Goal: Task Accomplishment & Management: Manage account settings

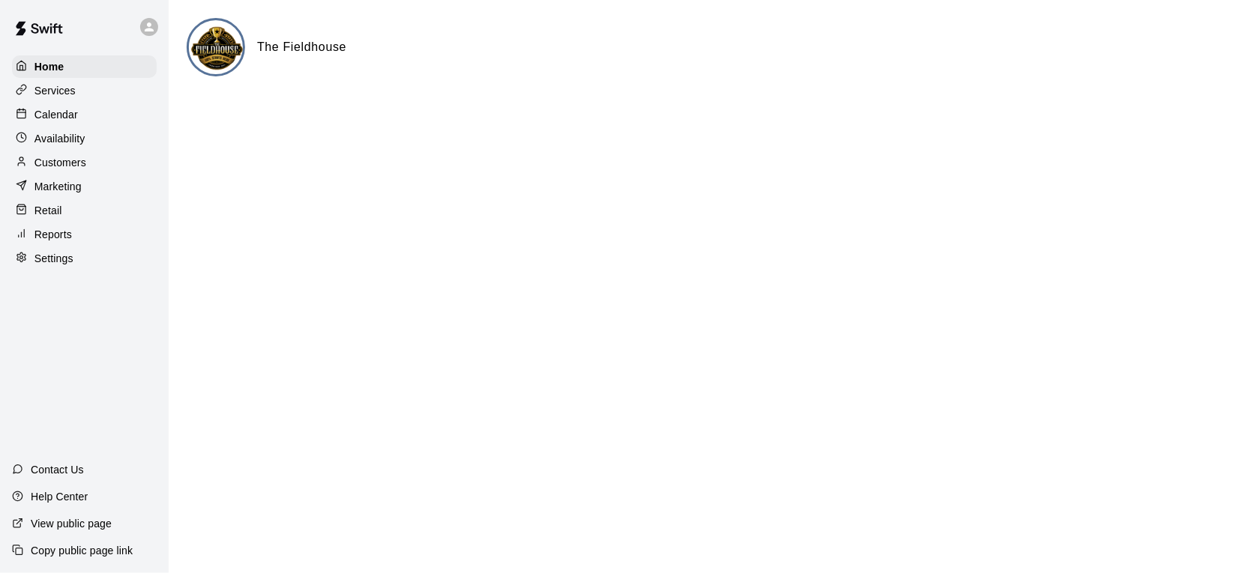
click at [71, 97] on p "Services" at bounding box center [54, 90] width 41 height 15
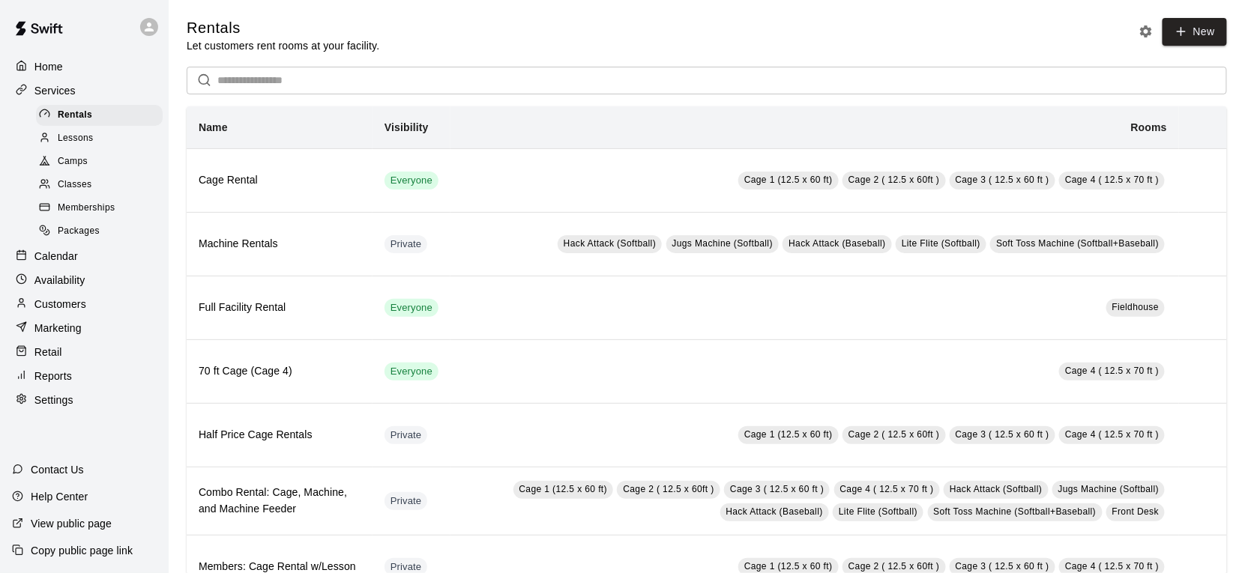
click at [97, 157] on div "Camps" at bounding box center [99, 161] width 127 height 21
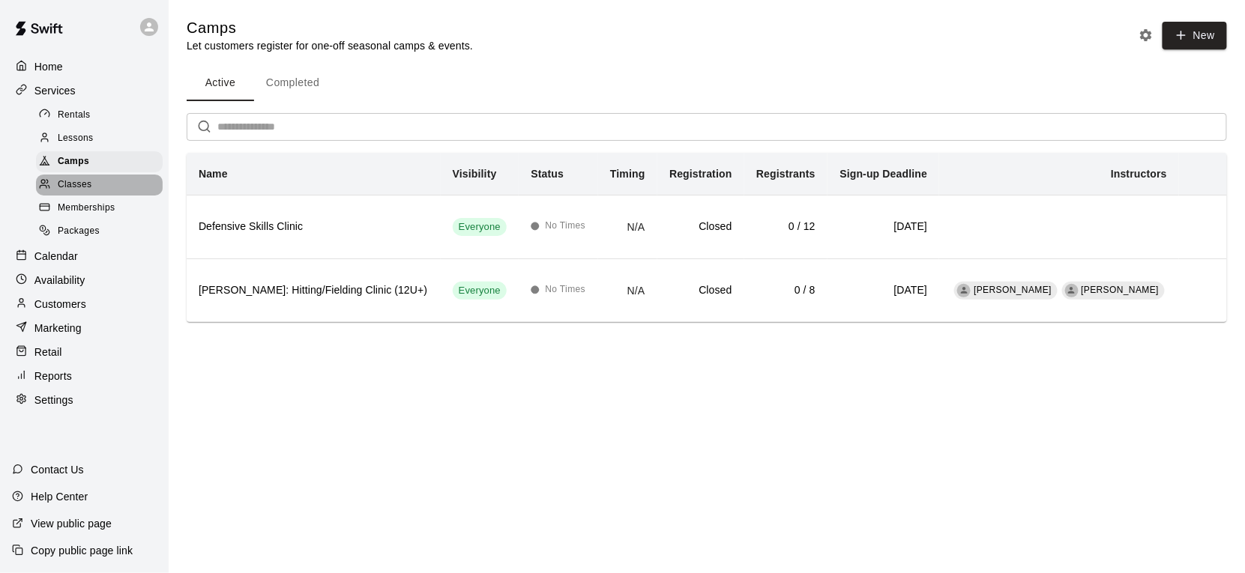
click at [94, 181] on div "Classes" at bounding box center [99, 185] width 127 height 21
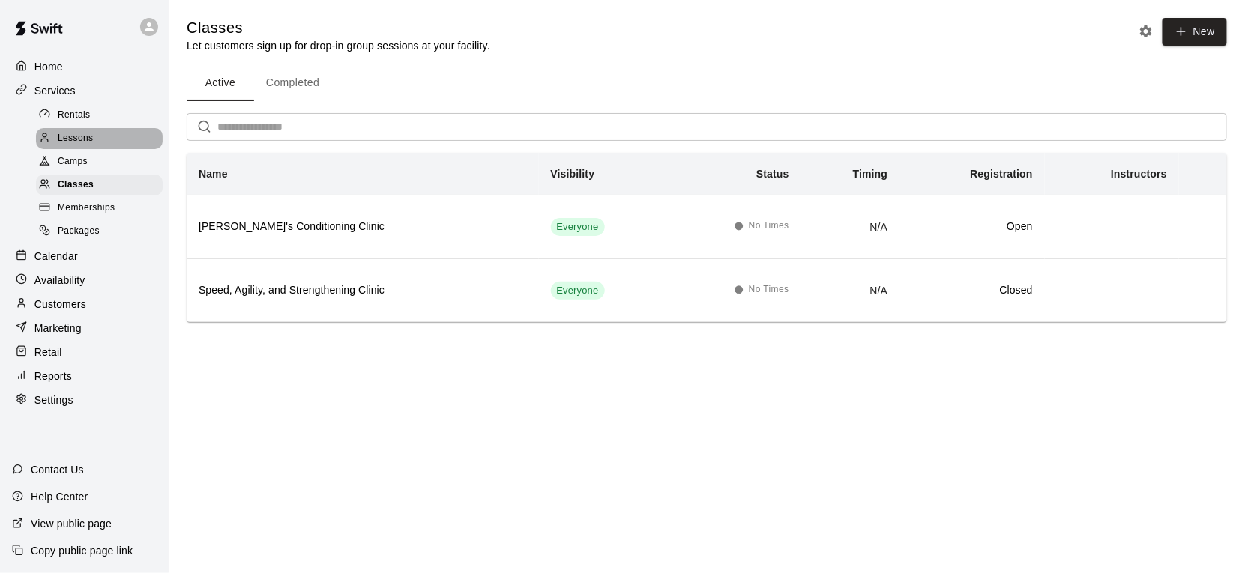
click at [106, 140] on div "Lessons" at bounding box center [99, 138] width 127 height 21
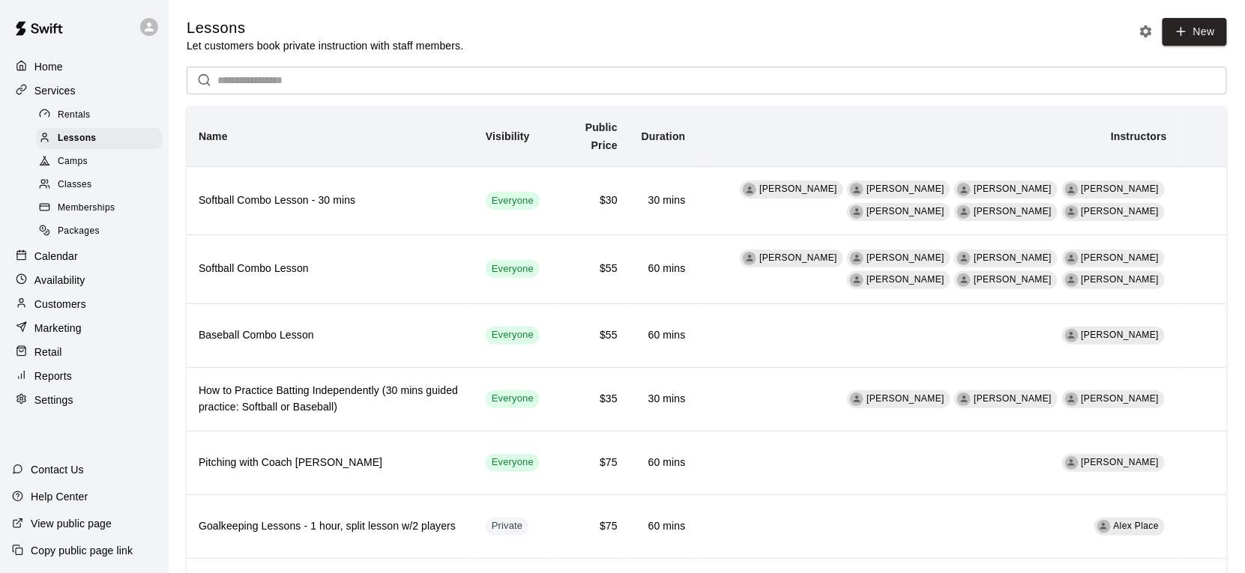
click at [94, 154] on div "Camps" at bounding box center [99, 161] width 127 height 21
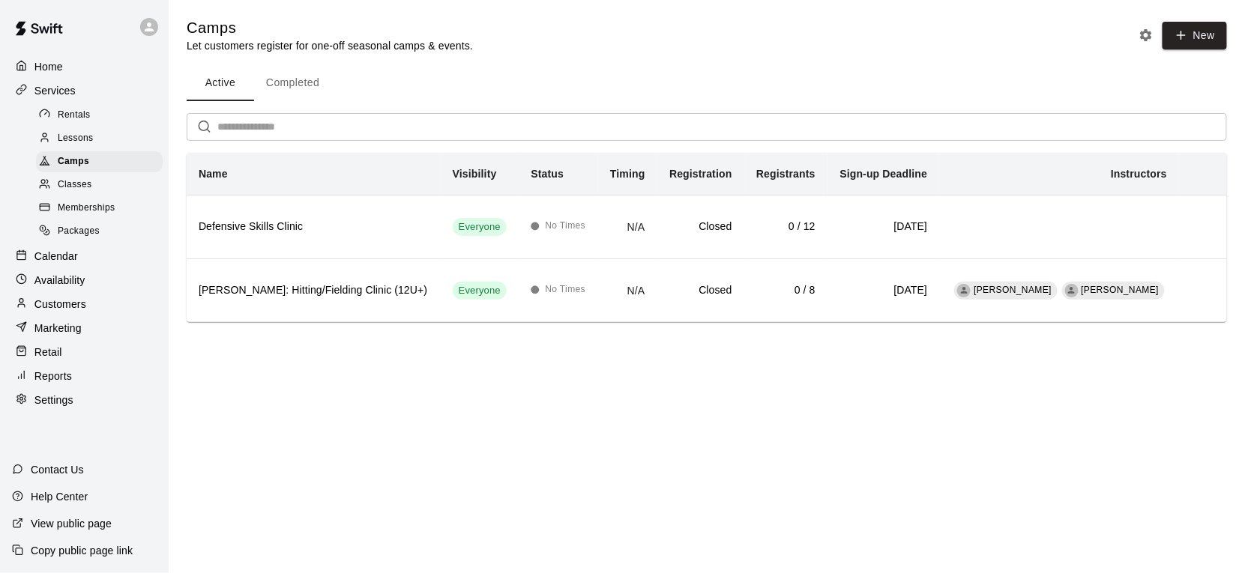
click at [292, 89] on button "Completed" at bounding box center [292, 83] width 77 height 36
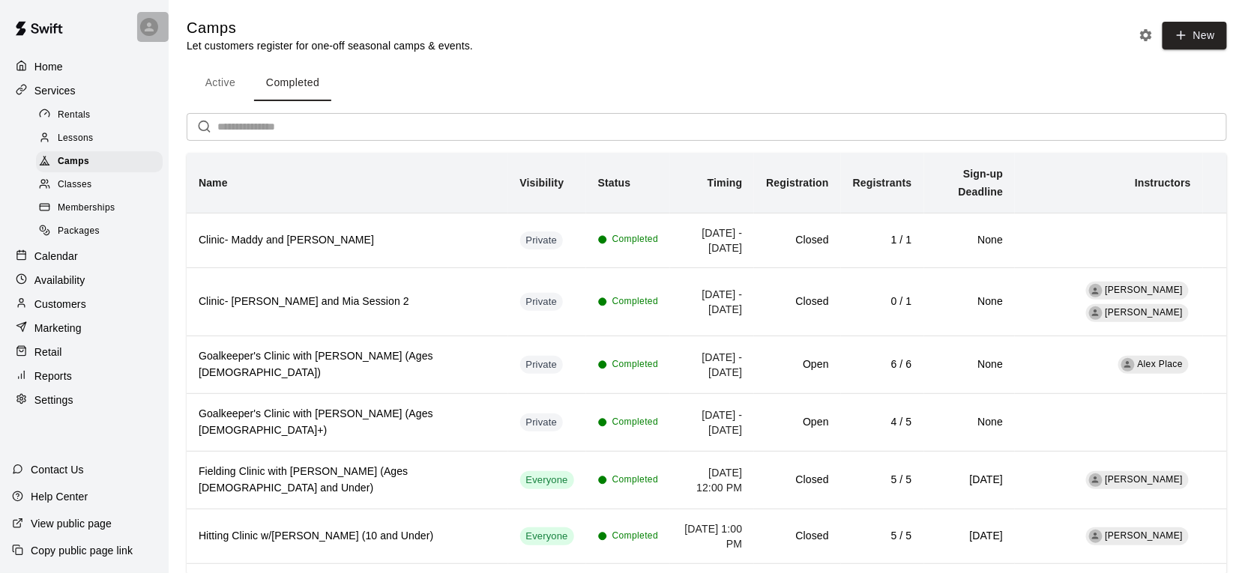
click at [143, 26] on icon at bounding box center [148, 26] width 13 height 13
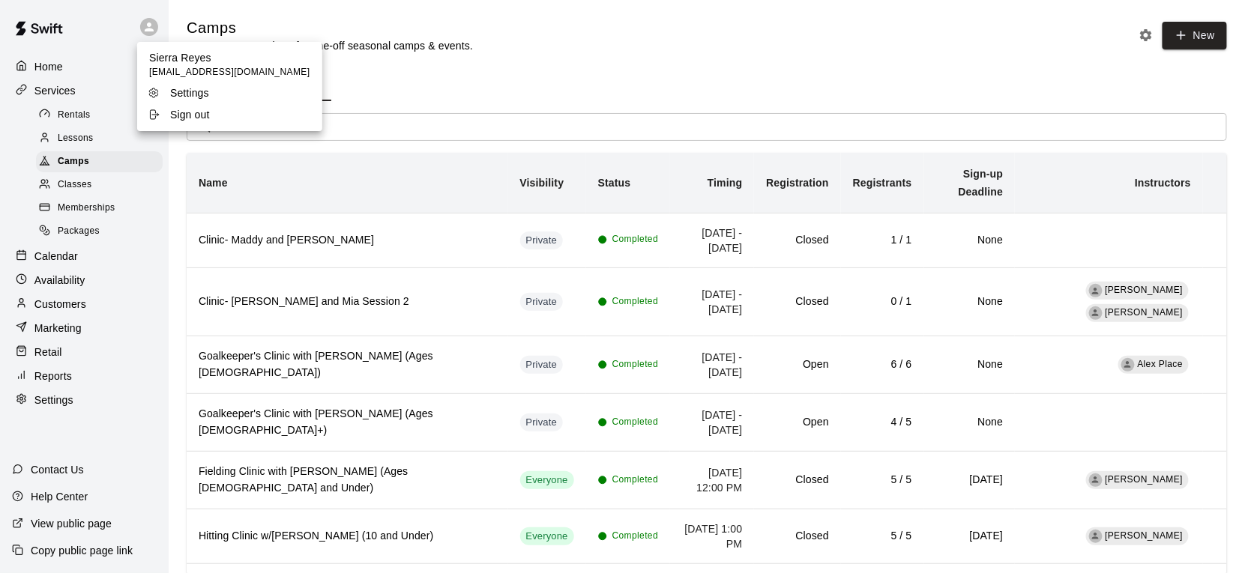
click at [432, 46] on div at bounding box center [622, 286] width 1245 height 573
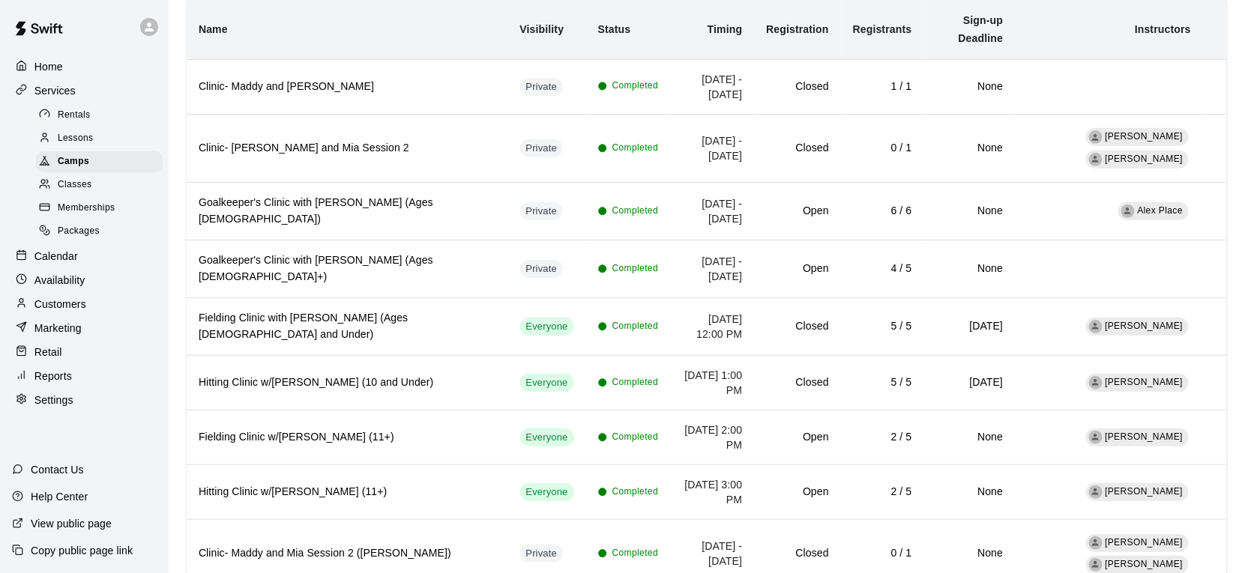
scroll to position [184, 0]
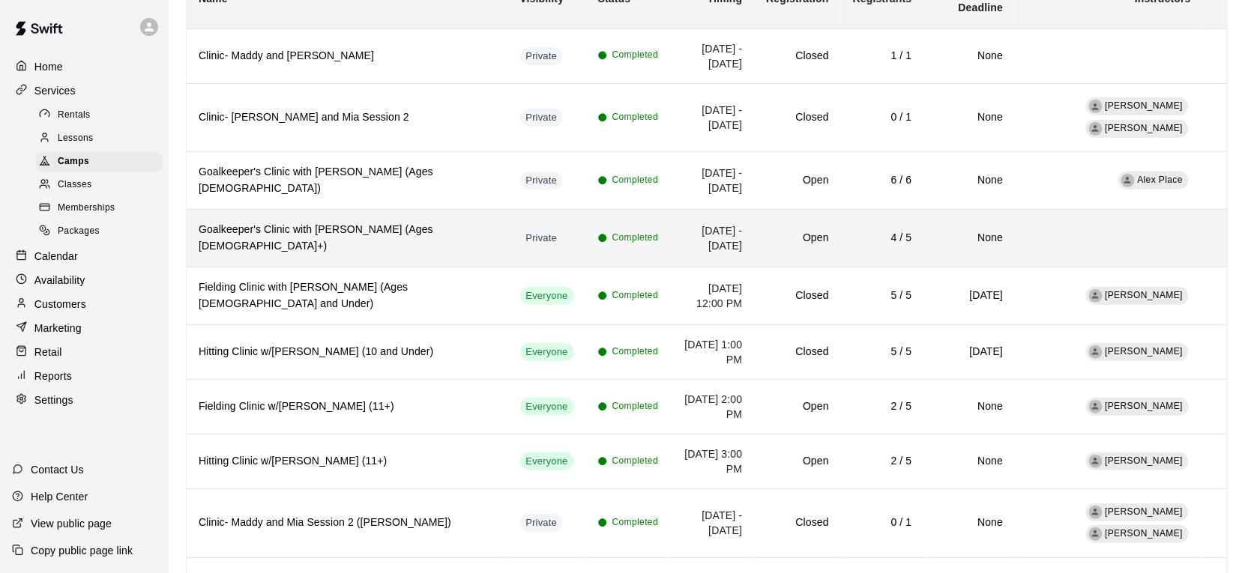
click at [754, 231] on td "Open" at bounding box center [797, 239] width 86 height 58
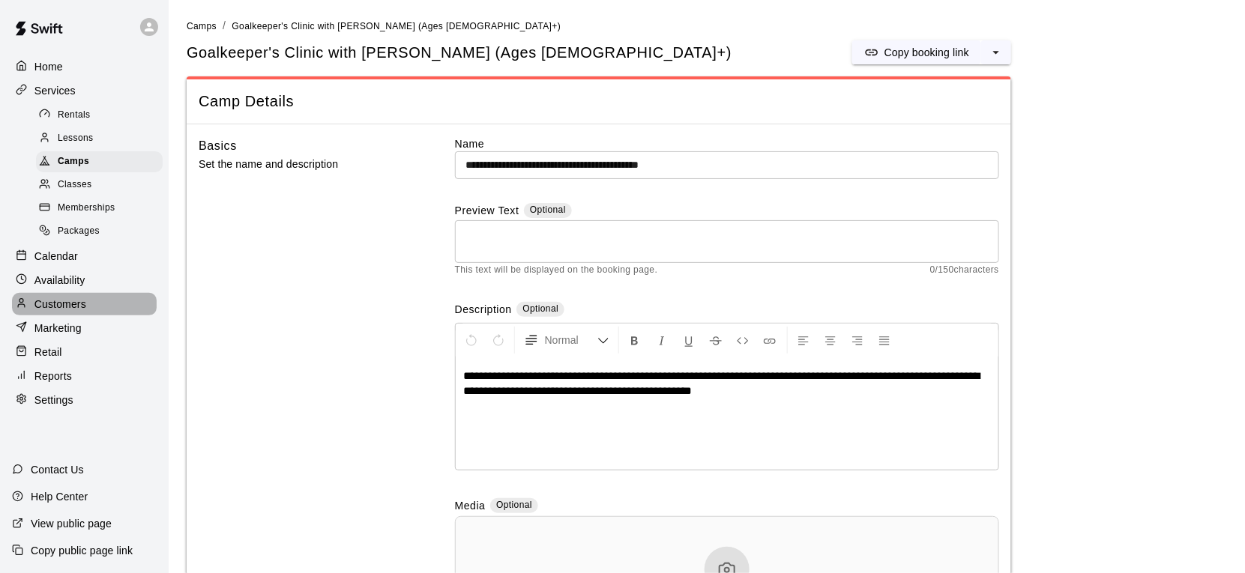
click at [84, 298] on p "Customers" at bounding box center [60, 304] width 52 height 15
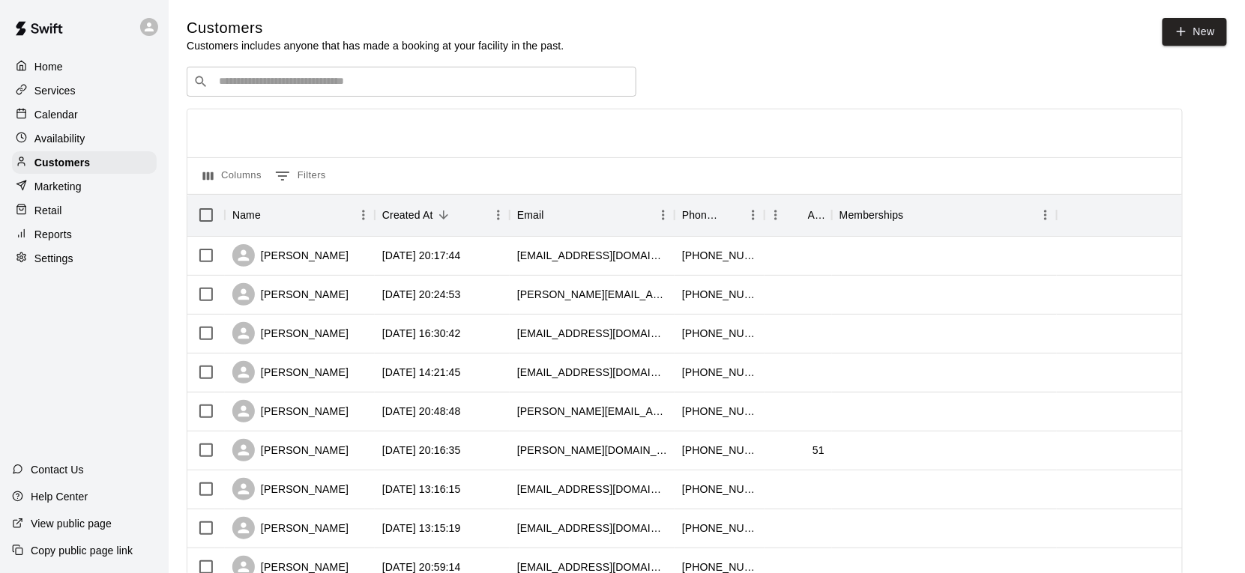
click at [366, 89] on div "​ ​" at bounding box center [412, 82] width 450 height 30
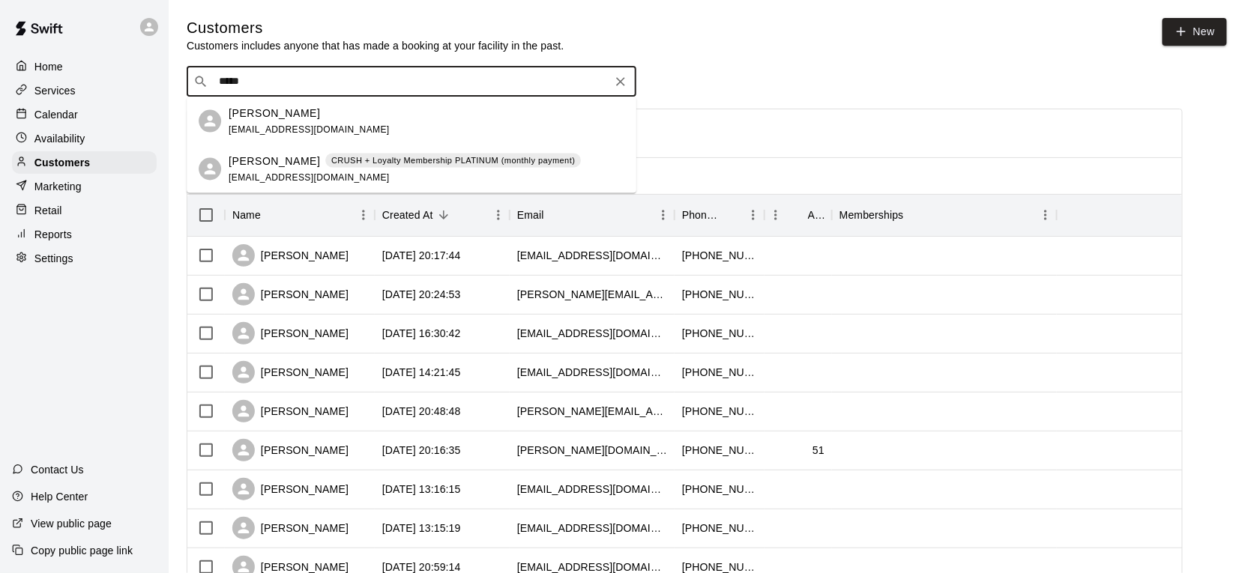
type input "******"
click at [581, 161] on span "CRUSH + Loyalty Membership PLATINUM (monthly payment)" at bounding box center [453, 160] width 256 height 13
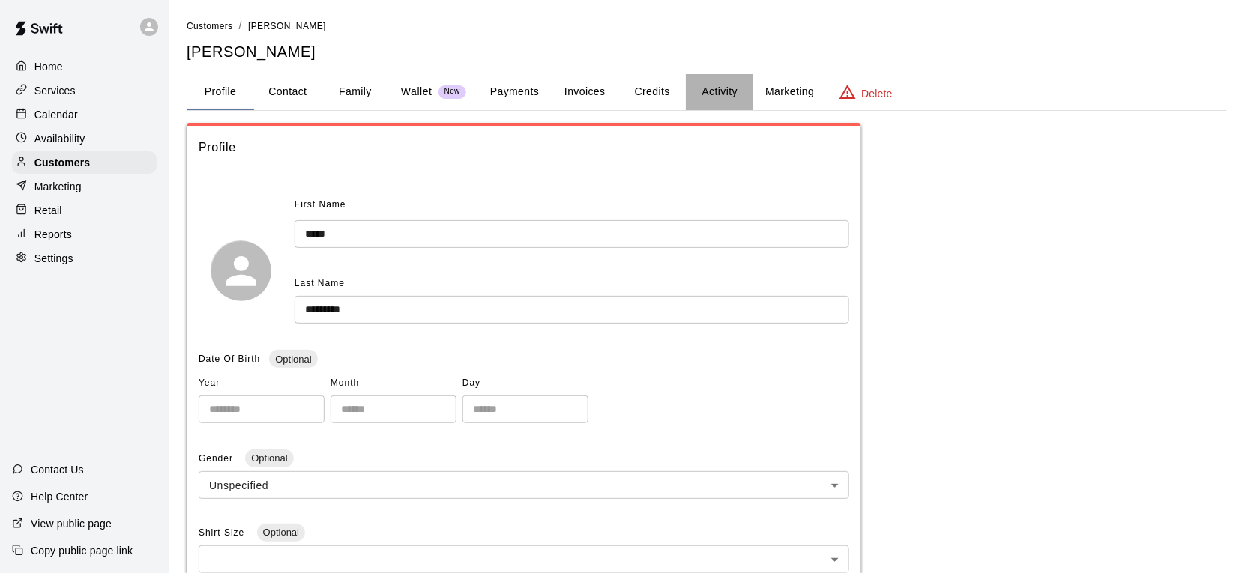
click at [697, 98] on button "Activity" at bounding box center [719, 92] width 67 height 36
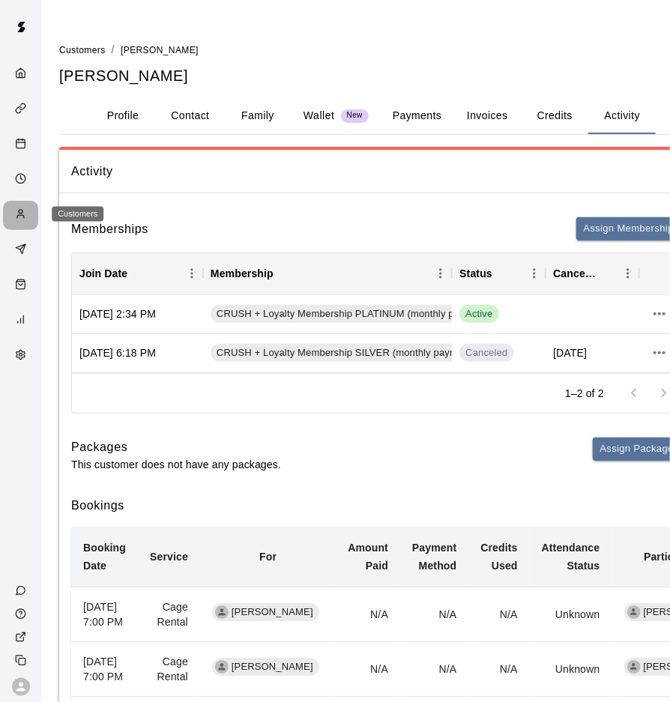
click at [13, 201] on div "Customers" at bounding box center [20, 215] width 35 height 29
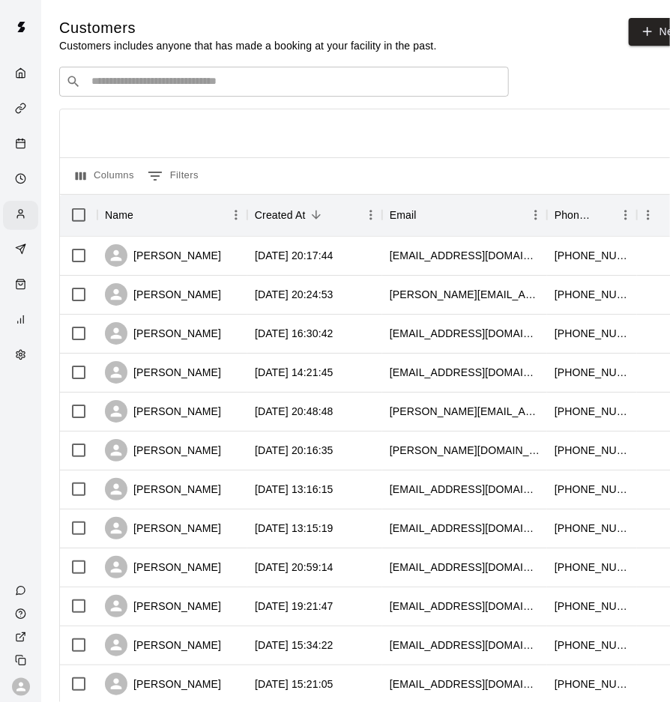
click at [131, 81] on input "Search customers by name or email" at bounding box center [294, 81] width 415 height 15
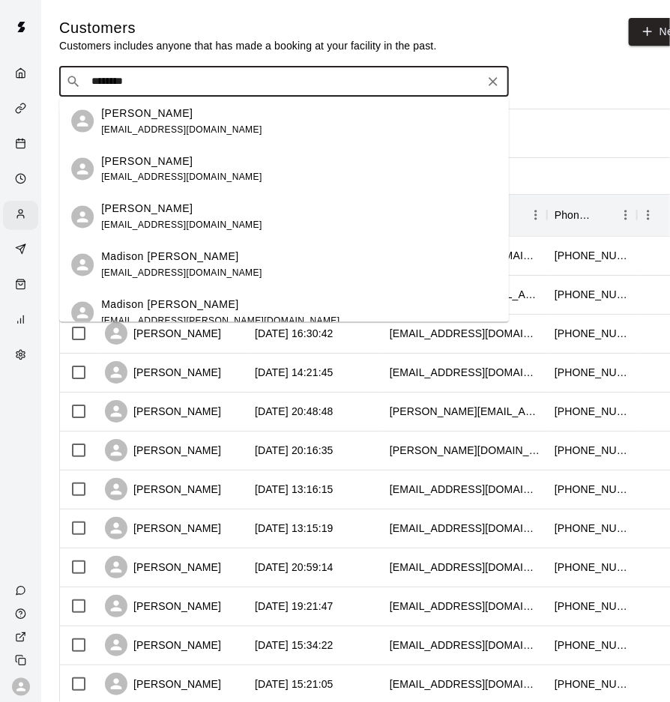
type input "*********"
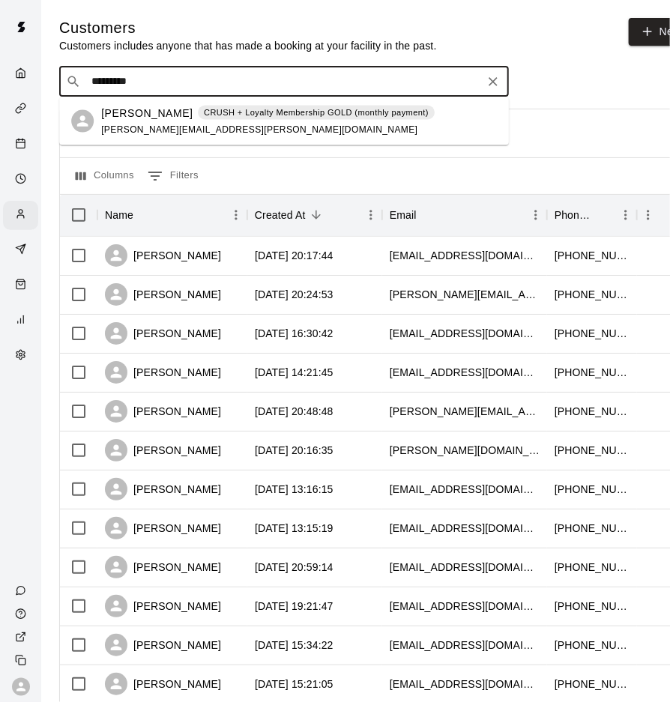
click at [178, 109] on p "Madison LeClair" at bounding box center [146, 113] width 91 height 16
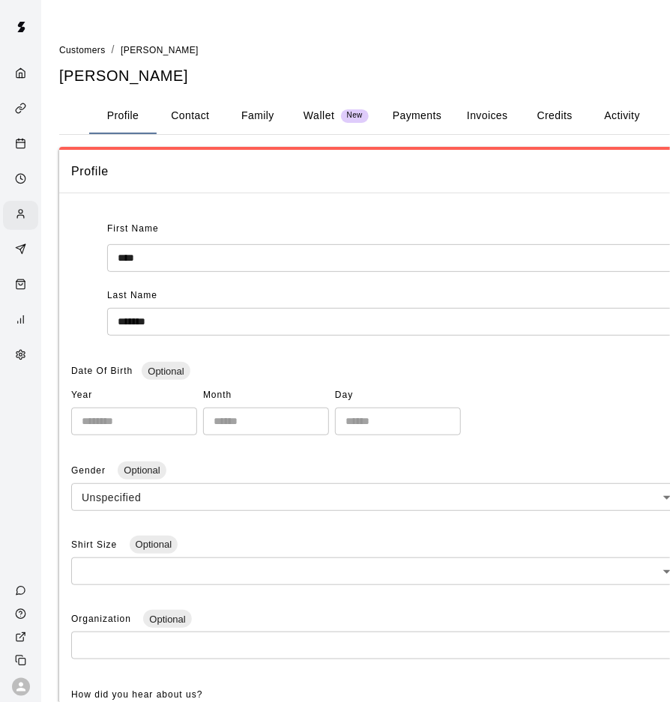
click at [613, 117] on button "Activity" at bounding box center [621, 116] width 67 height 36
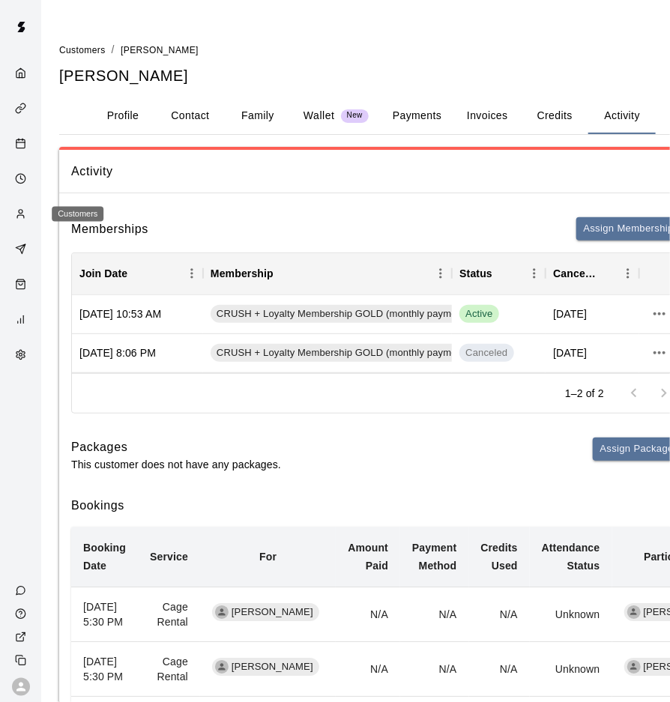
click at [26, 208] on div "Customers" at bounding box center [24, 215] width 19 height 14
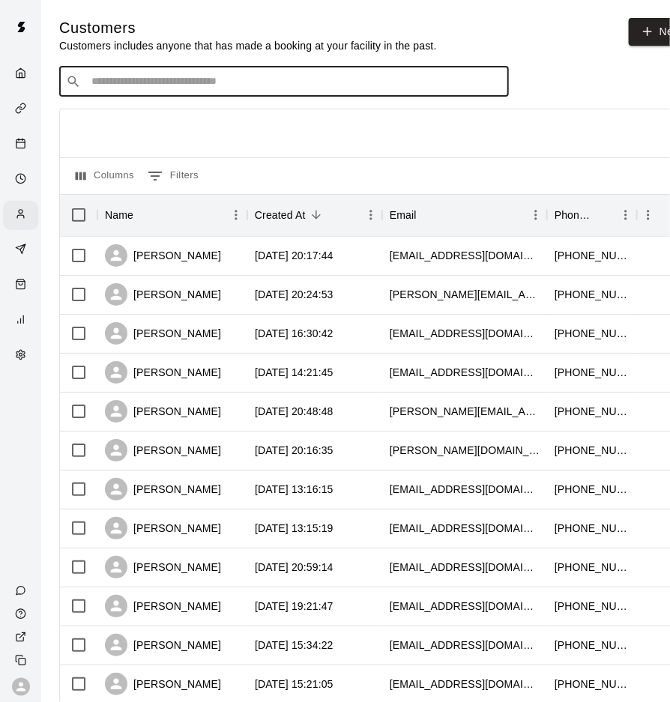
click at [166, 76] on input "Search customers by name or email" at bounding box center [294, 81] width 415 height 15
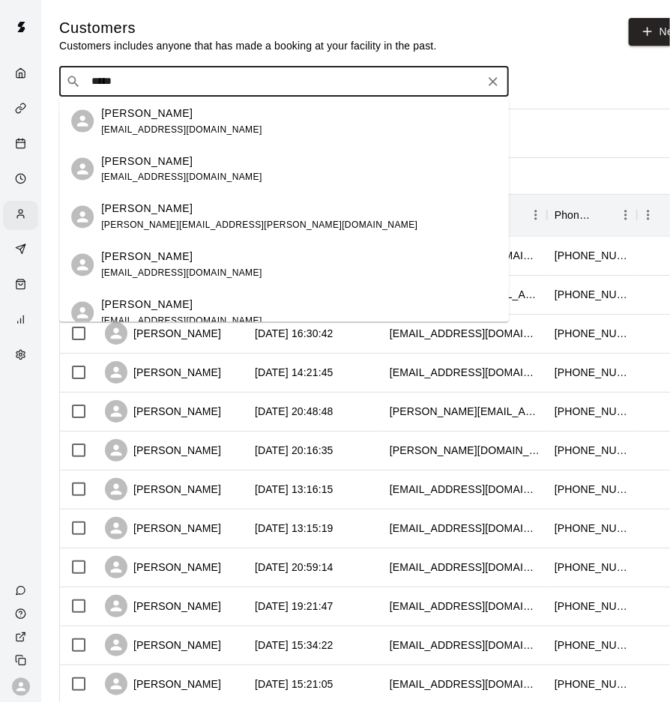
type input "*****"
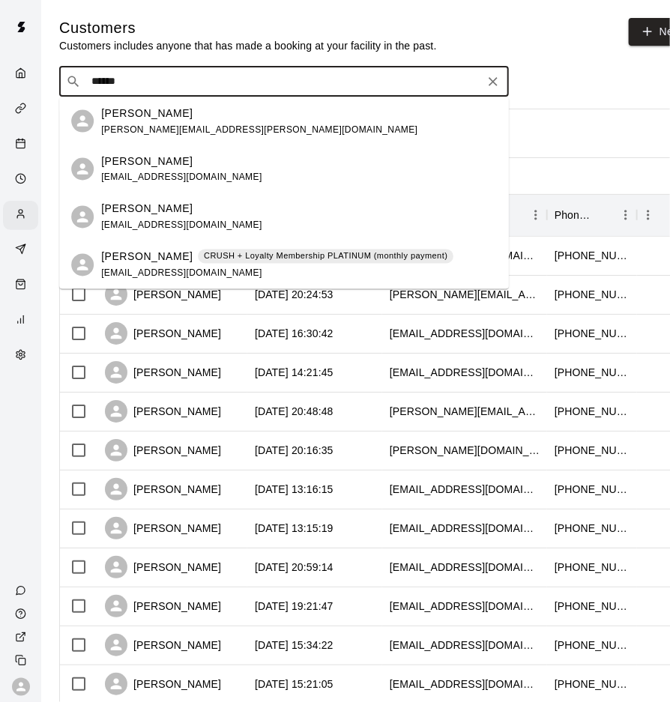
click at [227, 264] on div "Chris Denoncour CRUSH + Loyalty Membership PLATINUM (monthly payment)" at bounding box center [277, 257] width 352 height 16
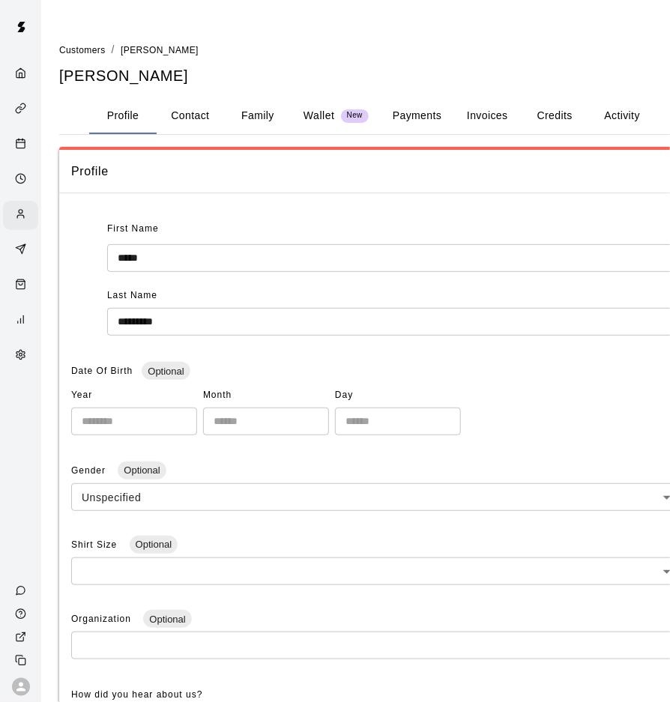
click at [603, 115] on button "Activity" at bounding box center [621, 116] width 67 height 36
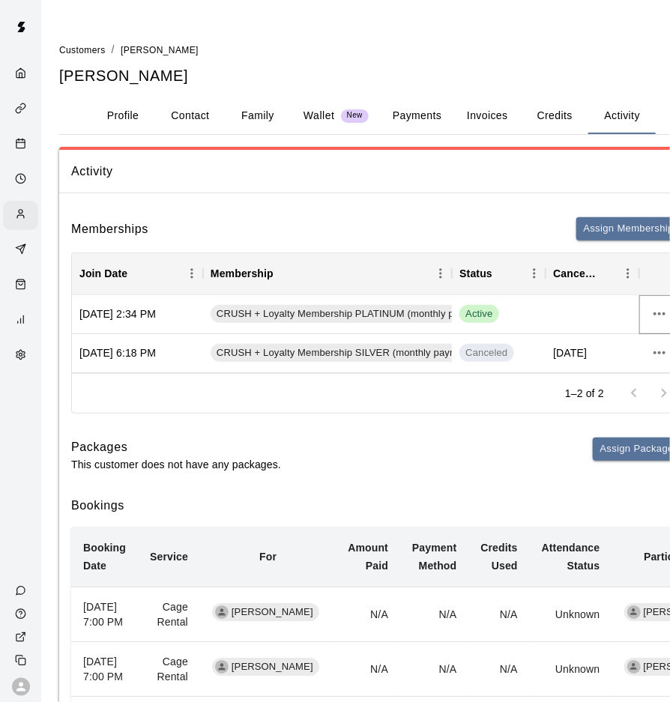
click at [667, 313] on icon "more actions" at bounding box center [660, 314] width 18 height 18
click at [631, 338] on li "View details" at bounding box center [615, 344] width 85 height 25
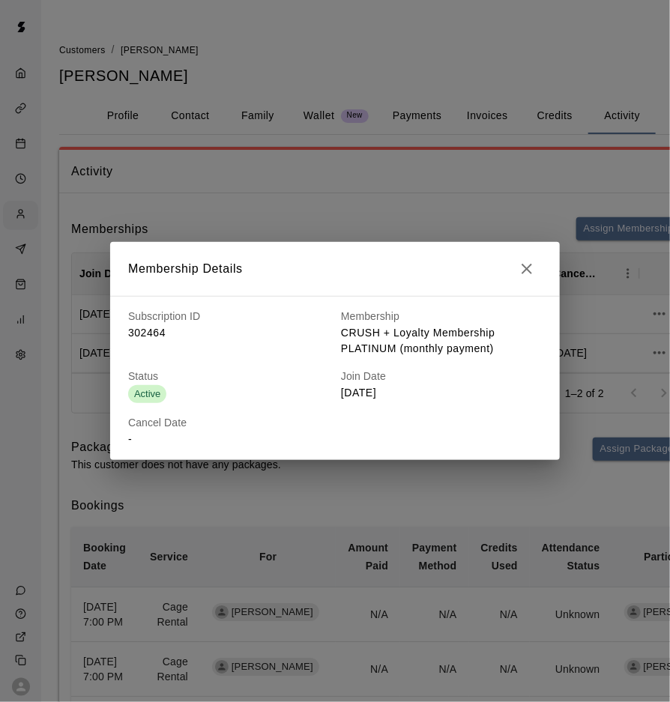
click at [140, 439] on p "-" at bounding box center [228, 440] width 201 height 16
click at [175, 331] on p "302464" at bounding box center [228, 333] width 201 height 16
drag, startPoint x: 172, startPoint y: 331, endPoint x: 104, endPoint y: 331, distance: 67.5
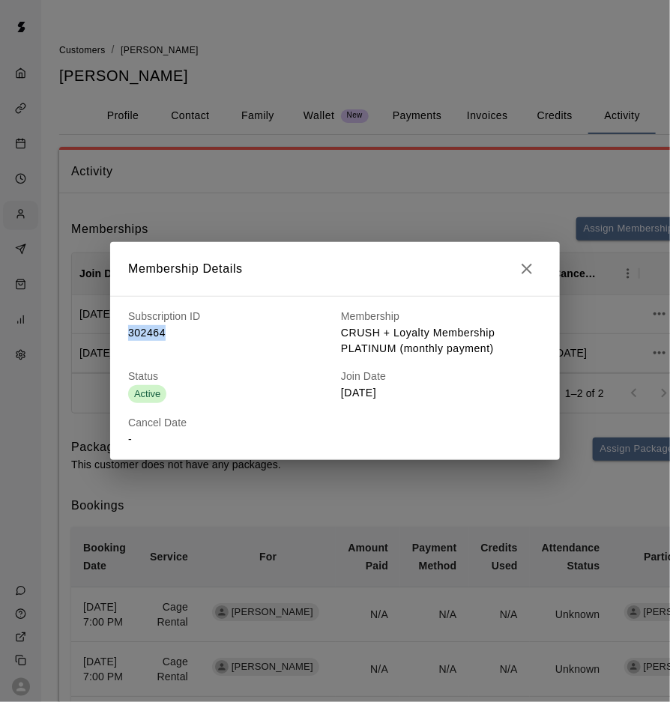
click at [104, 331] on div "Membership Details Subscription ID 302464 Membership CRUSH + Loyalty Membership…" at bounding box center [335, 351] width 670 height 702
copy p "302464"
click at [521, 268] on icon "button" at bounding box center [527, 269] width 18 height 18
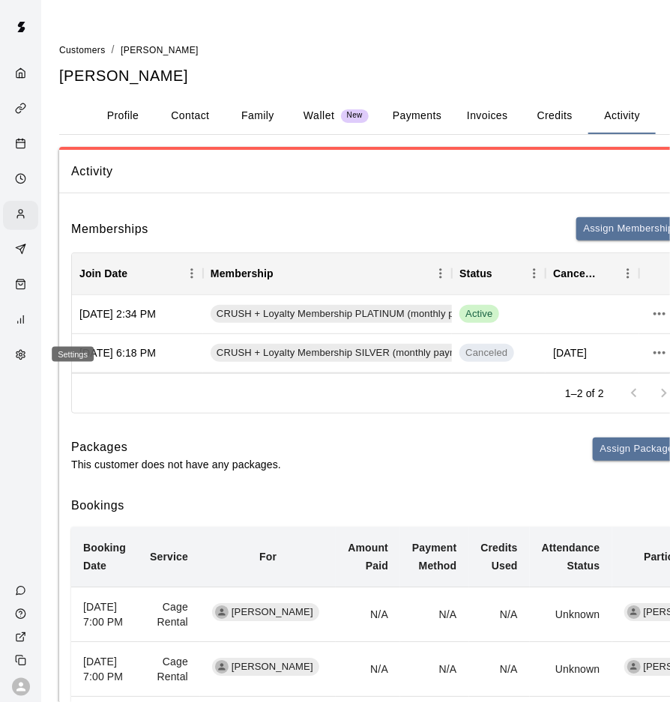
click at [16, 343] on div "Settings" at bounding box center [20, 356] width 35 height 29
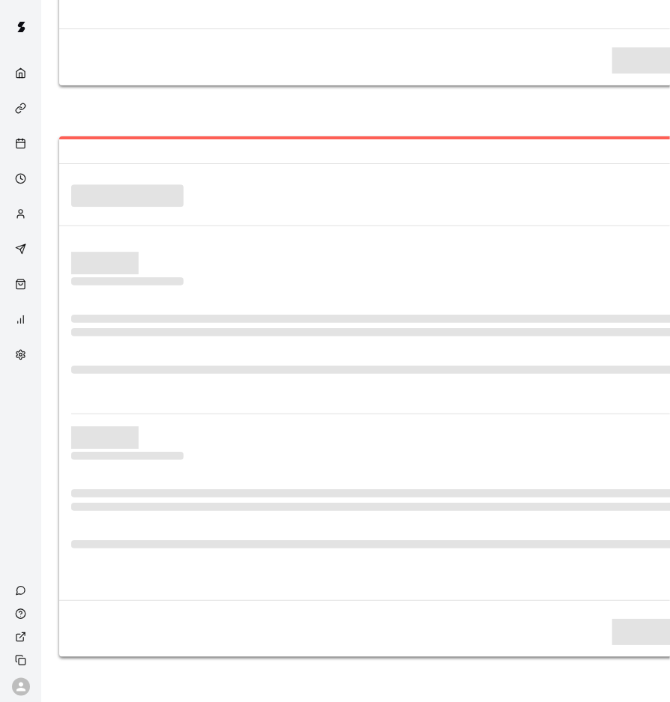
select select "**"
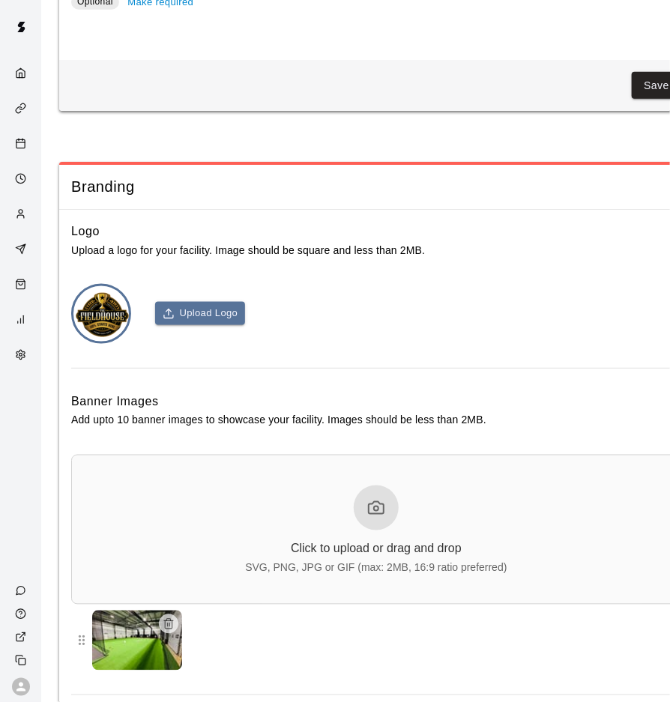
scroll to position [3965, 0]
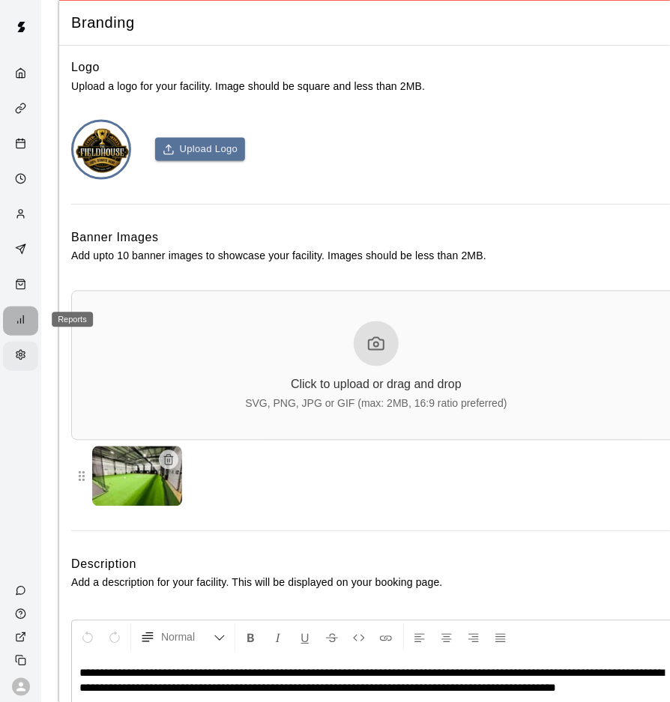
click at [22, 333] on div "Reports" at bounding box center [20, 321] width 35 height 29
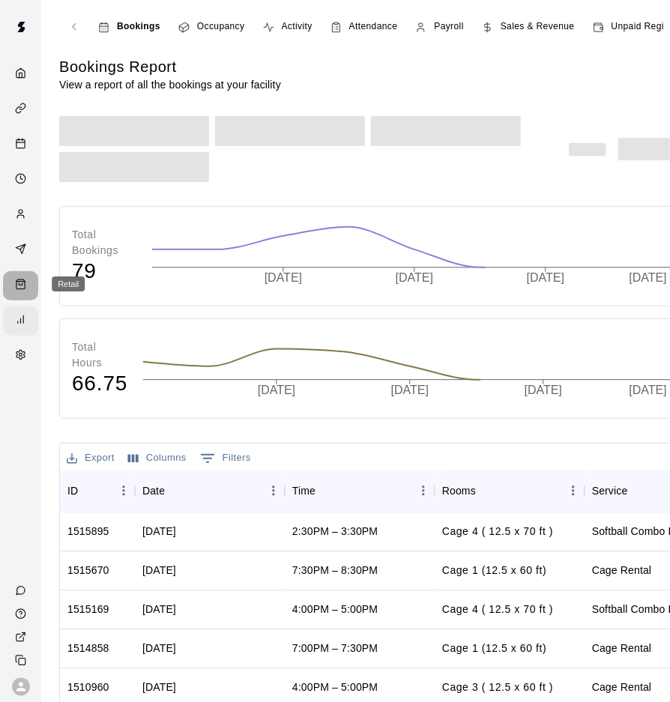
click at [20, 288] on icon "Retail" at bounding box center [20, 285] width 8 height 10
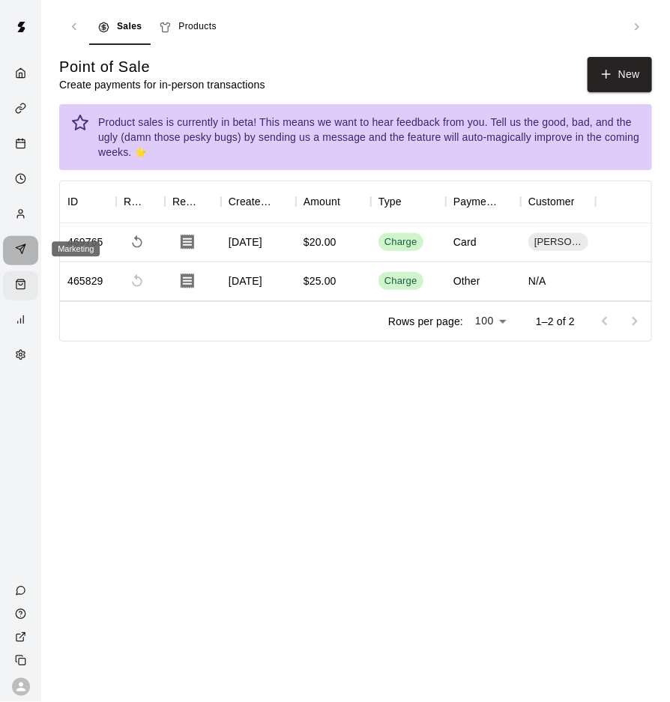
click at [22, 252] on icon "Marketing" at bounding box center [21, 249] width 10 height 10
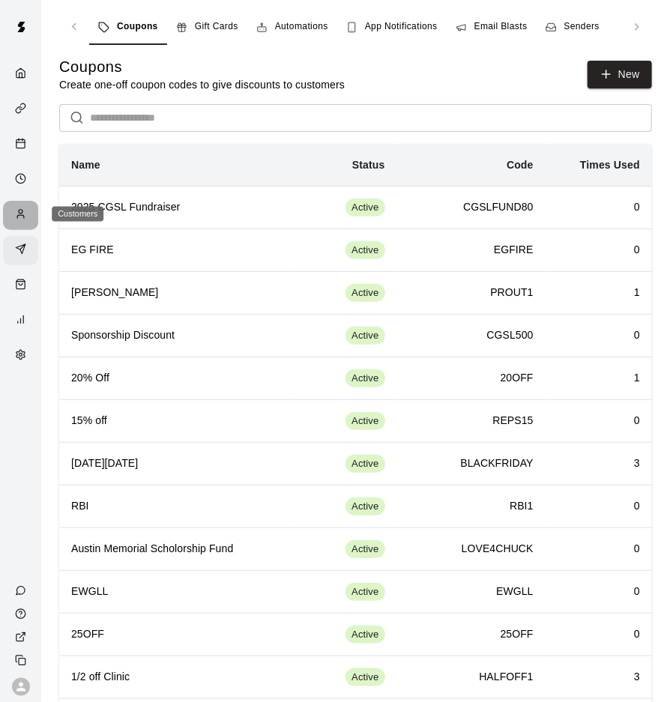
click at [22, 219] on div "Customers" at bounding box center [24, 215] width 19 height 14
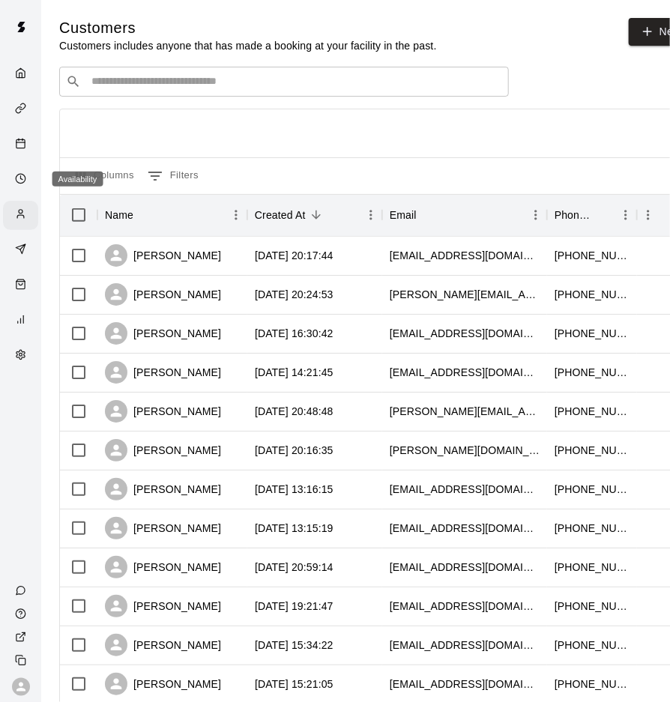
click at [19, 187] on div "Availability" at bounding box center [20, 180] width 35 height 29
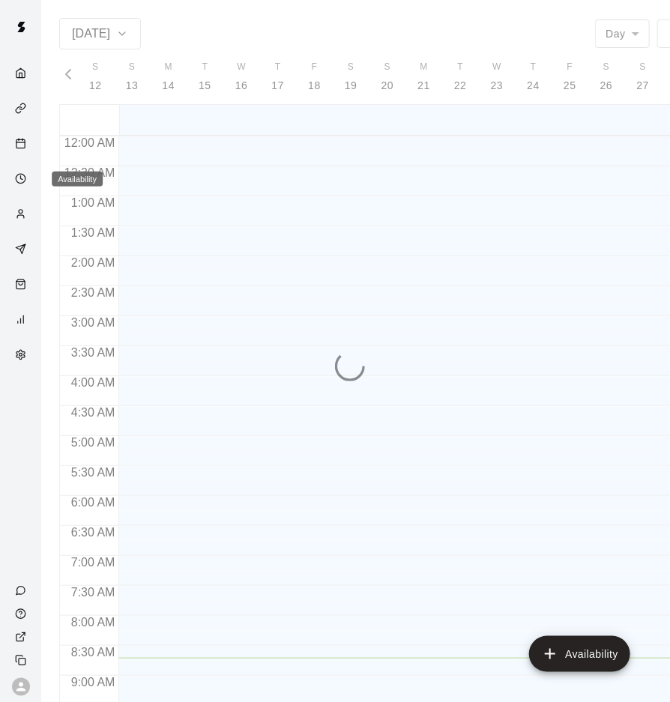
scroll to position [522, 0]
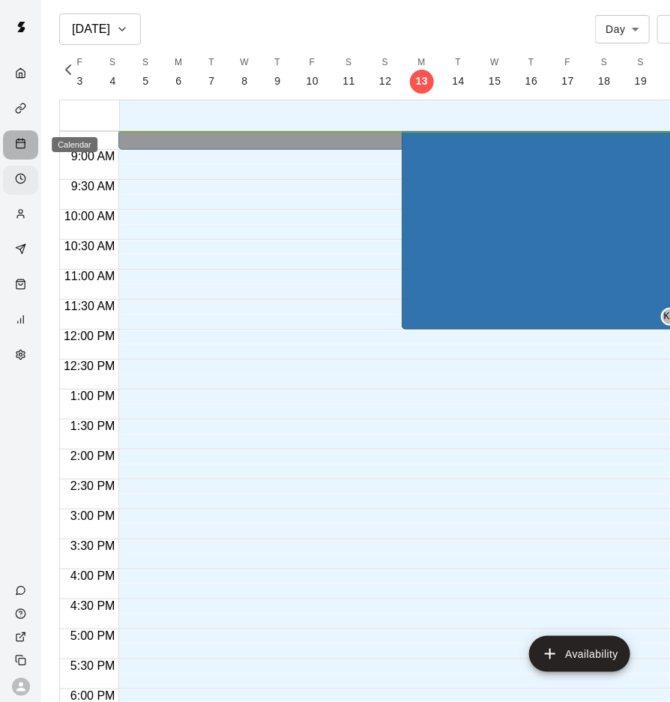
click at [26, 155] on div "Calendar" at bounding box center [20, 144] width 35 height 29
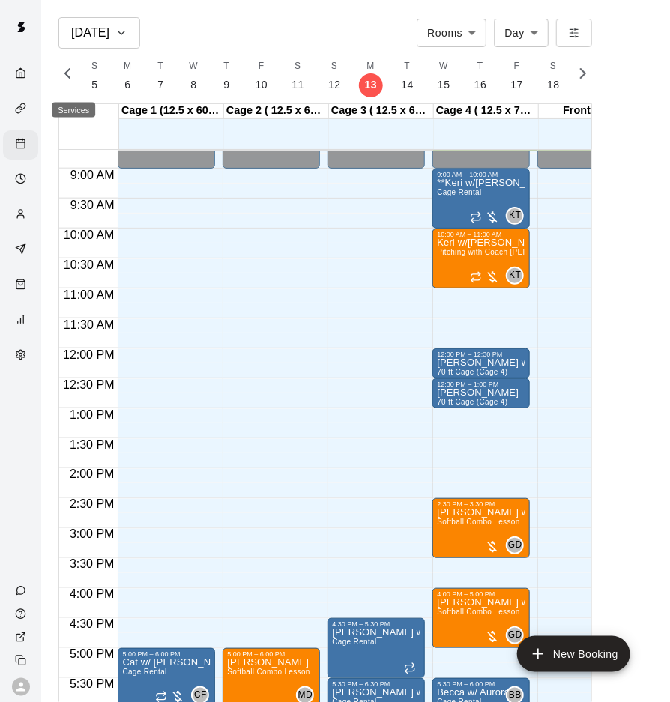
click at [24, 115] on div "Services" at bounding box center [24, 110] width 19 height 14
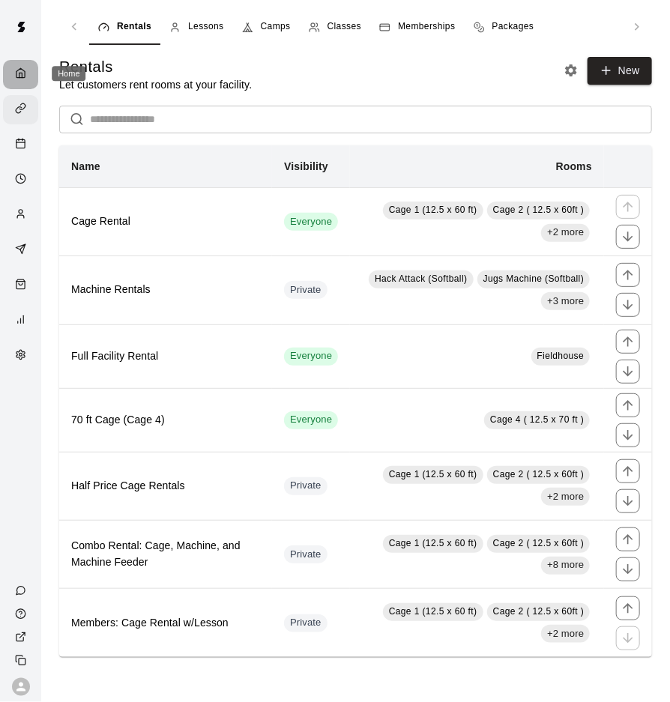
click at [23, 83] on div "Home" at bounding box center [20, 74] width 35 height 29
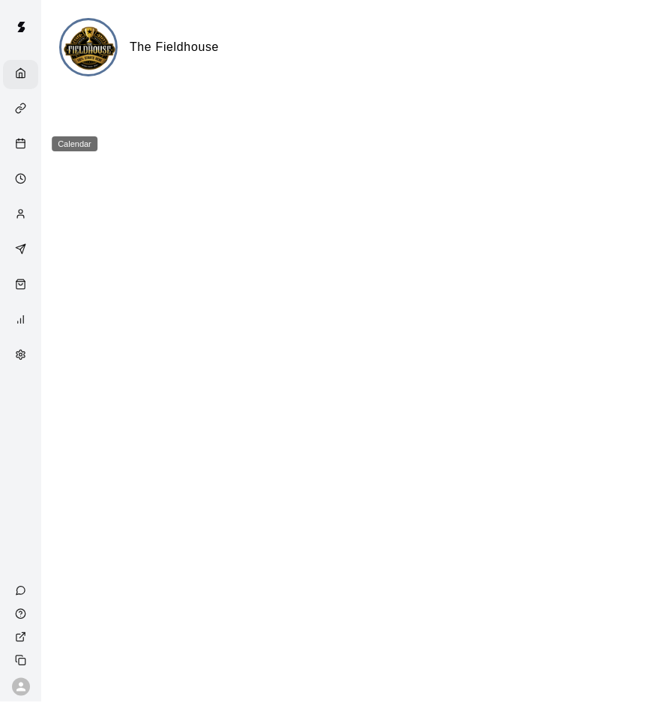
click at [31, 150] on div "Calendar" at bounding box center [24, 145] width 19 height 14
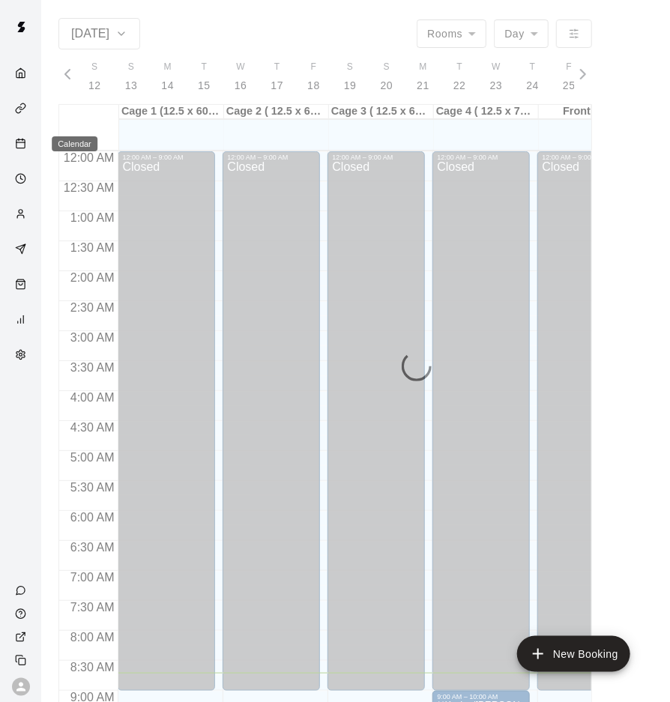
scroll to position [522, 0]
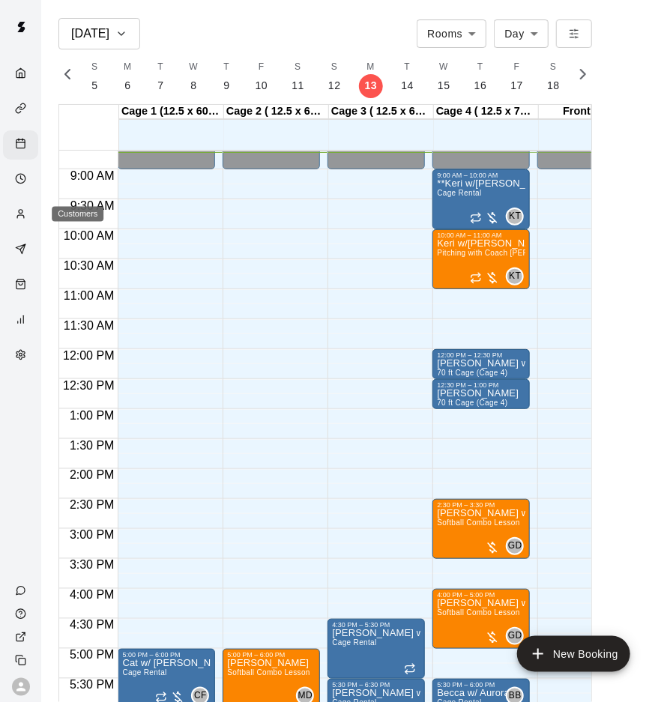
click at [20, 216] on icon "Customers" at bounding box center [20, 213] width 11 height 11
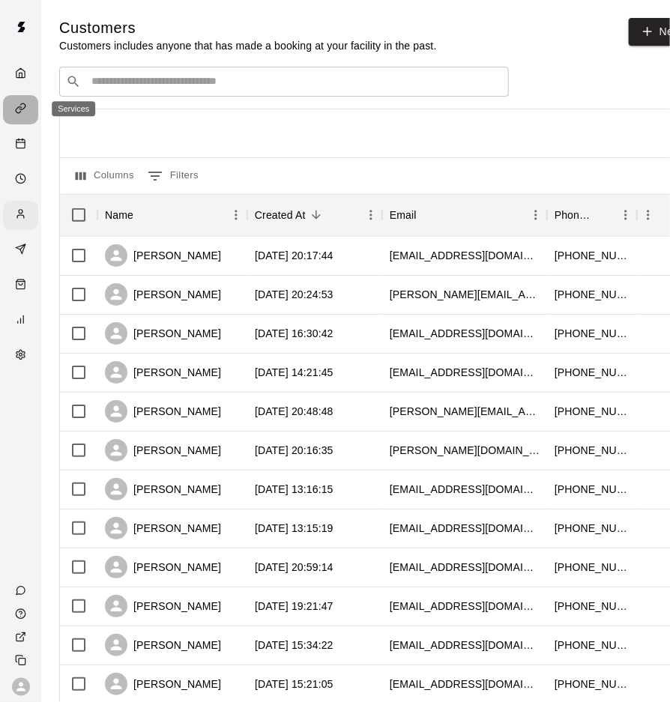
click at [16, 113] on icon "Services" at bounding box center [20, 108] width 11 height 11
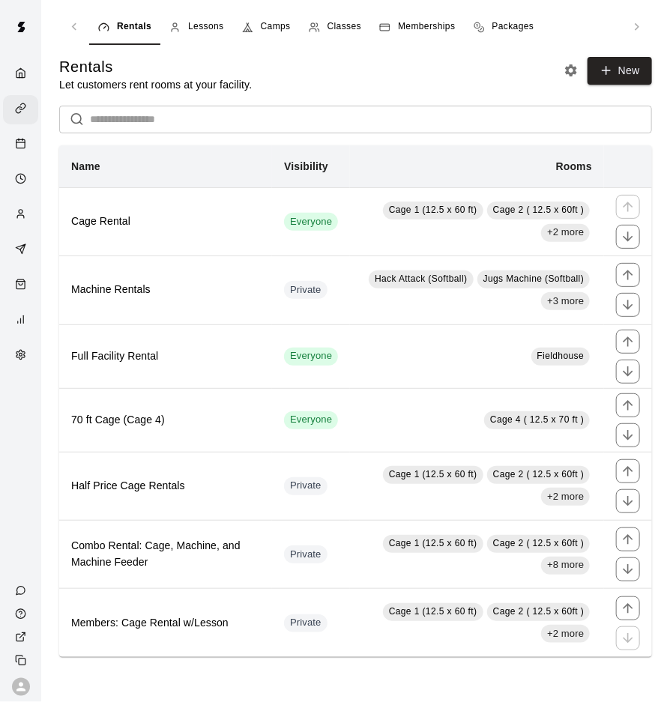
click at [417, 27] on span "Memberships" at bounding box center [426, 26] width 57 height 15
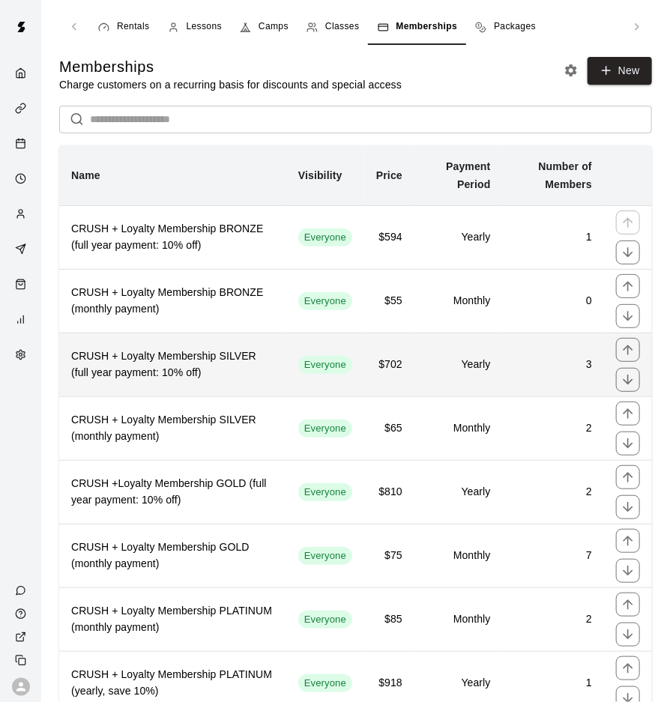
click at [515, 363] on h6 "3" at bounding box center [553, 365] width 77 height 16
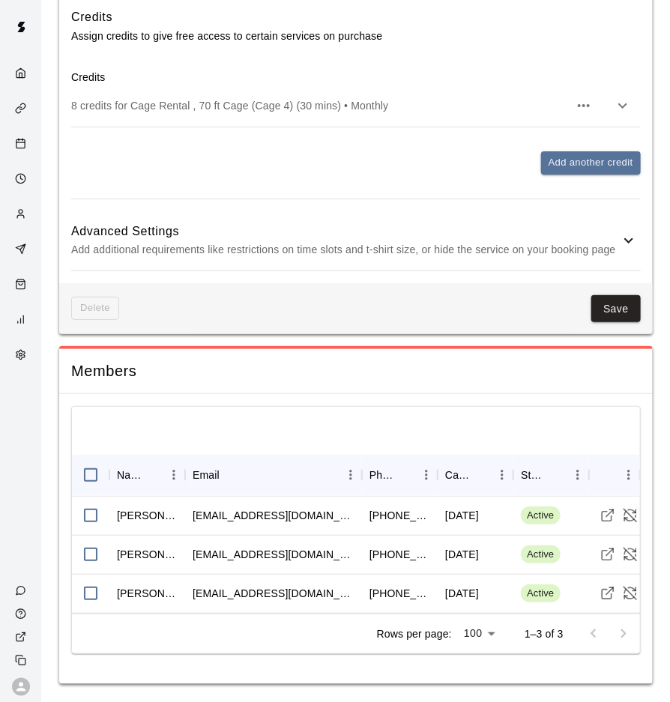
scroll to position [1608, 0]
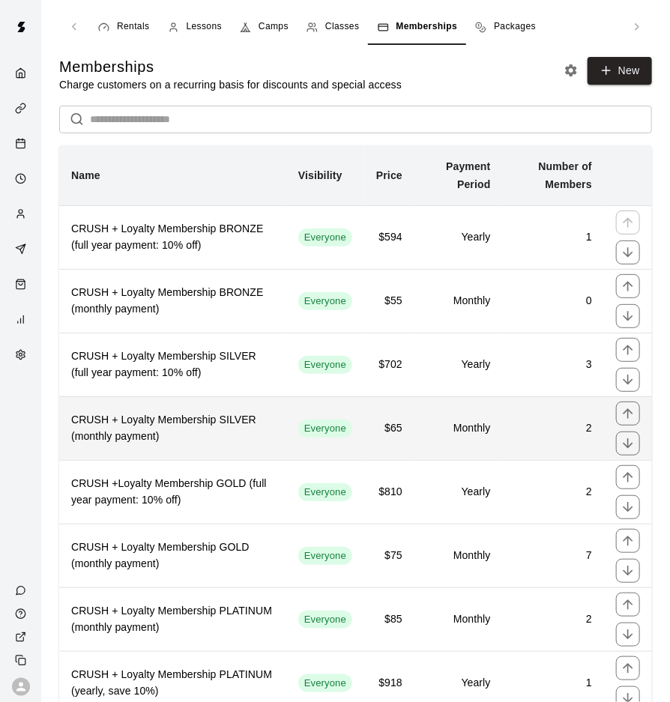
click at [530, 429] on h6 "2" at bounding box center [553, 428] width 77 height 16
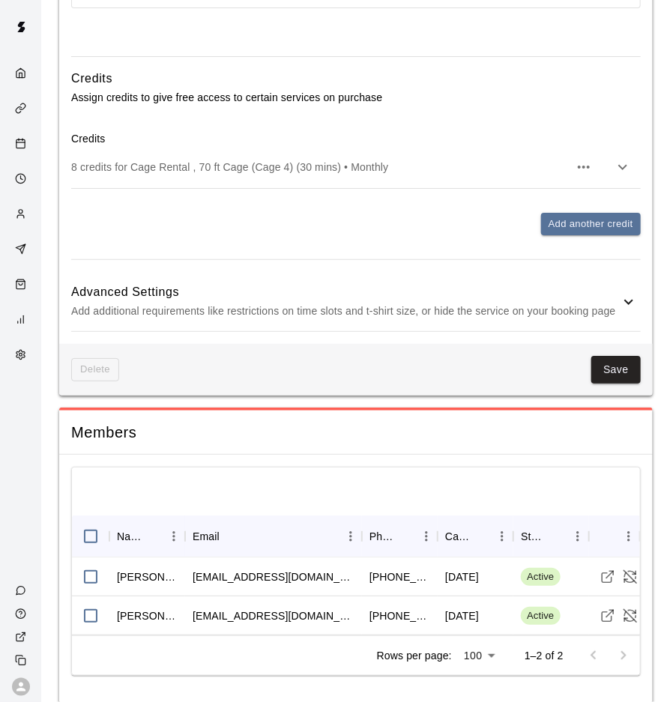
scroll to position [1553, 0]
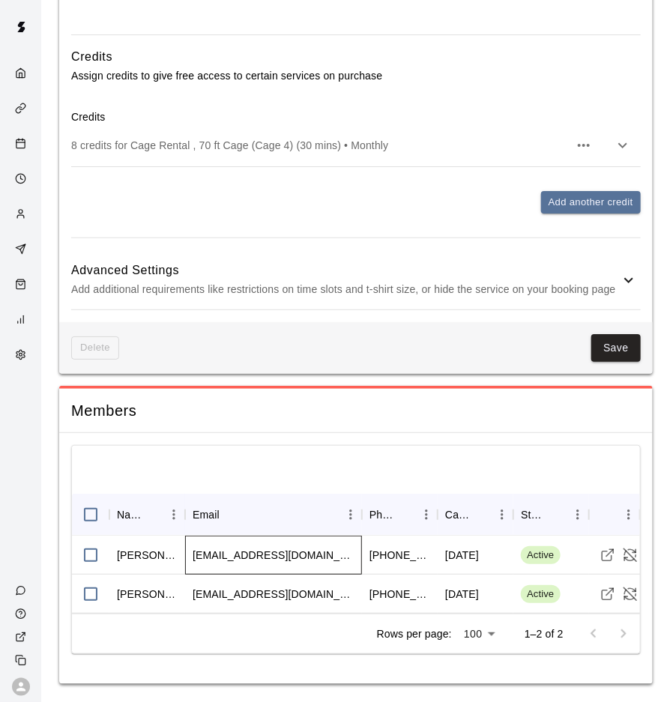
click at [326, 557] on div "jmoreau625@gmail.com" at bounding box center [273, 555] width 177 height 39
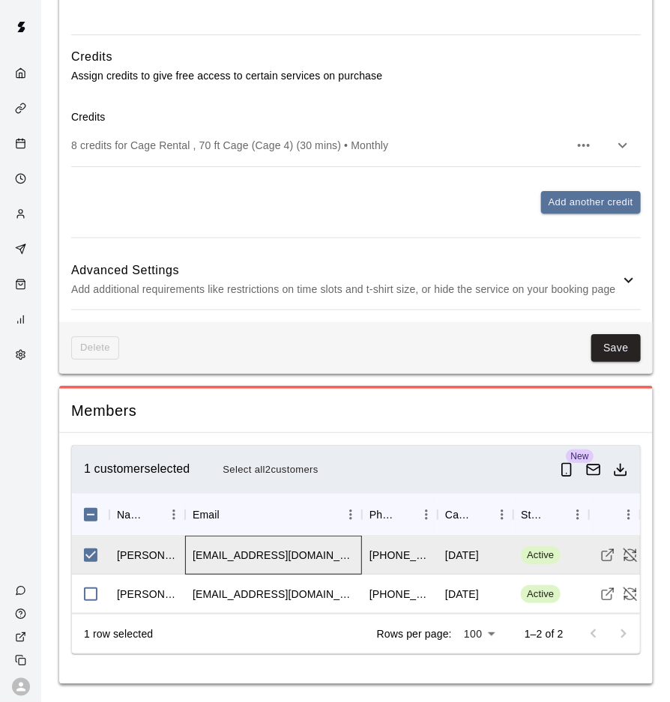
click at [209, 562] on div "jmoreau625@gmail.com" at bounding box center [274, 555] width 162 height 15
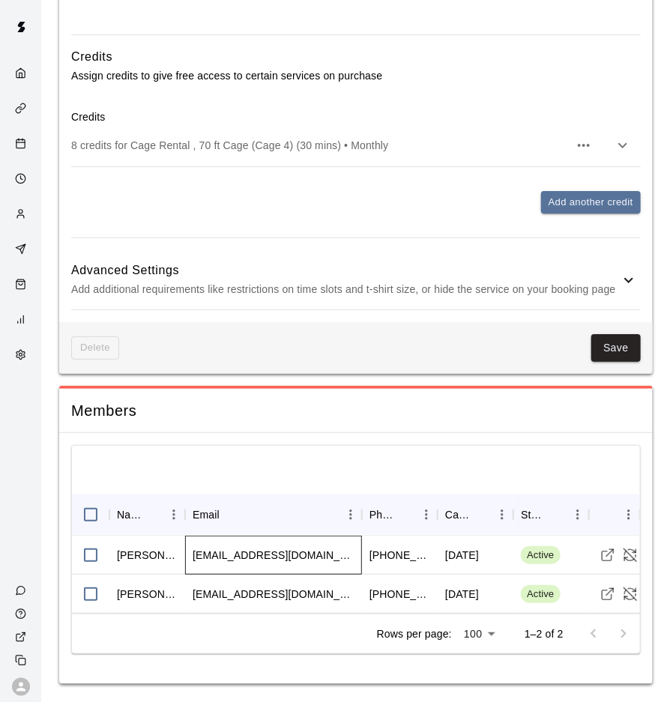
scroll to position [1548, 0]
click at [608, 563] on icon "Visit customer profile" at bounding box center [607, 555] width 15 height 15
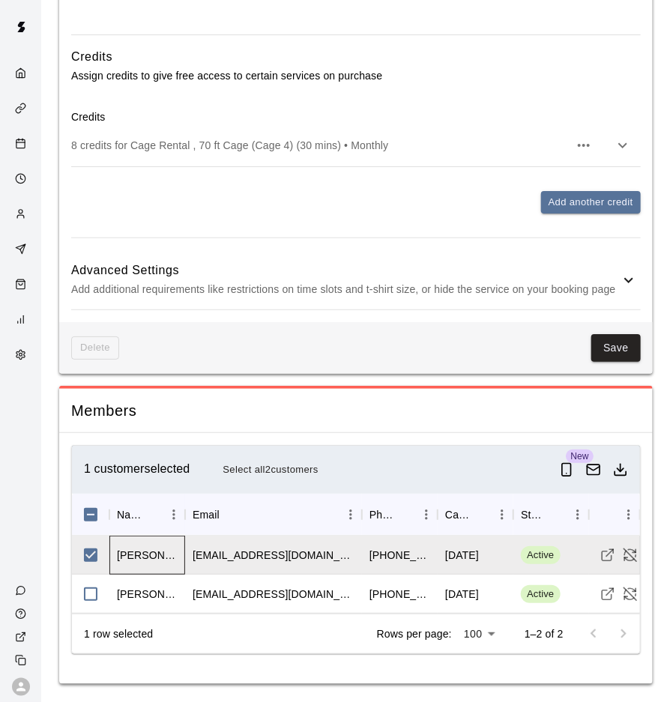
click at [110, 559] on div "Jillian Moreau" at bounding box center [147, 555] width 76 height 39
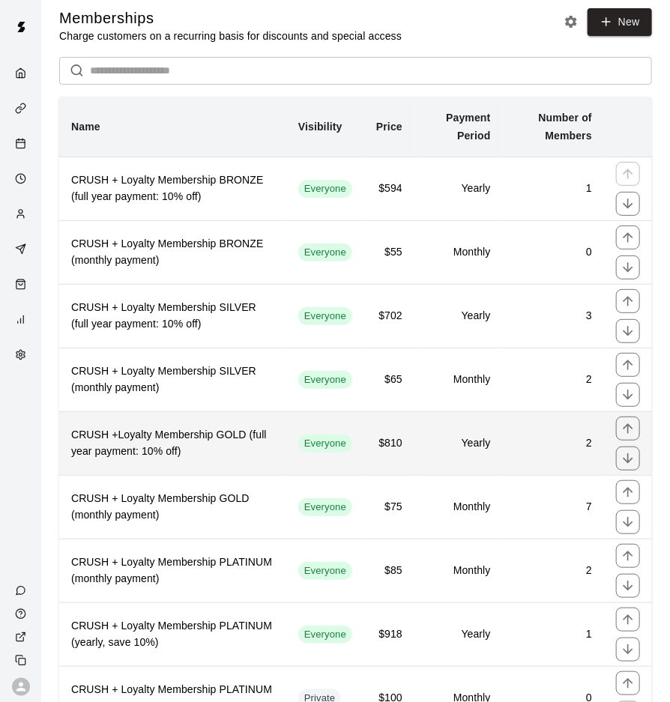
scroll to position [50, 0]
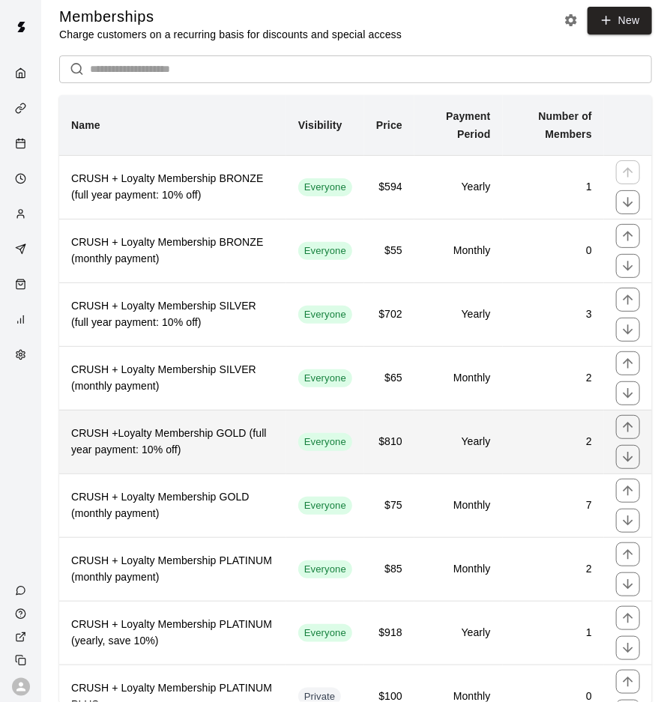
click at [536, 451] on td "2" at bounding box center [553, 442] width 101 height 64
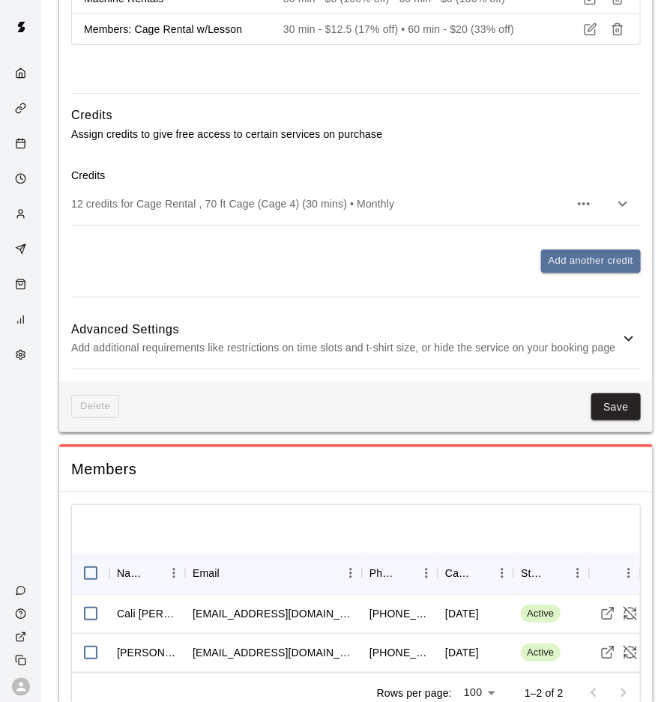
scroll to position [1662, 0]
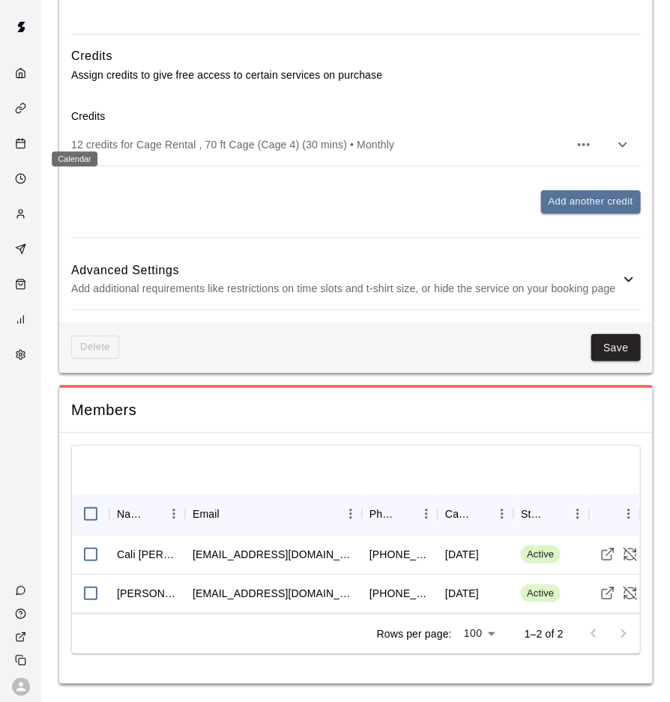
click at [22, 145] on icon "Calendar" at bounding box center [20, 143] width 11 height 11
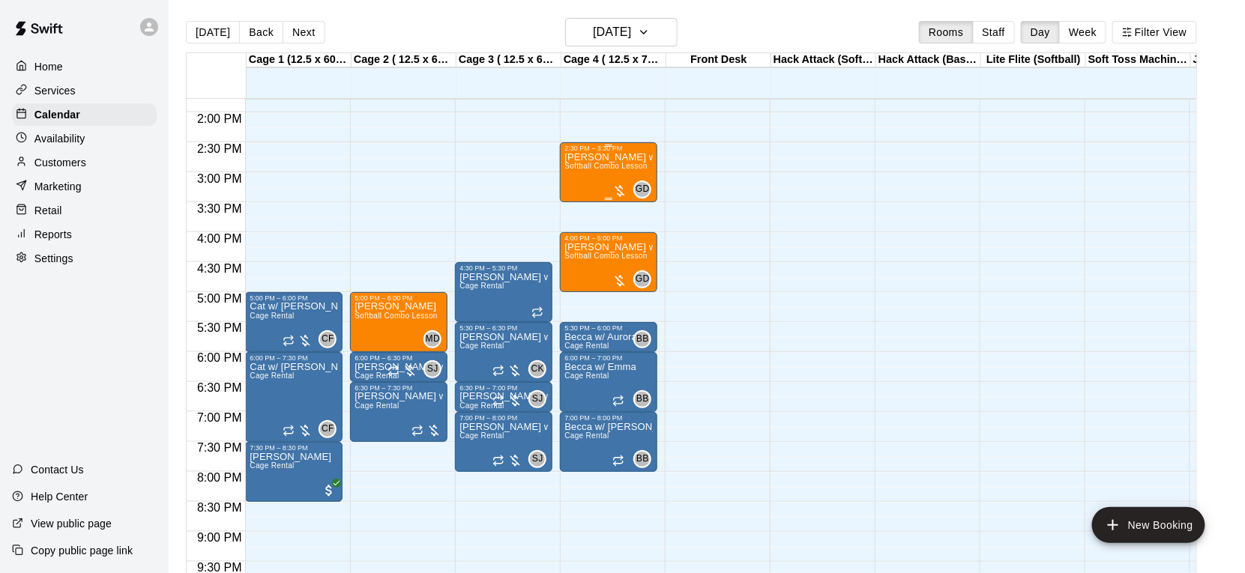
scroll to position [832, 0]
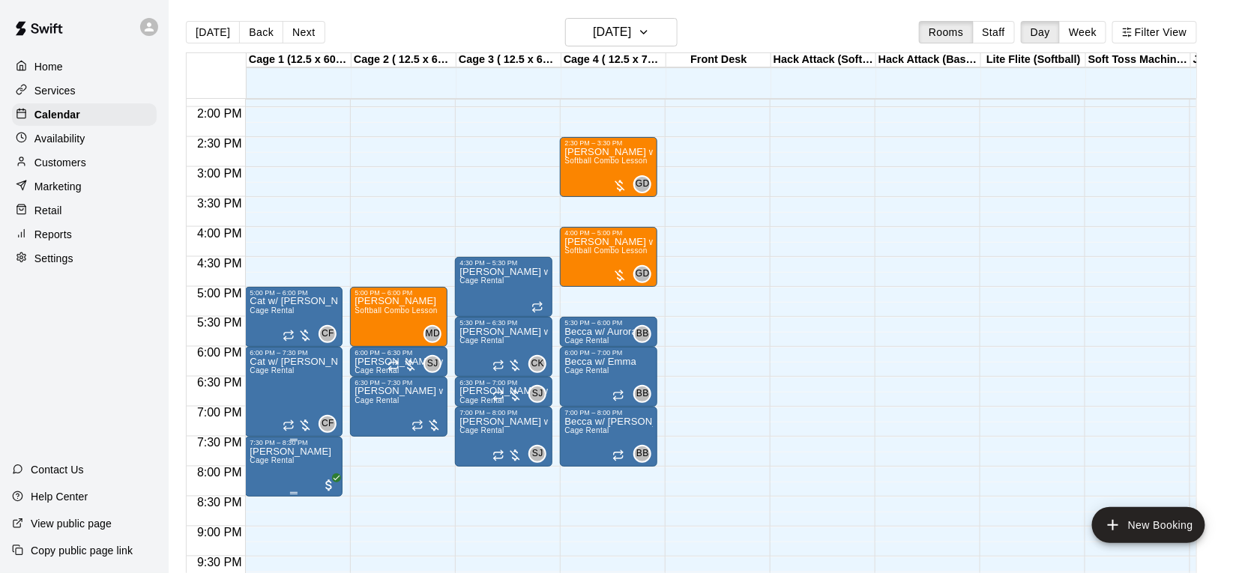
click at [306, 452] on p "[PERSON_NAME]" at bounding box center [291, 452] width 82 height 0
click at [267, 497] on img "edit" at bounding box center [265, 502] width 17 height 17
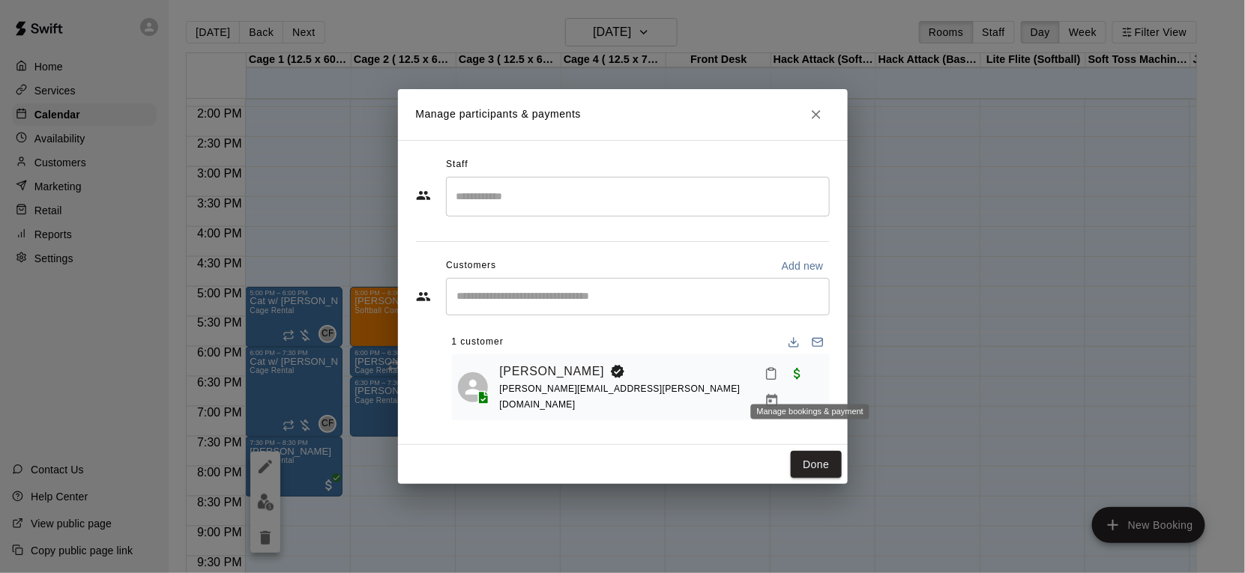
click at [779, 393] on icon "Manage bookings & payment" at bounding box center [771, 400] width 15 height 15
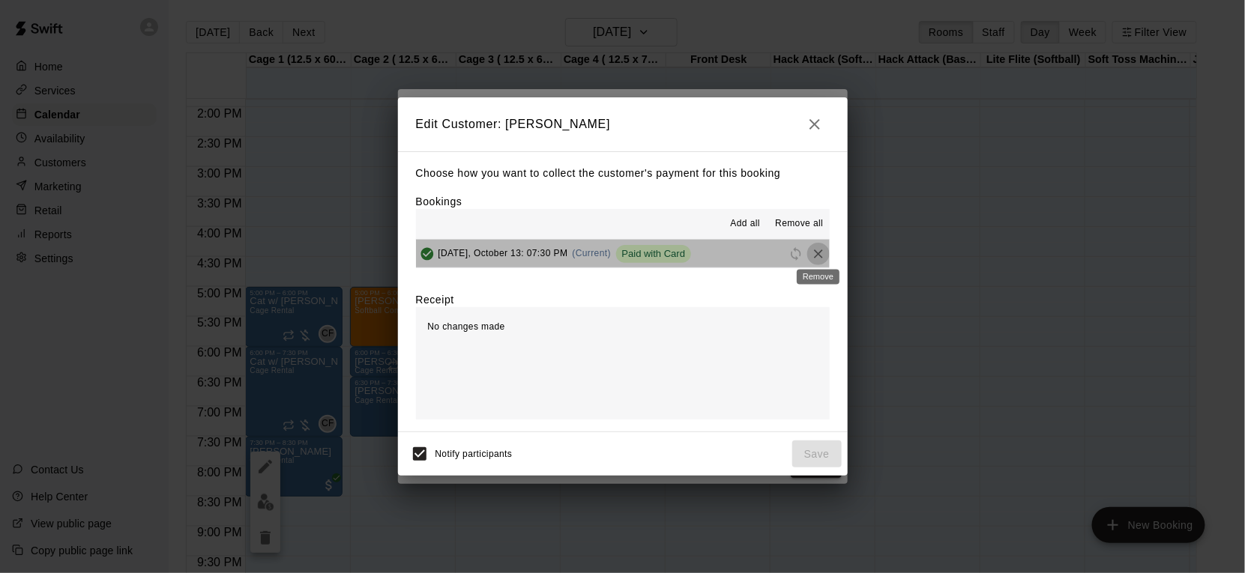
click at [817, 253] on icon "Remove" at bounding box center [818, 254] width 15 height 15
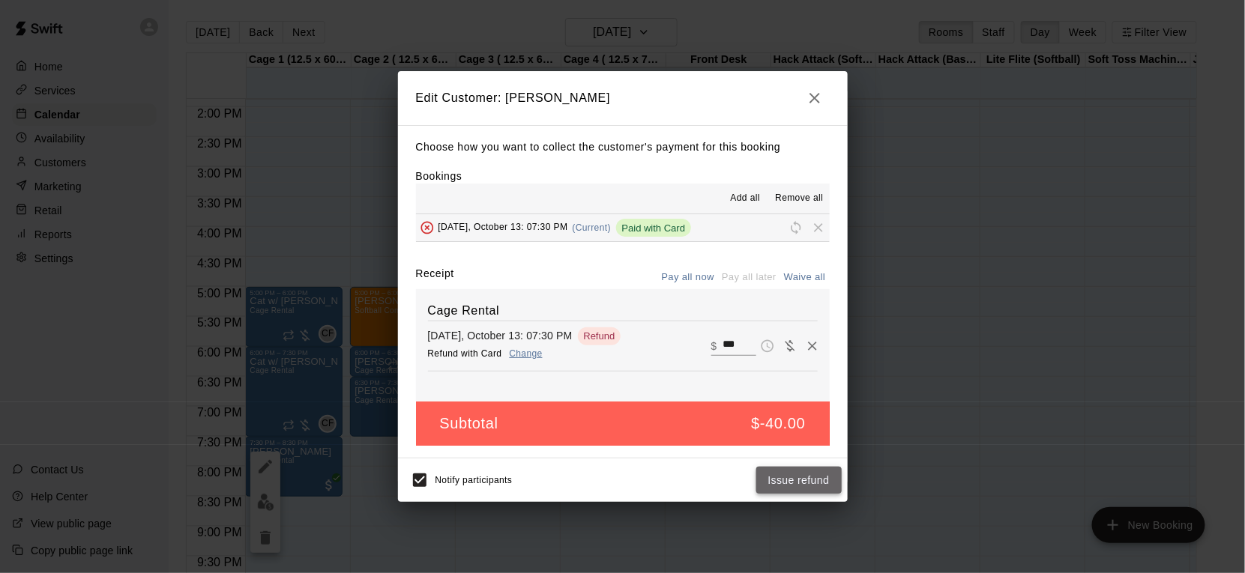
click at [782, 478] on button "Issue refund" at bounding box center [798, 481] width 85 height 28
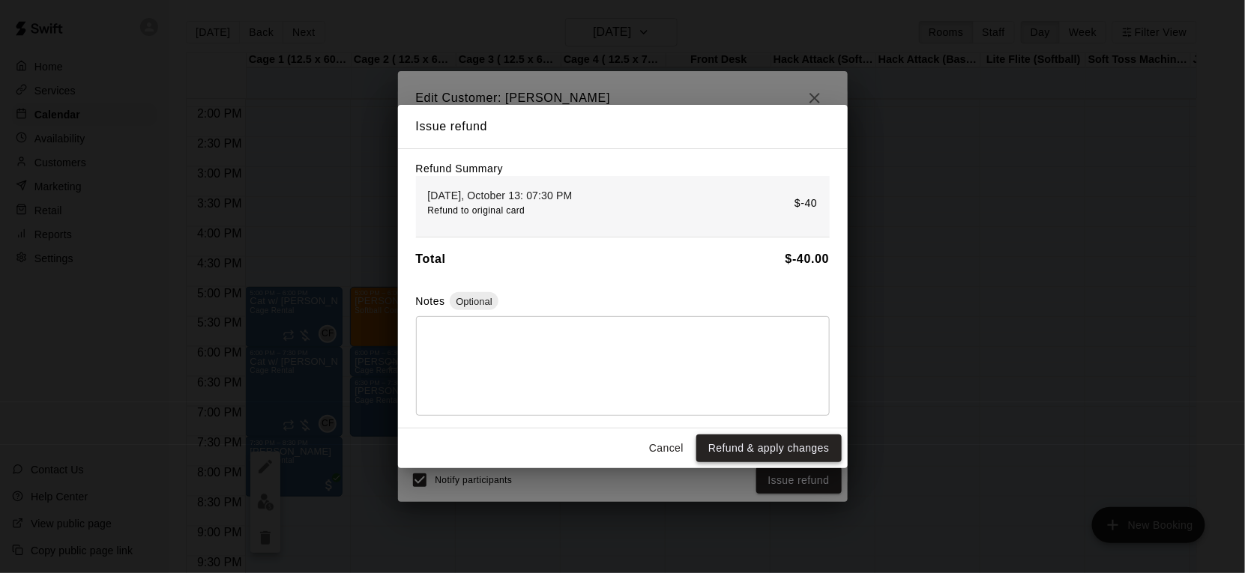
click at [783, 445] on button "Refund & apply changes" at bounding box center [768, 449] width 145 height 28
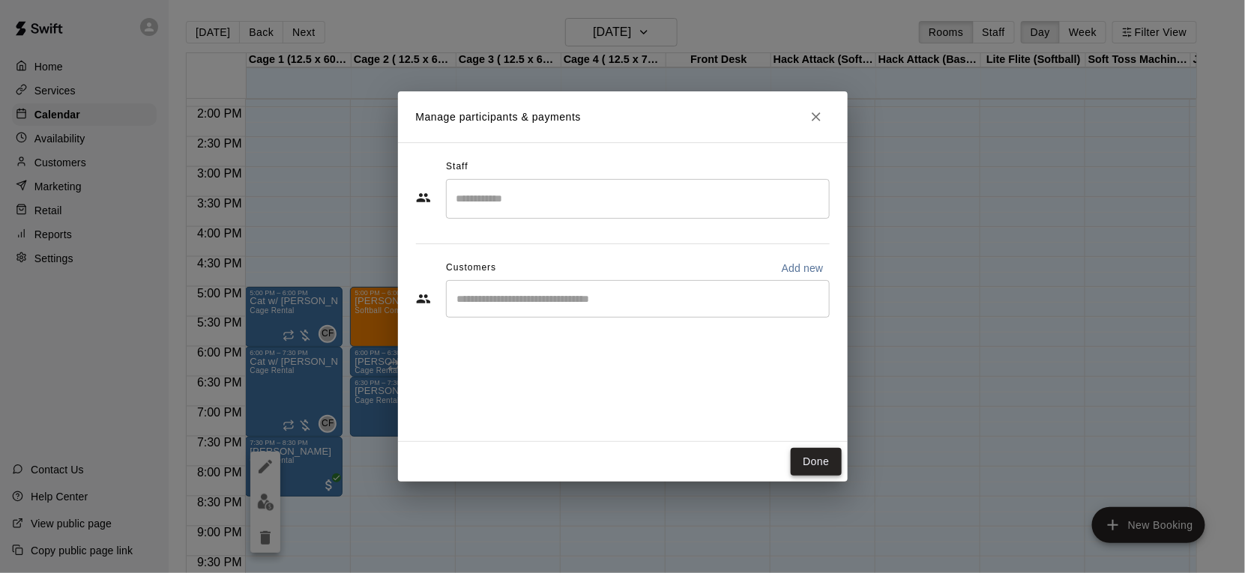
click at [822, 465] on button "Done" at bounding box center [816, 462] width 50 height 28
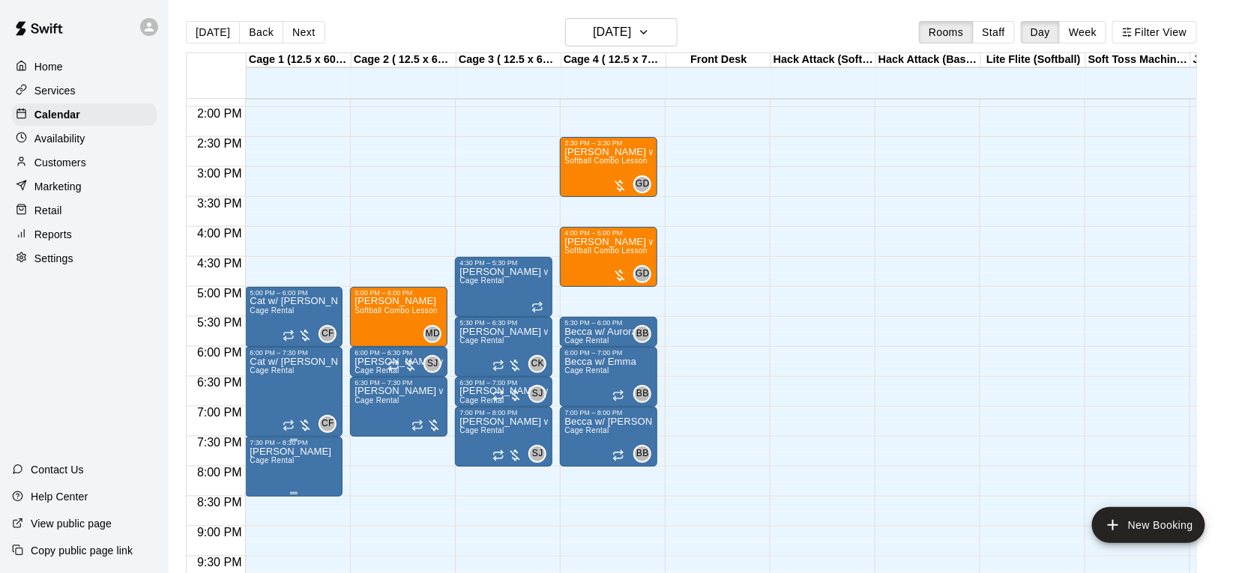
click at [268, 468] on icon "edit" at bounding box center [265, 462] width 18 height 18
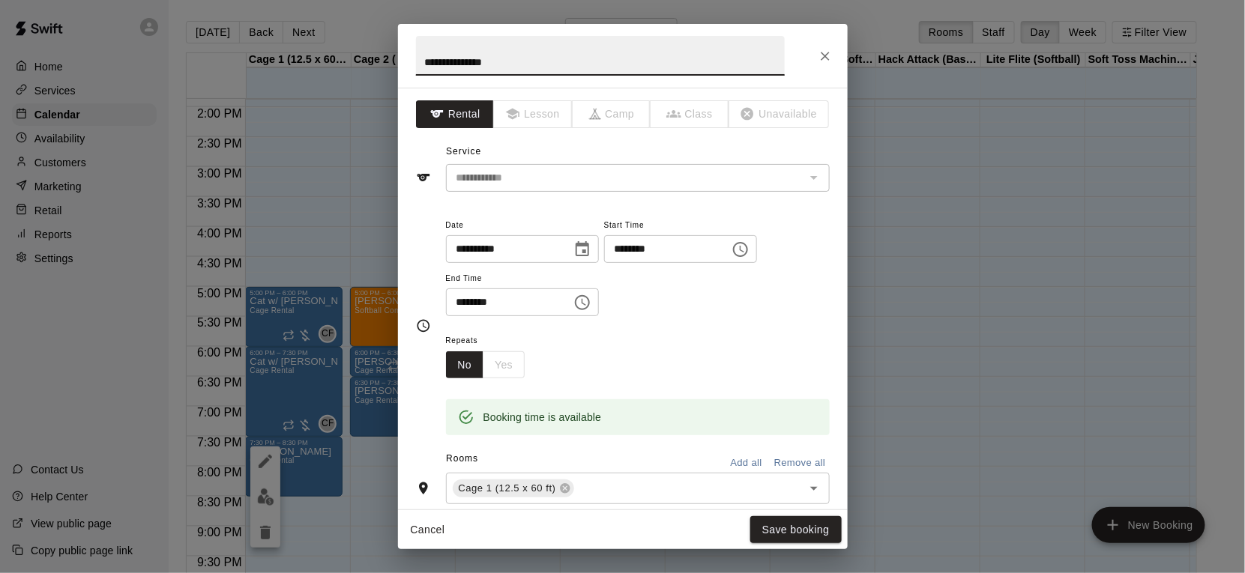
click at [749, 249] on icon "Choose time, selected time is 7:30 PM" at bounding box center [740, 250] width 18 height 18
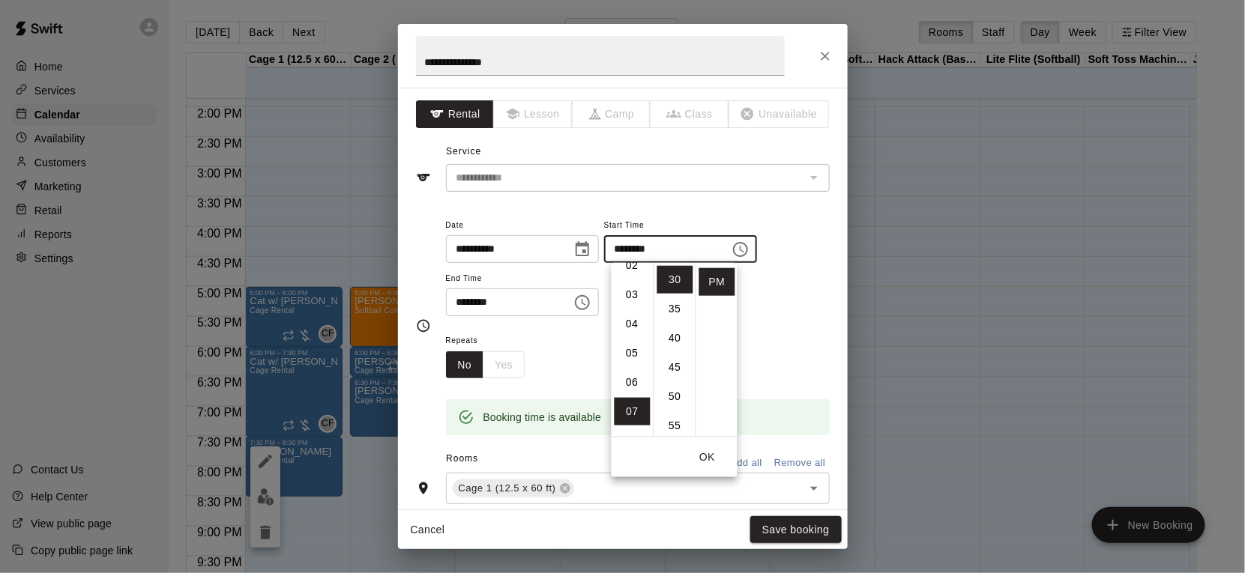
scroll to position [0, 0]
click at [633, 331] on li "02" at bounding box center [633, 339] width 36 height 28
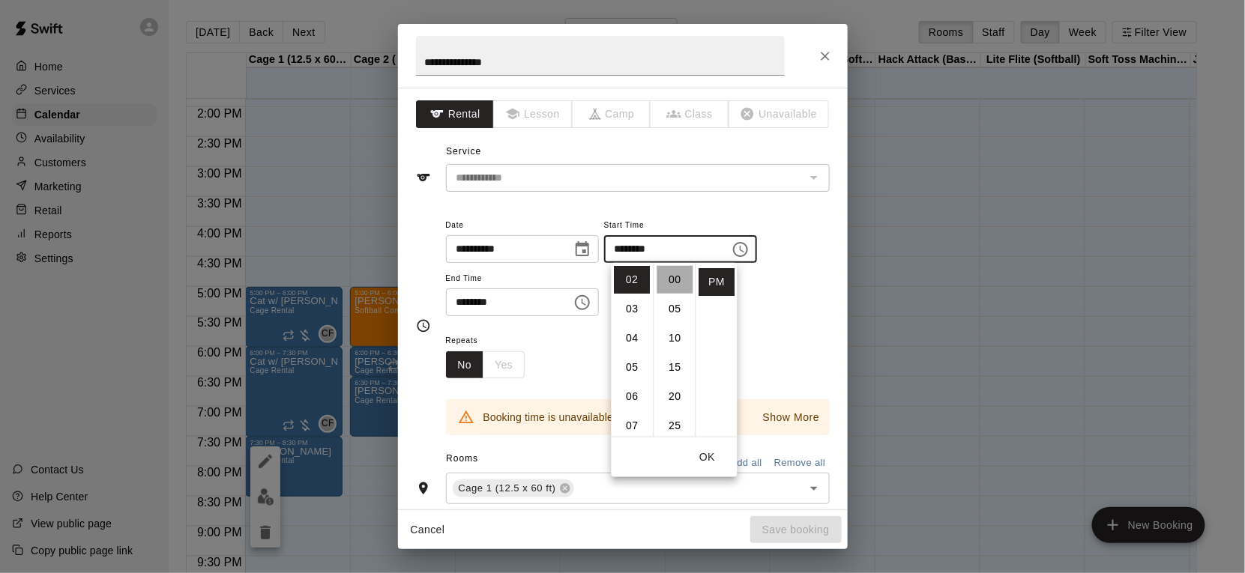
click at [675, 287] on li "00" at bounding box center [675, 280] width 36 height 28
type input "********"
click at [709, 450] on button "OK" at bounding box center [708, 458] width 48 height 28
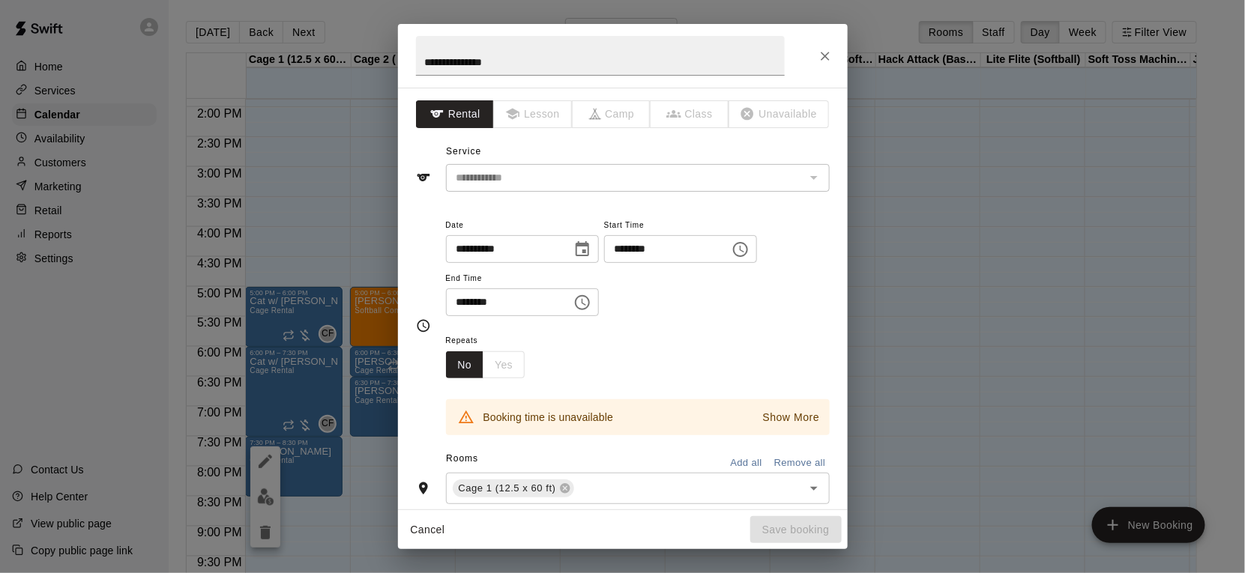
click at [597, 309] on button "Choose time, selected time is 8:30 PM" at bounding box center [582, 303] width 30 height 30
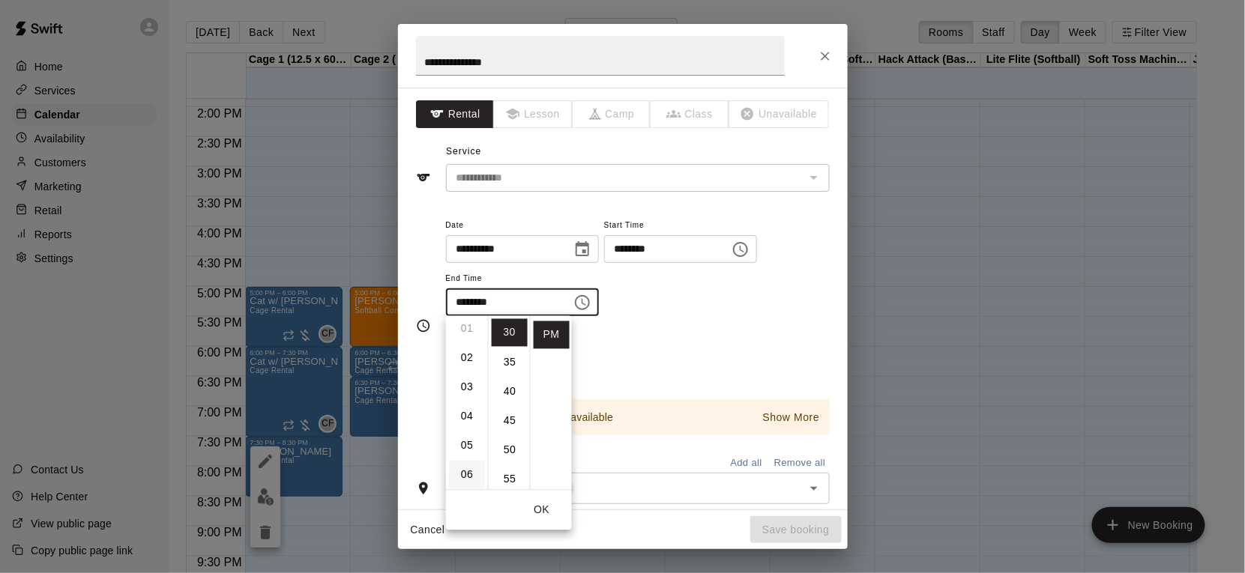
scroll to position [26, 0]
drag, startPoint x: 469, startPoint y: 421, endPoint x: 474, endPoint y: 411, distance: 11.7
click at [469, 421] on li "04" at bounding box center [467, 424] width 36 height 28
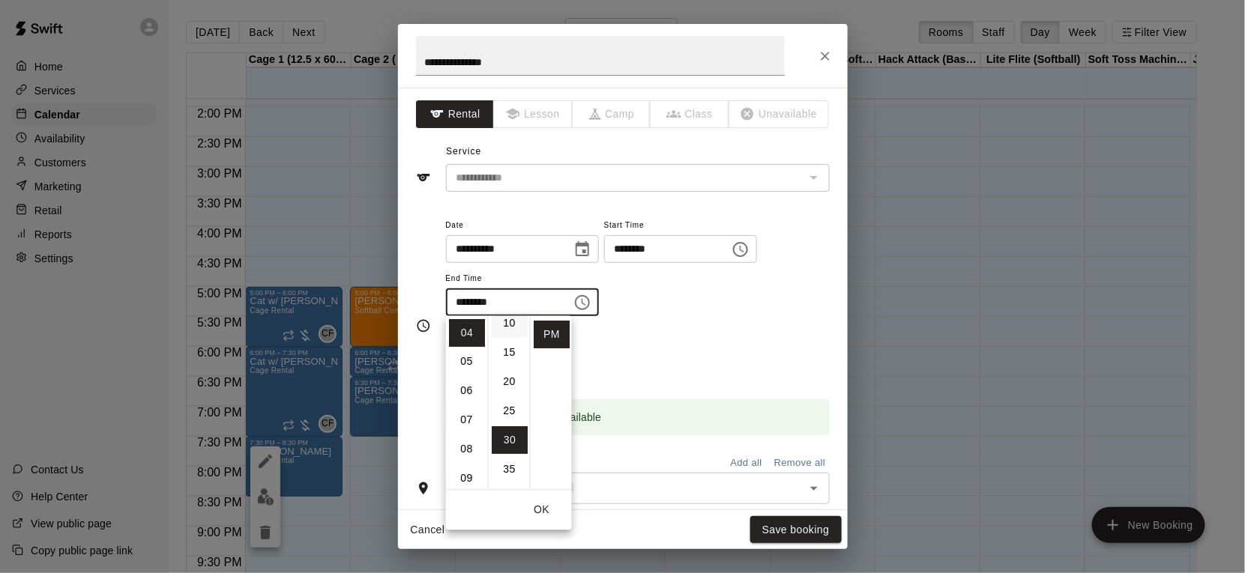
scroll to position [0, 0]
click at [509, 341] on li "00" at bounding box center [510, 333] width 36 height 28
type input "********"
click at [540, 507] on button "OK" at bounding box center [542, 511] width 48 height 28
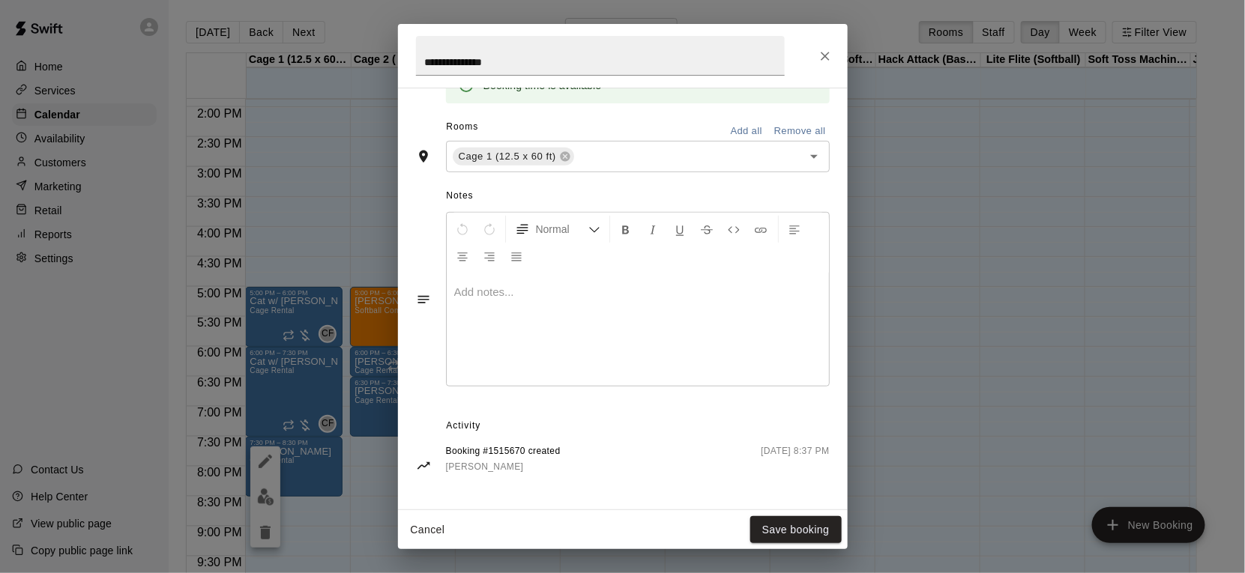
scroll to position [333, 0]
click at [808, 528] on button "Save booking" at bounding box center [795, 530] width 91 height 28
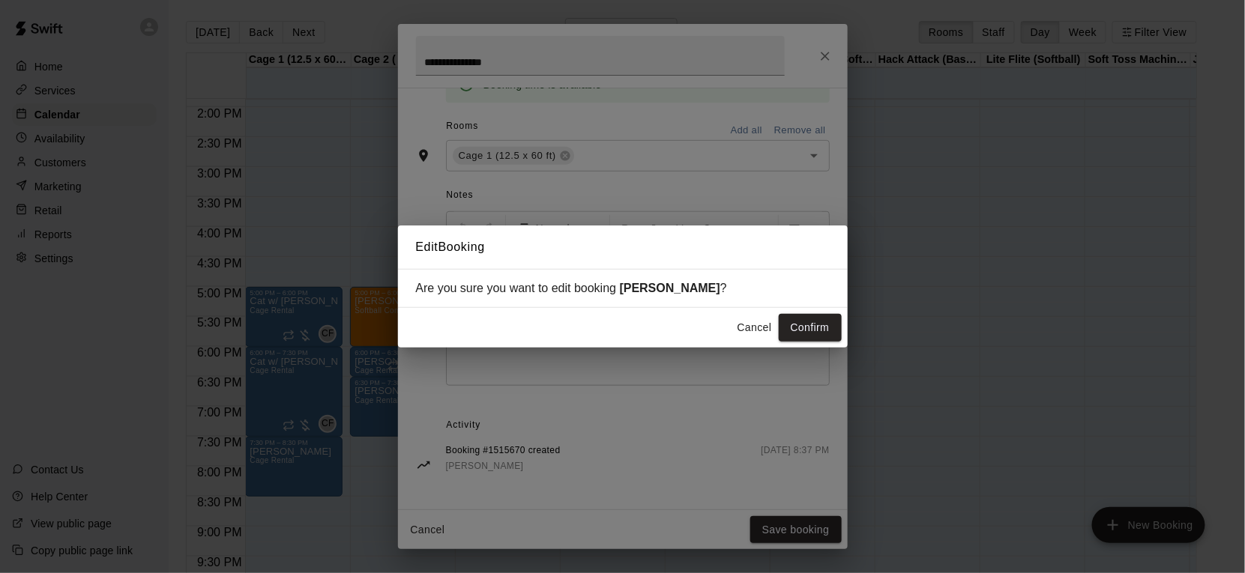
click at [814, 337] on button "Confirm" at bounding box center [810, 328] width 63 height 28
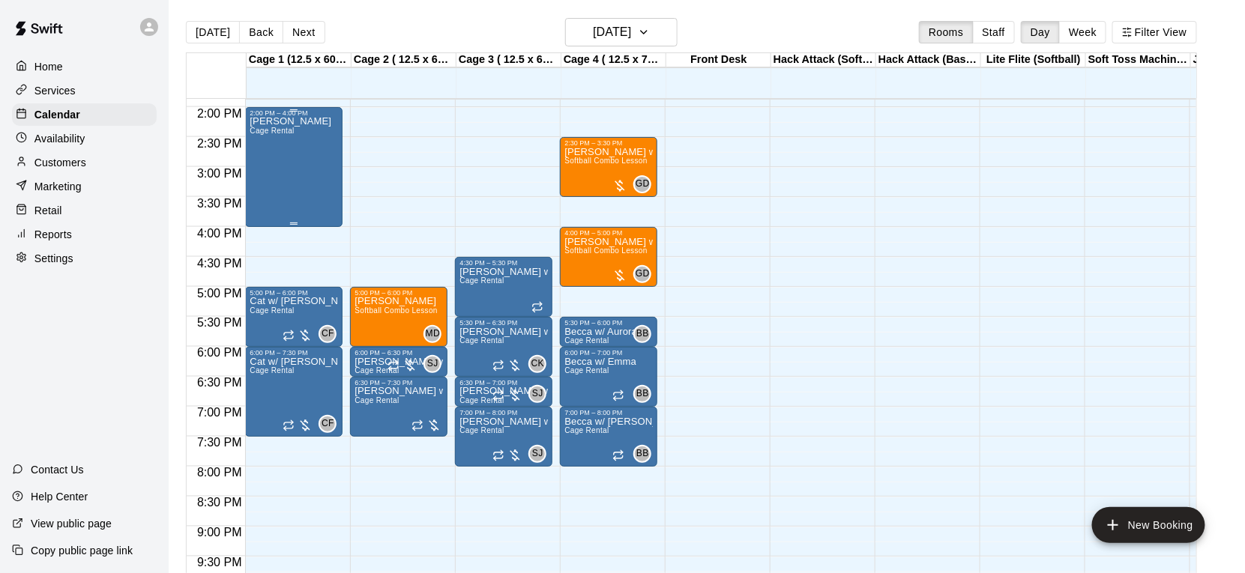
click at [304, 189] on div "Joseph DeRensis Cage Rental" at bounding box center [291, 403] width 82 height 573
click at [265, 166] on img "edit" at bounding box center [265, 167] width 17 height 17
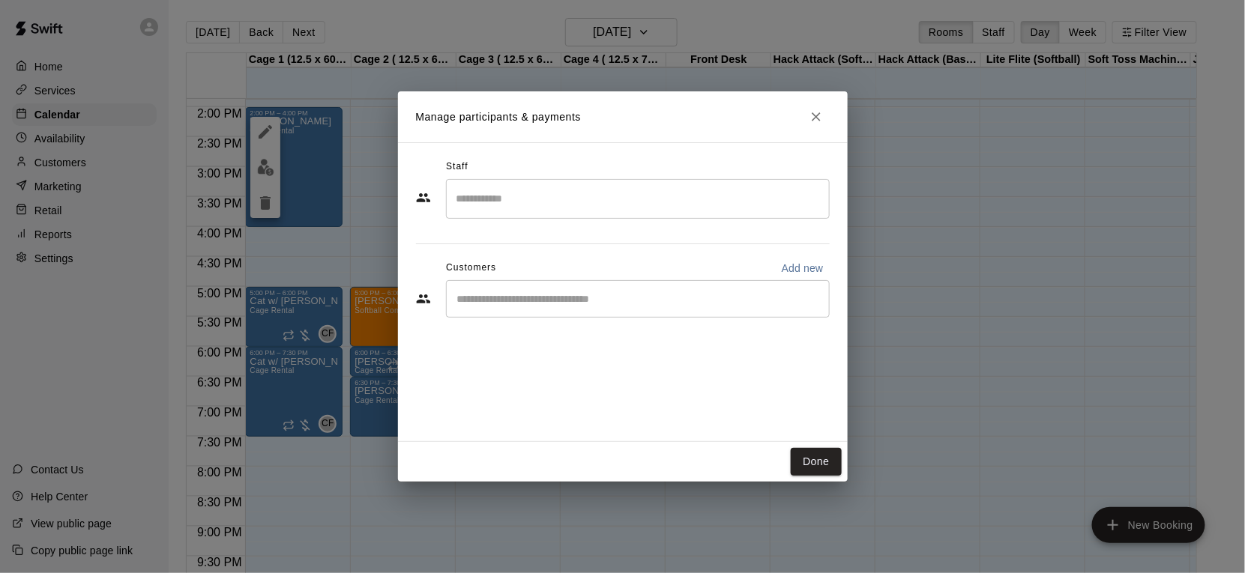
click at [561, 300] on input "Start typing to search customers..." at bounding box center [638, 299] width 370 height 15
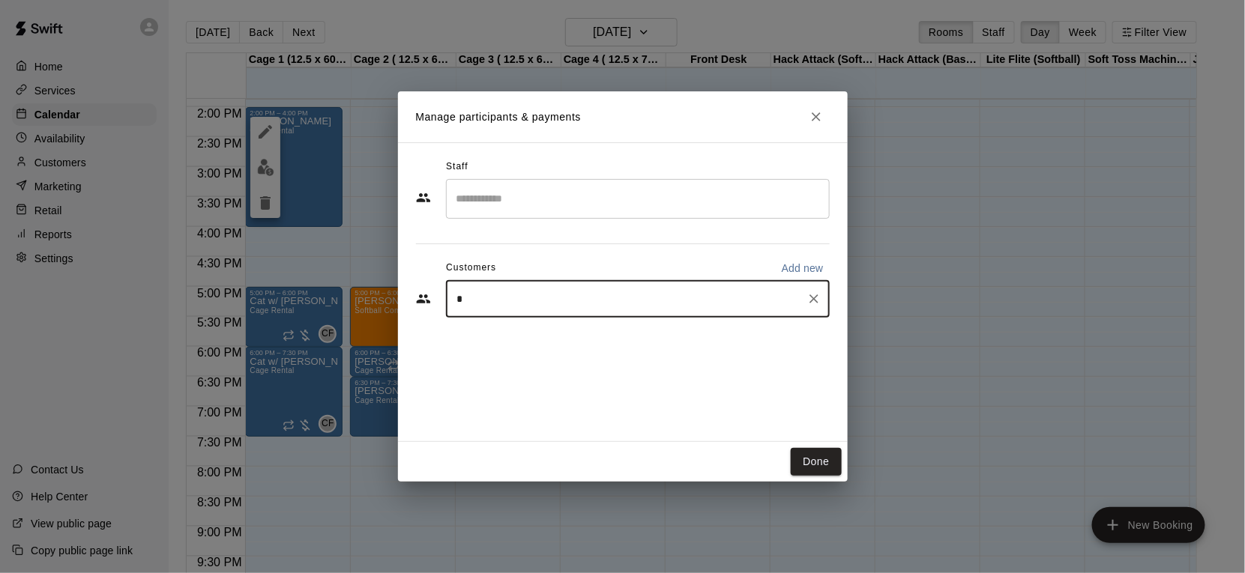
type input "**"
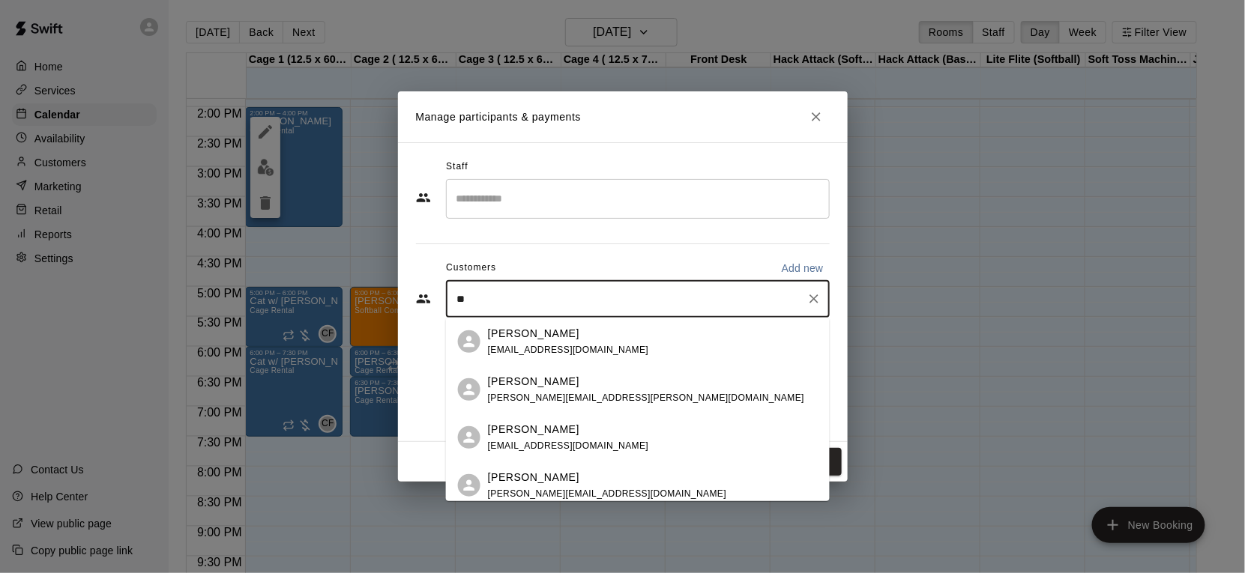
click at [581, 378] on div "[PERSON_NAME]" at bounding box center [646, 382] width 316 height 16
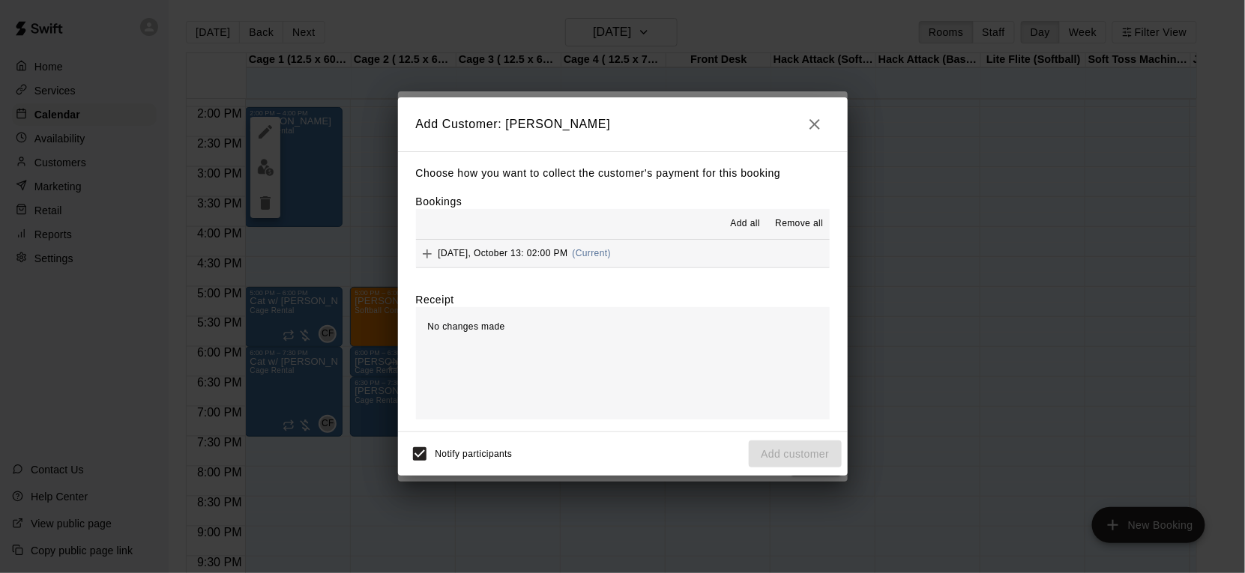
click at [727, 258] on button "Monday, October 13: 02:00 PM (Current)" at bounding box center [623, 254] width 414 height 28
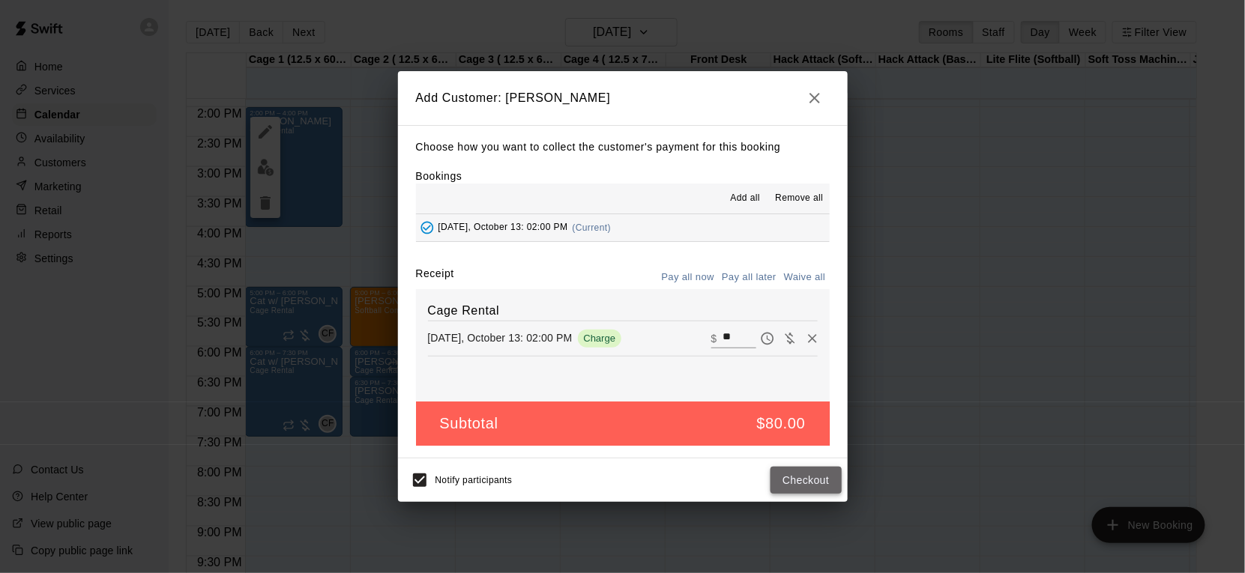
click at [797, 477] on button "Checkout" at bounding box center [805, 481] width 70 height 28
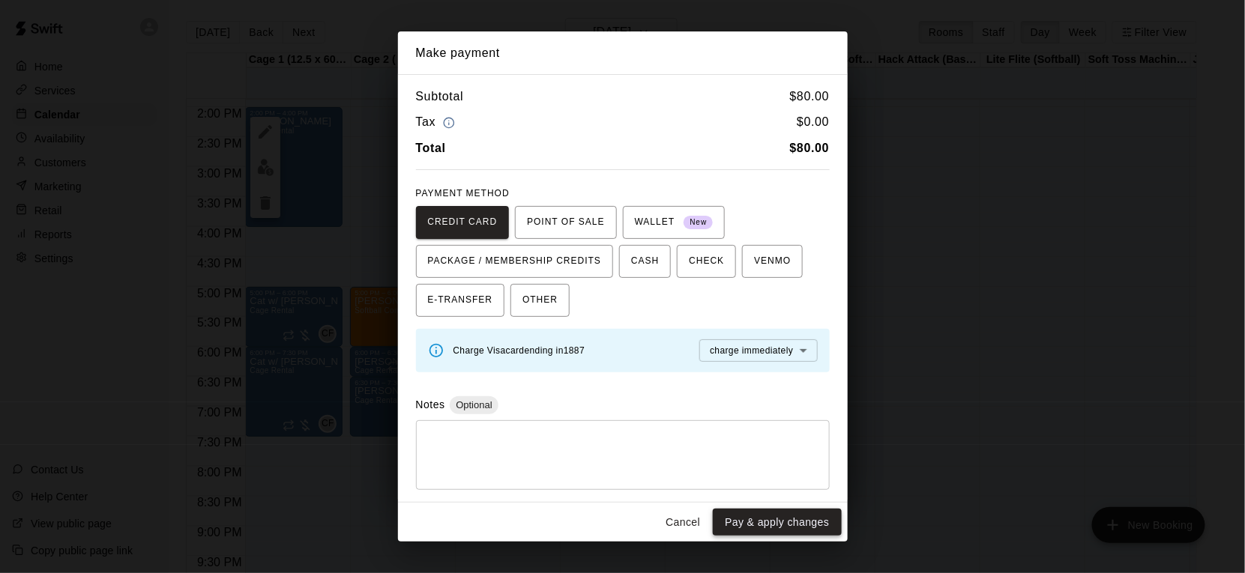
click at [801, 520] on button "Pay & apply changes" at bounding box center [777, 523] width 128 height 28
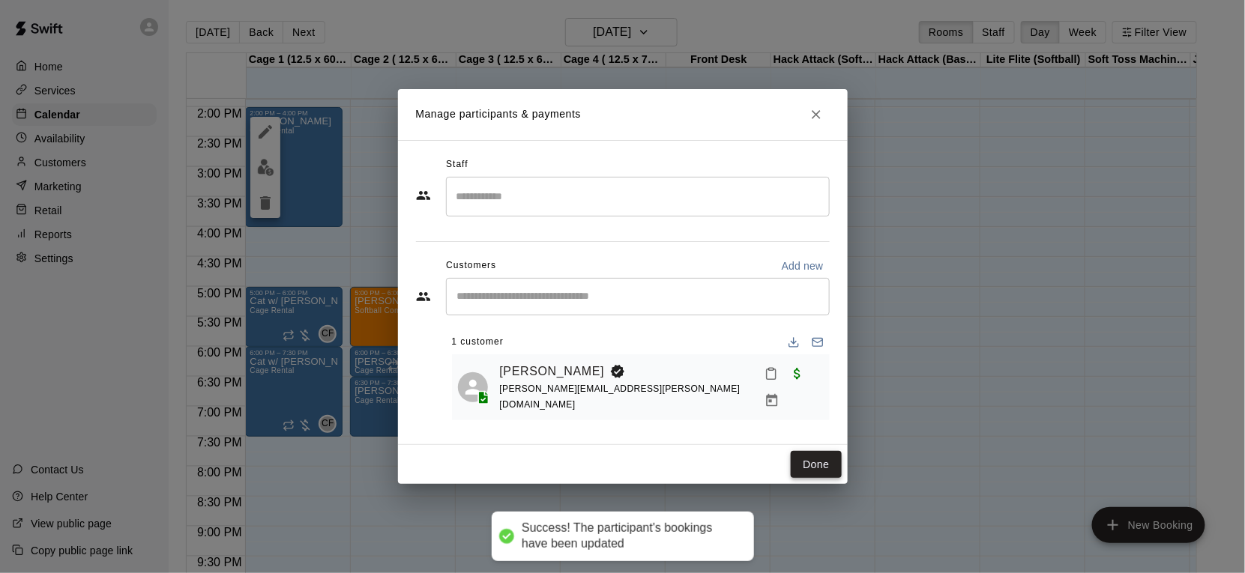
click at [812, 463] on button "Done" at bounding box center [816, 465] width 50 height 28
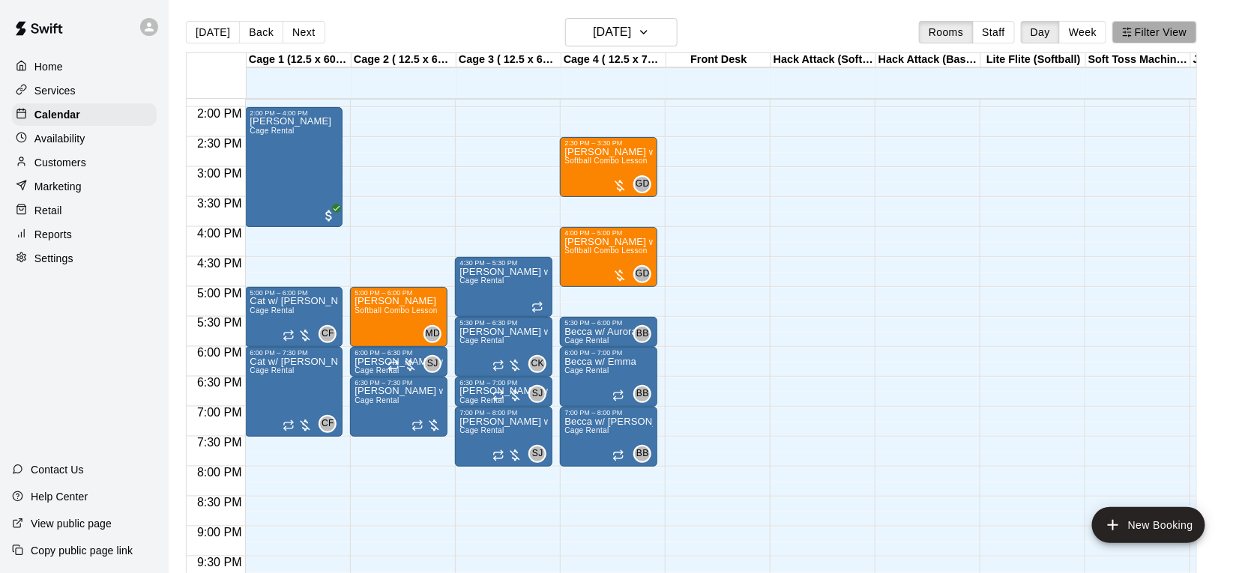
click at [1178, 34] on button "Filter View" at bounding box center [1154, 32] width 84 height 22
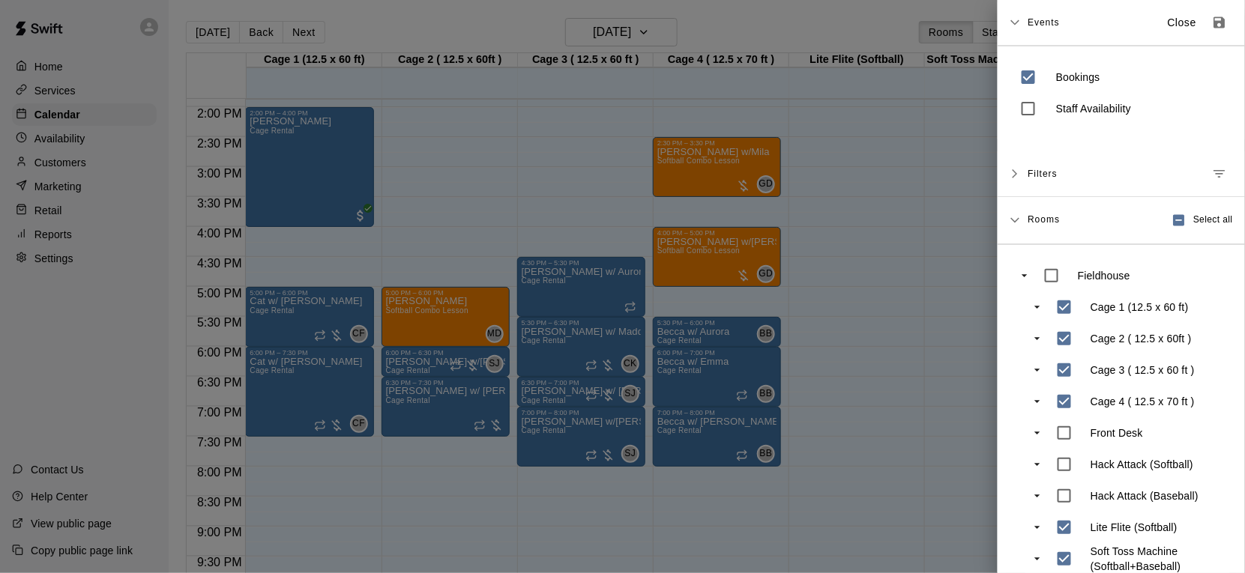
scroll to position [46, 0]
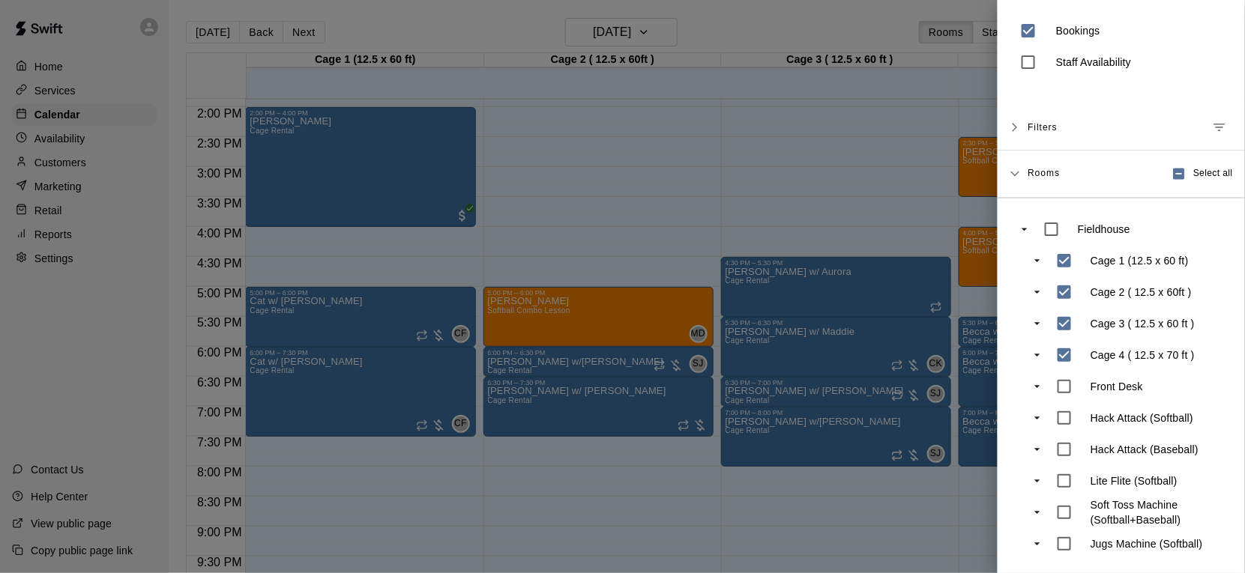
click at [908, 540] on div at bounding box center [622, 286] width 1245 height 573
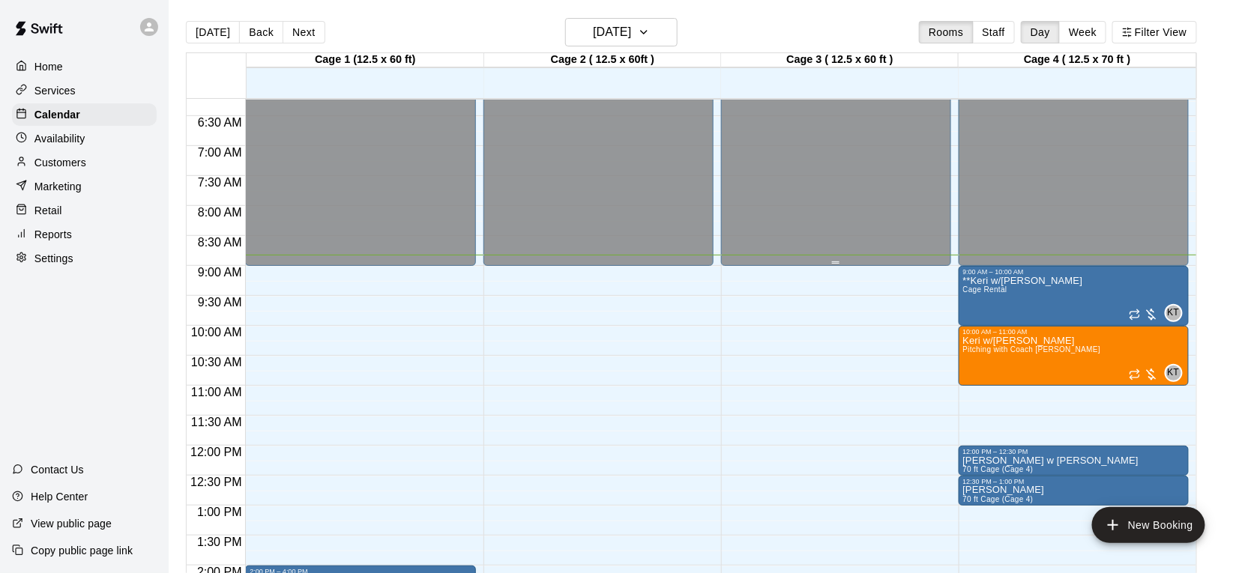
scroll to position [376, 0]
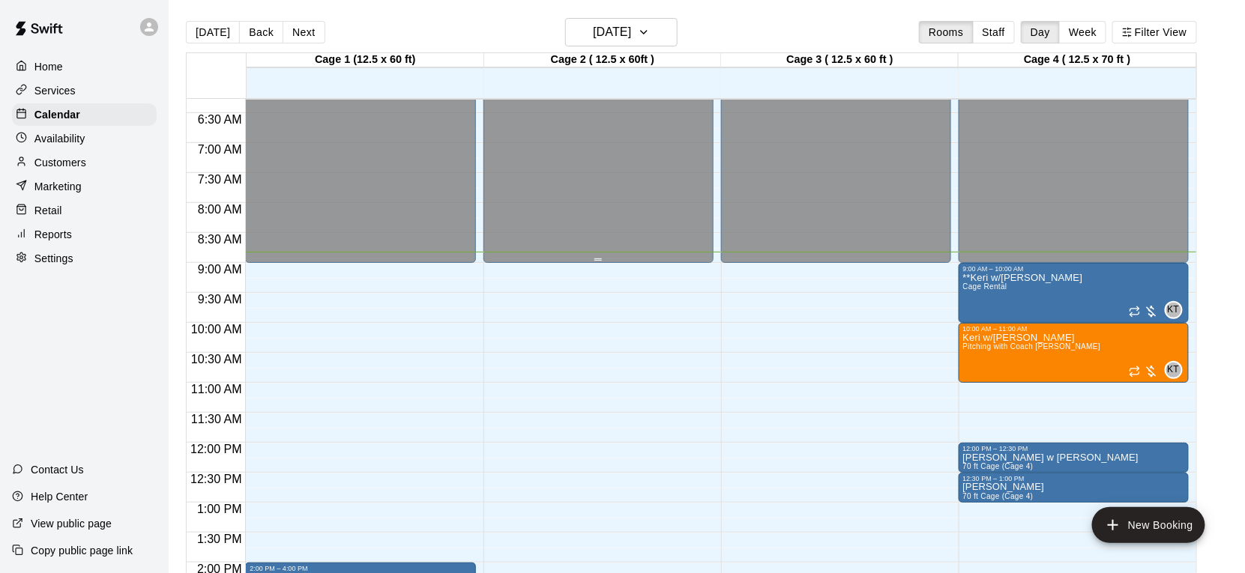
click at [605, 181] on div "Closed" at bounding box center [598, 0] width 221 height 535
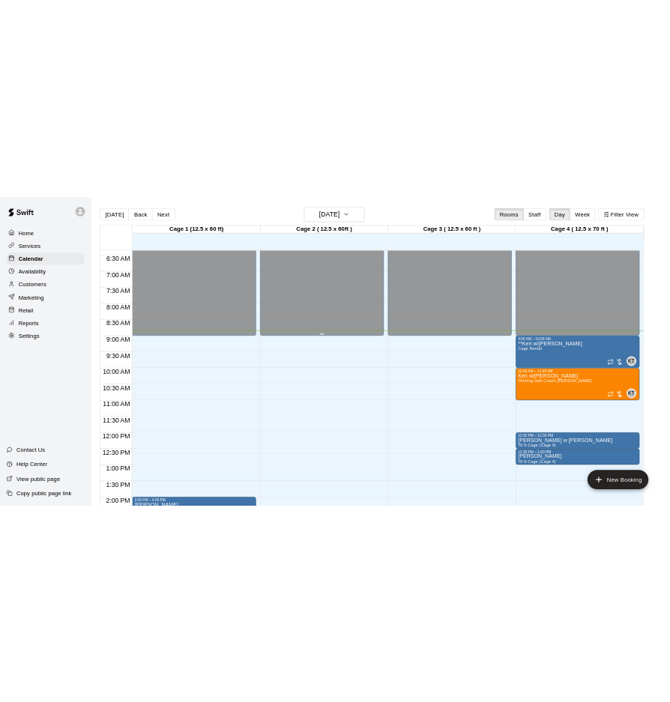
scroll to position [381, 0]
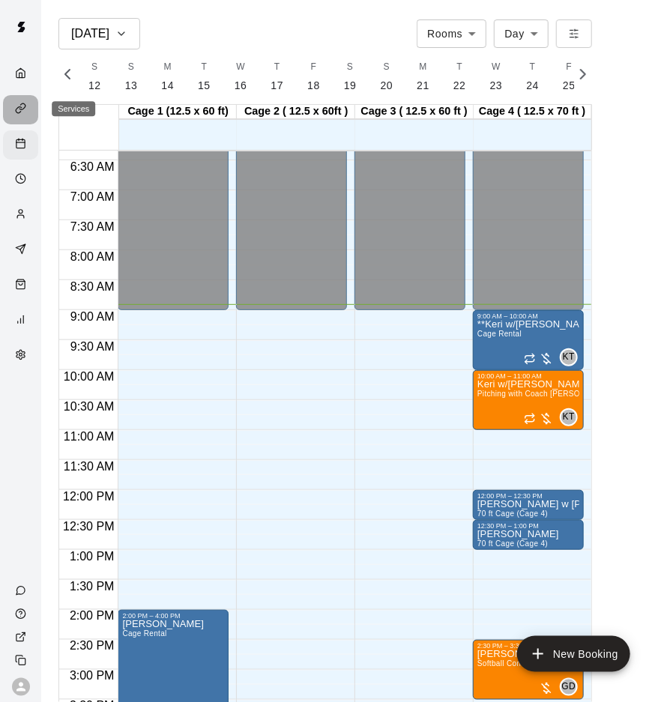
click at [29, 107] on div "Services" at bounding box center [24, 110] width 19 height 14
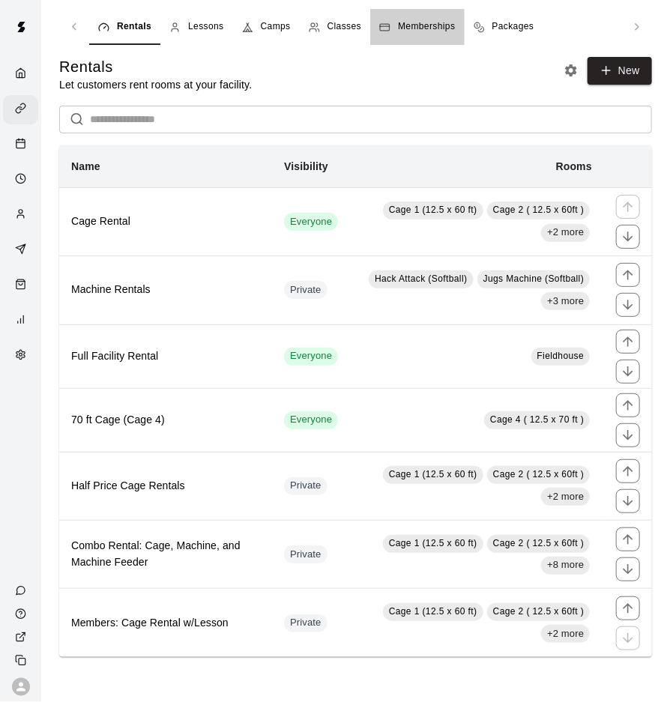
click at [410, 31] on span "Memberships" at bounding box center [426, 26] width 57 height 15
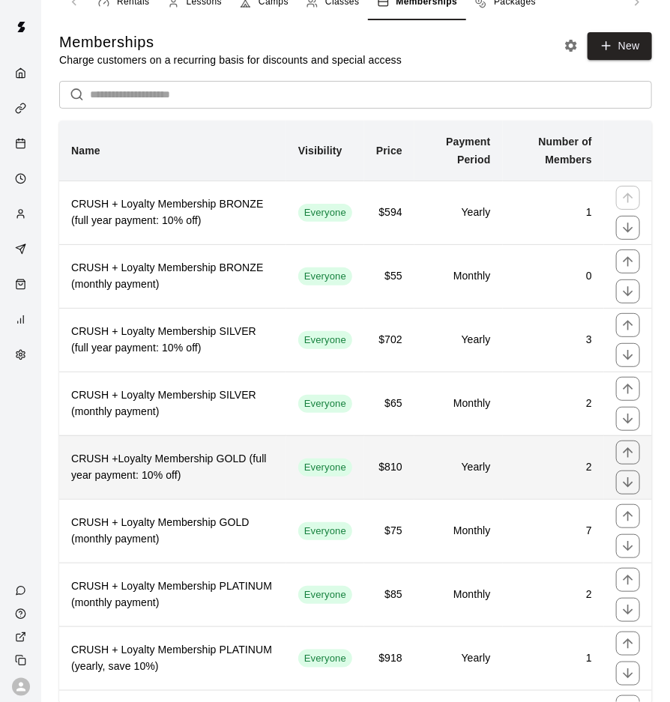
scroll to position [29, 0]
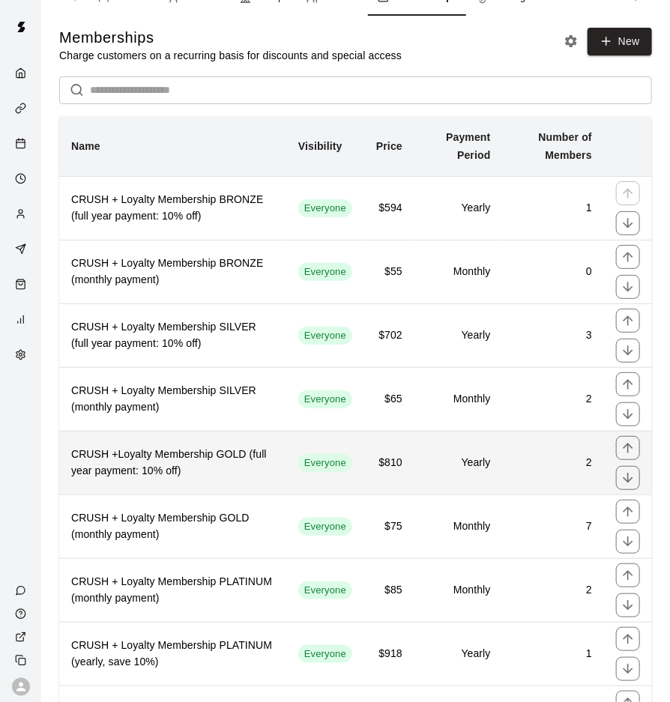
click at [550, 484] on td "2" at bounding box center [553, 463] width 101 height 64
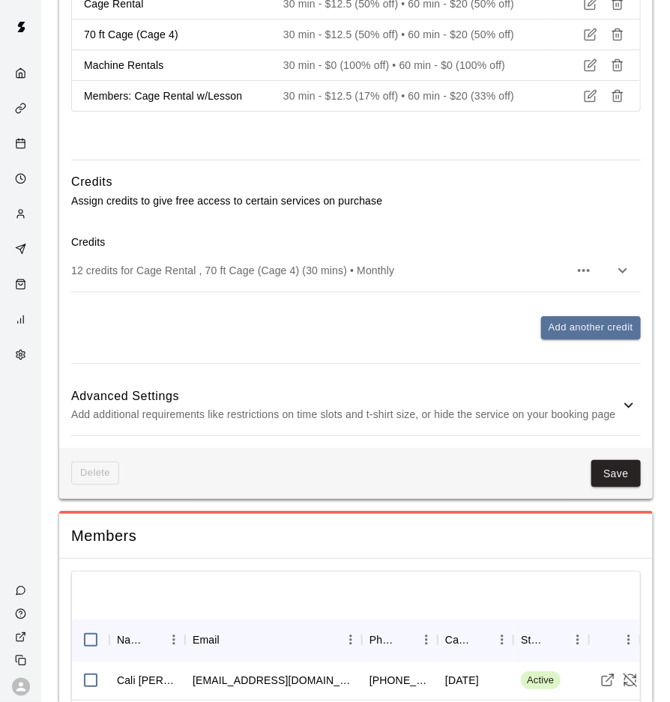
scroll to position [1662, 0]
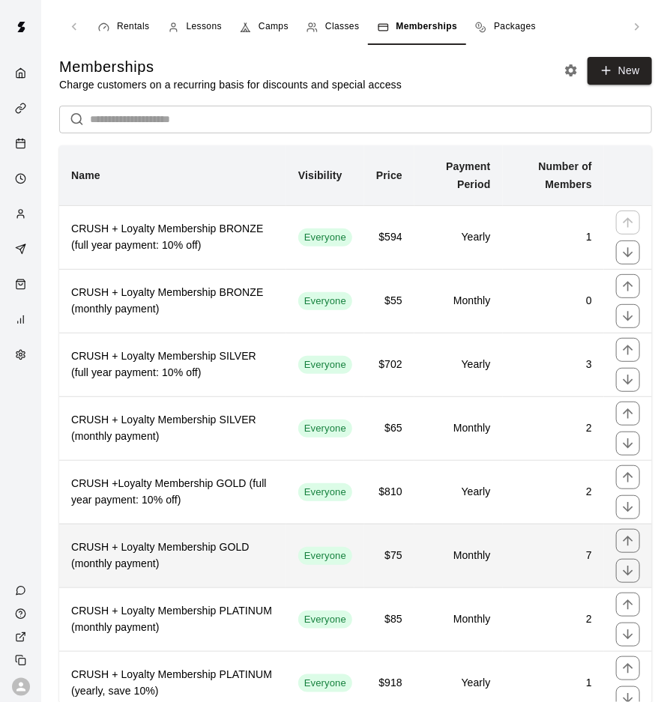
click at [569, 548] on h6 "7" at bounding box center [553, 556] width 77 height 16
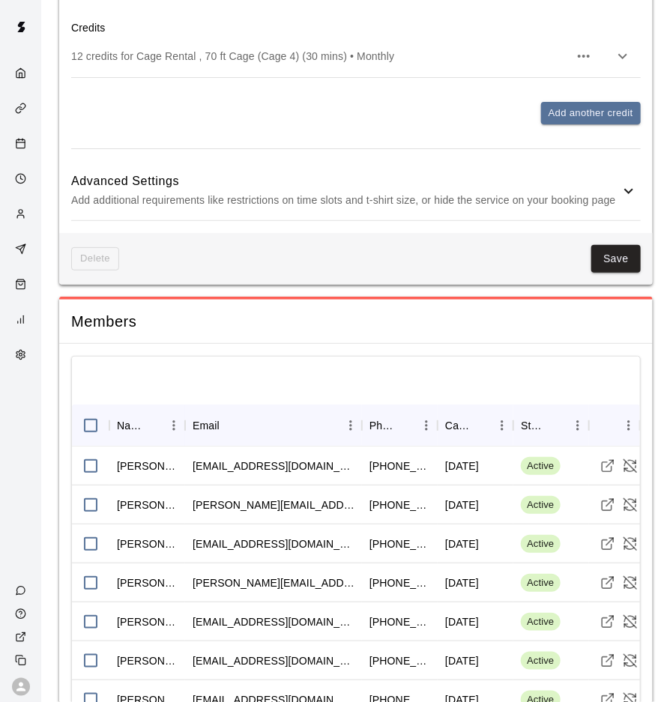
scroll to position [1799, 0]
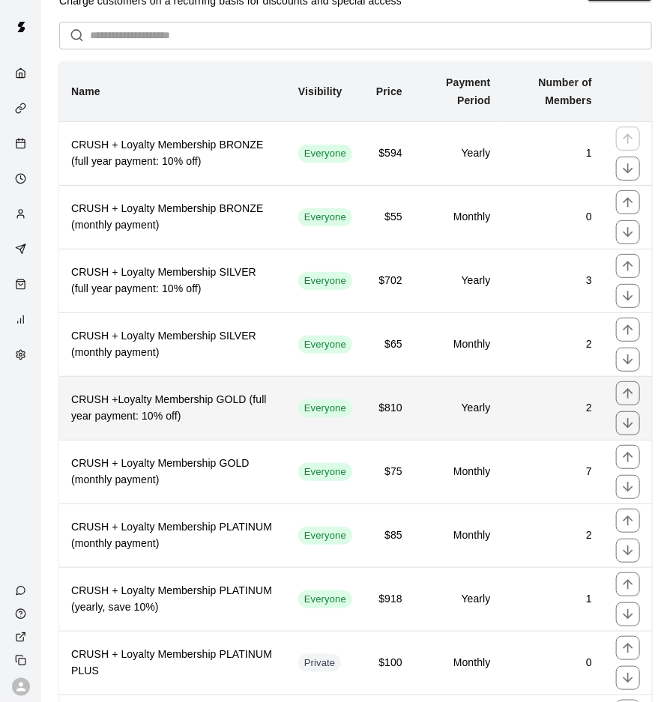
scroll to position [85, 0]
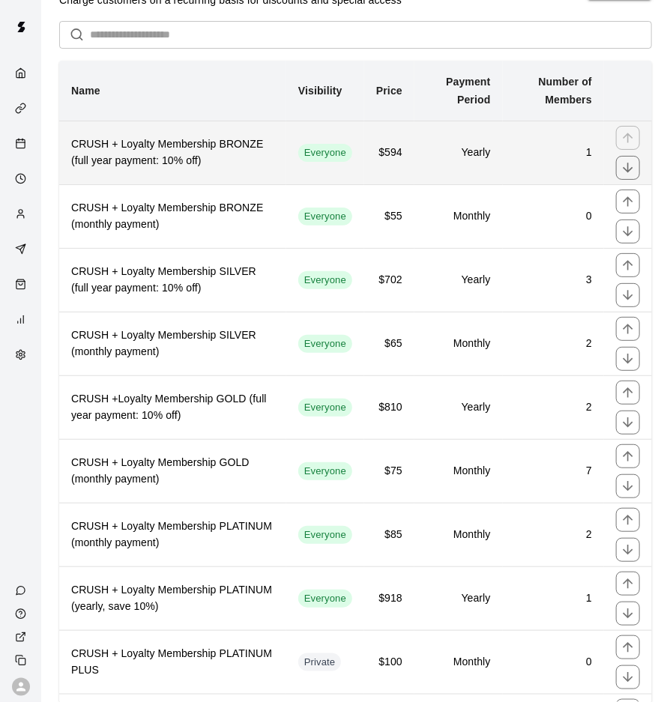
click at [486, 154] on h6 "Yearly" at bounding box center [458, 153] width 64 height 16
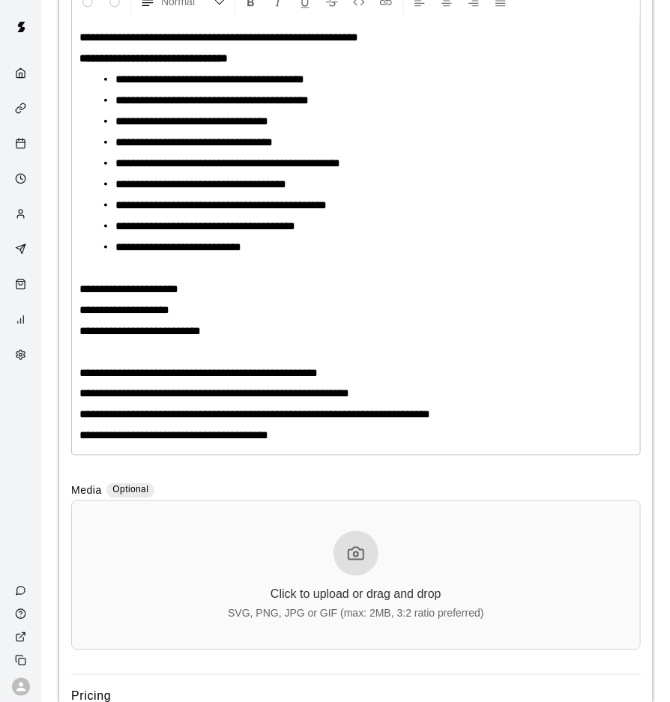
scroll to position [447, 0]
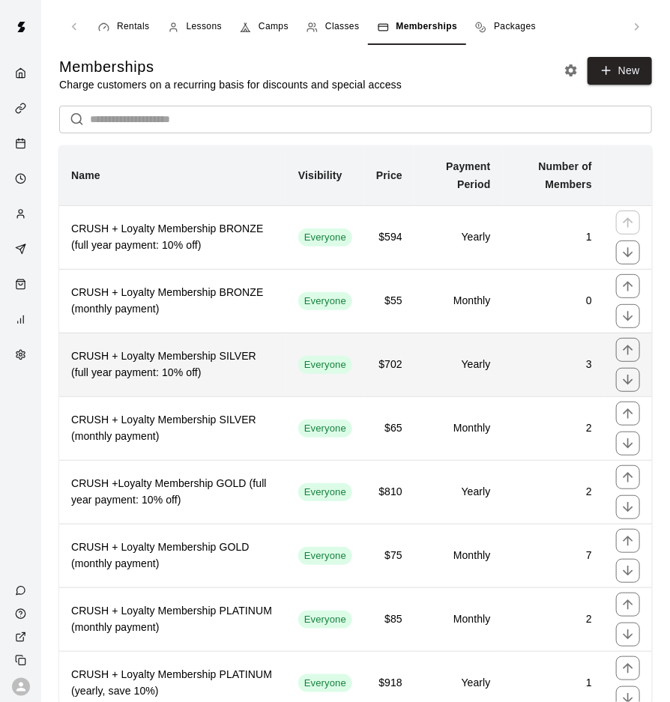
click at [496, 360] on td "Yearly" at bounding box center [458, 365] width 88 height 64
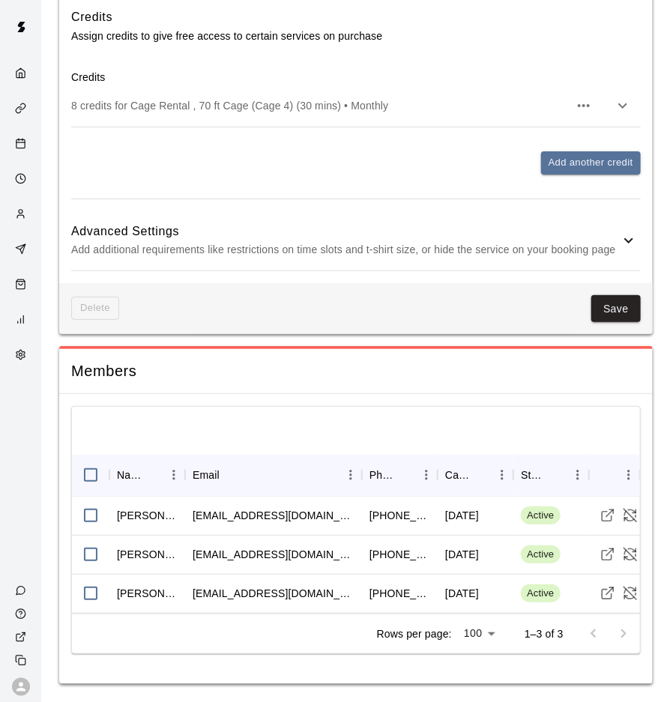
scroll to position [1608, 0]
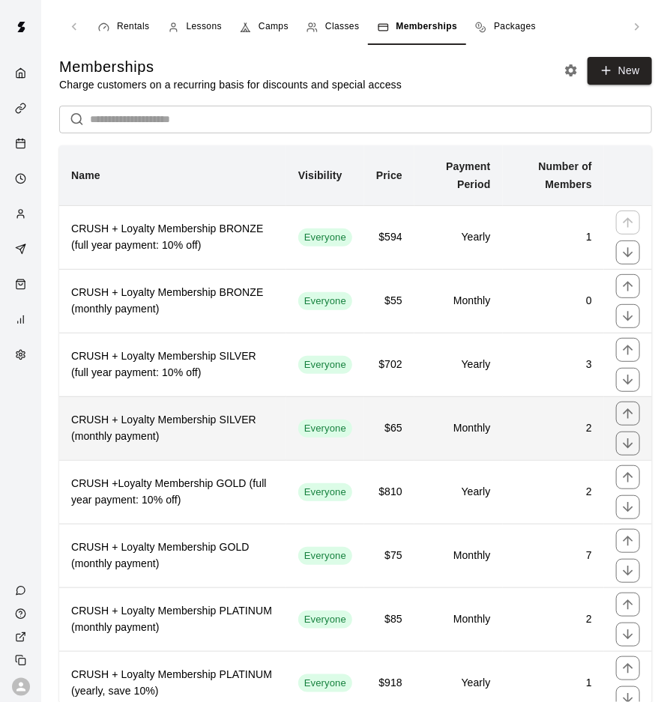
click at [543, 428] on h6 "2" at bounding box center [553, 428] width 77 height 16
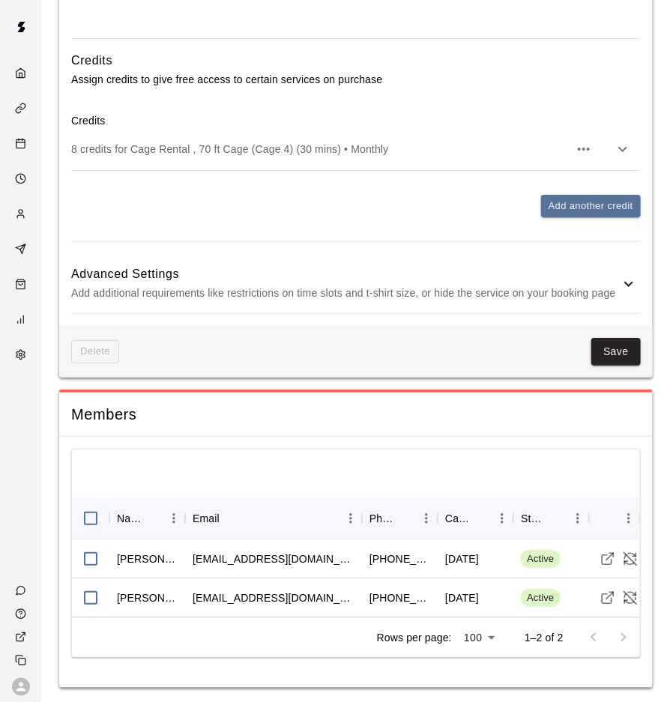
scroll to position [1534, 0]
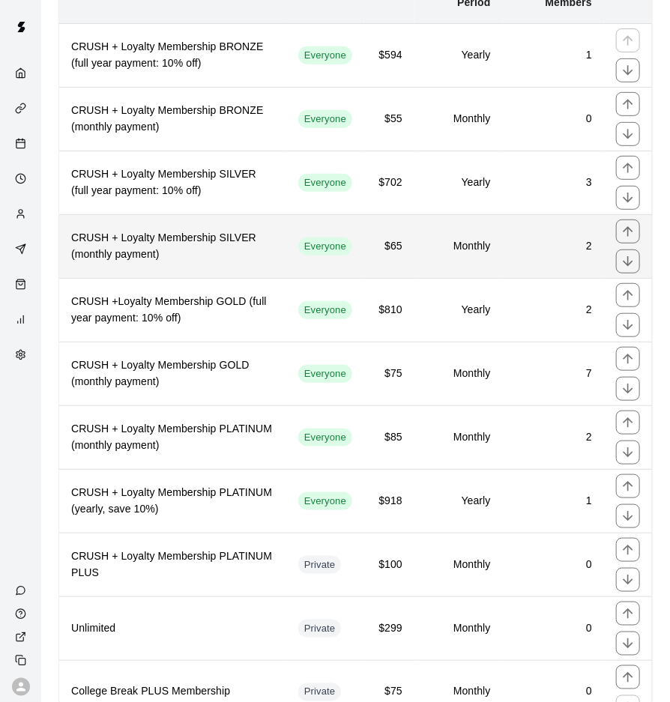
scroll to position [238, 0]
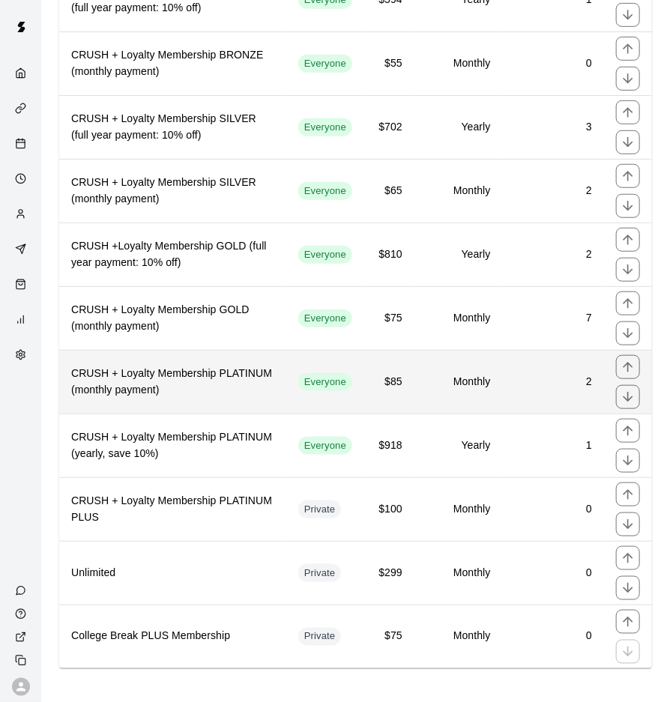
click at [475, 374] on h6 "Monthly" at bounding box center [458, 382] width 64 height 16
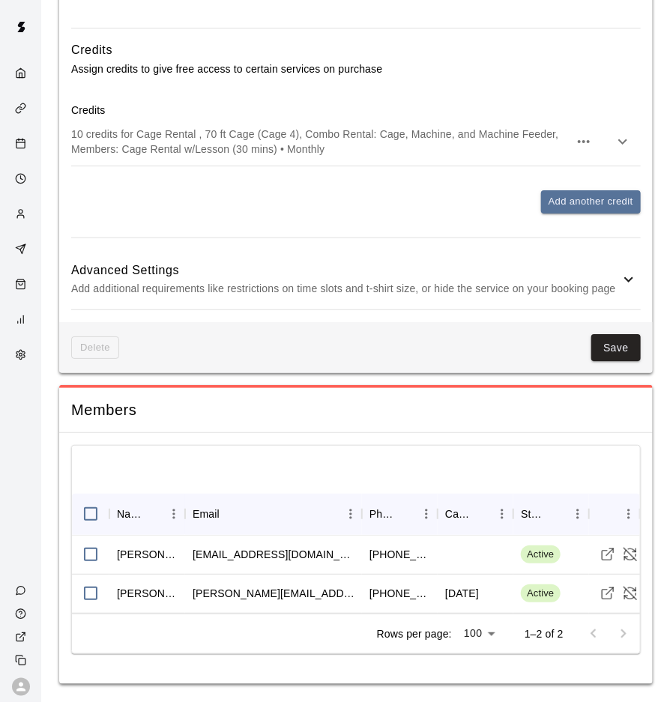
scroll to position [1511, 0]
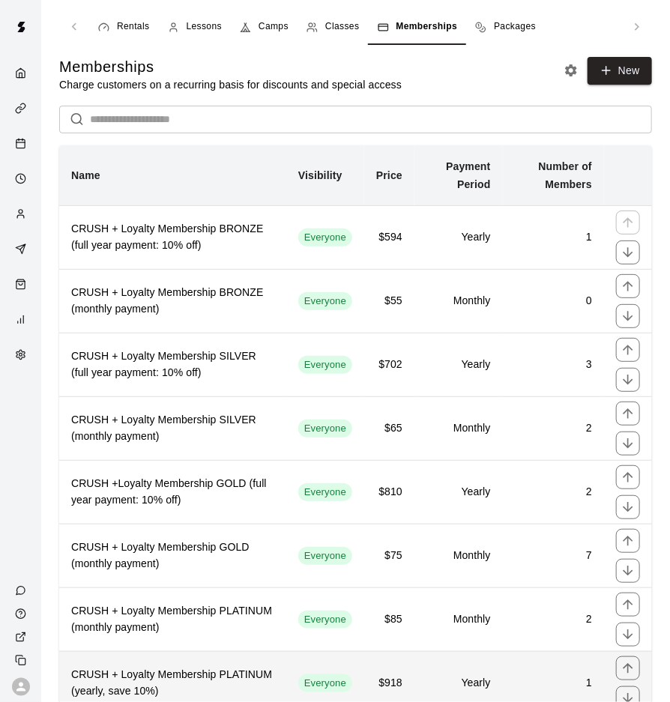
click at [557, 573] on td "1" at bounding box center [553, 683] width 101 height 64
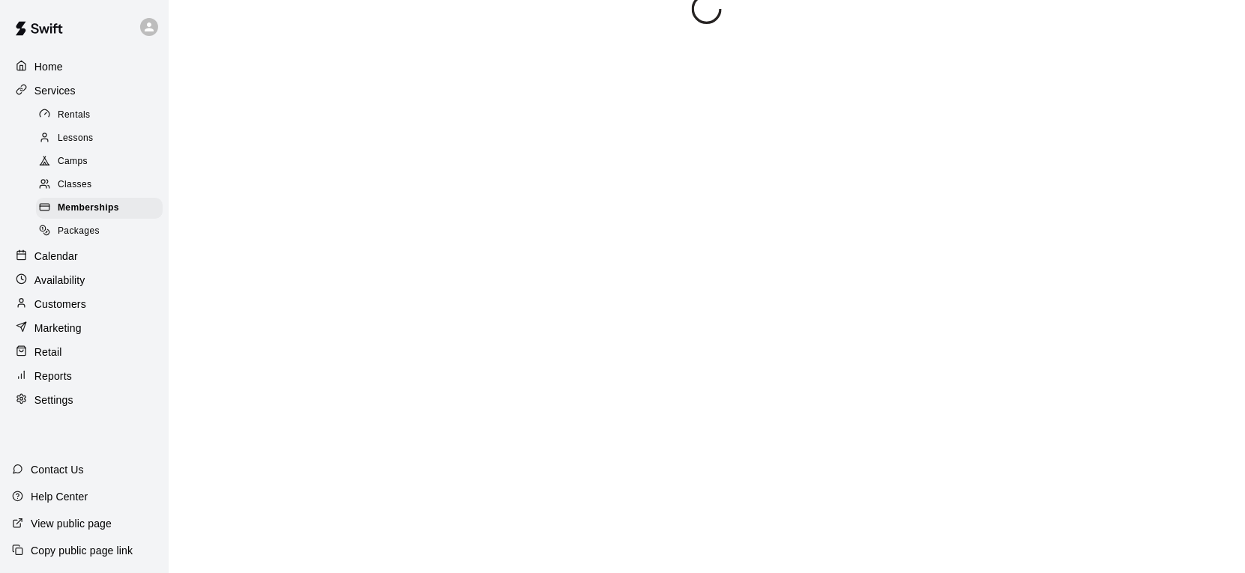
scroll to position [214, 0]
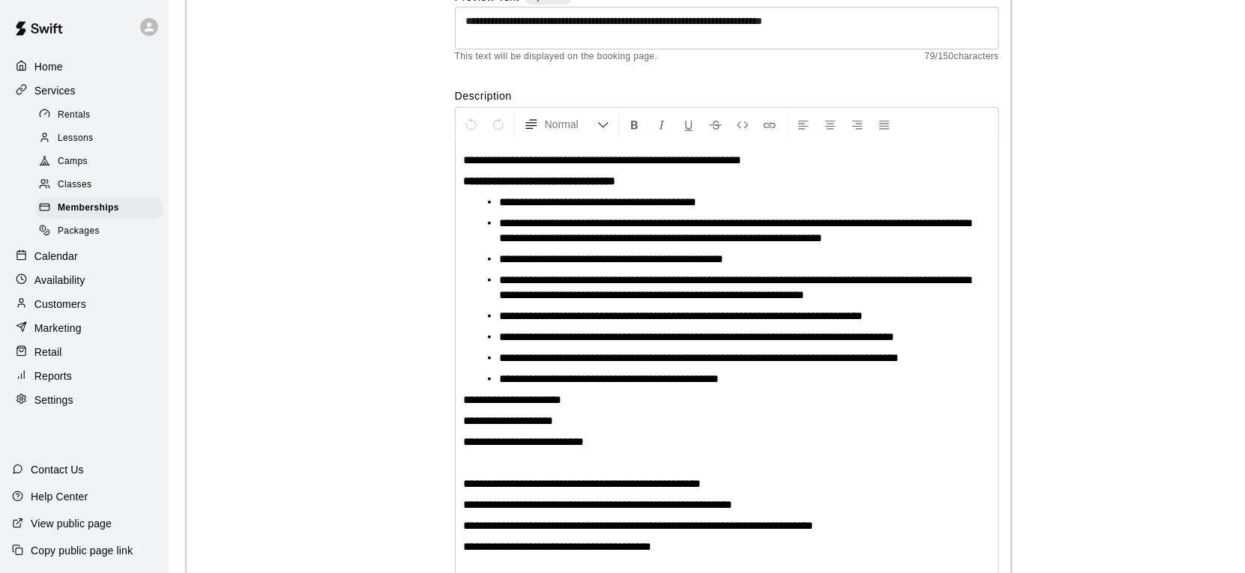
click at [90, 298] on div "Customers" at bounding box center [84, 304] width 145 height 22
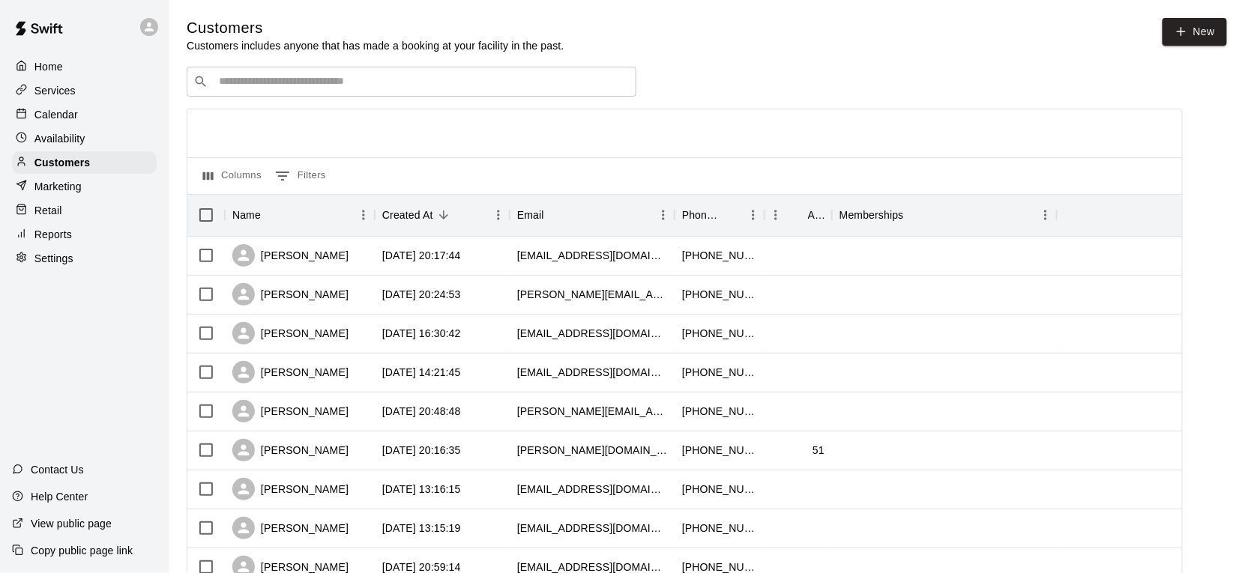
click at [289, 82] on input "Search customers by name or email" at bounding box center [421, 81] width 415 height 15
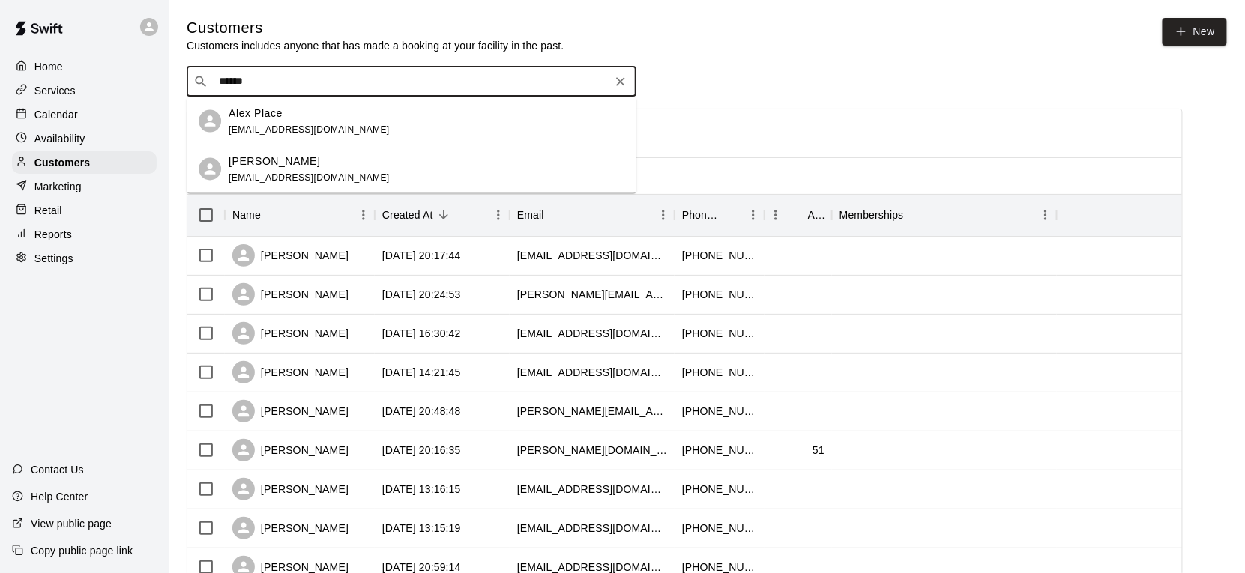
type input "*******"
click at [316, 132] on span "coachalexplace@gmail.com" at bounding box center [309, 129] width 161 height 10
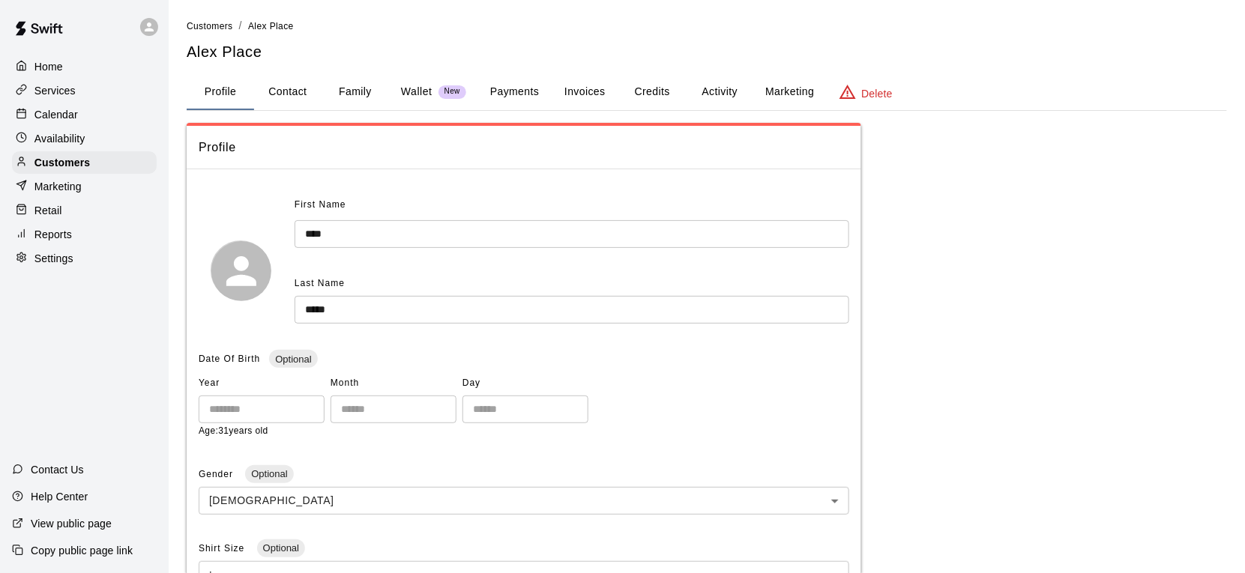
click at [592, 82] on button "Invoices" at bounding box center [584, 92] width 67 height 36
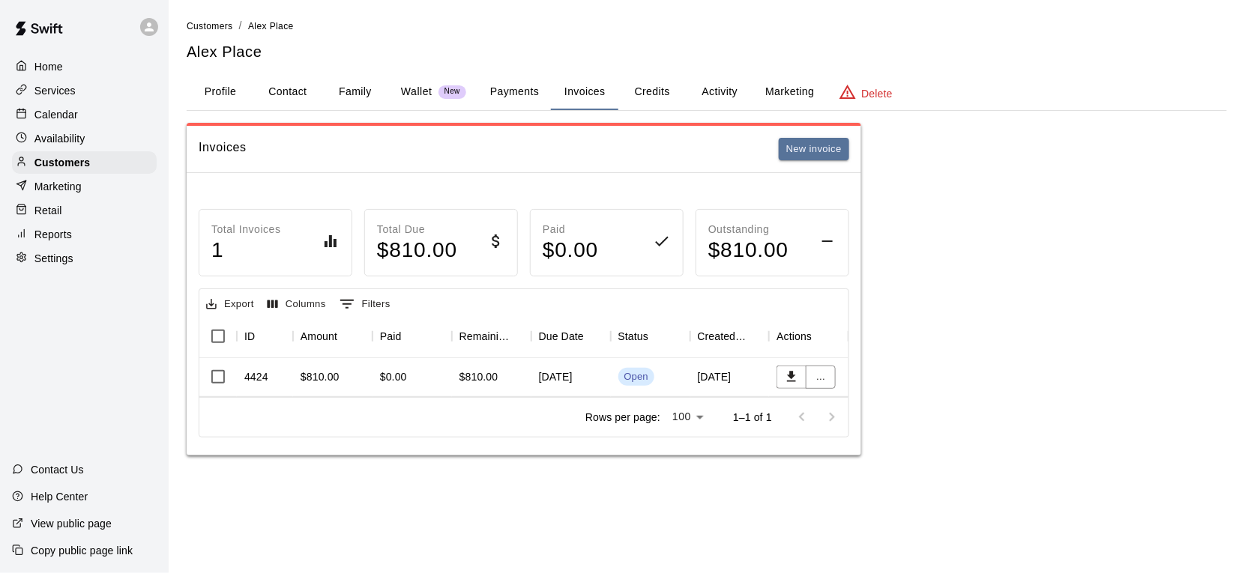
click at [434, 379] on div "$0.00" at bounding box center [411, 377] width 79 height 39
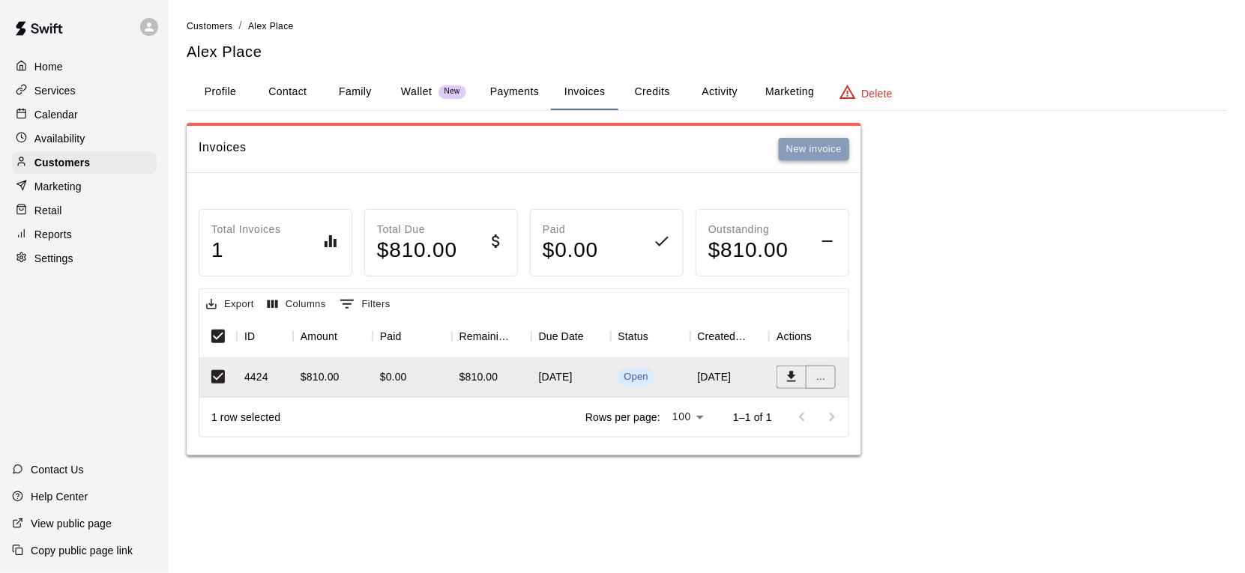
click at [795, 157] on button "New invoice" at bounding box center [814, 149] width 70 height 23
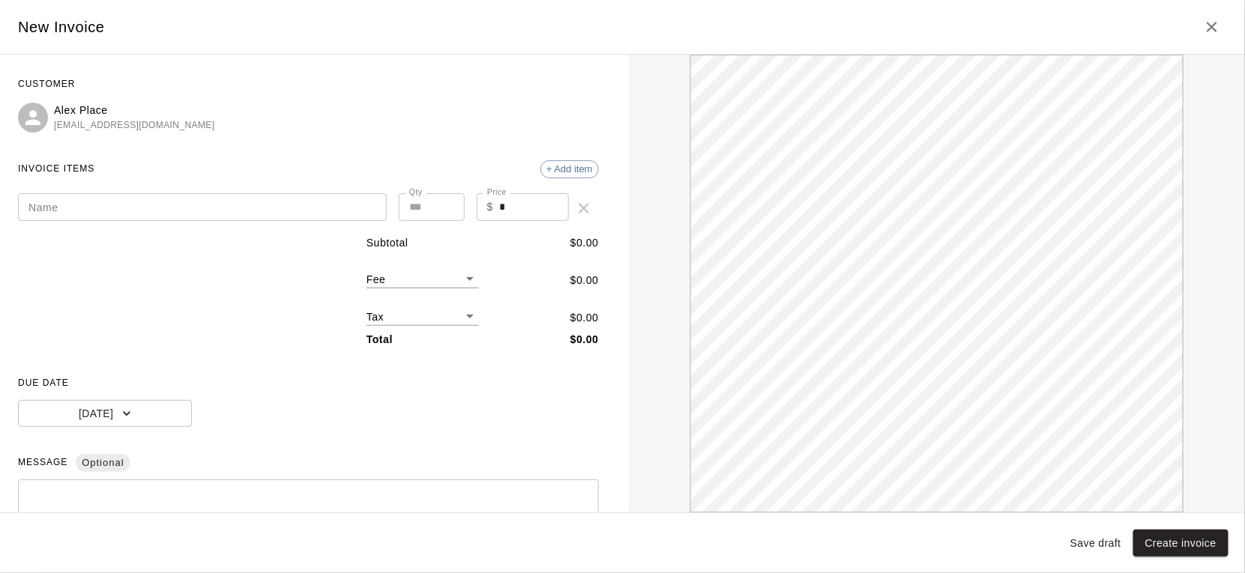
click at [302, 206] on input "Name" at bounding box center [202, 207] width 369 height 28
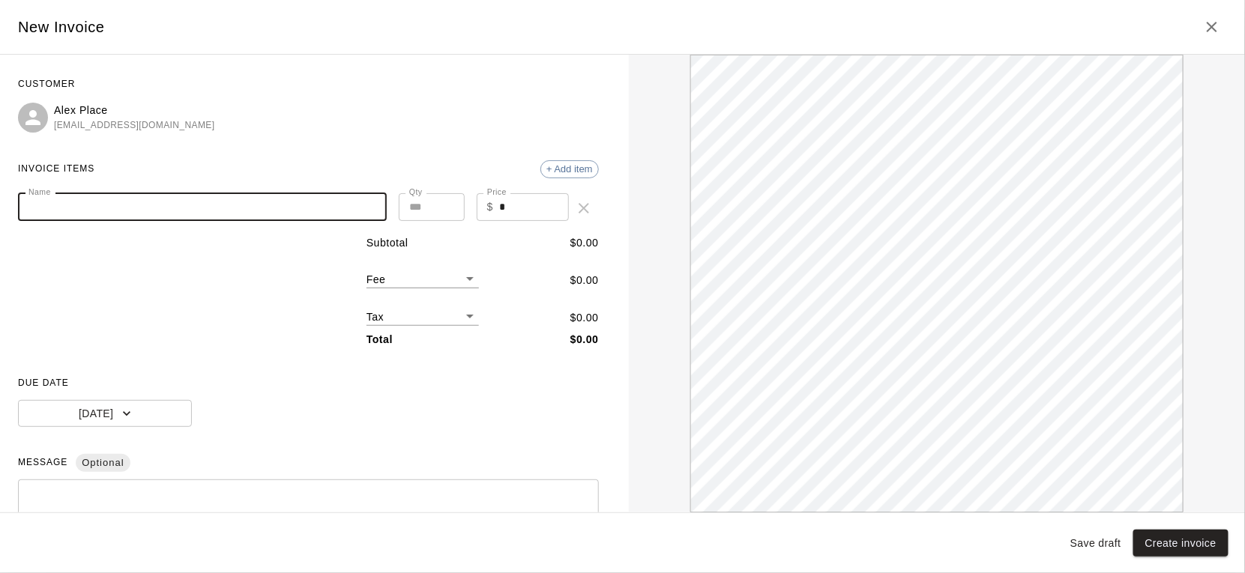
click at [193, 489] on div "* ​" at bounding box center [308, 530] width 581 height 100
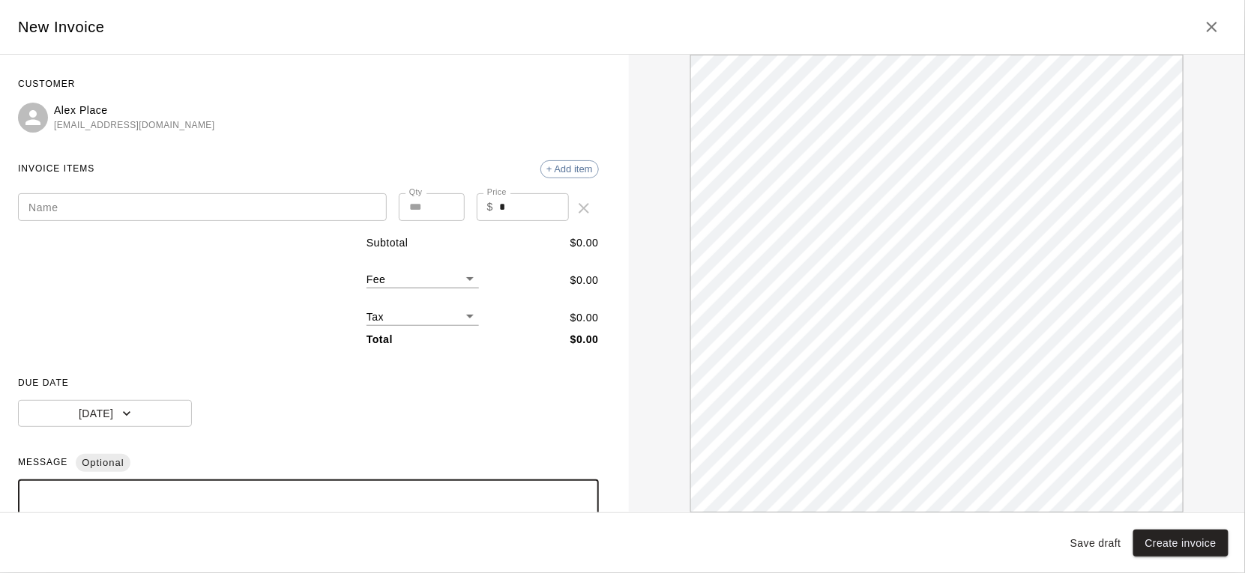
paste textarea "**********"
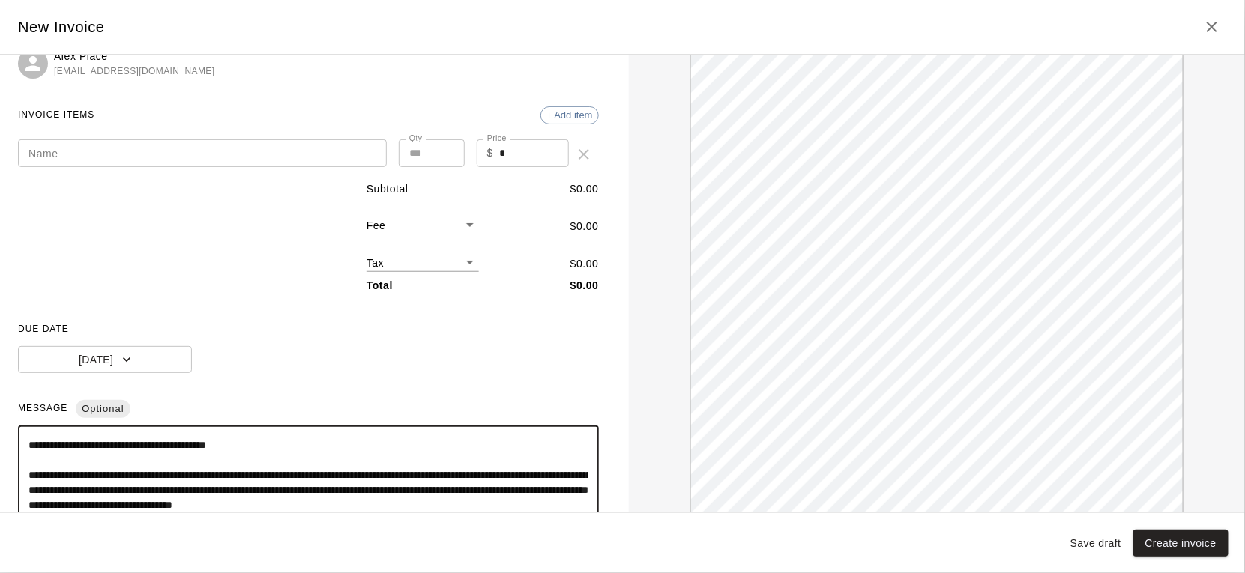
type textarea "**********"
click at [163, 151] on input "Name" at bounding box center [202, 153] width 369 height 28
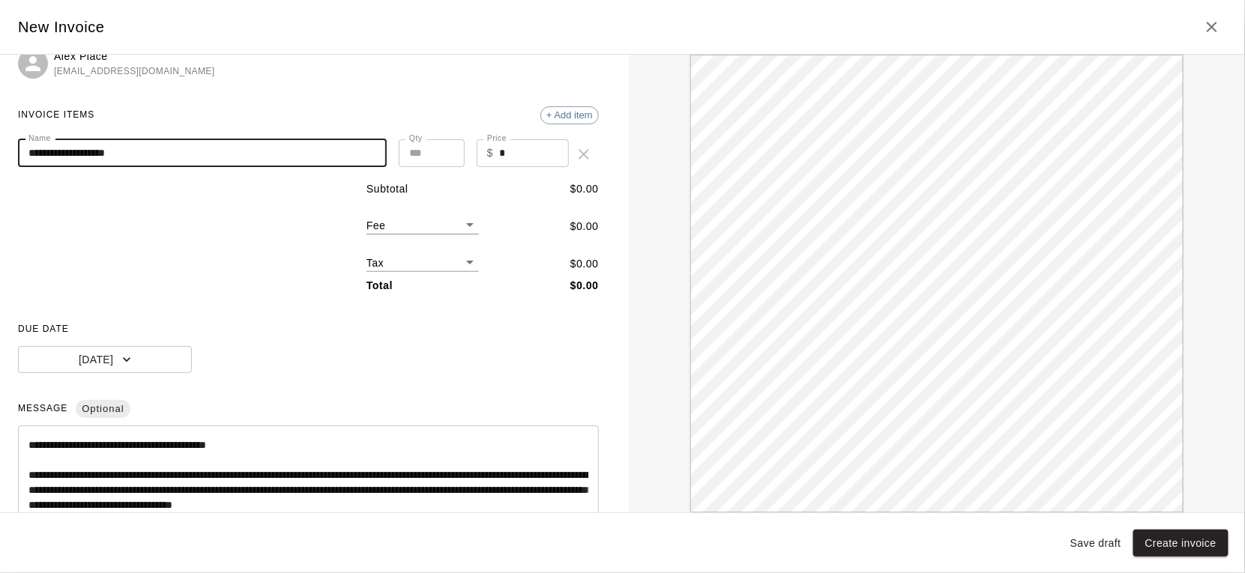
scroll to position [151, 0]
type input "**********"
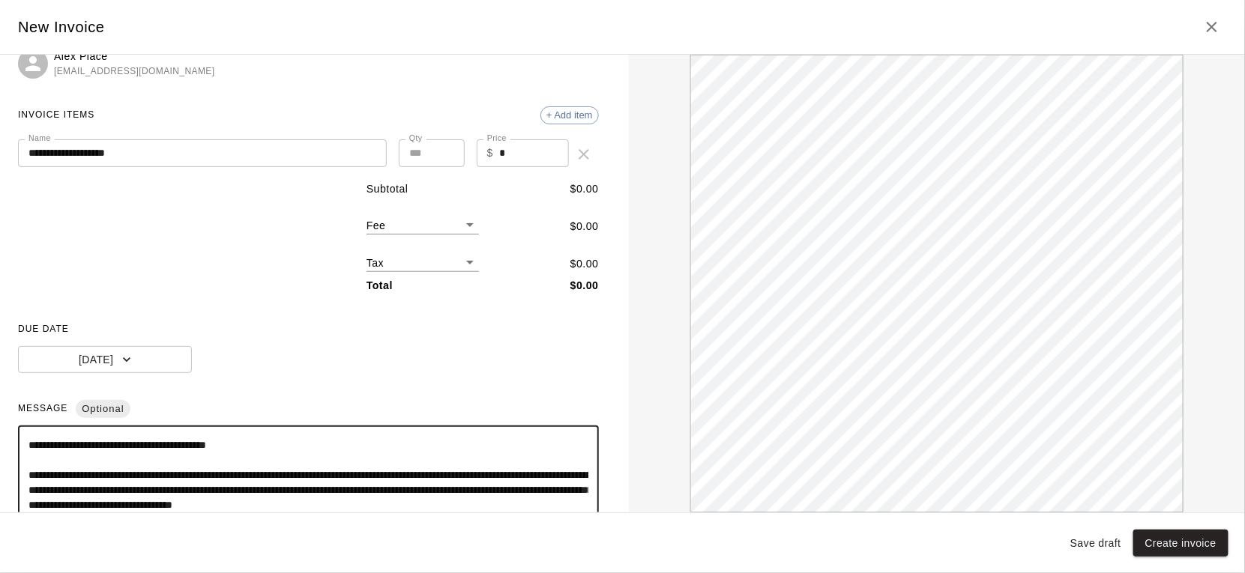
click at [199, 447] on textarea "**********" at bounding box center [308, 475] width 560 height 75
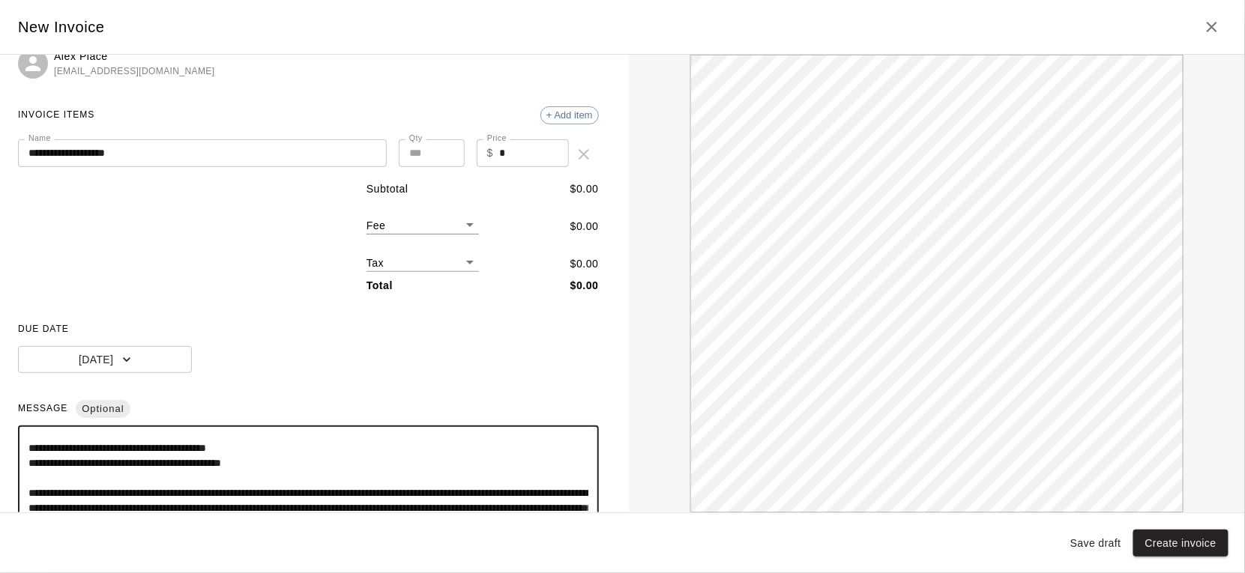
scroll to position [111, 0]
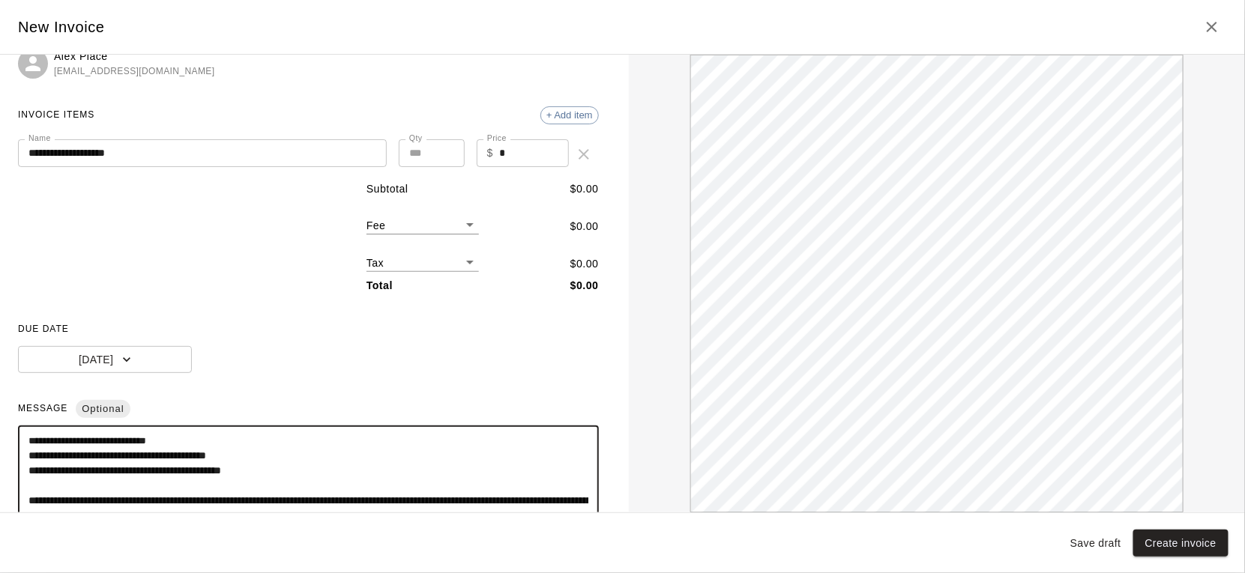
drag, startPoint x: 295, startPoint y: 482, endPoint x: 22, endPoint y: 483, distance: 272.8
click at [22, 483] on div "**********" at bounding box center [308, 476] width 581 height 100
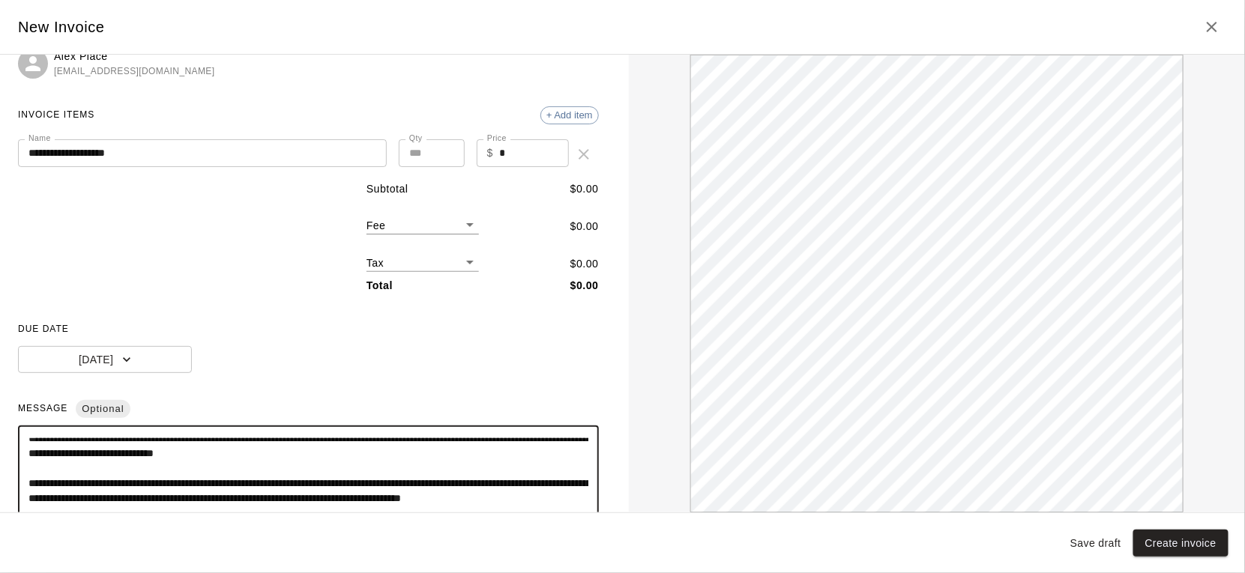
scroll to position [0, 0]
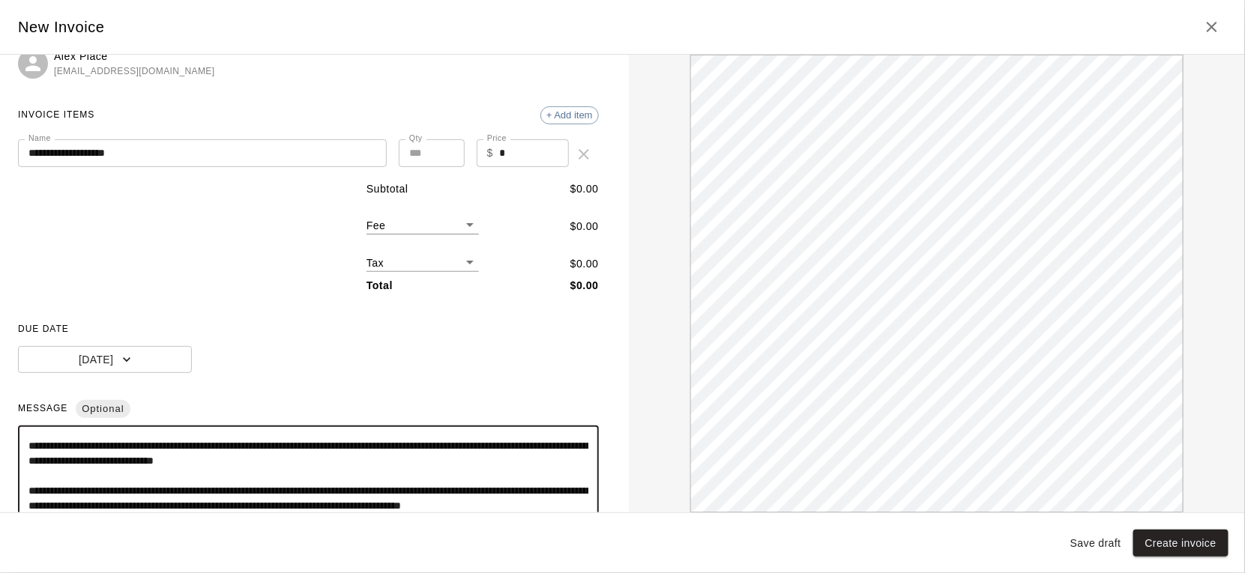
drag, startPoint x: 389, startPoint y: 462, endPoint x: 21, endPoint y: 441, distance: 368.6
click at [21, 441] on div "**********" at bounding box center [308, 476] width 581 height 100
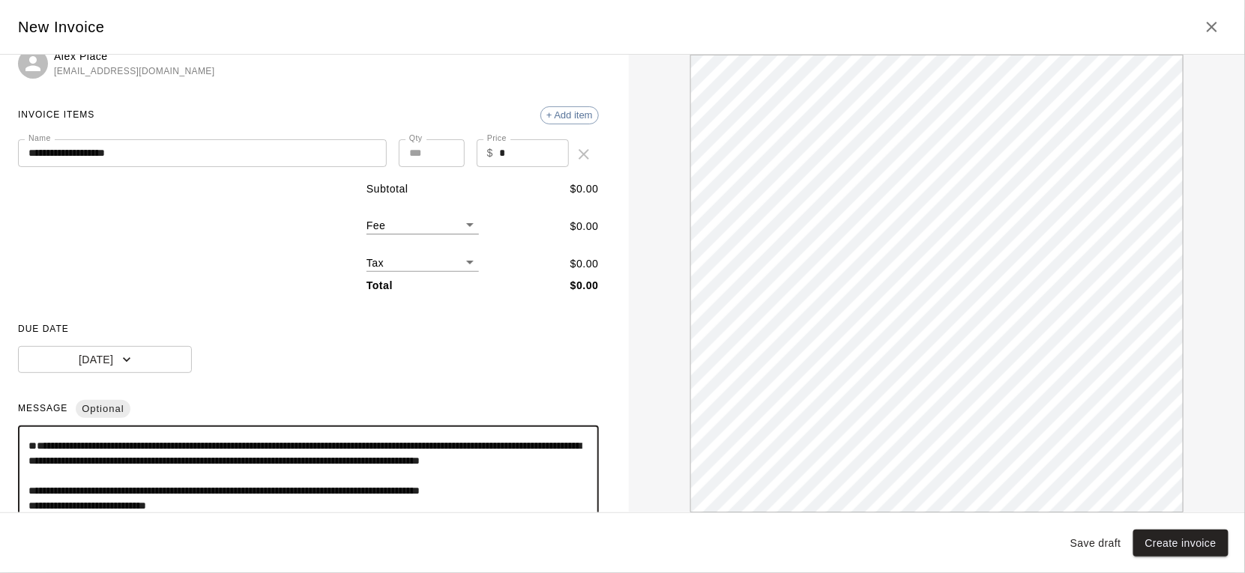
paste textarea "**********"
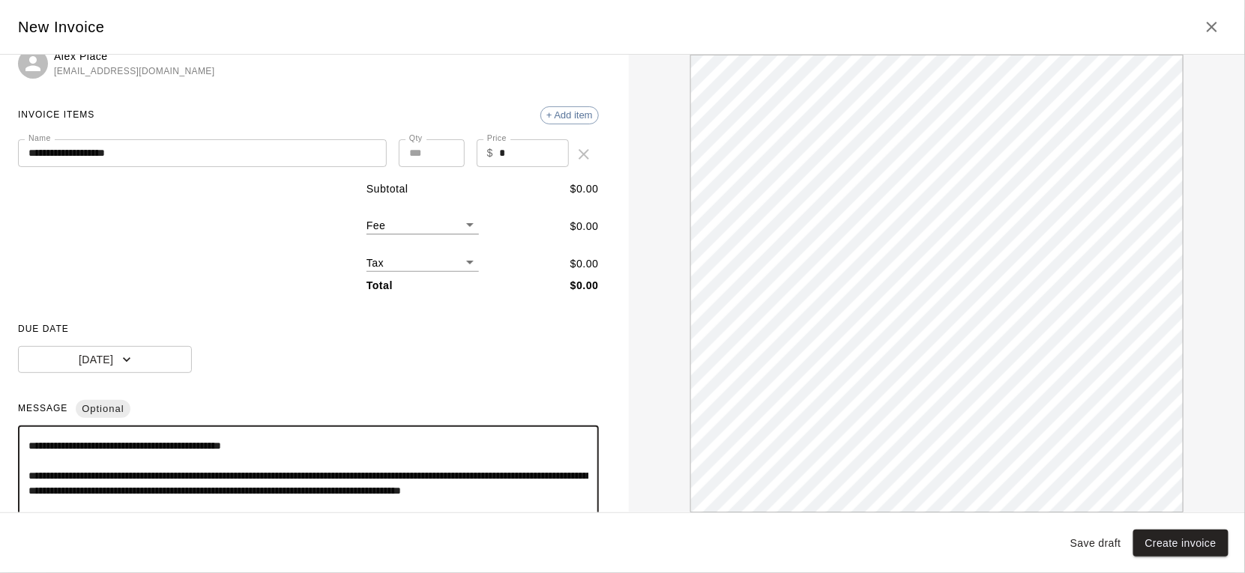
click at [66, 446] on textarea "**********" at bounding box center [308, 475] width 560 height 75
click at [366, 446] on textarea "**********" at bounding box center [308, 475] width 560 height 75
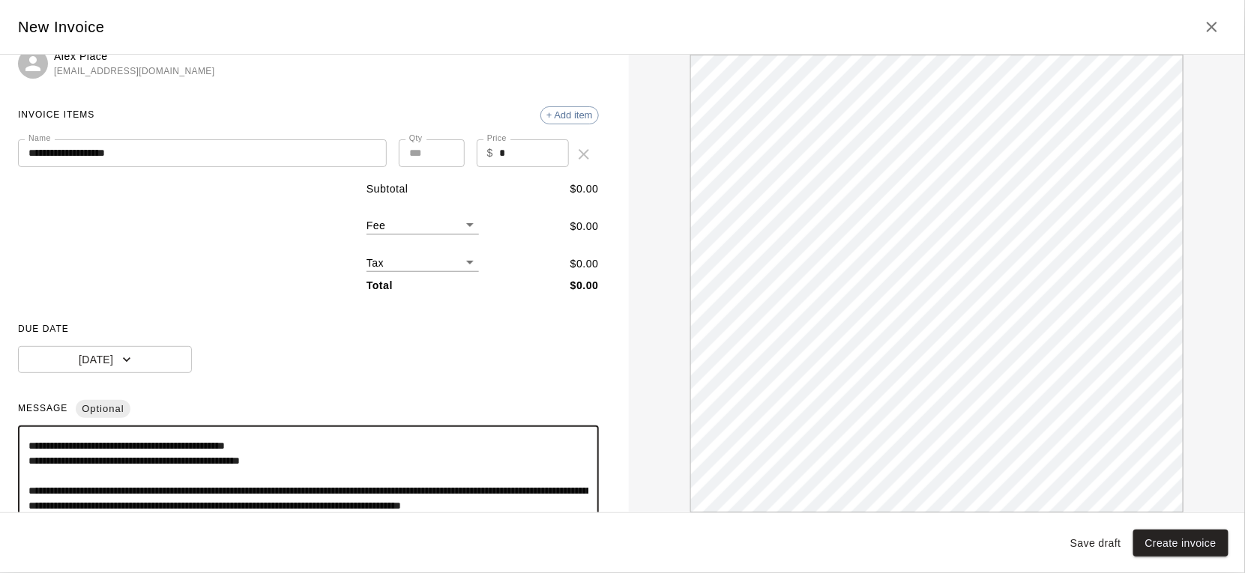
type textarea "**********"
click at [274, 157] on input "**********" at bounding box center [202, 153] width 369 height 28
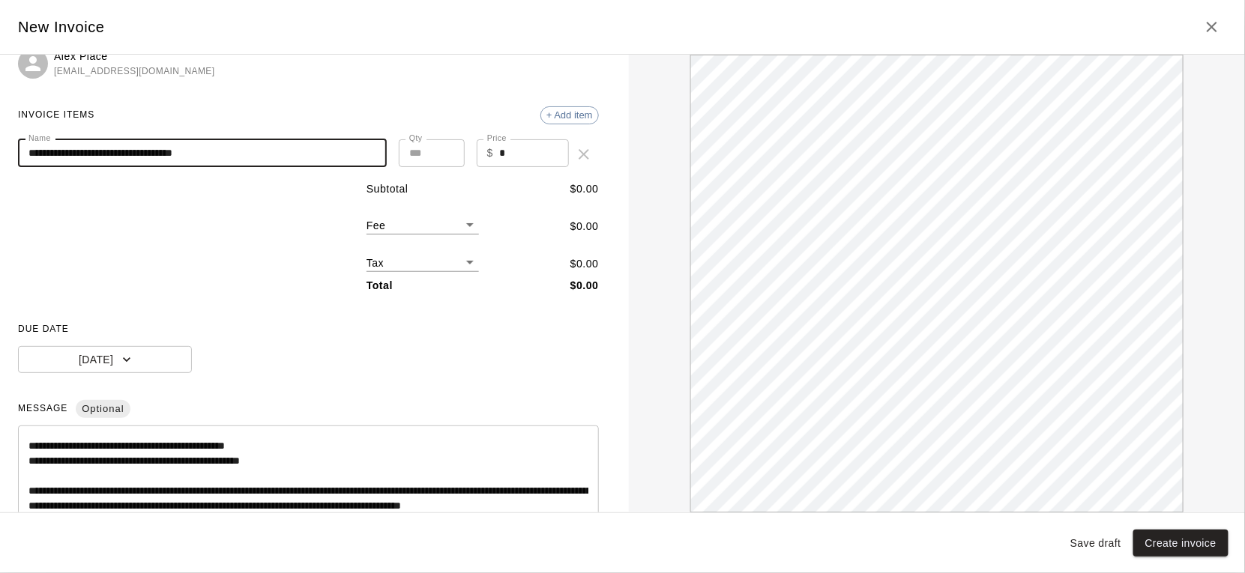
click at [128, 148] on input "**********" at bounding box center [202, 153] width 369 height 28
click at [250, 159] on input "**********" at bounding box center [202, 153] width 369 height 28
click at [199, 153] on input "**********" at bounding box center [202, 153] width 369 height 28
click at [197, 155] on input "**********" at bounding box center [202, 153] width 369 height 28
click at [304, 153] on input "**********" at bounding box center [202, 153] width 369 height 28
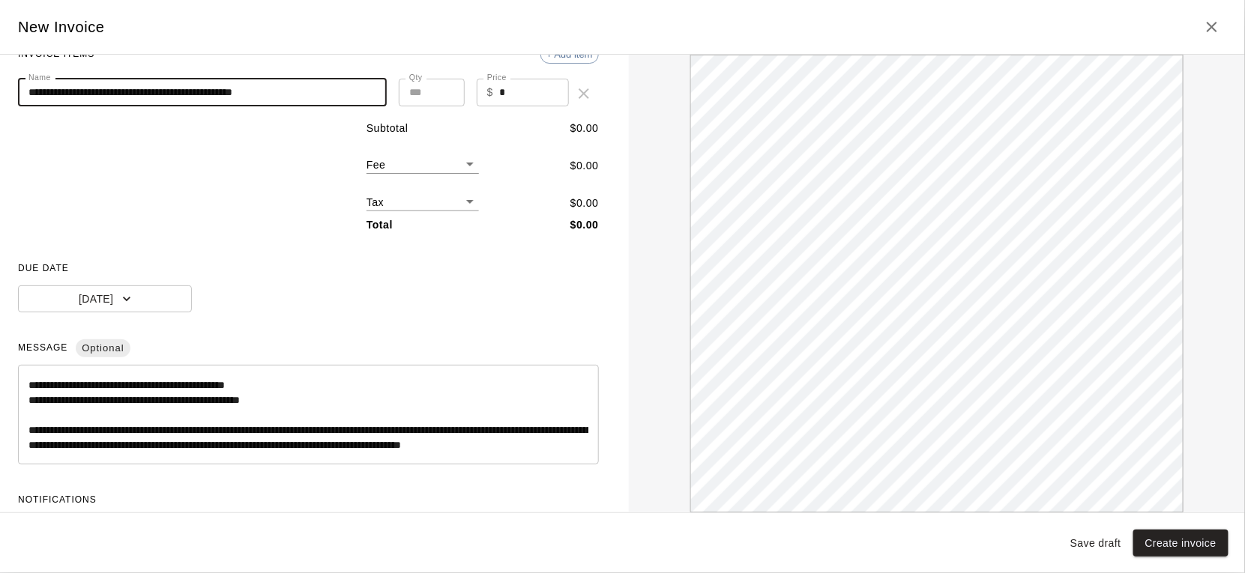
scroll to position [96, 0]
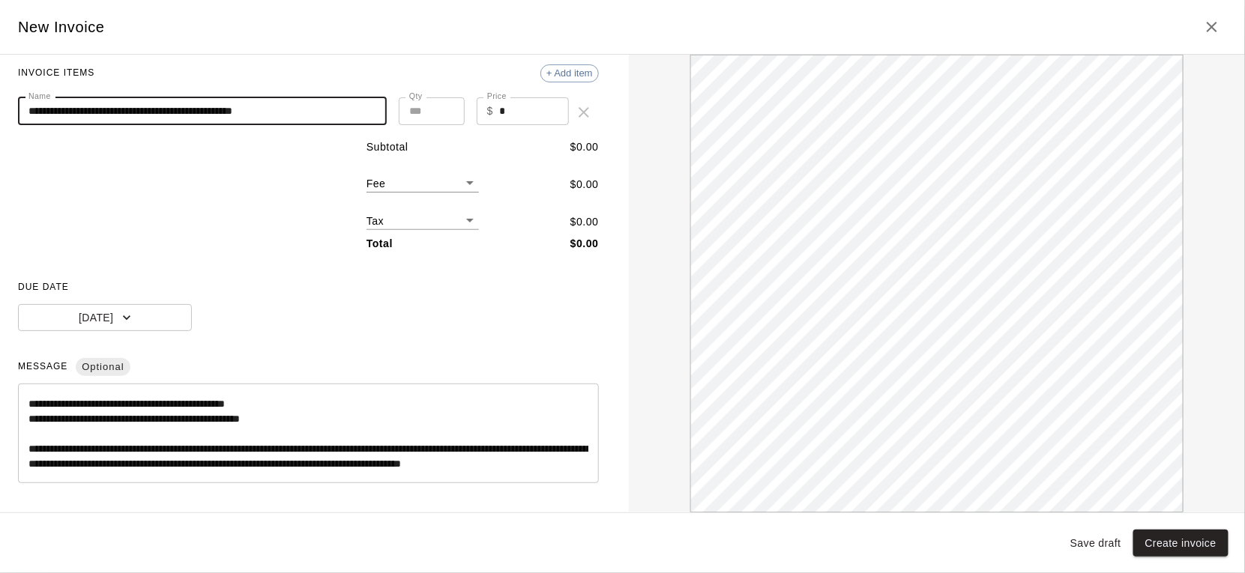
click at [196, 109] on input "**********" at bounding box center [202, 111] width 369 height 28
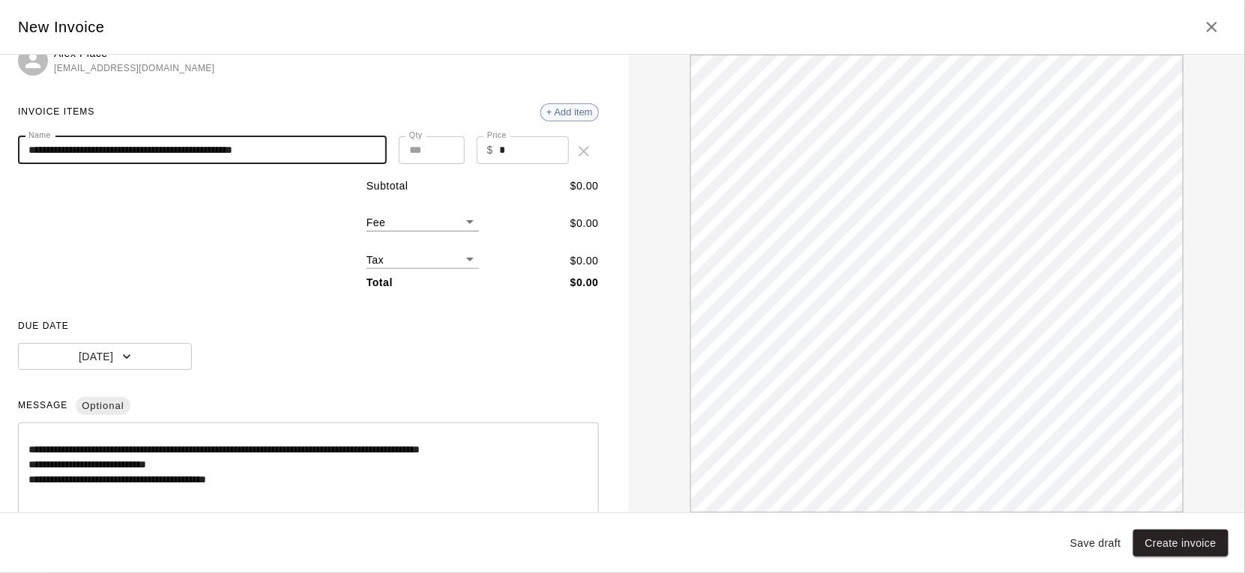
scroll to position [55, 0]
type input "**********"
click at [573, 105] on div "+ Add item" at bounding box center [569, 114] width 58 height 18
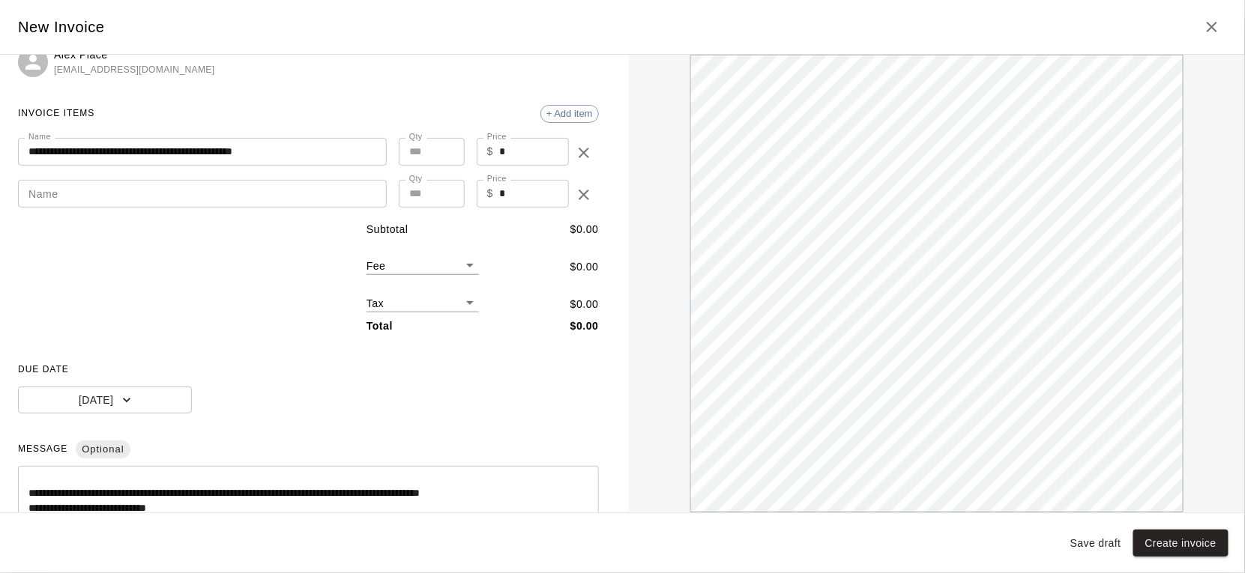
scroll to position [0, 0]
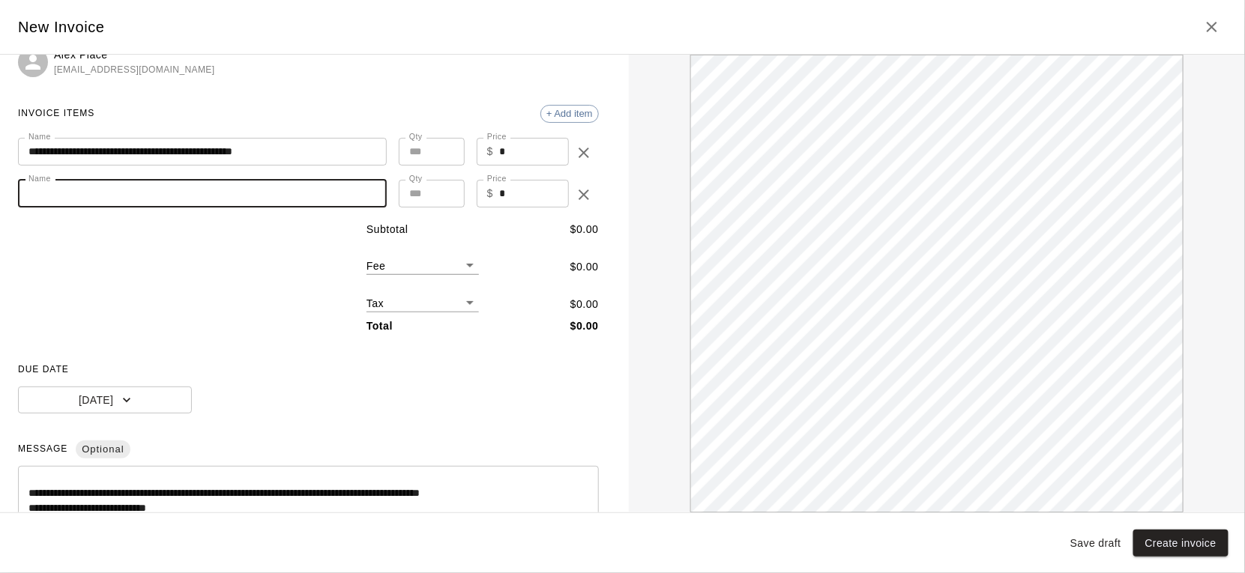
click at [141, 182] on input "Name" at bounding box center [202, 194] width 369 height 28
type input "**********"
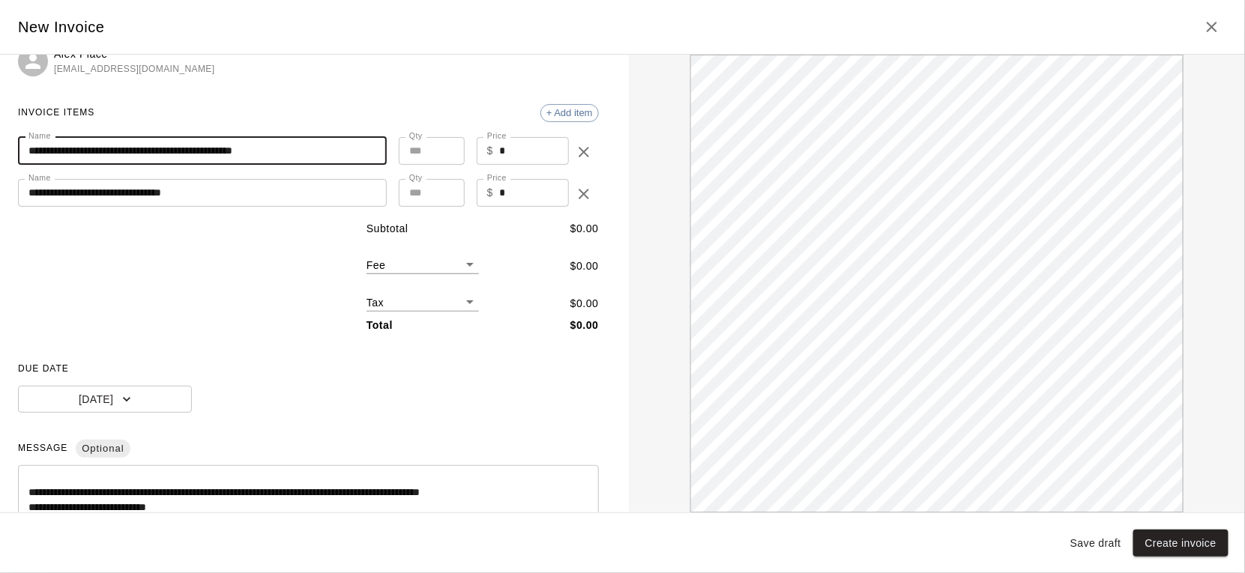
drag, startPoint x: 326, startPoint y: 150, endPoint x: 220, endPoint y: 154, distance: 106.5
click at [220, 154] on input "**********" at bounding box center [202, 151] width 369 height 28
type input "**********"
click at [262, 212] on div "**********" at bounding box center [308, 331] width 581 height 630
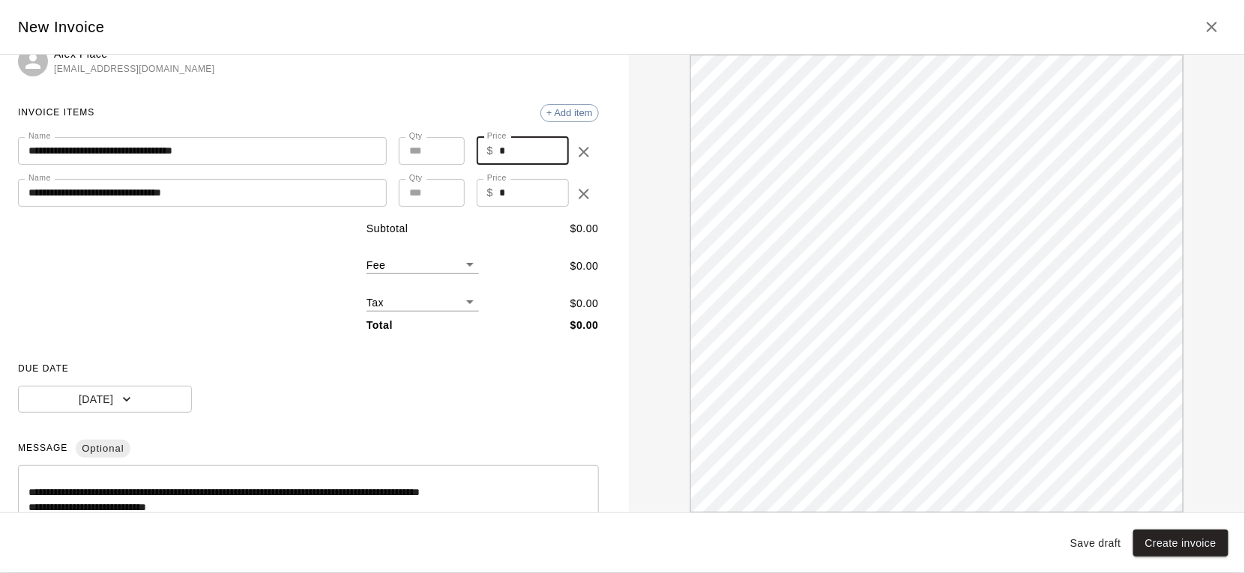
click at [512, 152] on input "*" at bounding box center [534, 151] width 70 height 28
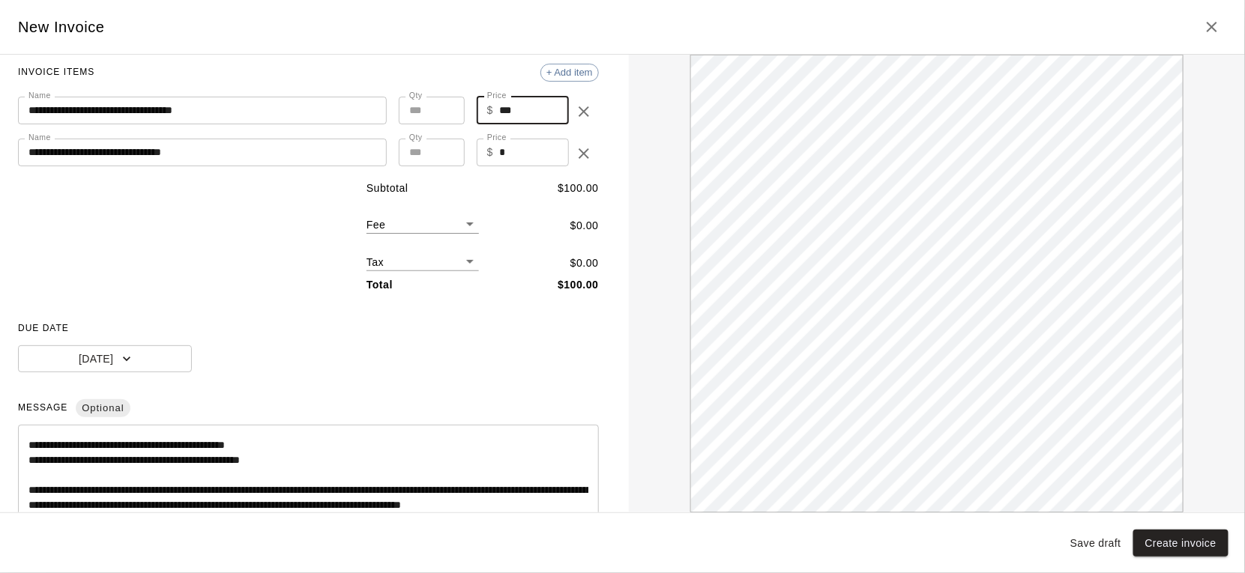
type input "***"
type input "*"
type input "******"
click at [450, 109] on input "*" at bounding box center [432, 111] width 66 height 28
type input "*"
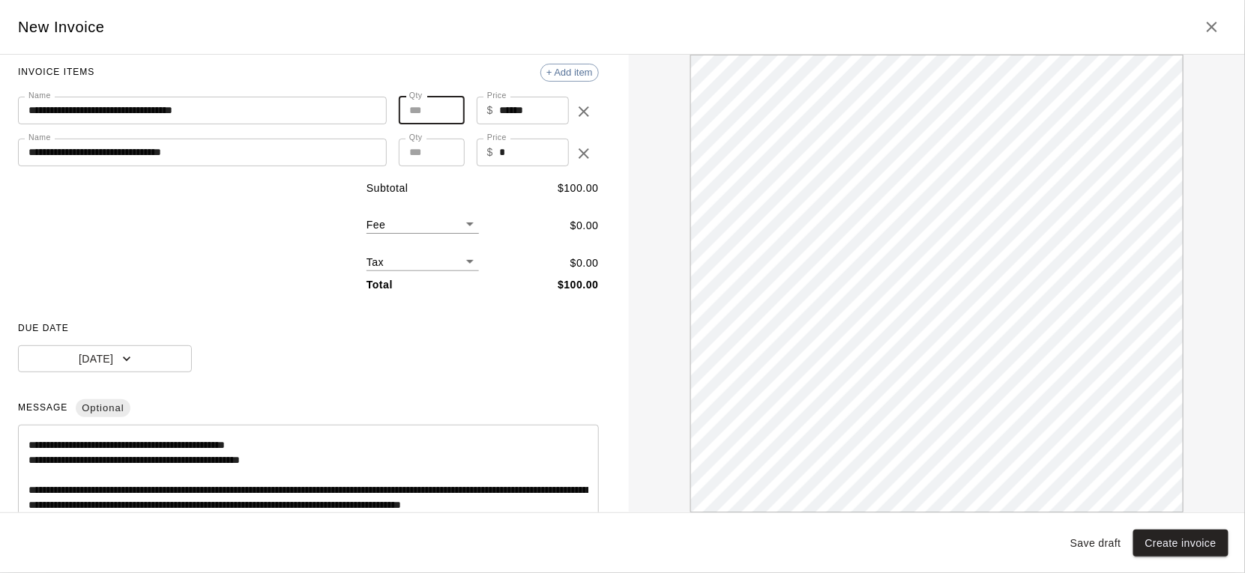
type input "******"
click at [450, 109] on input "*" at bounding box center [432, 111] width 66 height 28
type input "*"
type input "******"
click at [450, 109] on input "*" at bounding box center [432, 111] width 66 height 28
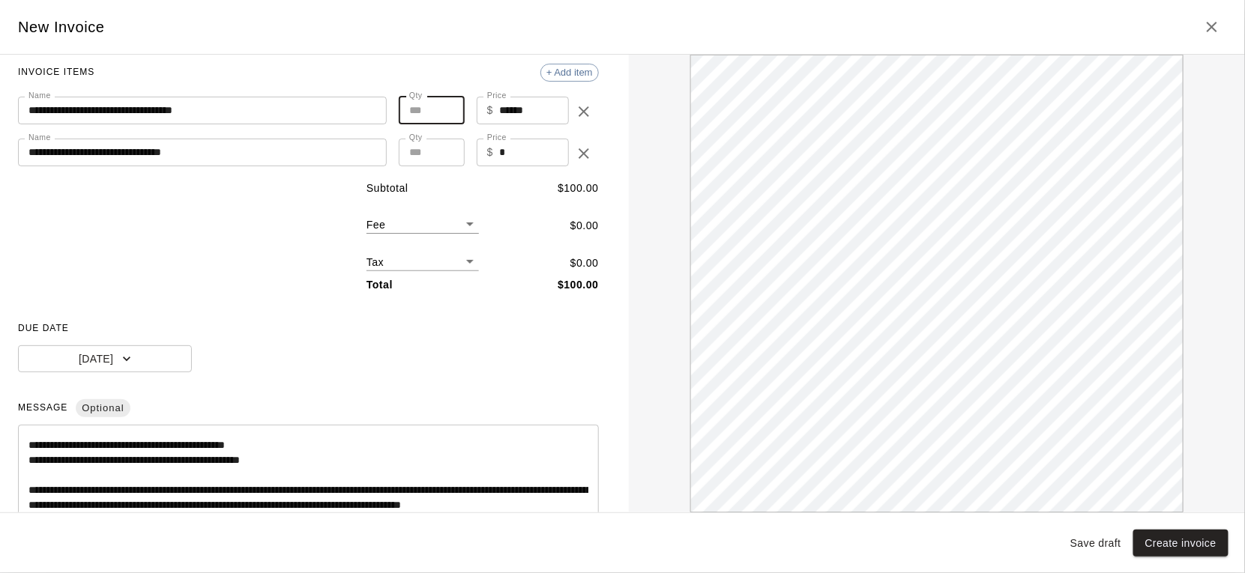
type input "*"
type input "******"
click at [450, 109] on input "*" at bounding box center [432, 111] width 66 height 28
type input "*"
type input "******"
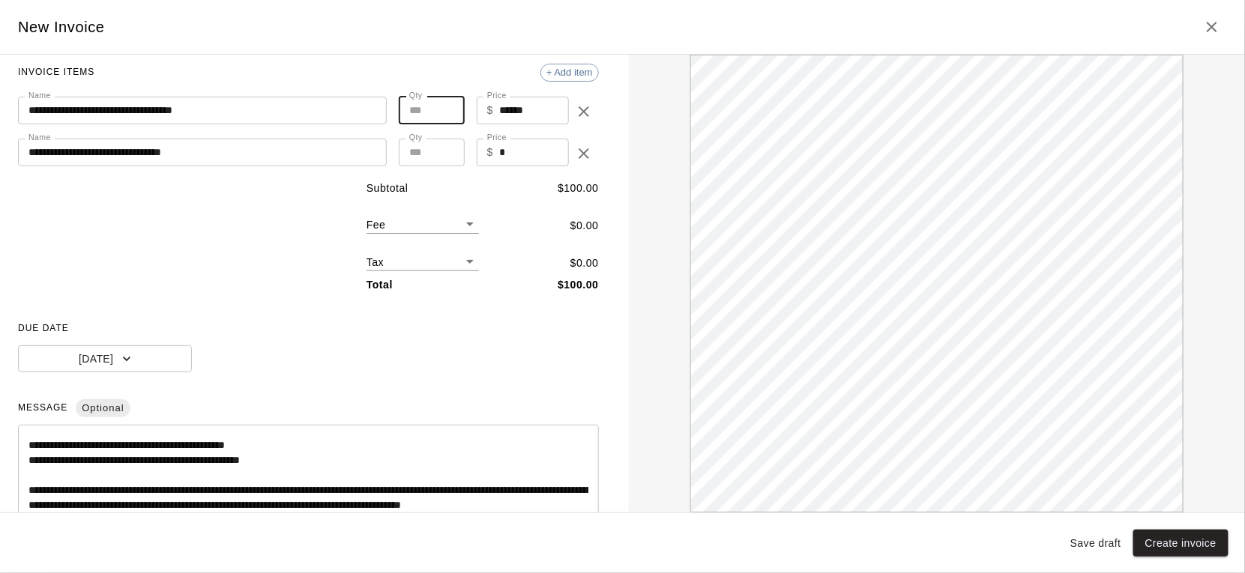
click at [450, 109] on input "*" at bounding box center [432, 111] width 66 height 28
type input "*"
type input "******"
type input "*"
click at [450, 109] on input "*" at bounding box center [432, 111] width 66 height 28
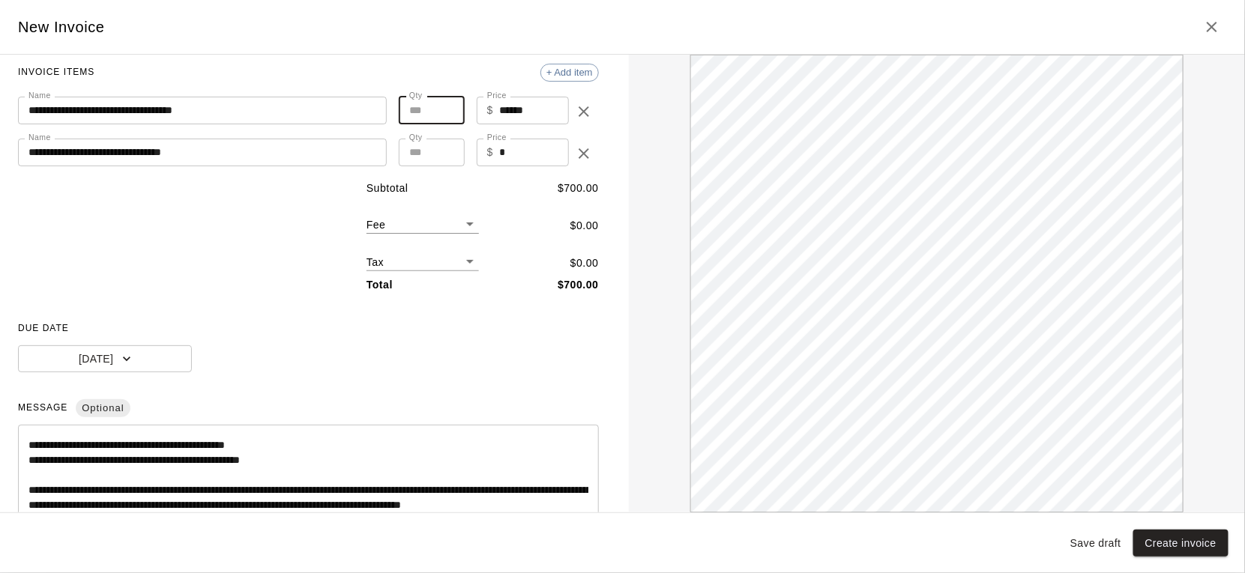
click at [519, 148] on input "*" at bounding box center [534, 153] width 70 height 28
type input "***"
type input "*"
type input "******"
click at [447, 148] on input "*" at bounding box center [432, 153] width 66 height 28
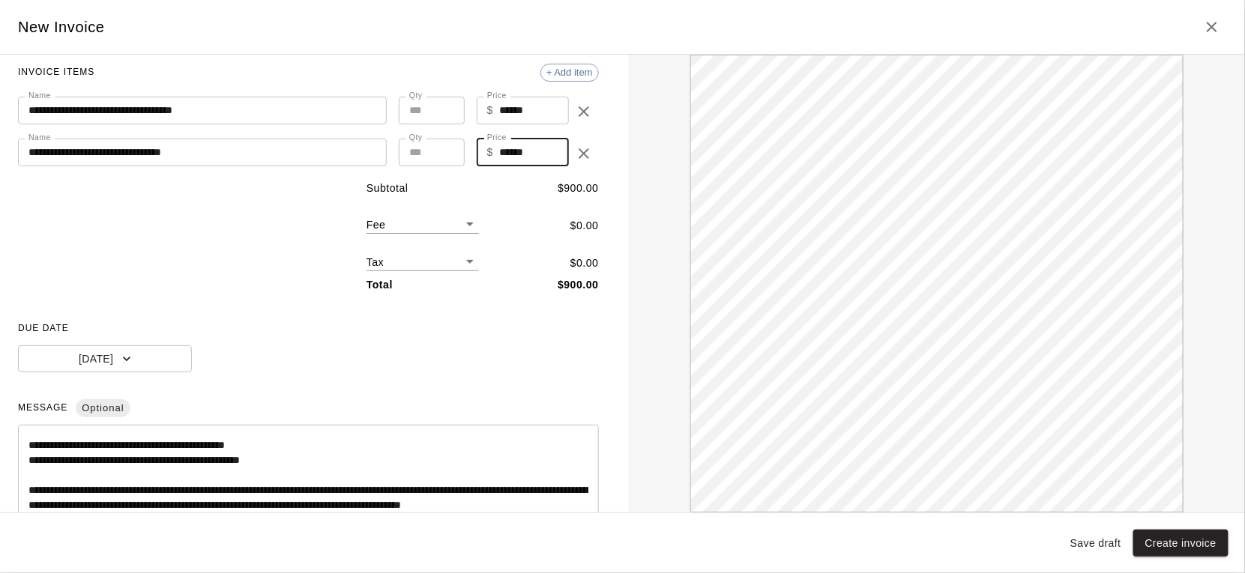
type input "*"
type input "******"
click at [447, 148] on input "*" at bounding box center [432, 153] width 66 height 28
type input "*"
type input "******"
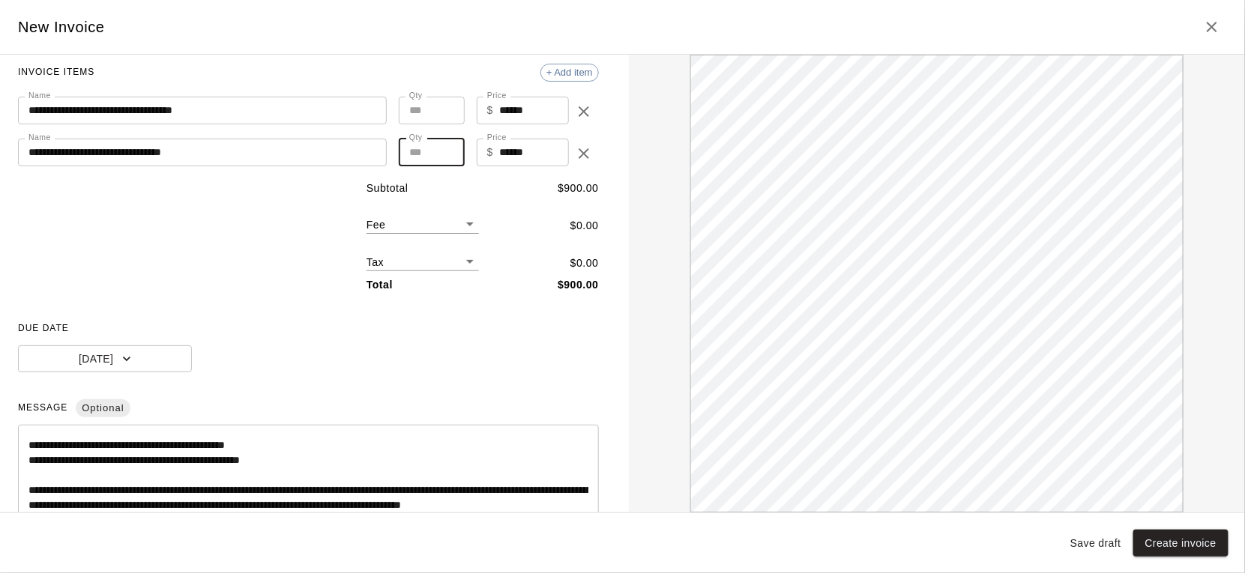
click at [447, 148] on input "*" at bounding box center [432, 153] width 66 height 28
type input "*"
type input "*******"
click at [447, 148] on input "*" at bounding box center [432, 153] width 66 height 28
type input "*"
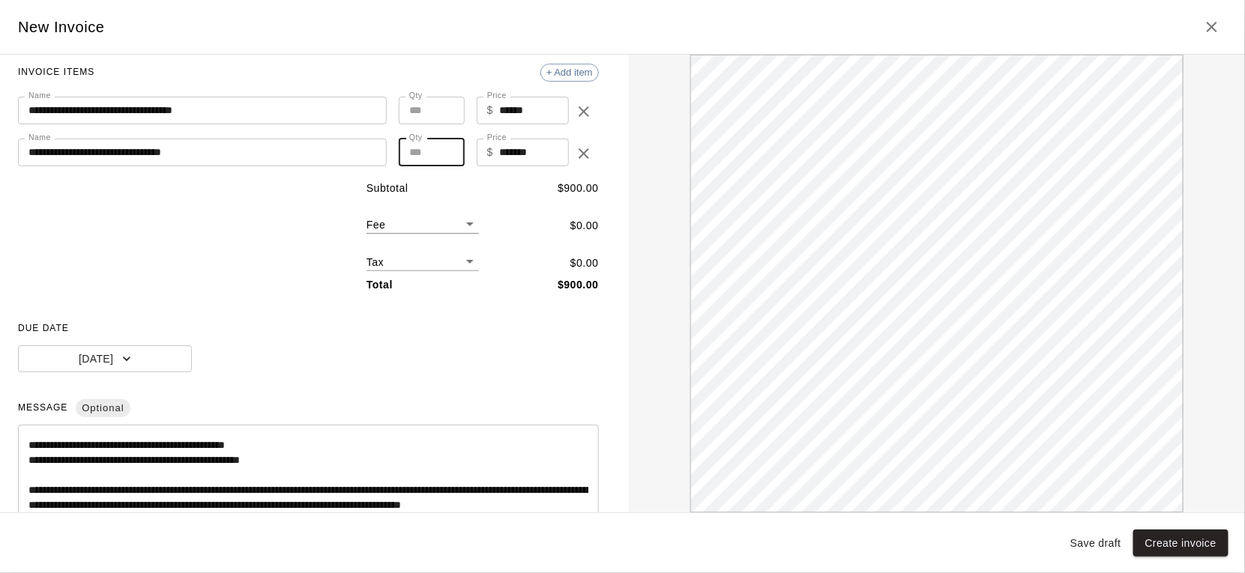
type input "*******"
click at [447, 148] on input "*" at bounding box center [432, 153] width 66 height 28
type input "*"
type input "*******"
click at [447, 148] on input "*" at bounding box center [432, 153] width 66 height 28
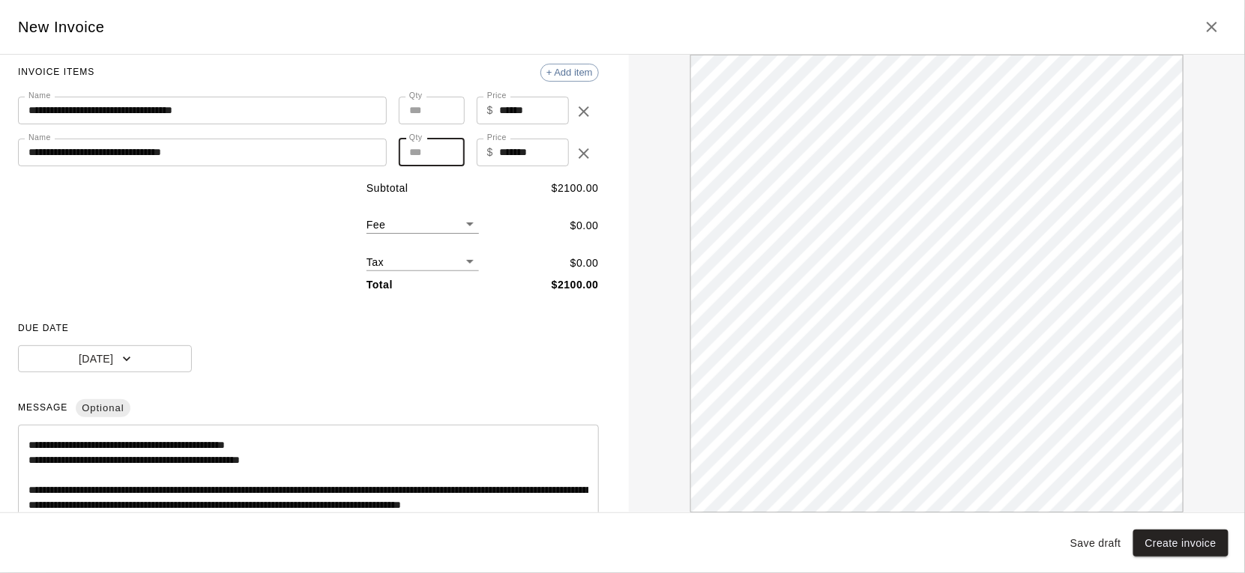
type input "*"
type input "*******"
type input "*"
click at [447, 148] on input "*" at bounding box center [432, 153] width 66 height 28
type input "*"
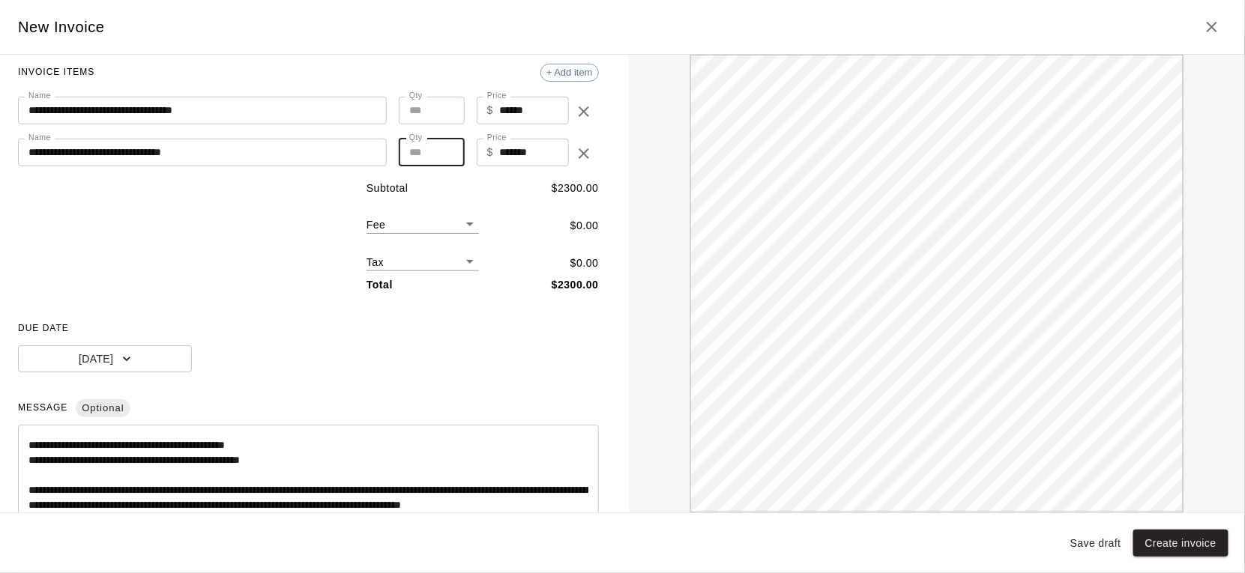
type input "******"
type input "*"
click at [450, 109] on input "*" at bounding box center [432, 111] width 66 height 28
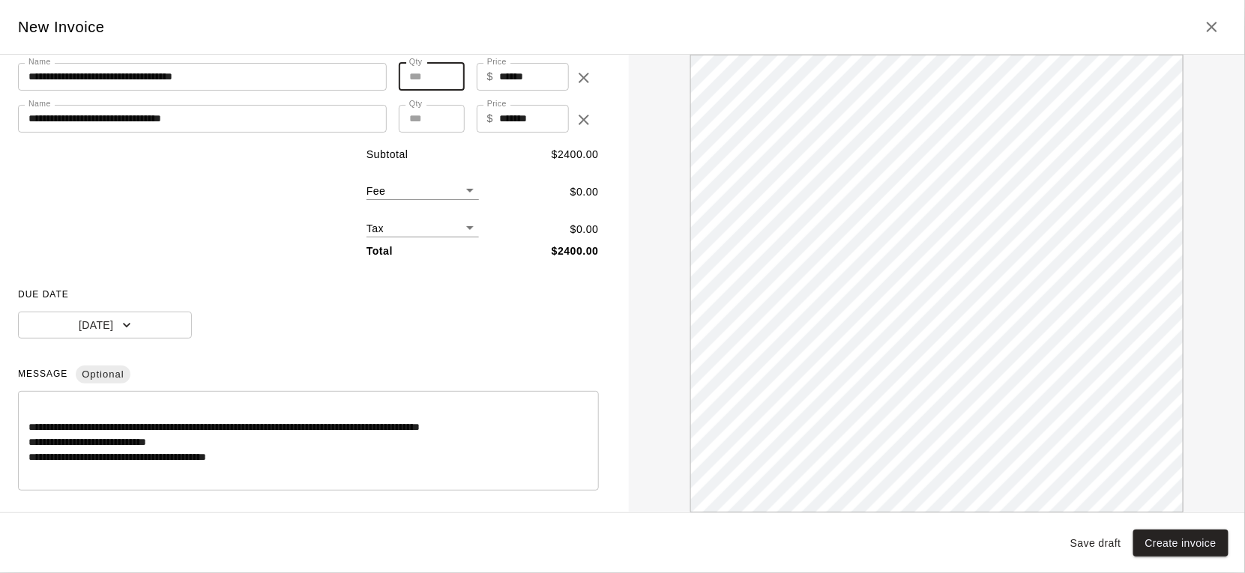
scroll to position [75, 0]
click at [70, 445] on textarea "**********" at bounding box center [308, 441] width 560 height 75
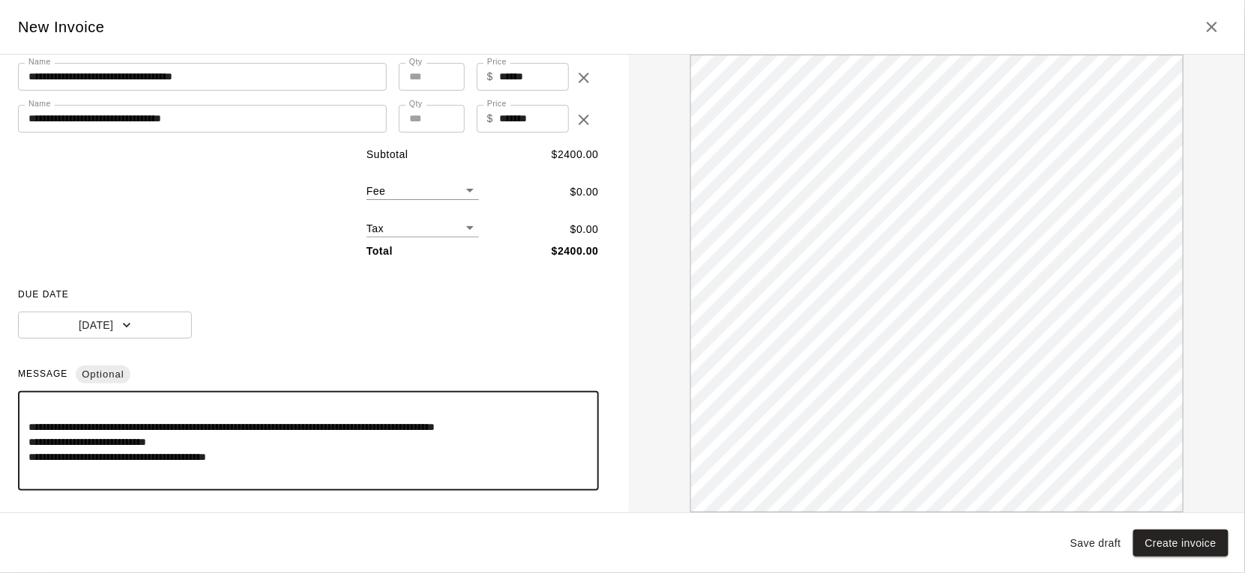
scroll to position [0, 0]
click at [58, 477] on textarea "**********" at bounding box center [308, 441] width 560 height 75
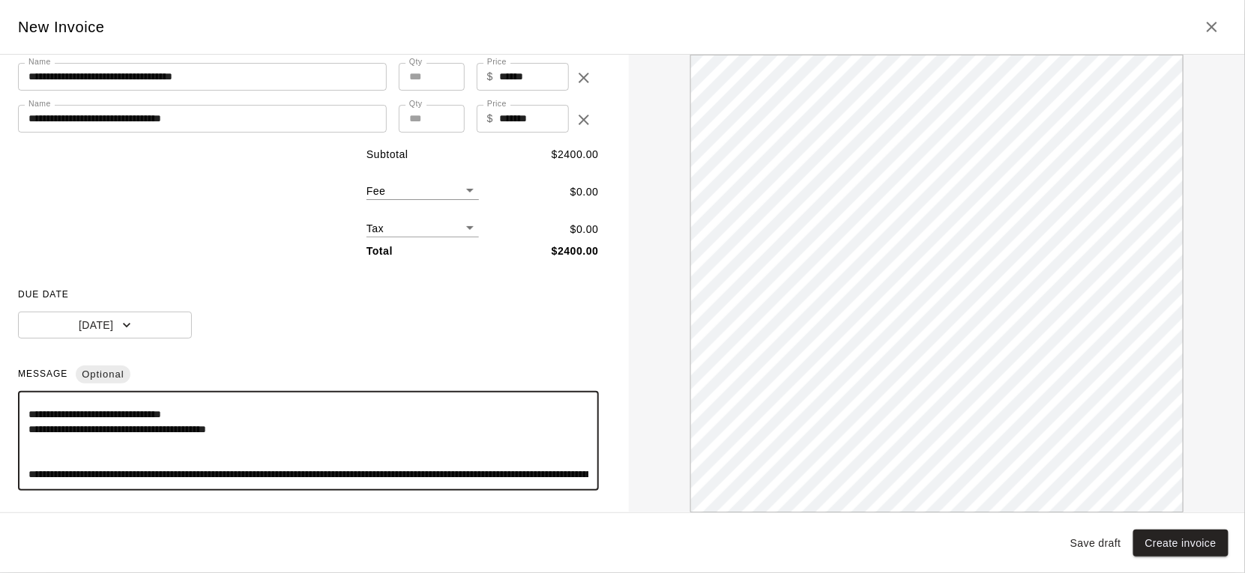
scroll to position [118, 0]
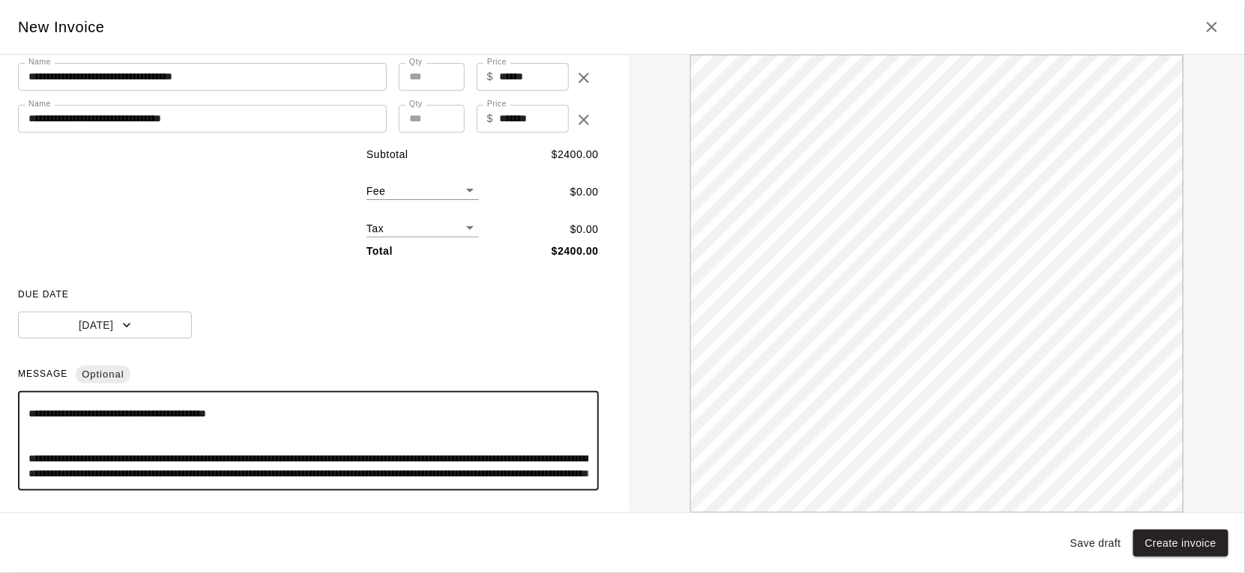
click at [57, 445] on textarea "**********" at bounding box center [308, 441] width 560 height 75
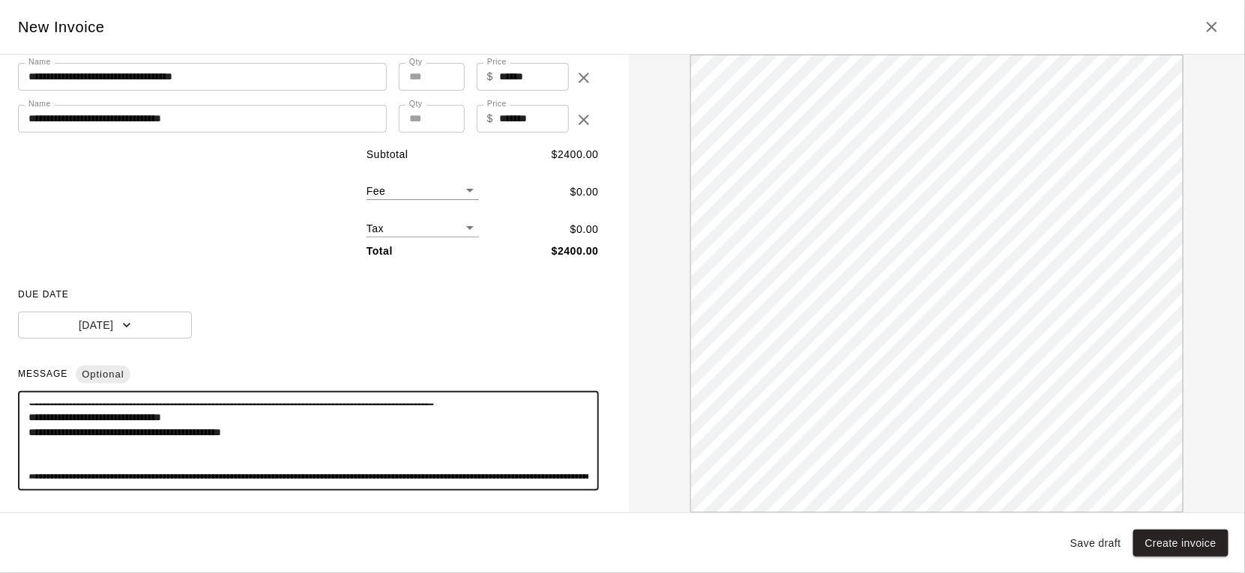
scroll to position [96, 0]
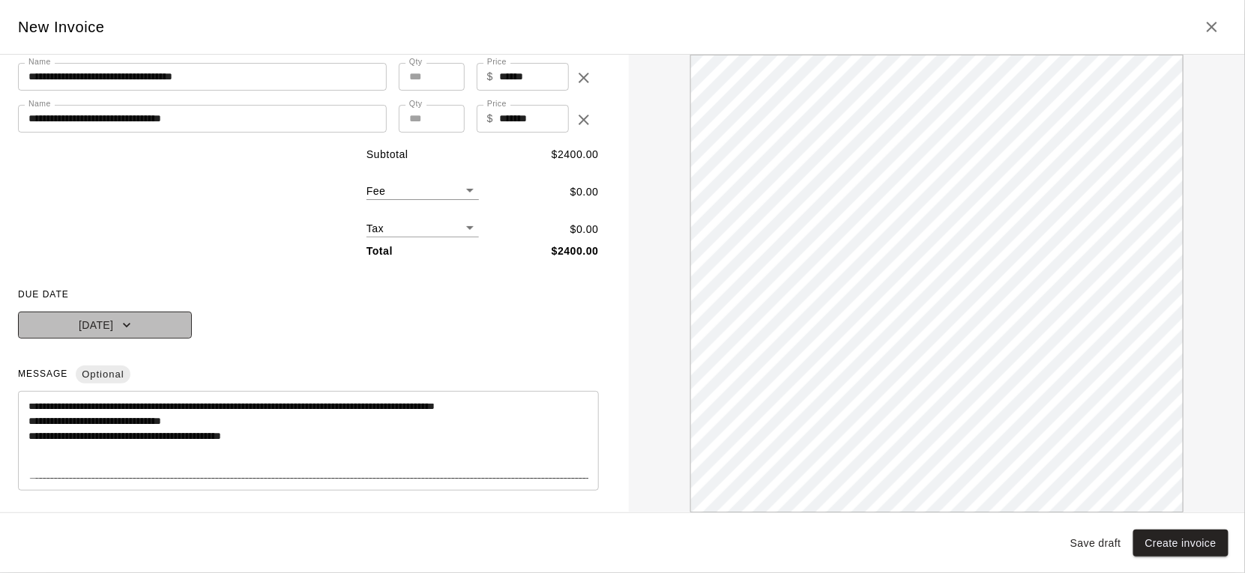
click at [157, 319] on button "[DATE]" at bounding box center [105, 326] width 174 height 28
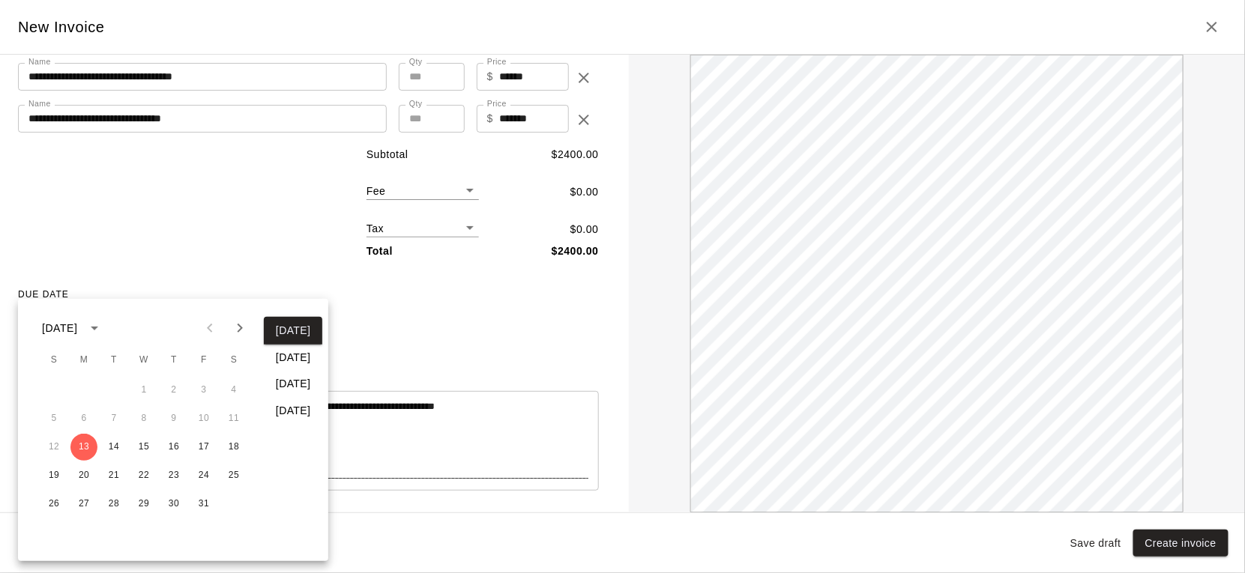
click at [241, 334] on icon "Next month" at bounding box center [240, 328] width 18 height 18
click at [60, 384] on button "1" at bounding box center [53, 390] width 27 height 27
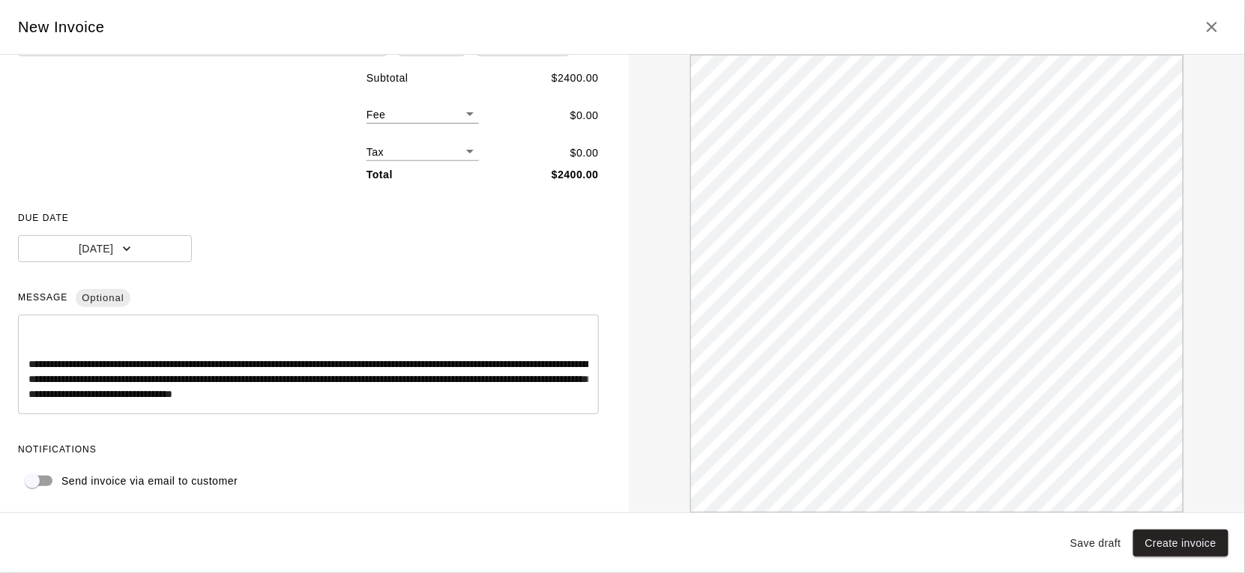
scroll to position [157, 0]
click at [106, 358] on textarea "**********" at bounding box center [308, 365] width 560 height 75
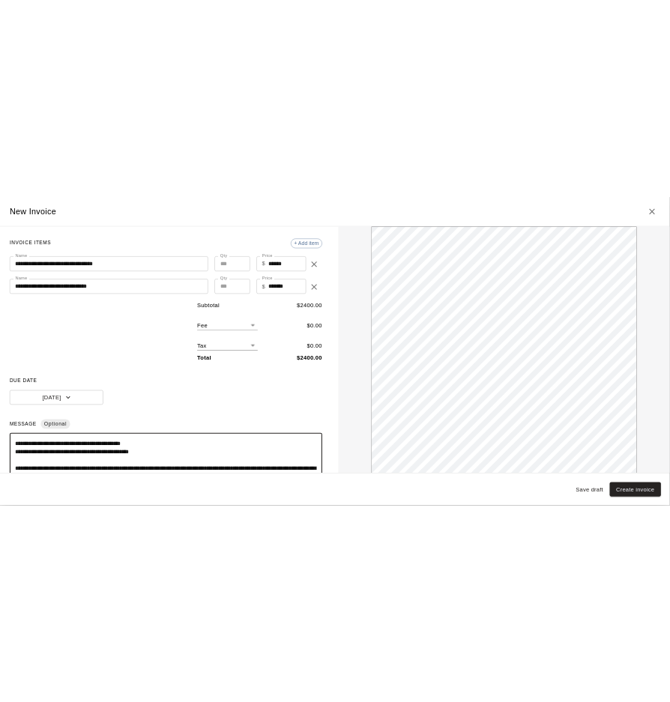
scroll to position [0, 0]
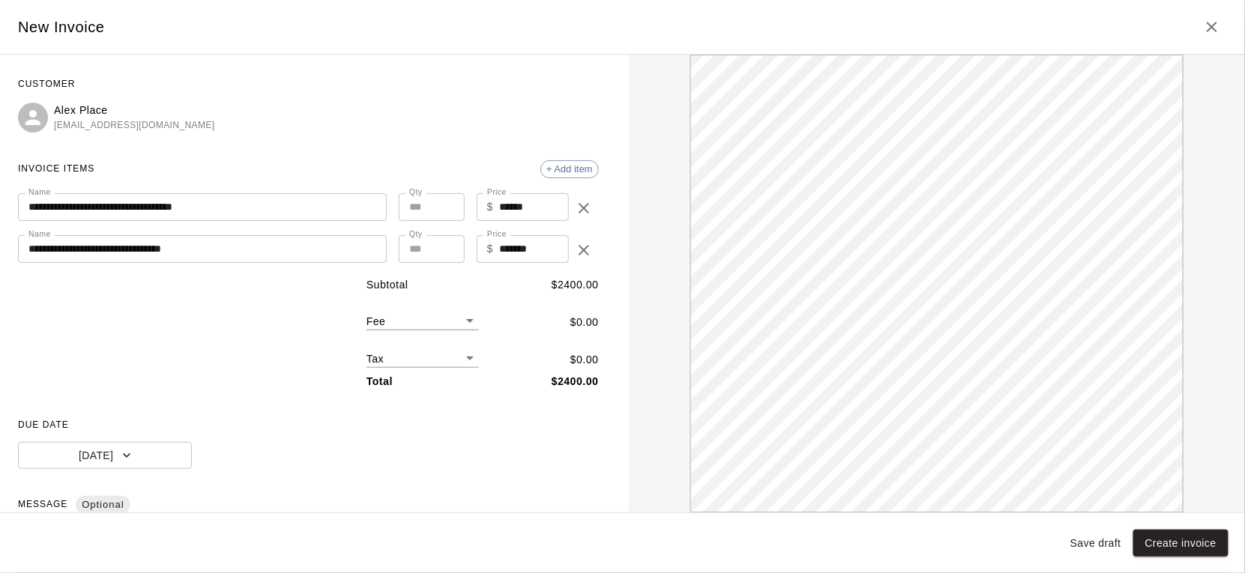
type textarea "**********"
click at [1087, 546] on button "Save draft" at bounding box center [1095, 544] width 63 height 28
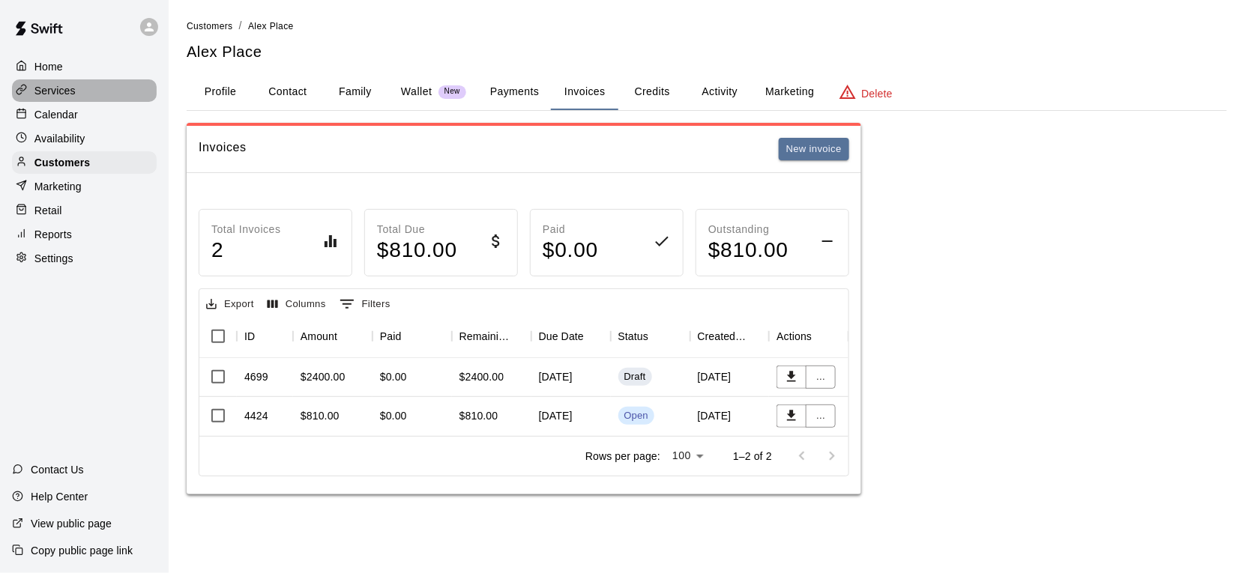
click at [58, 97] on div "Services" at bounding box center [84, 90] width 145 height 22
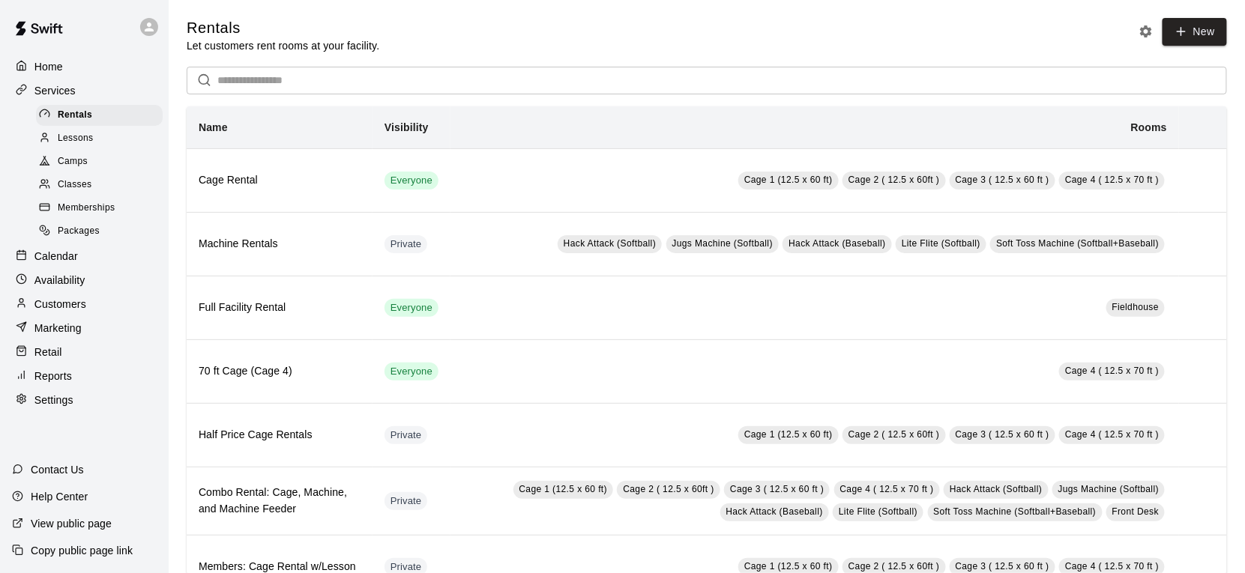
click at [310, 82] on input "text" at bounding box center [722, 81] width 1010 height 28
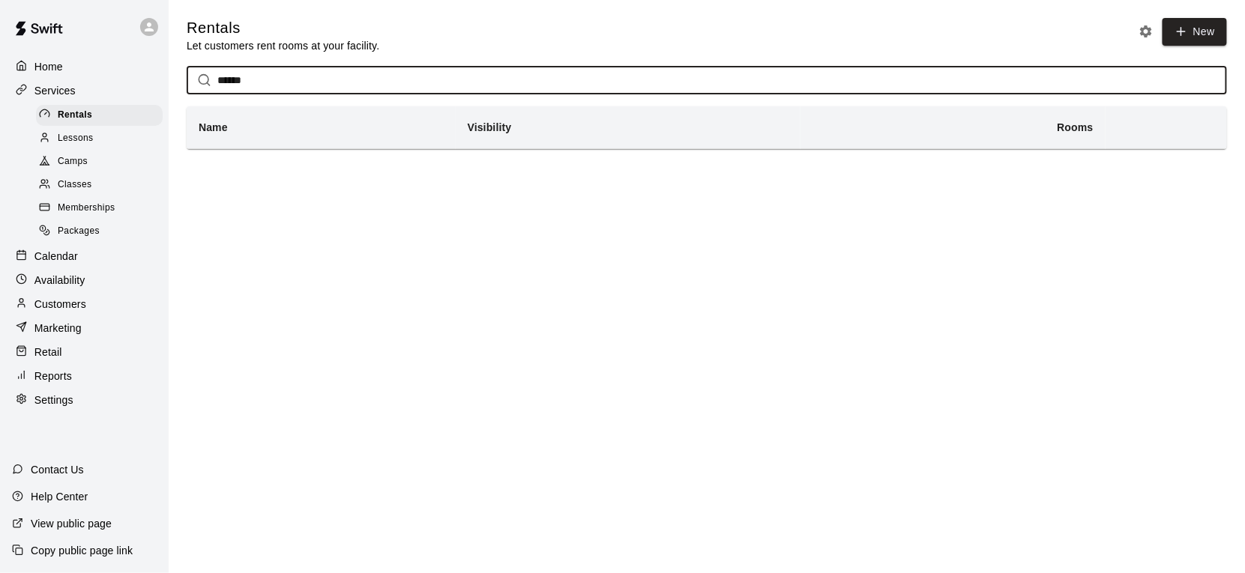
type input "******"
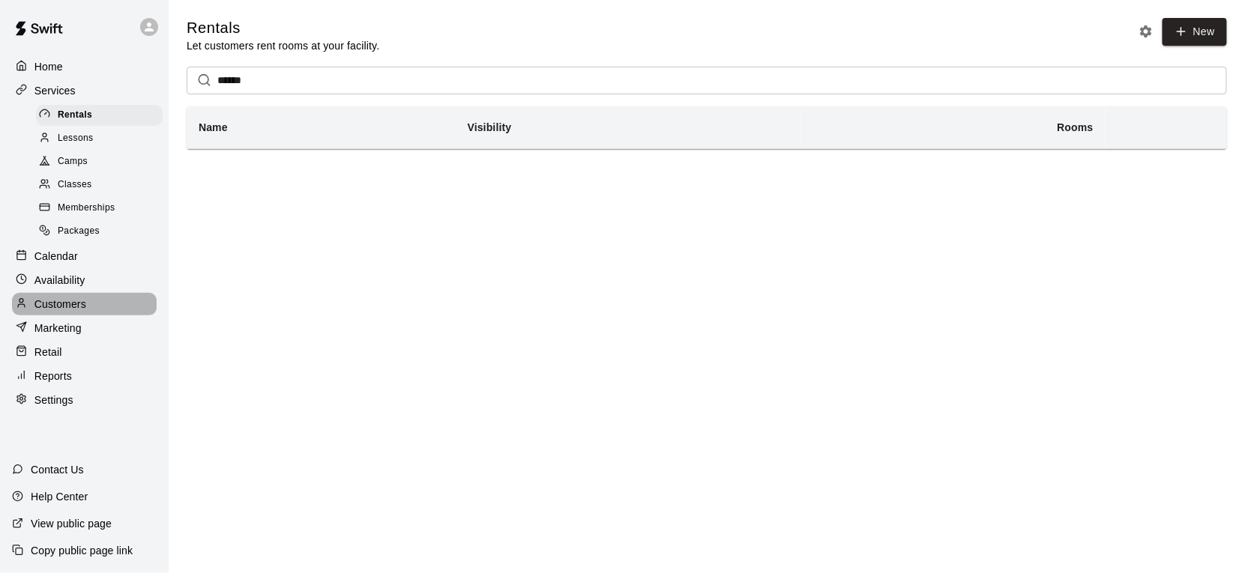
click at [70, 299] on p "Customers" at bounding box center [60, 304] width 52 height 15
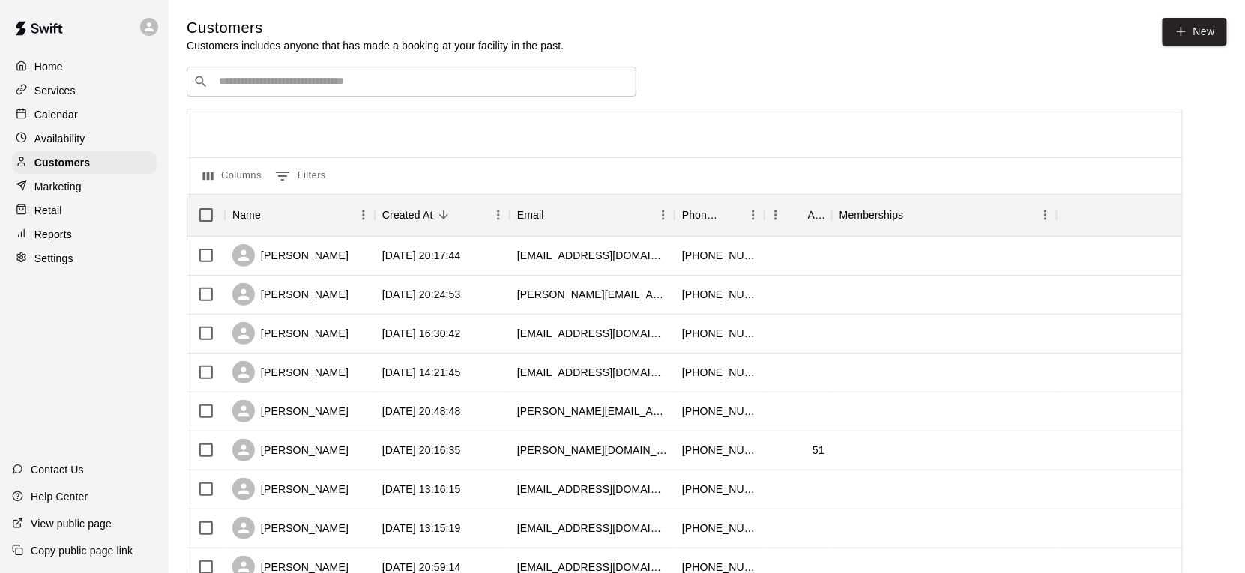
click at [265, 93] on div "​ ​" at bounding box center [412, 82] width 450 height 30
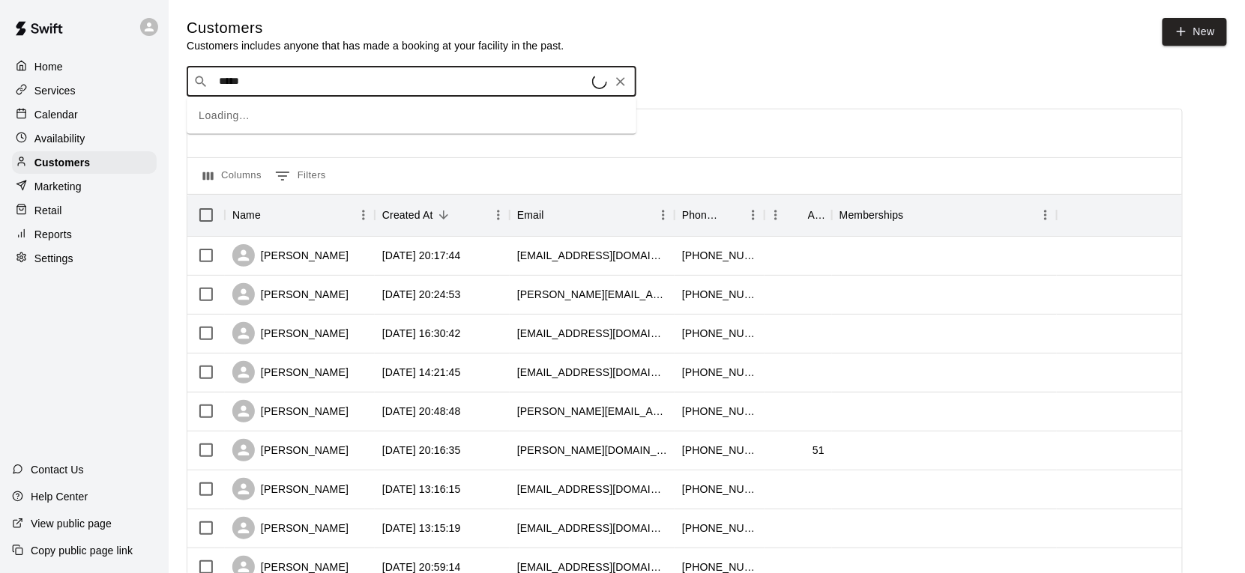
type input "******"
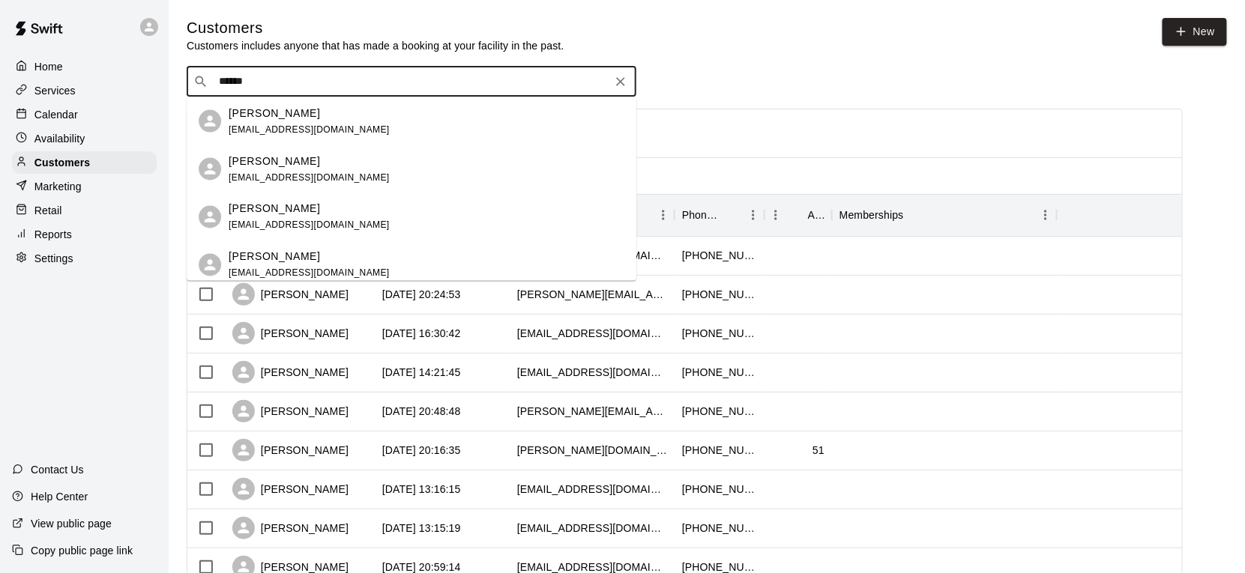
click at [313, 187] on div "Aubrey Mooney gkmooney2@gmail.com" at bounding box center [412, 169] width 450 height 48
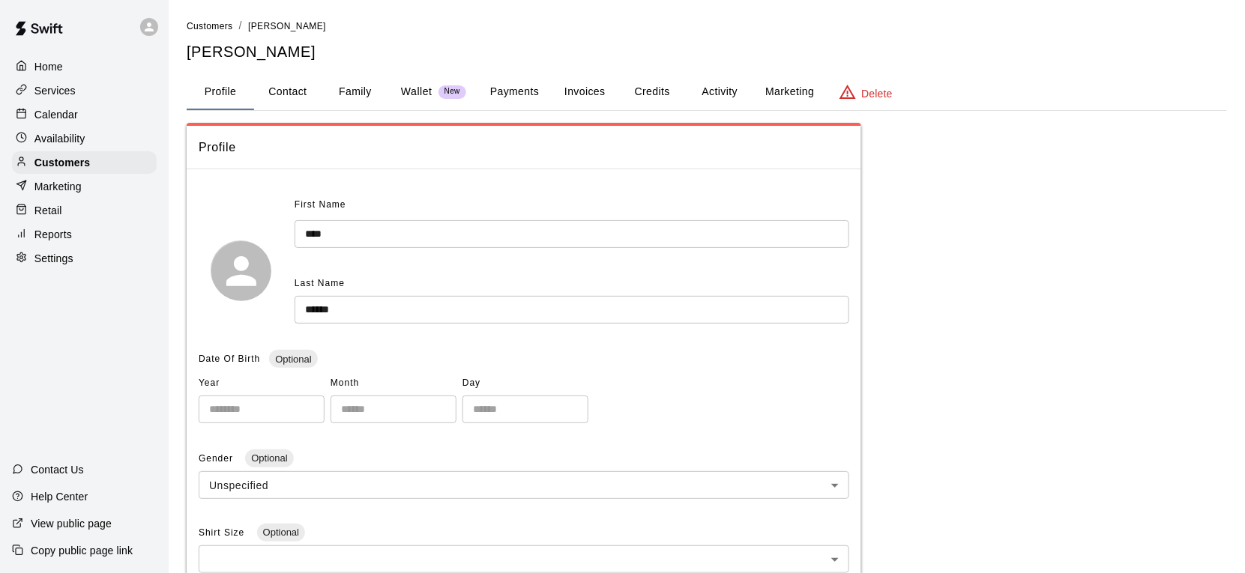
click at [732, 91] on button "Activity" at bounding box center [719, 92] width 67 height 36
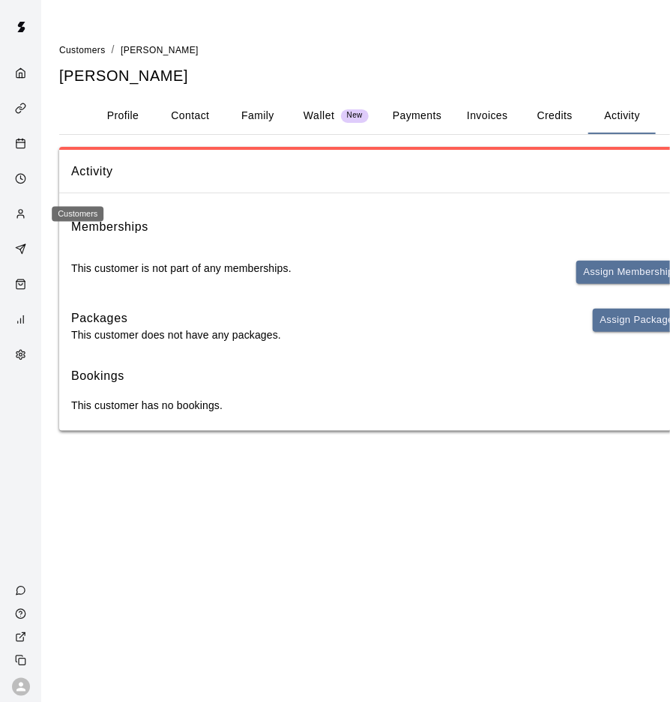
click at [16, 209] on icon "Customers" at bounding box center [20, 213] width 11 height 11
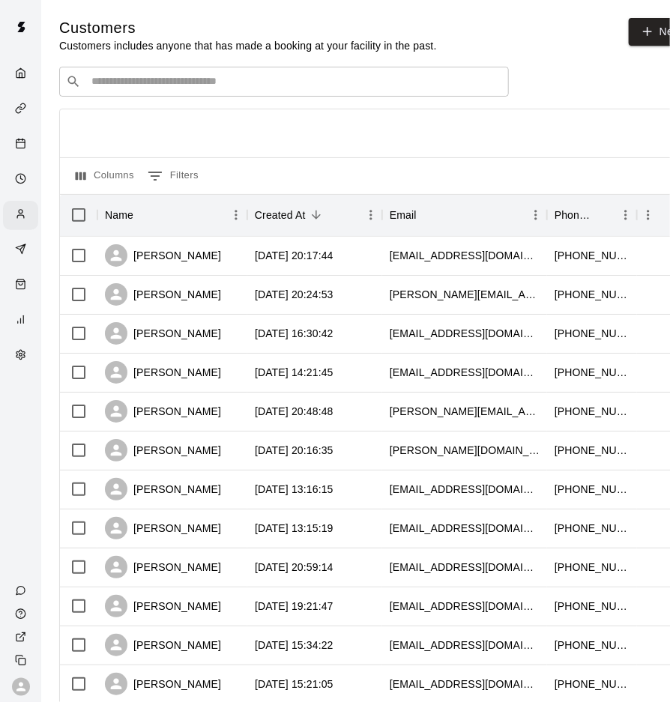
click at [208, 85] on input "Search customers by name or email" at bounding box center [294, 81] width 415 height 15
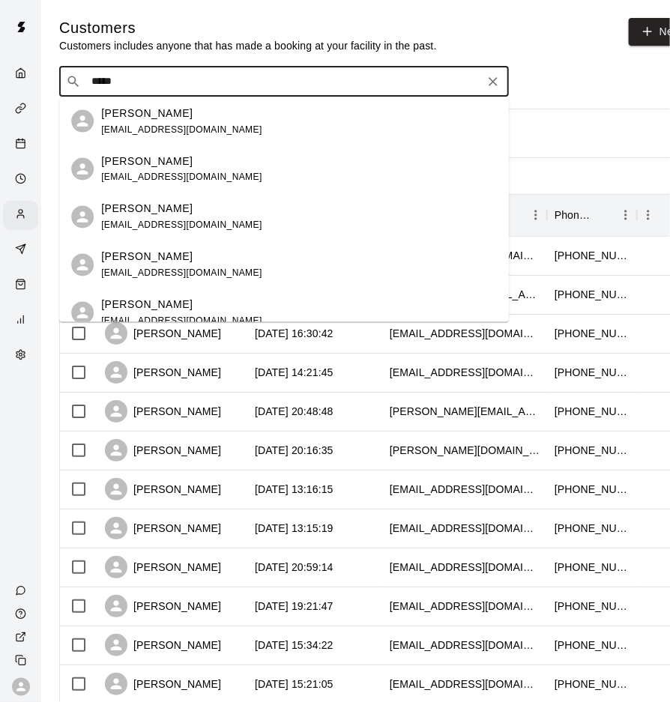
type input "******"
click at [217, 260] on div "Aubrey ryan kryan0530@gmail.com" at bounding box center [299, 265] width 396 height 32
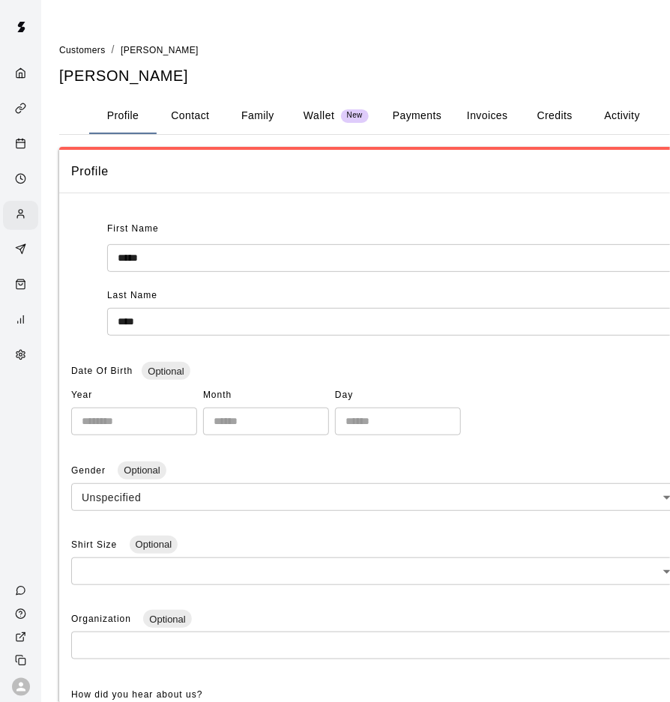
click at [618, 121] on button "Activity" at bounding box center [621, 116] width 67 height 36
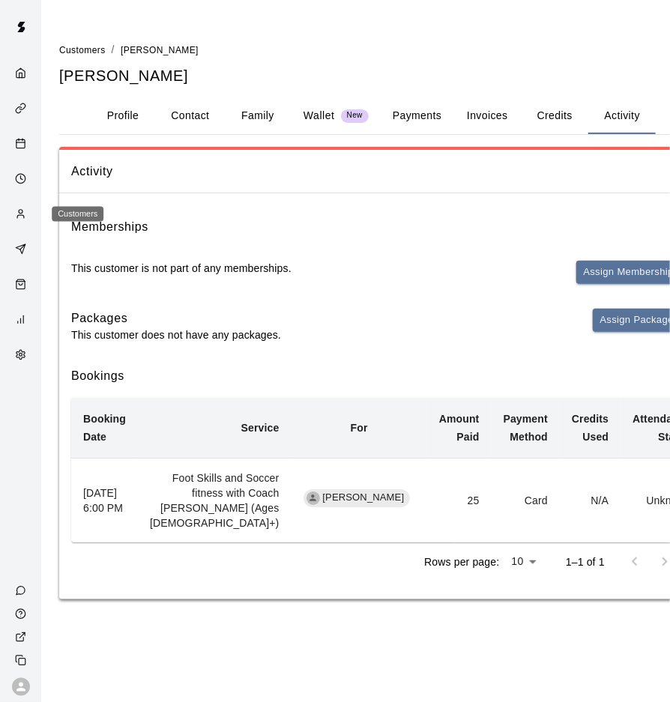
click at [31, 208] on div "Customers" at bounding box center [24, 215] width 19 height 14
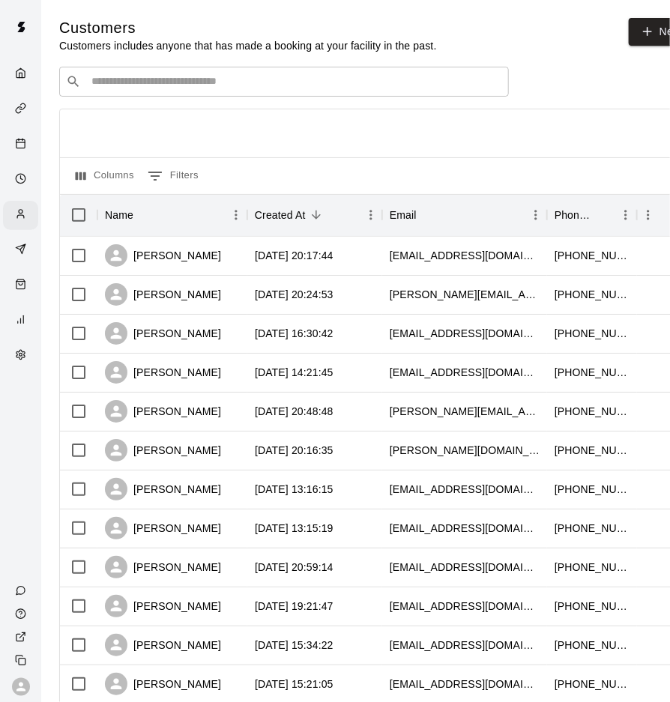
click at [171, 84] on input "Search customers by name or email" at bounding box center [294, 81] width 415 height 15
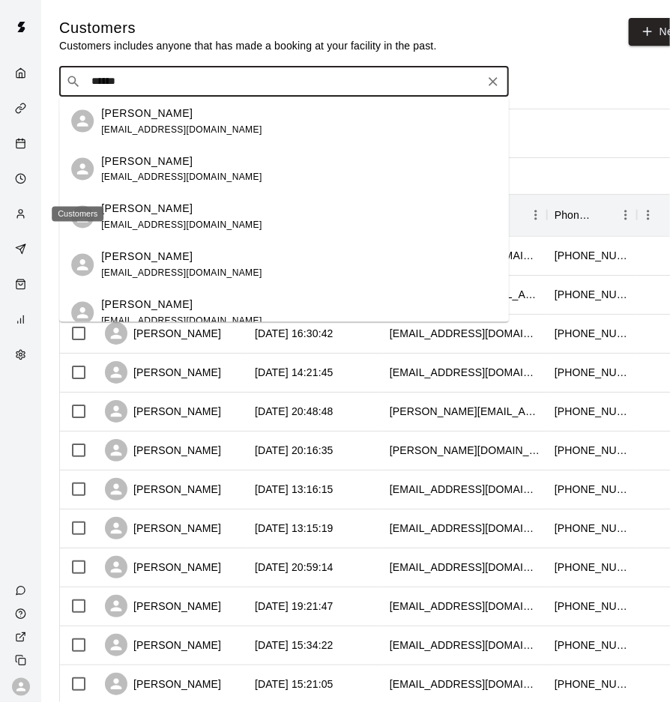
type input "******"
click at [31, 213] on div "Customers" at bounding box center [24, 215] width 19 height 14
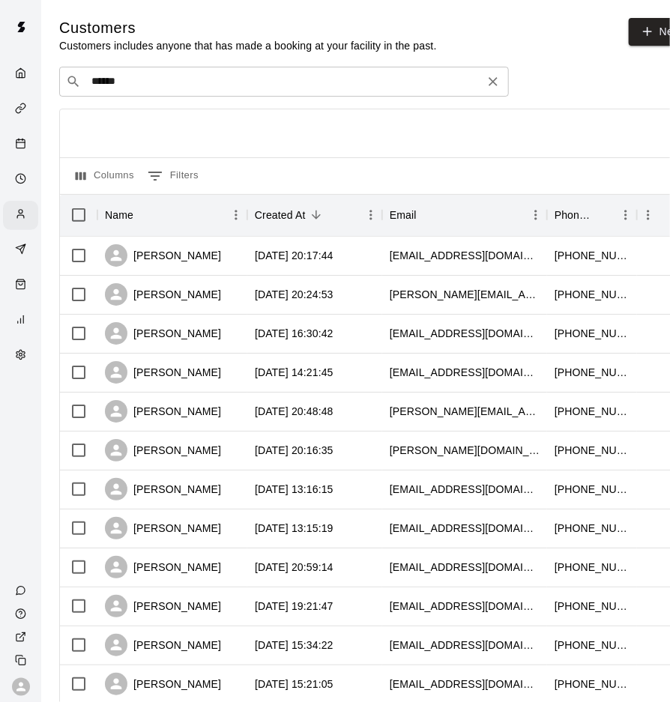
click at [163, 82] on input "******" at bounding box center [283, 81] width 393 height 15
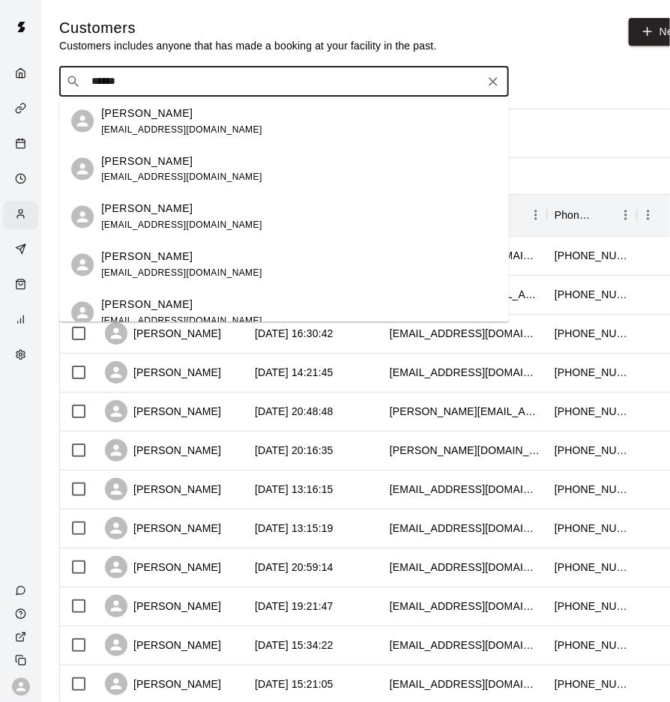
click at [162, 82] on input "******" at bounding box center [283, 81] width 393 height 15
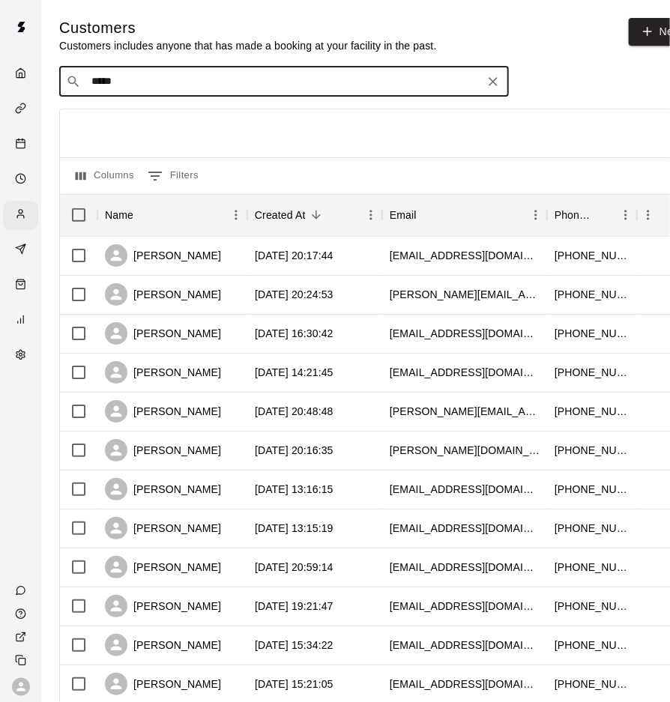
type input "******"
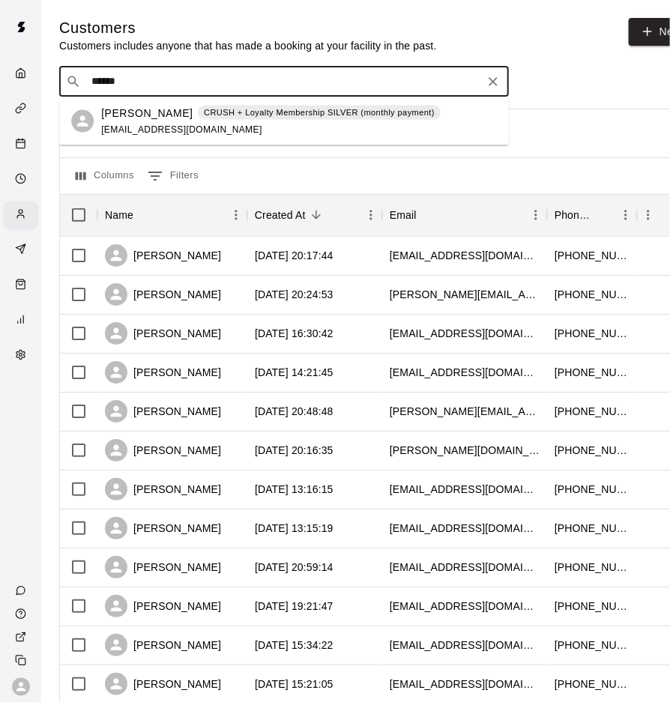
click at [144, 106] on p "Emma Moreau" at bounding box center [146, 113] width 91 height 16
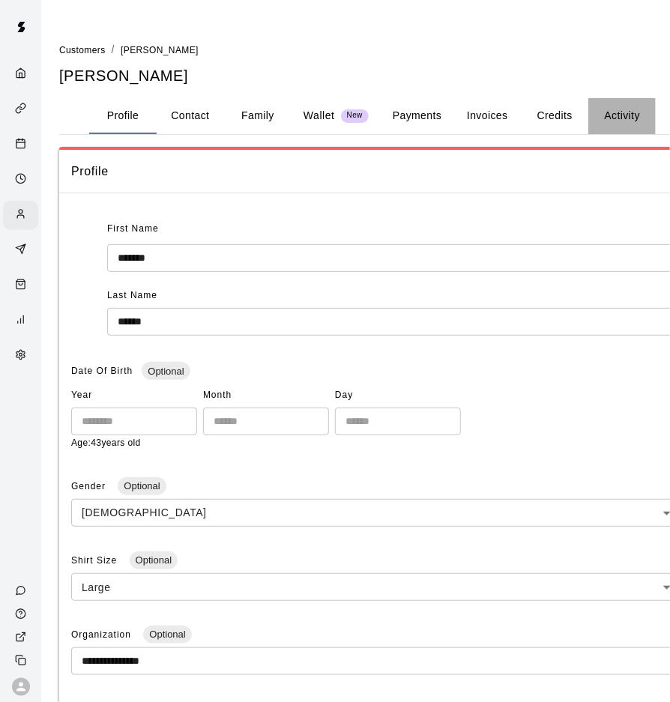
click at [616, 115] on button "Activity" at bounding box center [621, 116] width 67 height 36
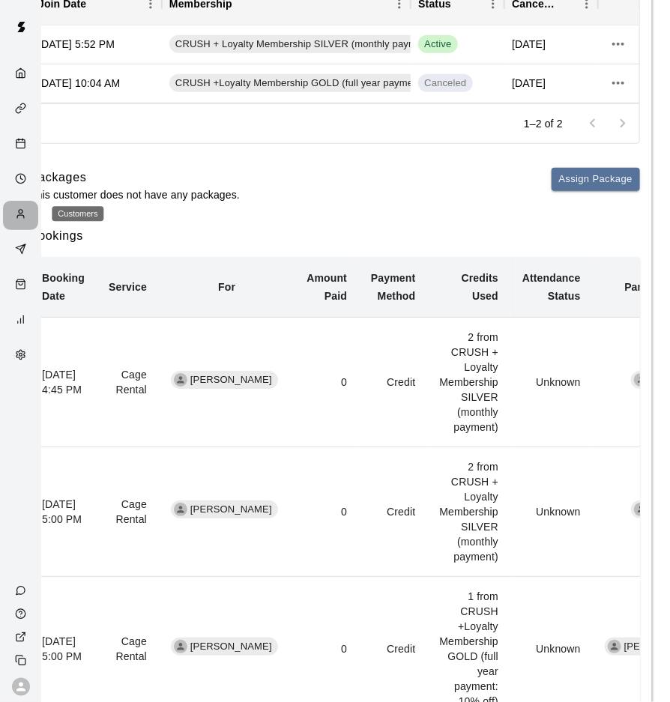
click at [31, 217] on div "Customers" at bounding box center [24, 215] width 19 height 14
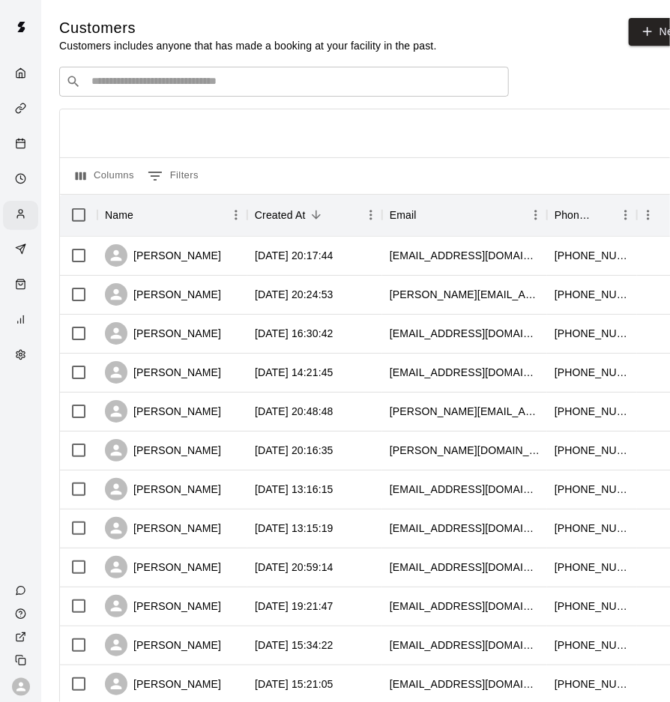
click at [238, 93] on div "​ ​" at bounding box center [284, 82] width 450 height 30
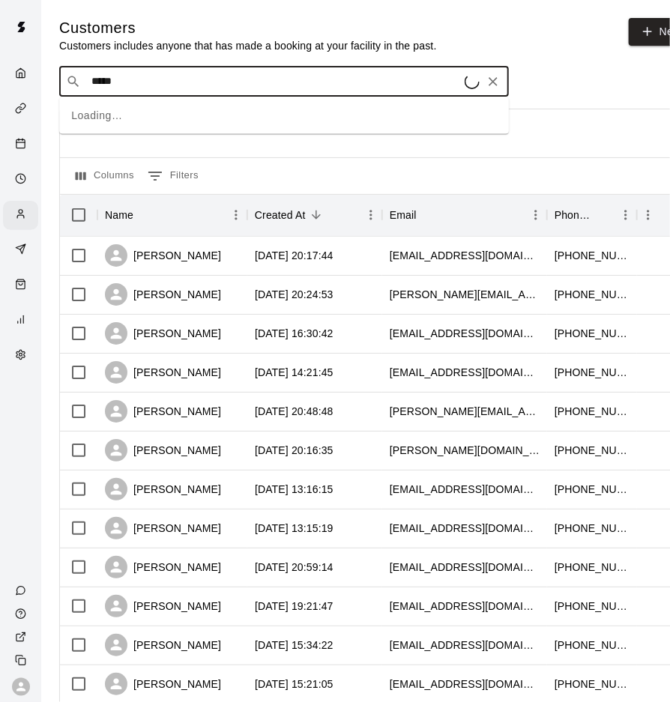
type input "******"
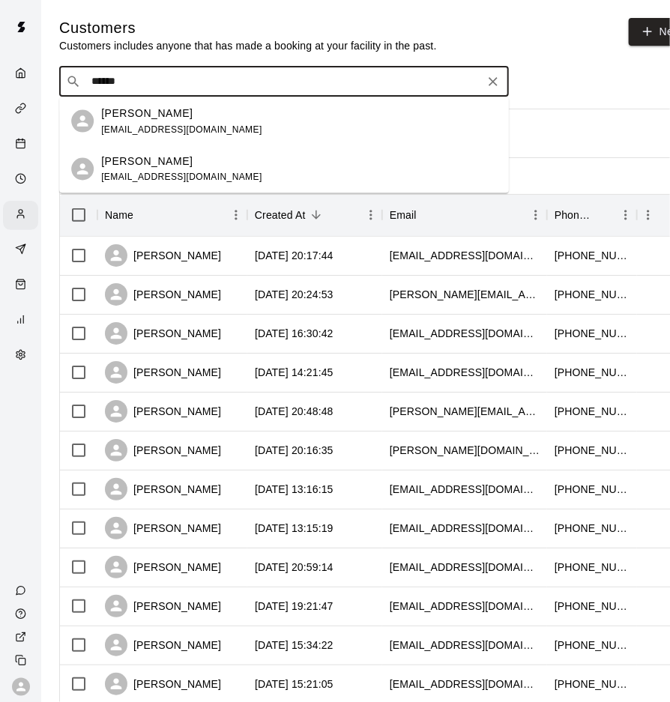
click at [232, 113] on div "Harper Alston alstonamber31@gmail.com" at bounding box center [299, 121] width 396 height 32
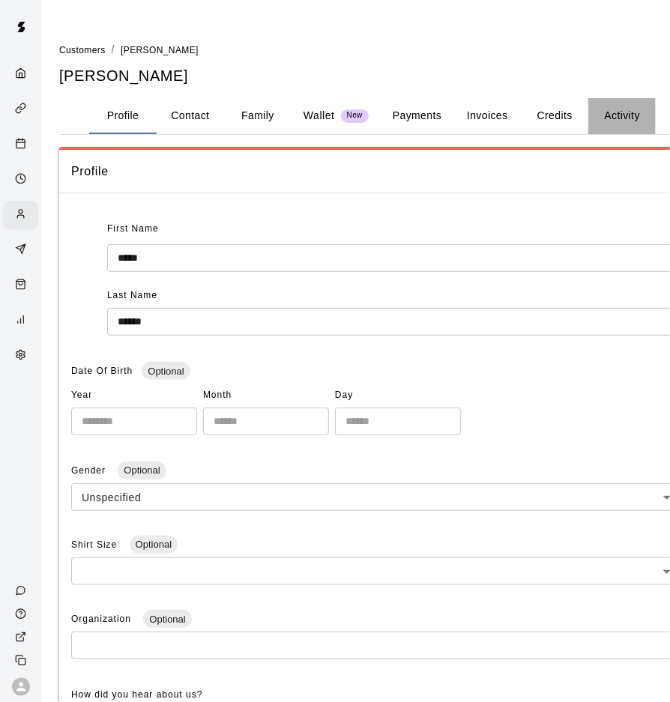
click at [612, 115] on button "Activity" at bounding box center [621, 116] width 67 height 36
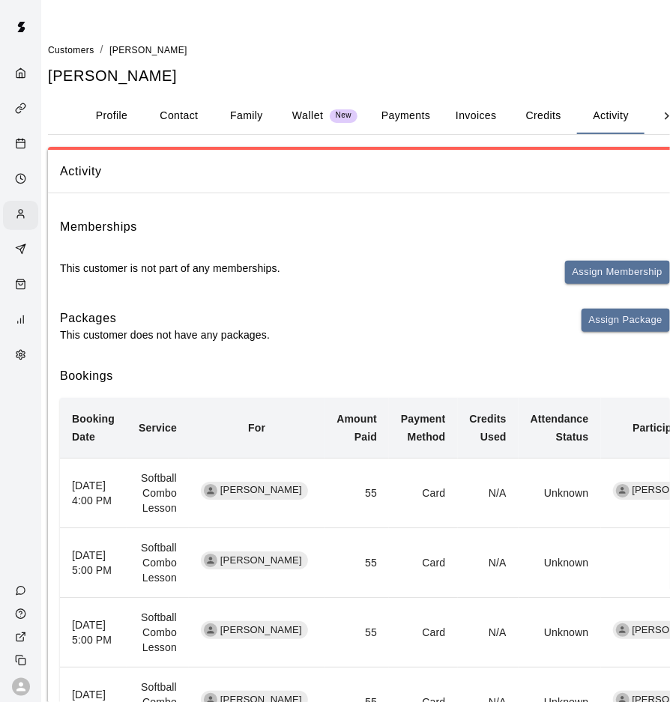
scroll to position [1, 12]
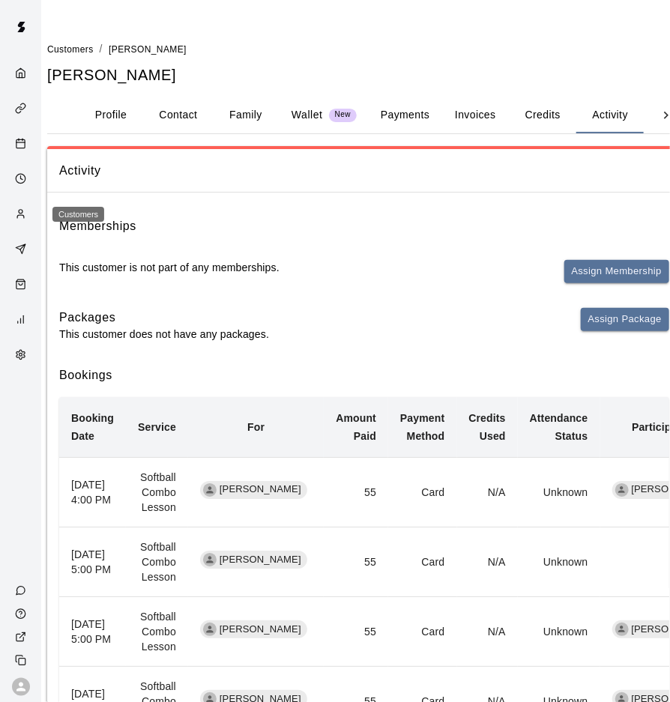
click at [28, 218] on div "Customers" at bounding box center [24, 215] width 19 height 14
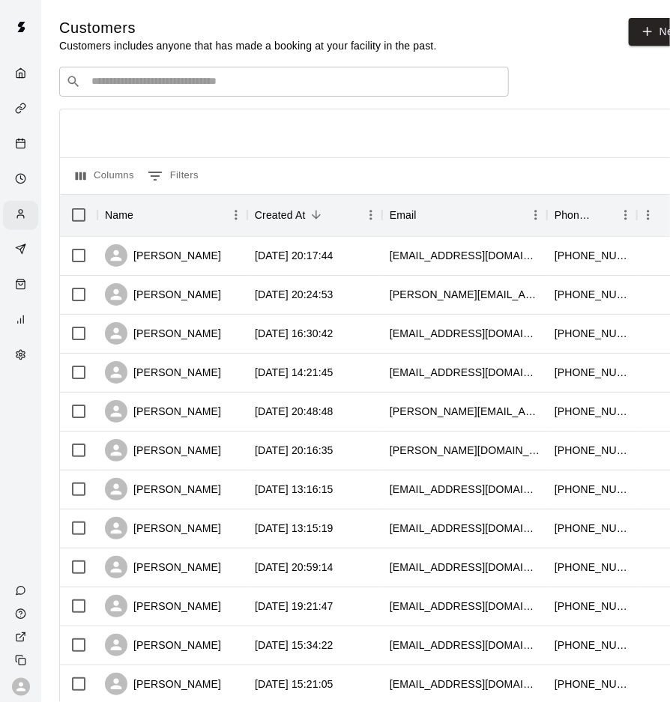
click at [244, 91] on div "​ ​" at bounding box center [284, 82] width 450 height 30
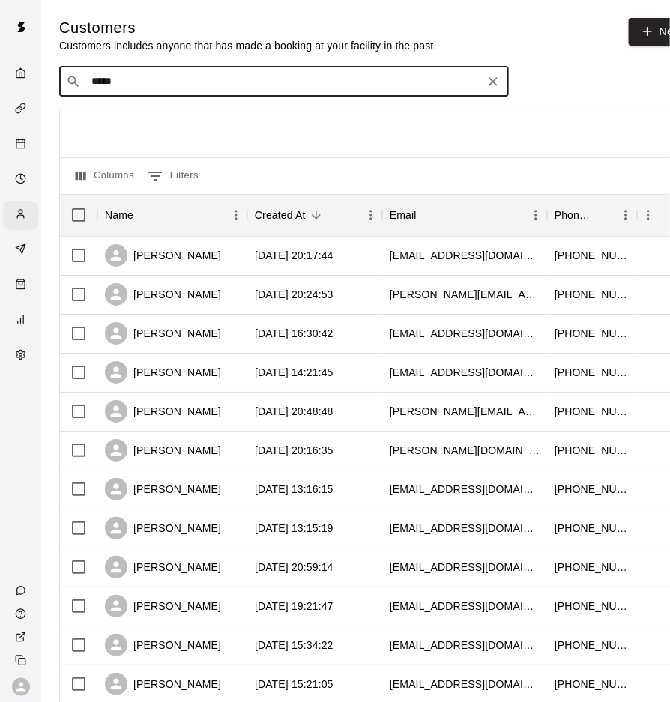
type input "*****"
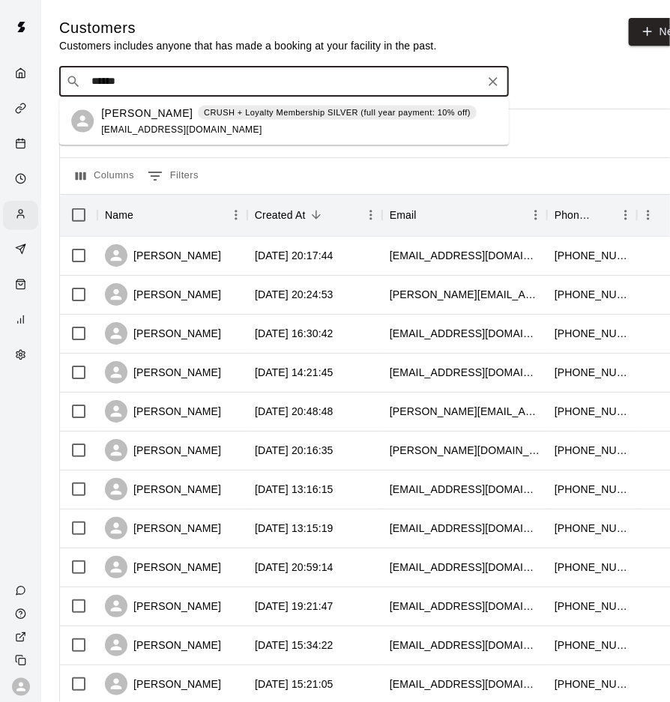
click at [204, 117] on p "CRUSH + Loyalty Membership SILVER (full year payment: 10% off)" at bounding box center [337, 112] width 267 height 13
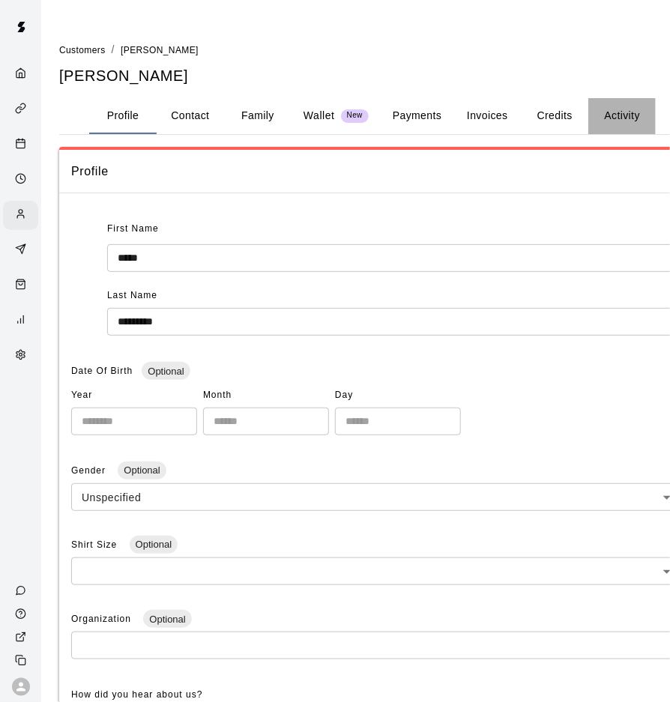
click at [606, 118] on button "Activity" at bounding box center [621, 116] width 67 height 36
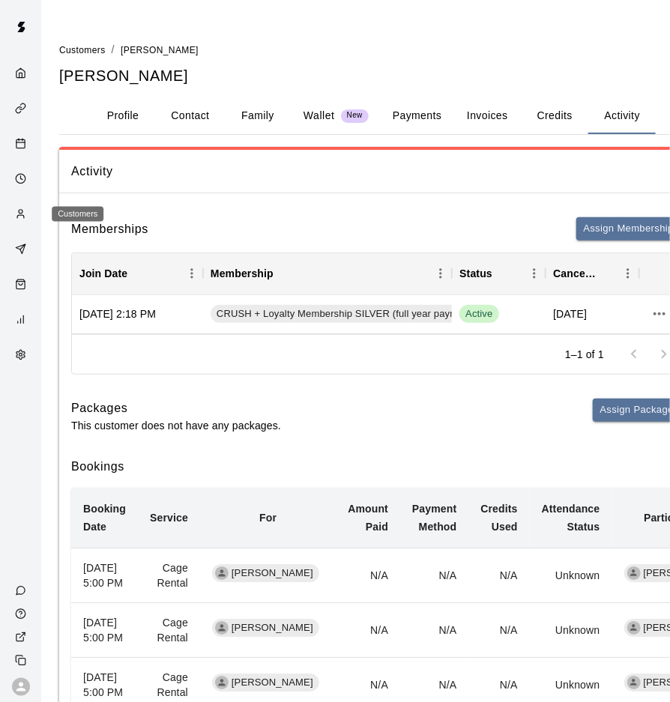
click at [28, 208] on div "Customers" at bounding box center [24, 215] width 19 height 14
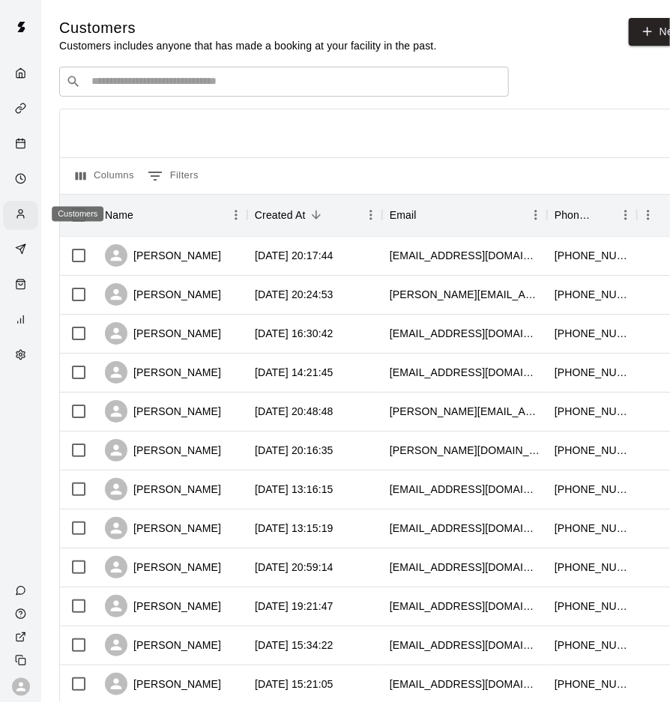
scroll to position [0, 7]
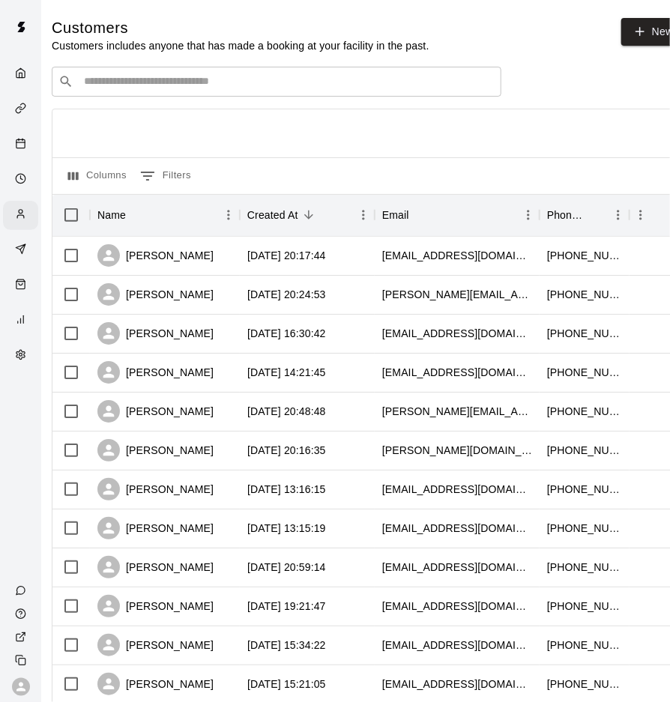
drag, startPoint x: 143, startPoint y: 91, endPoint x: 205, endPoint y: 96, distance: 62.4
click at [143, 91] on div "​ ​" at bounding box center [277, 82] width 450 height 30
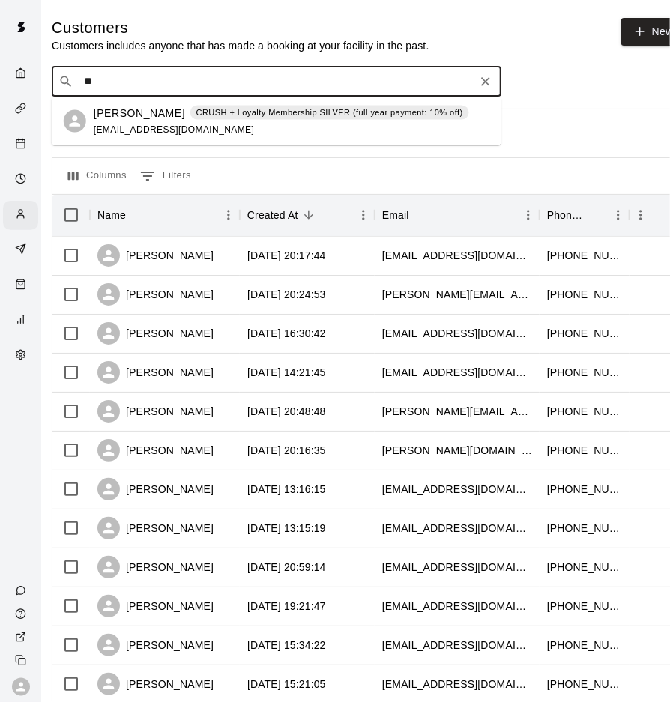
type input "*"
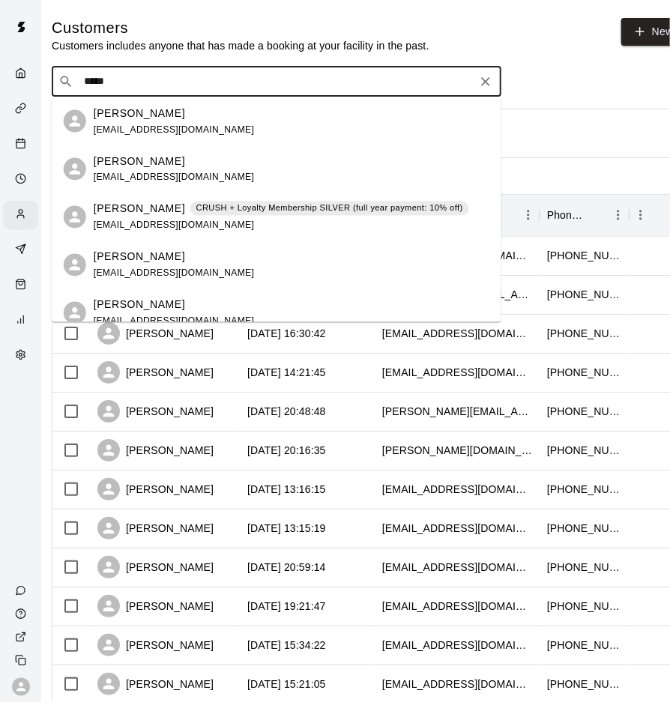
type input "******"
click at [151, 212] on p "Kenzie Jordan" at bounding box center [139, 209] width 91 height 16
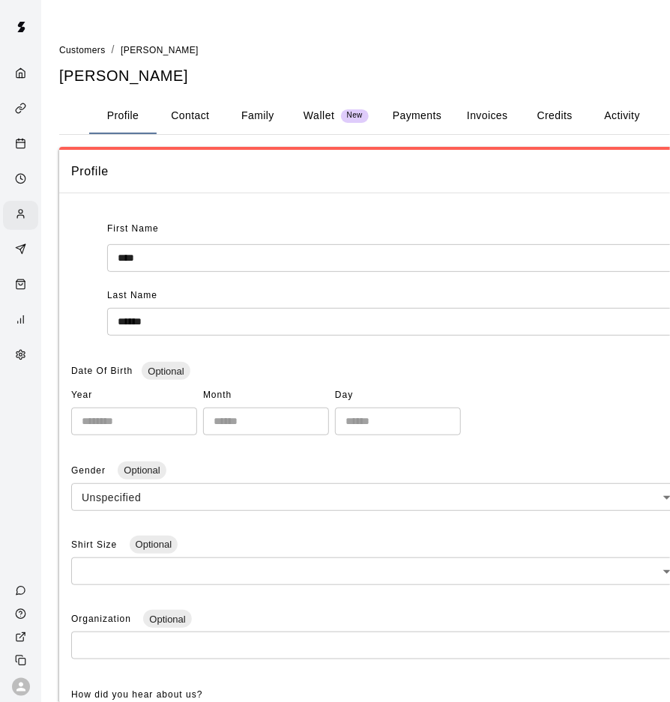
scroll to position [0, 3]
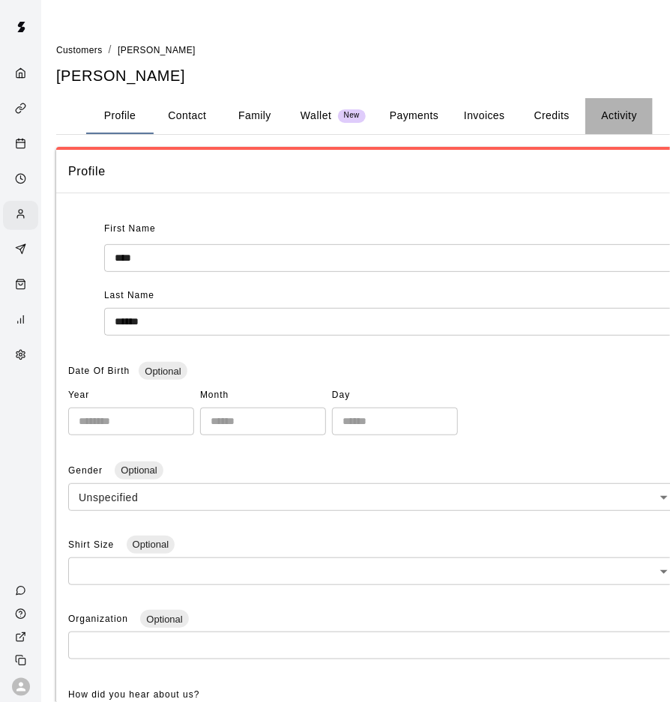
drag, startPoint x: 610, startPoint y: 121, endPoint x: 600, endPoint y: 125, distance: 11.4
click at [609, 121] on button "Activity" at bounding box center [618, 116] width 67 height 36
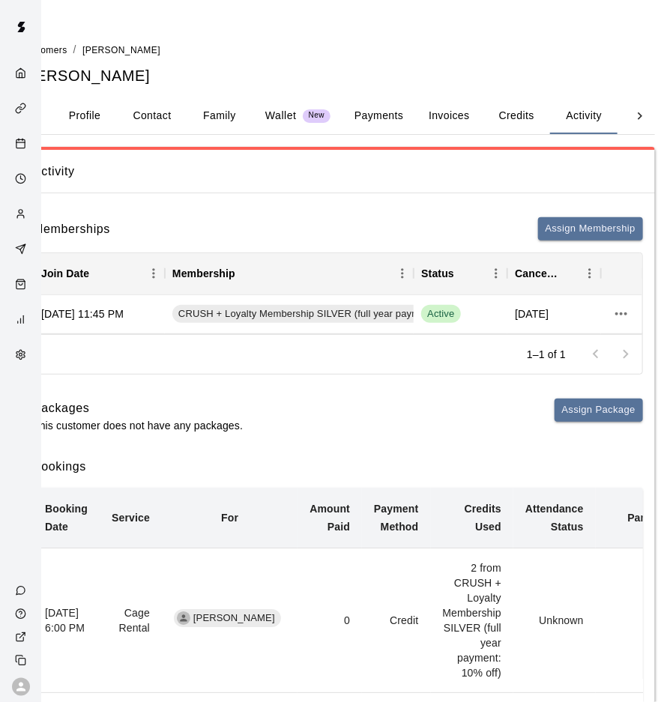
scroll to position [0, 34]
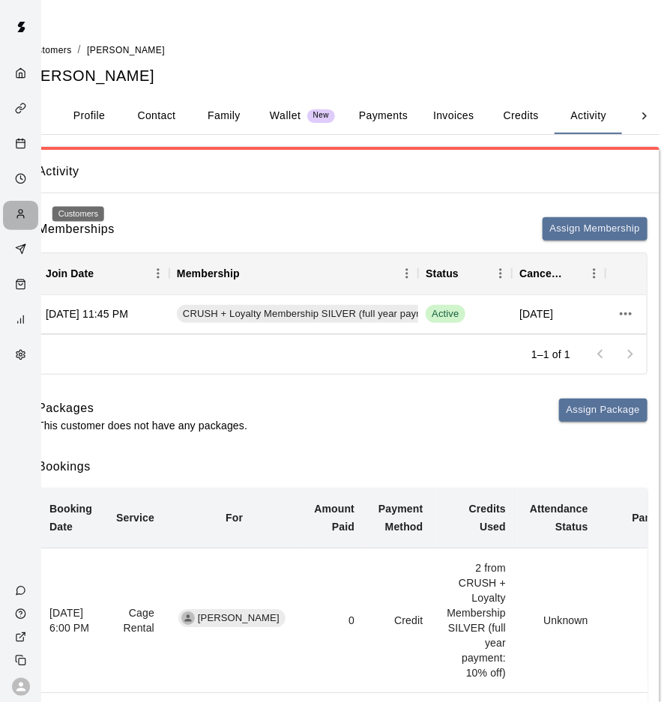
drag, startPoint x: 27, startPoint y: 214, endPoint x: 34, endPoint y: 207, distance: 9.5
click at [27, 214] on div "Customers" at bounding box center [24, 215] width 19 height 14
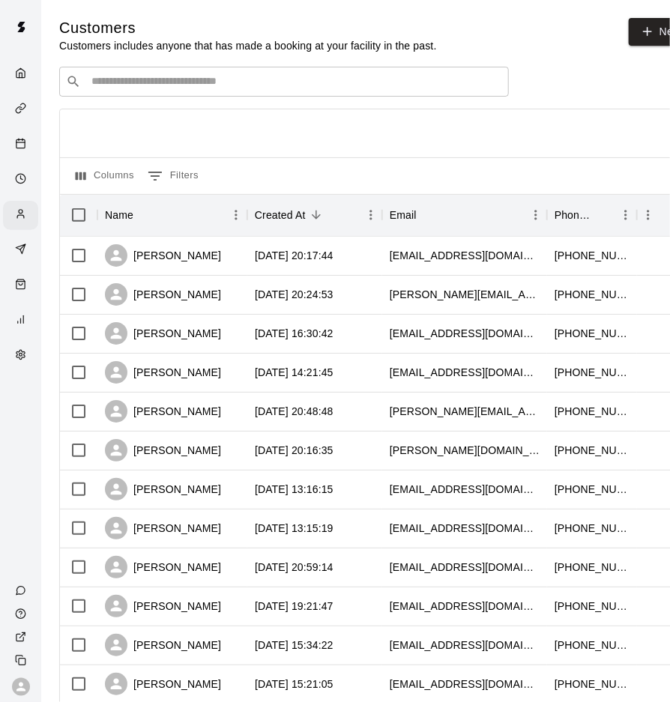
click at [187, 88] on input "Search customers by name or email" at bounding box center [294, 81] width 415 height 15
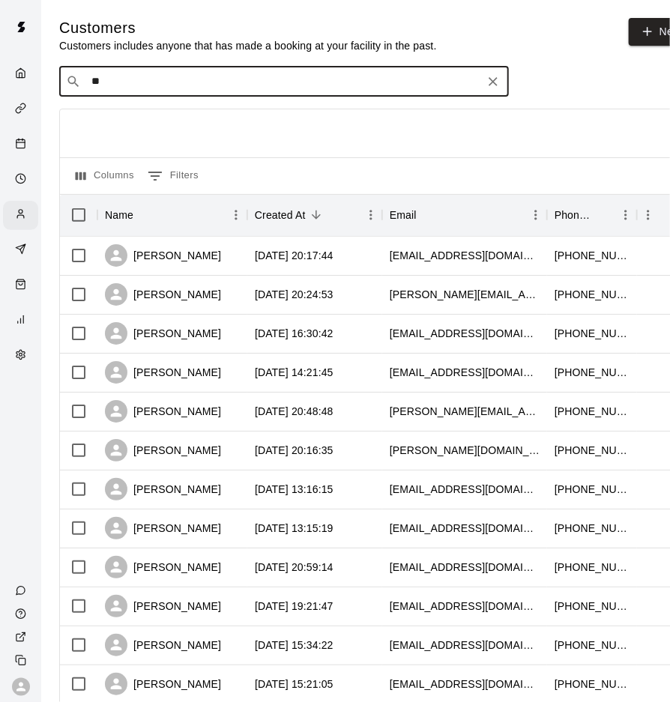
type input "***"
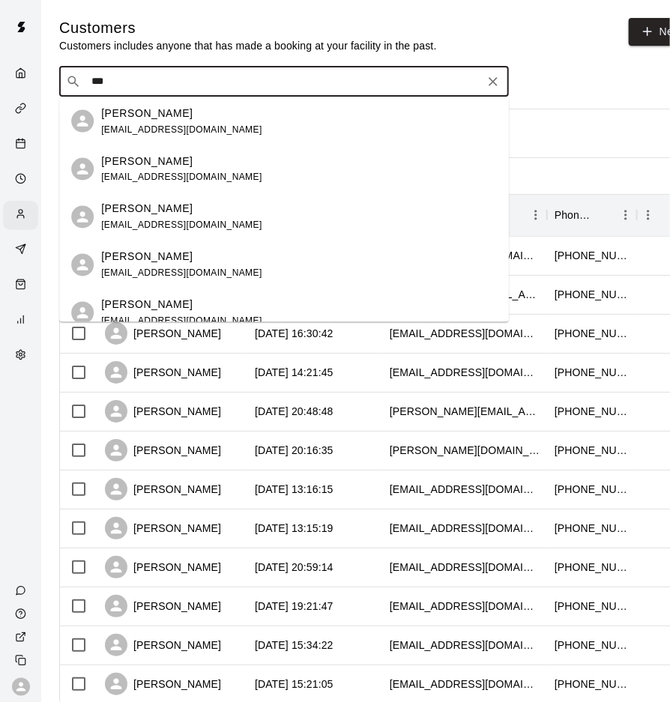
click at [202, 266] on div "Gia Stracaluzi netzeroinsulationtechnologies@gmail.com" at bounding box center [181, 265] width 161 height 32
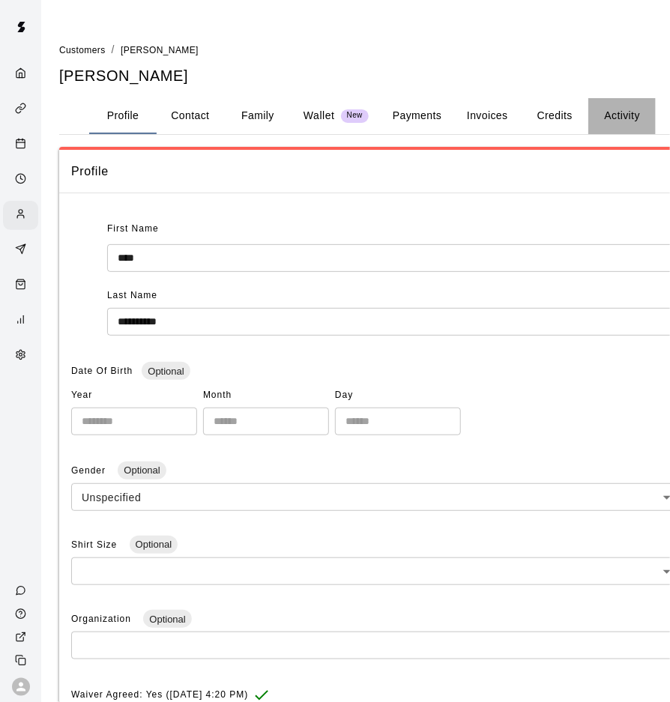
click at [618, 119] on button "Activity" at bounding box center [621, 116] width 67 height 36
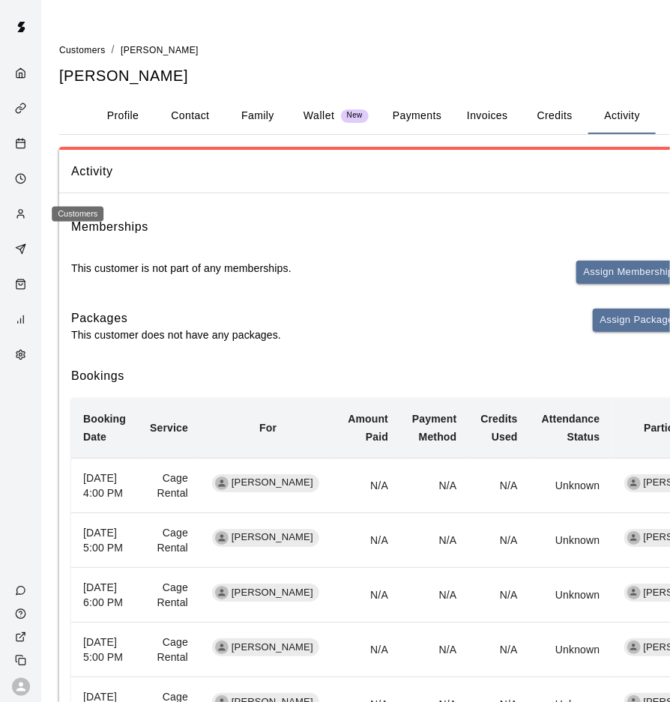
click at [26, 213] on div "Customers" at bounding box center [24, 215] width 19 height 14
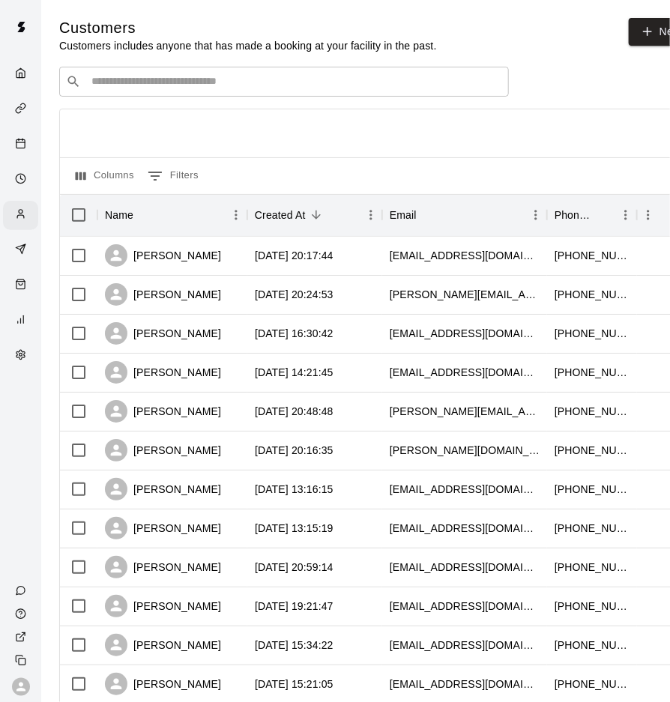
click at [208, 82] on input "Search customers by name or email" at bounding box center [294, 81] width 415 height 15
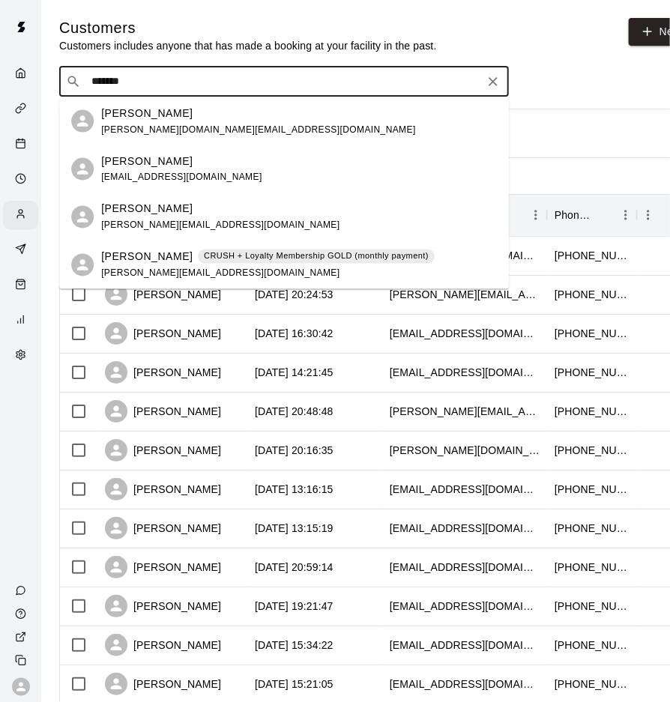
type input "********"
click at [188, 273] on span "danielle.decoteaux@yahoo.com" at bounding box center [220, 273] width 238 height 10
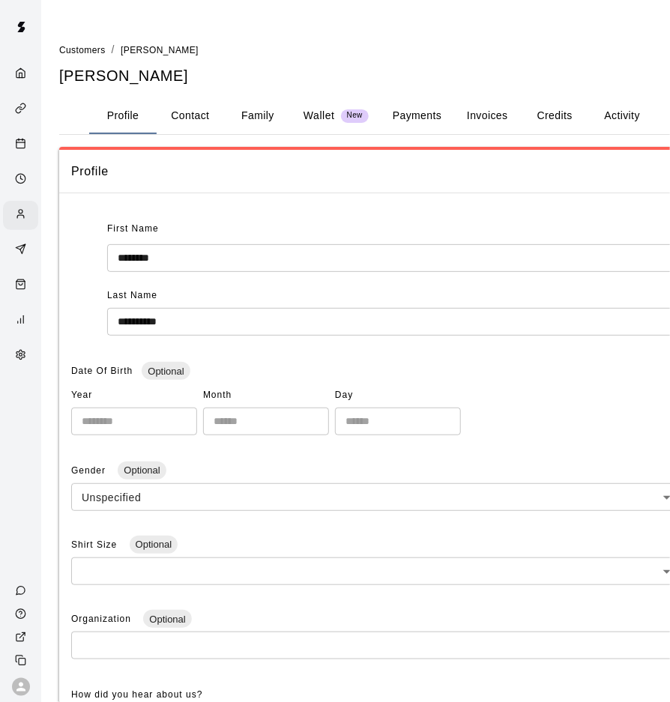
click at [614, 118] on button "Activity" at bounding box center [621, 116] width 67 height 36
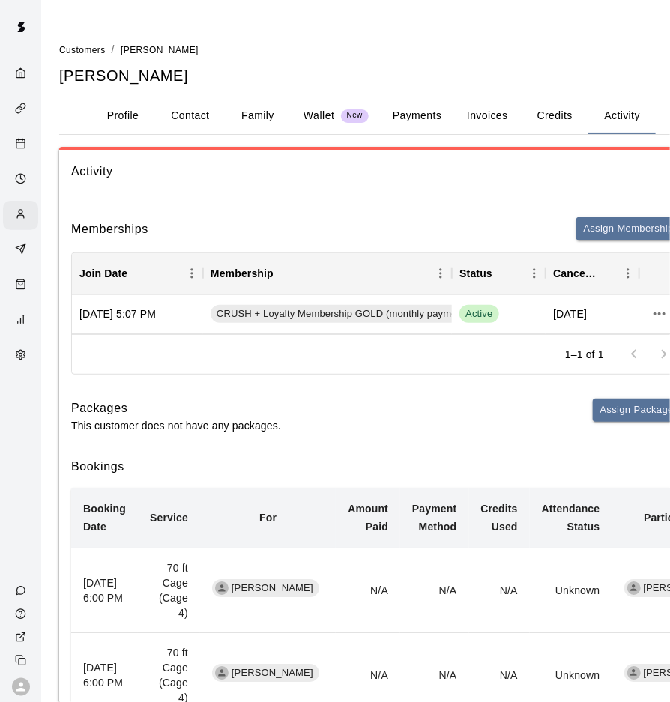
click at [34, 217] on div "Customers" at bounding box center [20, 215] width 35 height 29
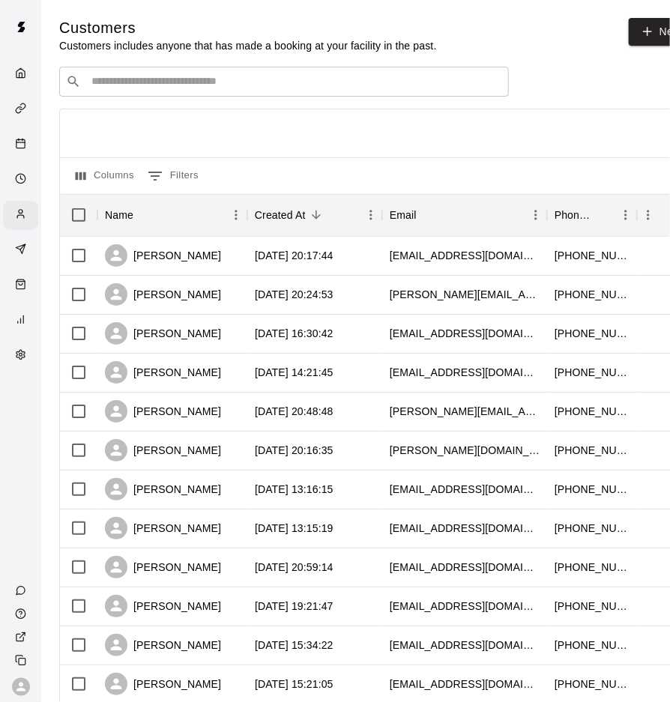
click at [206, 94] on div "​ ​" at bounding box center [284, 82] width 450 height 30
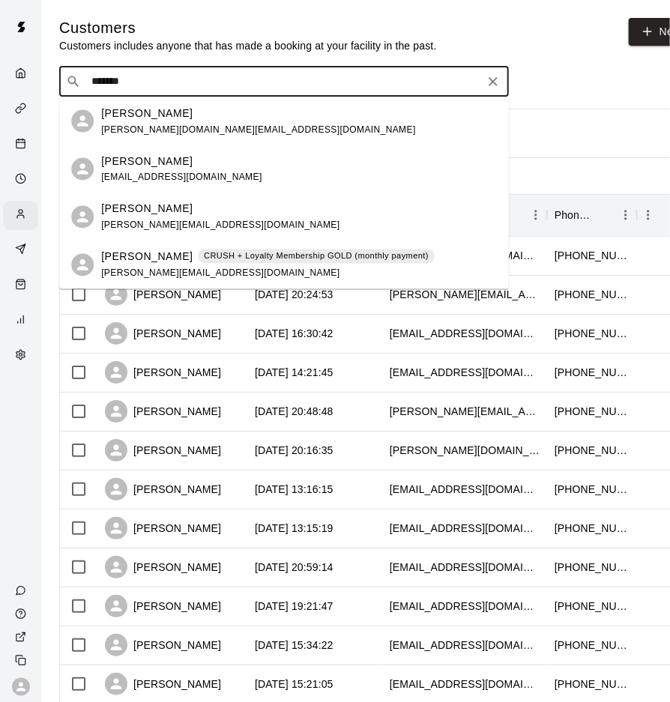
type input "********"
click at [190, 222] on span "chrisannew@yahoo.com" at bounding box center [220, 225] width 238 height 10
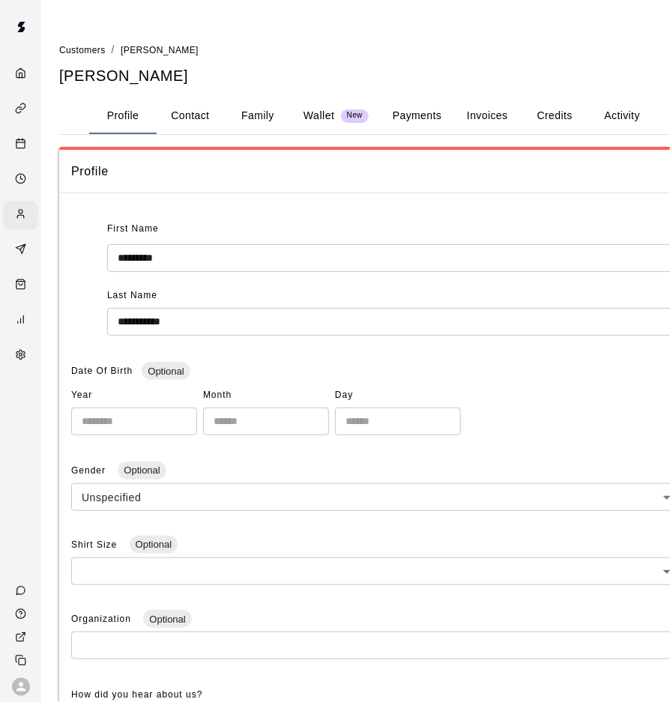
click at [621, 115] on button "Activity" at bounding box center [621, 116] width 67 height 36
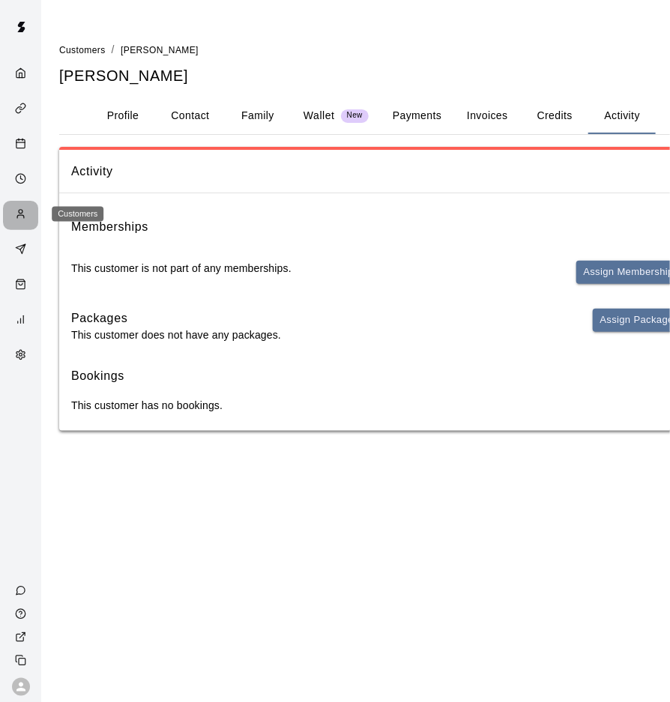
click at [22, 202] on div "Customers" at bounding box center [20, 215] width 35 height 29
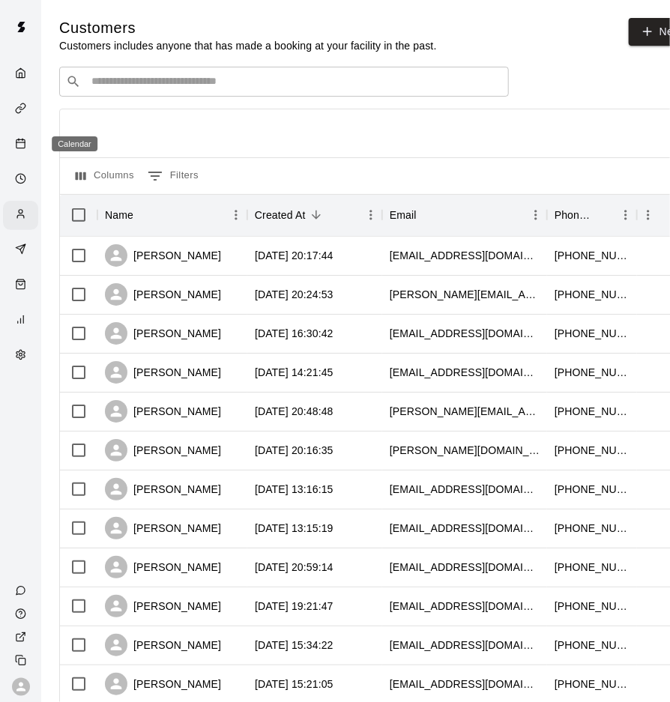
click at [26, 144] on div "Calendar" at bounding box center [24, 145] width 19 height 14
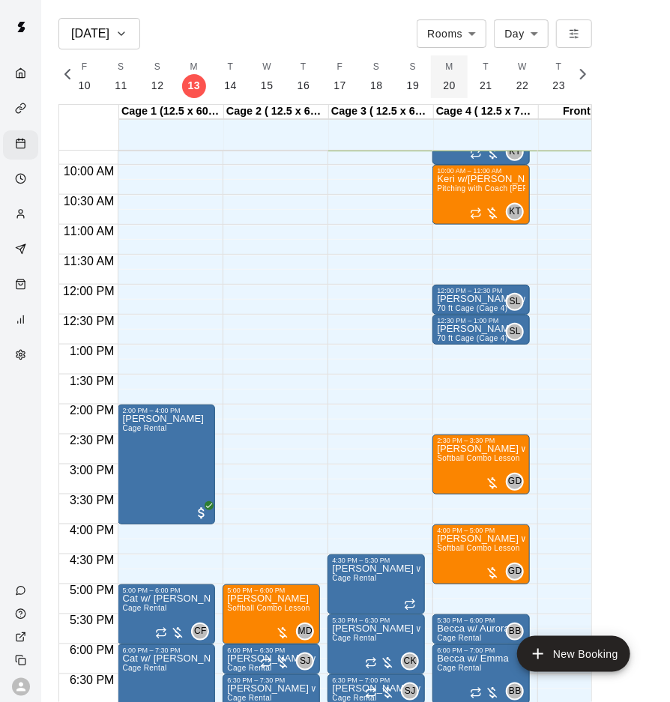
scroll to position [0, 6434]
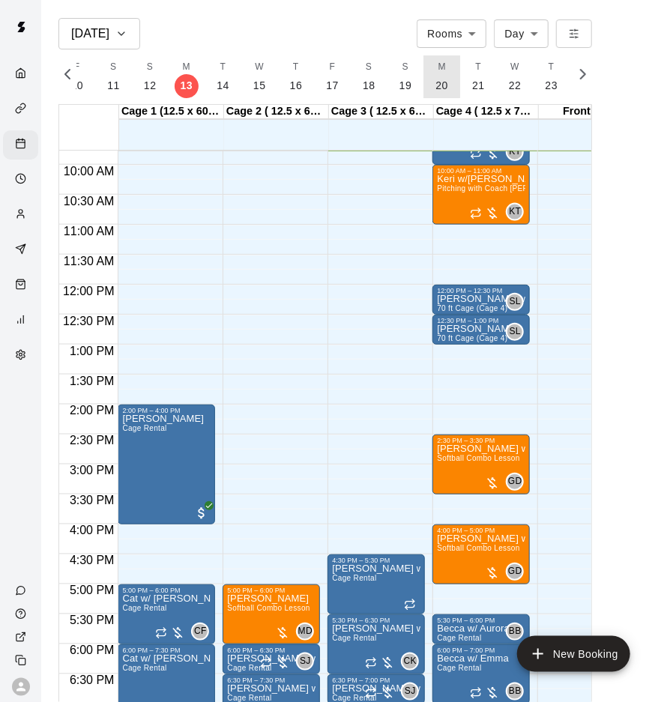
click at [436, 81] on p "20" at bounding box center [441, 86] width 13 height 16
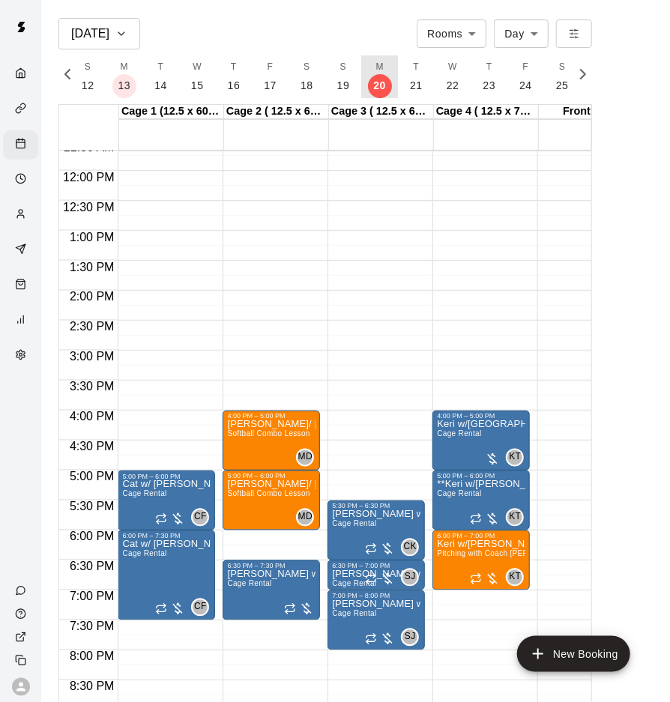
scroll to position [746, 0]
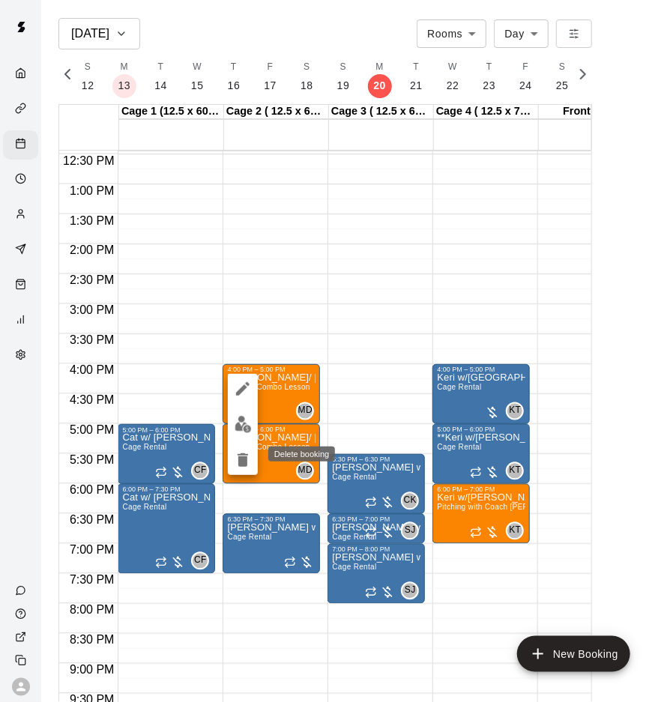
click at [246, 468] on icon "delete" at bounding box center [243, 460] width 18 height 18
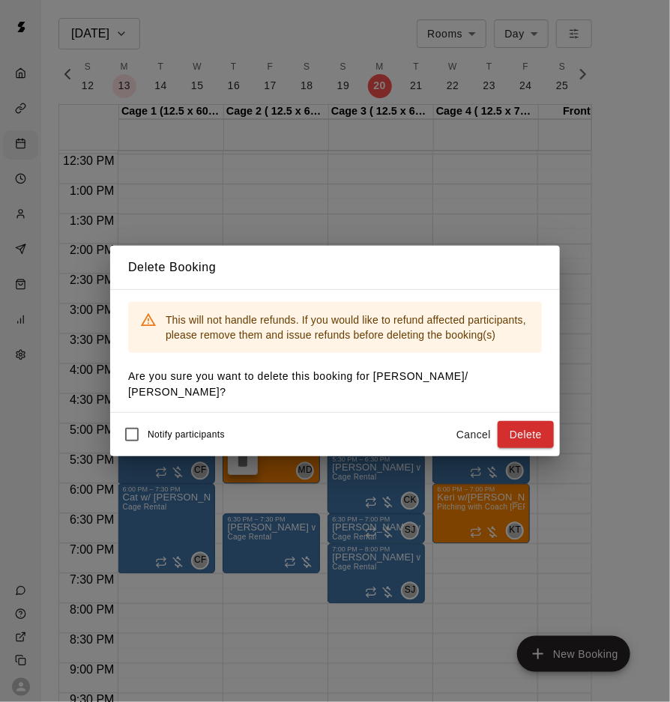
click at [544, 427] on button "Delete" at bounding box center [526, 435] width 56 height 28
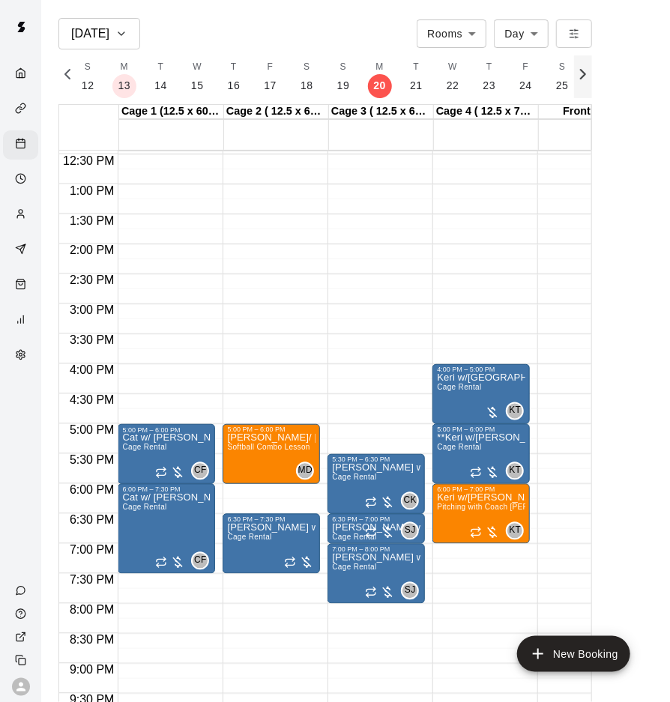
click at [582, 75] on icon "button" at bounding box center [583, 74] width 18 height 18
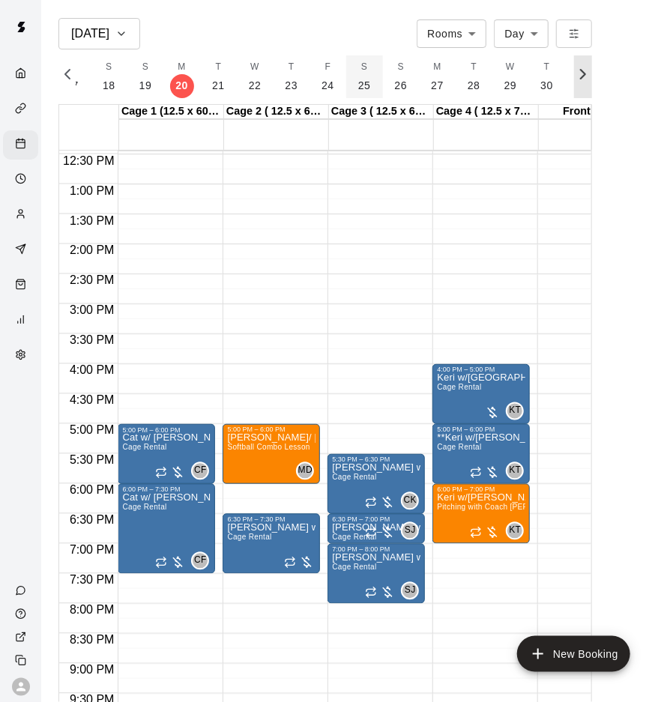
scroll to position [0, 6706]
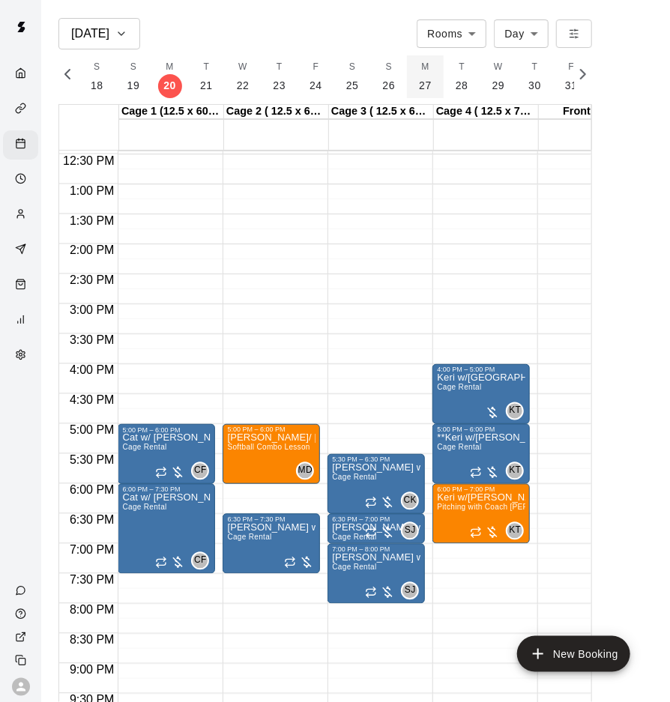
click at [419, 81] on p "27" at bounding box center [425, 86] width 13 height 16
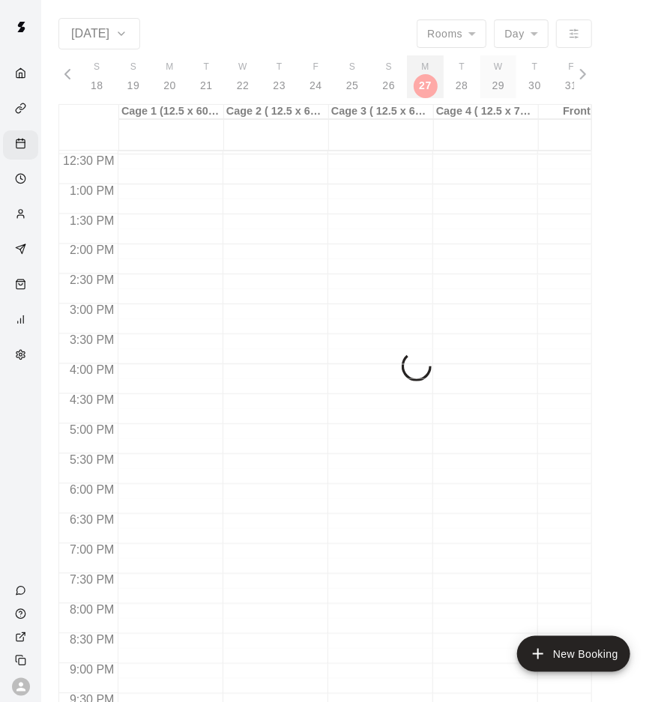
scroll to position [0, 6743]
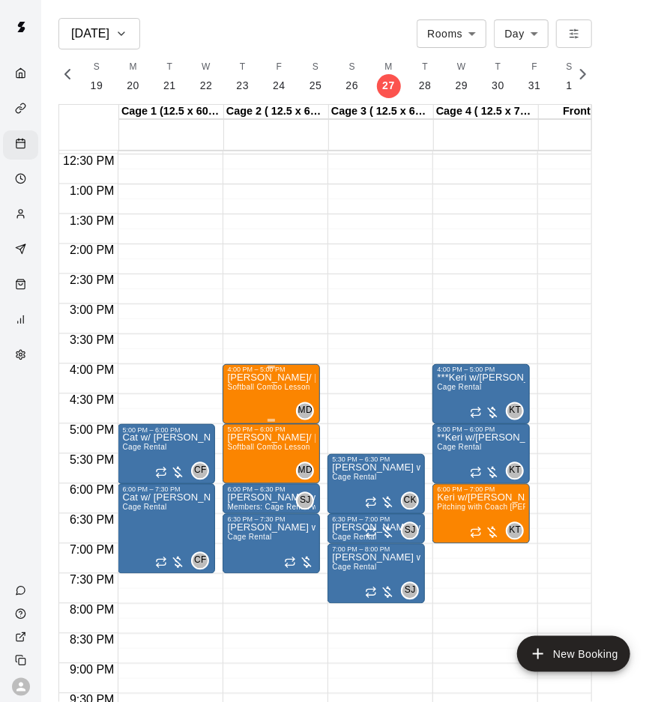
click at [249, 384] on span "Softball Combo Lesson" at bounding box center [268, 388] width 82 height 8
click at [249, 470] on icon "delete" at bounding box center [243, 470] width 18 height 18
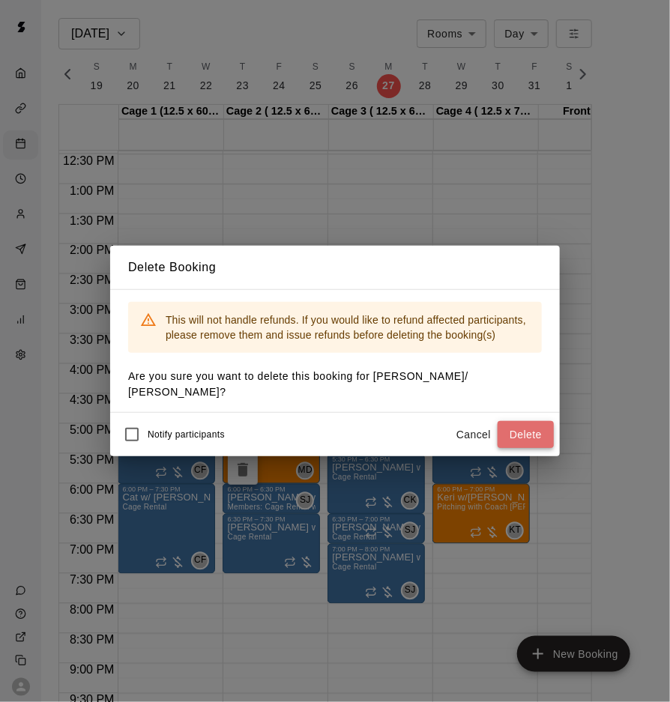
click at [524, 428] on button "Delete" at bounding box center [526, 435] width 56 height 28
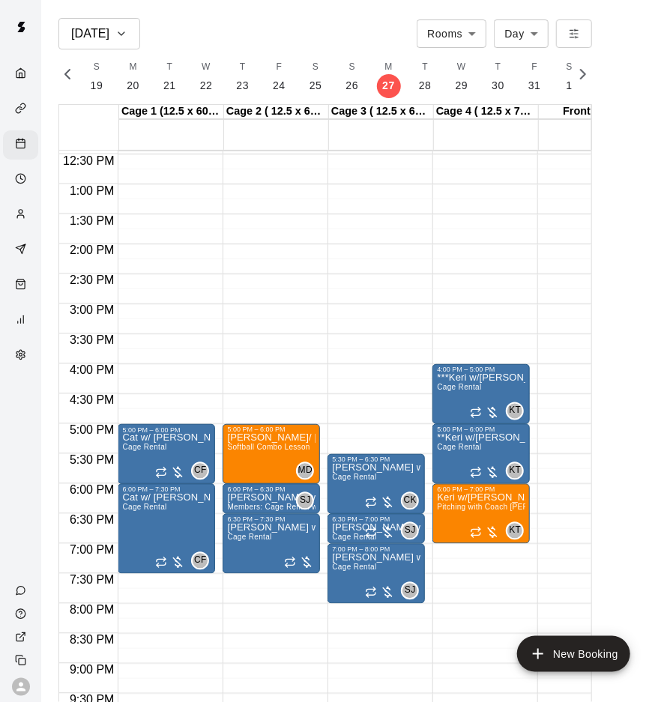
click at [22, 215] on icon "Customers" at bounding box center [20, 216] width 7 height 3
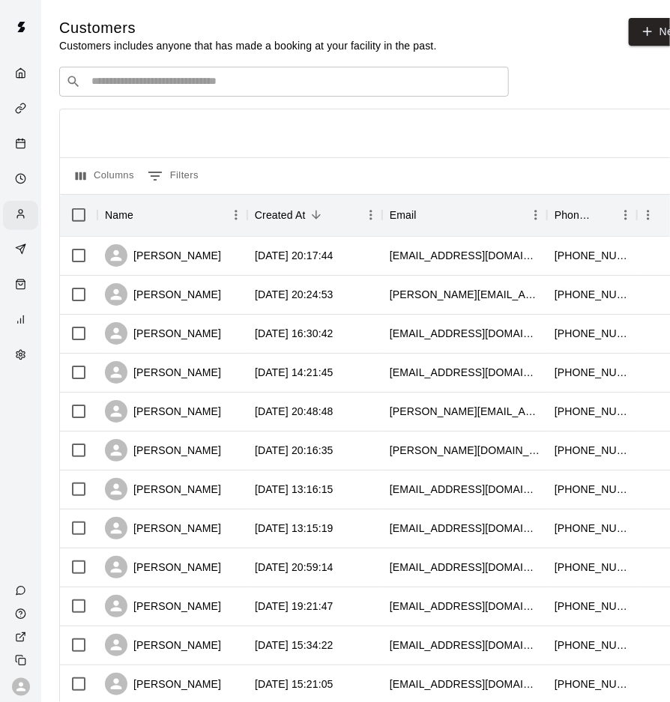
click at [224, 77] on input "Search customers by name or email" at bounding box center [294, 81] width 415 height 15
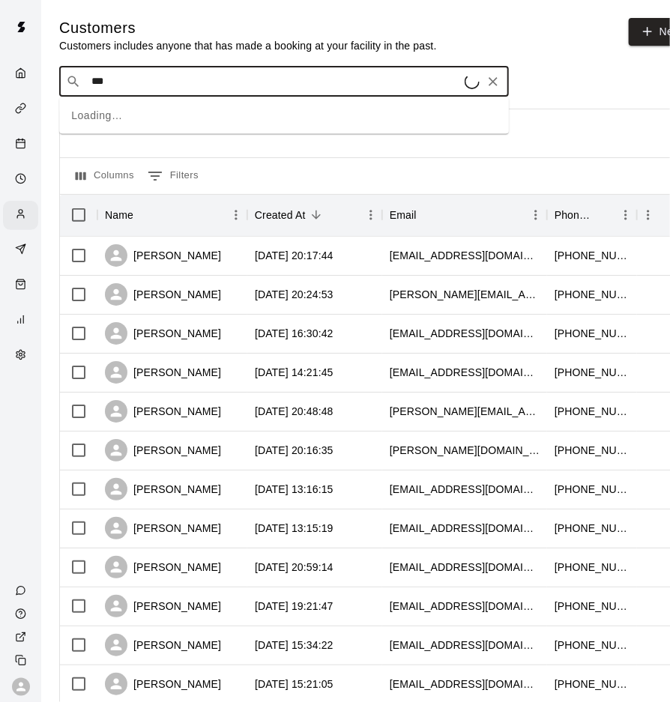
type input "****"
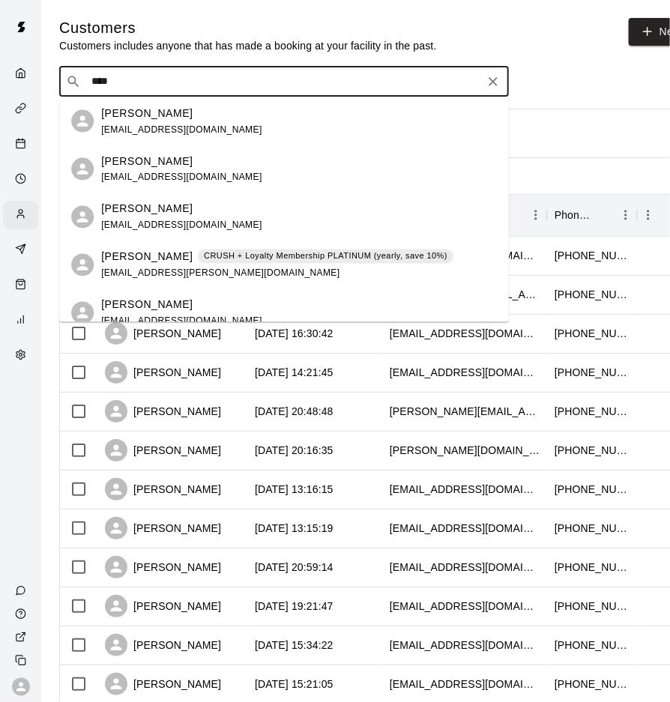
click at [207, 262] on p "CRUSH + Loyalty Membership PLATINUM (yearly, save 10%)" at bounding box center [326, 256] width 244 height 13
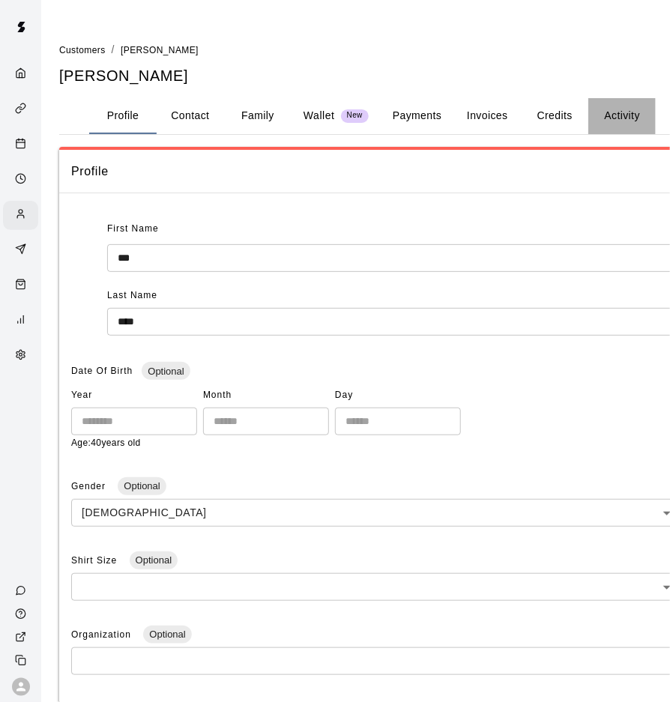
click at [609, 115] on button "Activity" at bounding box center [621, 116] width 67 height 36
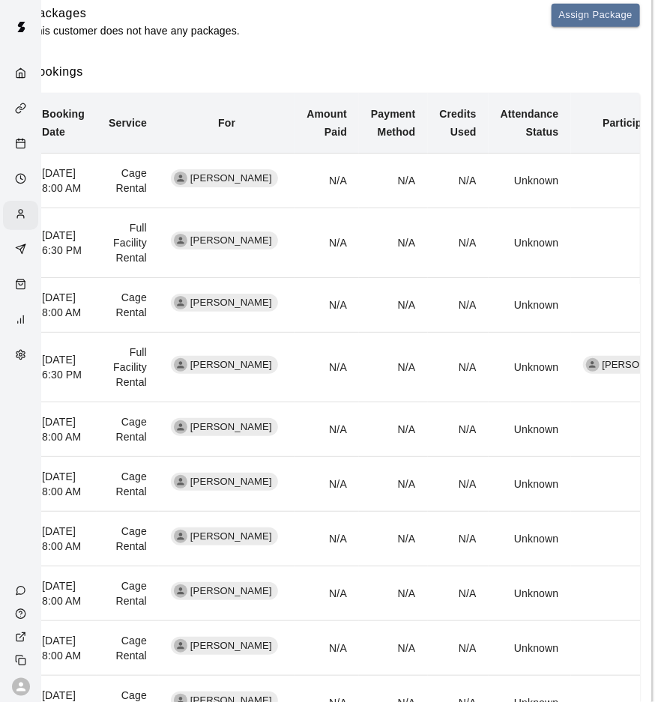
scroll to position [666, 41]
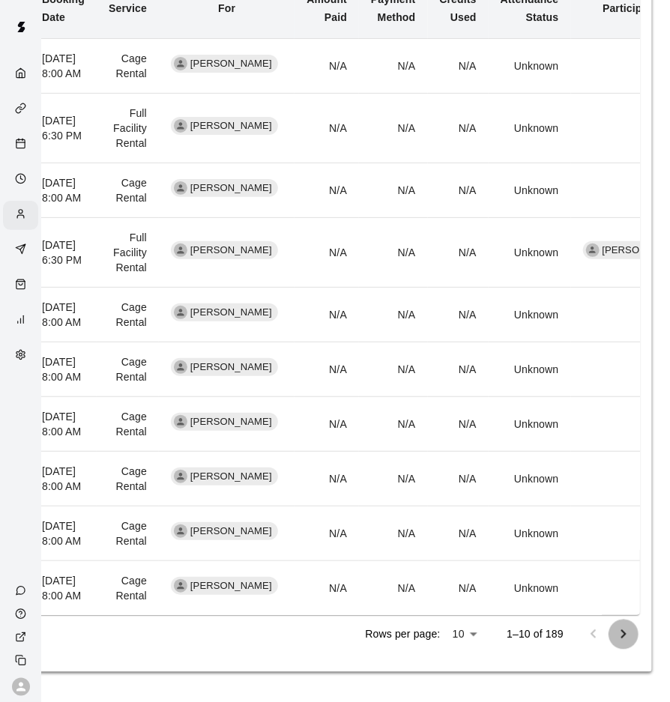
click at [614, 573] on button "Go to next page" at bounding box center [624, 635] width 30 height 30
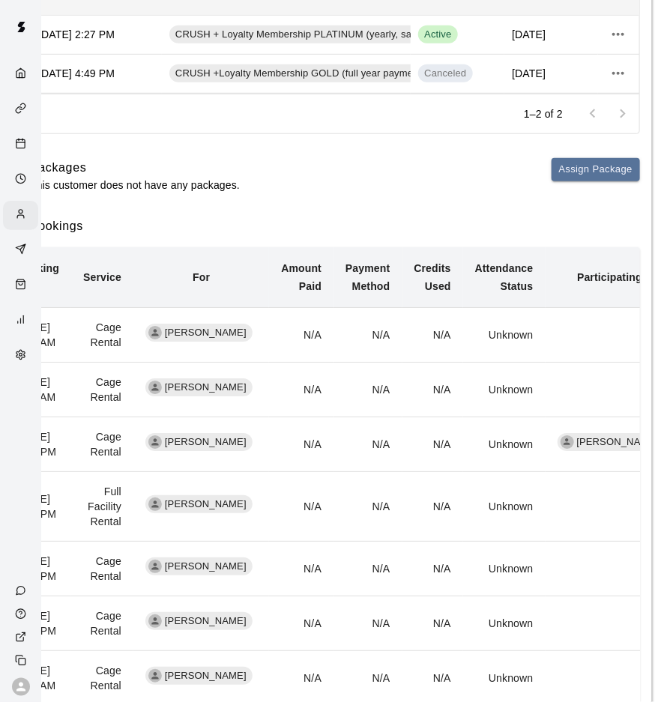
scroll to position [277, 41]
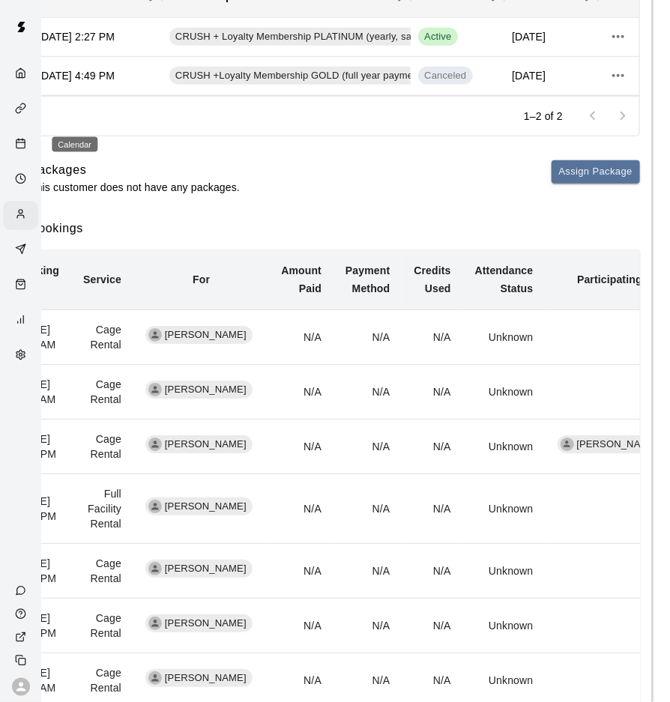
click at [16, 153] on div "Calendar" at bounding box center [20, 144] width 35 height 29
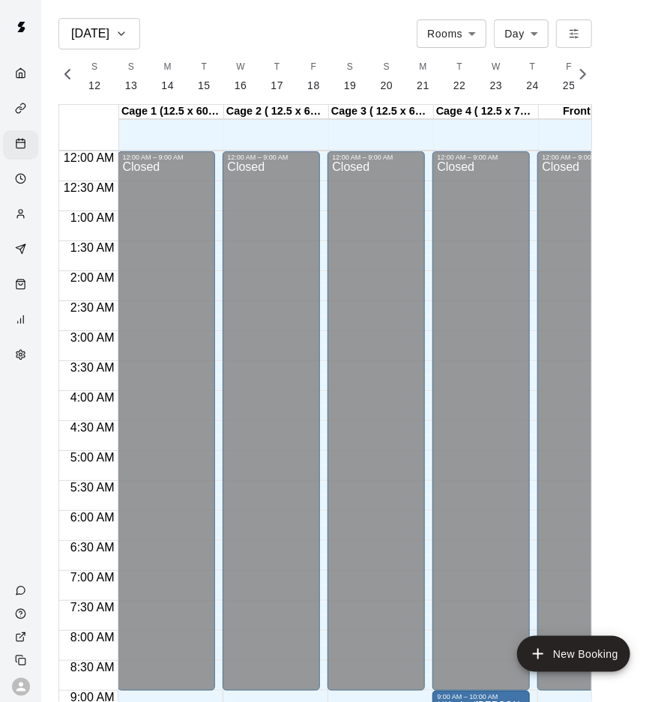
scroll to position [591, 0]
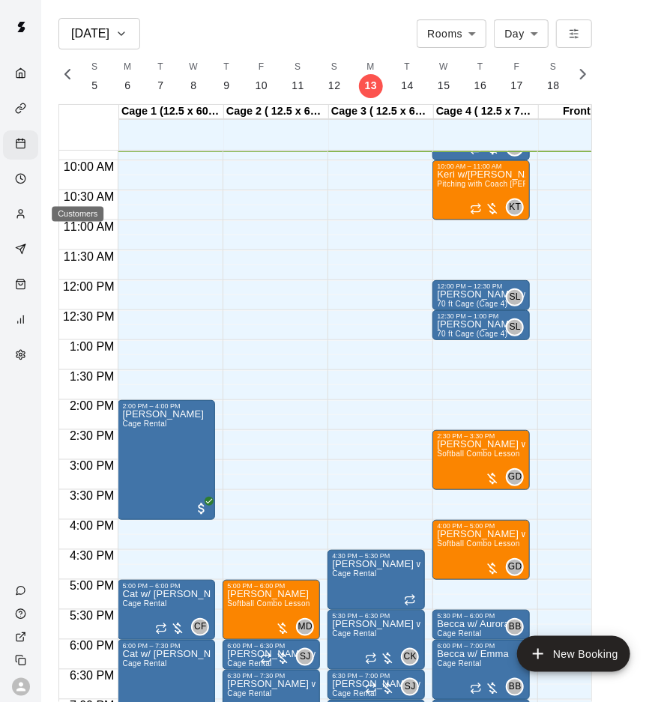
click at [23, 211] on icon "Customers" at bounding box center [20, 213] width 11 height 11
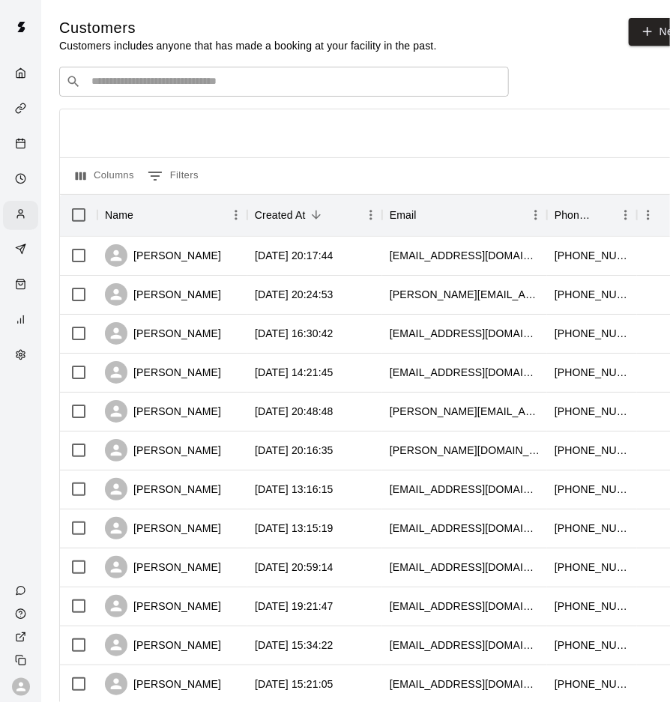
click at [193, 88] on input "Search customers by name or email" at bounding box center [294, 81] width 415 height 15
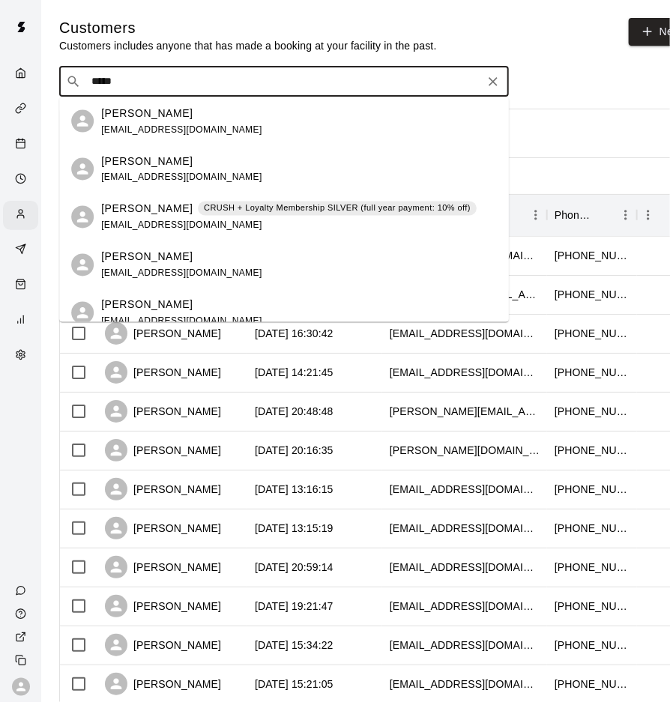
type input "******"
click at [178, 212] on div "Kenzie Jordan CRUSH + Loyalty Membership SILVER (full year payment: 10% off)" at bounding box center [288, 209] width 375 height 16
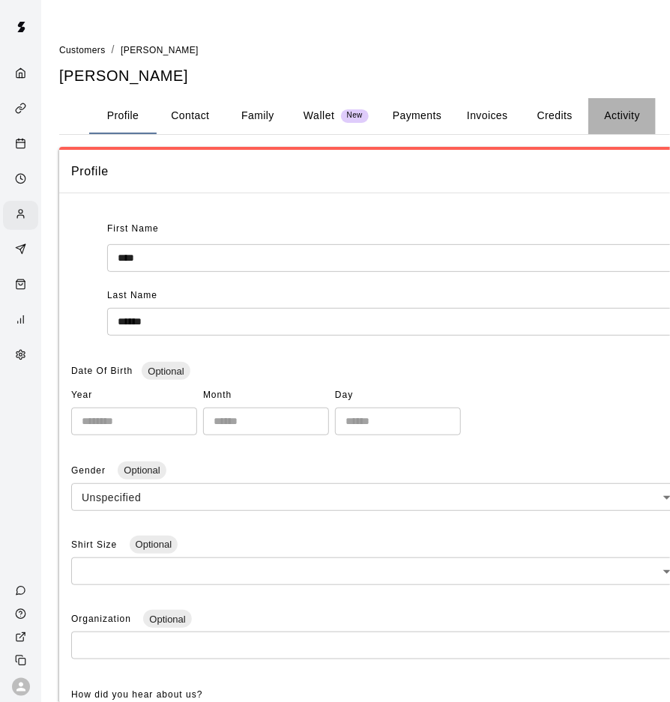
click at [609, 117] on button "Activity" at bounding box center [621, 116] width 67 height 36
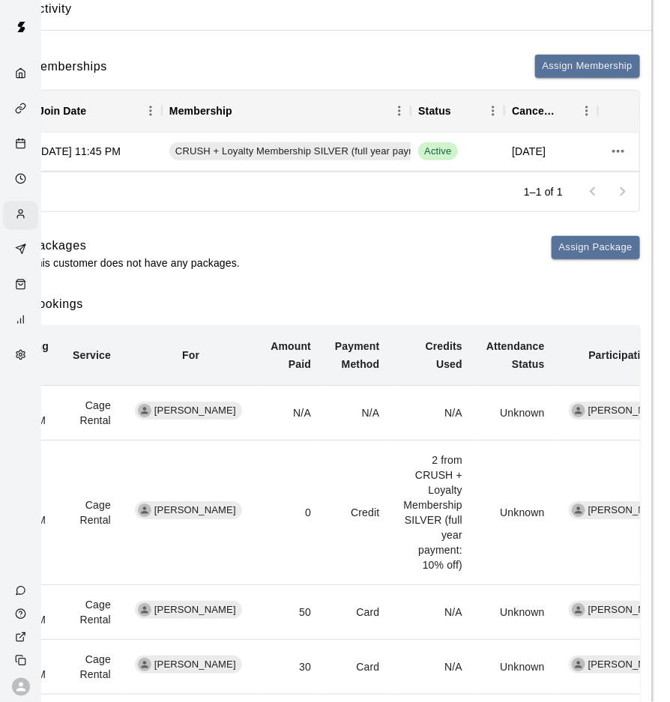
scroll to position [0, 37]
click at [28, 214] on div "Customers" at bounding box center [24, 215] width 19 height 14
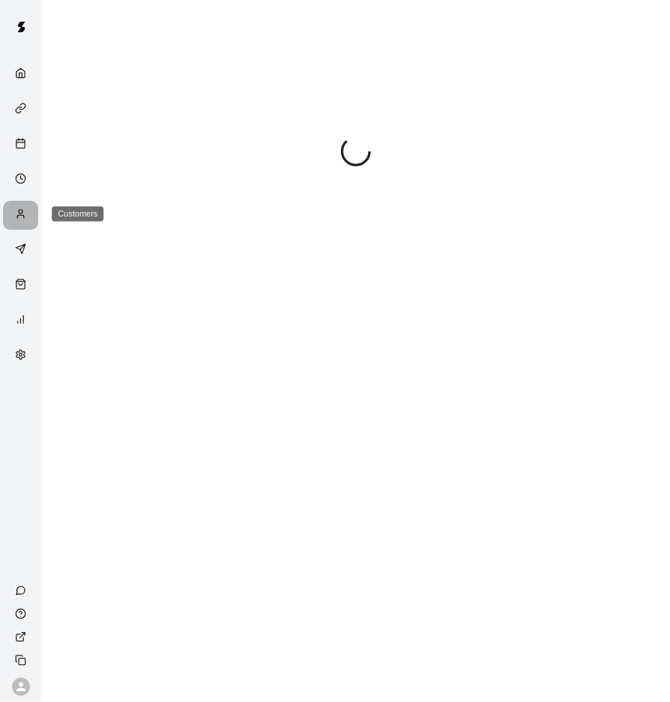
click at [27, 214] on div "Customers" at bounding box center [24, 215] width 19 height 14
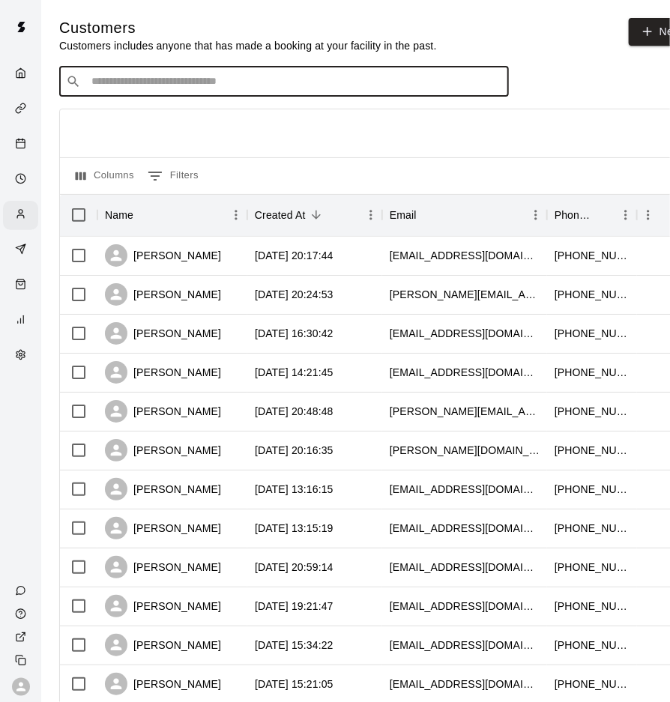
click at [188, 89] on input "Search customers by name or email" at bounding box center [294, 81] width 415 height 15
type input "******"
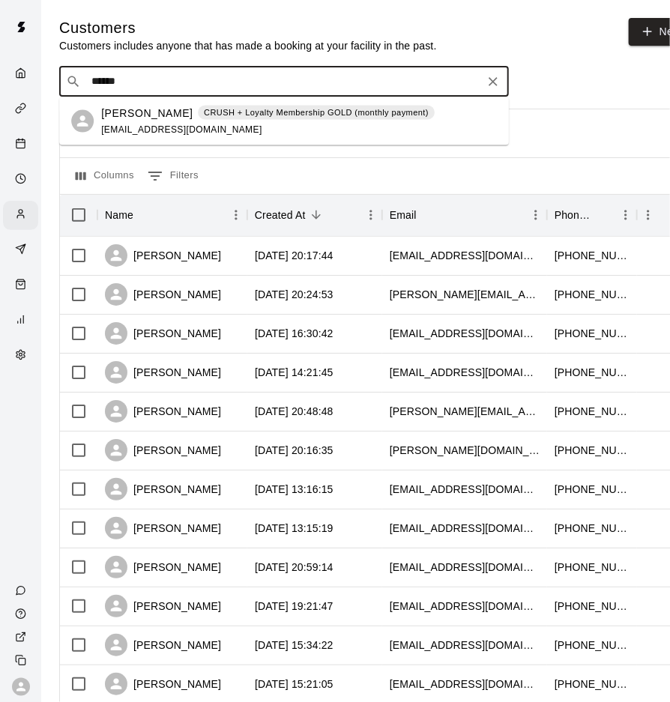
click at [193, 132] on span "aliciashort10@gmail.com" at bounding box center [181, 129] width 161 height 10
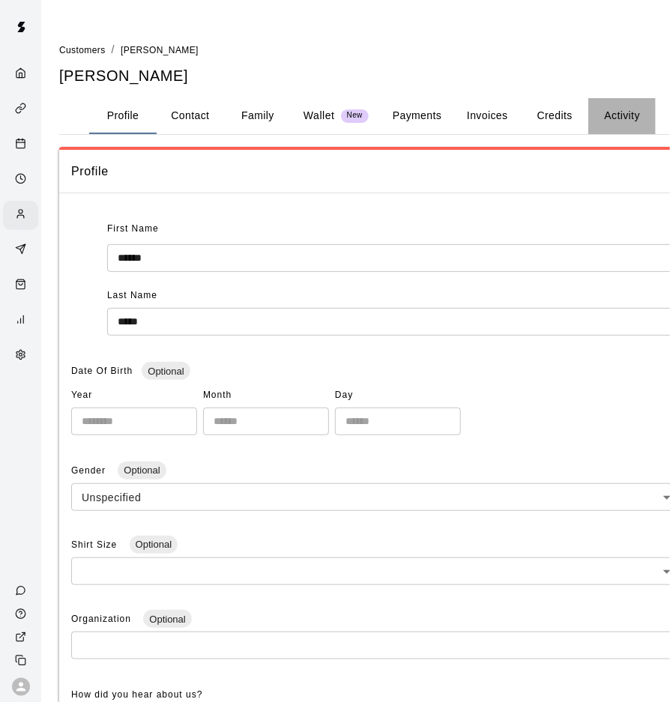
click at [621, 114] on button "Activity" at bounding box center [621, 116] width 67 height 36
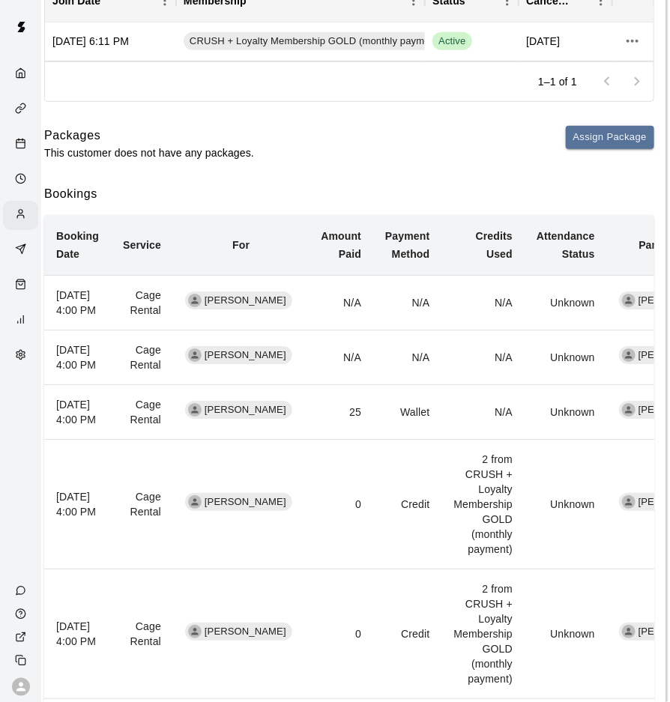
scroll to position [273, 0]
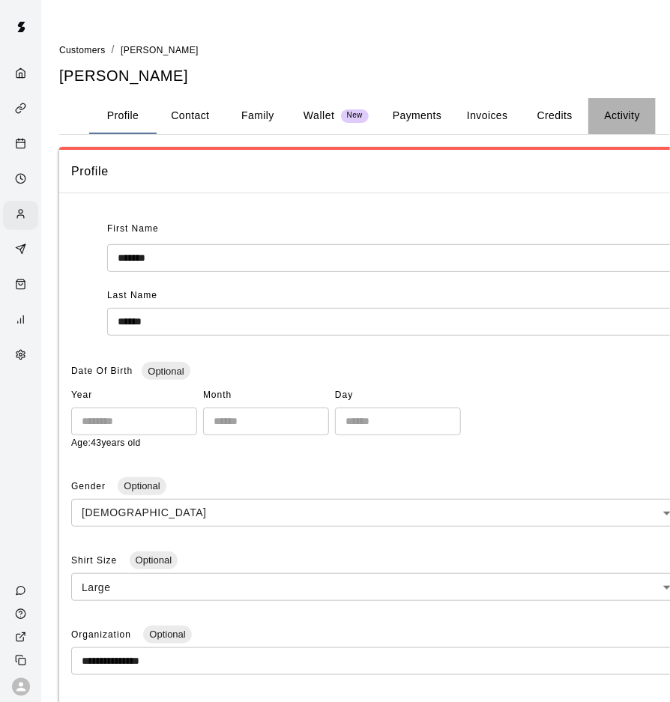
click at [600, 121] on button "Activity" at bounding box center [621, 116] width 67 height 36
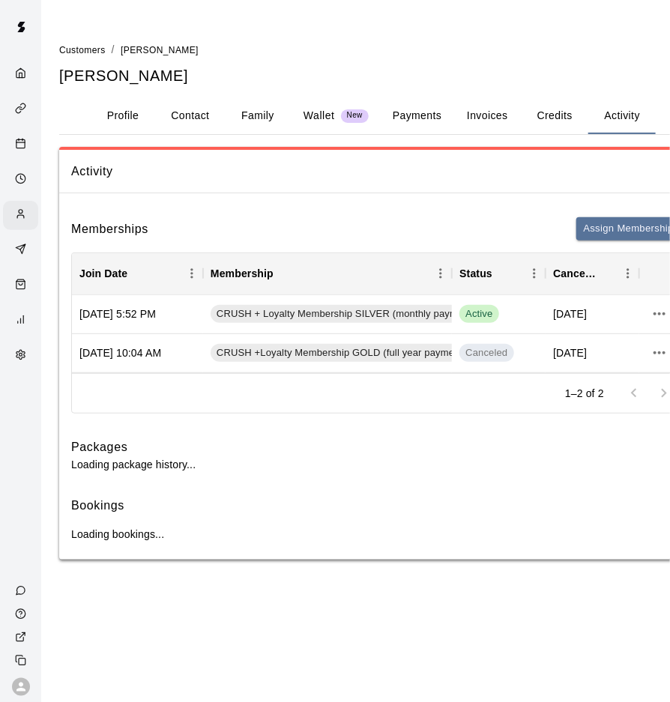
scroll to position [0, 2]
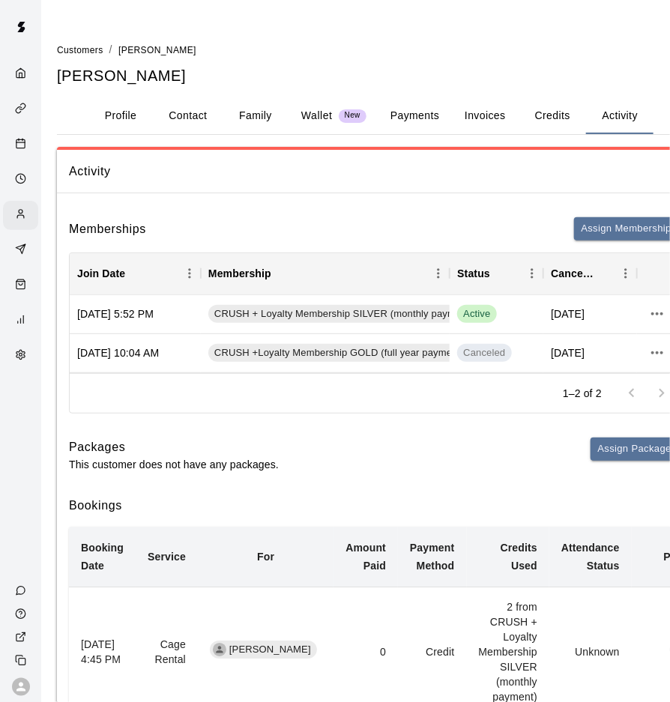
click at [119, 116] on button "Profile" at bounding box center [120, 116] width 67 height 36
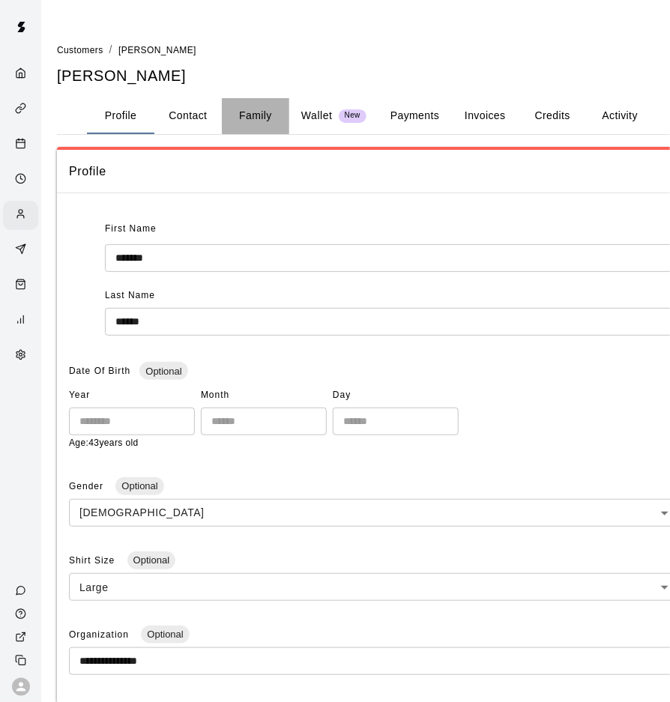
click at [250, 119] on button "Family" at bounding box center [255, 116] width 67 height 36
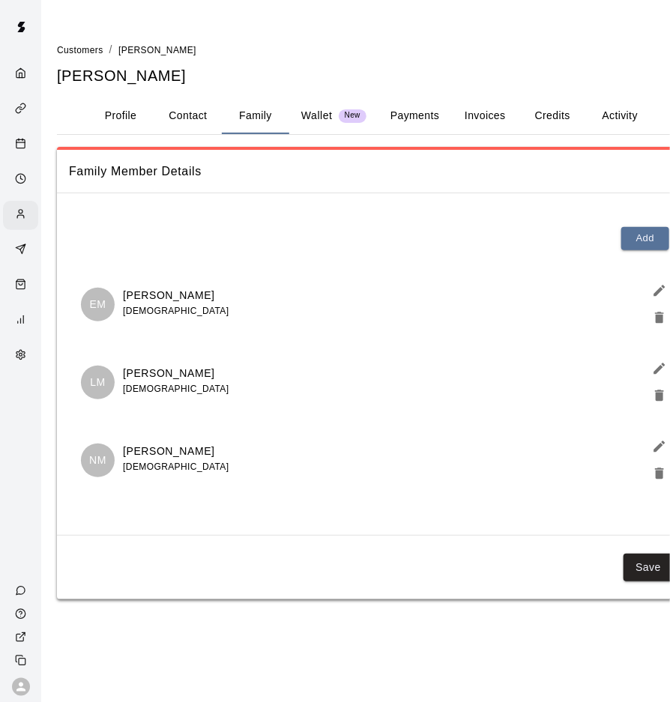
click at [606, 114] on button "Activity" at bounding box center [619, 116] width 67 height 36
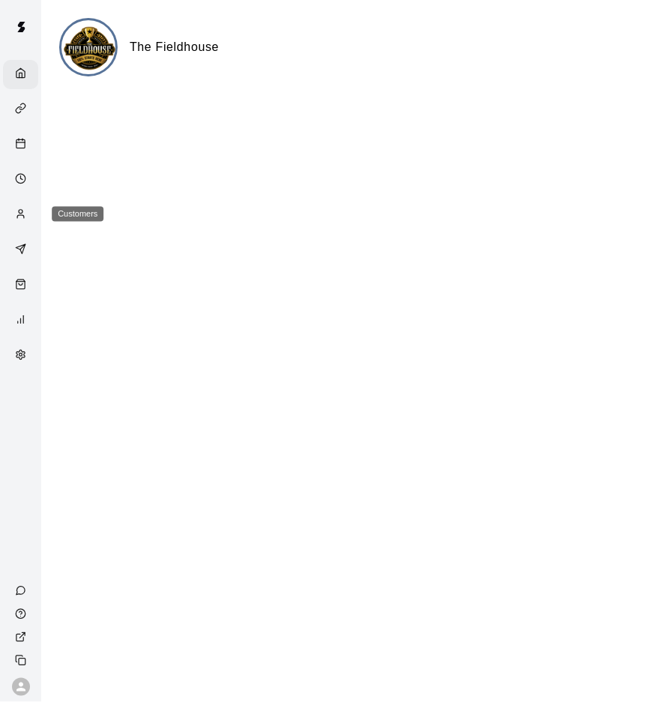
click at [22, 215] on icon "Customers" at bounding box center [20, 216] width 7 height 3
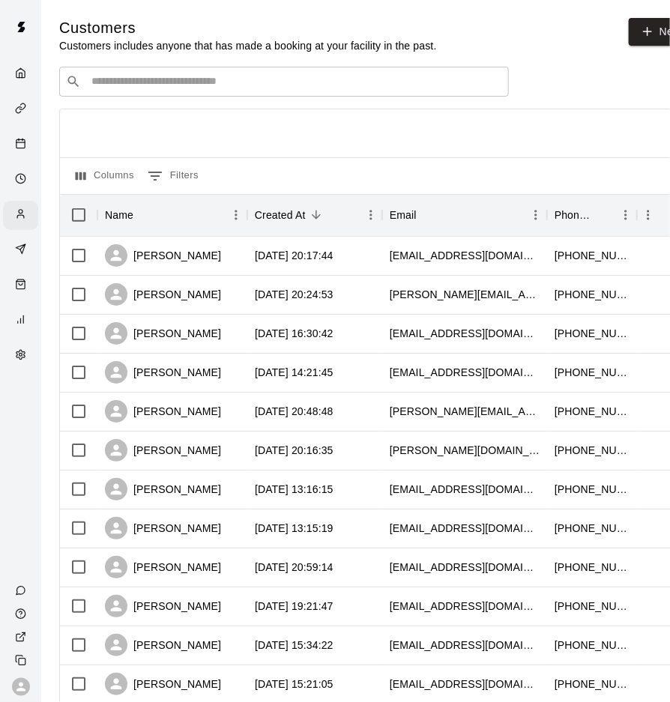
click at [175, 88] on input "Search customers by name or email" at bounding box center [294, 81] width 415 height 15
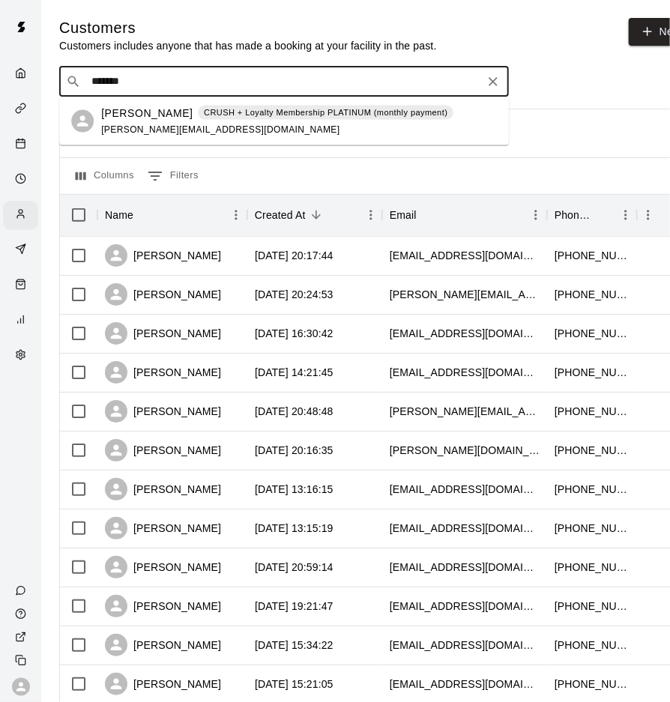
type input "********"
click at [204, 113] on p "CRUSH + Loyalty Membership PLATINUM (monthly payment)" at bounding box center [326, 112] width 244 height 13
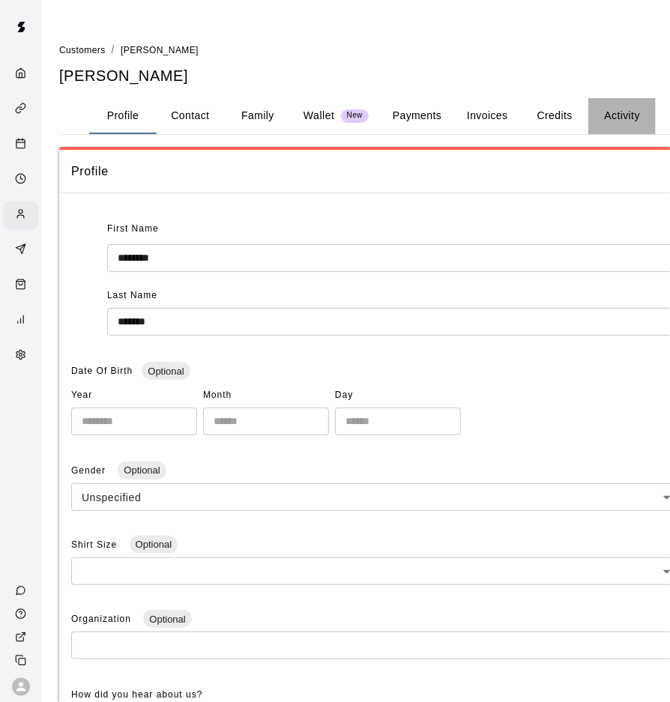
click at [610, 115] on button "Activity" at bounding box center [621, 116] width 67 height 36
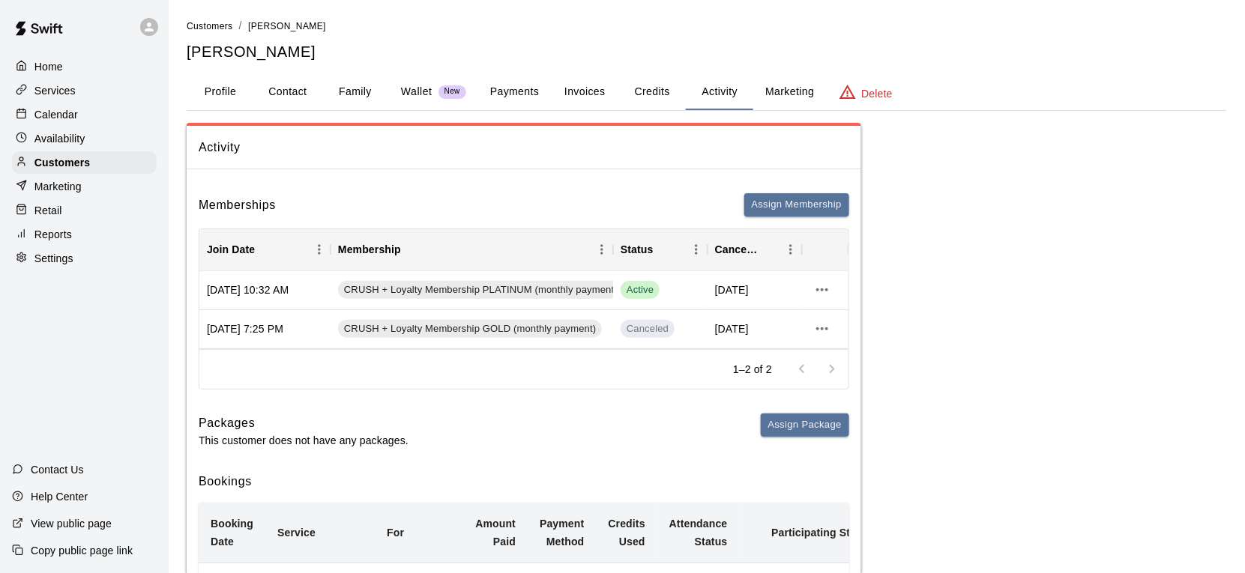
click at [64, 109] on p "Calendar" at bounding box center [55, 114] width 43 height 15
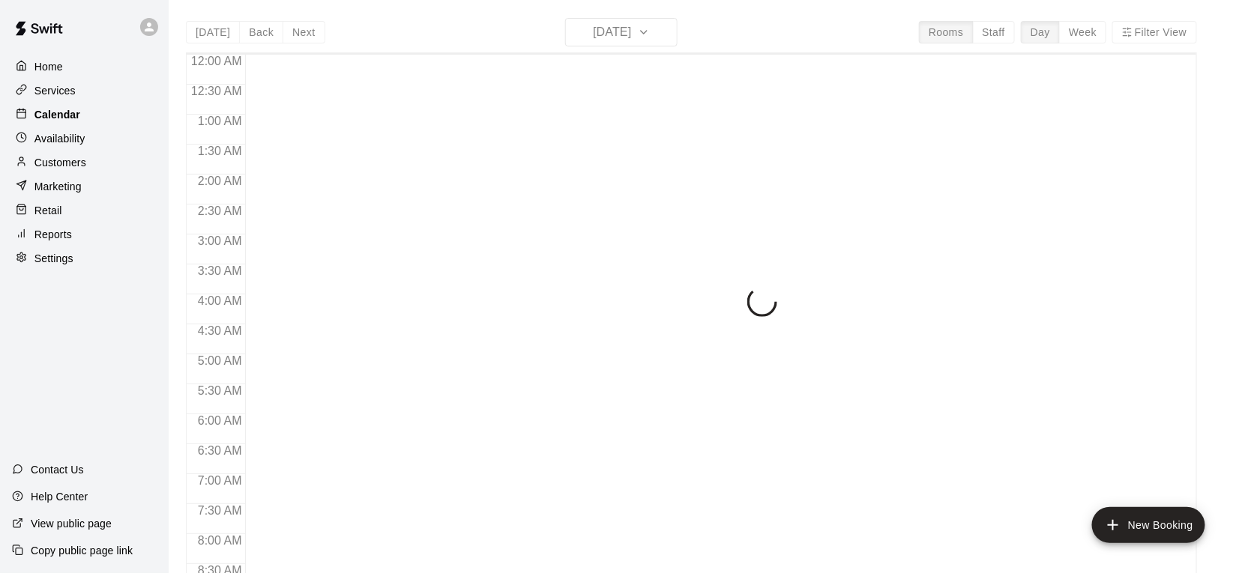
scroll to position [547, 0]
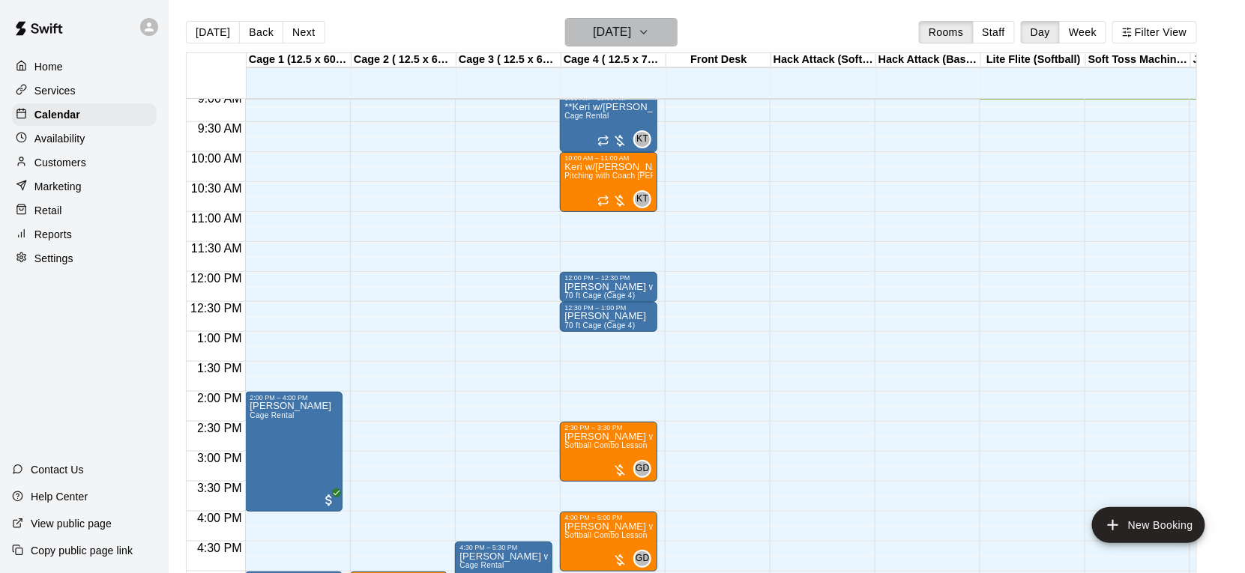
click at [631, 26] on h6 "Monday Oct 13" at bounding box center [612, 32] width 38 height 21
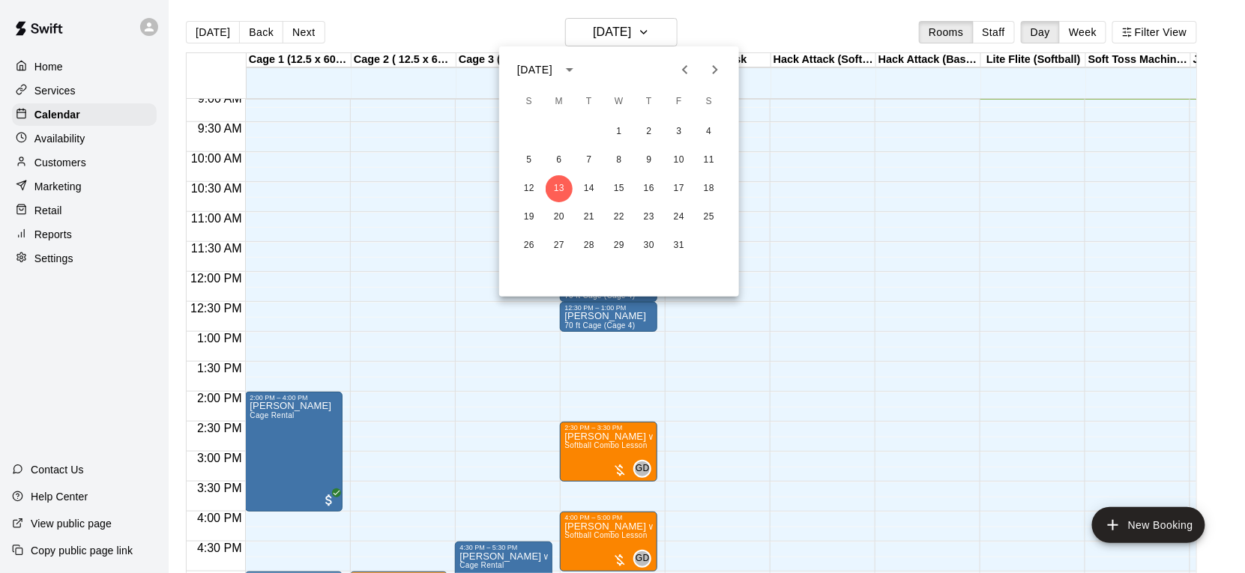
click at [669, 73] on icon "Next month" at bounding box center [715, 70] width 18 height 18
click at [531, 192] on button "11" at bounding box center [529, 188] width 27 height 27
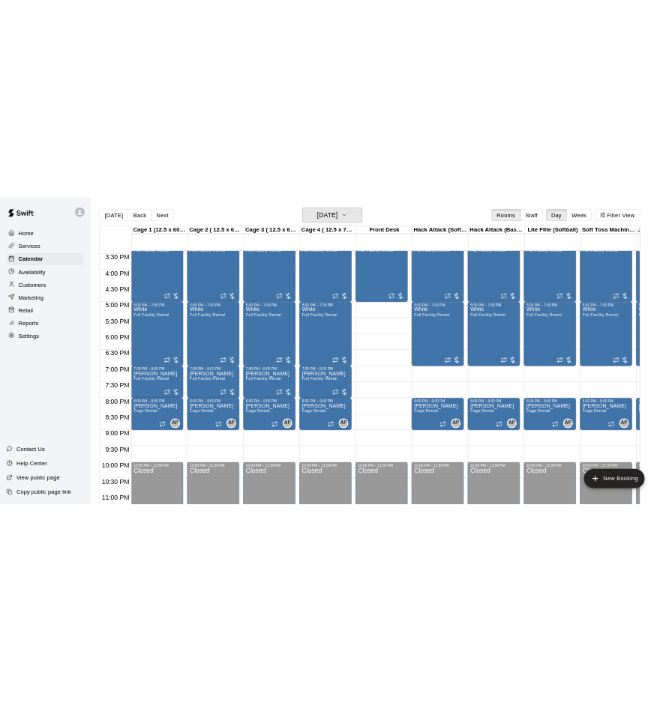
scroll to position [947, 0]
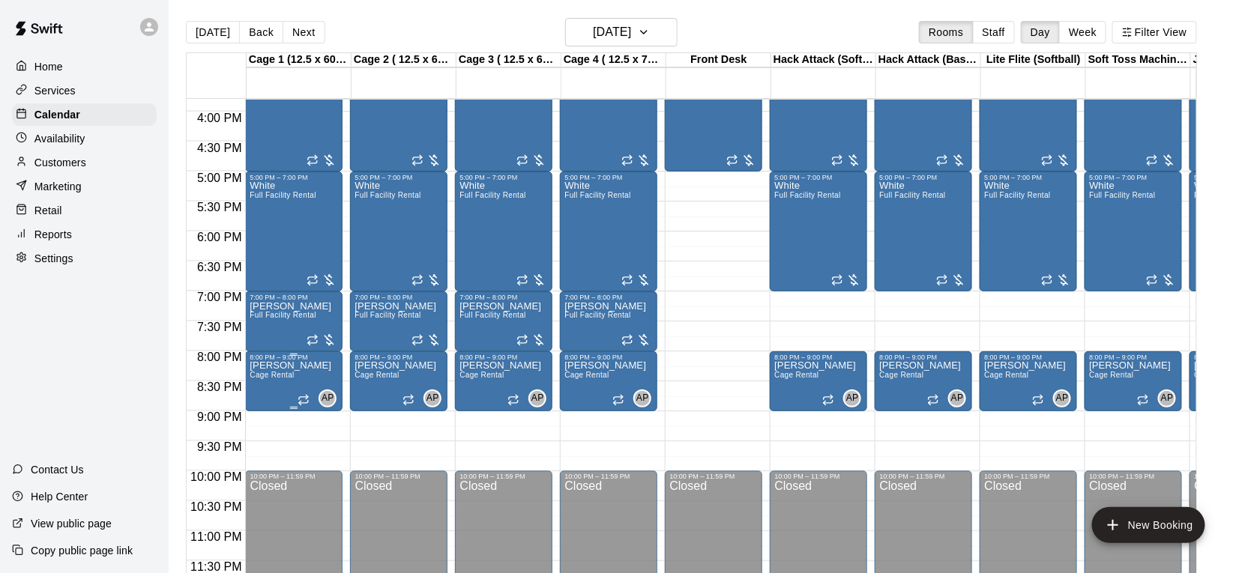
click at [268, 414] on img "edit" at bounding box center [265, 411] width 17 height 17
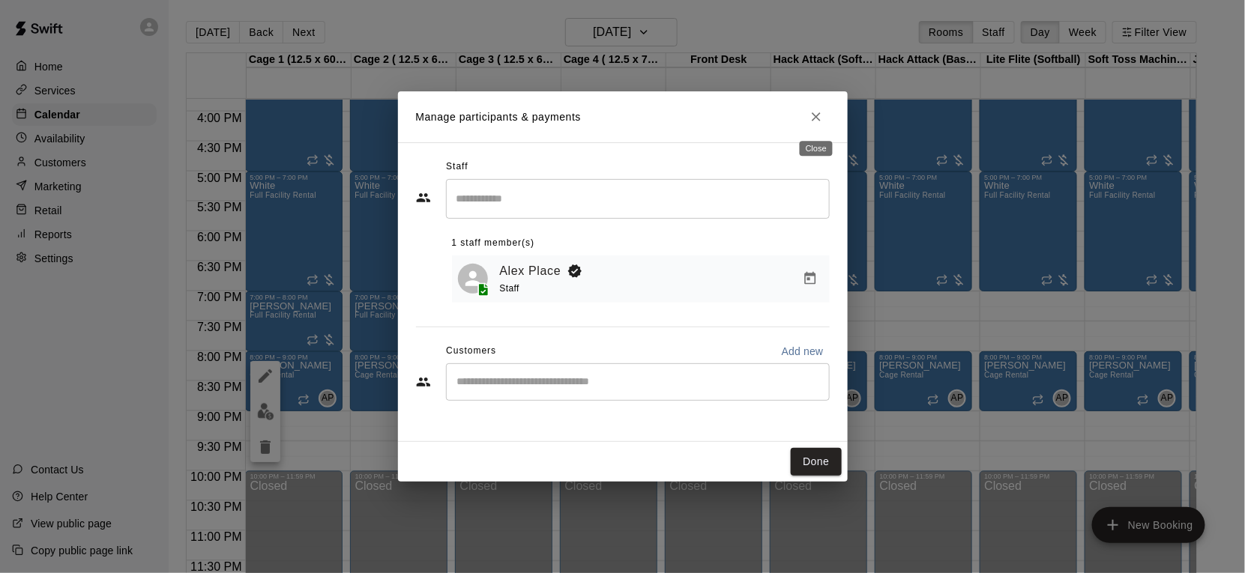
click at [669, 125] on button "Close" at bounding box center [816, 116] width 27 height 27
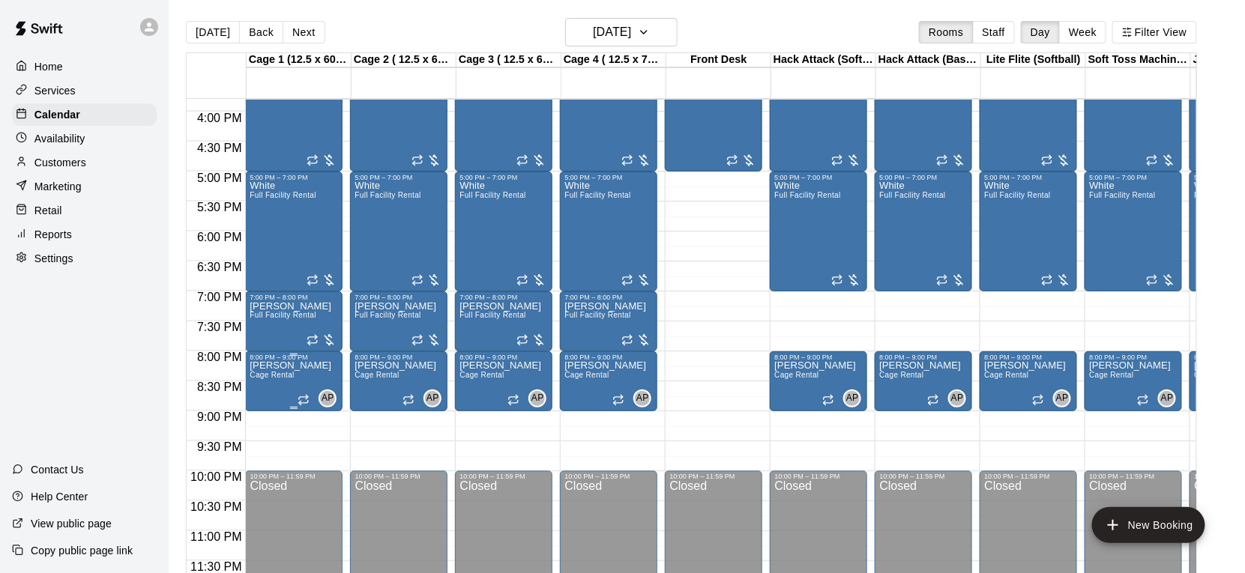
click at [274, 414] on button "edit" at bounding box center [265, 411] width 30 height 29
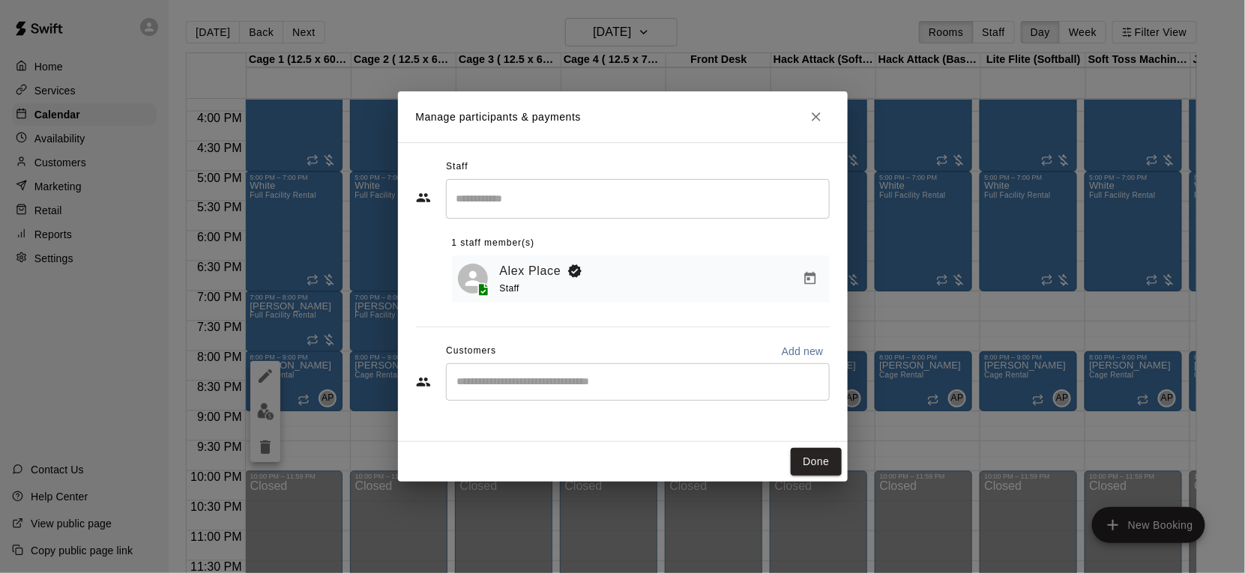
click at [669, 282] on icon "Manage bookings & payment" at bounding box center [810, 278] width 15 height 15
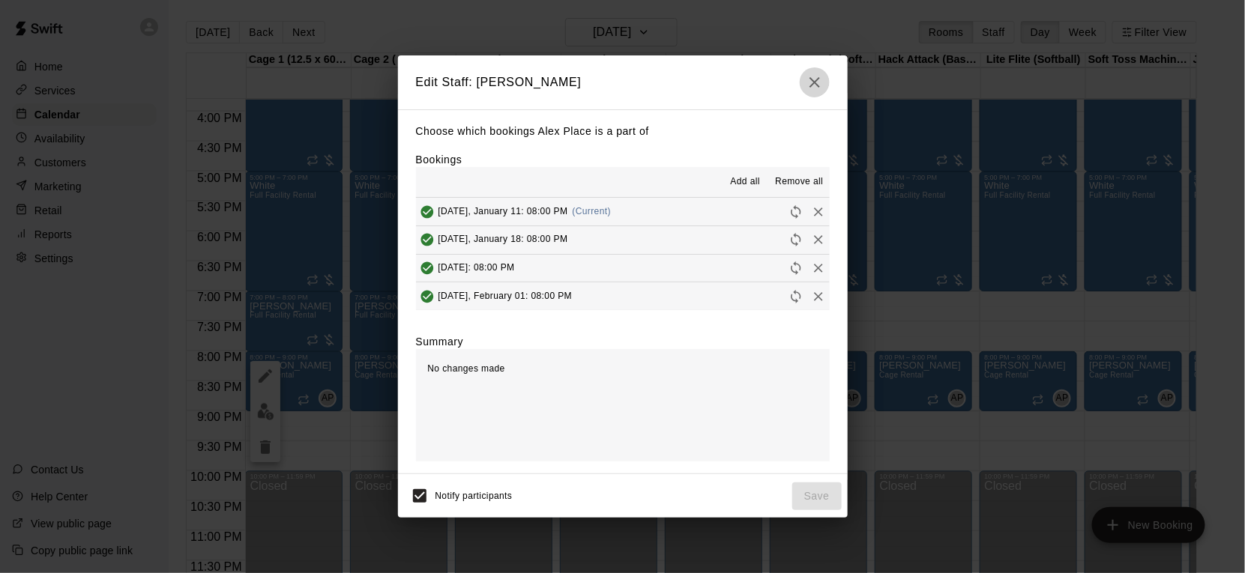
click at [669, 88] on icon "button" at bounding box center [815, 82] width 18 height 18
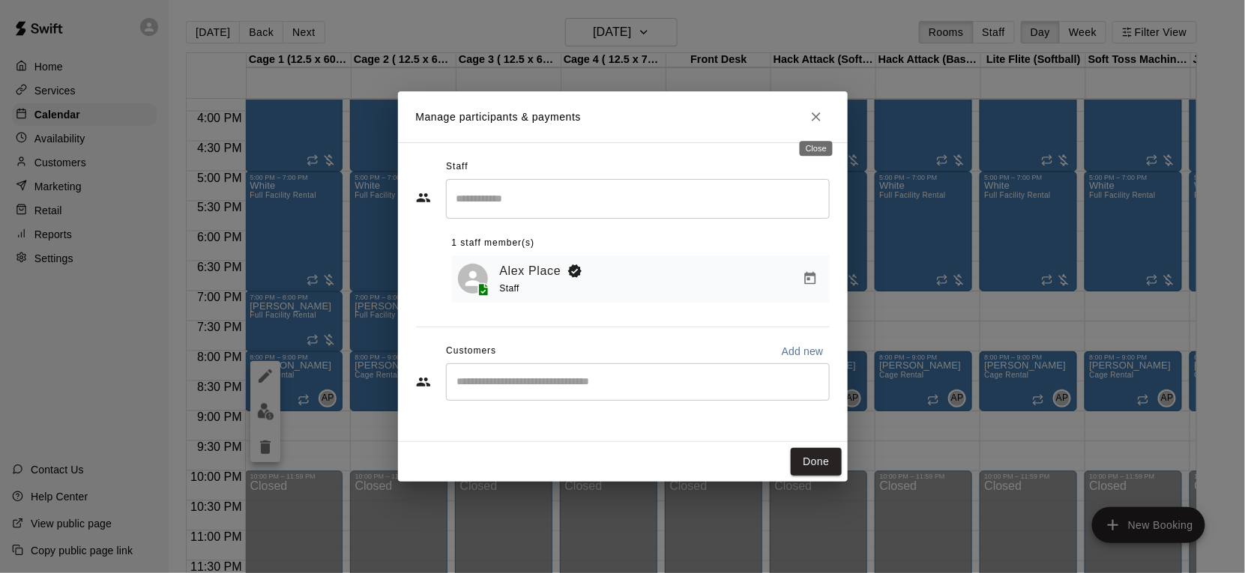
click at [669, 111] on icon "Close" at bounding box center [816, 116] width 15 height 15
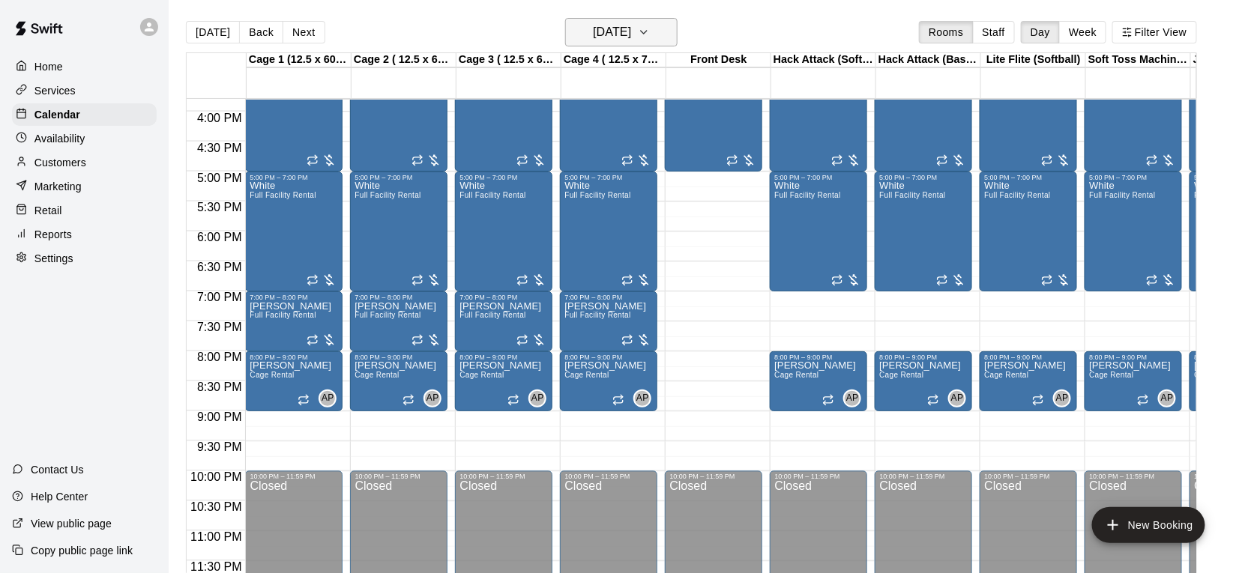
click at [598, 26] on h6 "Sunday Jan 11" at bounding box center [612, 32] width 38 height 21
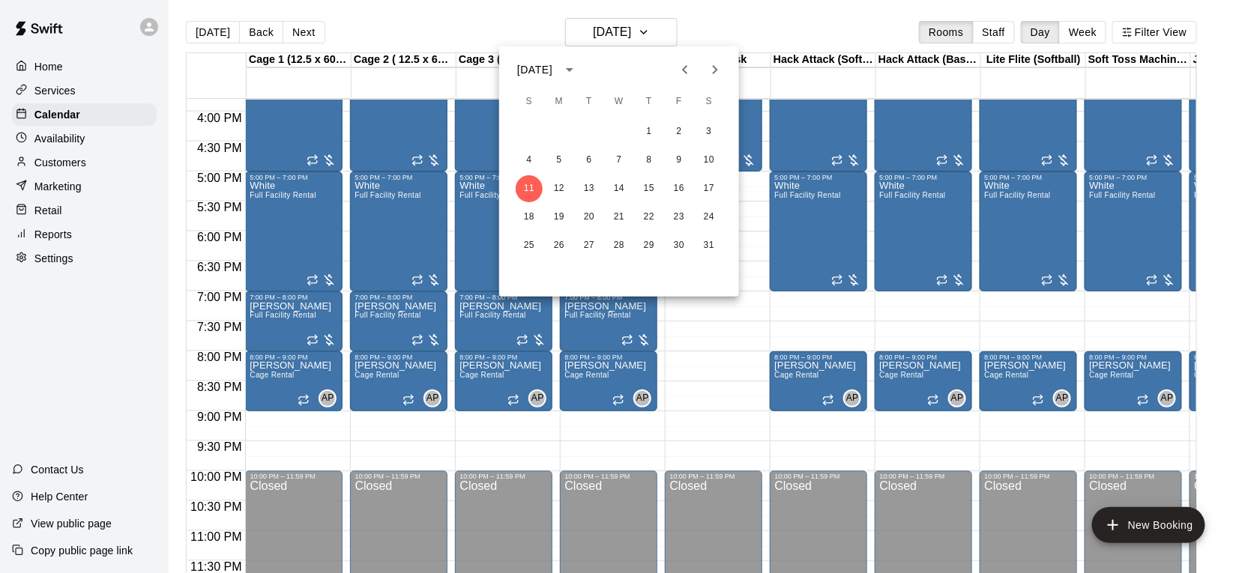
click at [669, 68] on icon "Next month" at bounding box center [715, 70] width 18 height 18
click at [669, 132] on button "7" at bounding box center [709, 131] width 27 height 27
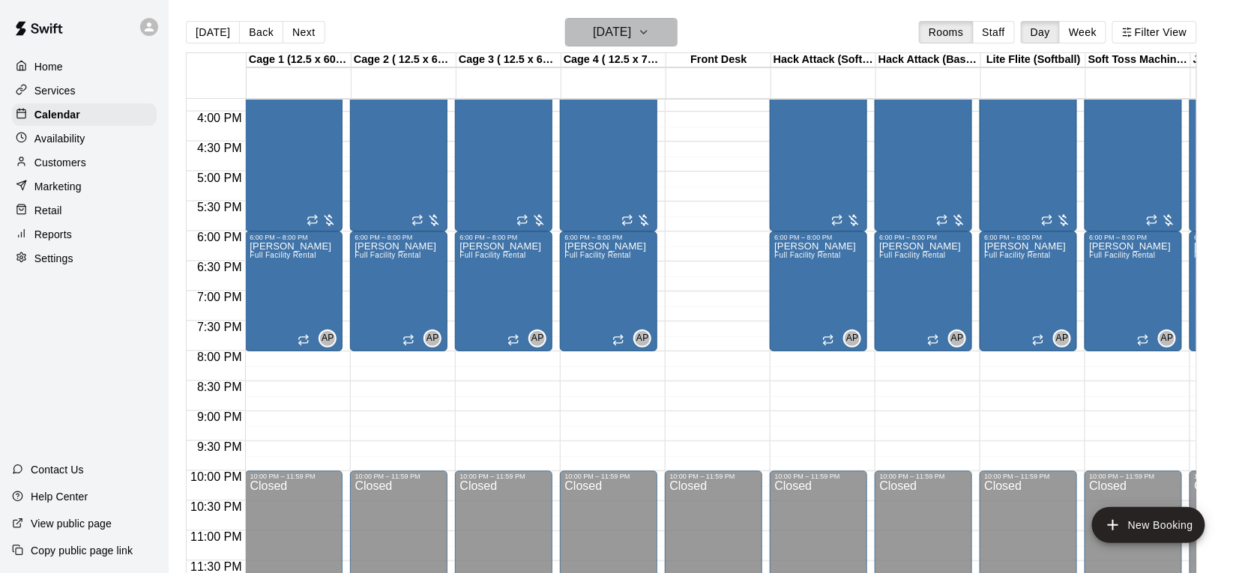
click at [650, 38] on icon "button" at bounding box center [644, 32] width 12 height 18
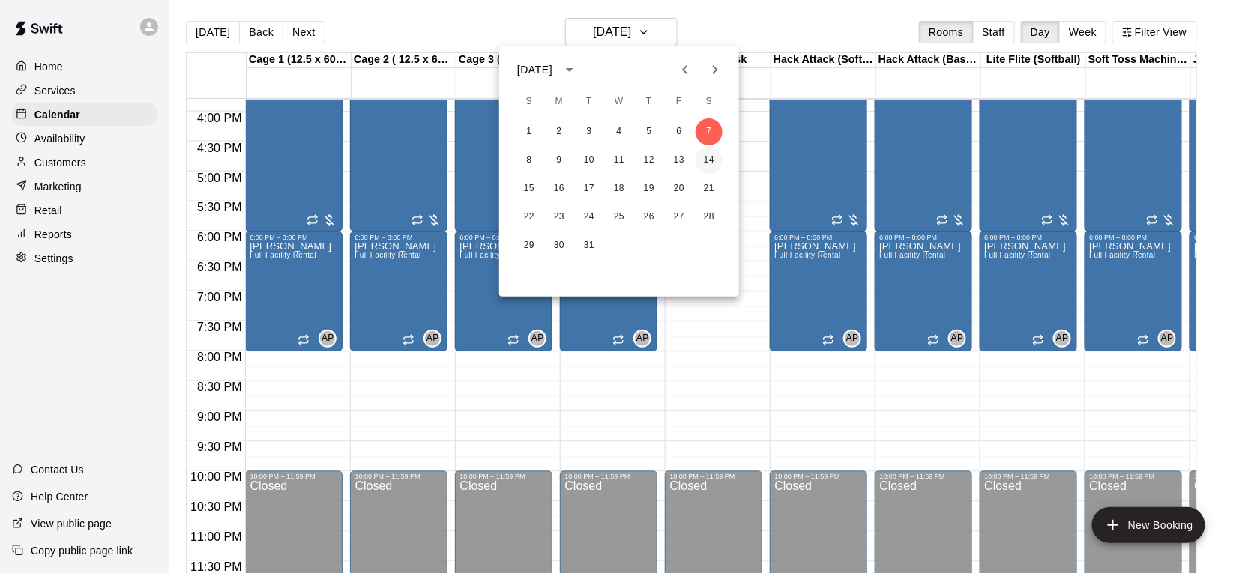
click at [669, 170] on button "14" at bounding box center [709, 160] width 27 height 27
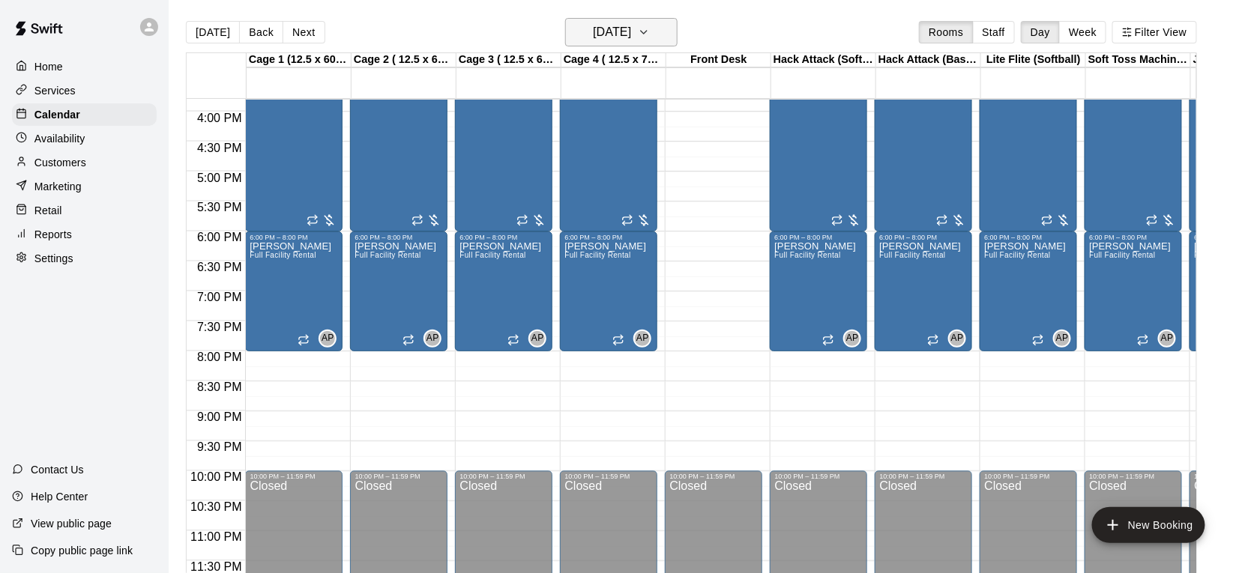
click at [621, 36] on h6 "Saturday Mar 14" at bounding box center [612, 32] width 38 height 21
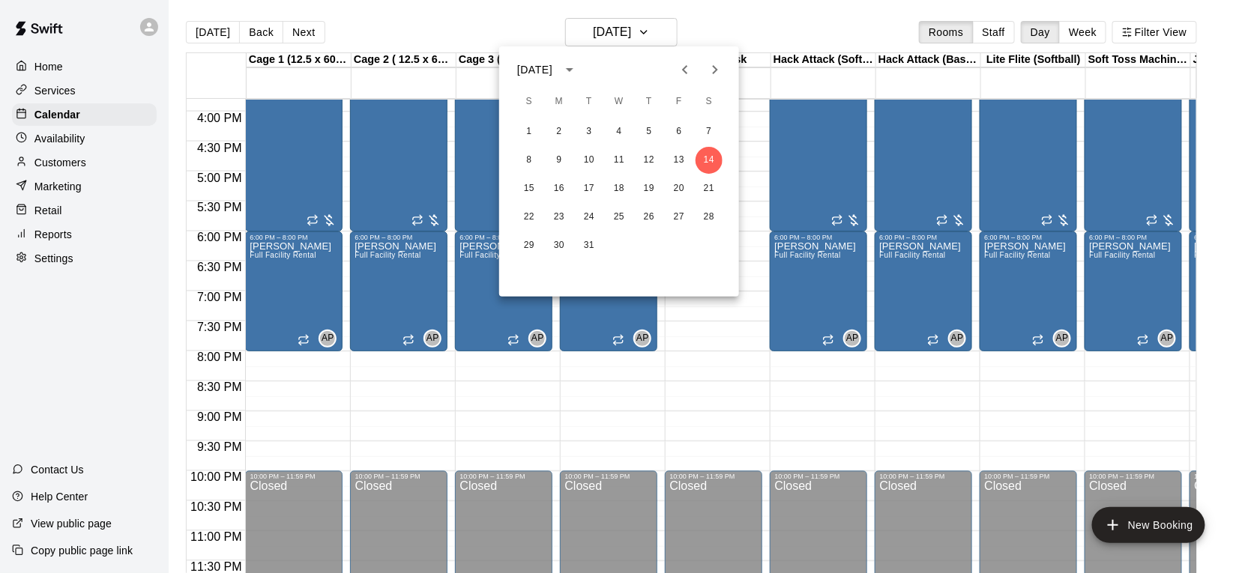
click at [669, 73] on icon "Previous month" at bounding box center [685, 70] width 18 height 18
click at [536, 185] on button "11" at bounding box center [529, 188] width 27 height 27
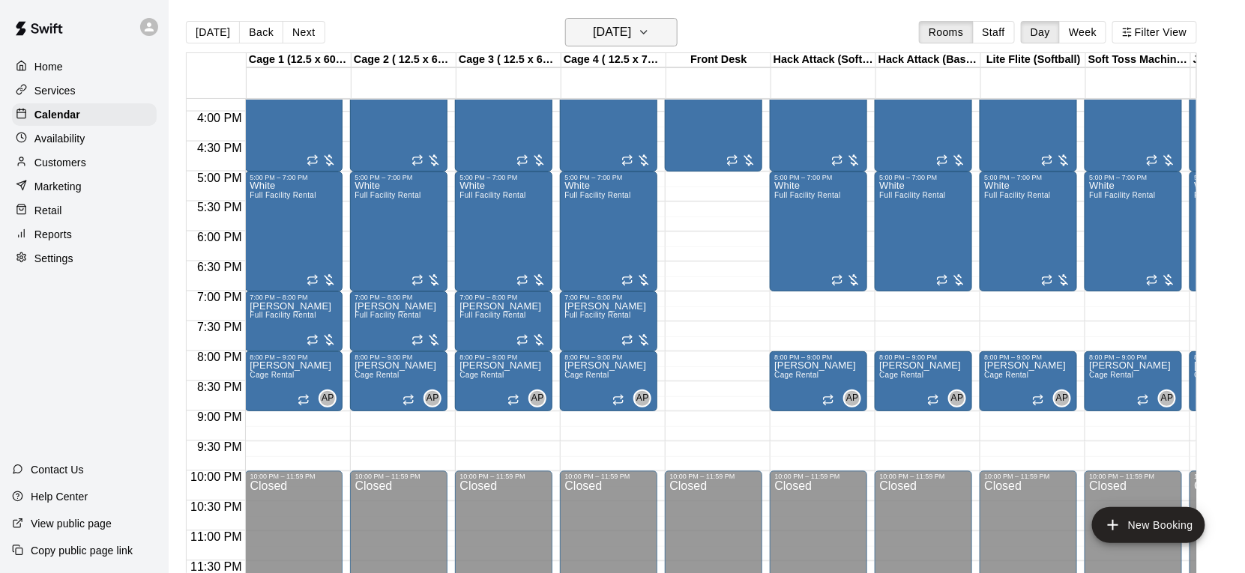
click at [619, 43] on button "Sunday Jan 11" at bounding box center [621, 32] width 112 height 28
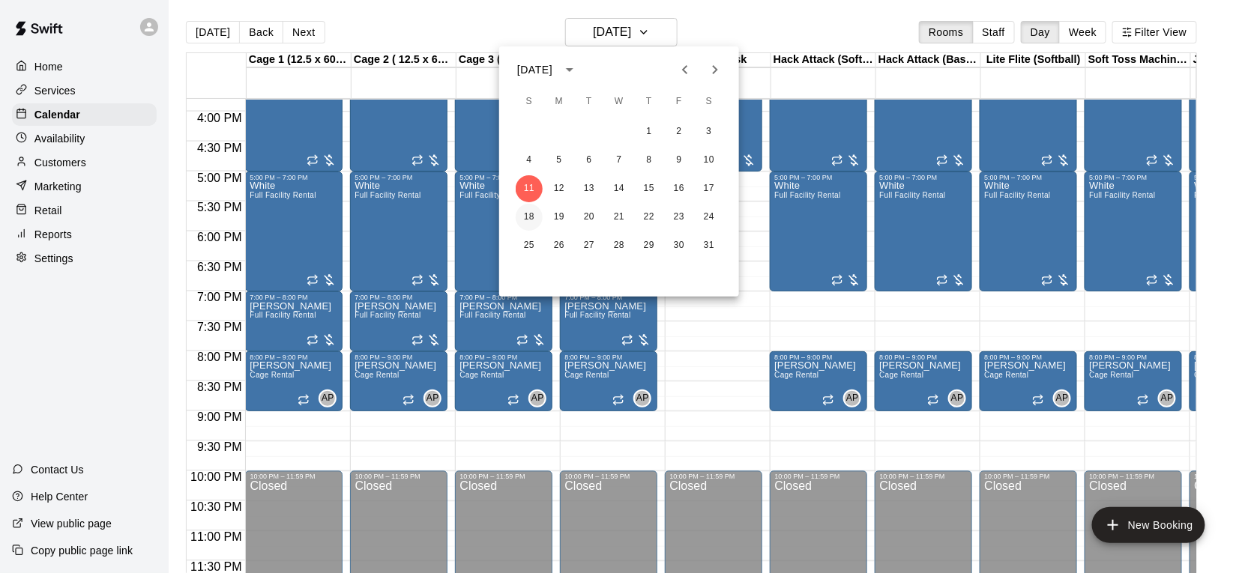
click at [534, 217] on button "18" at bounding box center [529, 217] width 27 height 27
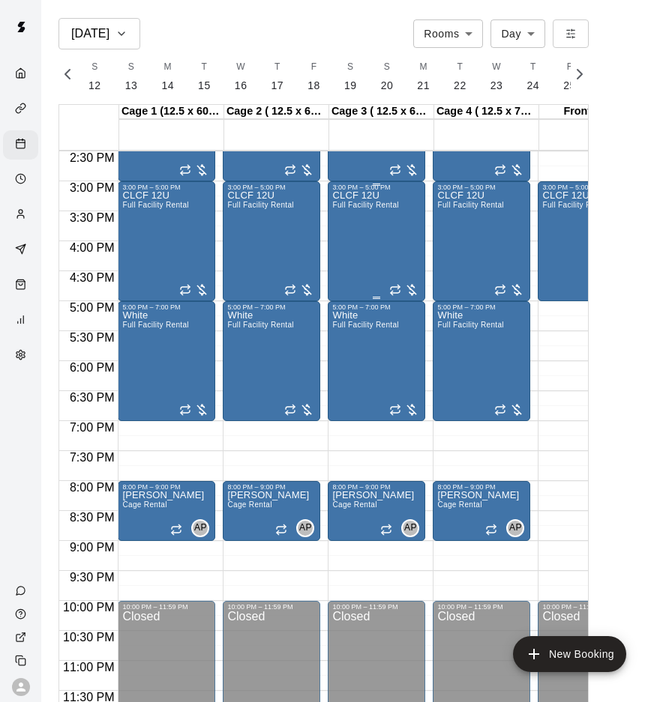
scroll to position [0, 9653]
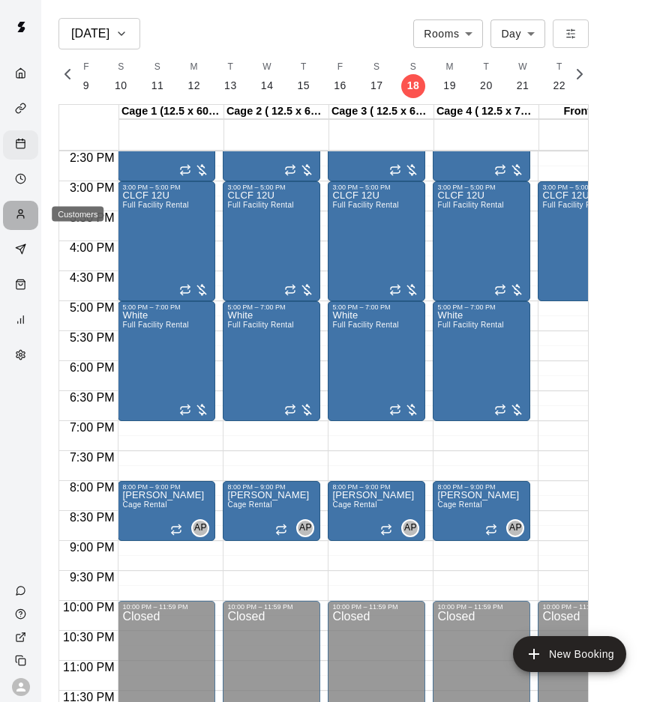
click at [19, 217] on icon "Customers" at bounding box center [20, 213] width 11 height 11
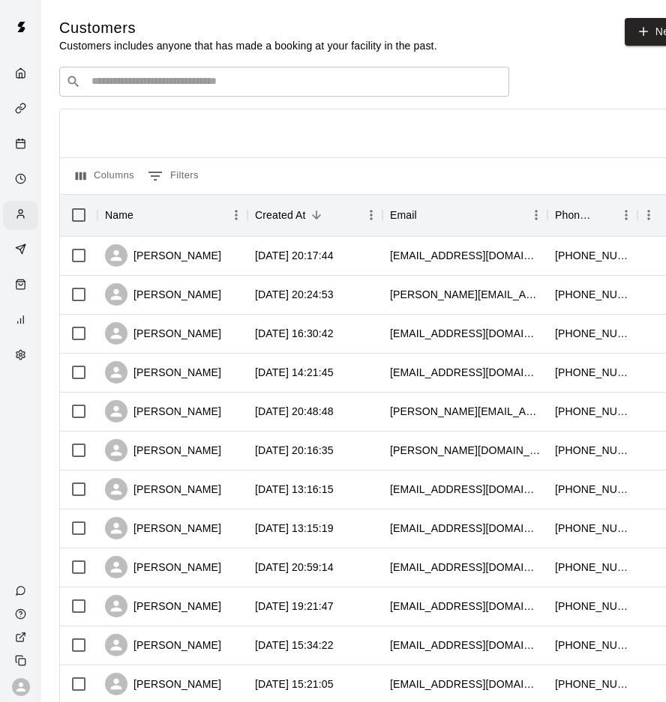
click at [177, 90] on div "​ ​" at bounding box center [284, 82] width 450 height 30
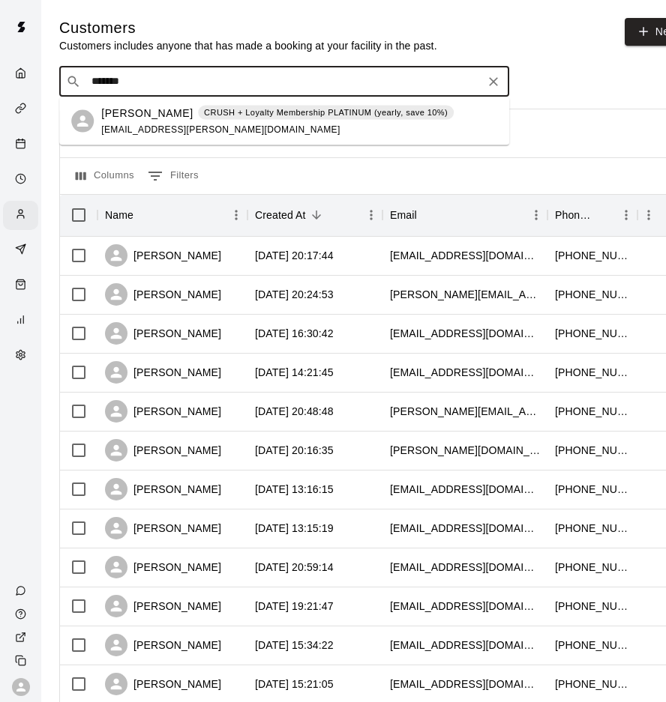
type input "********"
click at [211, 123] on div "Joe Shaw CRUSH + Loyalty Membership PLATINUM (yearly, save 10%) joenature@cox.n…" at bounding box center [277, 121] width 352 height 32
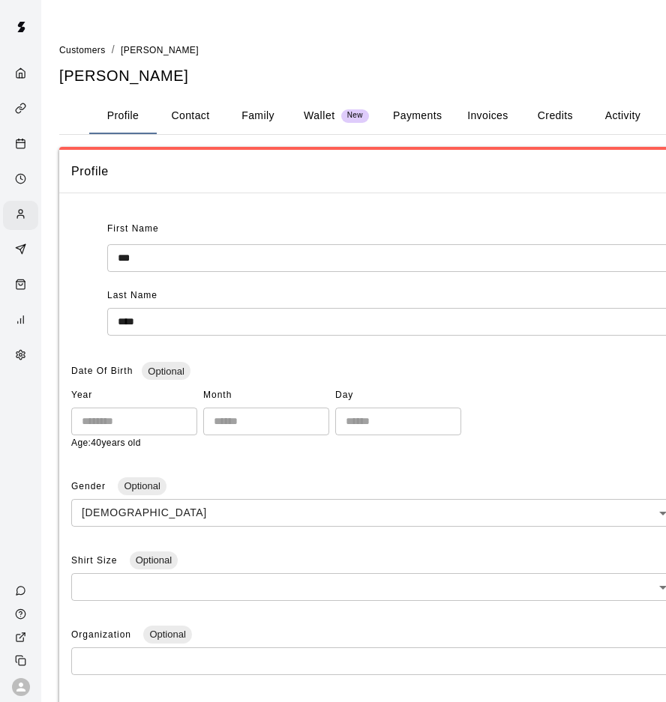
click at [492, 119] on button "Invoices" at bounding box center [486, 116] width 67 height 36
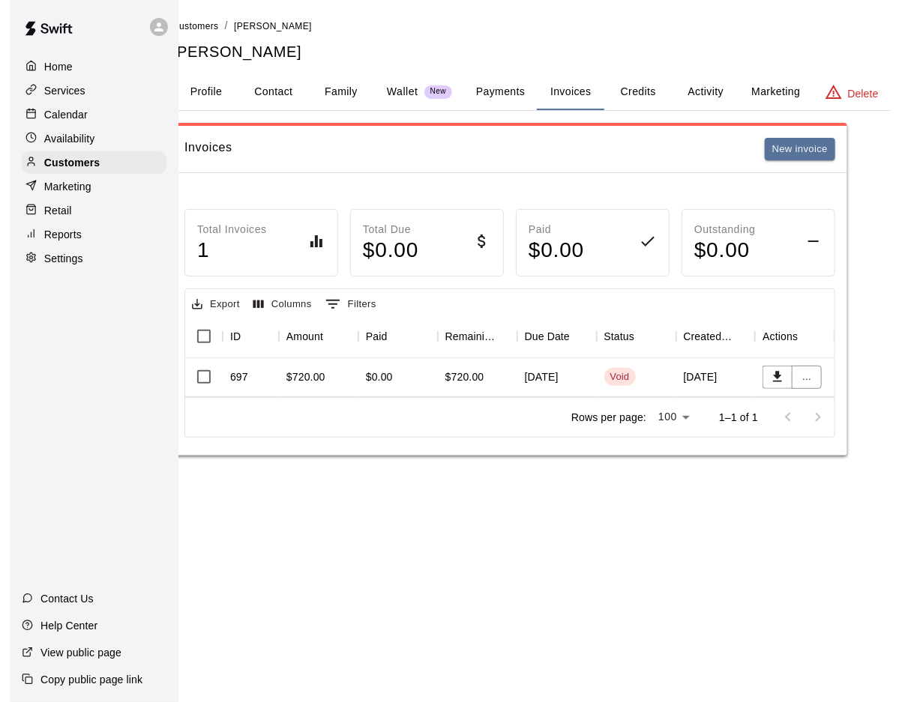
scroll to position [0, 5]
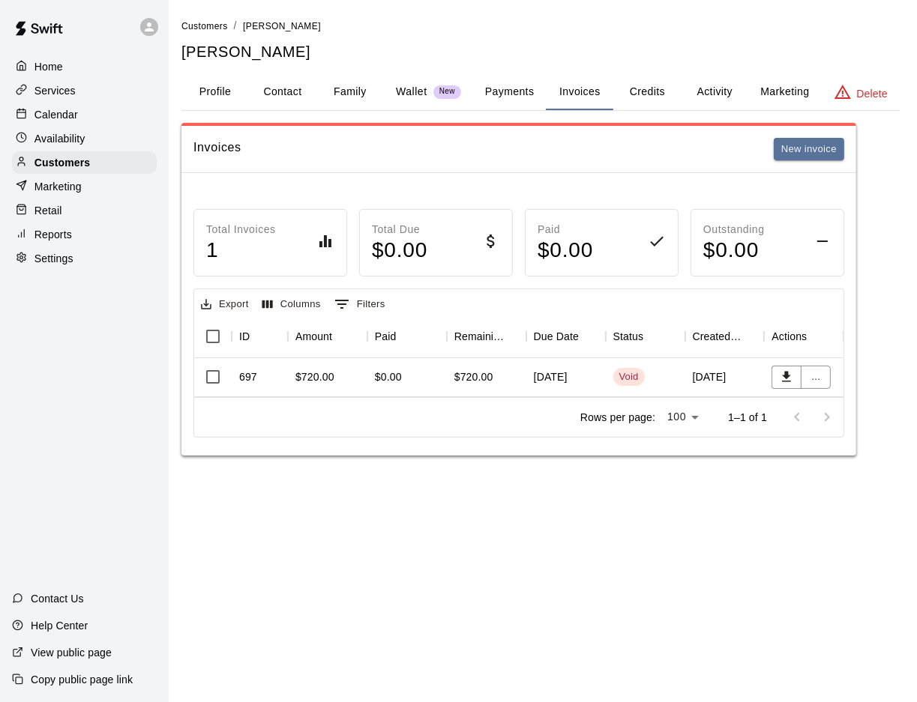
click at [591, 378] on div "January 15, 2025" at bounding box center [565, 377] width 79 height 39
click at [669, 148] on button "New invoice" at bounding box center [808, 149] width 70 height 23
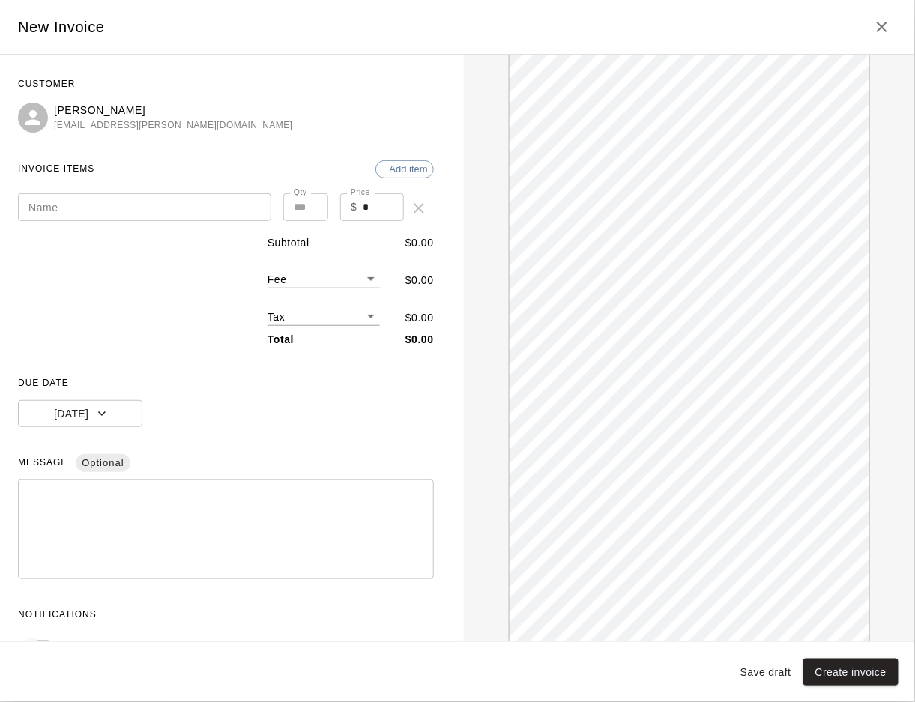
scroll to position [1, 0]
drag, startPoint x: 1, startPoint y: 328, endPoint x: 10, endPoint y: 330, distance: 9.9
click at [31, 331] on div "CUSTOMER Joe Shaw joenature@cox.net INVOICE ITEMS + Add item Name Name Qty * Qt…" at bounding box center [226, 348] width 452 height 587
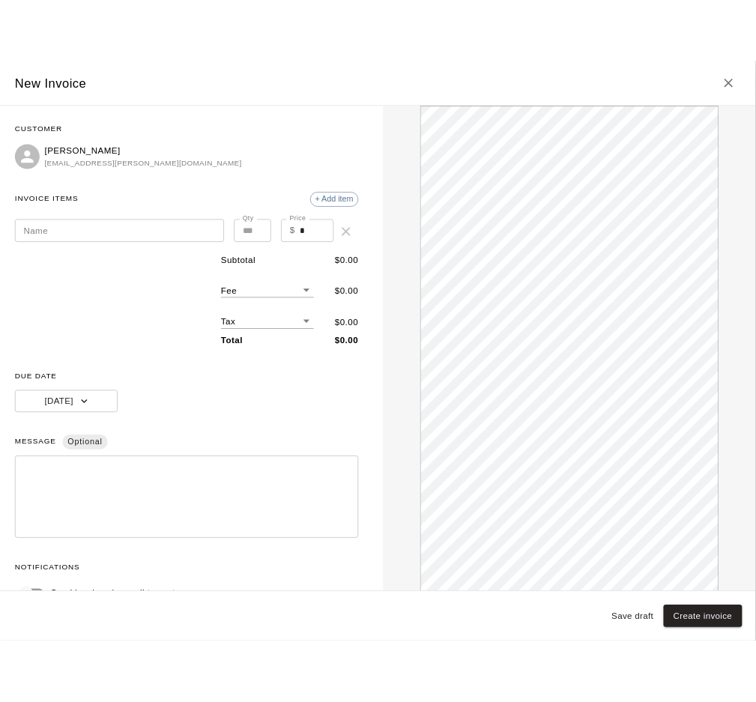
scroll to position [4, 0]
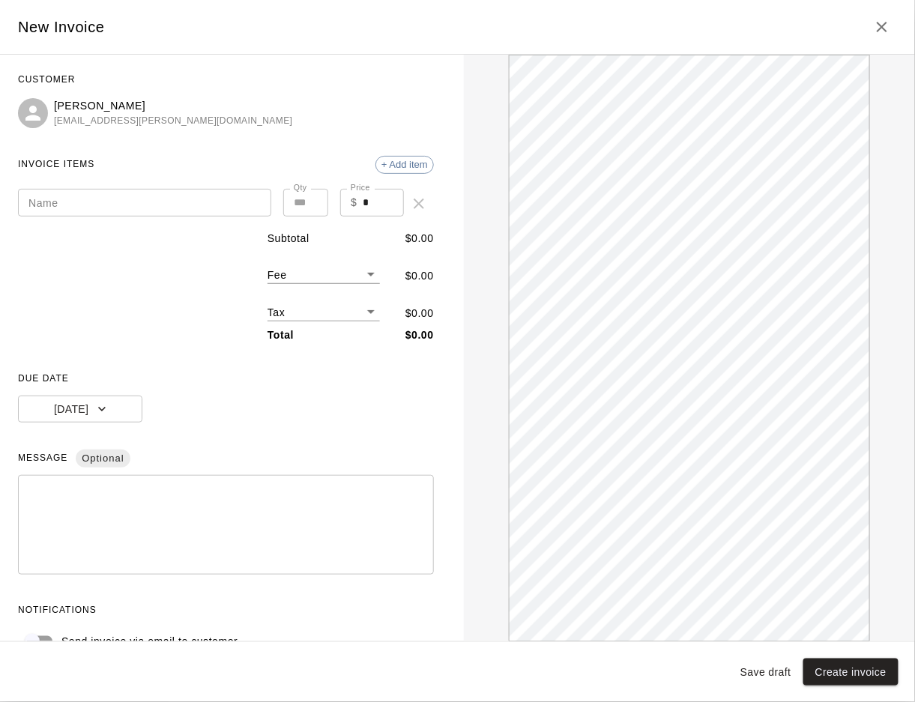
click at [3, 330] on div "CUSTOMER Joe Shaw joenature@cox.net INVOICE ITEMS + Add item Name Name Qty * Qt…" at bounding box center [226, 348] width 452 height 587
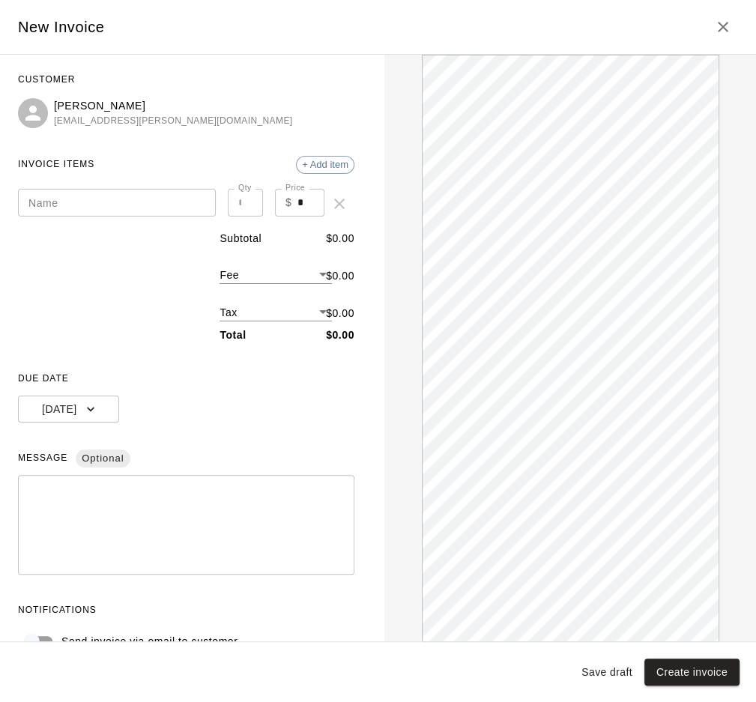
click at [104, 497] on textarea at bounding box center [186, 525] width 316 height 75
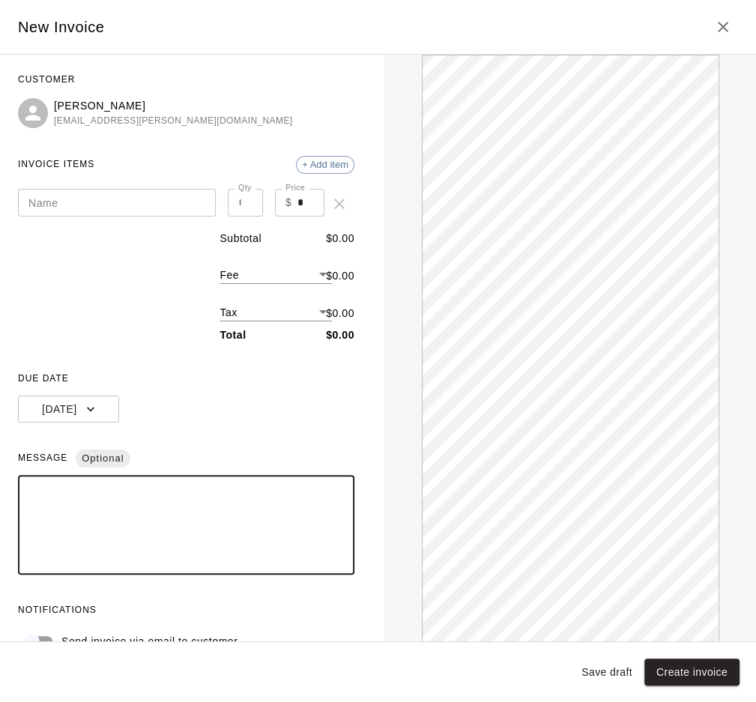
paste textarea "**********"
type textarea "**********"
click at [141, 502] on textarea "**********" at bounding box center [186, 525] width 316 height 75
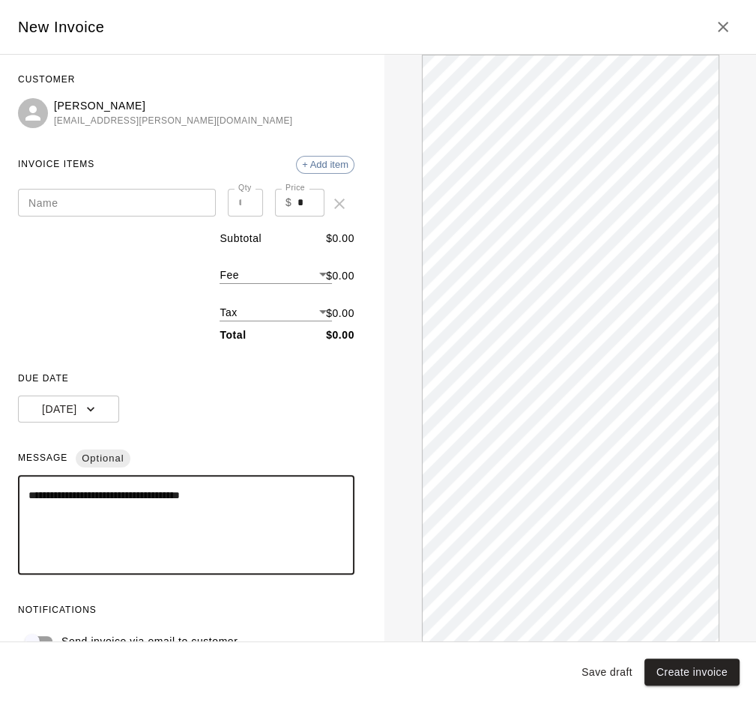
click at [141, 502] on textarea "**********" at bounding box center [186, 525] width 316 height 75
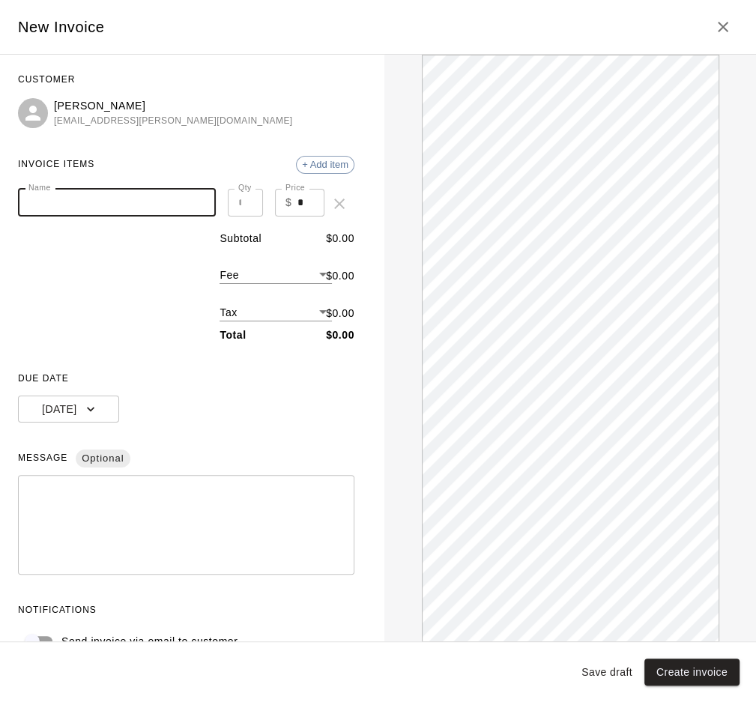
click at [103, 210] on input "Name" at bounding box center [117, 203] width 198 height 28
type input "**********"
click at [67, 493] on textarea at bounding box center [186, 525] width 316 height 75
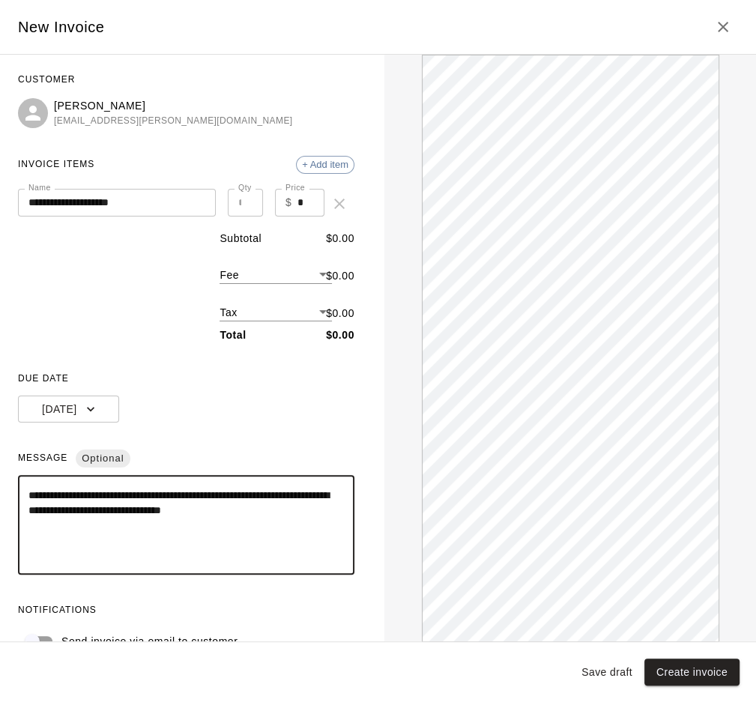
type textarea "**********"
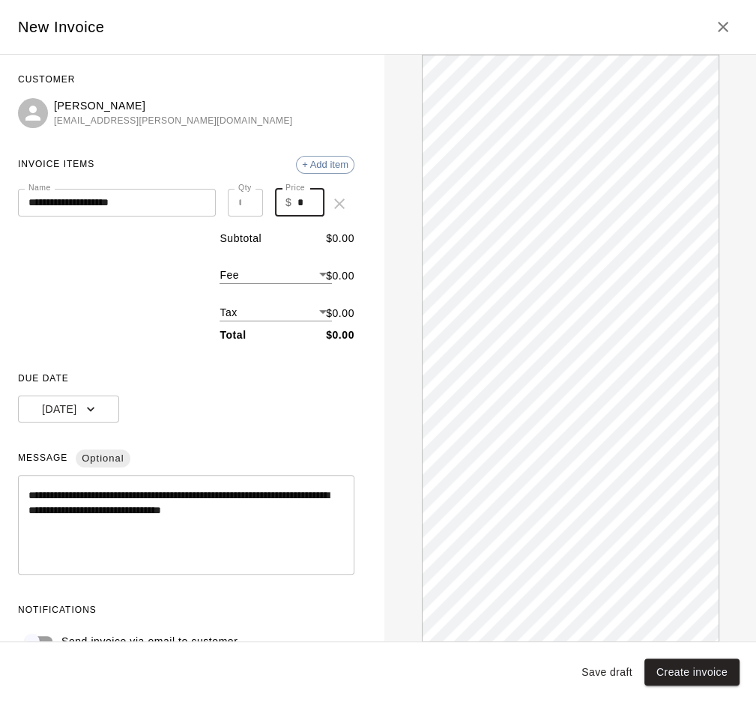
click at [305, 202] on input "*" at bounding box center [311, 203] width 27 height 28
type input "**"
click at [249, 205] on input "*" at bounding box center [245, 203] width 35 height 28
click at [250, 202] on input "*" at bounding box center [245, 203] width 35 height 28
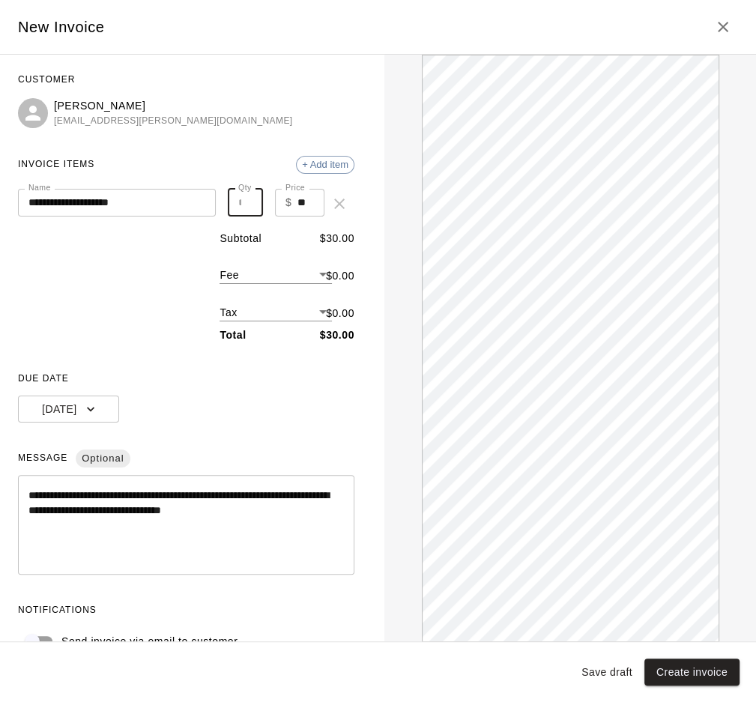
type input "*"
type input "*****"
type input "*"
click at [249, 200] on input "*" at bounding box center [245, 203] width 35 height 28
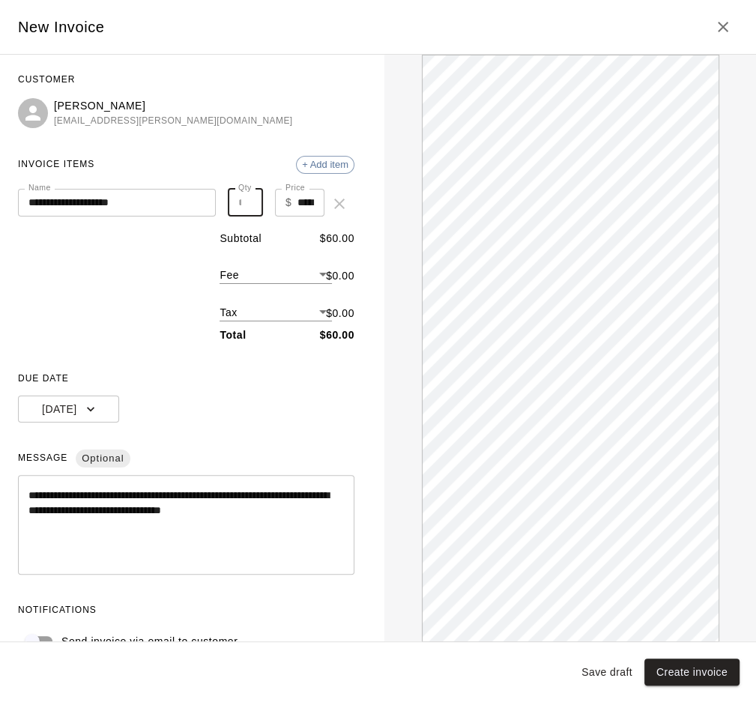
click at [314, 199] on input "*****" at bounding box center [311, 203] width 27 height 28
type input "*"
click at [247, 207] on input "*" at bounding box center [245, 203] width 35 height 28
type input "**"
click at [271, 224] on div "**********" at bounding box center [186, 362] width 337 height 588
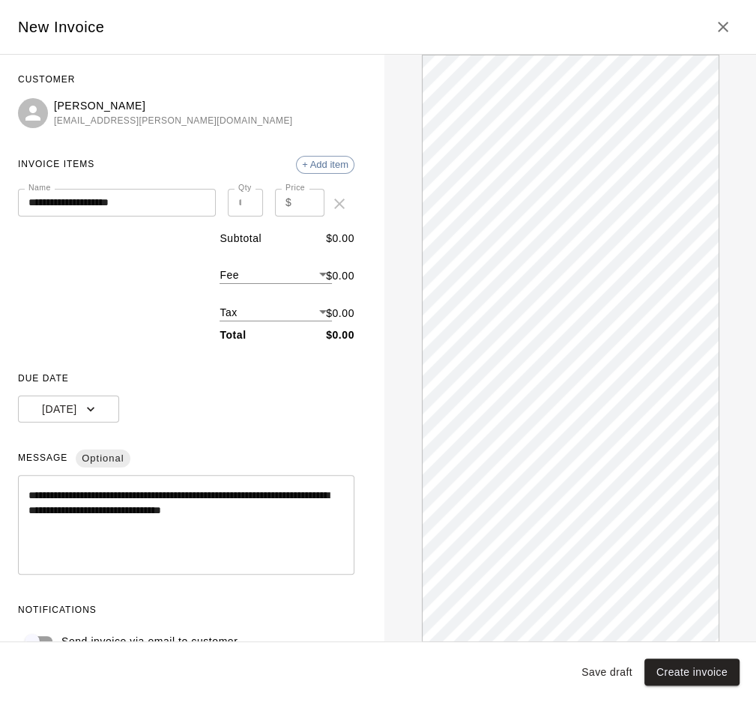
click at [302, 203] on input "Price" at bounding box center [311, 203] width 27 height 28
type input "**"
type input "*****"
click at [249, 199] on input "**" at bounding box center [245, 203] width 35 height 28
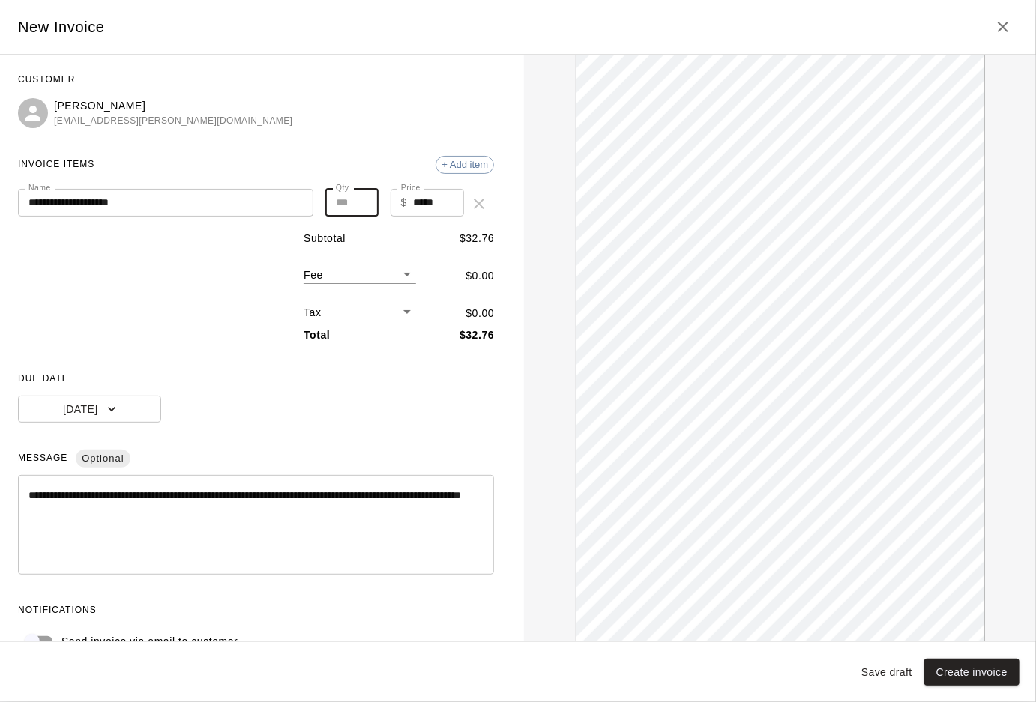
type input "*"
type input "****"
type input "*"
click at [447, 203] on input "****" at bounding box center [438, 203] width 51 height 28
type input "*"
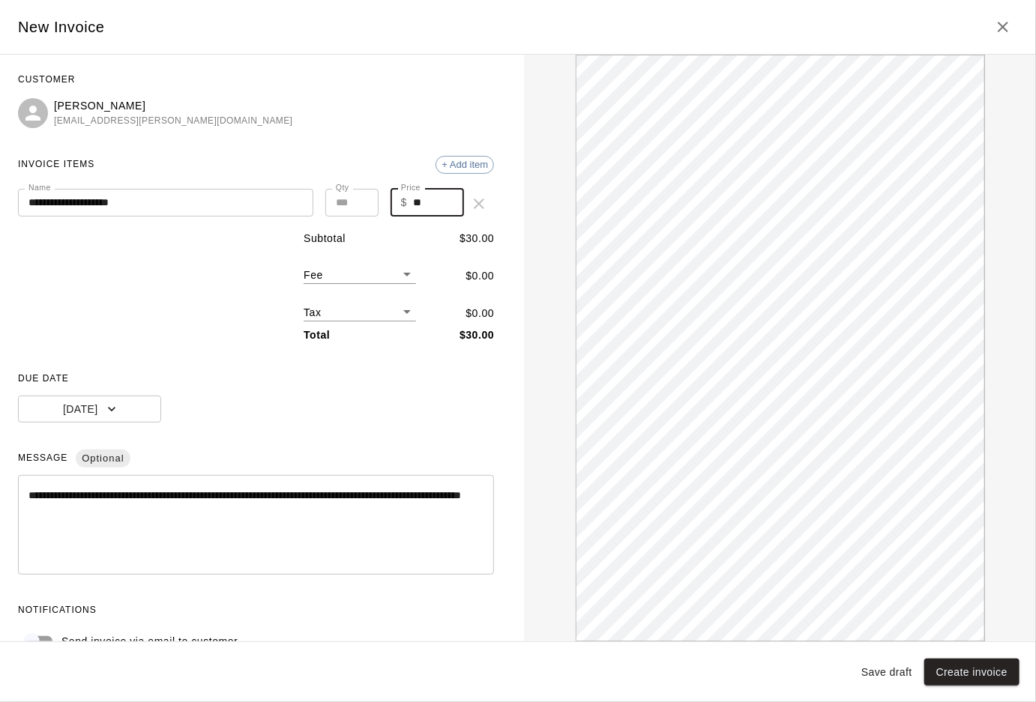
type input "**"
click at [238, 248] on div "Subtotal $ 30.00 Fee ​ $ 0.00 Tax ​ $ 0.00 Total $ 30.00" at bounding box center [256, 287] width 476 height 112
type input "*"
type input "*****"
click at [361, 200] on input "*" at bounding box center [351, 203] width 52 height 28
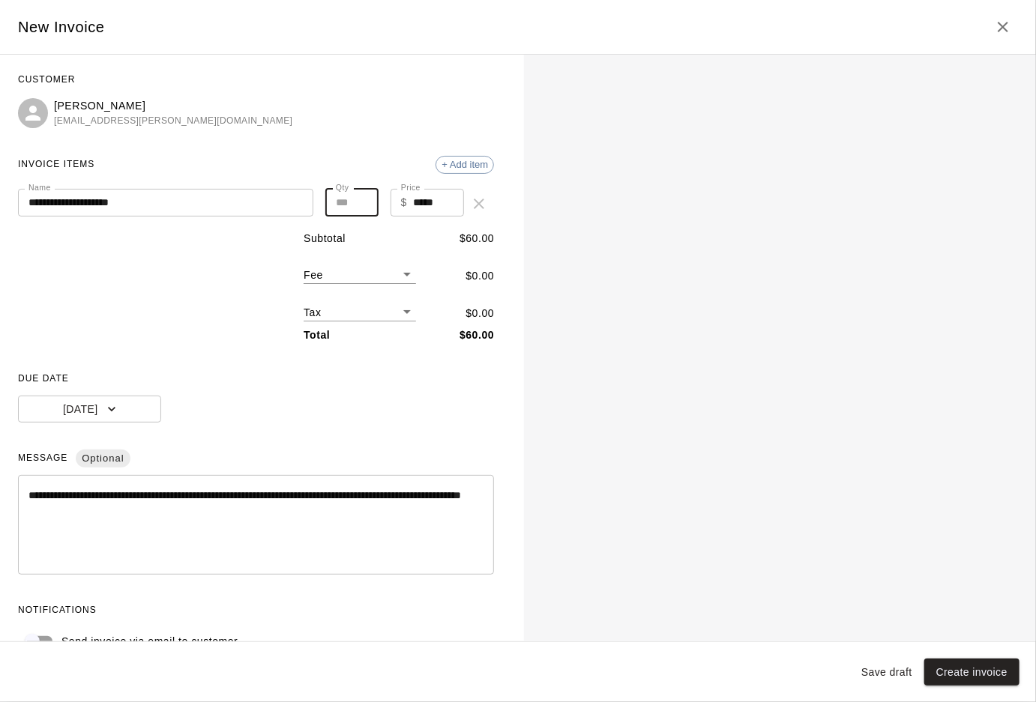
type input "*"
type input "*****"
click at [361, 200] on input "*" at bounding box center [351, 203] width 52 height 28
type input "*"
type input "******"
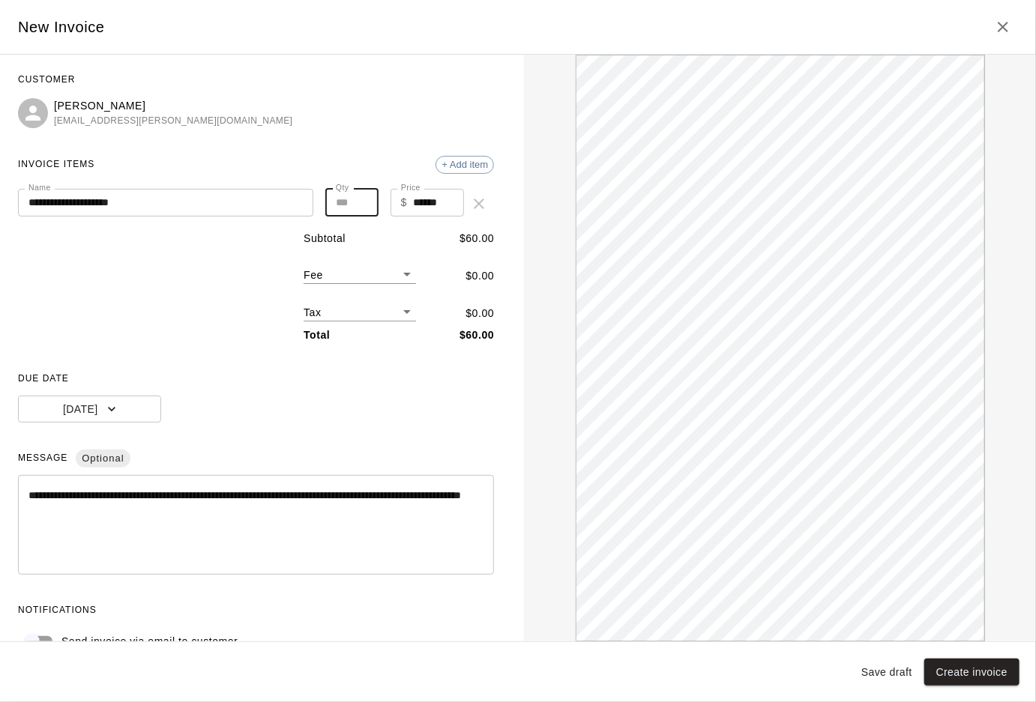
click at [361, 200] on input "*" at bounding box center [351, 203] width 52 height 28
type input "*"
type input "******"
click at [361, 200] on input "*" at bounding box center [351, 203] width 52 height 28
type input "*"
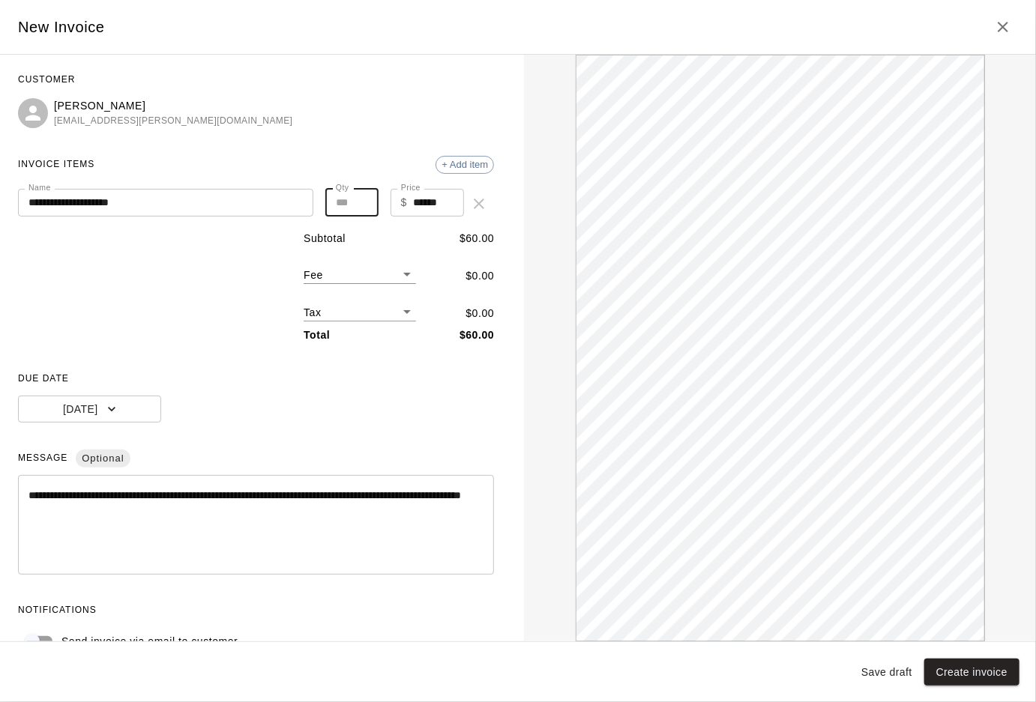
type input "******"
click at [361, 200] on input "*" at bounding box center [351, 203] width 52 height 28
type input "*"
type input "******"
click at [361, 200] on input "*" at bounding box center [351, 203] width 52 height 28
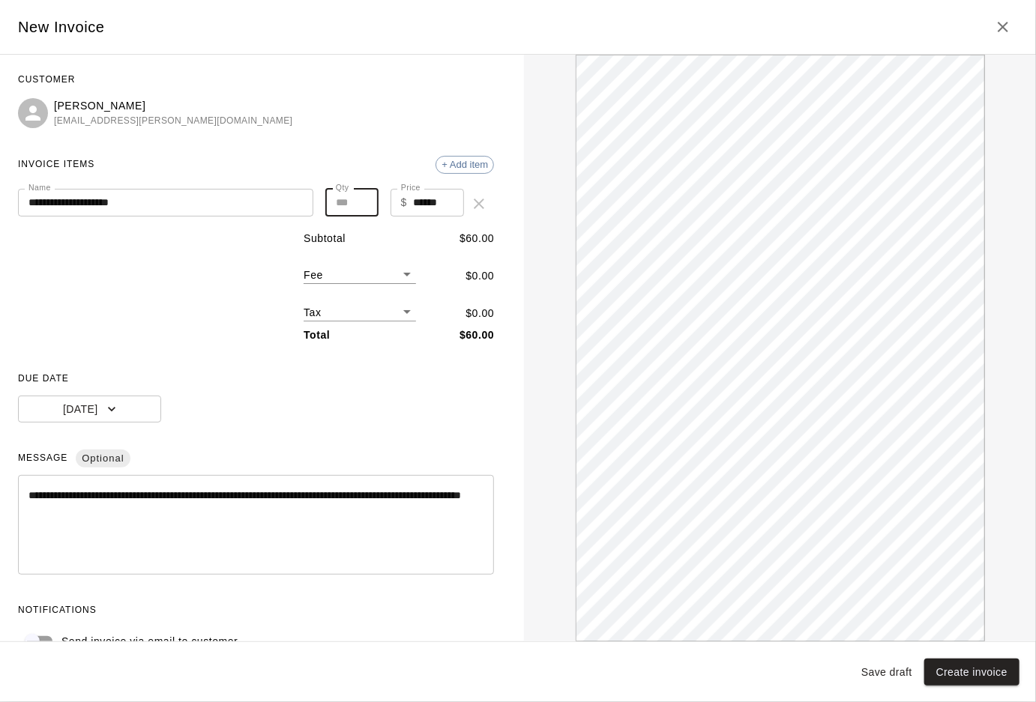
type input "*"
type input "******"
click at [361, 200] on input "*" at bounding box center [351, 203] width 52 height 28
type input "*"
type input "******"
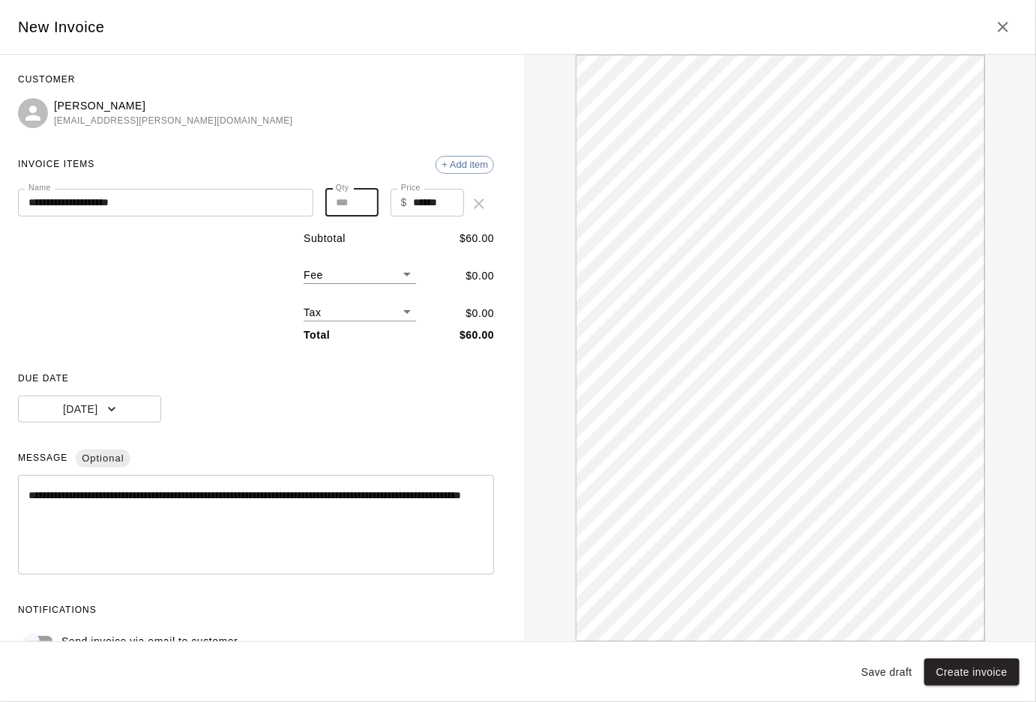
click at [361, 200] on input "*" at bounding box center [351, 203] width 52 height 28
type input "**"
type input "******"
click at [361, 200] on input "**" at bounding box center [351, 203] width 52 height 28
type input "**"
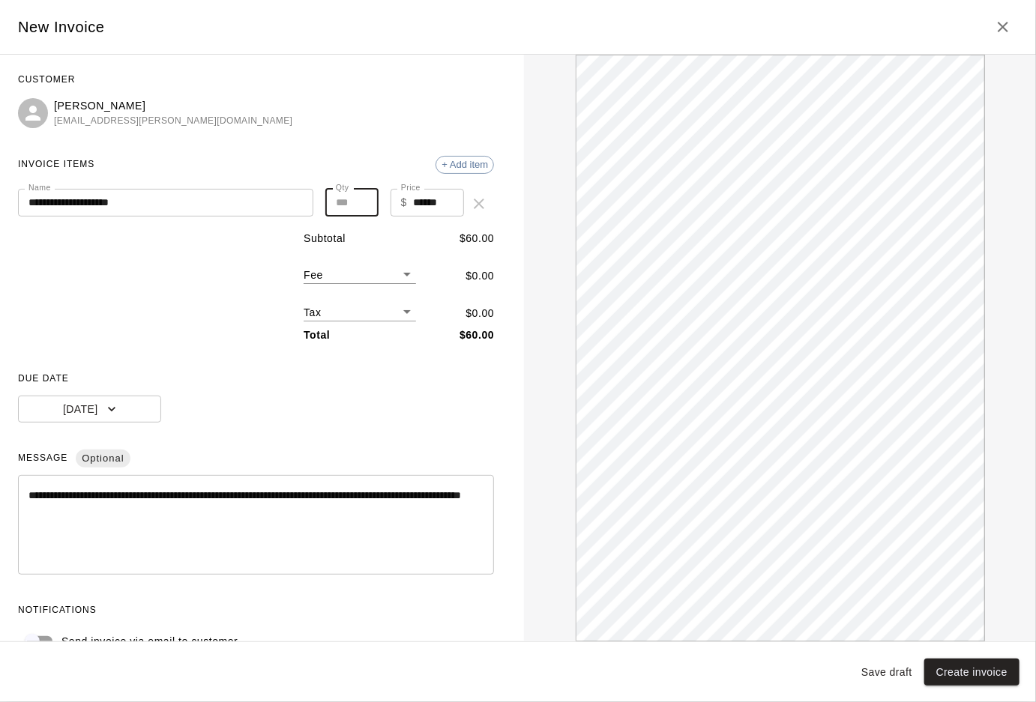
type input "******"
click at [361, 200] on input "**" at bounding box center [351, 203] width 52 height 28
type input "**"
type input "******"
click at [361, 200] on input "**" at bounding box center [351, 203] width 52 height 28
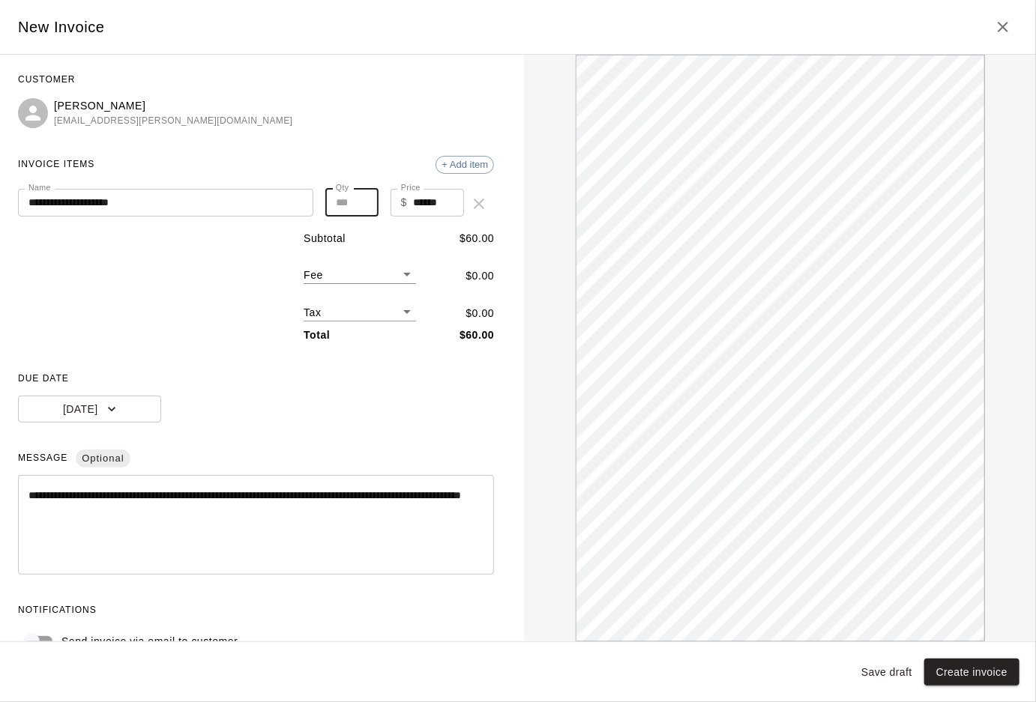
type input "**"
type input "******"
click at [361, 200] on input "**" at bounding box center [351, 203] width 52 height 28
type input "**"
type input "******"
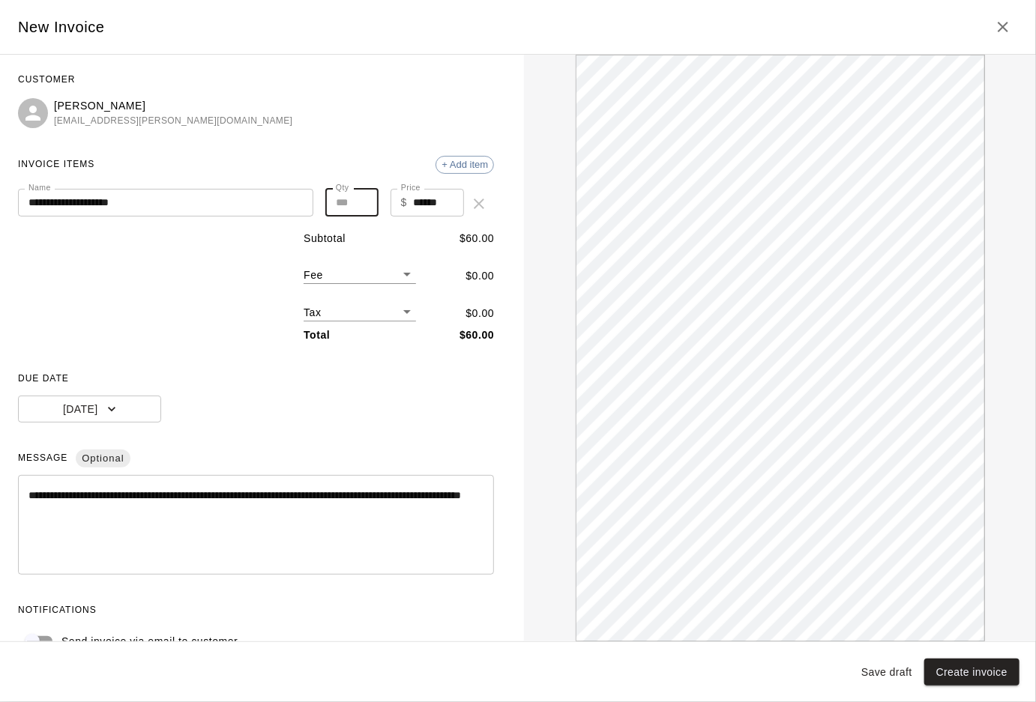
click at [361, 200] on input "**" at bounding box center [351, 203] width 52 height 28
type input "**"
type input "******"
click at [361, 200] on input "**" at bounding box center [351, 203] width 52 height 28
type input "**"
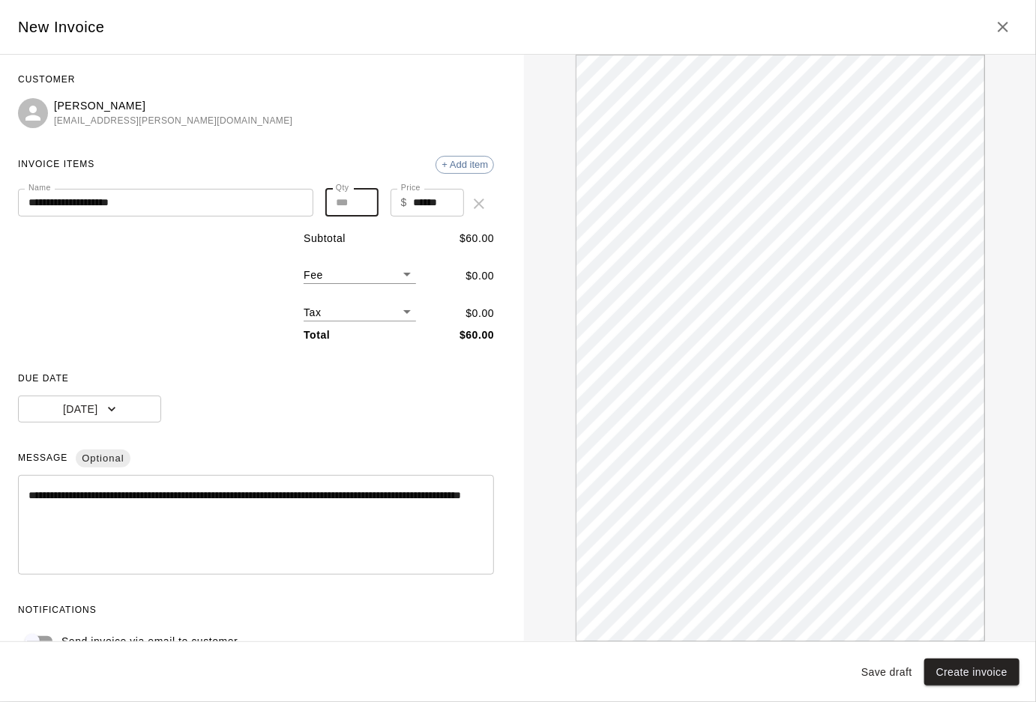
type input "******"
click at [361, 200] on input "**" at bounding box center [351, 203] width 52 height 28
type input "**"
type input "******"
click at [361, 200] on input "**" at bounding box center [351, 203] width 52 height 28
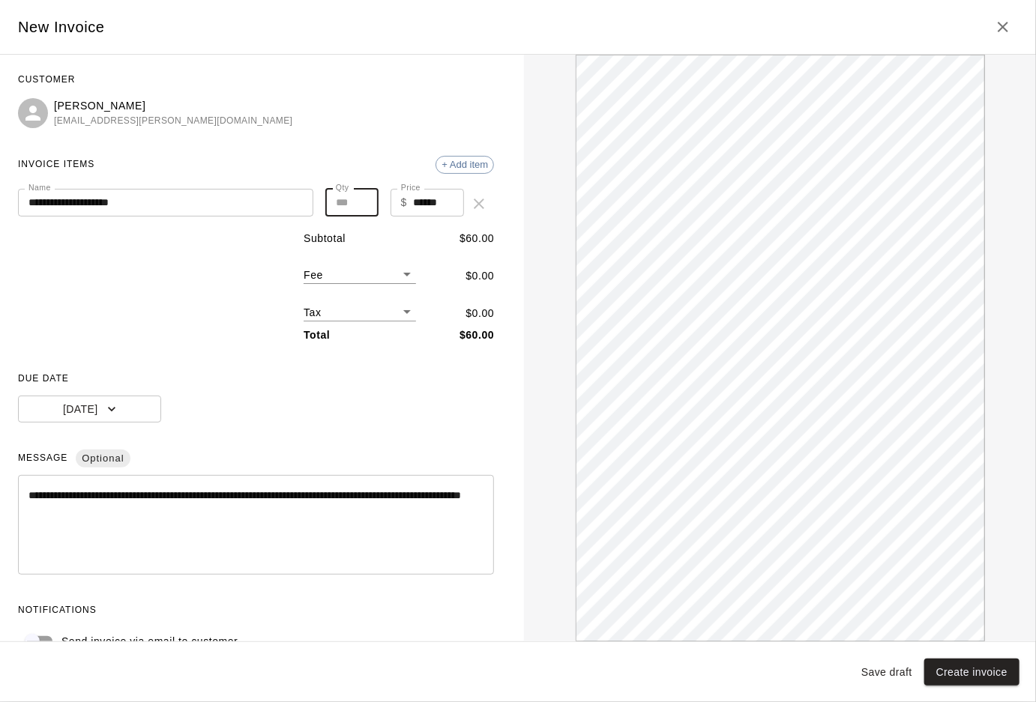
type input "**"
type input "******"
type input "**"
click at [361, 200] on input "**" at bounding box center [351, 203] width 52 height 28
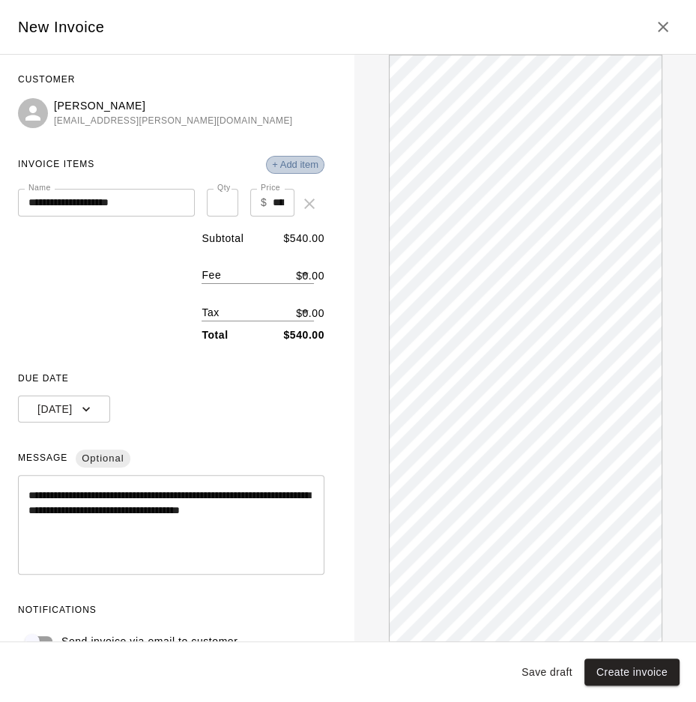
click at [296, 163] on span "+ Add item" at bounding box center [295, 164] width 57 height 11
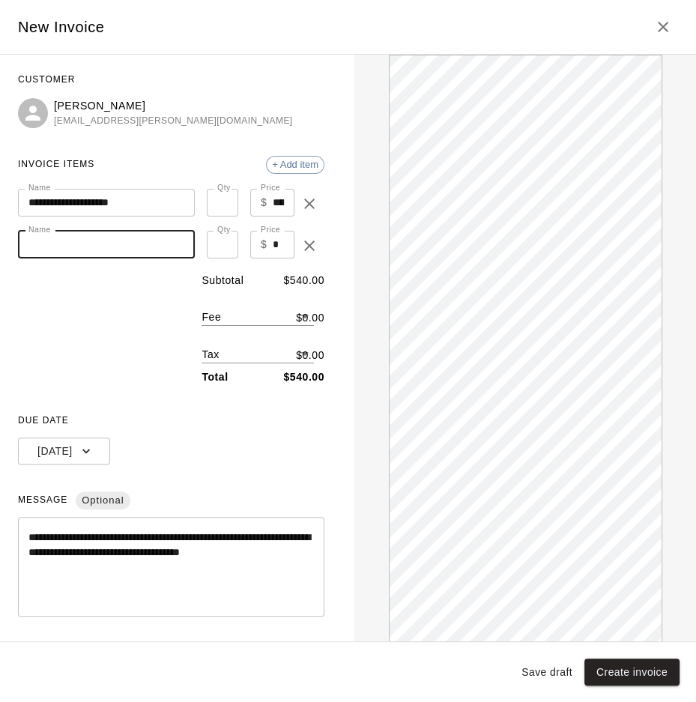
click at [64, 246] on input "Name" at bounding box center [106, 245] width 177 height 28
type input "**********"
click at [46, 582] on textarea "**********" at bounding box center [171, 567] width 286 height 75
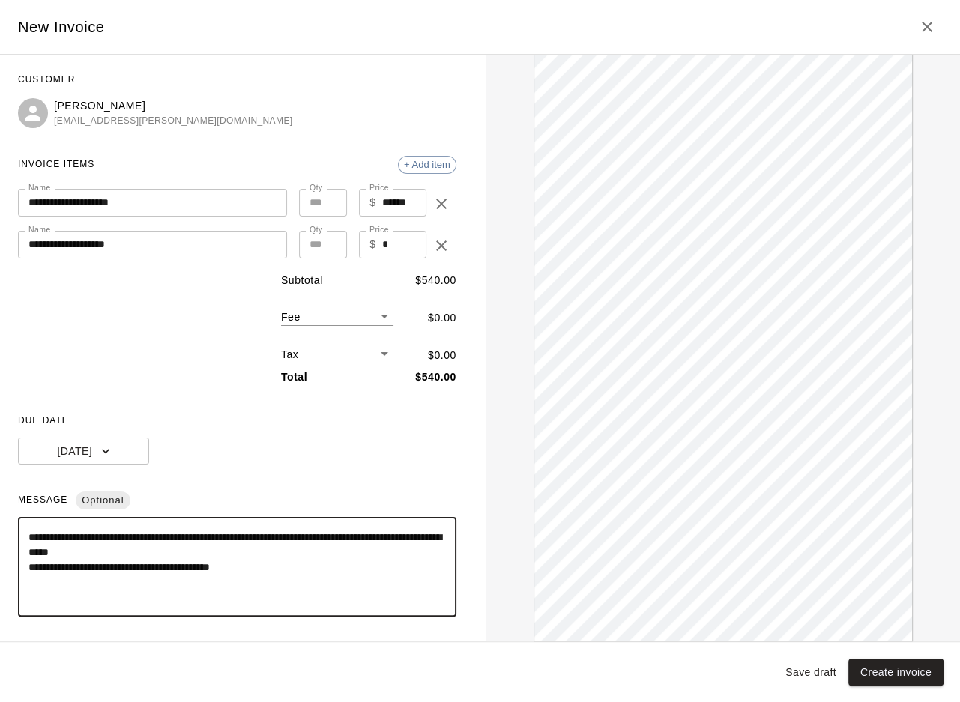
type textarea "**********"
click at [393, 244] on input "*" at bounding box center [403, 245] width 44 height 28
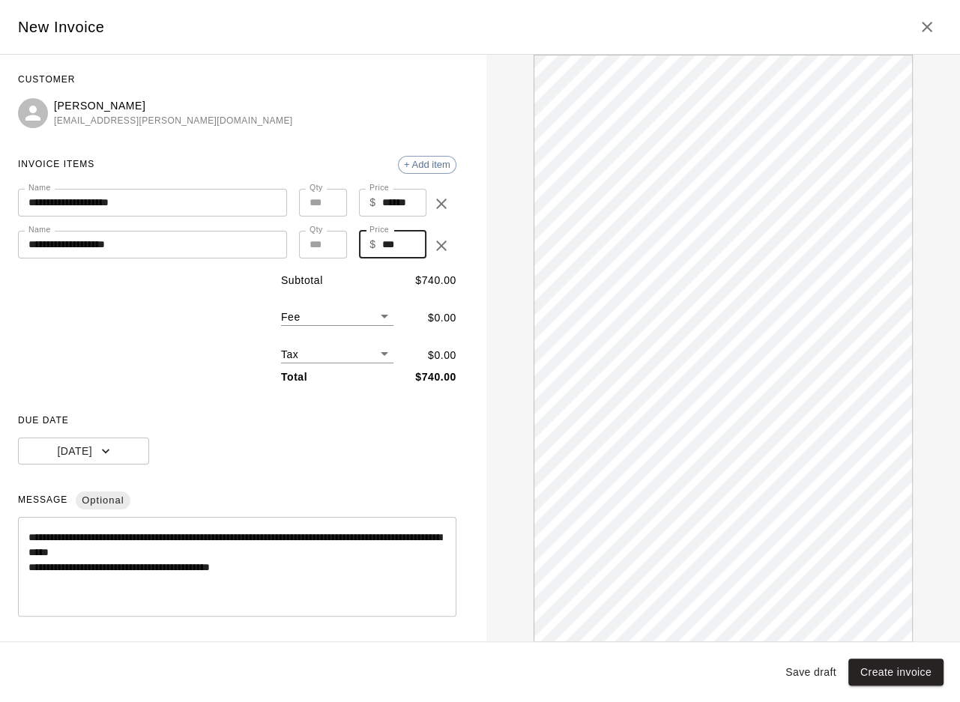
type input "***"
type input "*"
type input "******"
click at [331, 239] on input "*" at bounding box center [323, 245] width 48 height 28
type input "*"
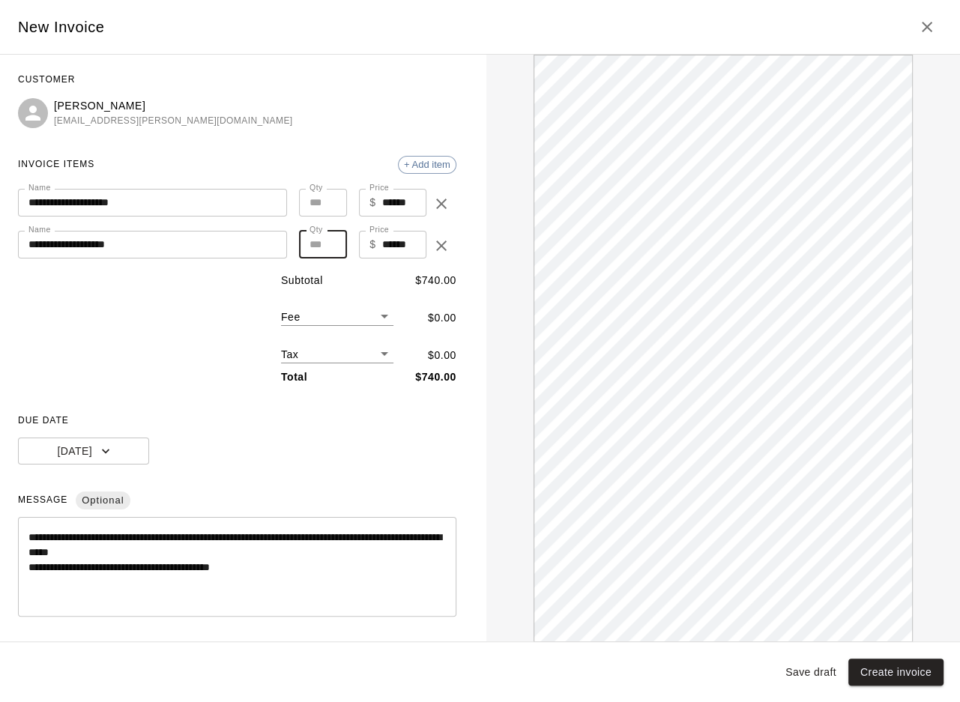
type input "******"
click at [331, 239] on input "*" at bounding box center [323, 245] width 48 height 28
type input "*"
type input "******"
click at [331, 239] on input "*" at bounding box center [323, 245] width 48 height 28
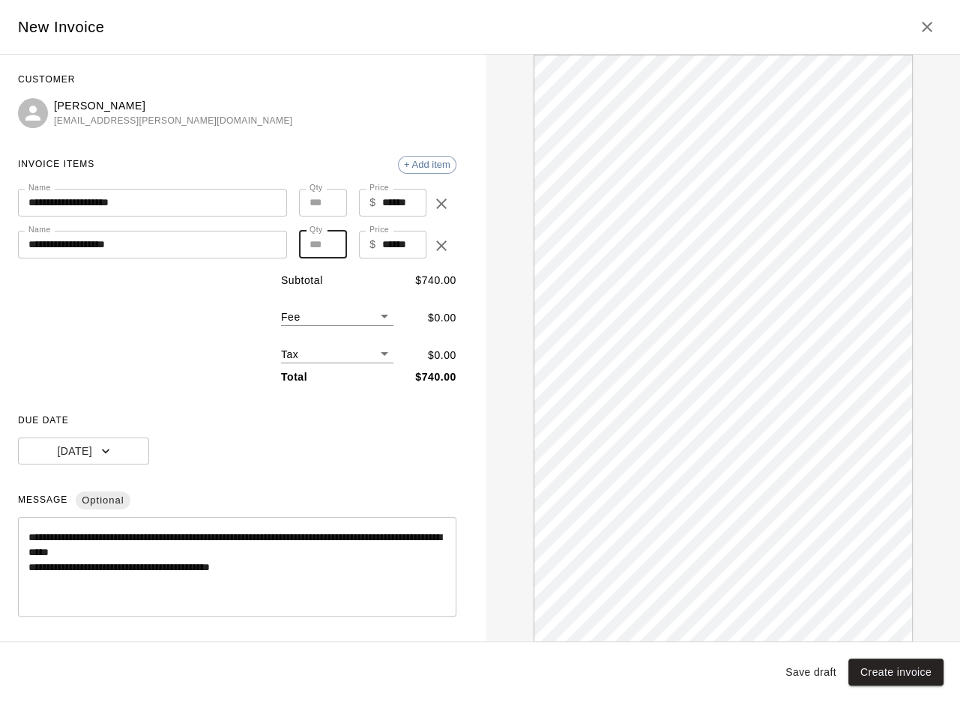
type input "*"
type input "*******"
click at [331, 239] on input "*" at bounding box center [323, 245] width 48 height 28
type input "*"
type input "*******"
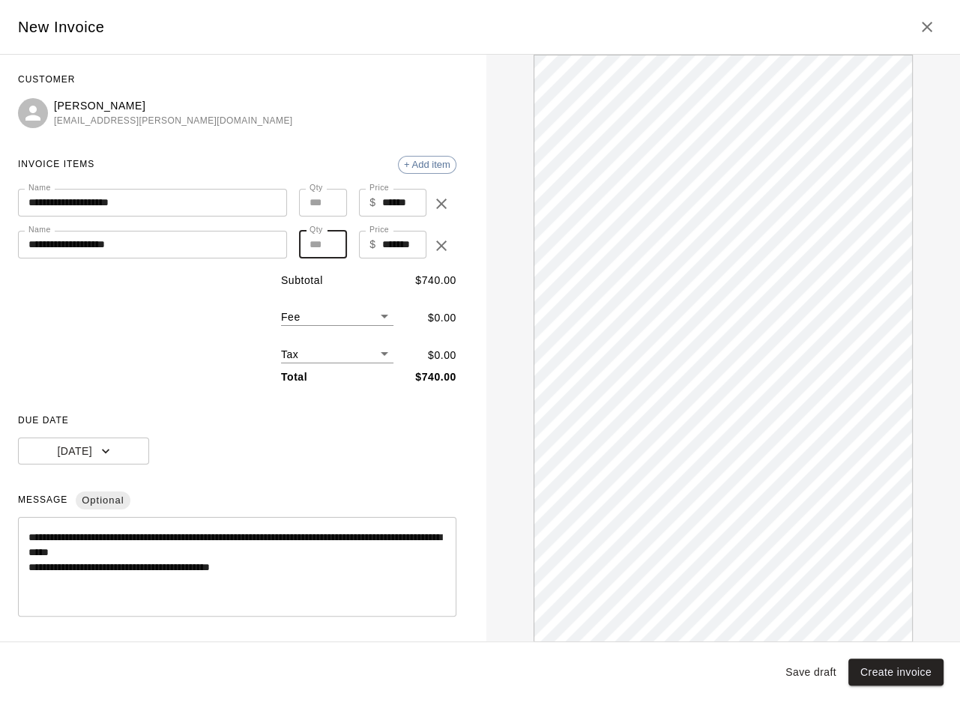
type input "*"
click at [331, 239] on input "*" at bounding box center [323, 245] width 48 height 28
click at [231, 591] on textarea "**********" at bounding box center [236, 567] width 417 height 75
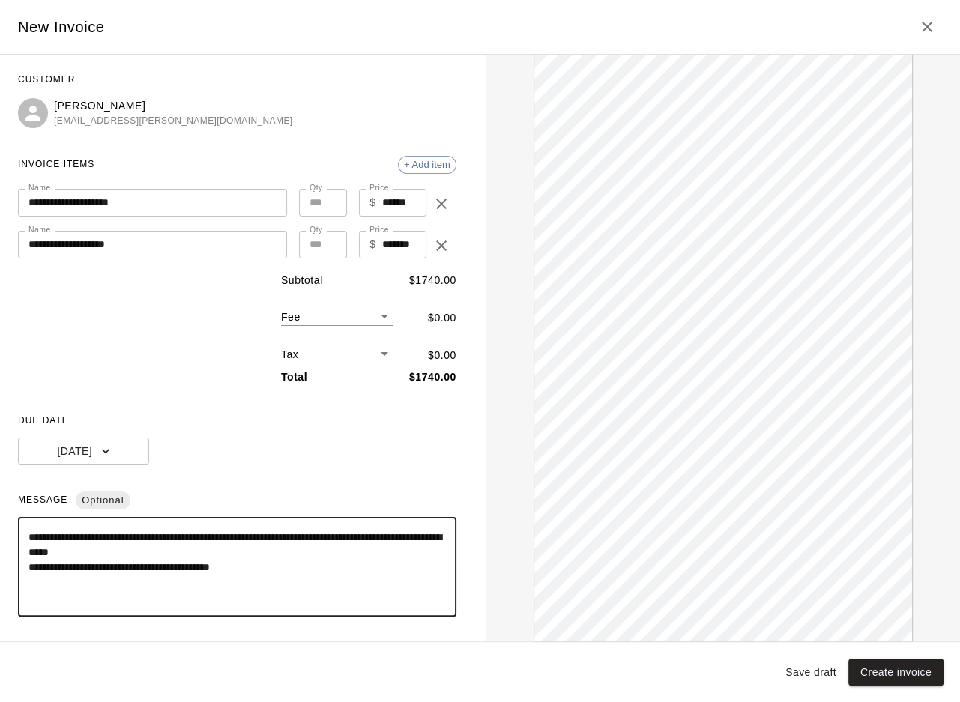
click at [303, 570] on textarea "**********" at bounding box center [236, 567] width 417 height 75
paste textarea "**********"
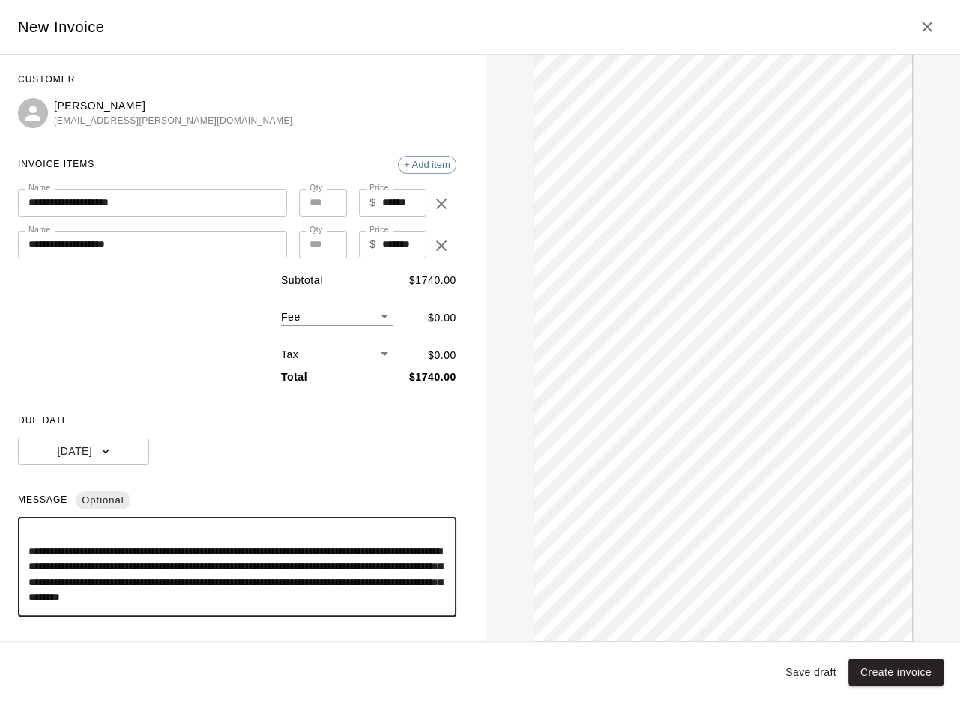
scroll to position [182, 0]
click at [70, 553] on textarea "**********" at bounding box center [236, 567] width 417 height 75
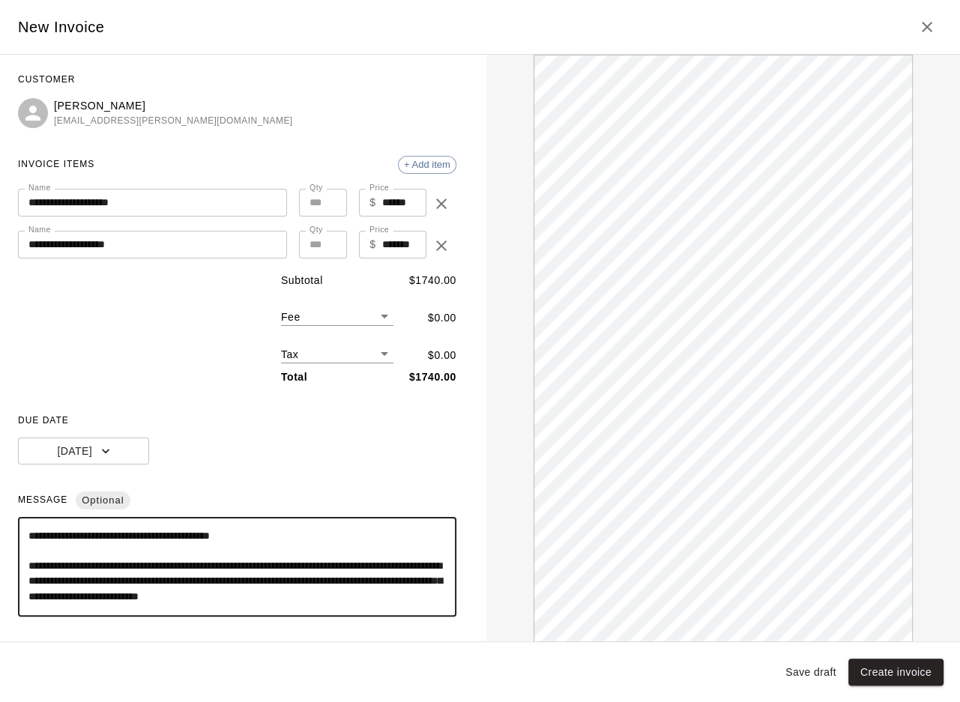
scroll to position [0, 0]
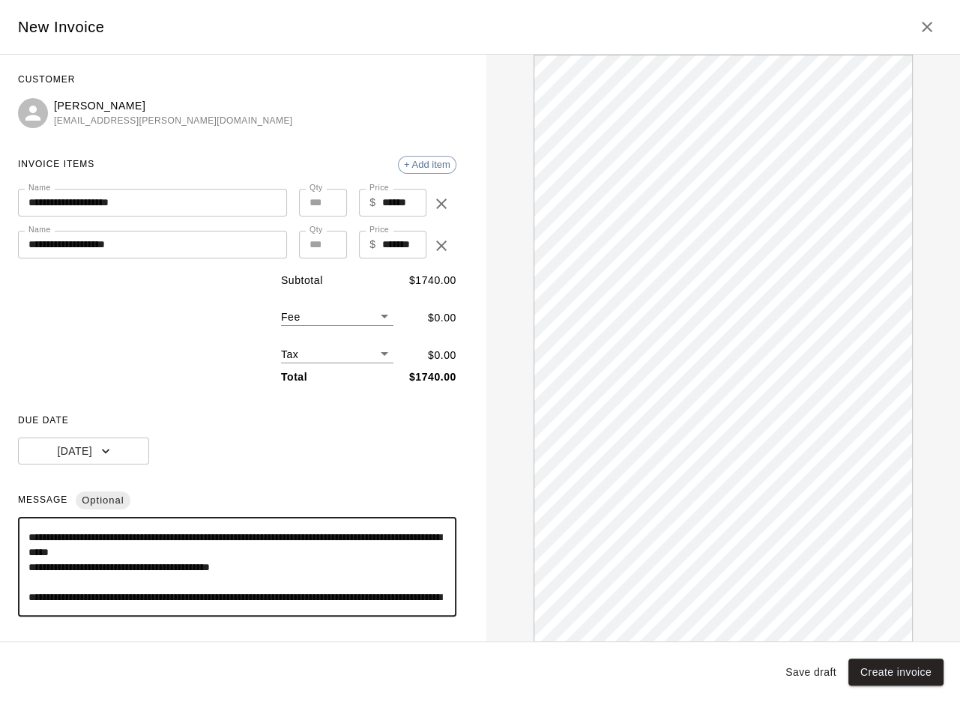
type textarea "**********"
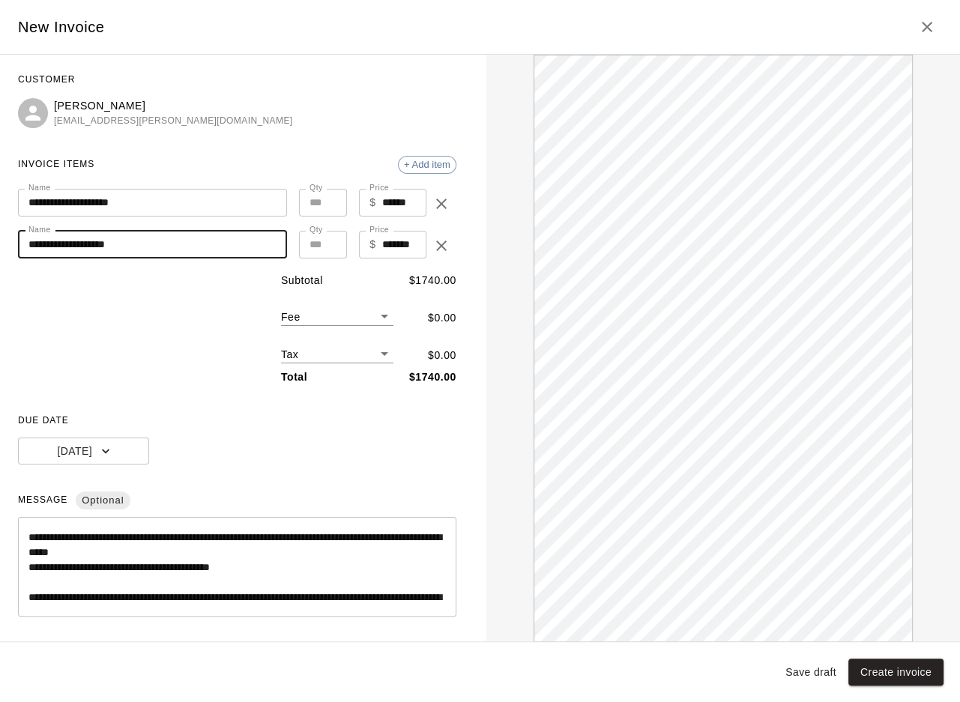
click at [145, 248] on input "**********" at bounding box center [152, 245] width 269 height 28
click at [195, 247] on input "**********" at bounding box center [152, 245] width 269 height 28
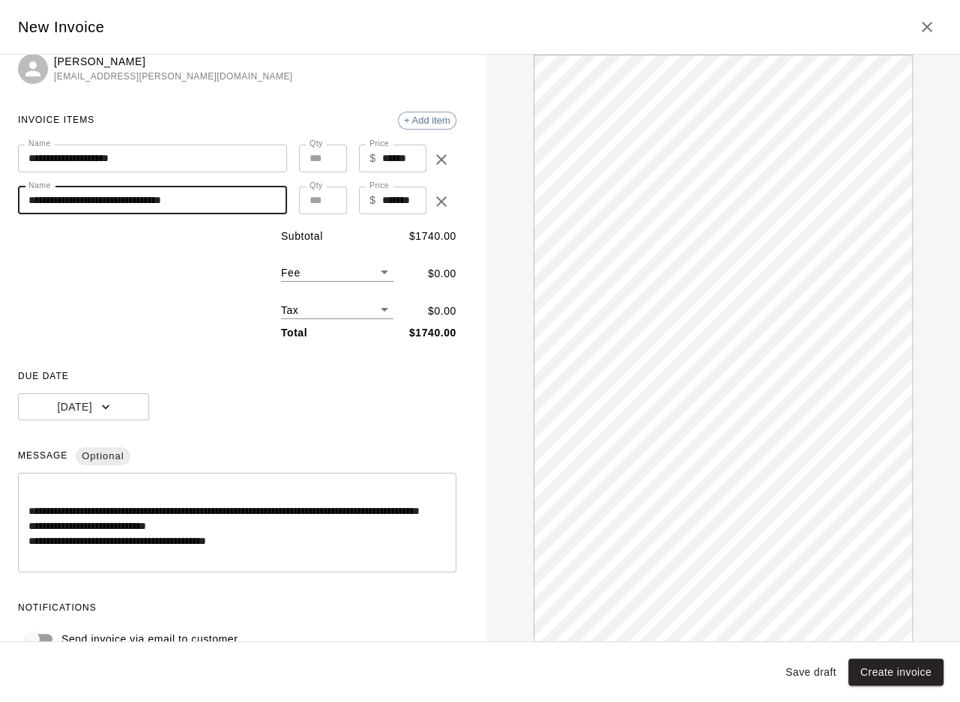
scroll to position [106, 0]
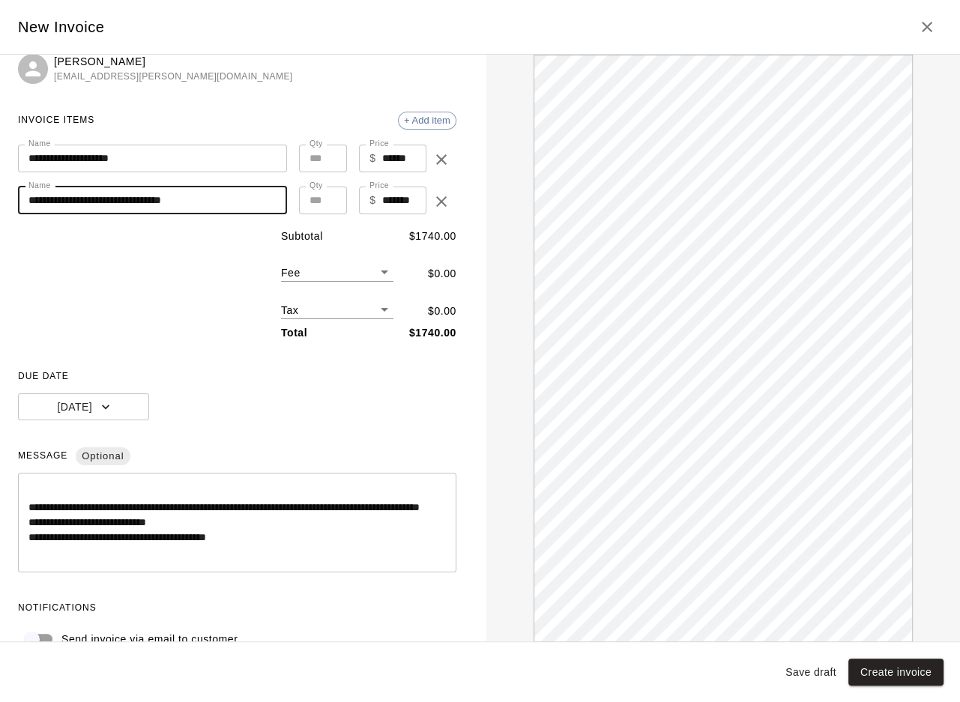
type input "**********"
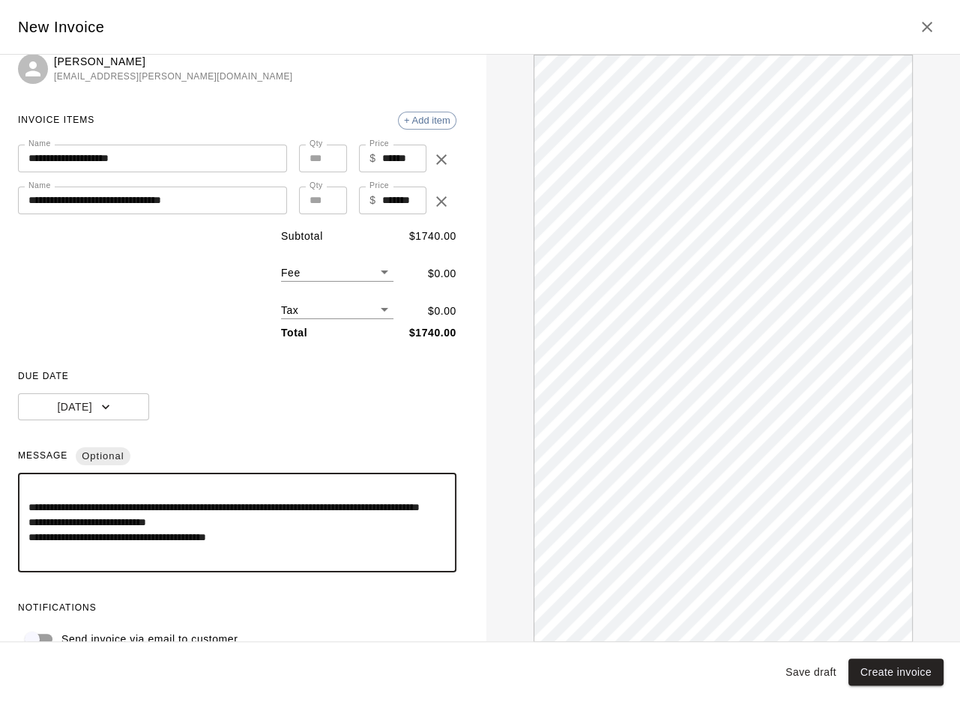
click at [68, 525] on textarea "**********" at bounding box center [236, 523] width 417 height 75
click at [59, 557] on textarea "**********" at bounding box center [236, 523] width 417 height 75
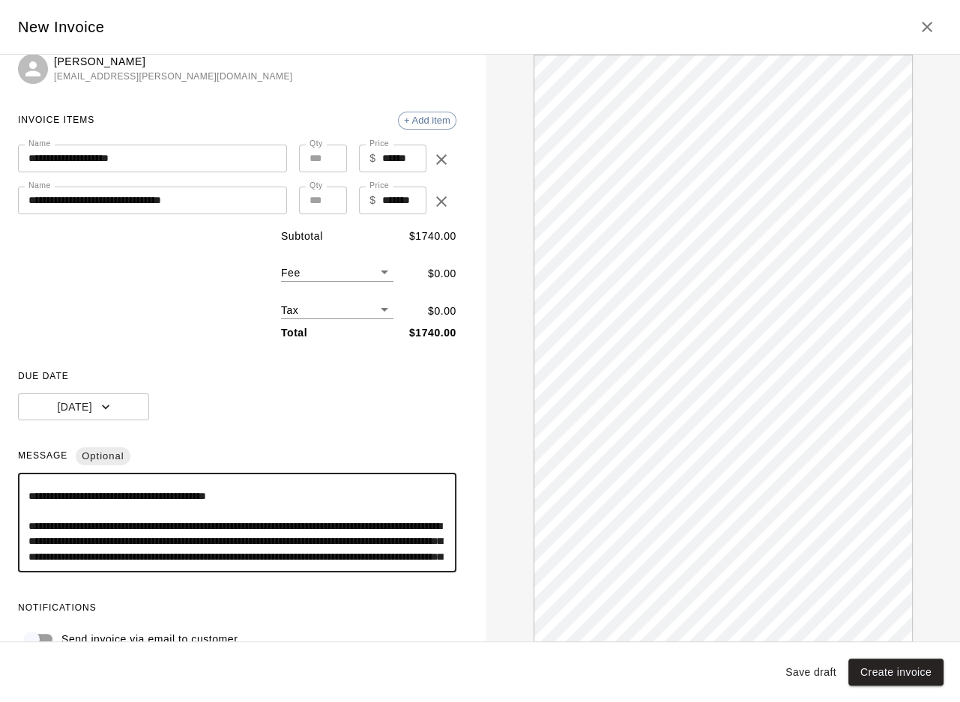
scroll to position [148, 0]
click at [58, 529] on textarea "**********" at bounding box center [236, 523] width 417 height 75
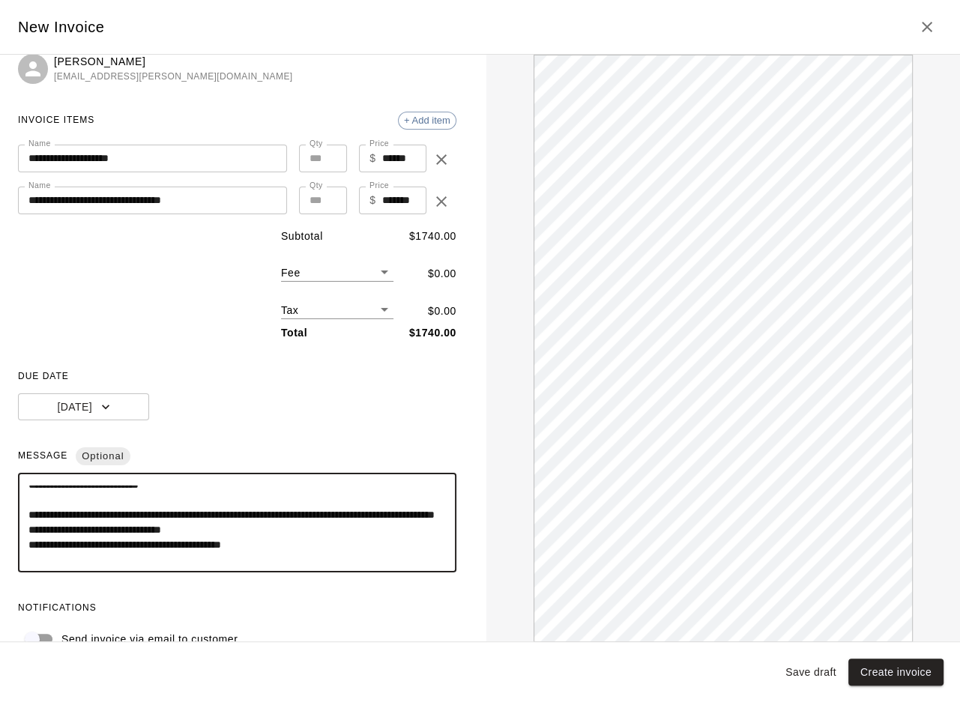
scroll to position [97, 0]
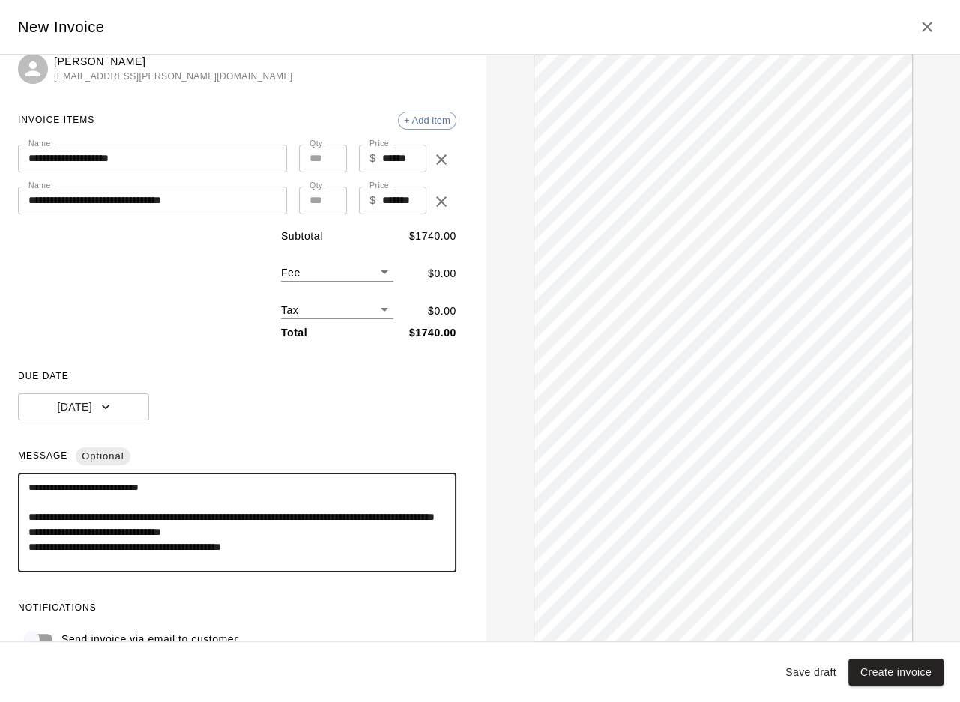
click at [40, 515] on textarea "**********" at bounding box center [236, 523] width 417 height 75
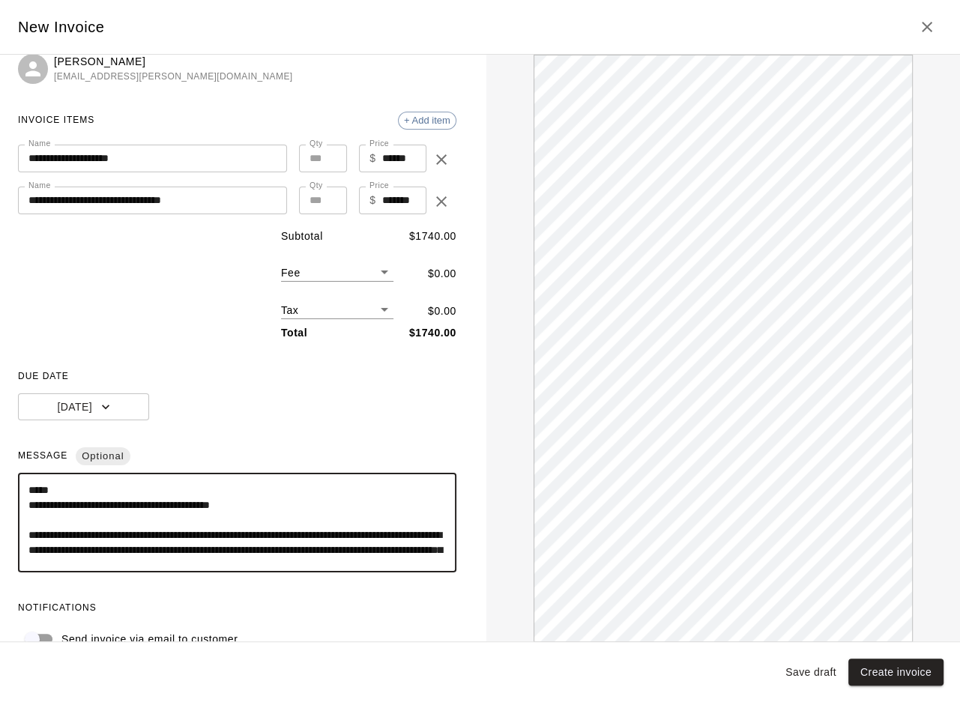
scroll to position [0, 0]
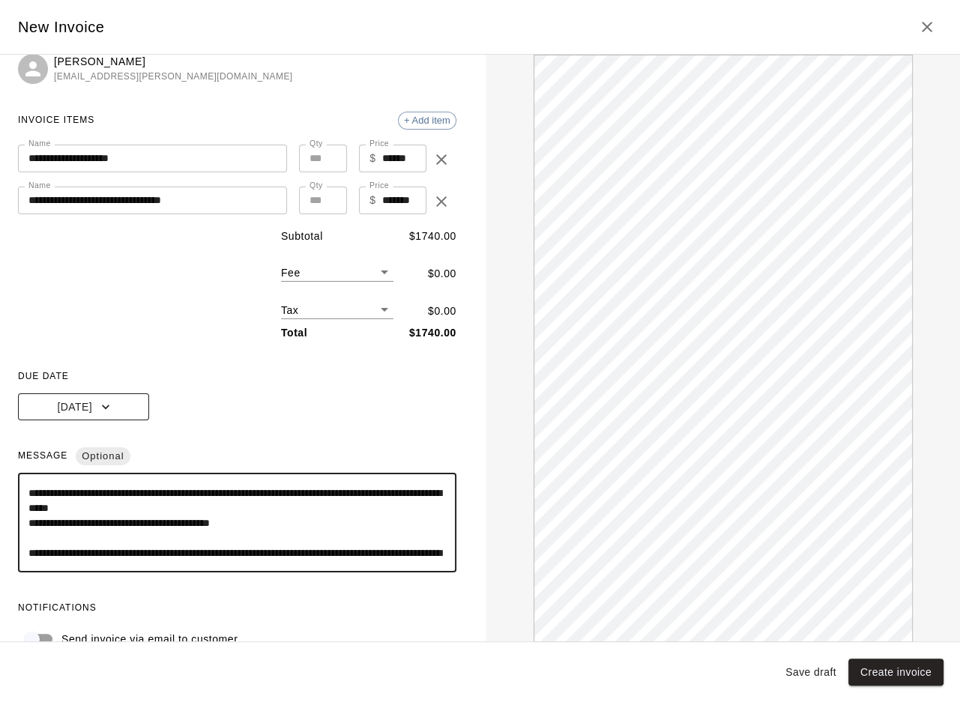
type textarea "**********"
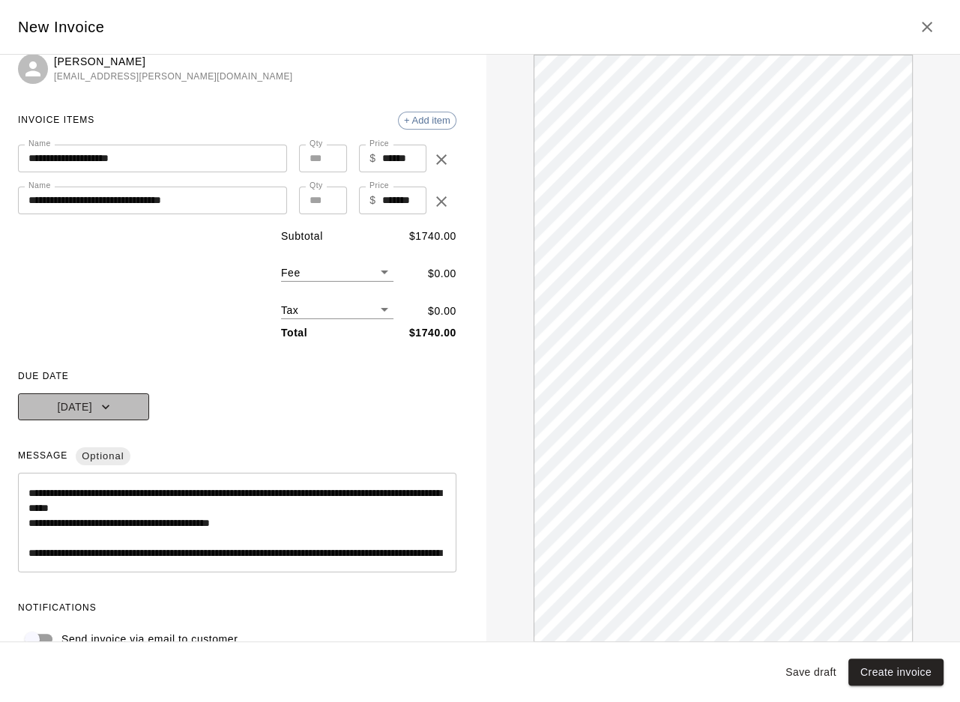
click at [118, 411] on button "[DATE]" at bounding box center [83, 407] width 131 height 28
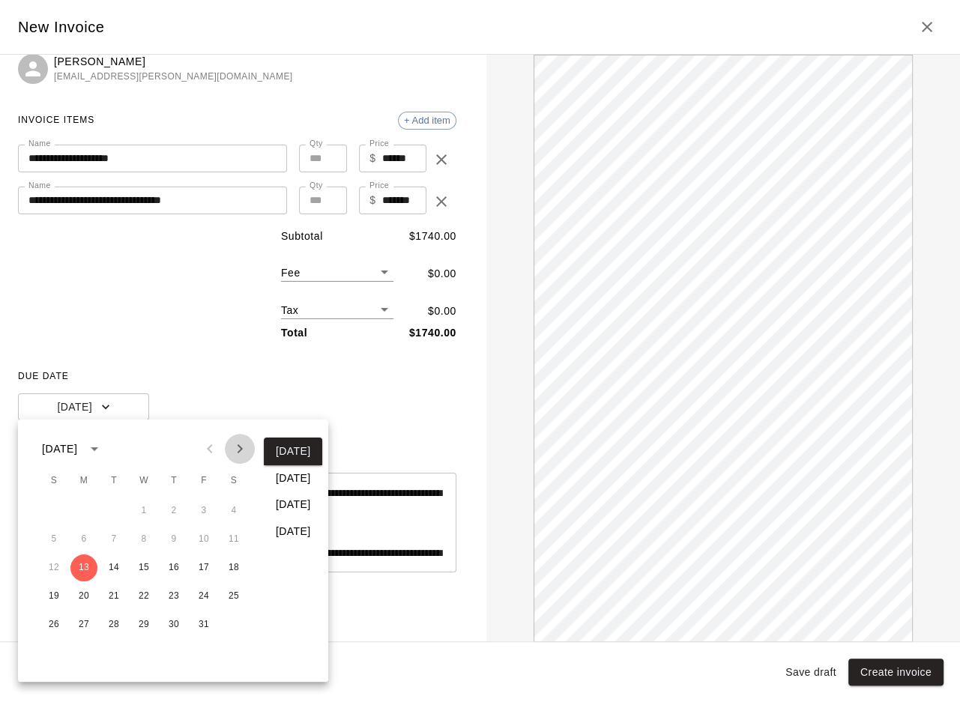
click at [239, 446] on icon "Next month" at bounding box center [240, 448] width 5 height 9
click at [238, 446] on icon "Next month" at bounding box center [240, 448] width 5 height 9
click at [239, 446] on icon "Next month" at bounding box center [240, 448] width 5 height 9
click at [58, 515] on button "1" at bounding box center [53, 511] width 27 height 27
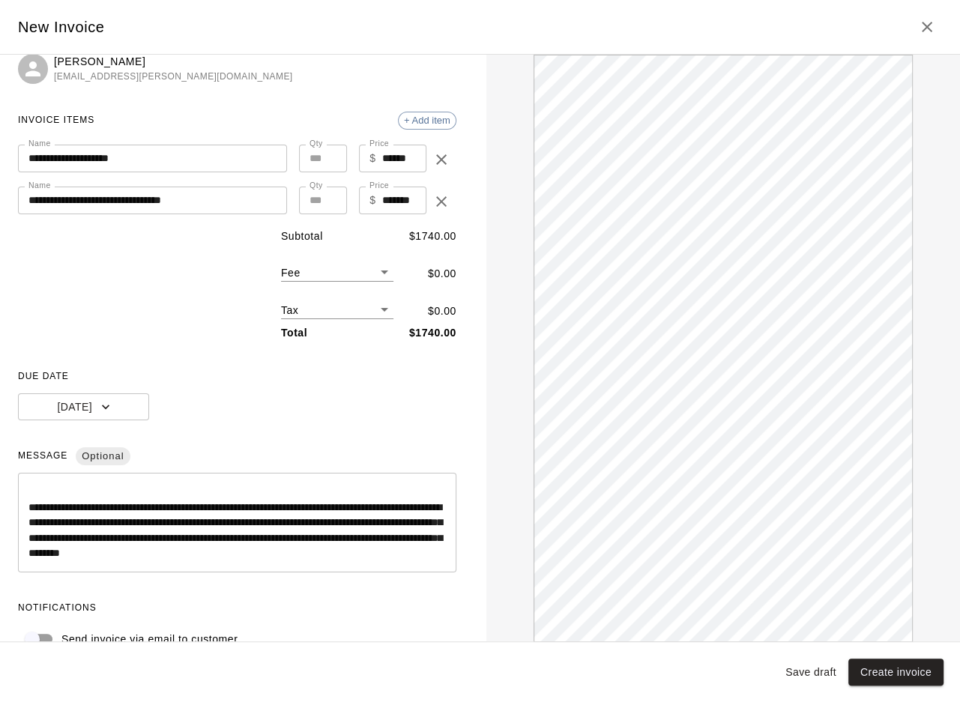
scroll to position [78, 0]
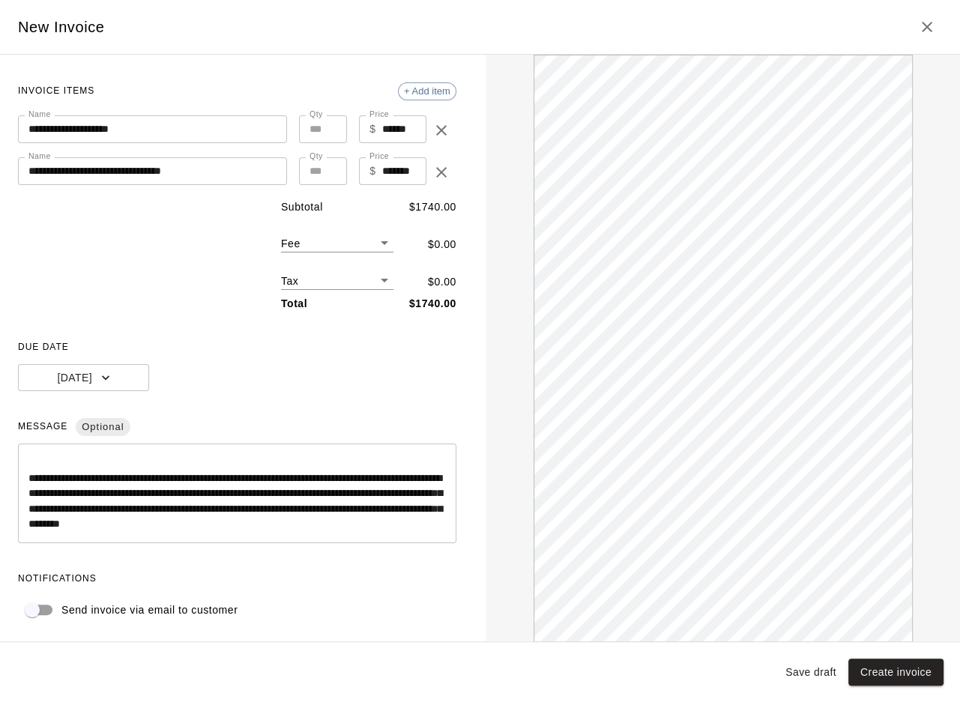
click at [669, 679] on button "Save draft" at bounding box center [810, 673] width 63 height 28
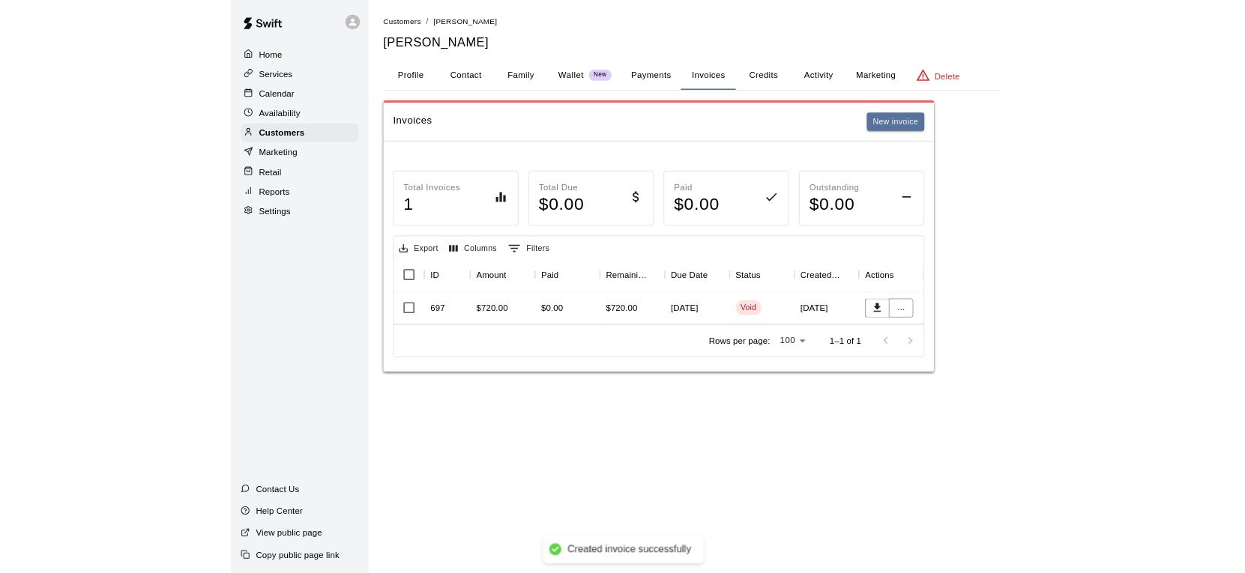
scroll to position [0, 0]
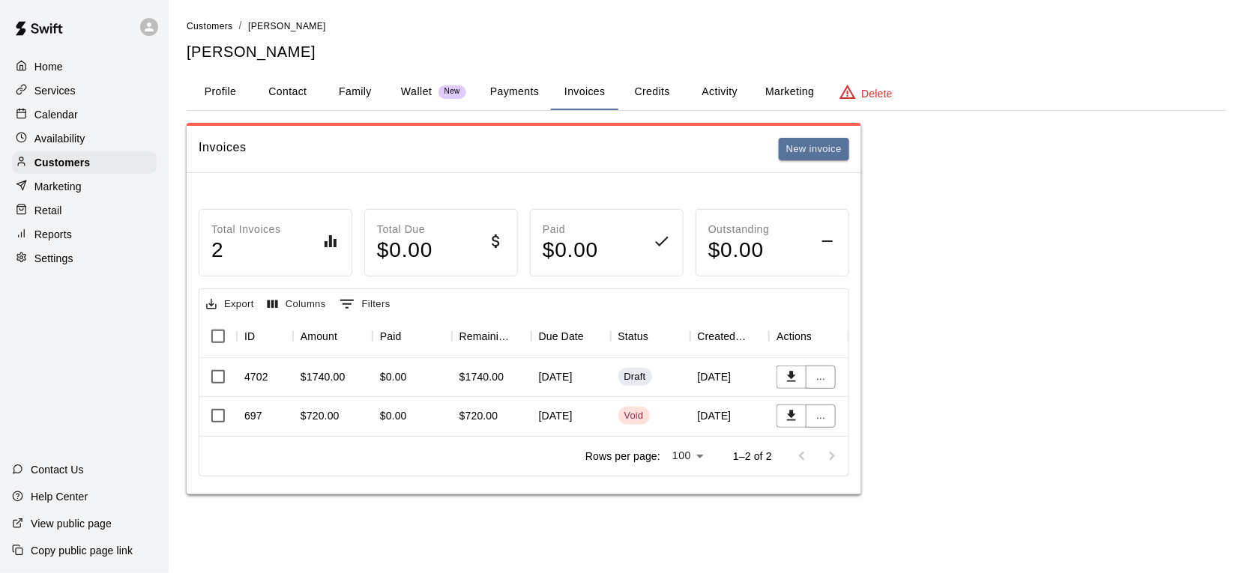
click at [70, 115] on p "Calendar" at bounding box center [55, 114] width 43 height 15
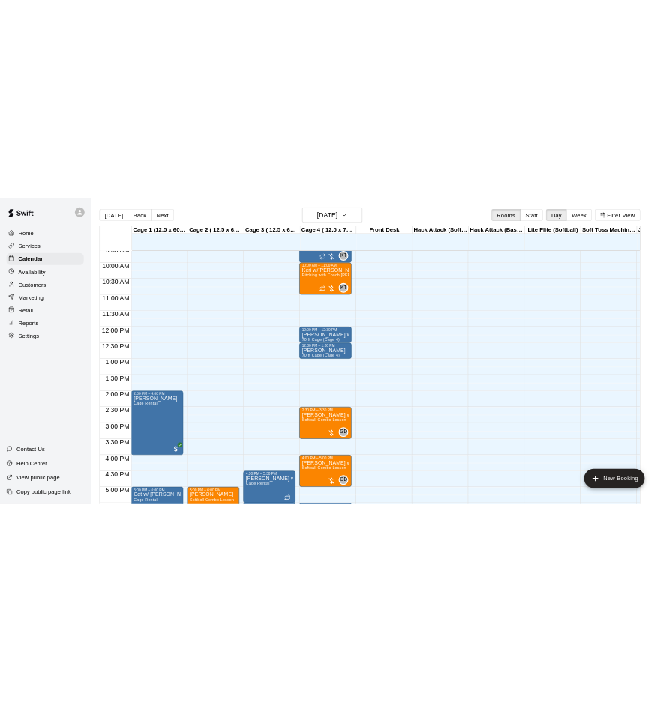
scroll to position [581, 0]
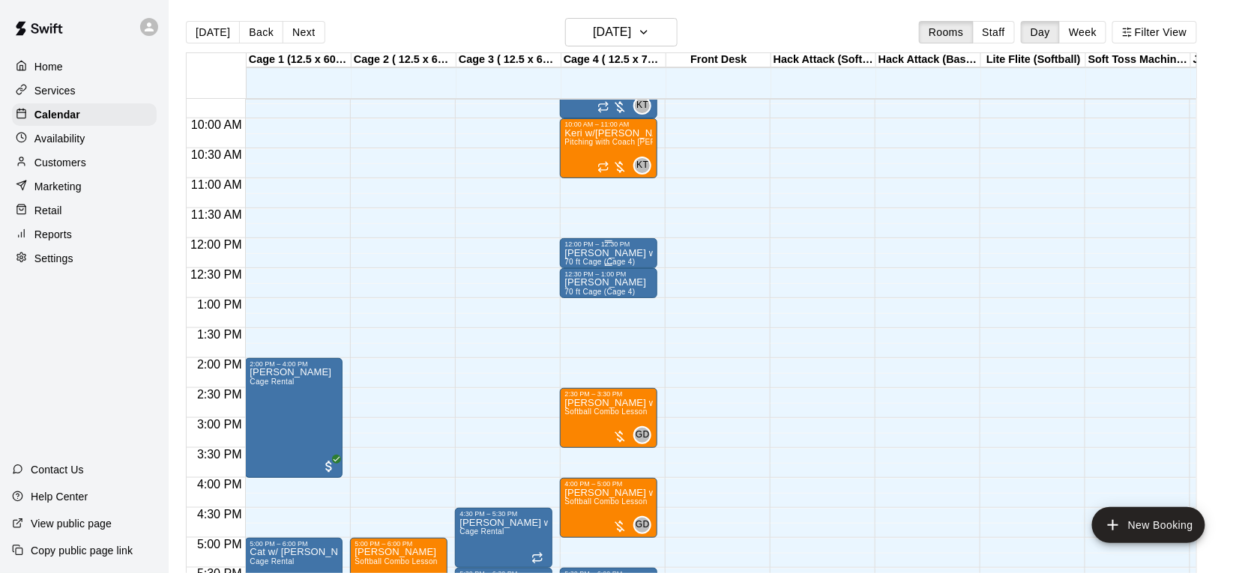
click at [627, 250] on div "sam w lila 70 ft Cage (Cage 4)" at bounding box center [608, 534] width 88 height 573
click at [584, 295] on img "edit" at bounding box center [580, 298] width 17 height 17
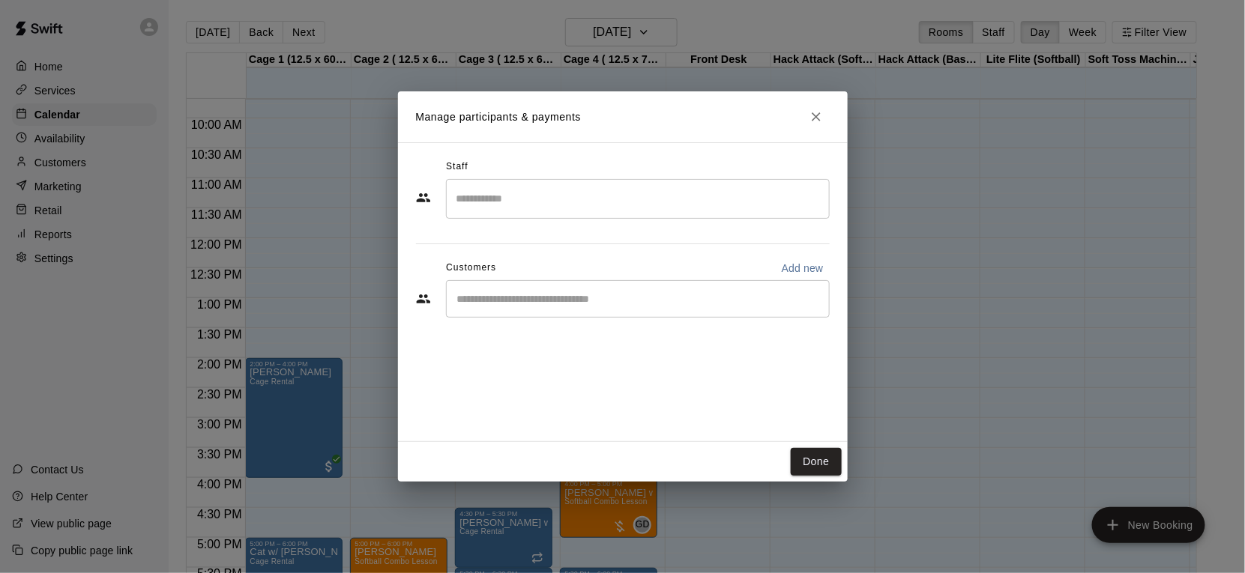
click at [537, 201] on input "Search staff" at bounding box center [638, 199] width 370 height 26
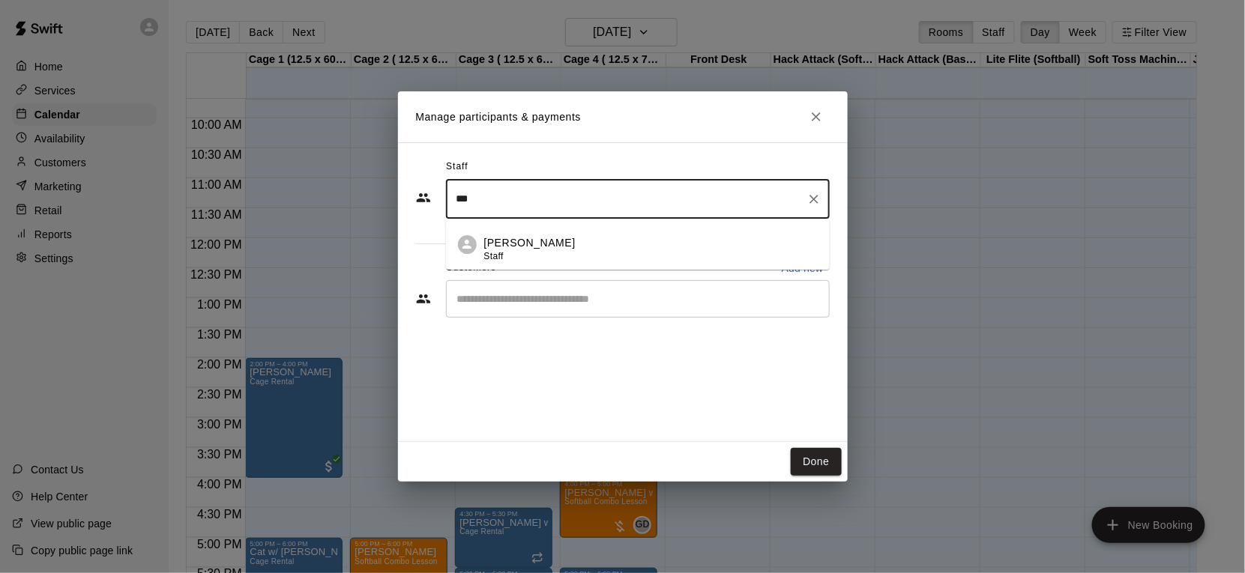
click at [567, 245] on p "Samantha Laliberte" at bounding box center [529, 243] width 91 height 16
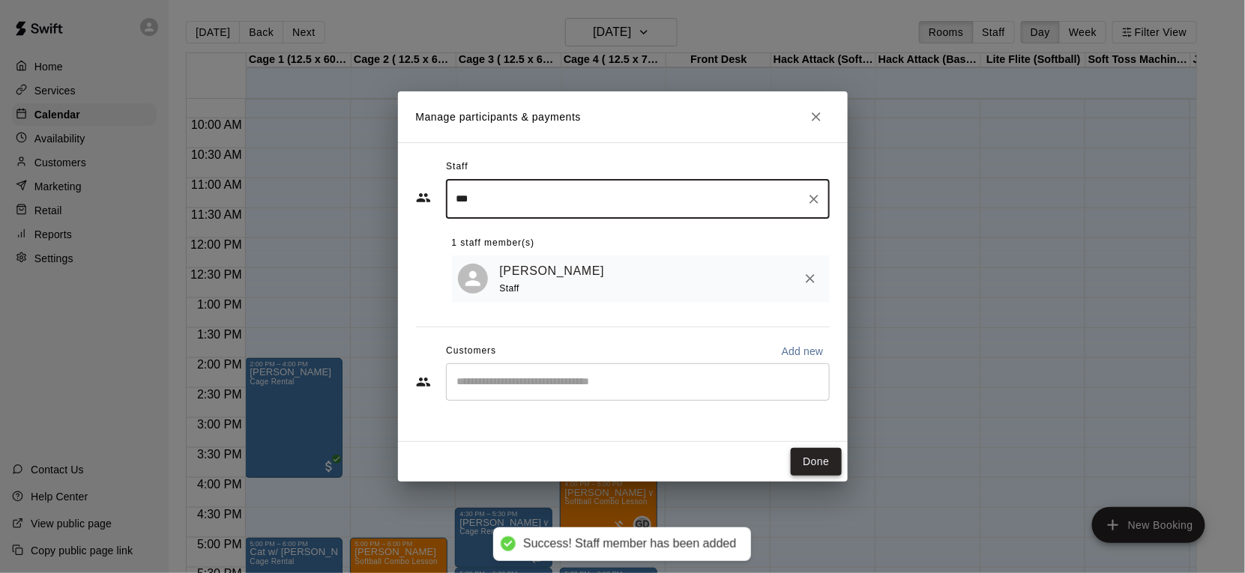
type input "***"
click at [669, 466] on button "Done" at bounding box center [816, 462] width 50 height 28
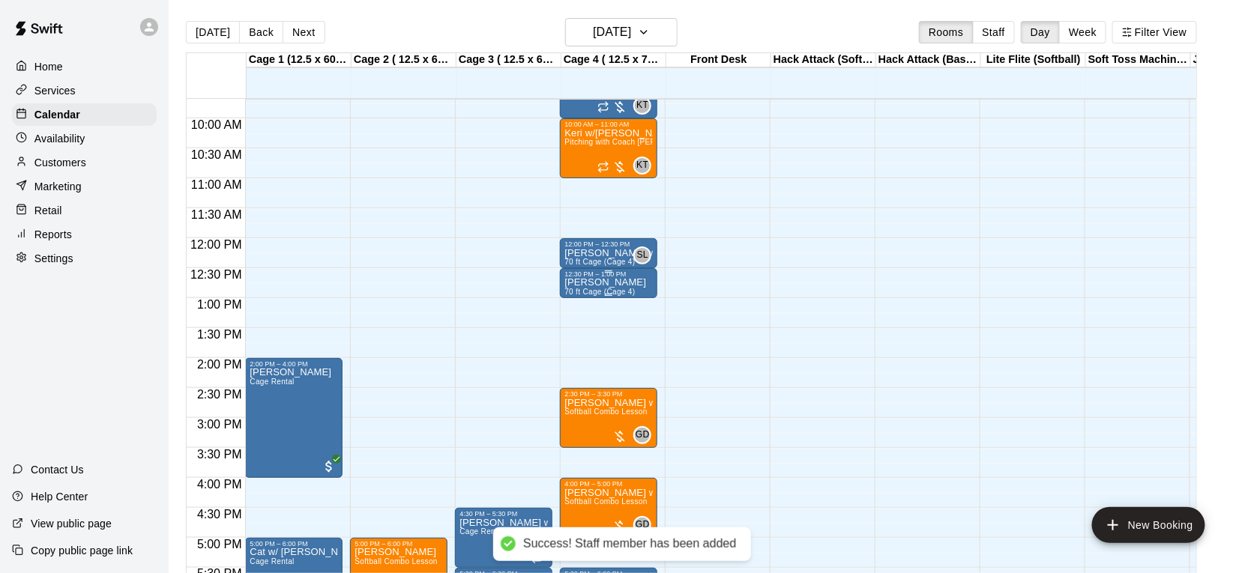
click at [651, 288] on div "sam w aubrey 70 ft Cage (Cage 4)" at bounding box center [608, 564] width 88 height 573
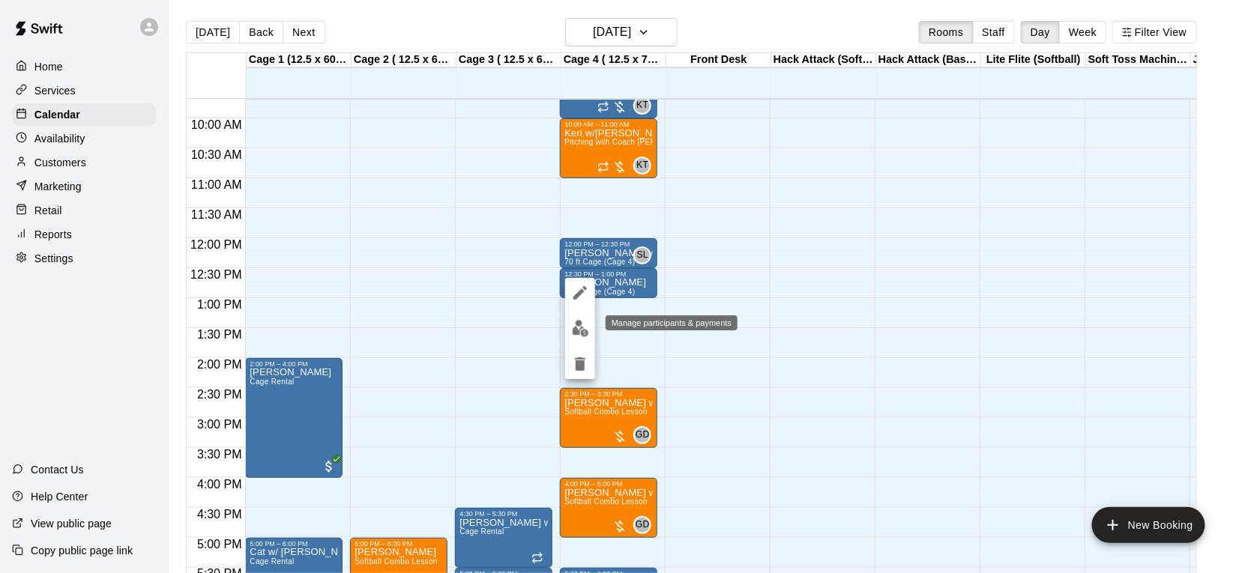
click at [573, 323] on img "edit" at bounding box center [580, 328] width 17 height 17
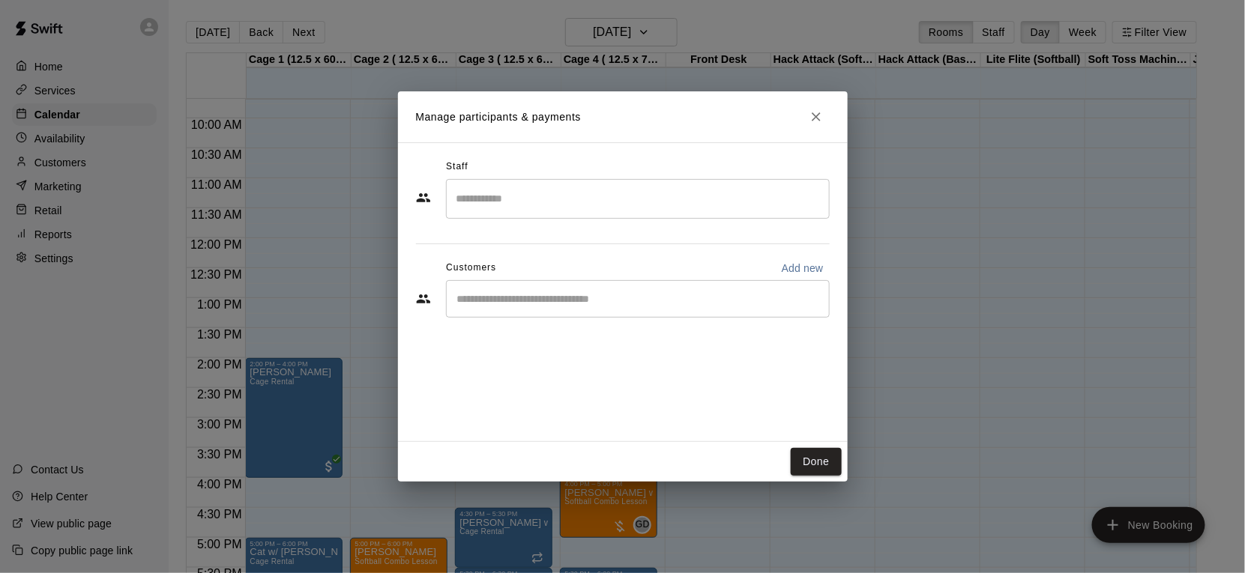
click at [550, 212] on div "​" at bounding box center [638, 199] width 384 height 40
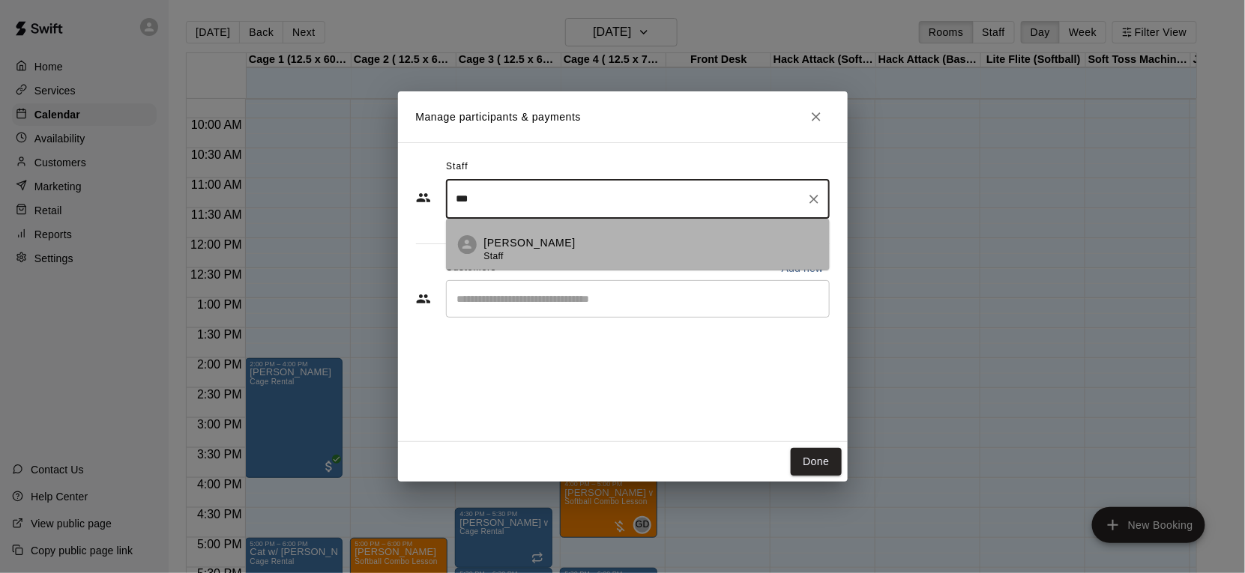
click at [556, 232] on li "Samantha Laliberte Staff" at bounding box center [638, 244] width 384 height 51
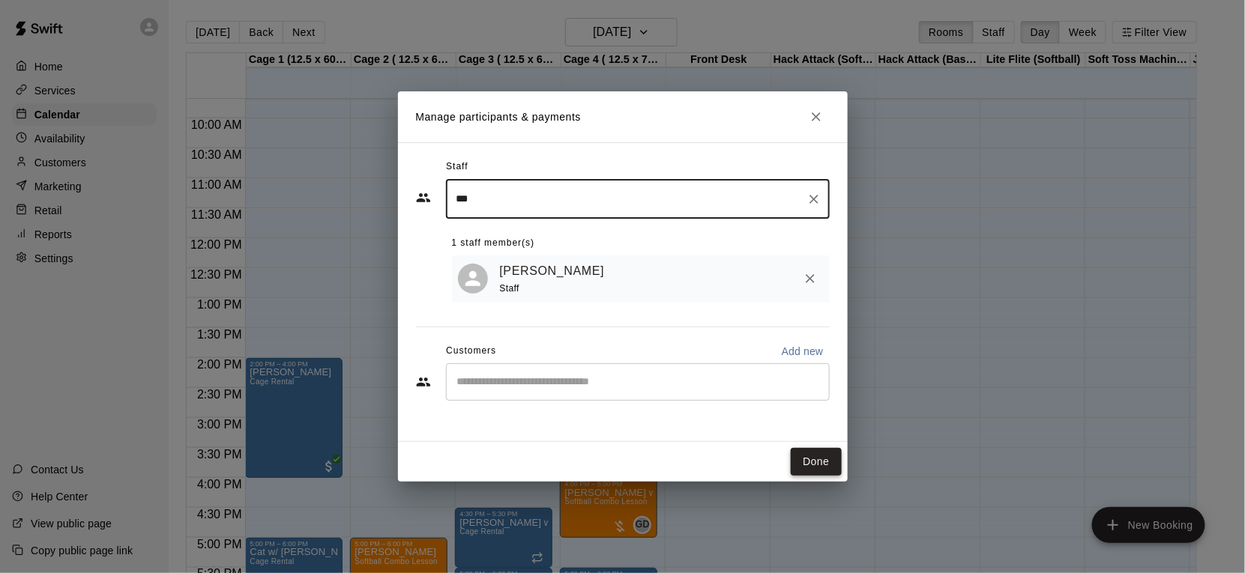
type input "***"
click at [669, 464] on button "Done" at bounding box center [816, 462] width 50 height 28
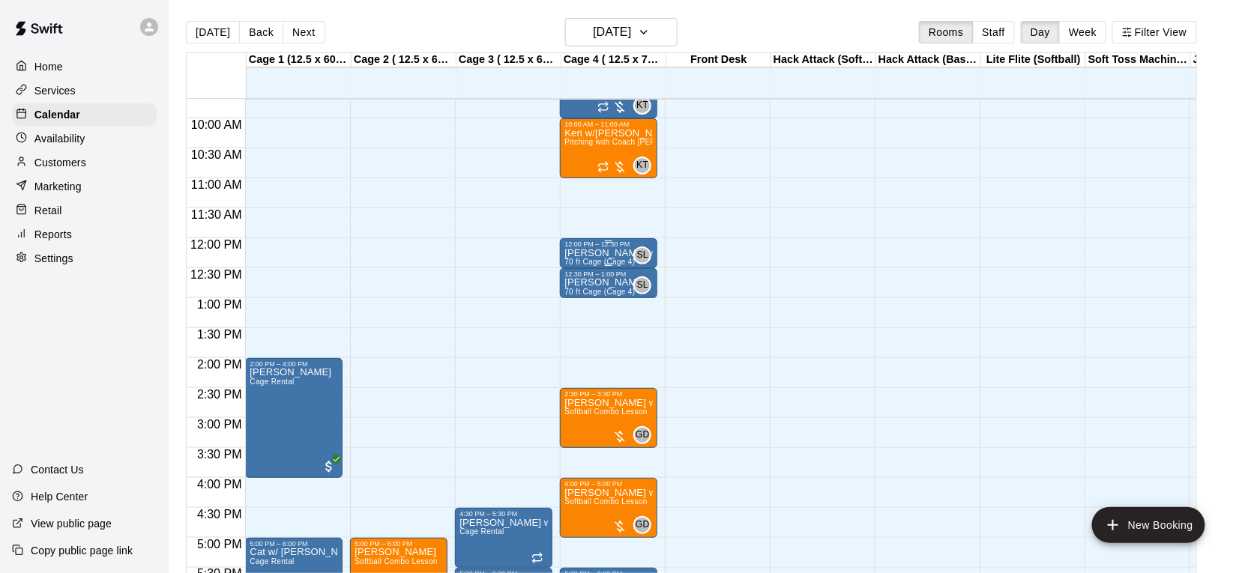
click at [625, 259] on span "70 ft Cage (Cage 4)" at bounding box center [599, 262] width 70 height 8
click at [588, 303] on img "edit" at bounding box center [580, 309] width 17 height 17
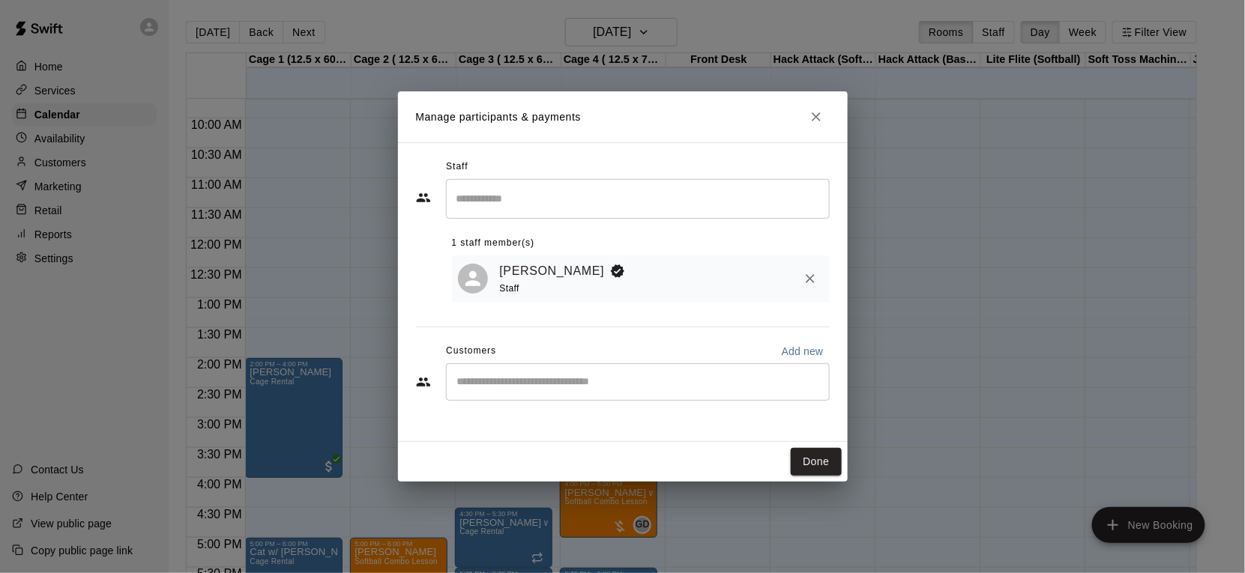
click at [645, 384] on input "Start typing to search customers..." at bounding box center [638, 382] width 370 height 15
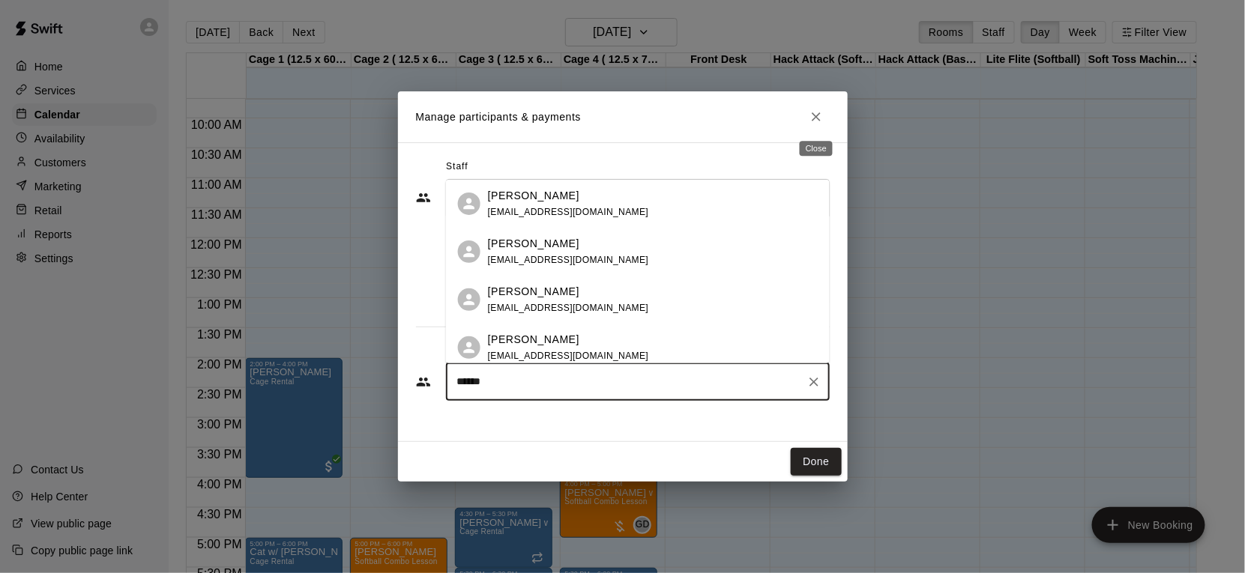
type input "******"
click at [669, 112] on icon "Close" at bounding box center [816, 116] width 15 height 15
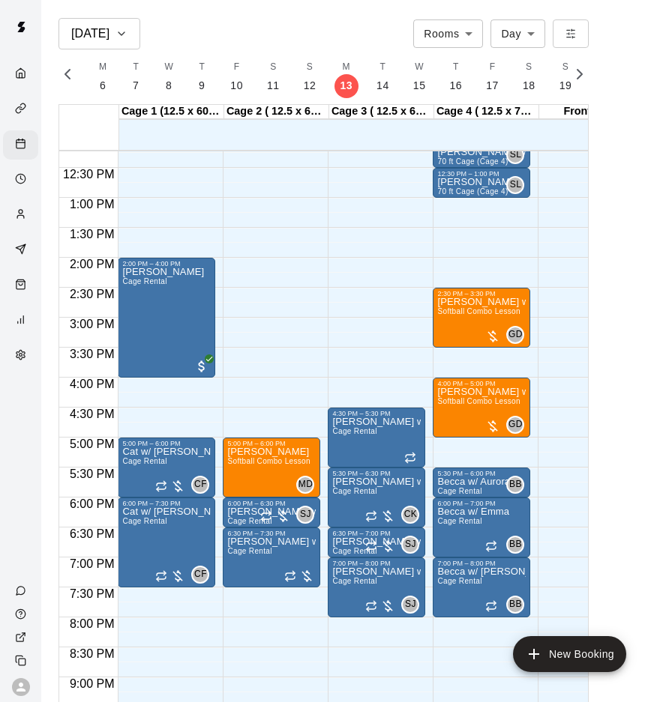
scroll to position [726, 0]
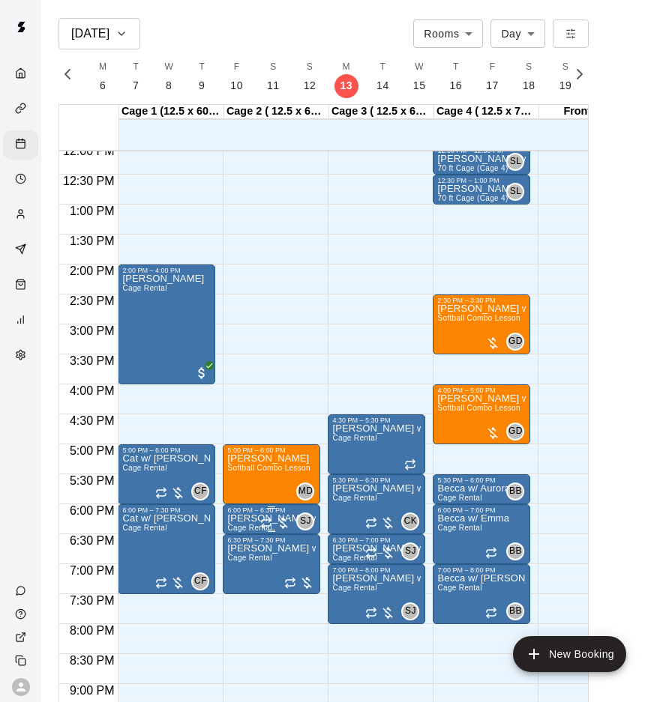
click at [237, 519] on p "[PERSON_NAME] w/[PERSON_NAME]" at bounding box center [271, 519] width 88 height 0
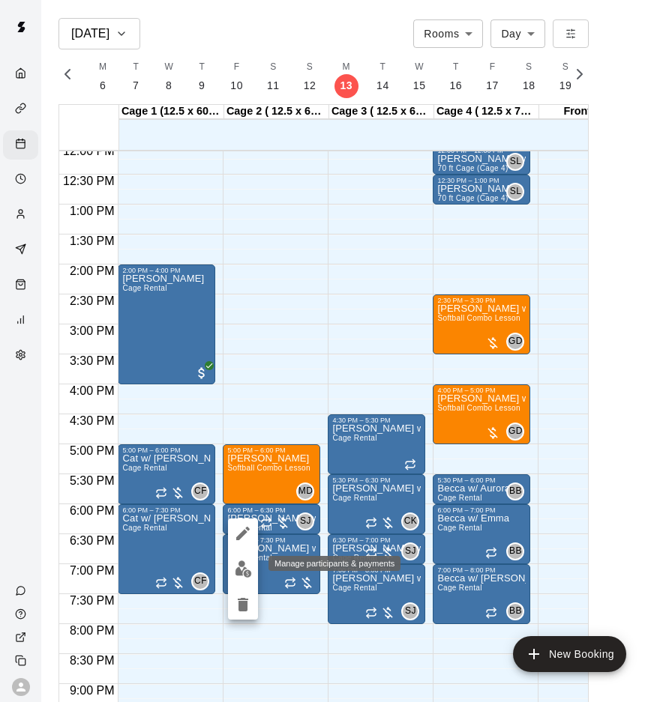
click at [250, 564] on img "edit" at bounding box center [243, 569] width 17 height 17
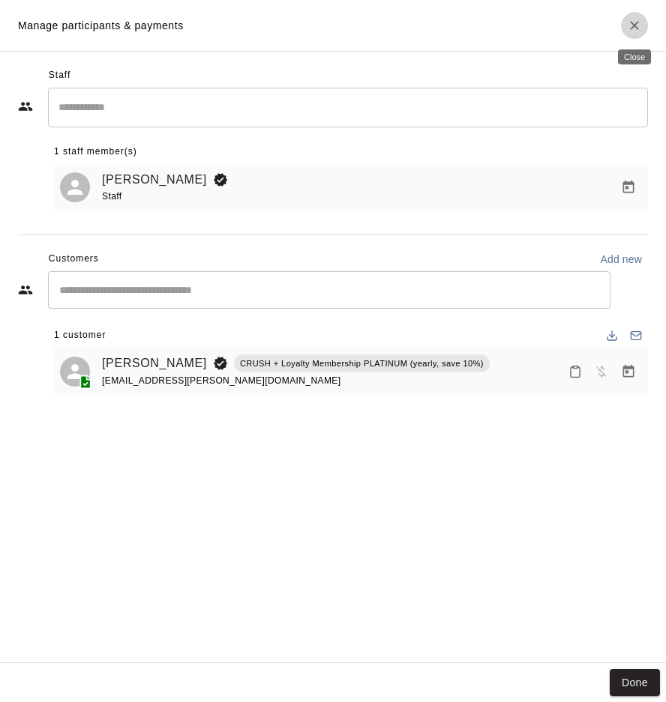
click at [635, 33] on button "Close" at bounding box center [634, 25] width 27 height 27
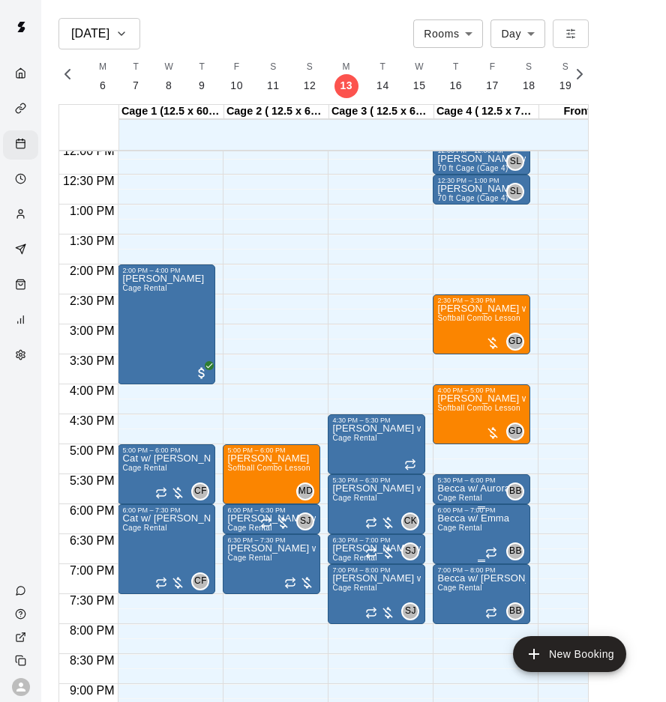
click at [476, 527] on span "Cage Rental" at bounding box center [459, 528] width 44 height 8
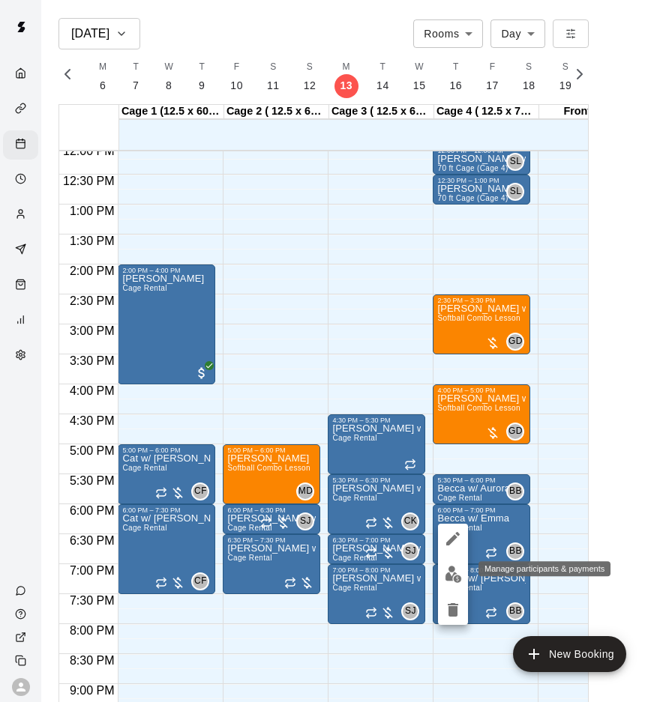
click at [447, 581] on img "edit" at bounding box center [452, 574] width 17 height 17
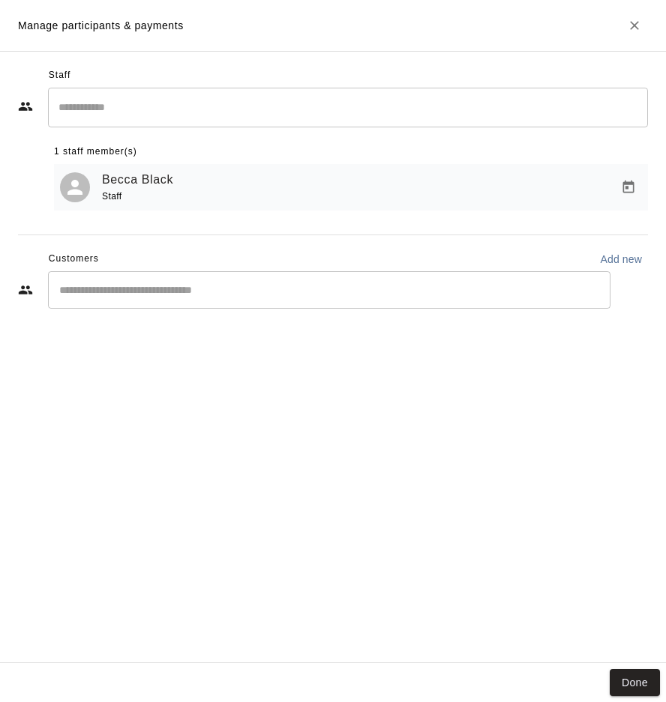
click at [178, 292] on input "Start typing to search customers..." at bounding box center [329, 290] width 549 height 15
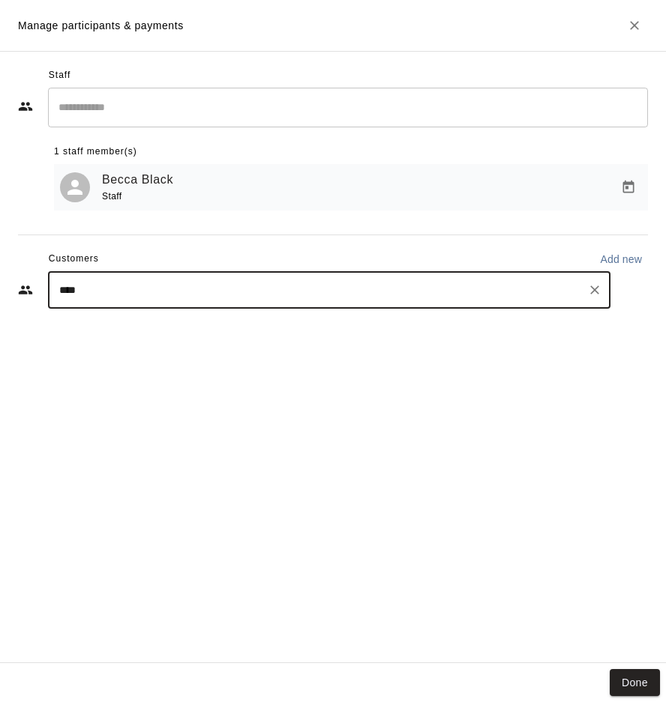
type input "****"
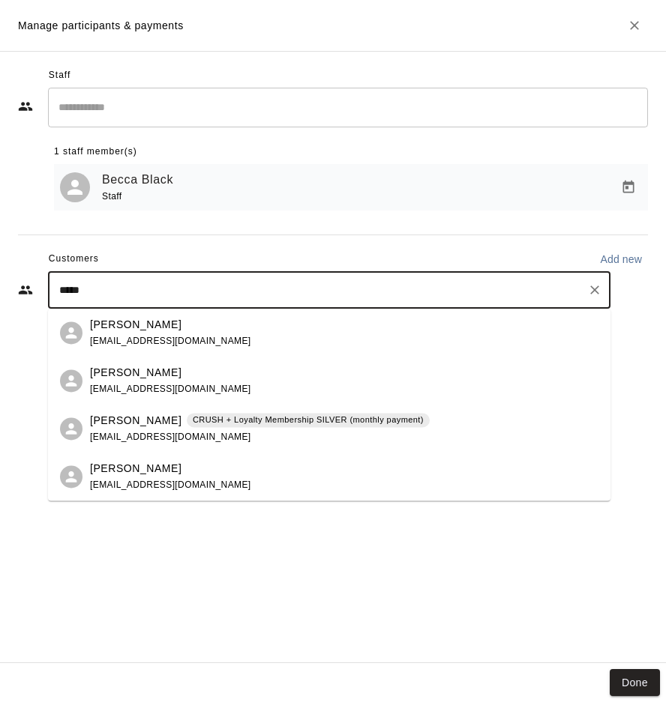
click at [169, 438] on span "jmoreau625@gmail.com" at bounding box center [170, 437] width 161 height 10
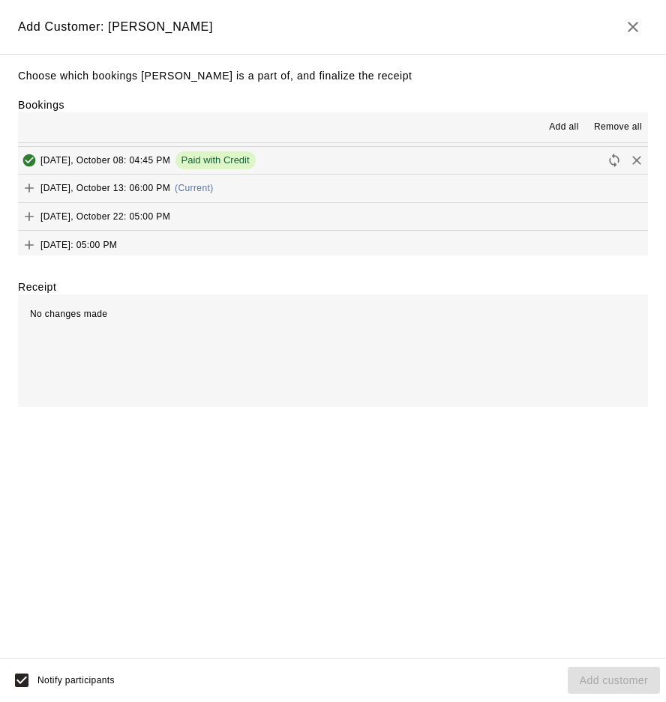
scroll to position [79, 0]
click at [255, 195] on button "Monday, October 13: 06:00 PM (Current)" at bounding box center [333, 190] width 630 height 28
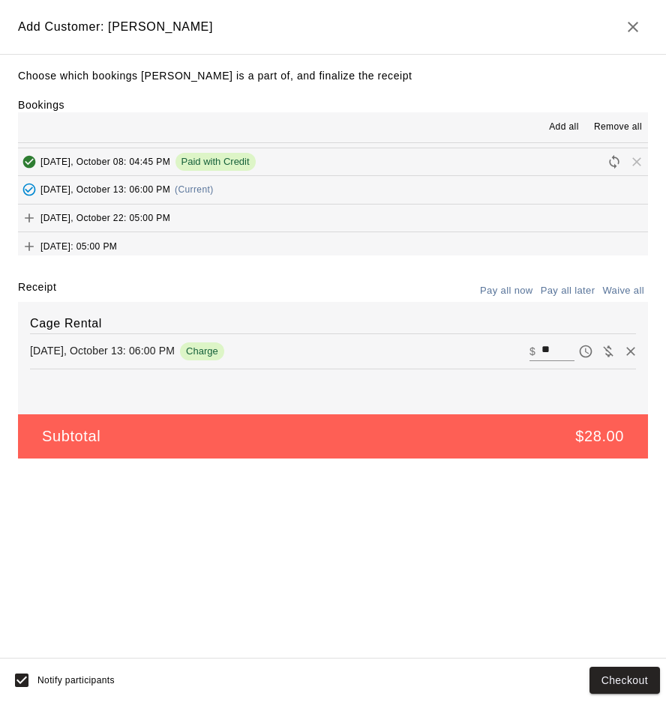
click at [253, 214] on button "Wednesday, October 22: 05:00 PM" at bounding box center [333, 219] width 630 height 28
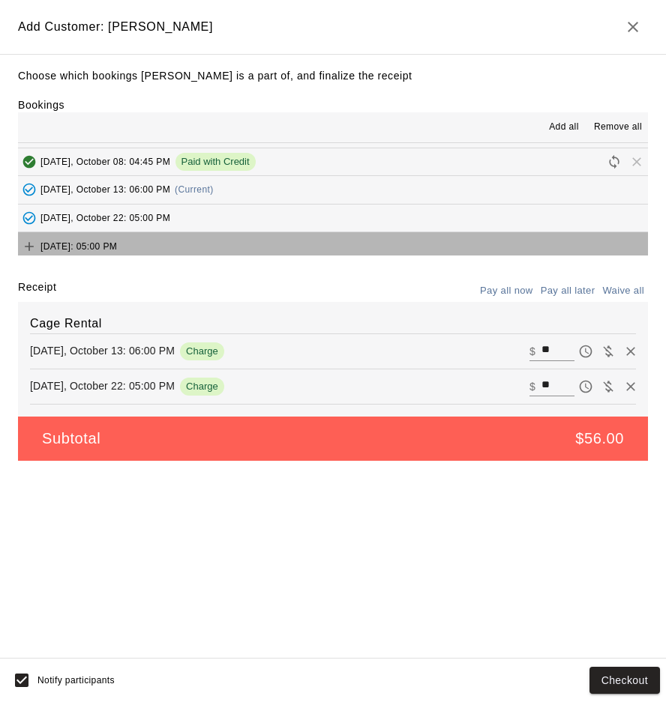
click at [253, 237] on button "Wednesday, October 29: 05:00 PM" at bounding box center [333, 246] width 630 height 28
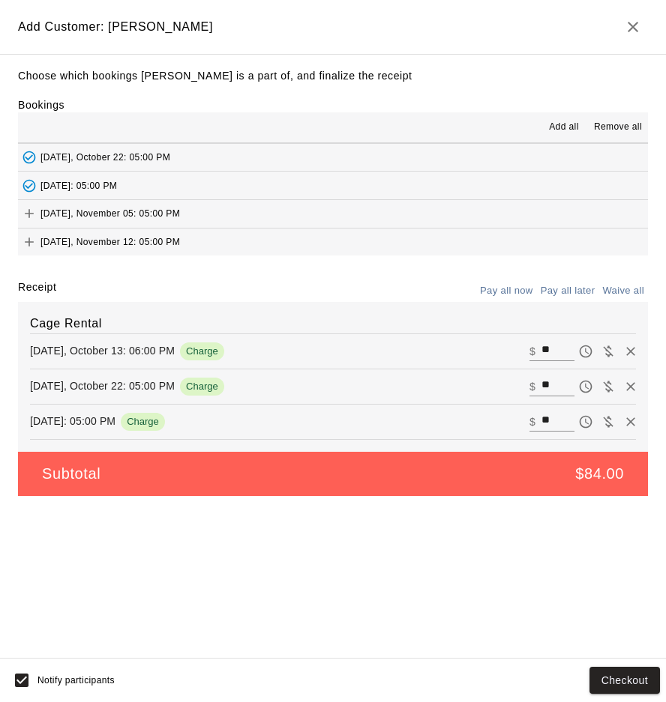
scroll to position [144, 0]
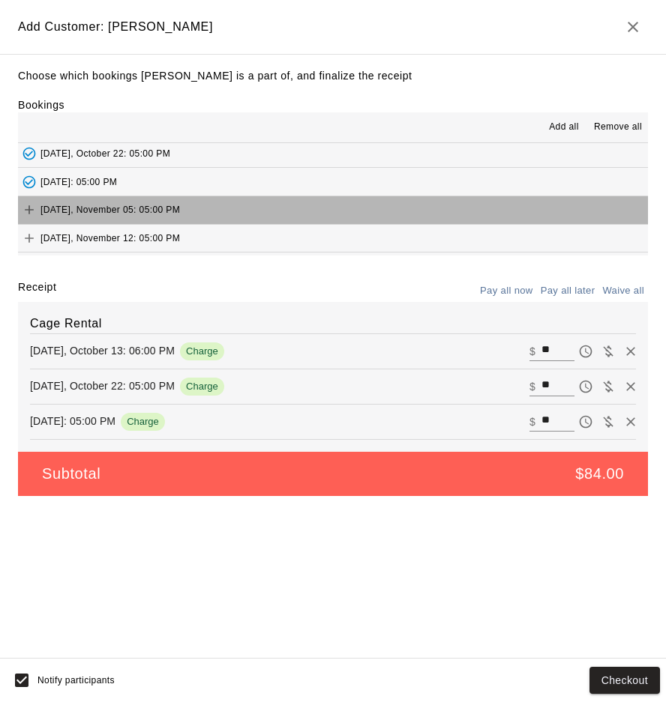
click at [223, 204] on button "Wednesday, November 05: 05:00 PM" at bounding box center [333, 210] width 630 height 28
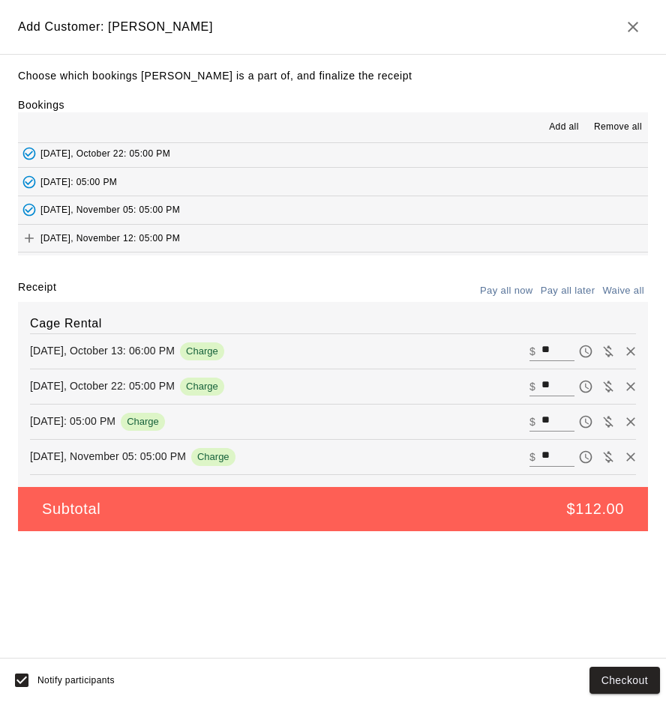
click at [231, 232] on button "Wednesday, November 12: 05:00 PM" at bounding box center [333, 239] width 630 height 28
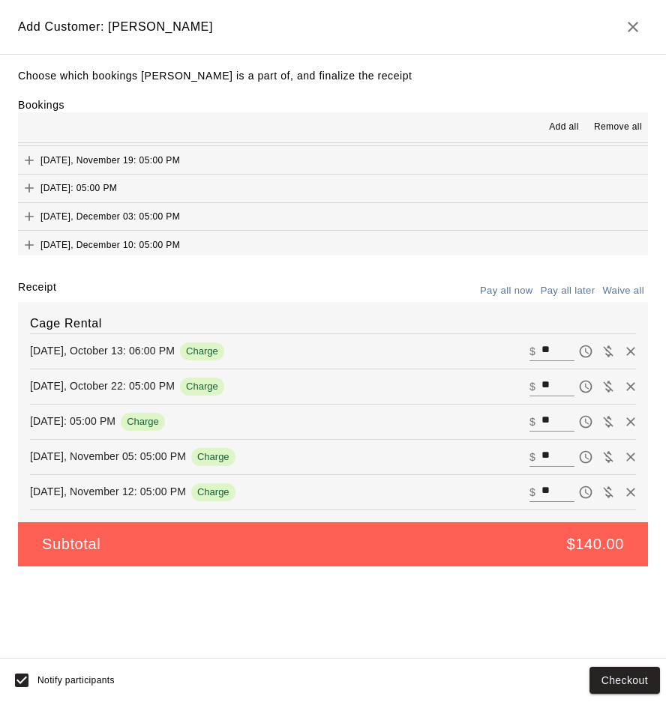
scroll to position [244, 0]
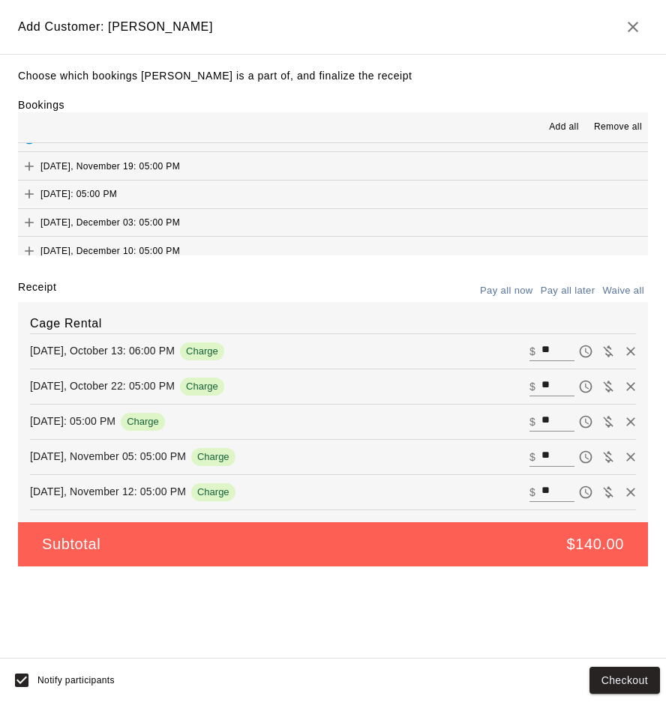
click at [225, 163] on button "Wednesday, November 19: 05:00 PM" at bounding box center [333, 166] width 630 height 28
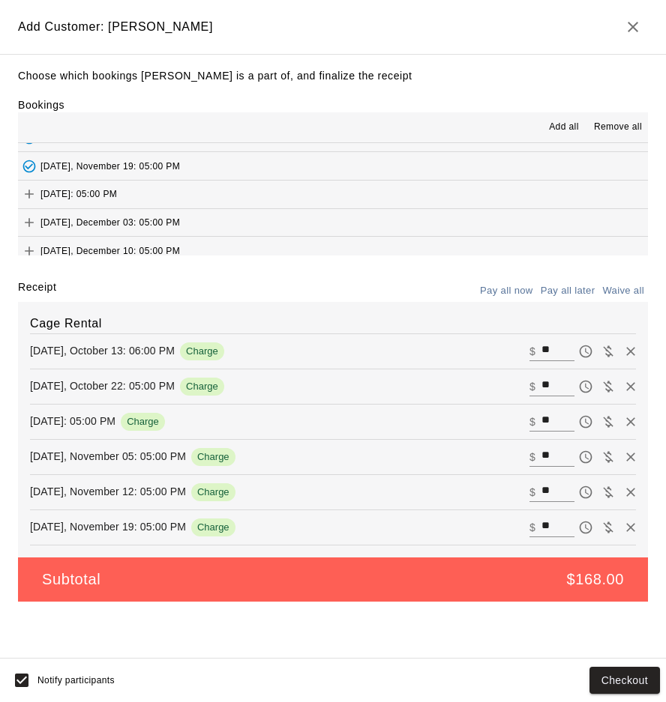
click at [227, 184] on button "Wednesday, November 26: 05:00 PM" at bounding box center [333, 195] width 630 height 28
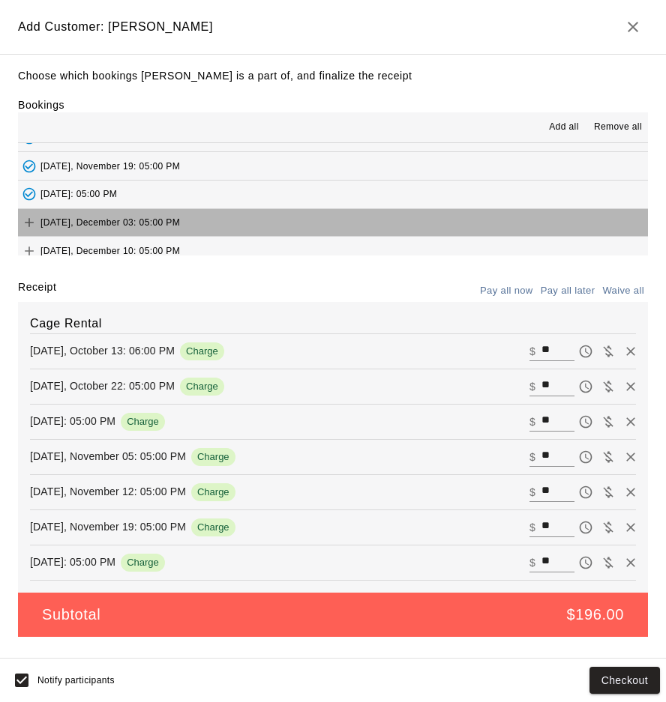
drag, startPoint x: 232, startPoint y: 214, endPoint x: 234, endPoint y: 229, distance: 14.3
click at [232, 214] on button "Wednesday, December 03: 05:00 PM" at bounding box center [333, 223] width 630 height 28
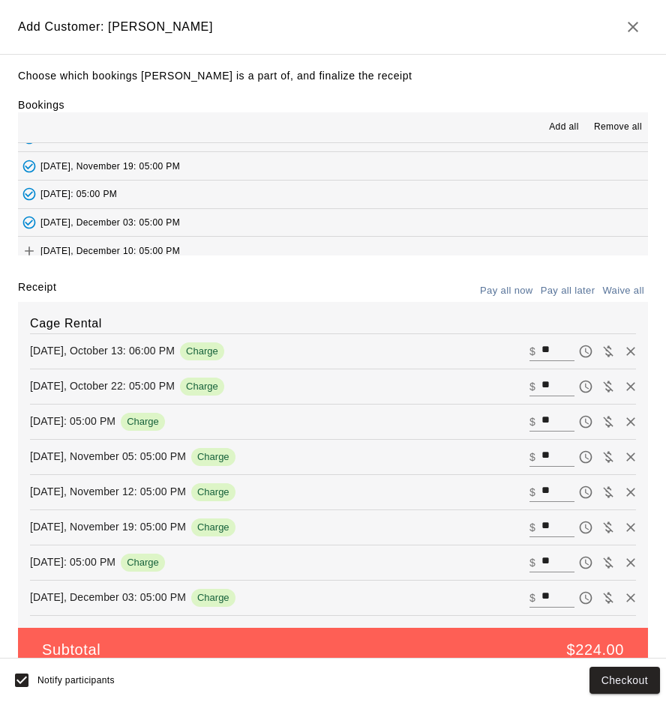
click at [232, 238] on button "Wednesday, December 10: 05:00 PM" at bounding box center [333, 251] width 630 height 28
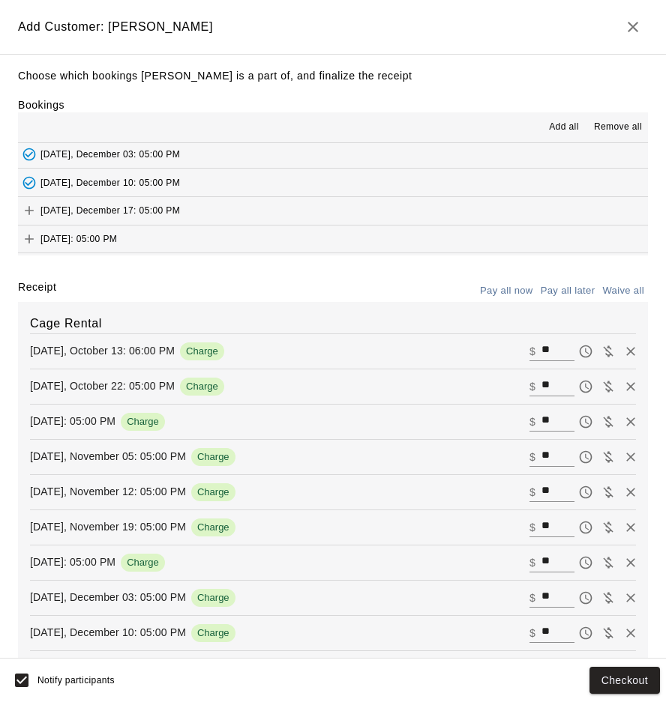
scroll to position [337, 0]
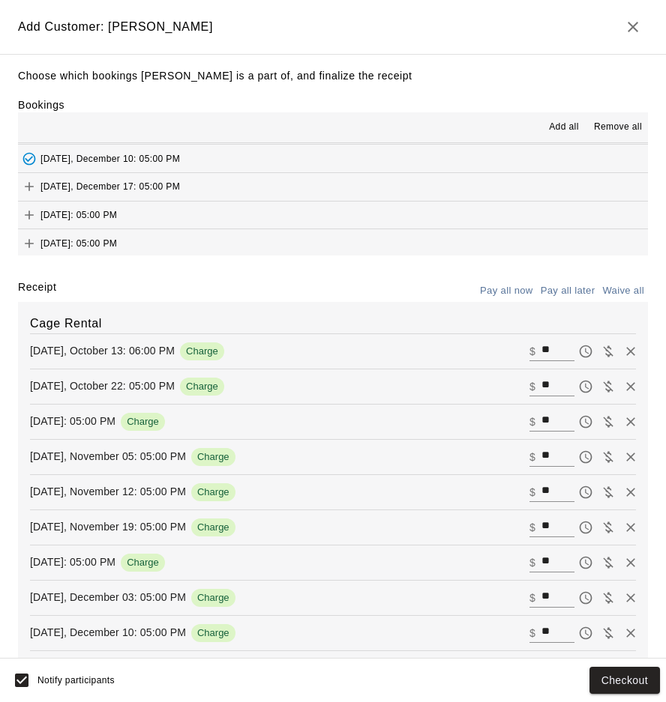
click at [241, 185] on button "Wednesday, December 17: 05:00 PM" at bounding box center [333, 187] width 630 height 28
click at [241, 202] on button "Wednesday, December 24: 05:00 PM" at bounding box center [333, 216] width 630 height 28
click at [244, 231] on button "Wednesday, December 31: 05:00 PM" at bounding box center [333, 243] width 630 height 28
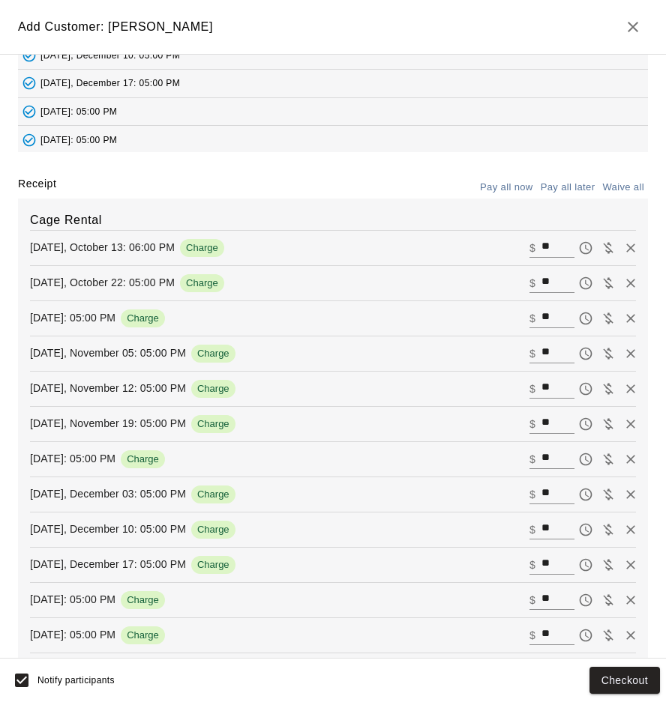
scroll to position [106, 0]
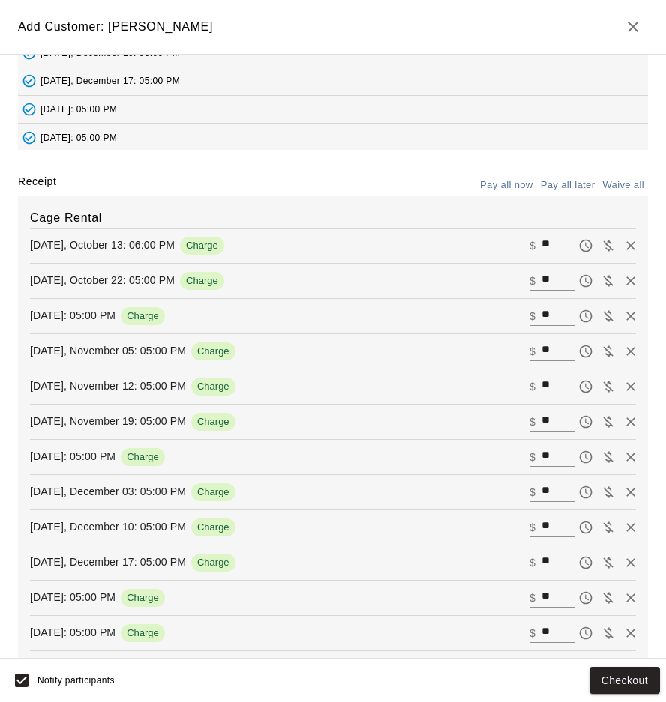
click at [559, 187] on button "Pay all later" at bounding box center [568, 185] width 62 height 23
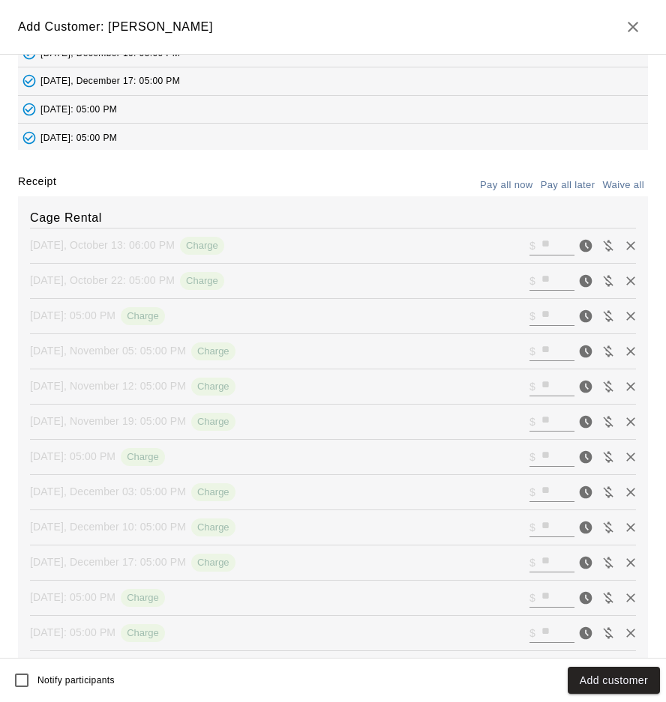
click at [588, 690] on button "Add customer" at bounding box center [613, 681] width 92 height 28
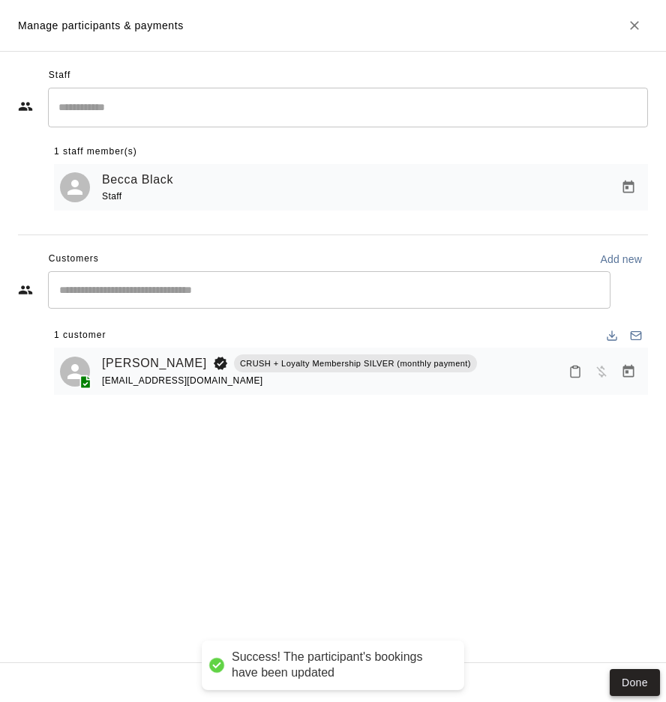
click at [639, 683] on button "Done" at bounding box center [634, 683] width 50 height 28
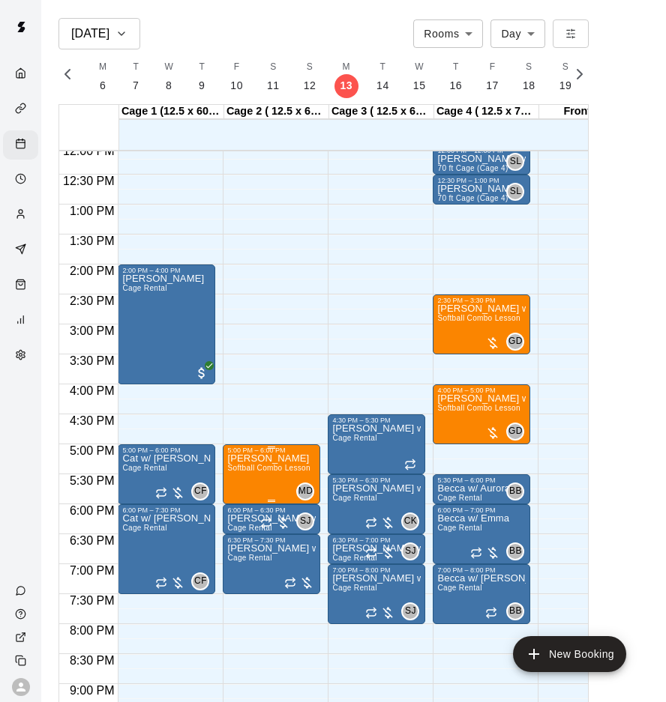
click at [241, 506] on img "edit" at bounding box center [243, 504] width 17 height 17
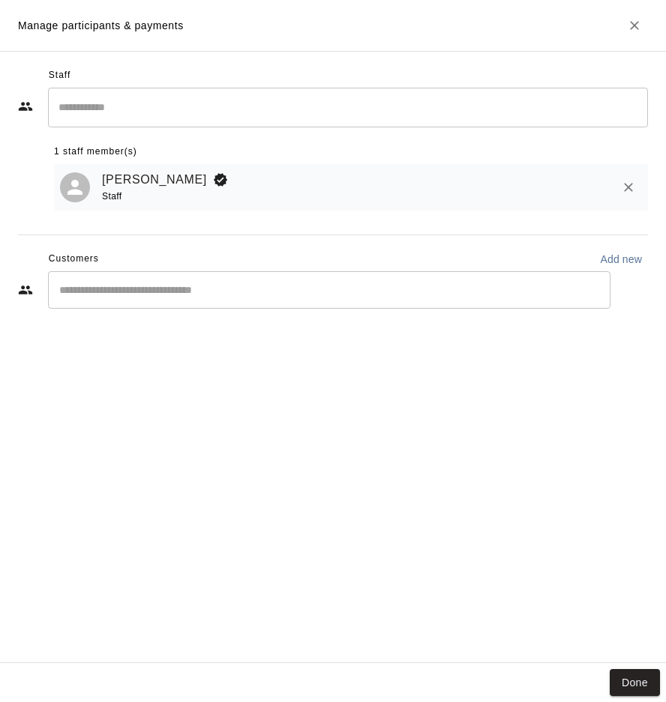
click at [160, 280] on div "​" at bounding box center [329, 289] width 562 height 37
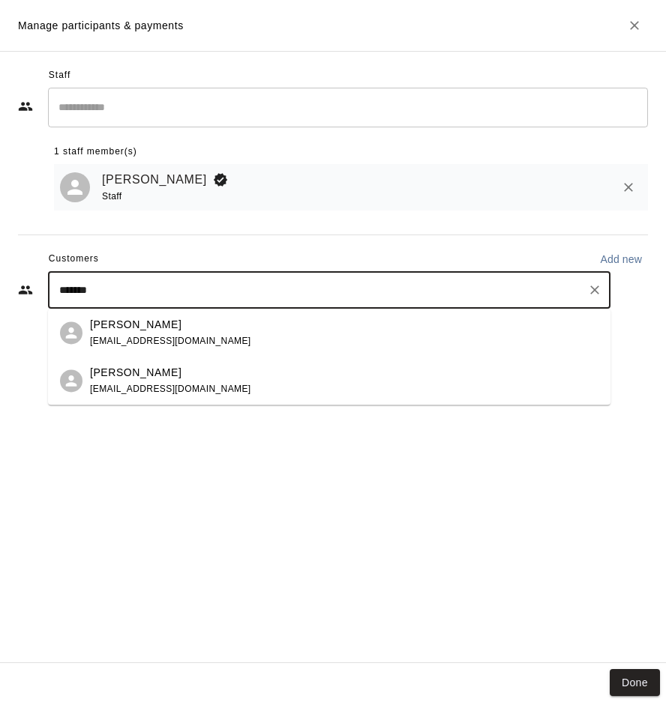
type input "********"
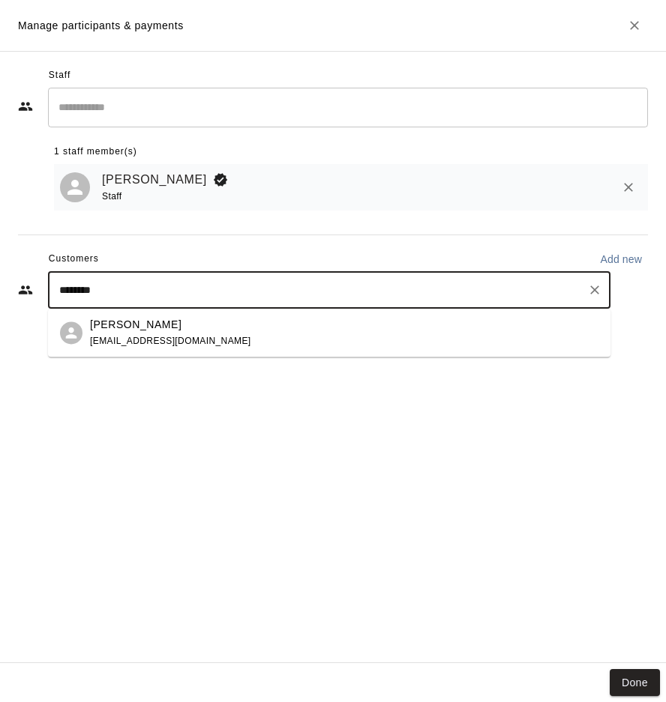
click at [177, 334] on div "Harper Alston alstonamber31@gmail.com" at bounding box center [170, 333] width 161 height 32
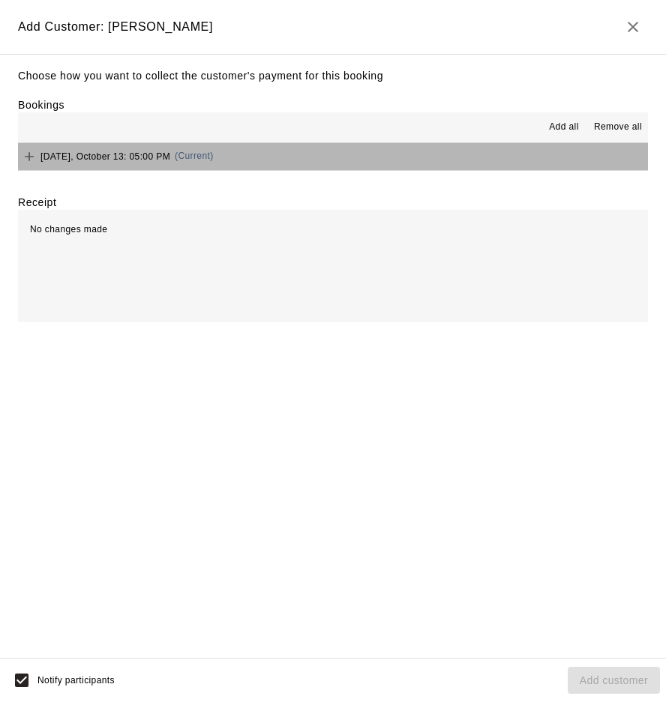
click at [277, 157] on button "Monday, October 13: 05:00 PM (Current)" at bounding box center [333, 157] width 630 height 28
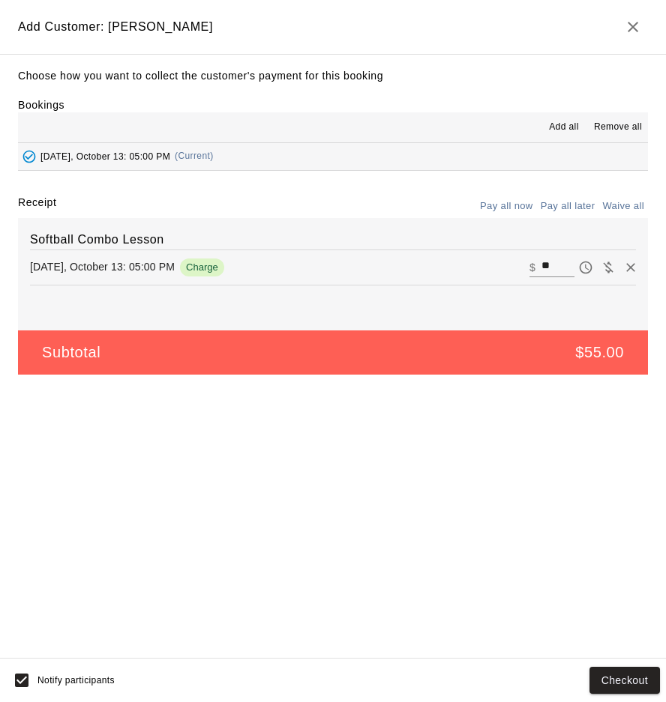
click at [567, 211] on button "Pay all later" at bounding box center [568, 206] width 62 height 23
click at [608, 676] on button "Add customer" at bounding box center [613, 681] width 92 height 28
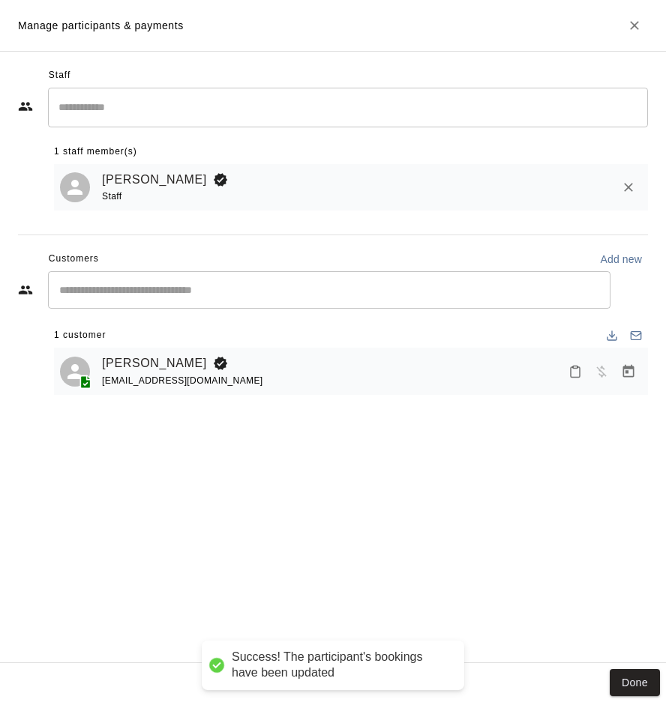
click at [636, 688] on button "Done" at bounding box center [634, 683] width 50 height 28
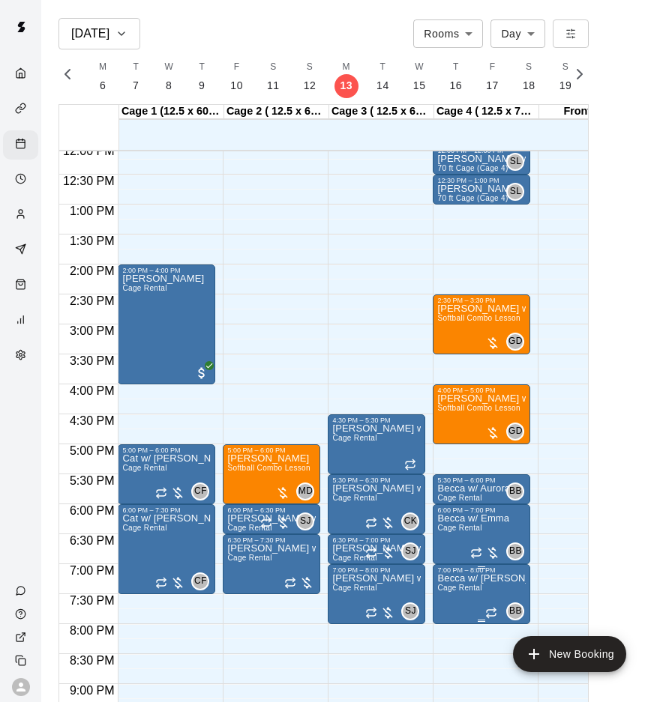
scroll to position [869, 0]
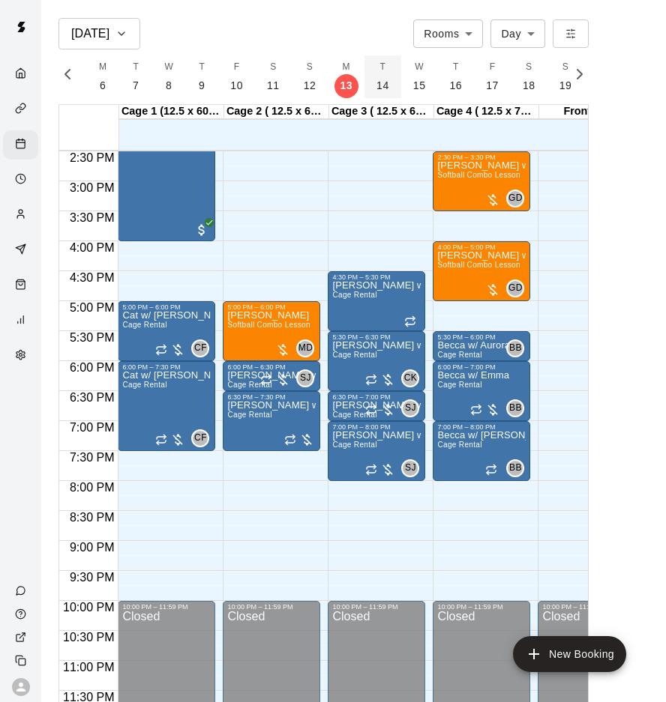
click at [379, 76] on button "T 14" at bounding box center [382, 76] width 37 height 43
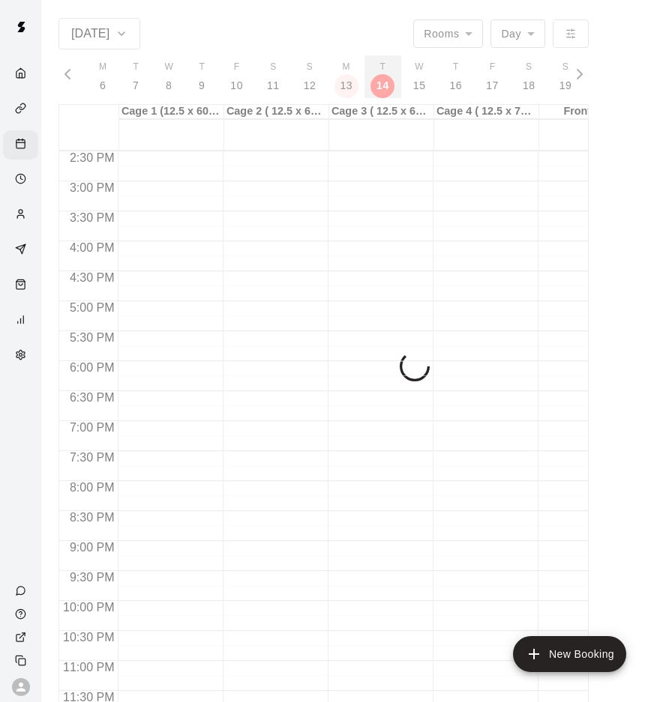
scroll to position [0, 6287]
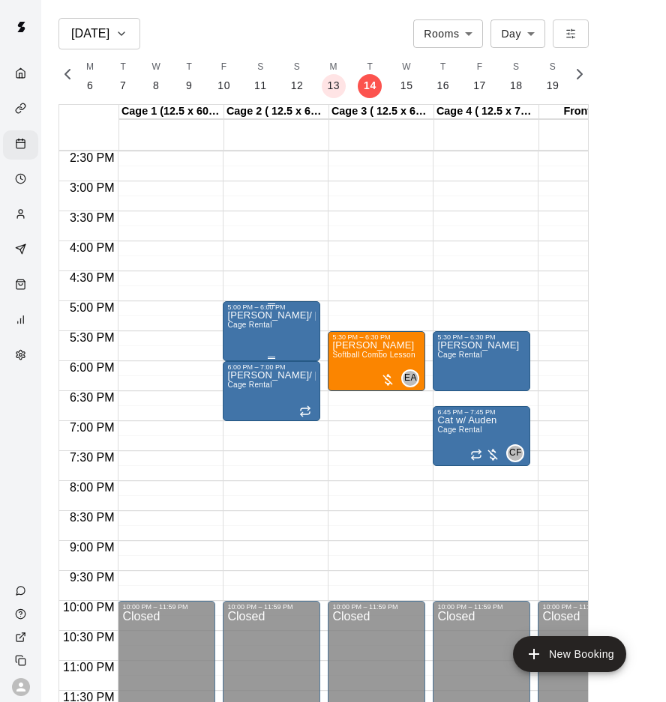
click at [298, 335] on div "shayla w/ quinn Cage Rental" at bounding box center [271, 662] width 88 height 702
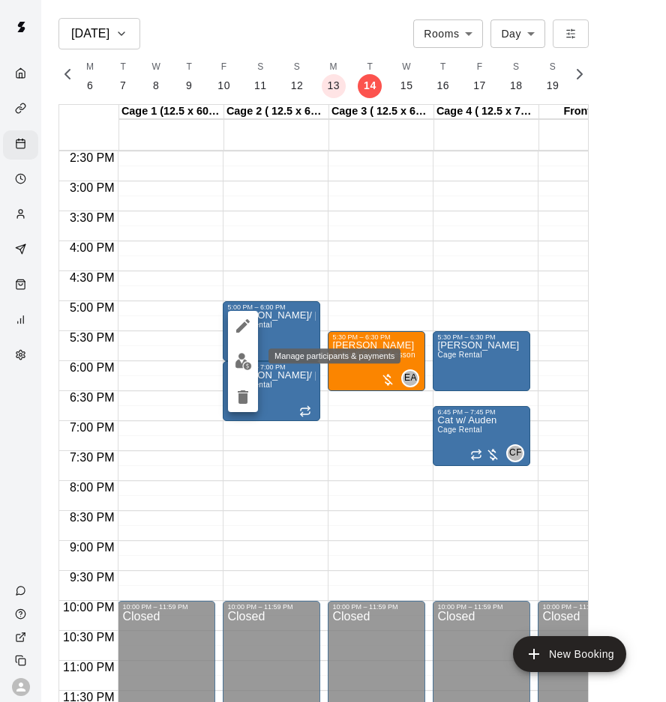
click at [244, 367] on img "edit" at bounding box center [243, 361] width 17 height 17
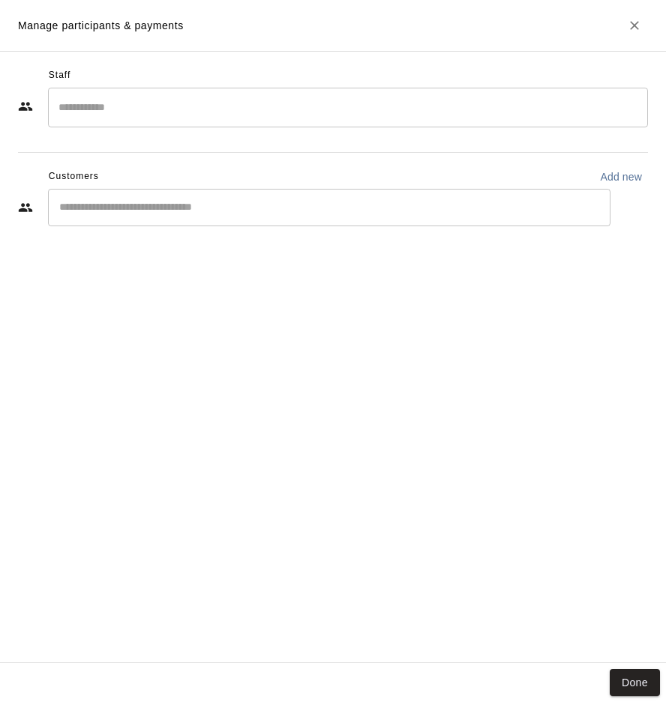
click at [130, 99] on input "Search staff" at bounding box center [348, 107] width 586 height 26
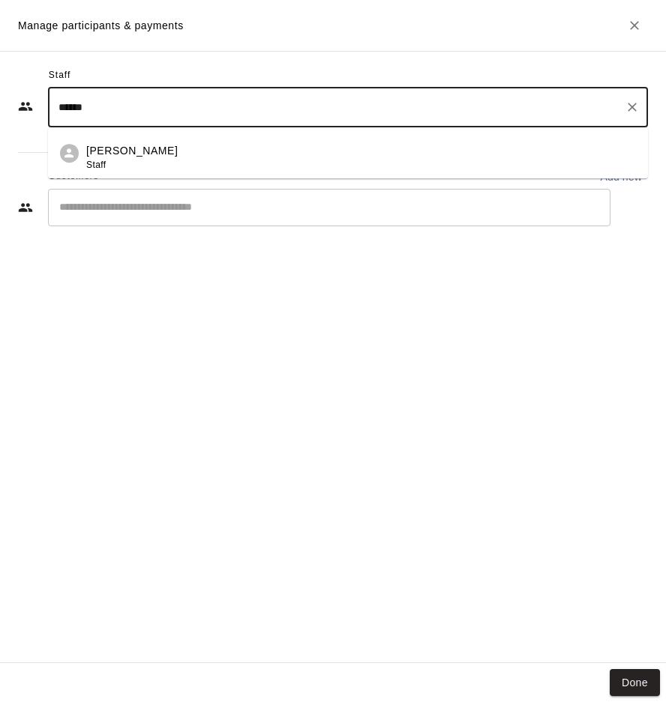
click at [201, 145] on div "Shayla Lombari Staff" at bounding box center [360, 157] width 549 height 29
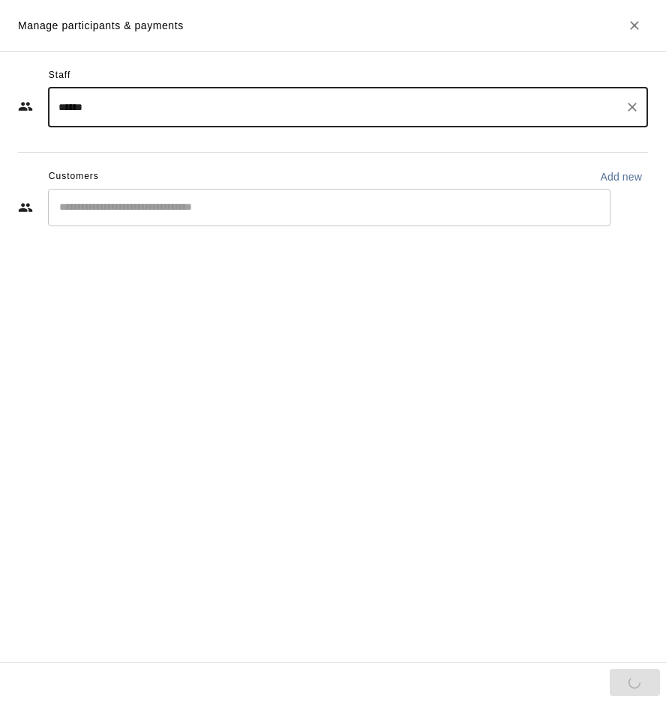
type input "******"
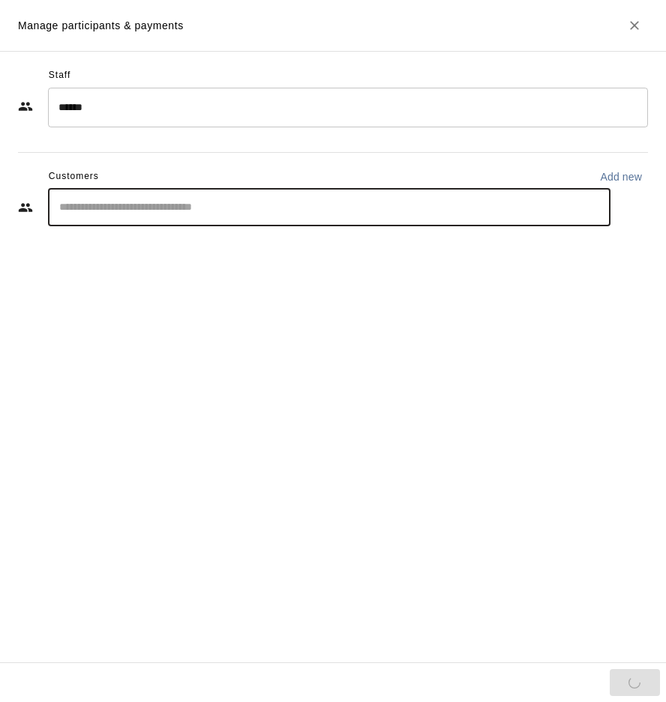
click at [179, 206] on input "Start typing to search customers..." at bounding box center [329, 207] width 549 height 15
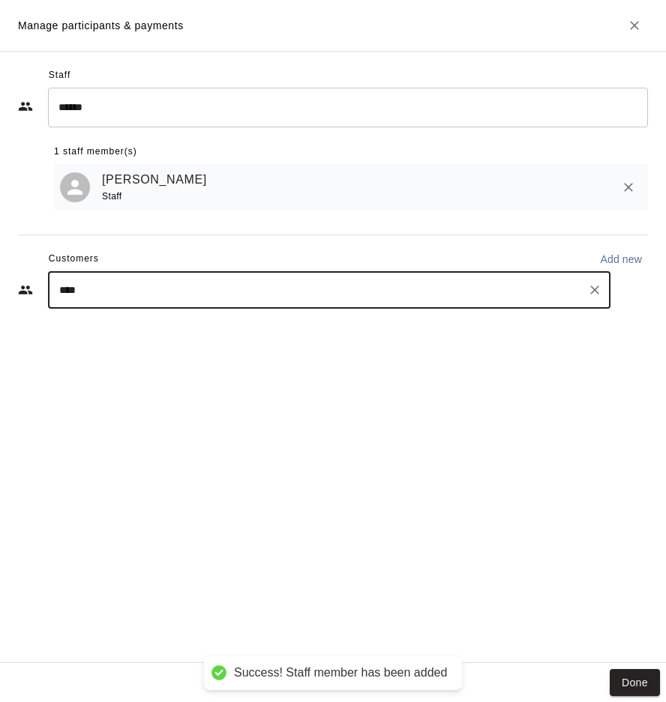
type input "*****"
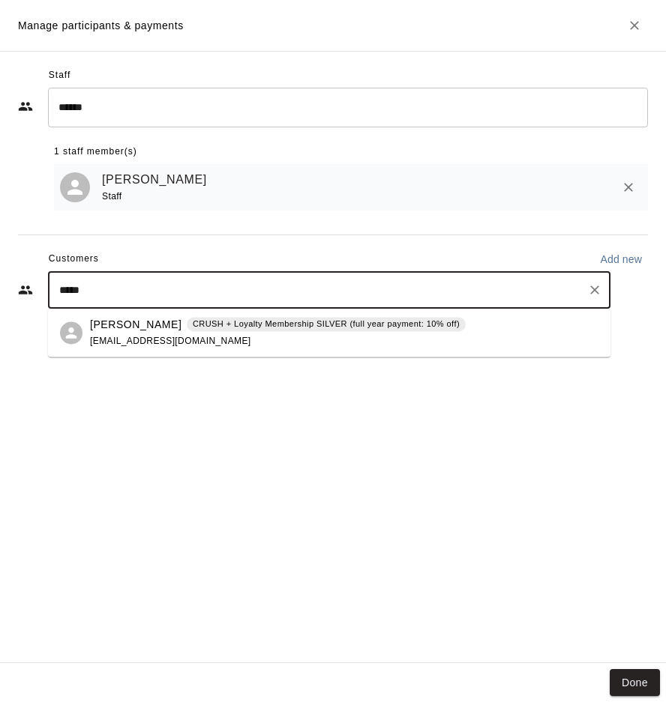
click at [339, 322] on p "CRUSH + Loyalty Membership SILVER (full year payment: 10% off)" at bounding box center [326, 324] width 267 height 13
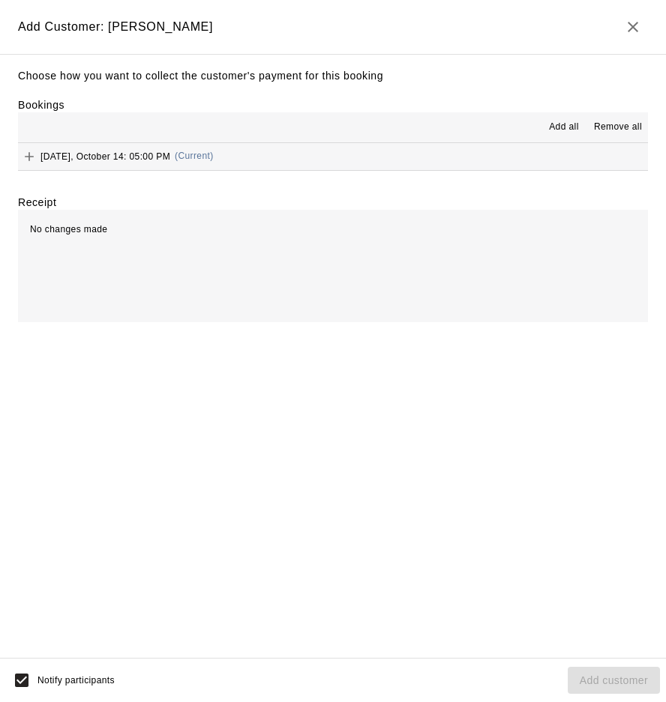
click at [300, 174] on div "Choose how you want to collect the customer's payment for this booking Bookings…" at bounding box center [333, 356] width 666 height 605
click at [310, 166] on button "Tuesday, October 14: 05:00 PM (Current)" at bounding box center [333, 157] width 630 height 28
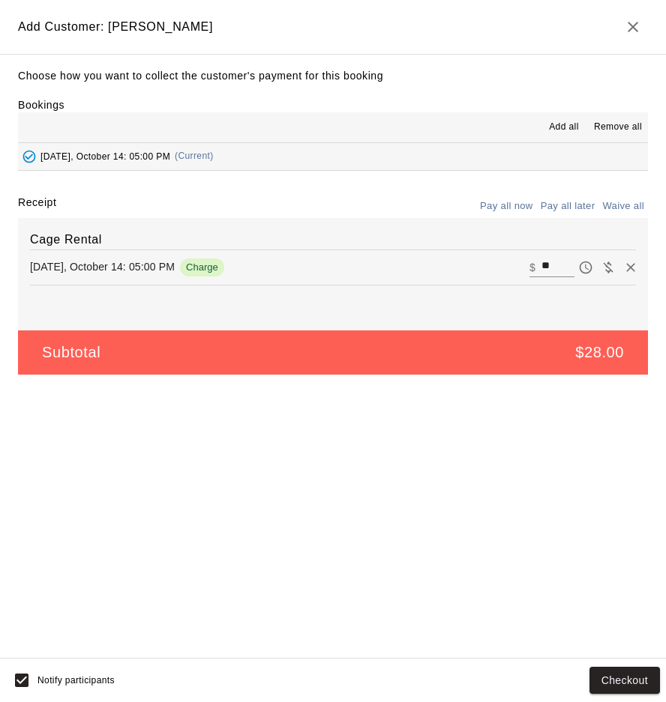
click at [570, 217] on button "Pay all later" at bounding box center [568, 206] width 62 height 23
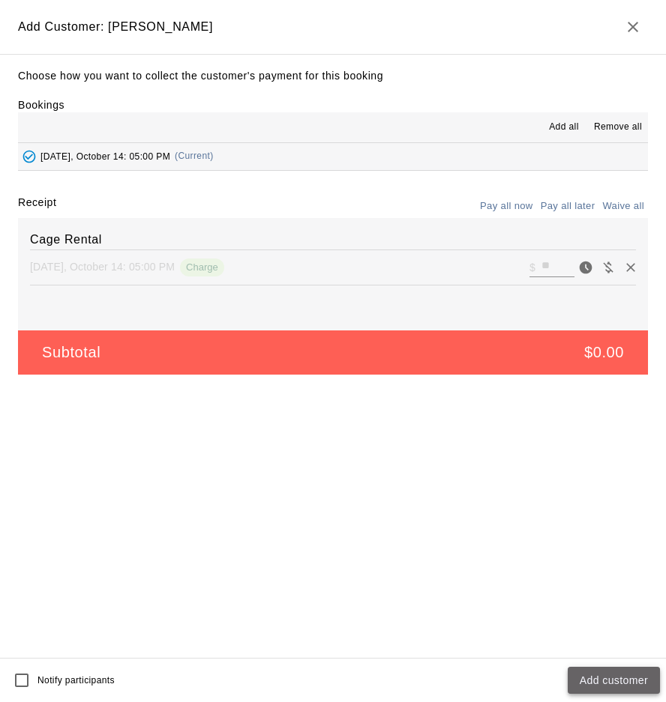
click at [622, 680] on button "Add customer" at bounding box center [613, 681] width 92 height 28
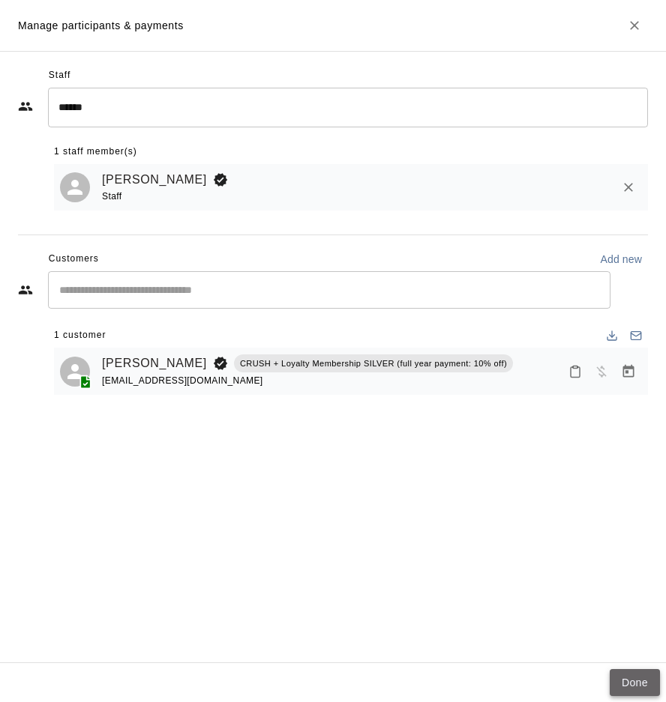
click at [636, 681] on button "Done" at bounding box center [634, 683] width 50 height 28
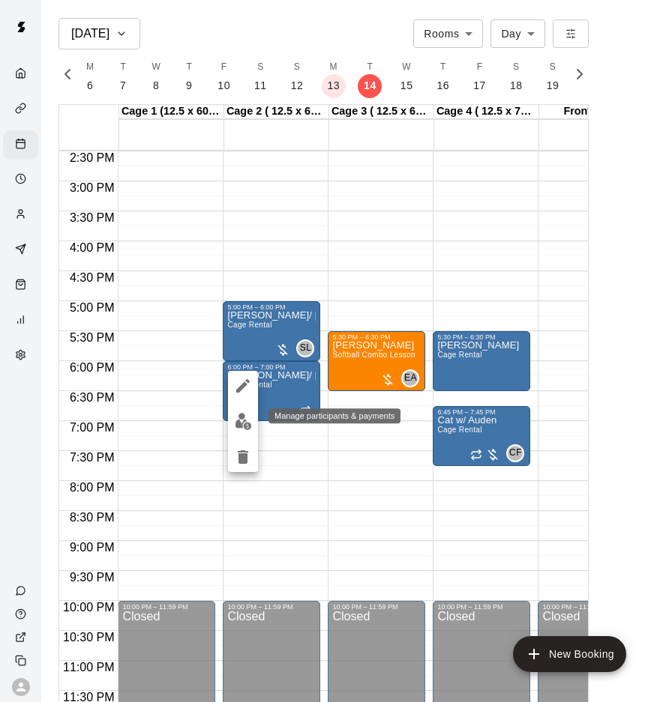
click at [244, 420] on img "edit" at bounding box center [243, 421] width 17 height 17
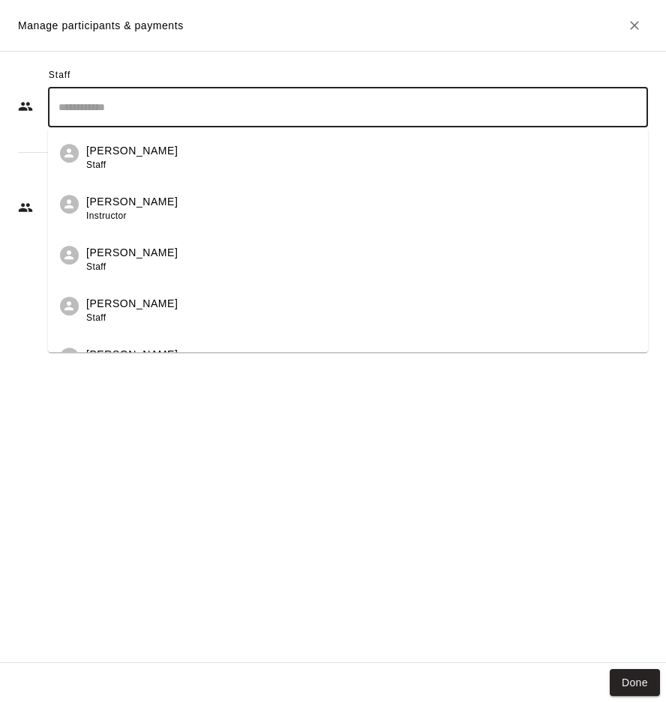
click at [203, 109] on input "Search staff" at bounding box center [348, 107] width 586 height 26
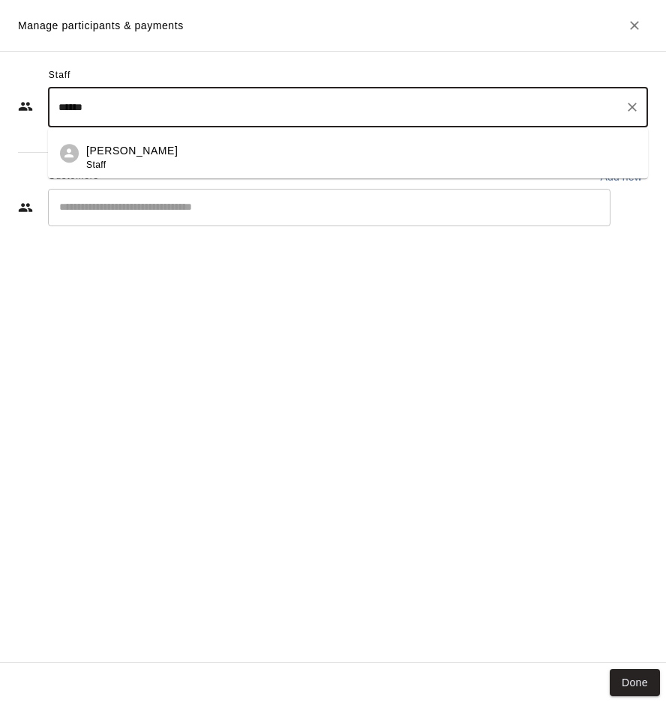
click at [220, 154] on div "Shayla Lombari Staff" at bounding box center [360, 157] width 549 height 29
type input "******"
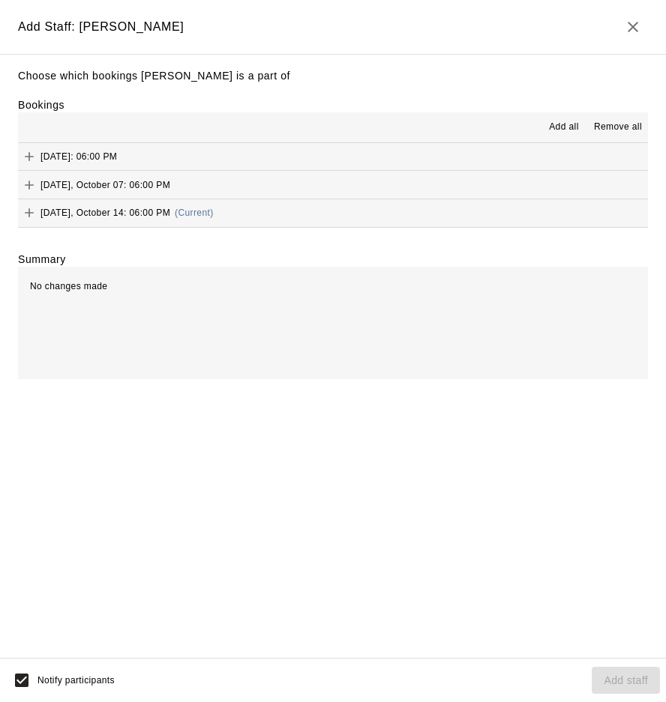
click at [570, 125] on span "Add all" at bounding box center [564, 127] width 30 height 15
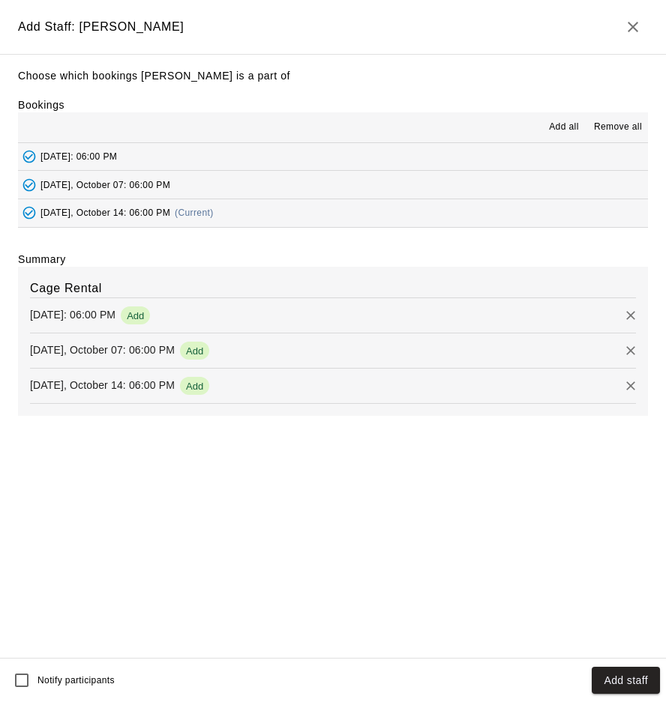
click at [624, 686] on button "Add staff" at bounding box center [625, 681] width 68 height 28
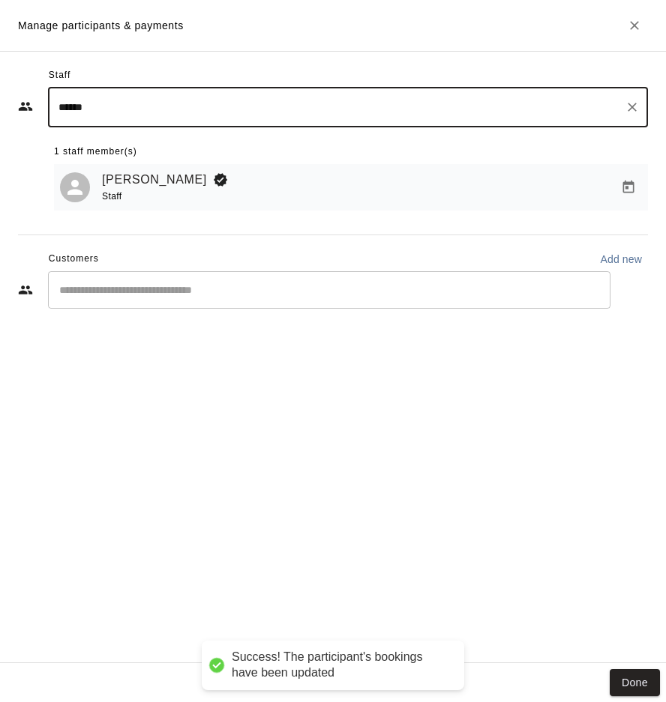
click at [231, 302] on div "​" at bounding box center [329, 289] width 562 height 37
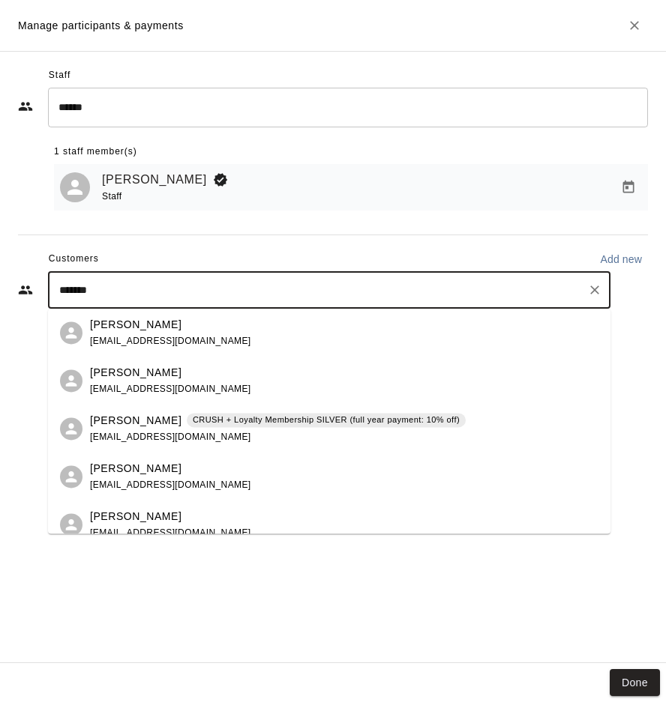
type input "********"
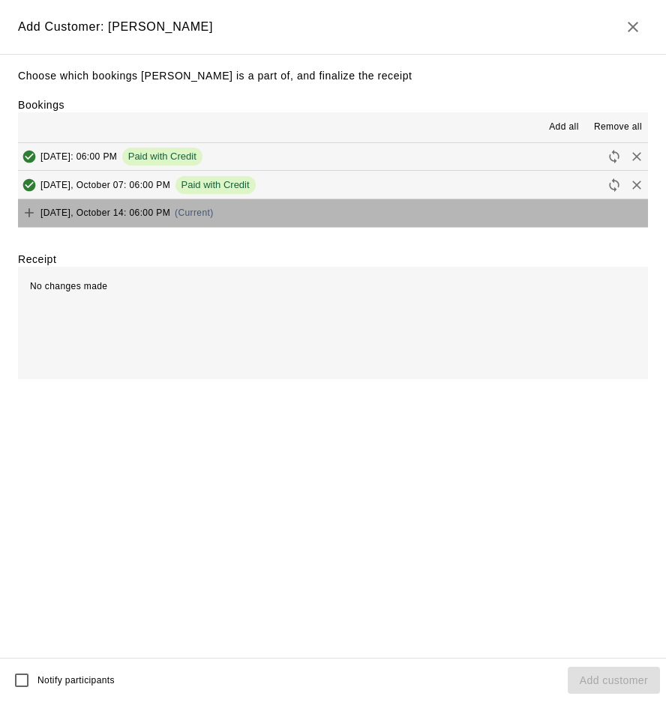
click at [269, 218] on button "Tuesday, October 14: 06:00 PM (Current)" at bounding box center [333, 213] width 630 height 28
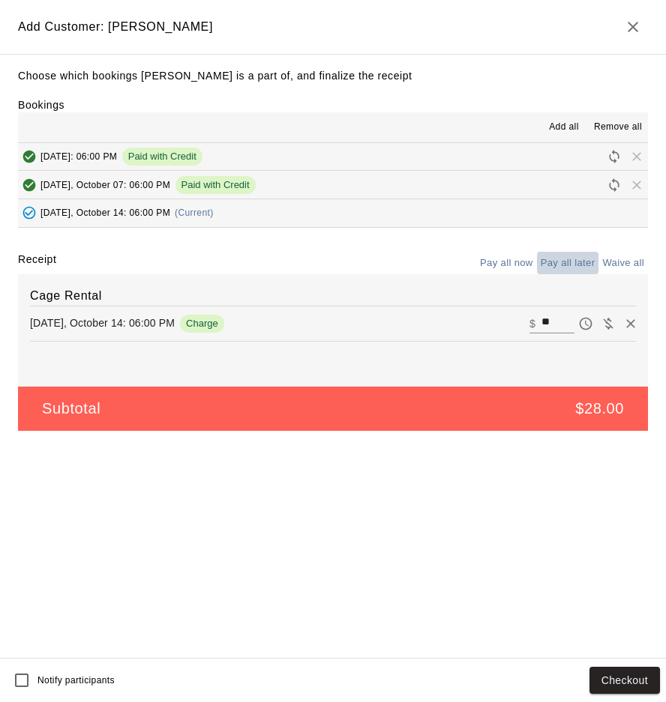
click at [573, 265] on button "Pay all later" at bounding box center [568, 263] width 62 height 23
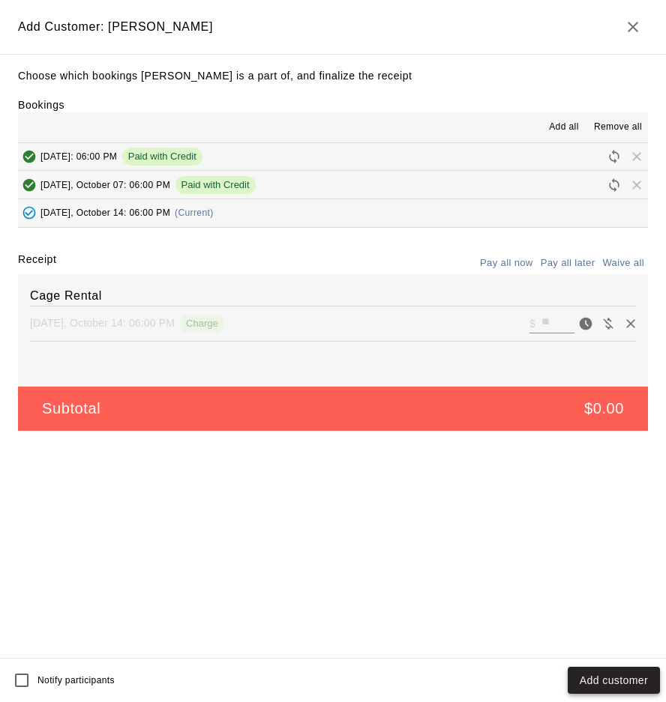
click at [623, 673] on button "Add customer" at bounding box center [613, 681] width 92 height 28
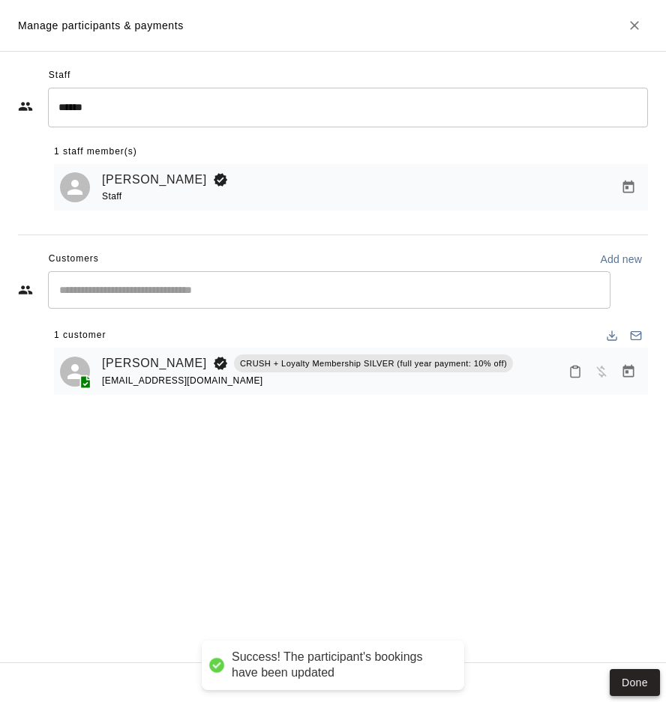
click at [647, 687] on button "Done" at bounding box center [634, 683] width 50 height 28
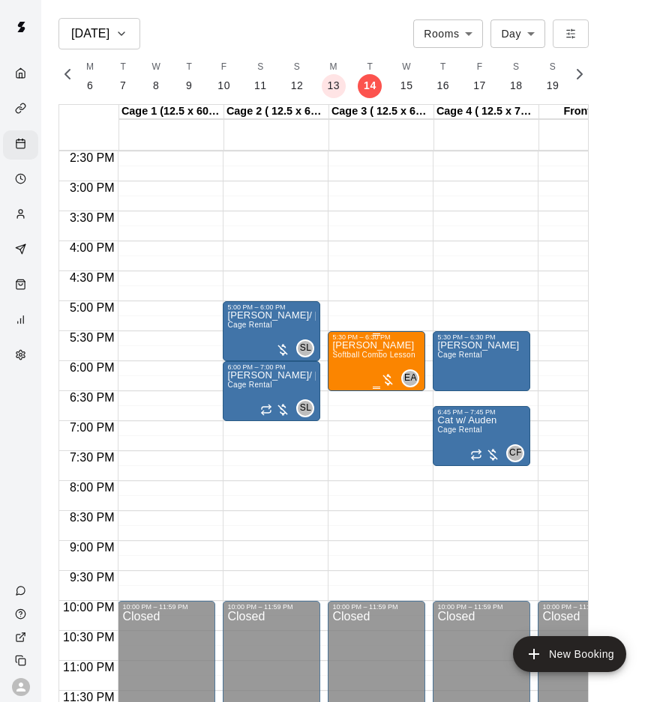
click at [377, 361] on div "Ella w Grace Softball Combo Lesson" at bounding box center [373, 692] width 82 height 702
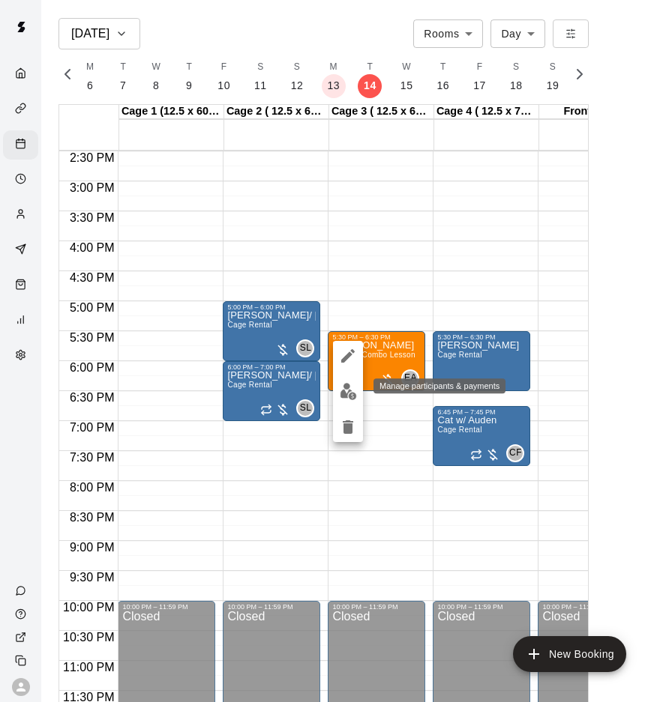
click at [343, 402] on button "edit" at bounding box center [348, 391] width 30 height 29
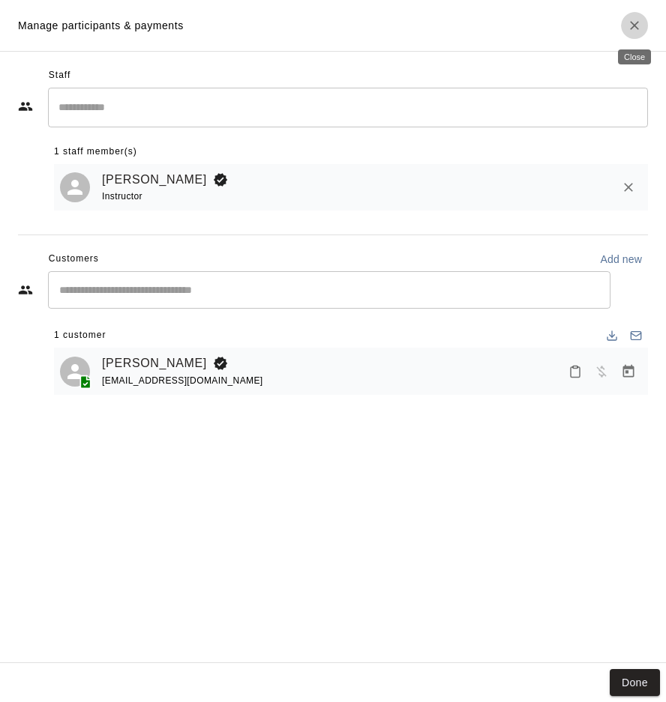
click at [631, 26] on icon "Close" at bounding box center [634, 25] width 15 height 15
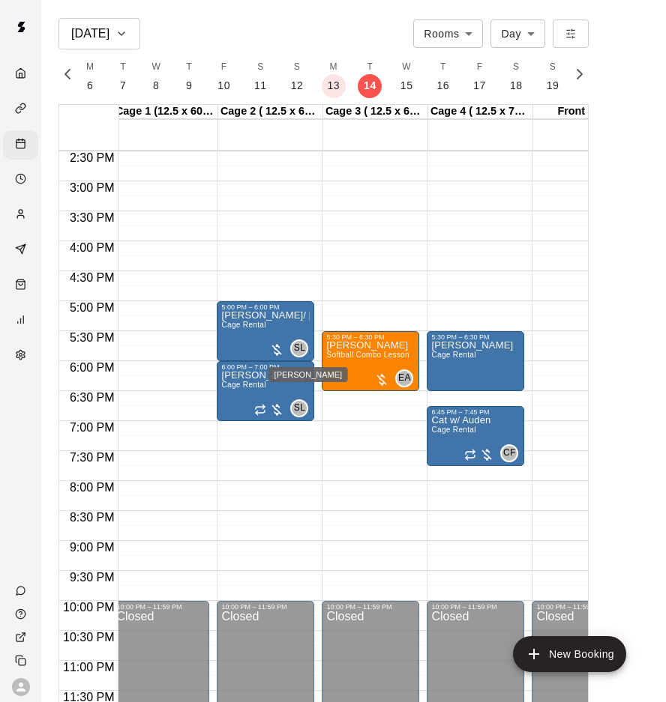
scroll to position [24, 0]
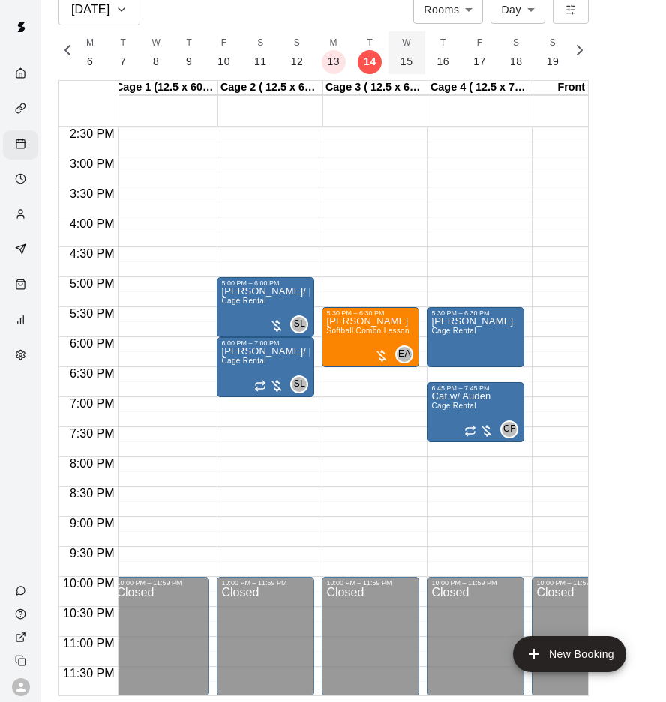
click at [407, 58] on button "W 15" at bounding box center [406, 52] width 37 height 43
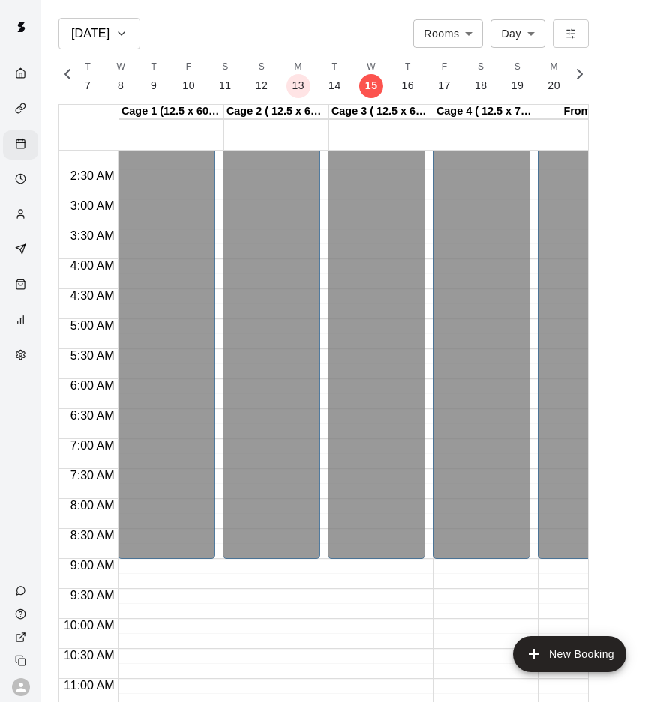
scroll to position [0, 0]
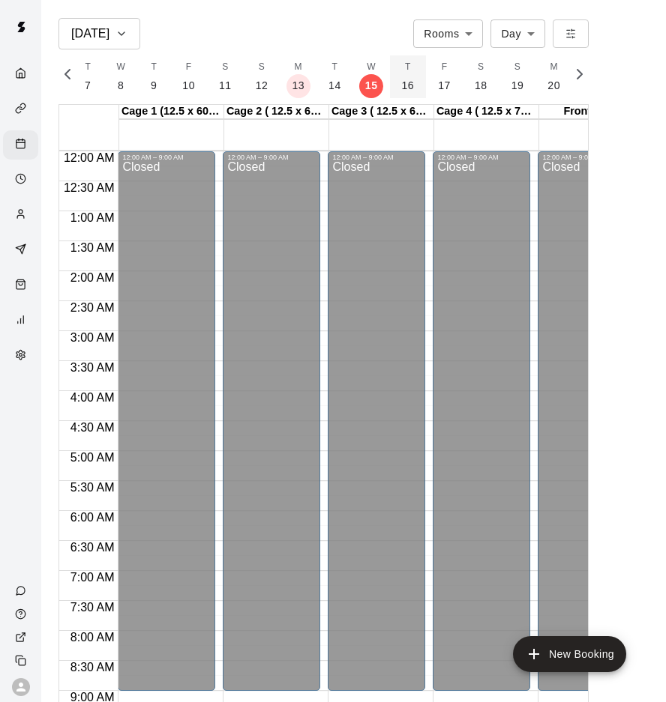
click at [402, 83] on p "16" at bounding box center [408, 86] width 13 height 16
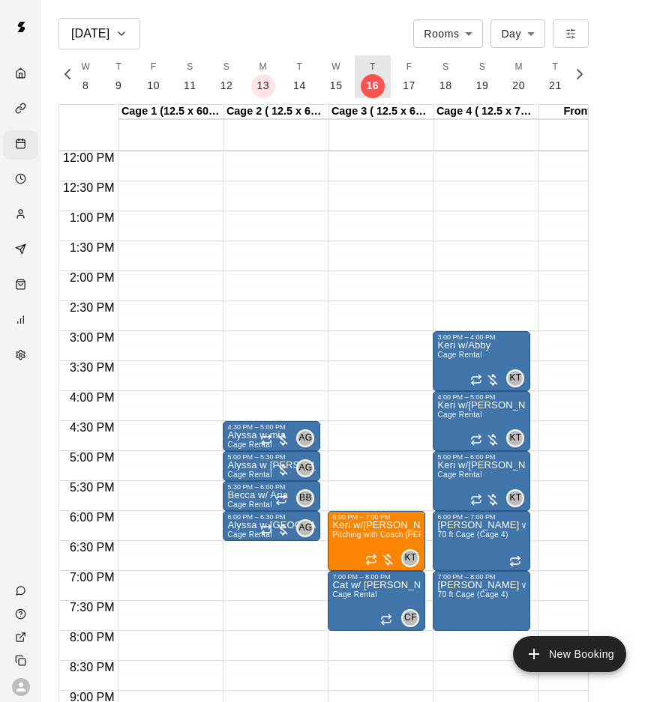
scroll to position [722, 0]
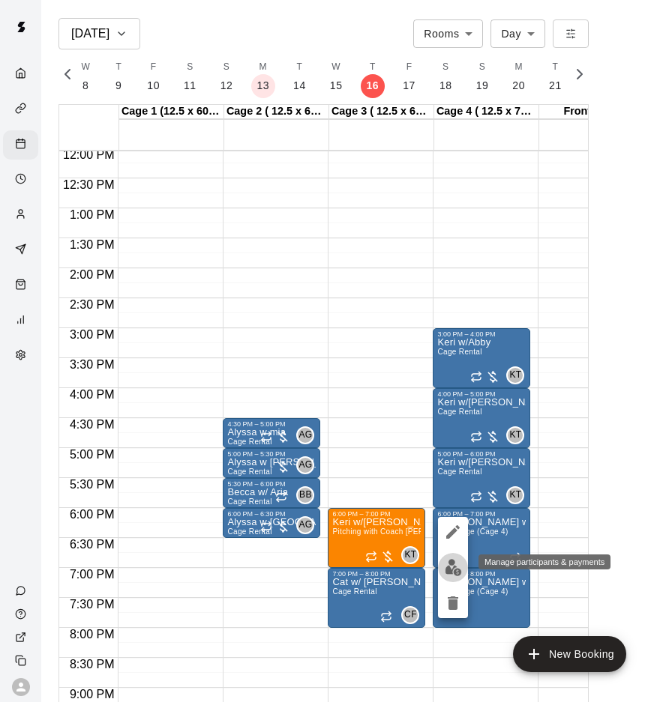
click at [458, 563] on img "edit" at bounding box center [452, 567] width 17 height 17
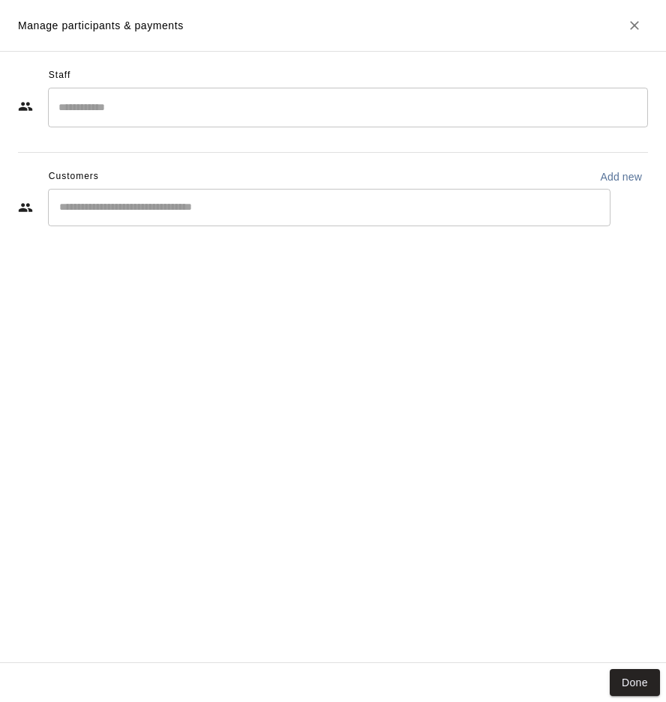
click at [172, 109] on input "Search staff" at bounding box center [348, 107] width 586 height 26
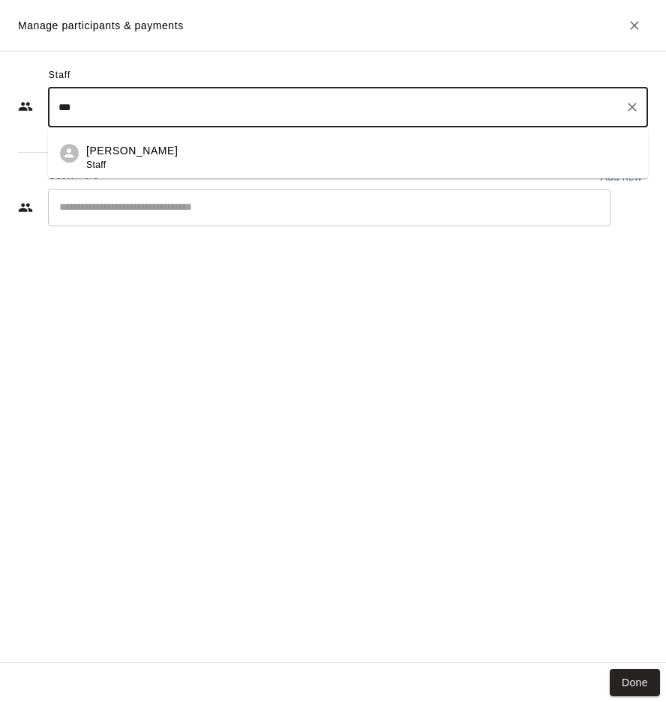
click at [200, 161] on div "Samantha Laliberte Staff" at bounding box center [360, 157] width 549 height 29
type input "***"
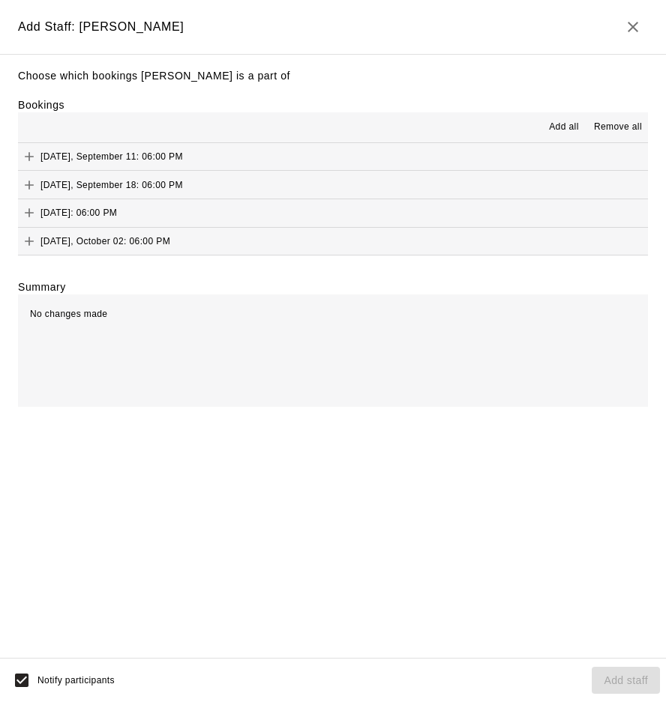
click at [557, 121] on span "Add all" at bounding box center [564, 127] width 30 height 15
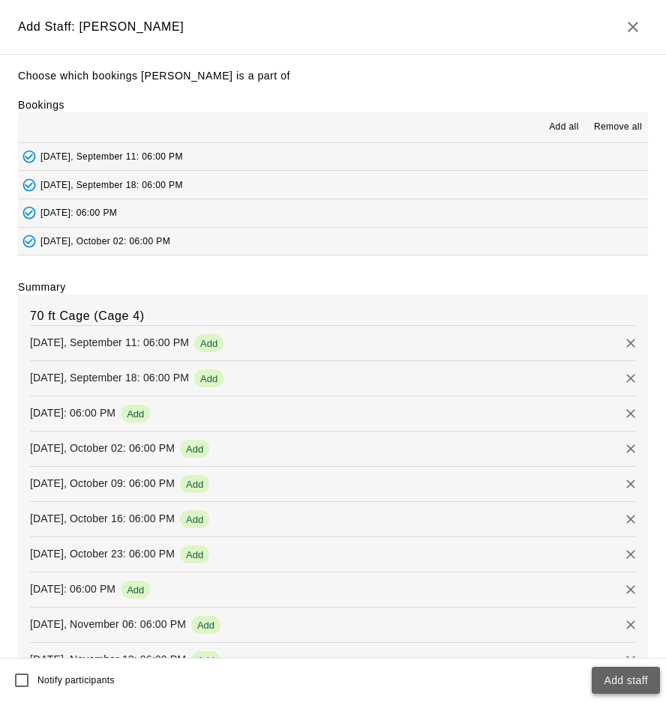
click at [656, 684] on button "Add staff" at bounding box center [625, 681] width 68 height 28
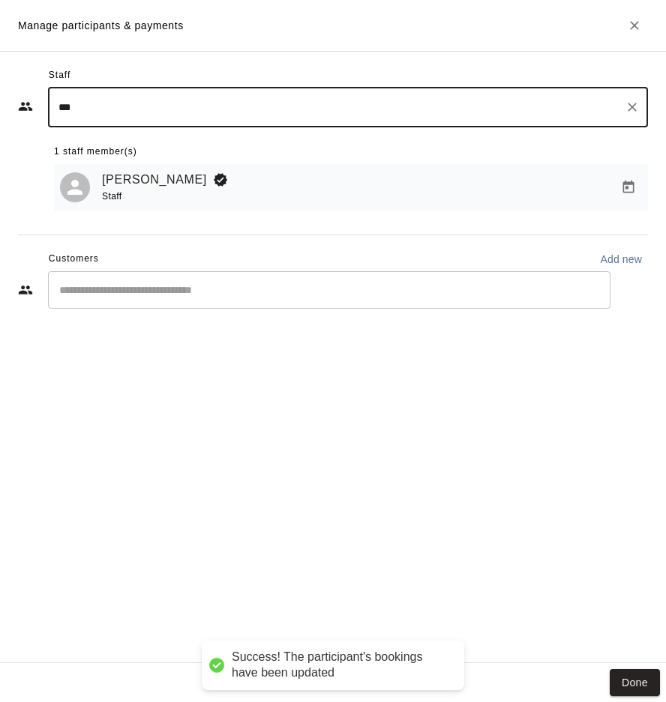
click at [250, 289] on input "Start typing to search customers..." at bounding box center [329, 290] width 549 height 15
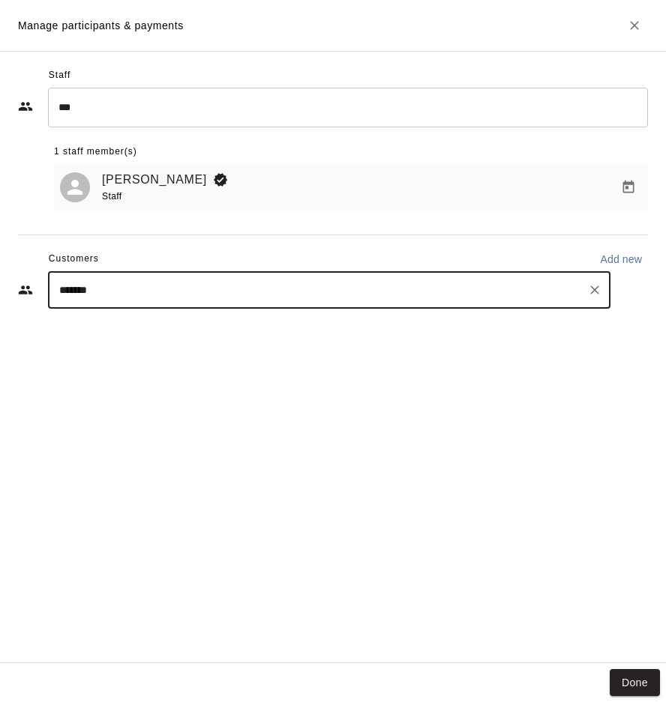
type input "********"
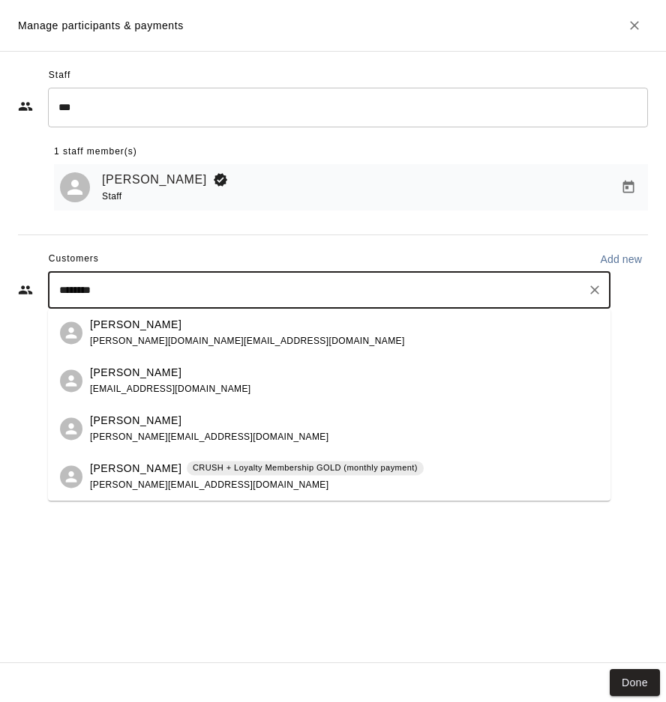
click at [239, 477] on div "Charlotte Richards CRUSH + Loyalty Membership GOLD (monthly payment) danielle.d…" at bounding box center [257, 477] width 334 height 32
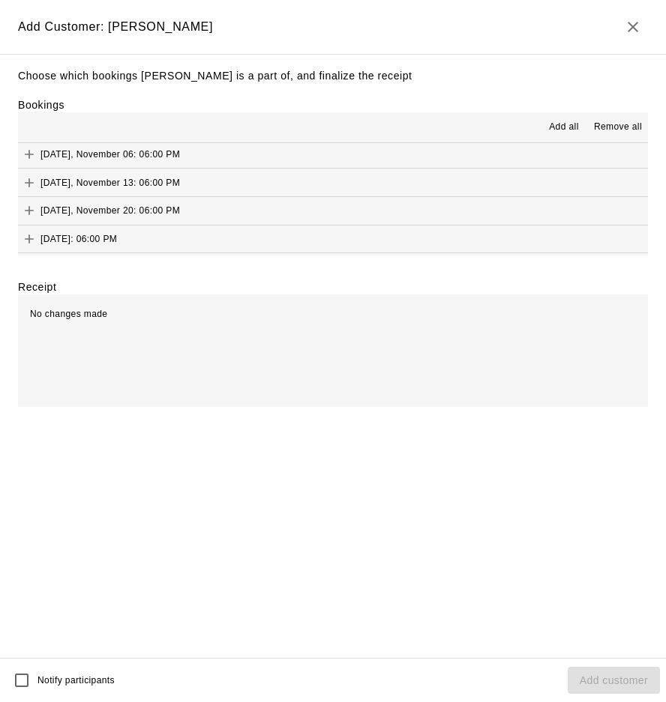
scroll to position [245, 0]
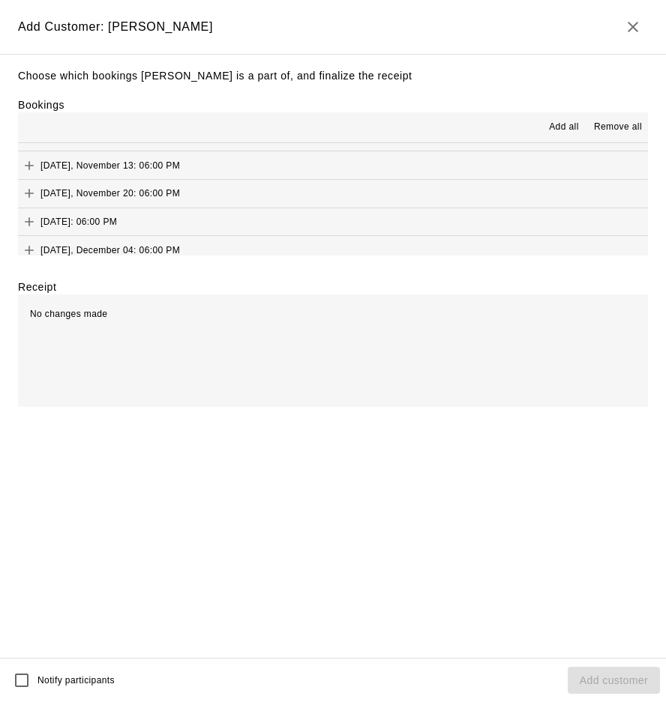
click at [554, 130] on span "Add all" at bounding box center [564, 127] width 30 height 15
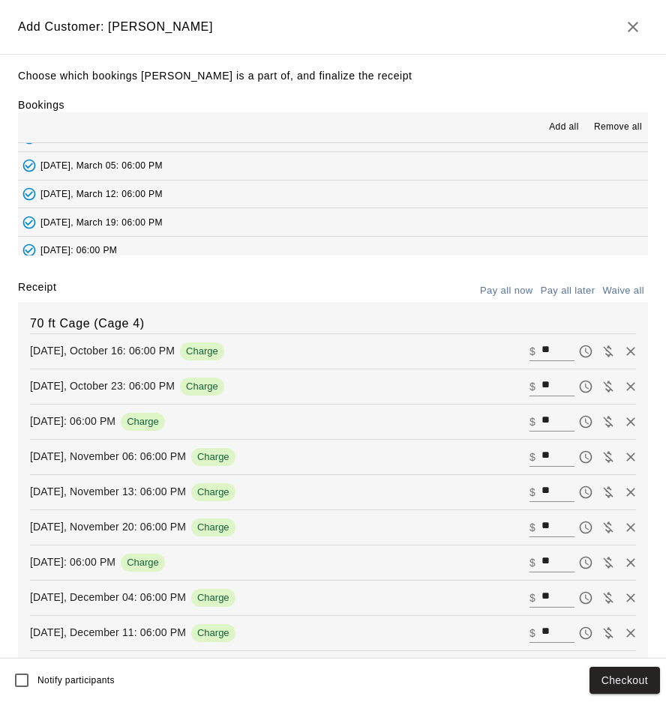
scroll to position [730, 0]
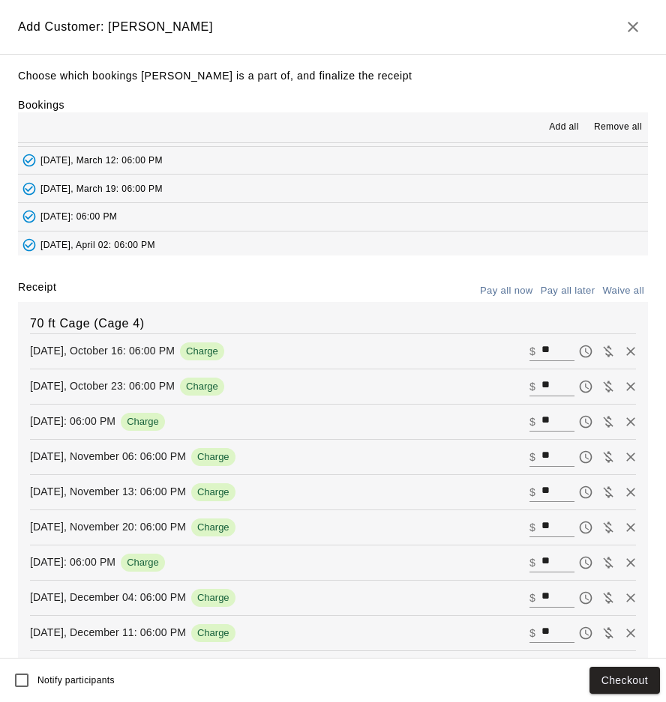
click at [575, 287] on button "Pay all later" at bounding box center [568, 291] width 62 height 23
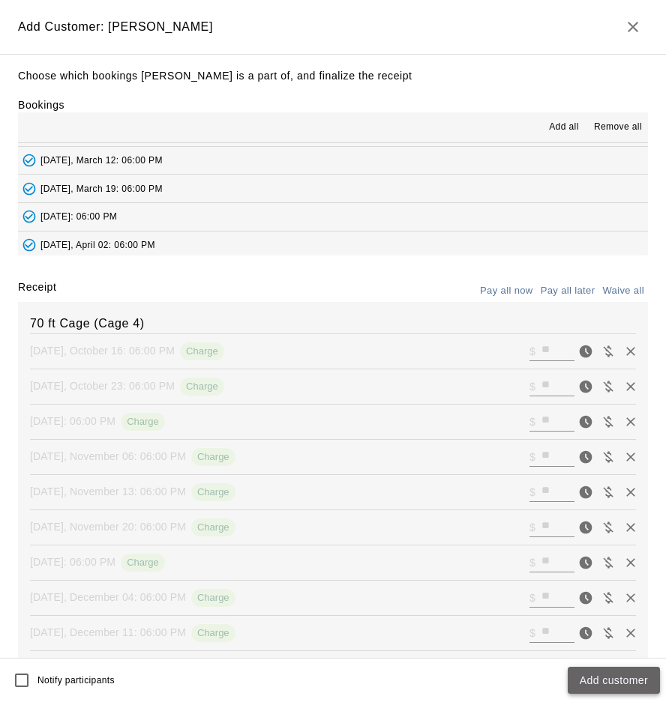
click at [588, 683] on button "Add customer" at bounding box center [613, 681] width 92 height 28
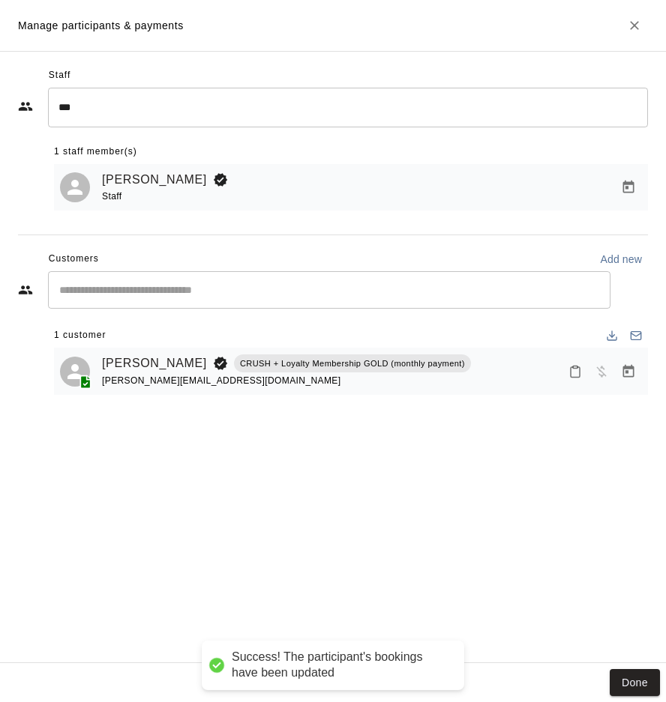
click at [633, 663] on div "Staff *** ​ 1 staff member(s) Samantha Laliberte Staff Customers Add new ​ 1 cu…" at bounding box center [333, 357] width 666 height 612
click at [634, 681] on button "Done" at bounding box center [634, 683] width 50 height 28
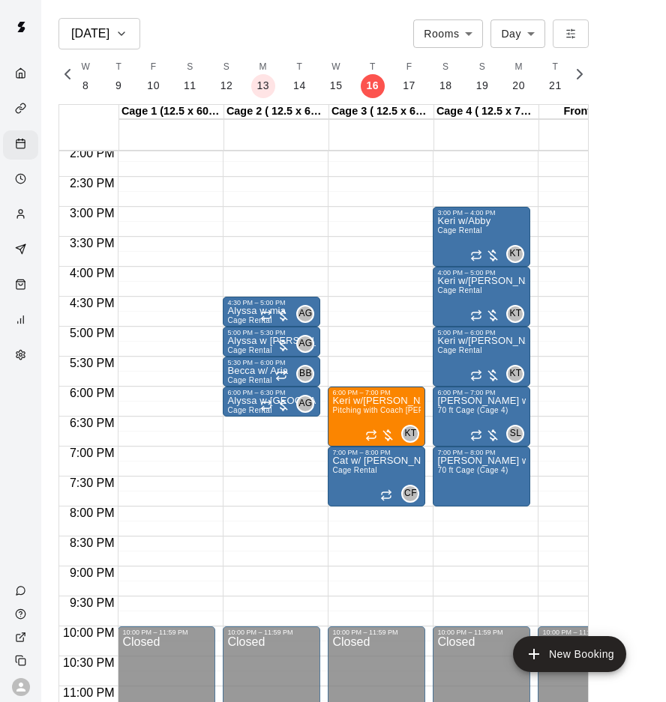
scroll to position [869, 0]
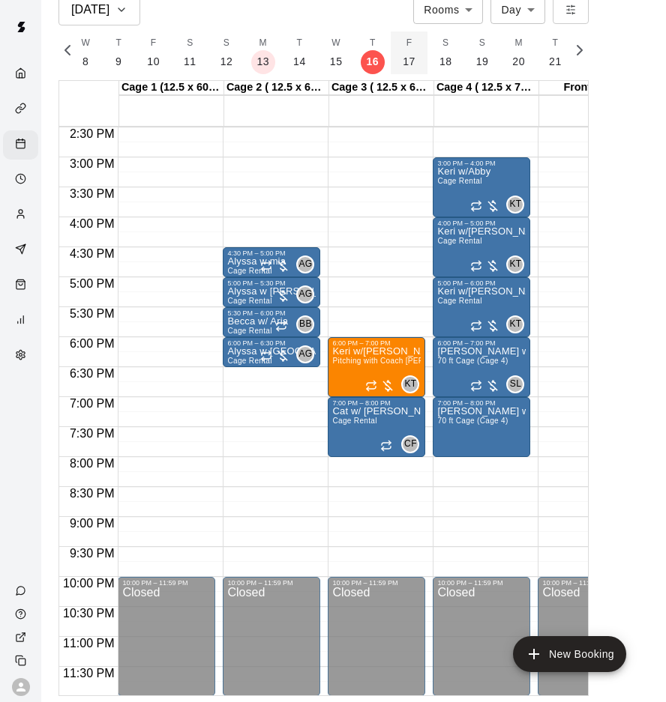
click at [402, 56] on p "17" at bounding box center [408, 62] width 13 height 16
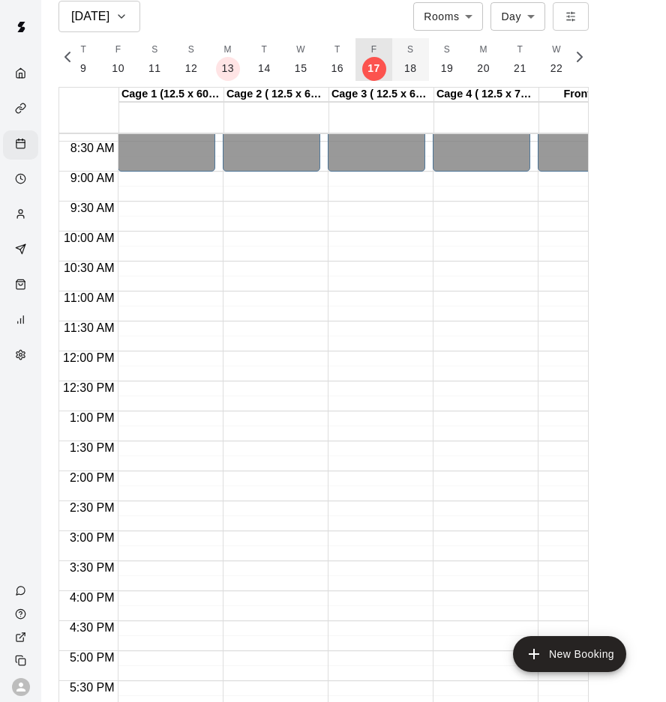
scroll to position [504, 0]
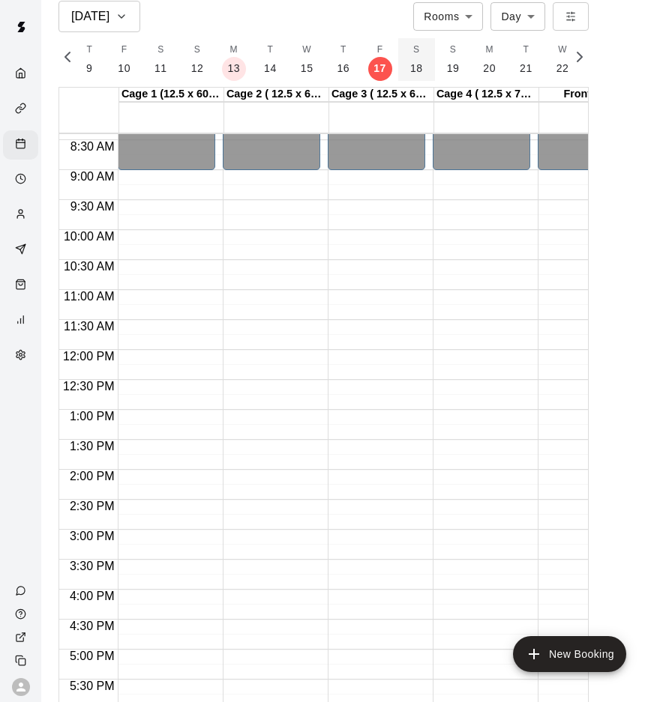
click at [415, 66] on p "18" at bounding box center [416, 69] width 13 height 16
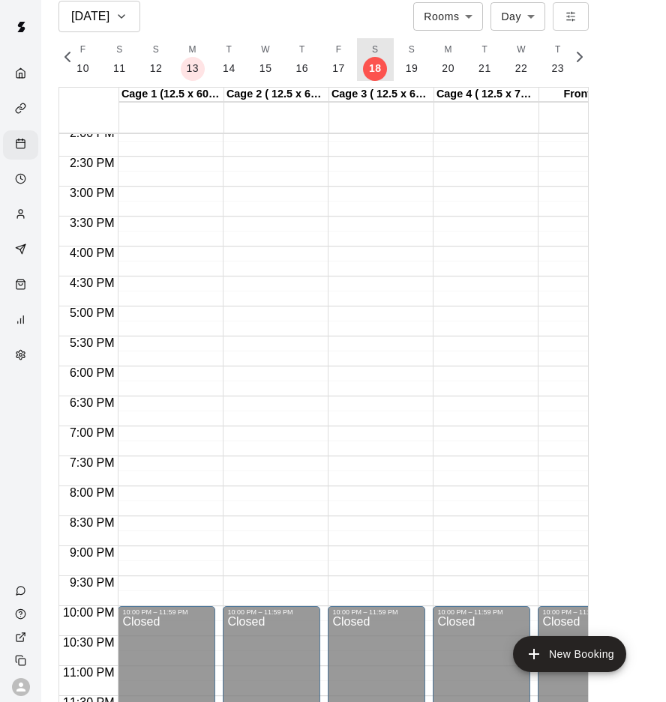
scroll to position [869, 0]
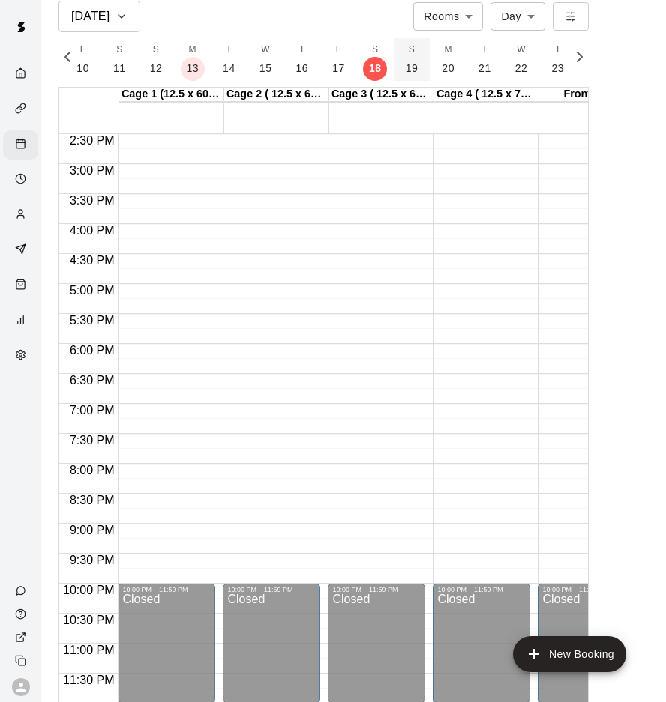
click at [405, 74] on p "19" at bounding box center [411, 69] width 13 height 16
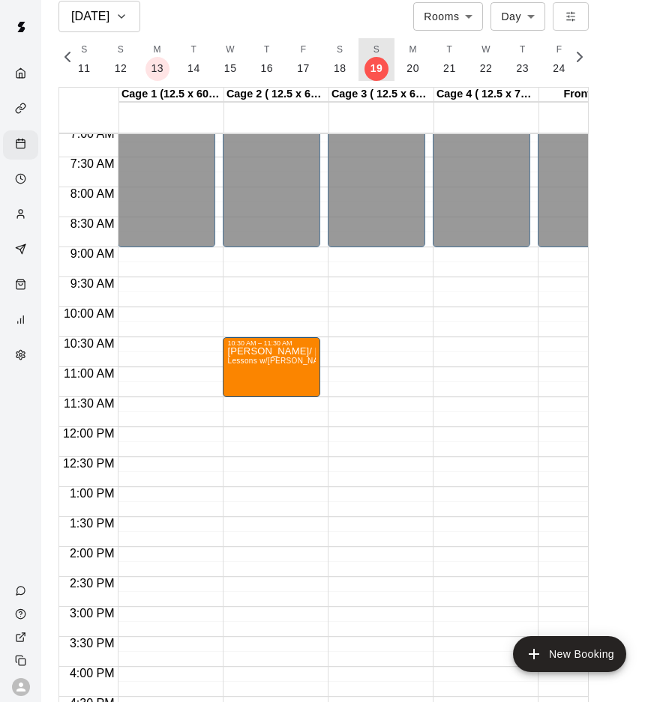
scroll to position [382, 0]
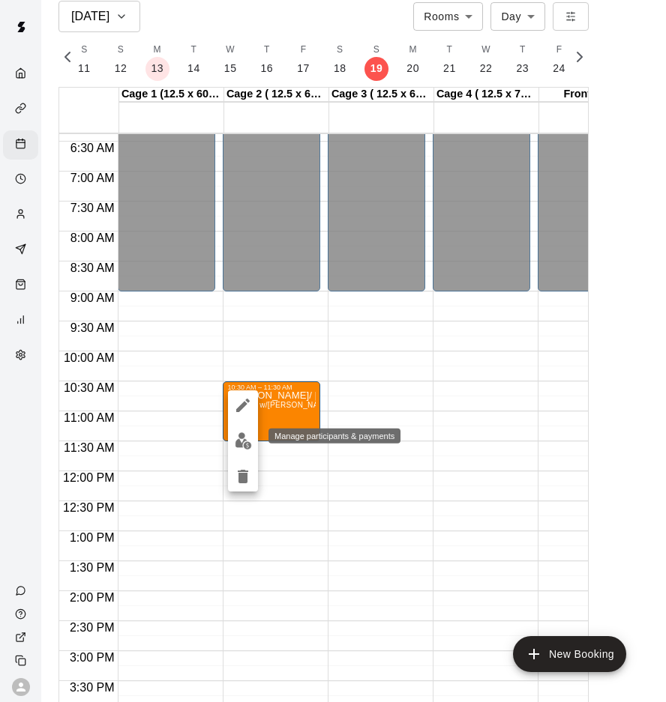
click at [236, 441] on img "edit" at bounding box center [243, 440] width 17 height 17
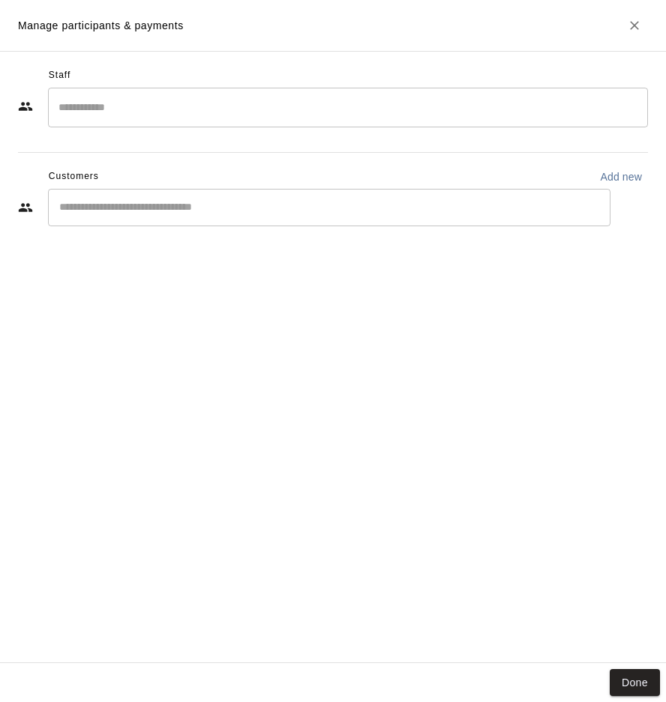
click at [637, 32] on icon "Close" at bounding box center [634, 25] width 15 height 15
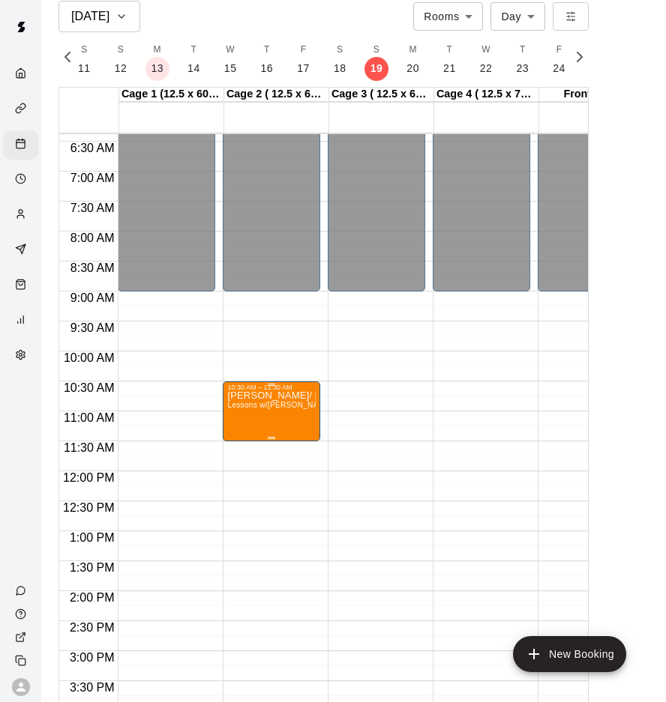
click at [247, 414] on button "edit" at bounding box center [243, 405] width 30 height 30
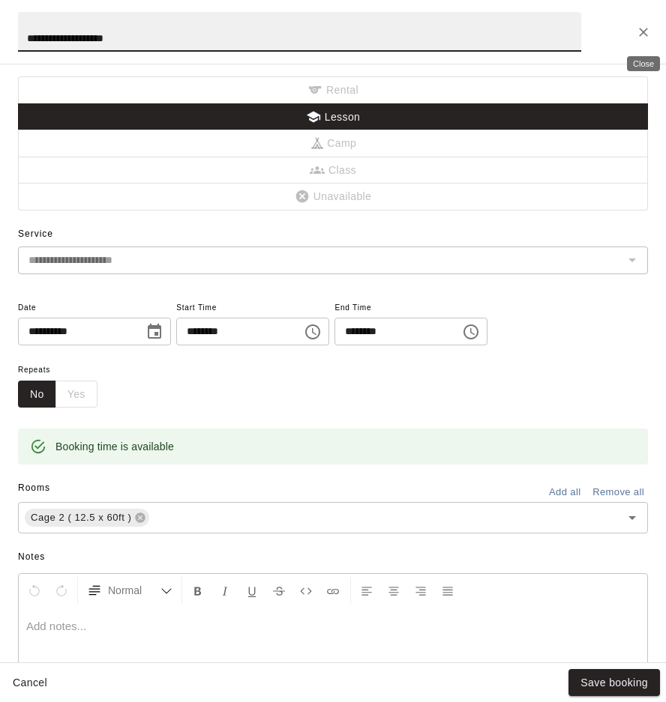
click at [647, 31] on icon "Close" at bounding box center [643, 32] width 15 height 15
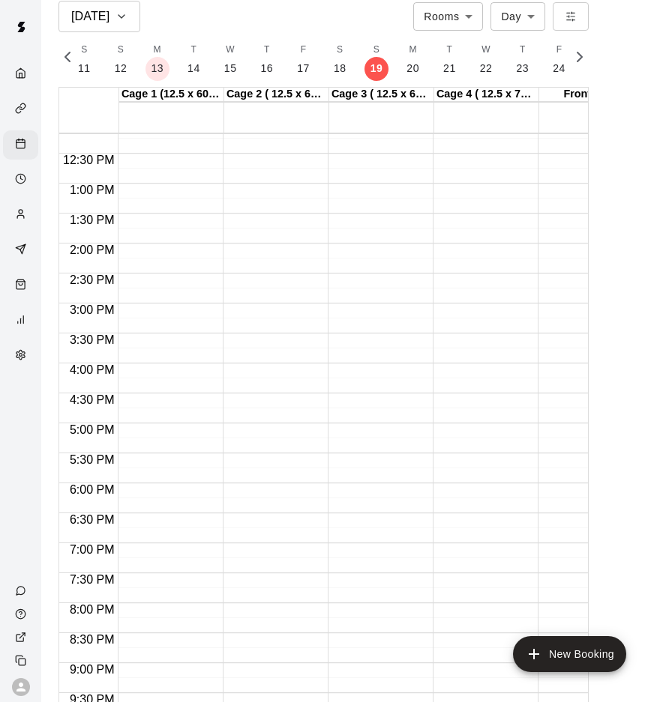
scroll to position [869, 0]
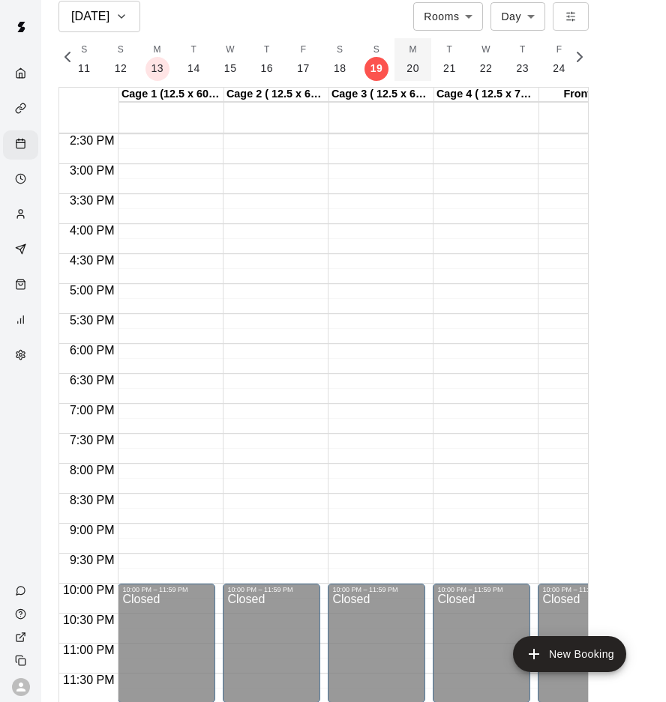
click at [412, 67] on p "20" at bounding box center [412, 69] width 13 height 16
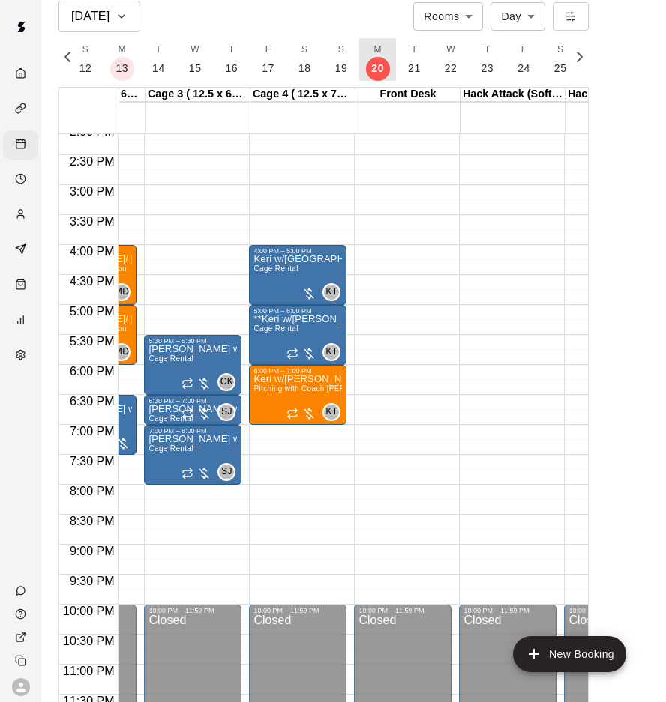
scroll to position [848, 193]
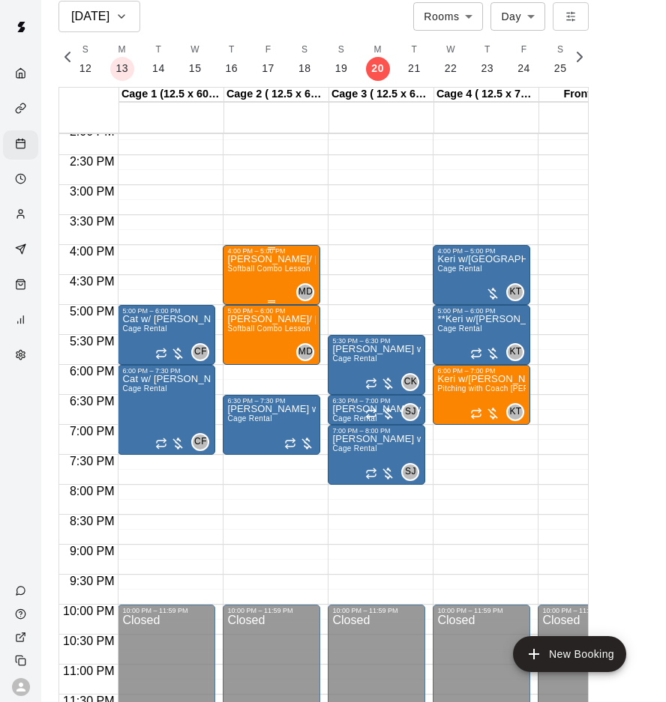
click at [274, 259] on p "Mia w/ Hayden" at bounding box center [271, 259] width 88 height 0
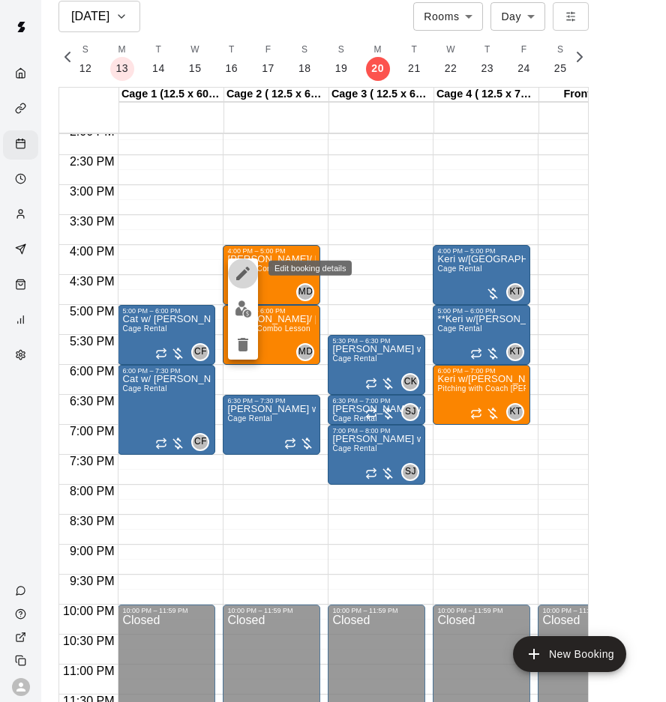
click at [244, 274] on icon "edit" at bounding box center [242, 273] width 13 height 13
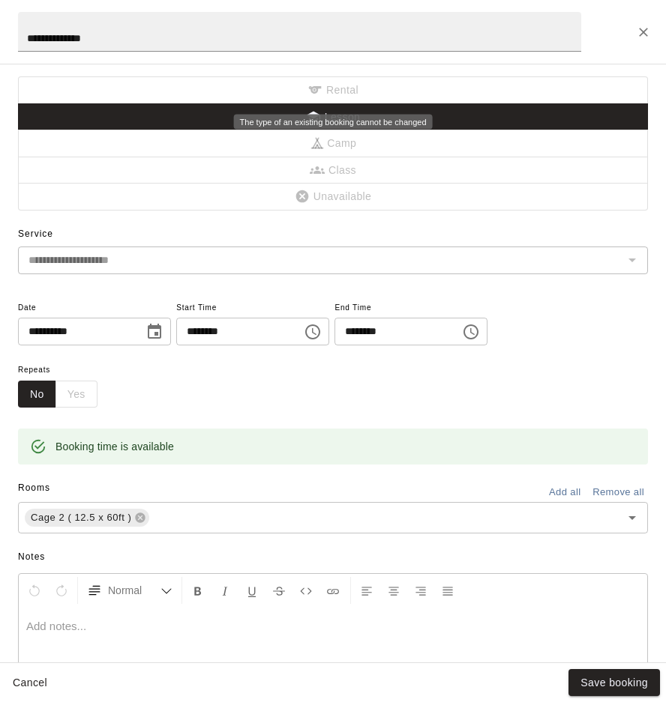
click at [358, 96] on span "Rental" at bounding box center [333, 90] width 630 height 28
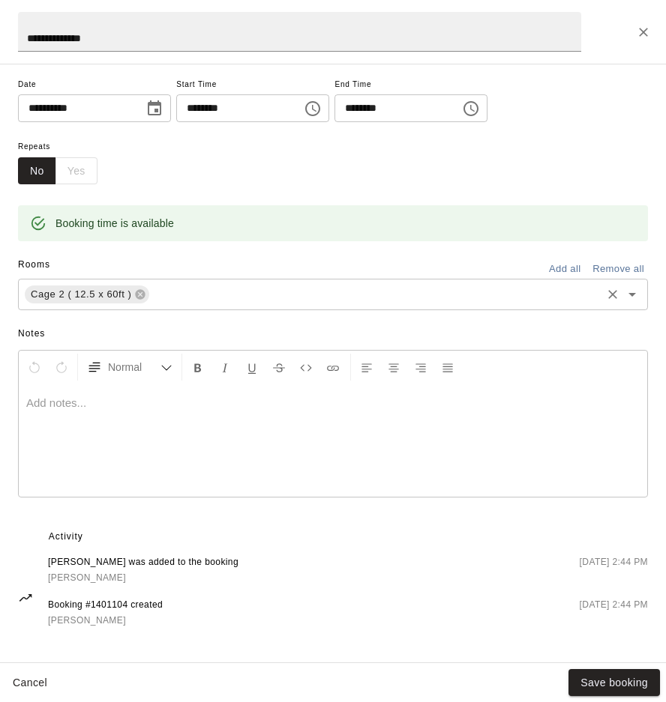
scroll to position [0, 0]
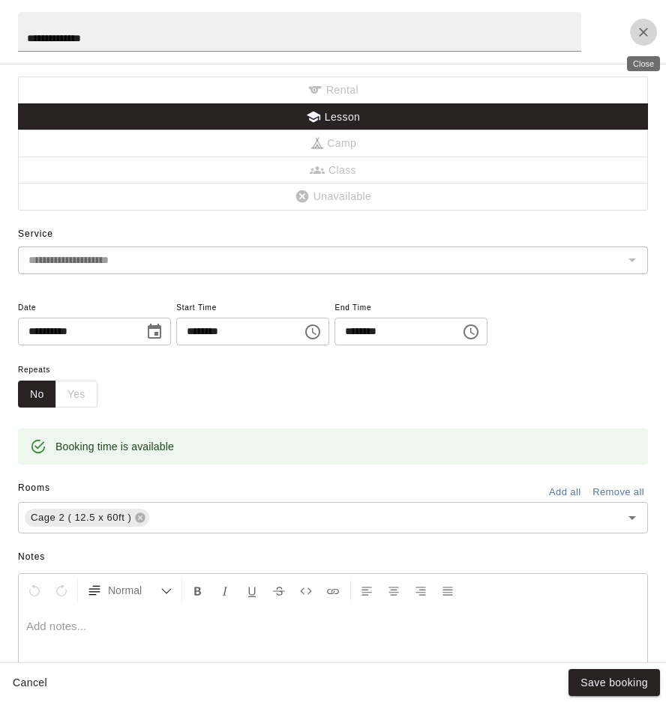
click at [645, 34] on icon "Close" at bounding box center [643, 32] width 9 height 9
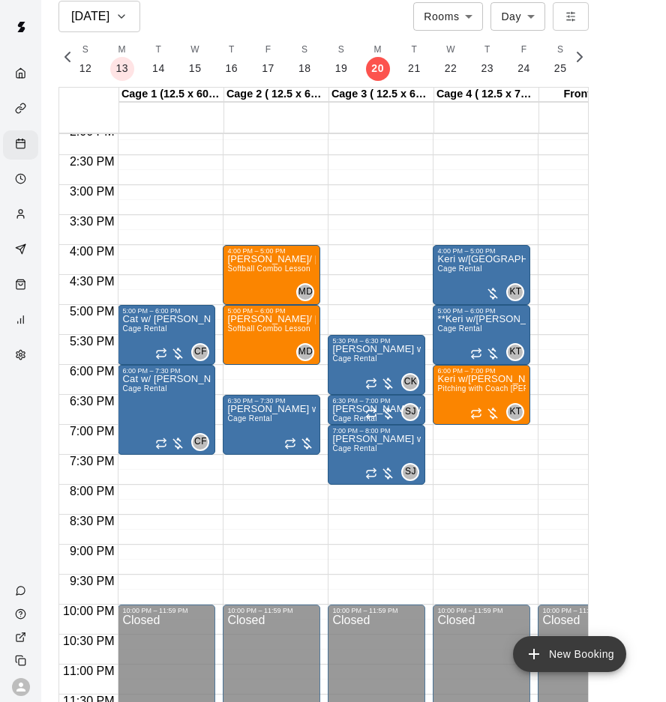
click at [597, 646] on button "New Booking" at bounding box center [569, 654] width 113 height 36
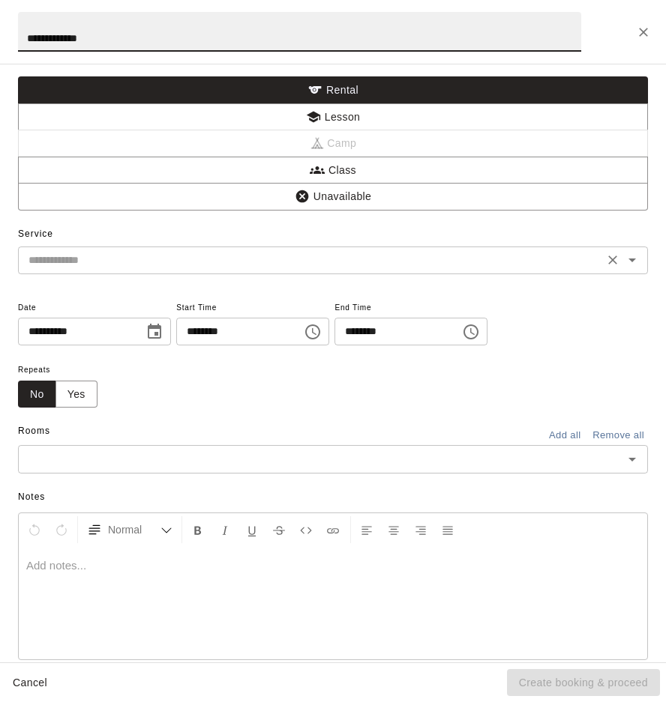
type input "**********"
click at [189, 258] on input "text" at bounding box center [310, 260] width 576 height 19
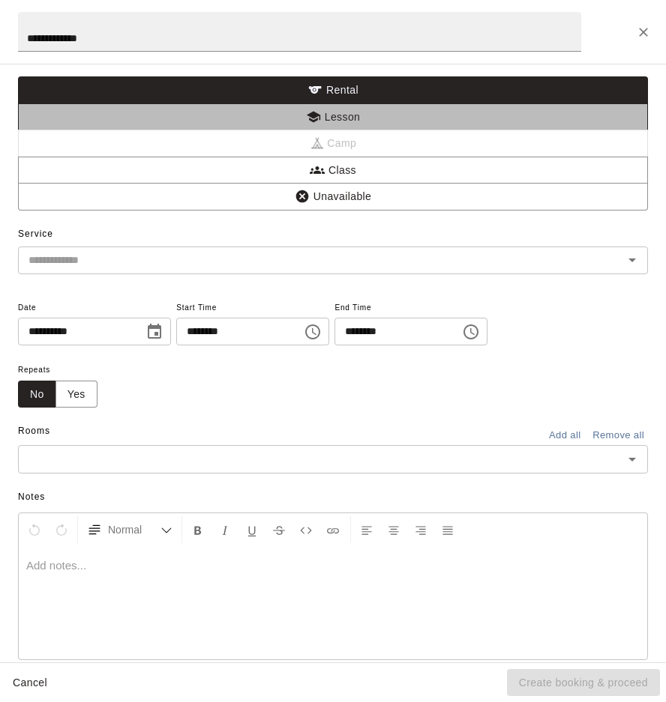
click at [236, 121] on button "Lesson" at bounding box center [333, 117] width 630 height 28
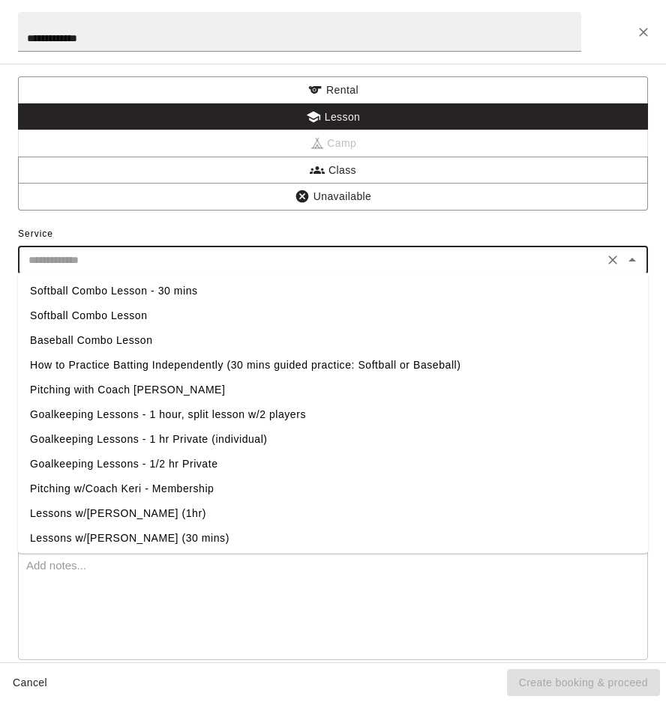
click at [220, 256] on input "text" at bounding box center [310, 260] width 576 height 19
click at [148, 226] on div "Service ​ Softball Combo Lesson - 30 mins Softball Combo Lesson Baseball Combo …" at bounding box center [333, 249] width 630 height 52
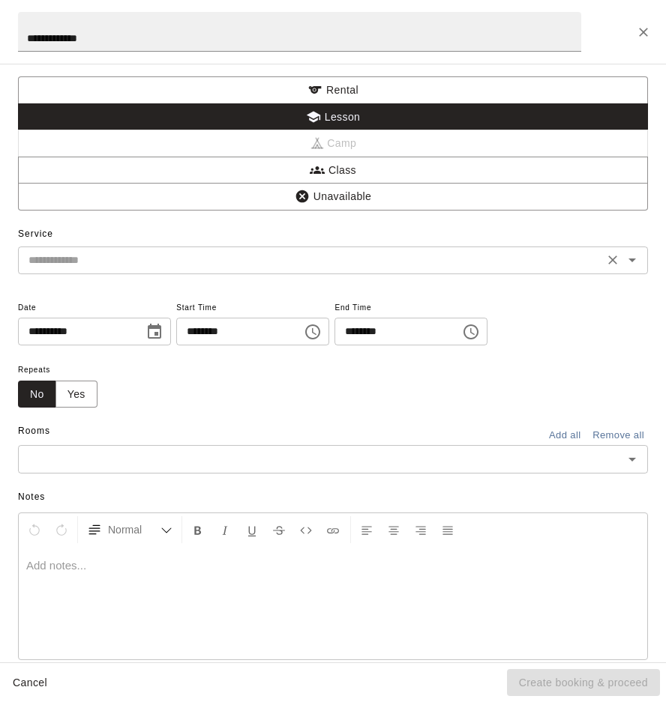
click at [193, 264] on input "text" at bounding box center [310, 260] width 576 height 19
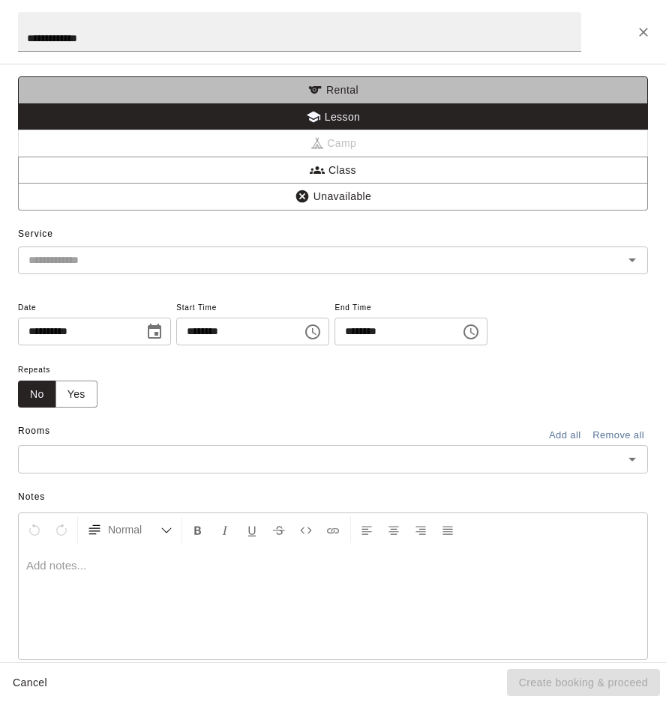
click at [257, 89] on button "Rental" at bounding box center [333, 90] width 630 height 28
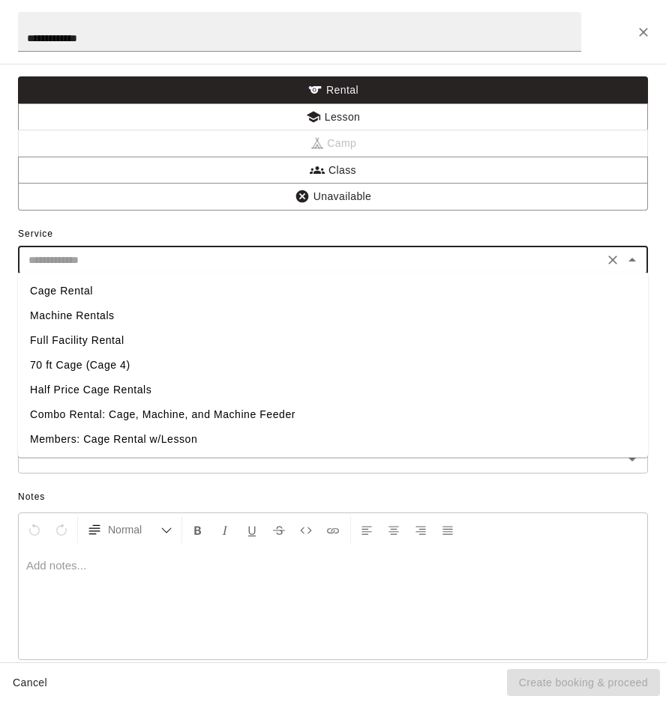
click at [146, 262] on input "text" at bounding box center [310, 260] width 576 height 19
click at [84, 295] on li "Cage Rental" at bounding box center [333, 291] width 630 height 25
type input "**********"
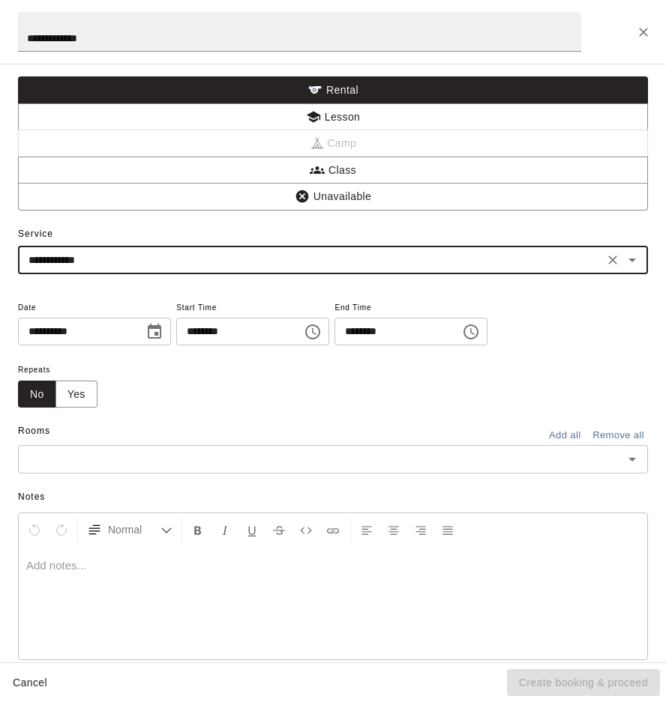
click at [320, 335] on icon "Choose time, selected time is 12:00 AM" at bounding box center [312, 332] width 15 height 15
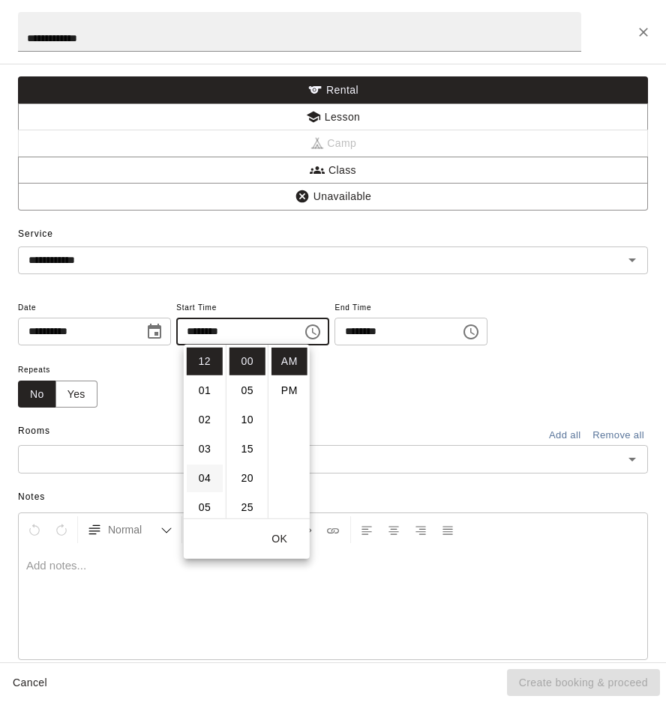
click at [204, 471] on li "04" at bounding box center [205, 479] width 36 height 28
click at [295, 384] on li "PM" at bounding box center [289, 391] width 36 height 28
type input "********"
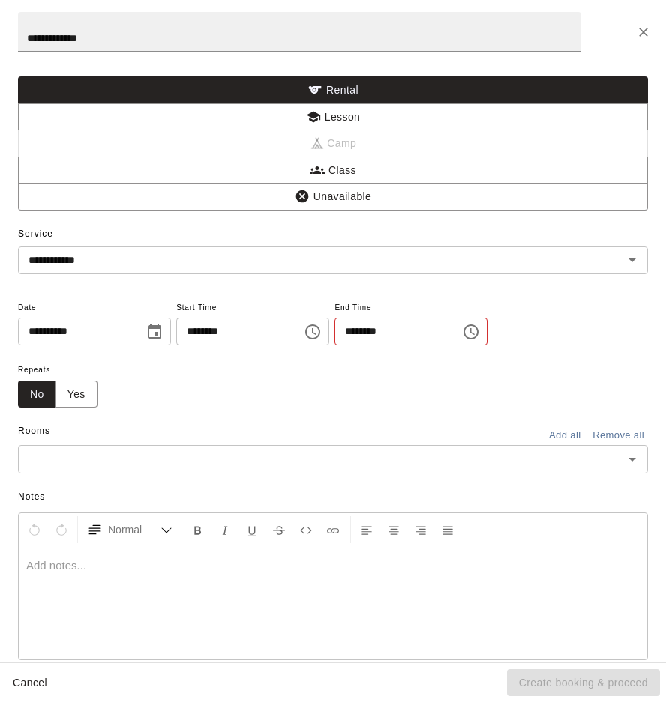
scroll to position [27, 0]
click at [478, 330] on icon "Choose time, selected time is 12:30 AM" at bounding box center [470, 332] width 15 height 15
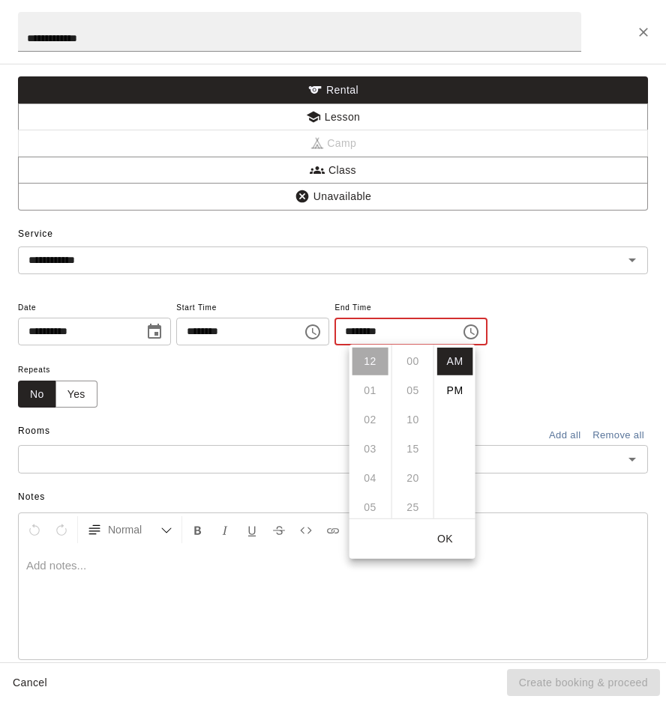
scroll to position [175, 0]
drag, startPoint x: 459, startPoint y: 392, endPoint x: 450, endPoint y: 391, distance: 9.0
click at [459, 392] on li "PM" at bounding box center [455, 391] width 36 height 28
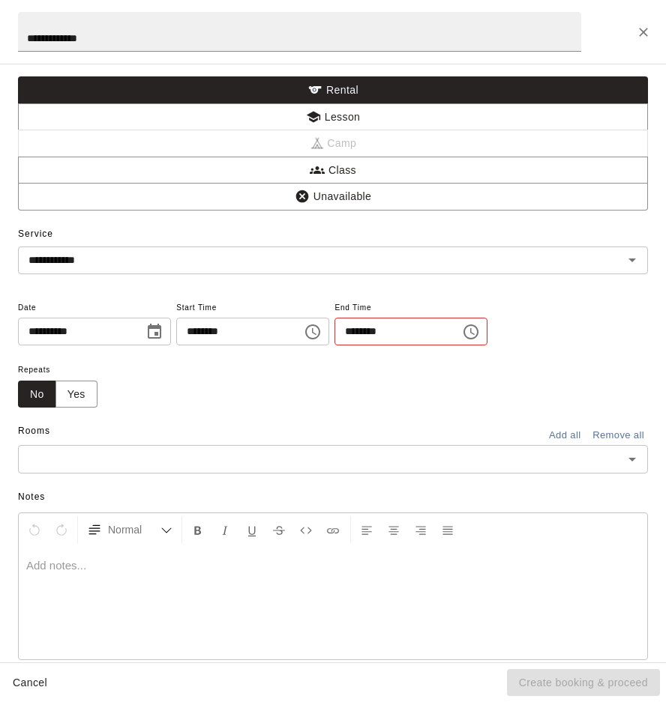
scroll to position [27, 0]
click at [480, 333] on icon "Choose time, selected time is 12:30 PM" at bounding box center [471, 332] width 18 height 18
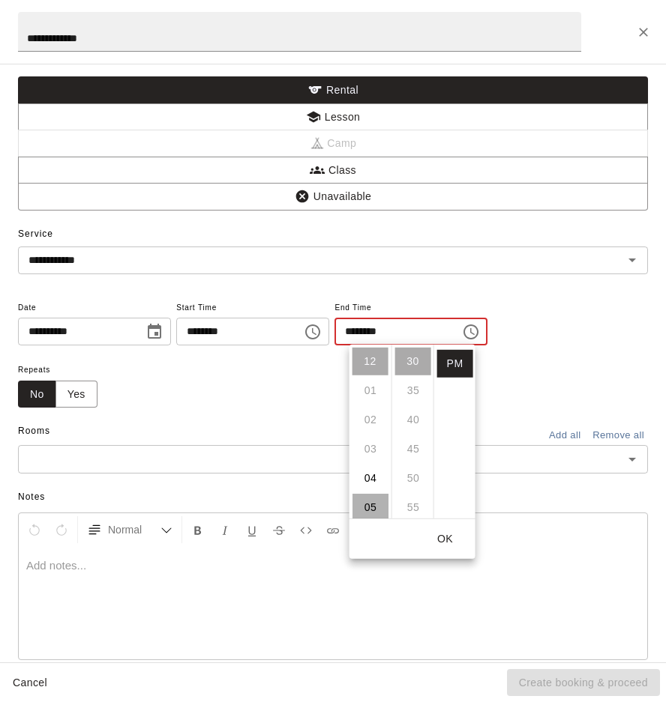
drag, startPoint x: 367, startPoint y: 509, endPoint x: 378, endPoint y: 497, distance: 16.4
click at [367, 509] on li "05" at bounding box center [370, 508] width 36 height 28
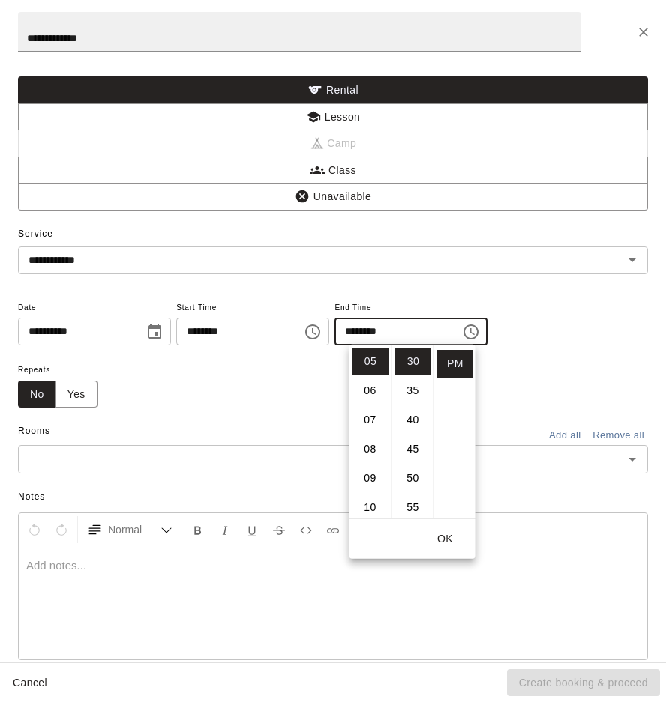
scroll to position [0, 0]
click at [418, 365] on li "00" at bounding box center [413, 362] width 36 height 28
type input "********"
click at [445, 537] on button "OK" at bounding box center [445, 539] width 48 height 28
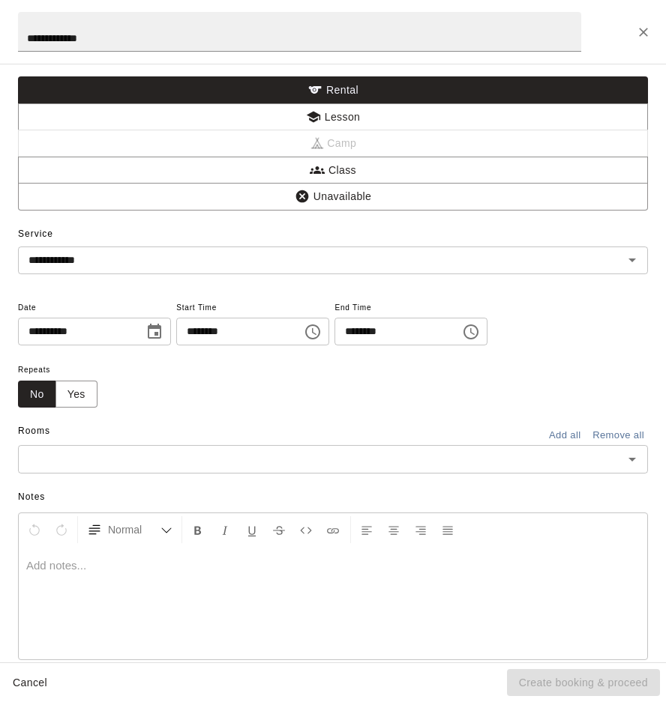
click at [74, 450] on input "text" at bounding box center [320, 459] width 596 height 19
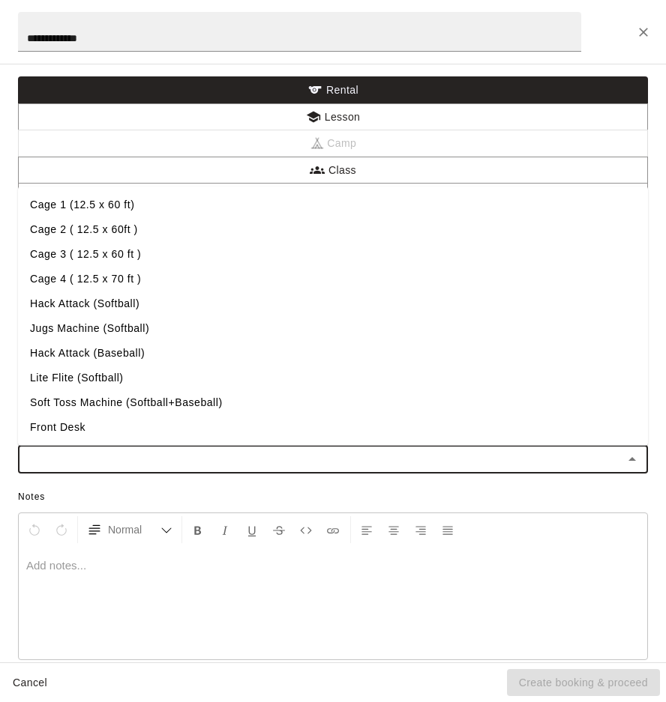
click at [66, 230] on li "Cage 2 ( 12.5 x 60ft )" at bounding box center [333, 229] width 630 height 25
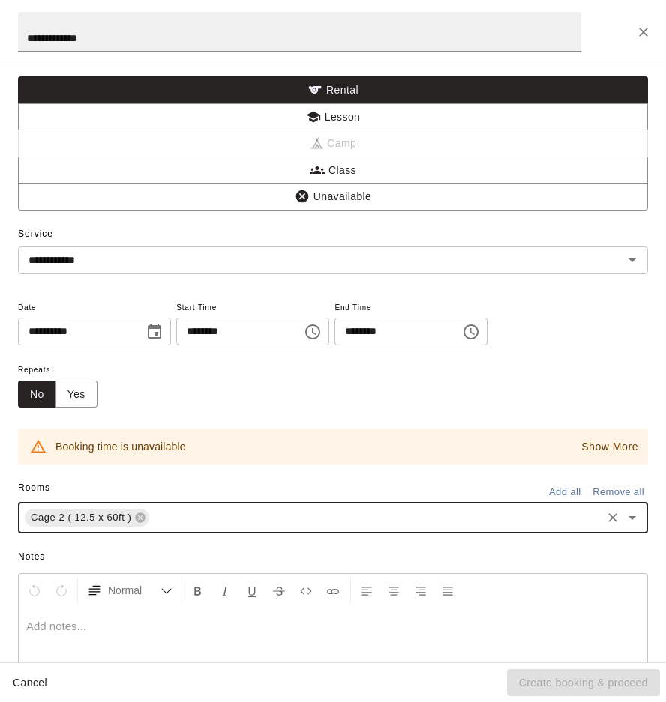
click at [634, 441] on p "Show More" at bounding box center [609, 447] width 57 height 16
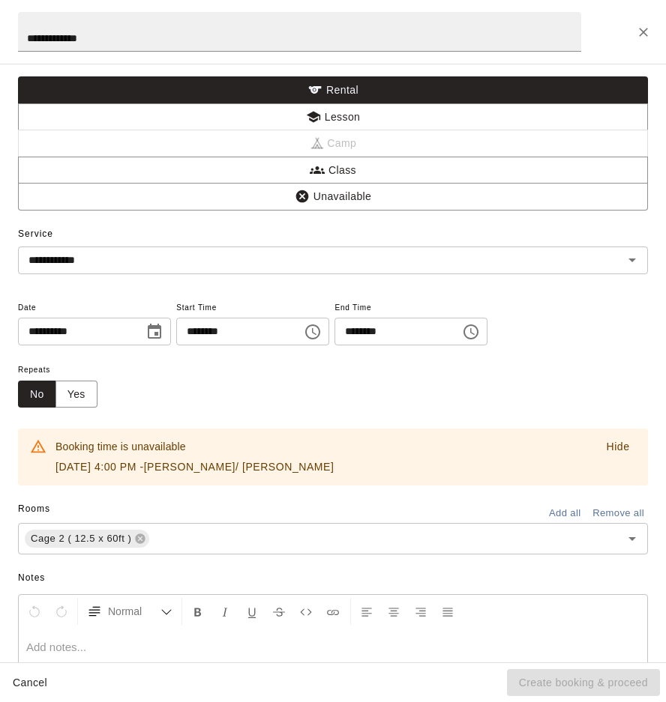
click at [170, 469] on p "Oct 20, 2025, 4:00 PM - Mia w/ Hayden" at bounding box center [194, 467] width 278 height 16
click at [259, 468] on div "Booking time is unavailable Oct 20, 2025, 4:00 PM - Mia w/ Hayden Hide" at bounding box center [333, 457] width 630 height 57
click at [227, 468] on p "Oct 20, 2025, 4:00 PM - Mia w/ Hayden" at bounding box center [194, 467] width 278 height 16
click at [148, 543] on div "Cage 2 ( 12.5 x 60ft ) ​" at bounding box center [333, 538] width 630 height 31
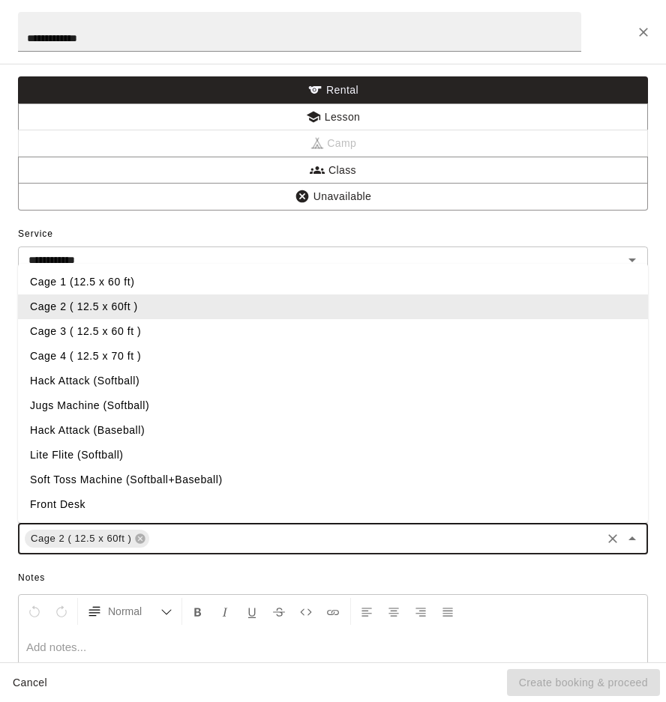
click at [70, 303] on li "Cage 2 ( 12.5 x 60ft )" at bounding box center [333, 307] width 630 height 25
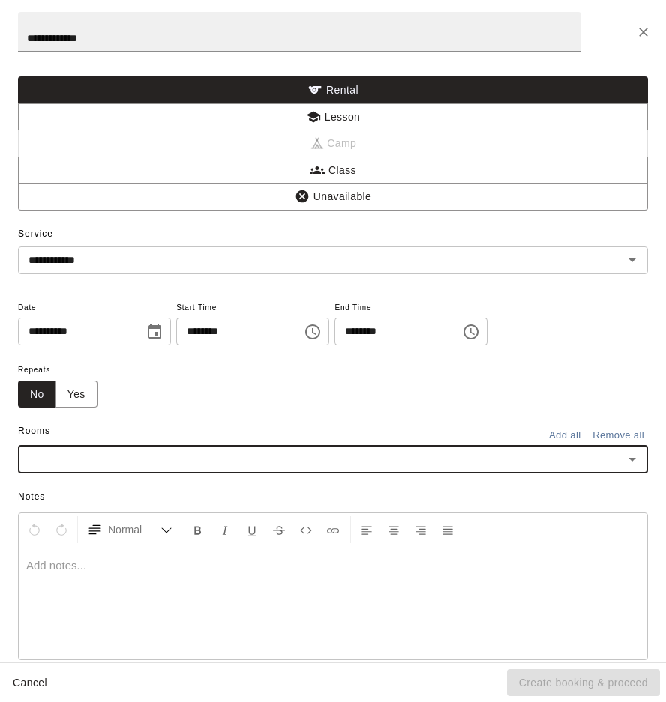
click at [84, 453] on input "text" at bounding box center [320, 459] width 596 height 19
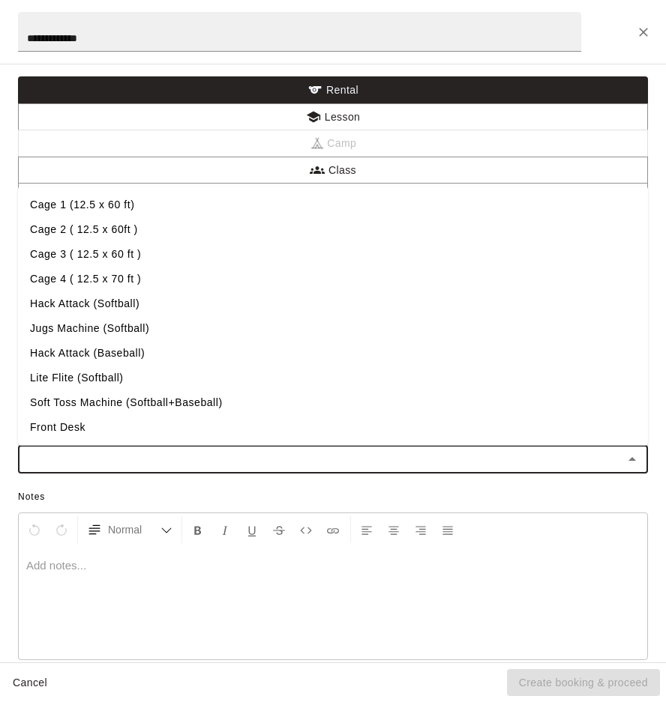
click at [59, 238] on li "Cage 2 ( 12.5 x 60ft )" at bounding box center [333, 229] width 630 height 25
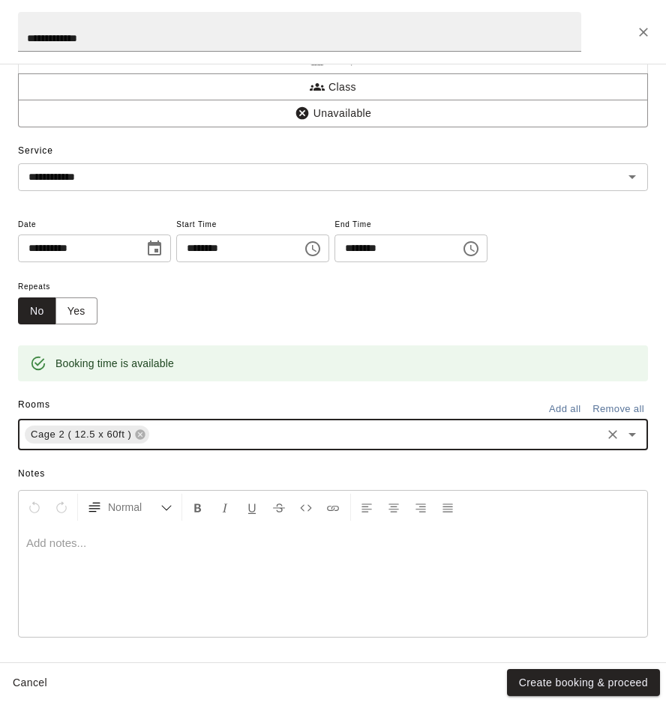
scroll to position [84, 0]
click at [588, 679] on button "Create booking & proceed" at bounding box center [583, 683] width 153 height 28
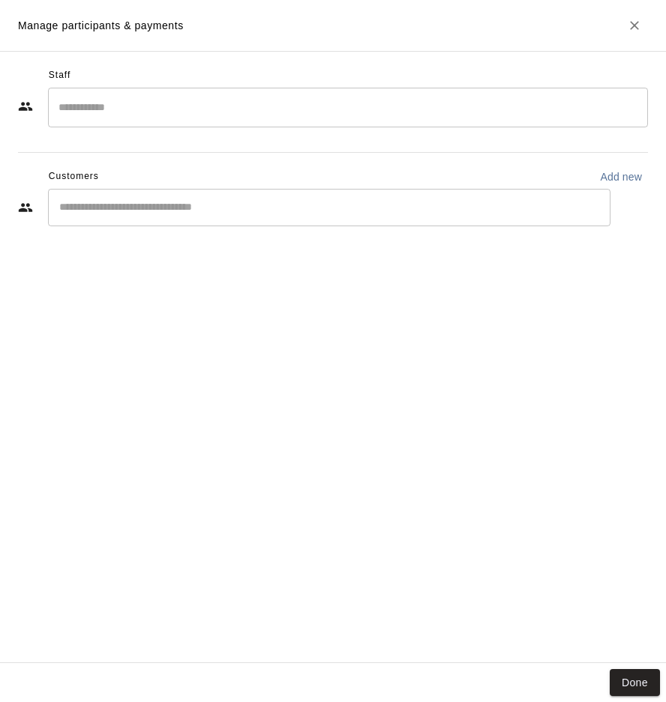
click at [102, 115] on input "Search staff" at bounding box center [348, 107] width 586 height 26
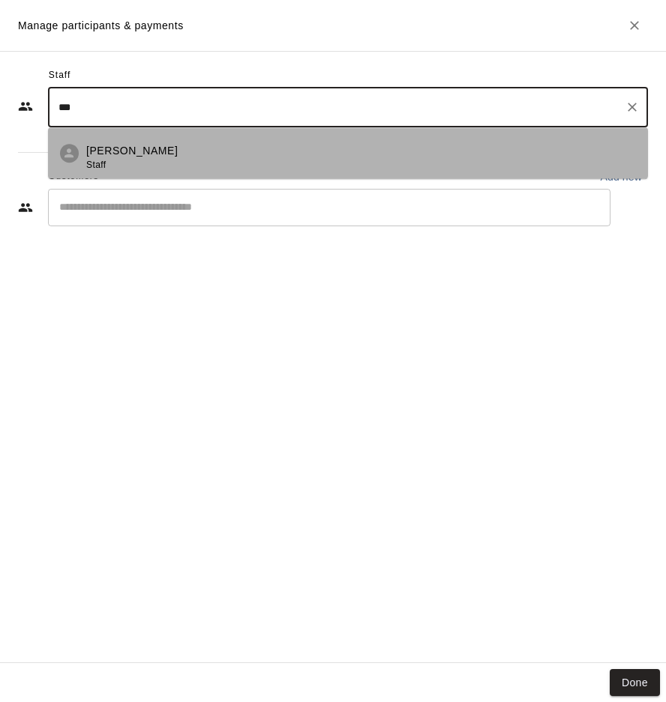
click at [148, 169] on div "Mia D'Andrea Staff" at bounding box center [131, 157] width 91 height 29
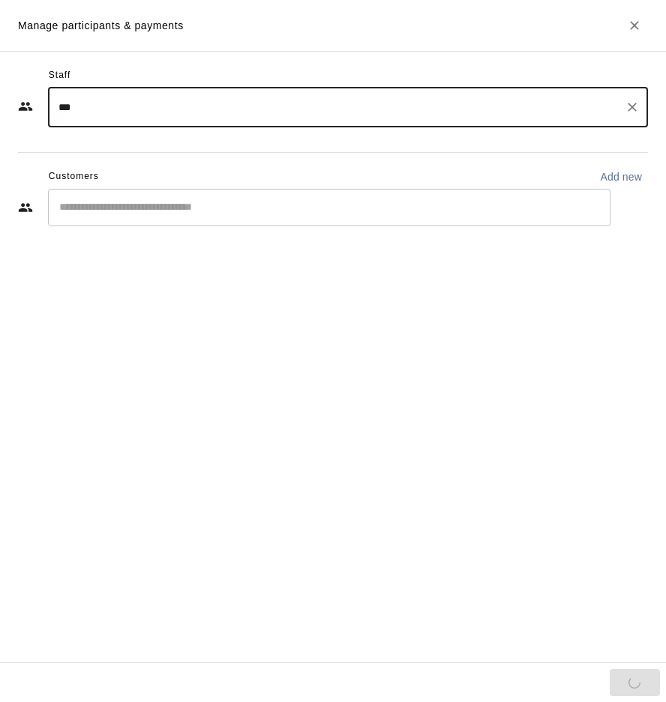
type input "***"
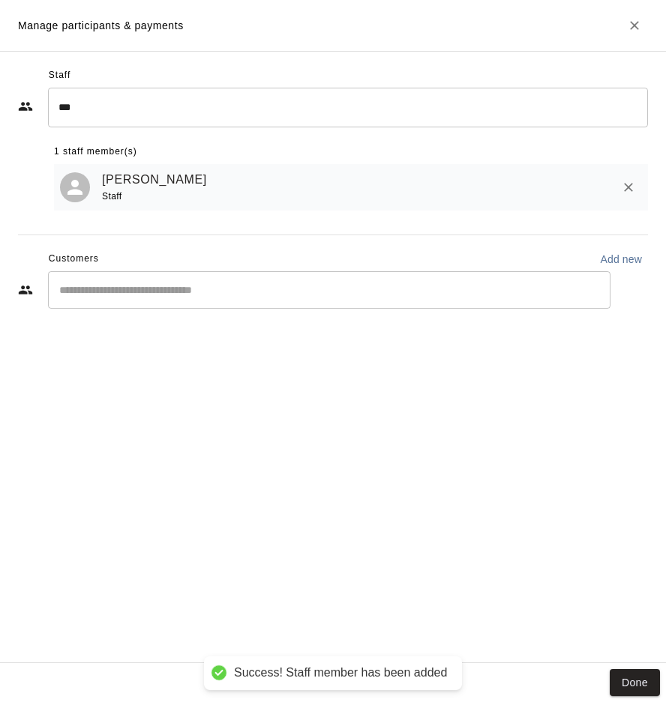
click at [173, 213] on div "Staff *** ​ 1 staff member(s) Mia D'Andrea Staff Customers Add new ​" at bounding box center [333, 194] width 630 height 260
click at [200, 287] on input "Start typing to search customers..." at bounding box center [329, 290] width 549 height 15
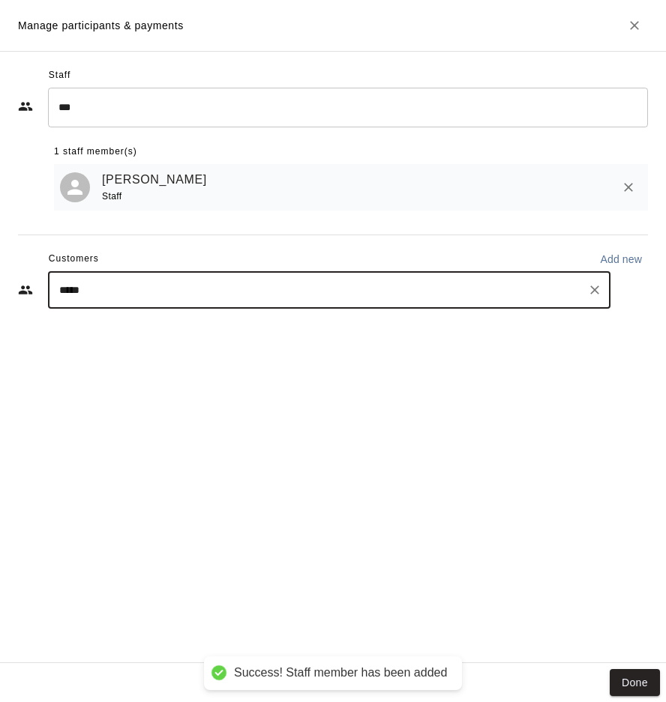
type input "******"
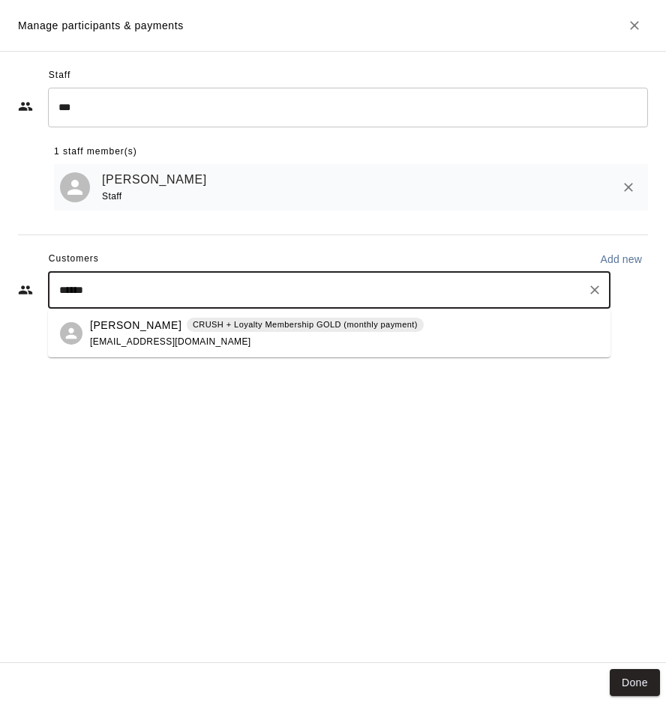
click at [195, 333] on div "Hayden Short CRUSH + Loyalty Membership GOLD (monthly payment) aliciashort10@gm…" at bounding box center [257, 334] width 334 height 32
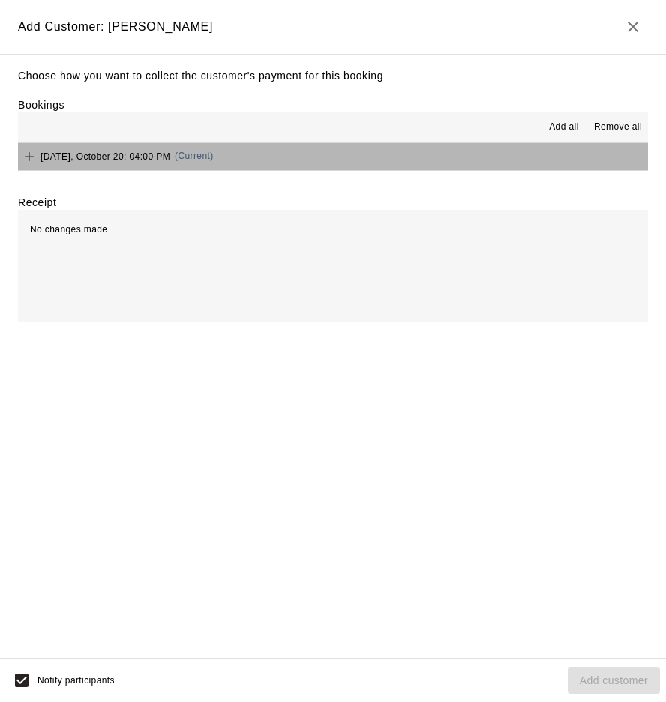
click at [265, 163] on button "Monday, October 20: 04:00 PM (Current)" at bounding box center [333, 157] width 630 height 28
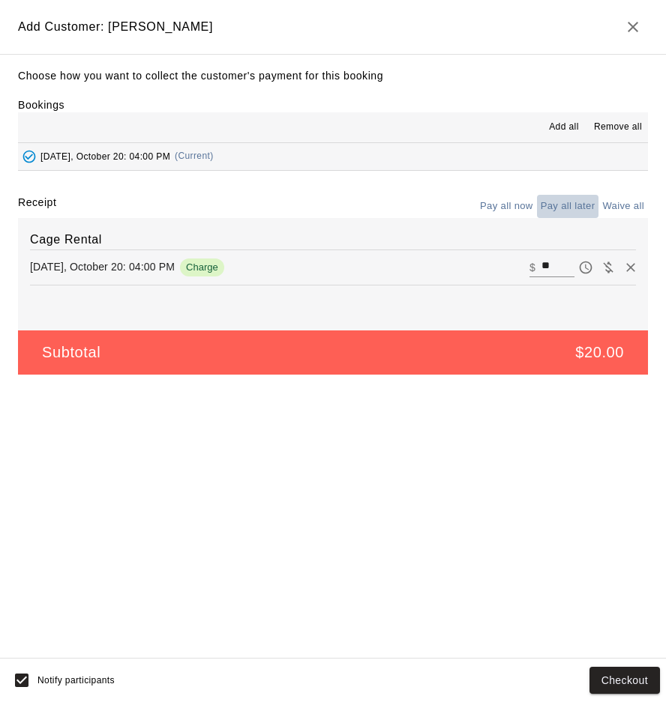
click at [594, 206] on button "Pay all later" at bounding box center [568, 206] width 62 height 23
click at [50, 678] on span "Notify participants" at bounding box center [75, 680] width 77 height 10
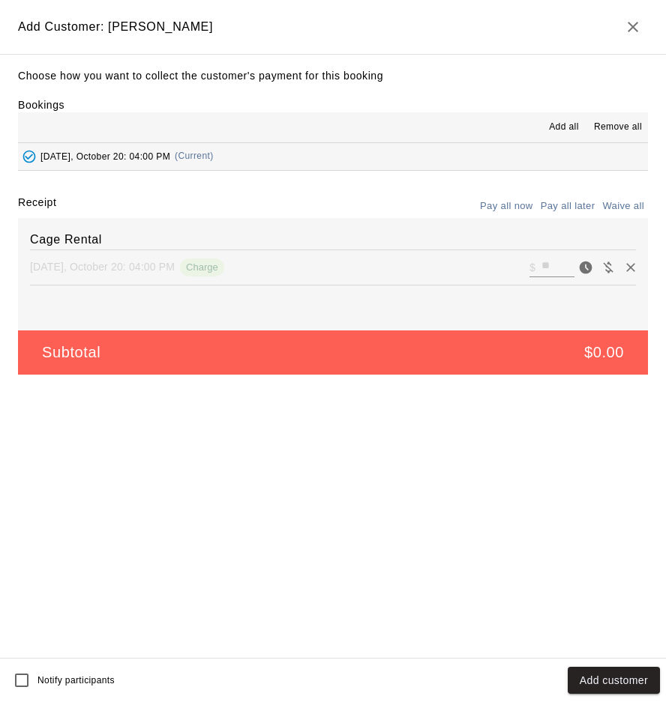
click at [582, 669] on button "Add customer" at bounding box center [613, 681] width 92 height 28
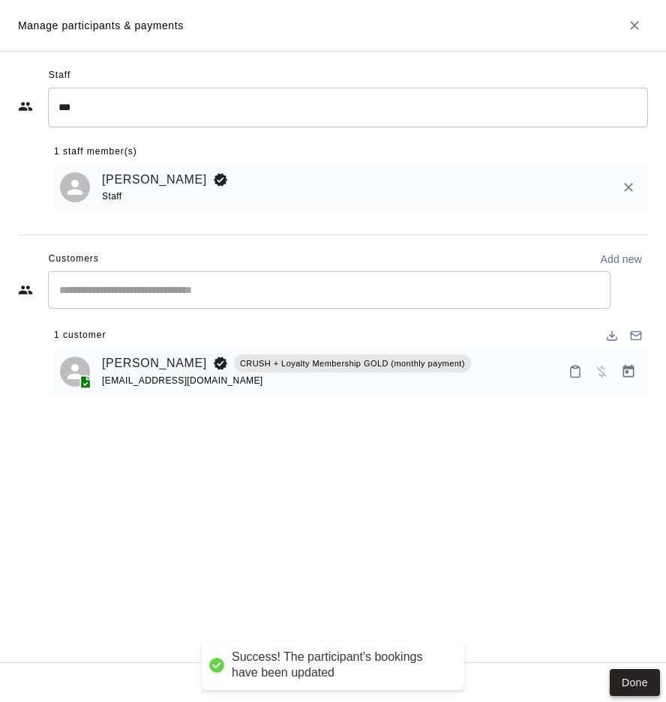
click at [629, 684] on button "Done" at bounding box center [634, 683] width 50 height 28
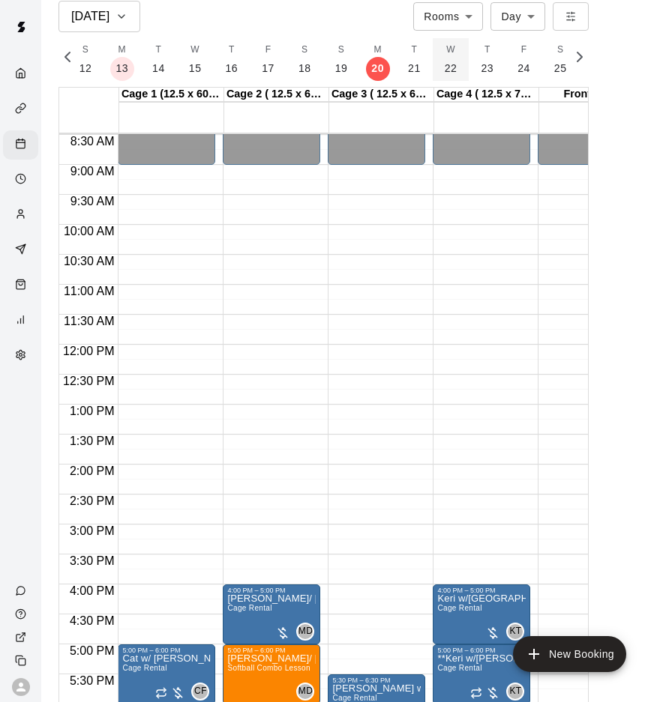
scroll to position [512, 0]
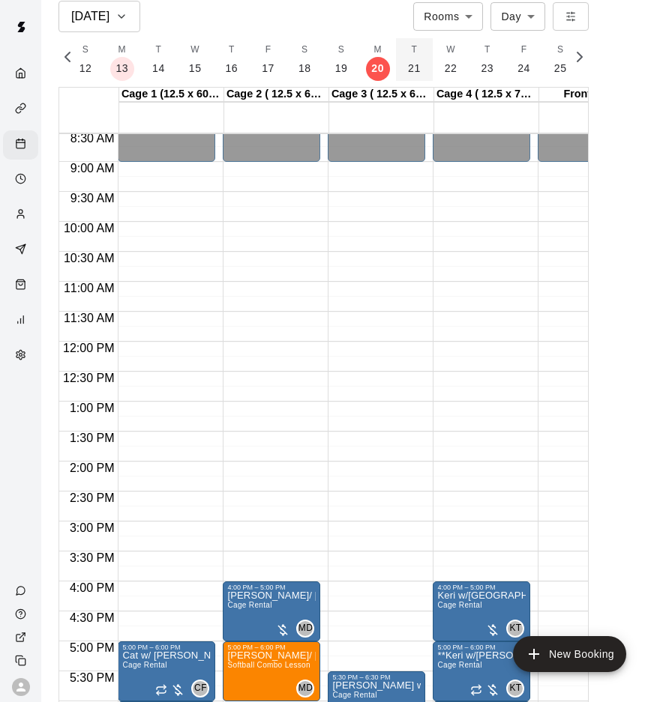
click at [408, 71] on p "21" at bounding box center [414, 69] width 13 height 16
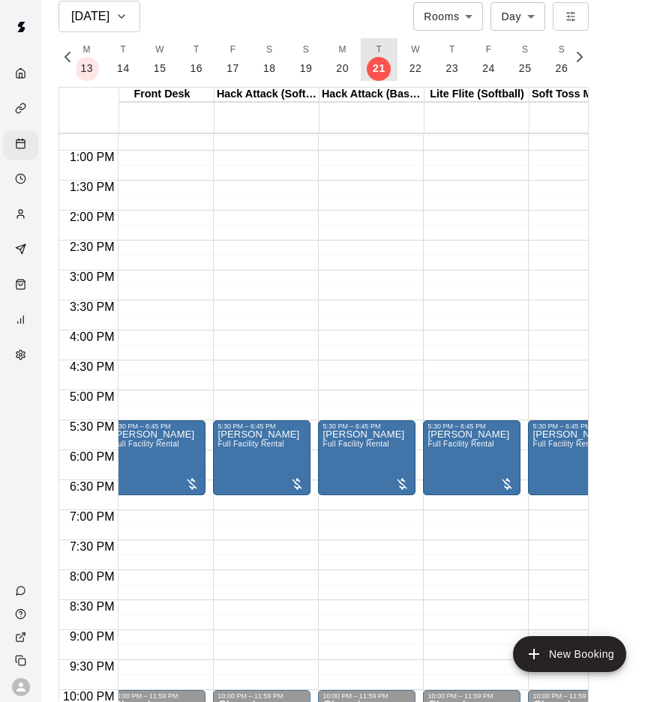
scroll to position [763, 440]
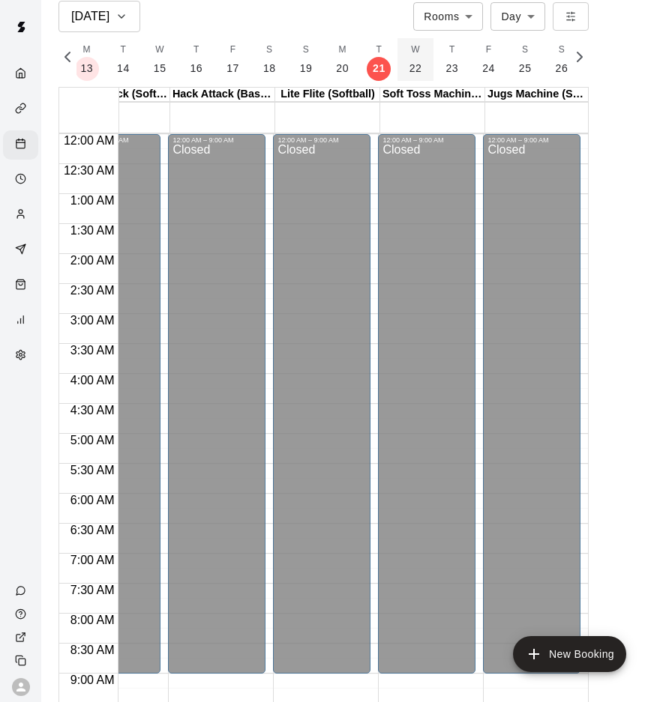
click at [414, 67] on p "22" at bounding box center [415, 69] width 13 height 16
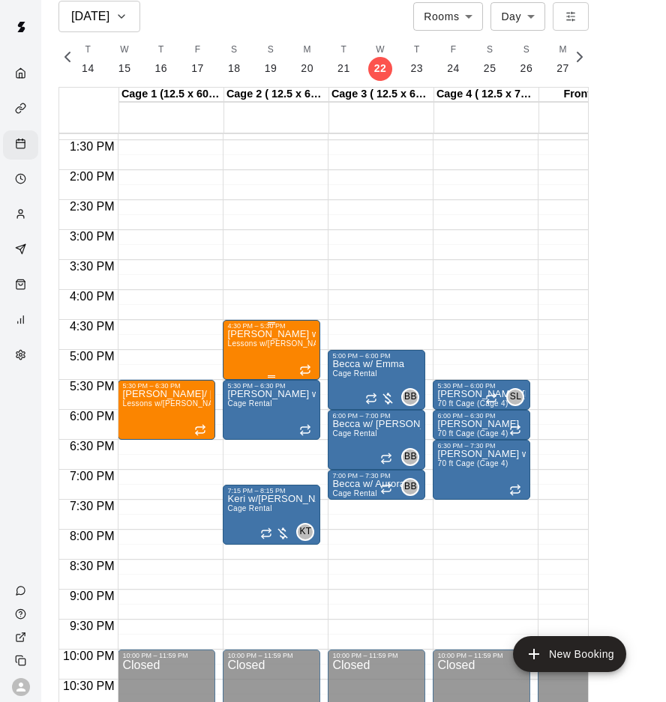
click at [262, 355] on div "Shayla w/ violet Lessons w/Shayla (1hr)" at bounding box center [271, 681] width 88 height 702
click at [244, 342] on icon "edit" at bounding box center [242, 343] width 13 height 13
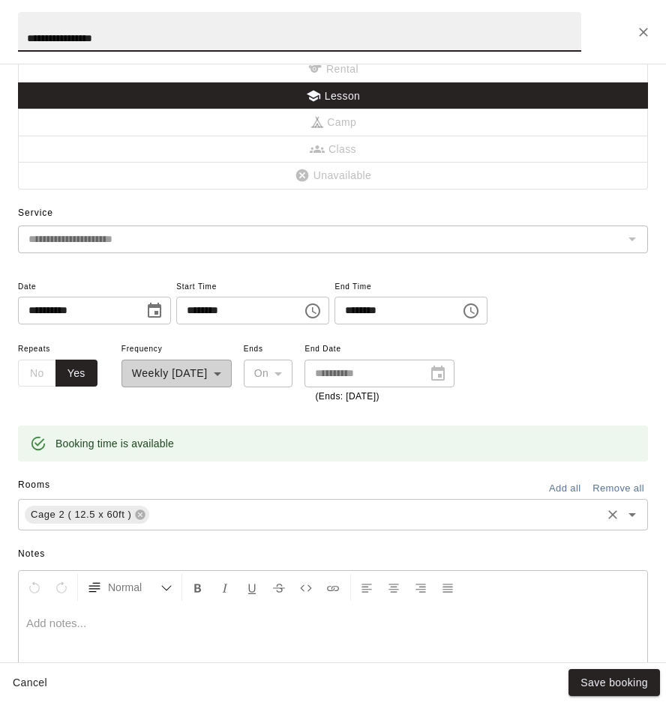
click at [198, 524] on div "Cage 2 ( 12.5 x 60ft ) ​" at bounding box center [333, 514] width 630 height 31
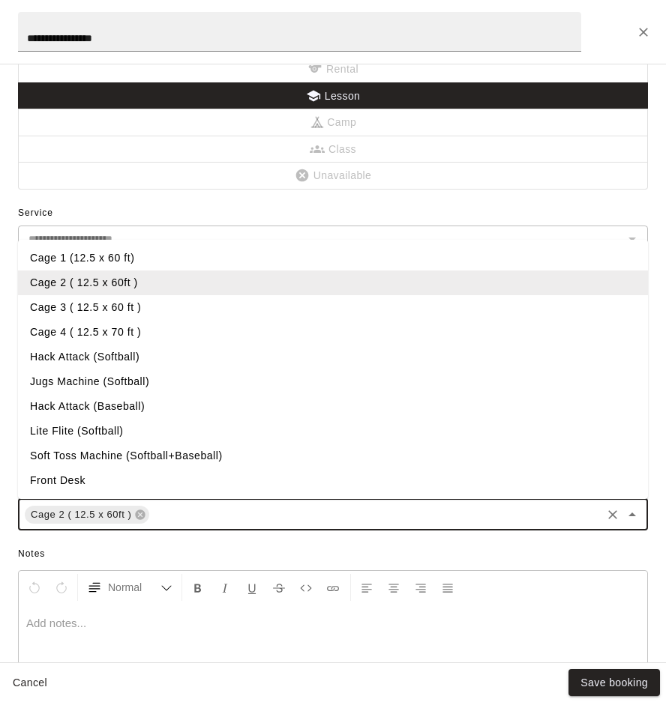
click at [74, 261] on li "Cage 1 (12.5 x 60 ft)" at bounding box center [333, 258] width 630 height 25
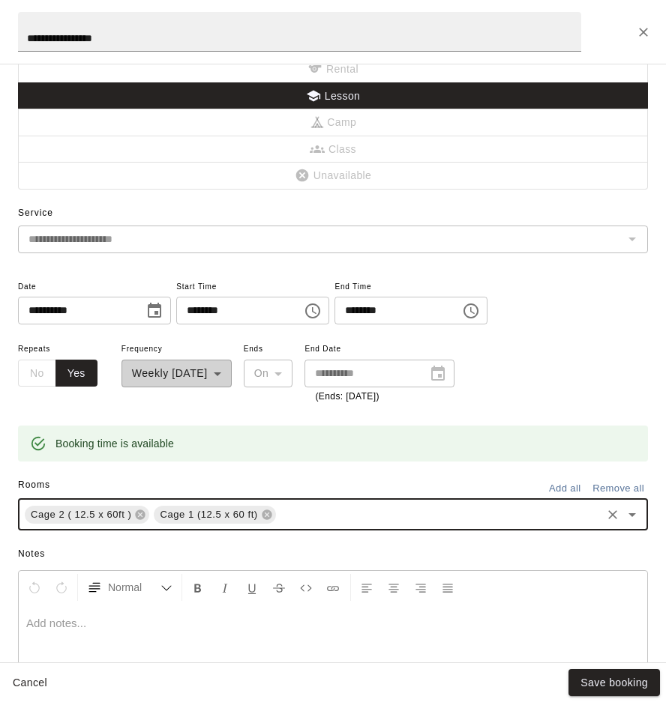
click at [141, 520] on div "Cage 2 ( 12.5 x 60ft )" at bounding box center [87, 515] width 124 height 18
click at [143, 514] on icon at bounding box center [141, 515] width 10 height 10
click at [616, 679] on button "Save booking" at bounding box center [613, 683] width 91 height 28
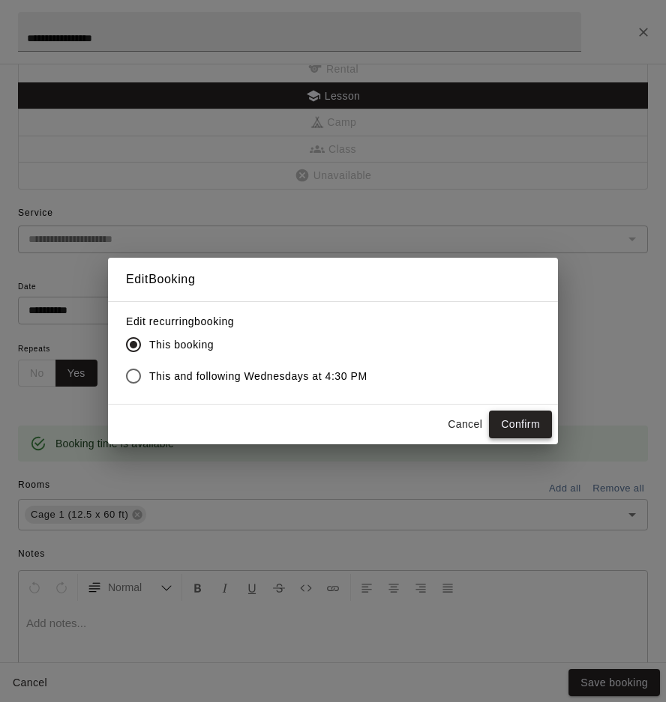
click at [521, 420] on button "Confirm" at bounding box center [520, 425] width 63 height 28
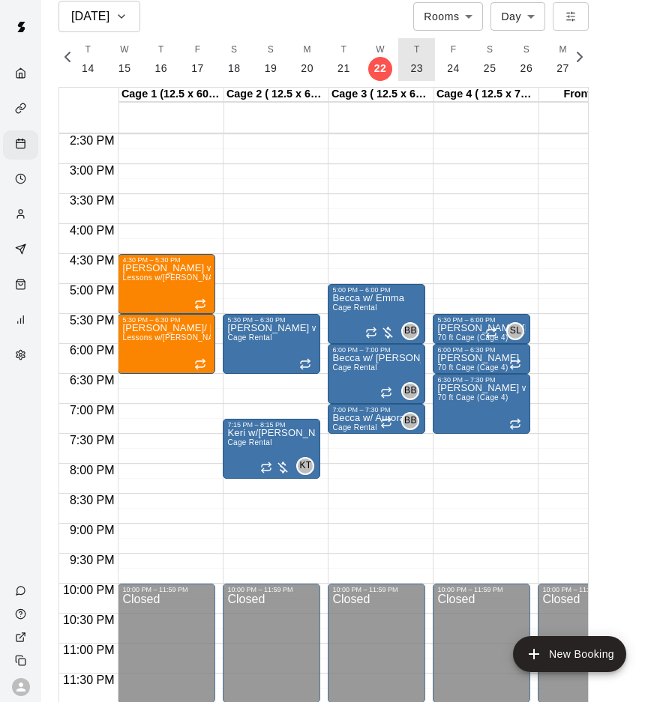
drag, startPoint x: 414, startPoint y: 61, endPoint x: 398, endPoint y: 169, distance: 109.1
click at [414, 61] on p "23" at bounding box center [416, 69] width 13 height 16
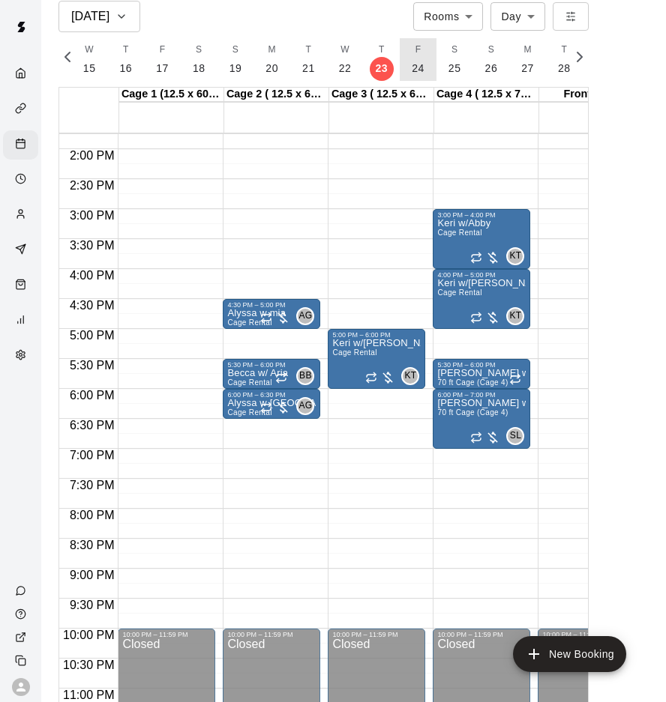
drag, startPoint x: 419, startPoint y: 75, endPoint x: 417, endPoint y: 82, distance: 7.6
click at [419, 75] on button "F 24" at bounding box center [417, 59] width 37 height 43
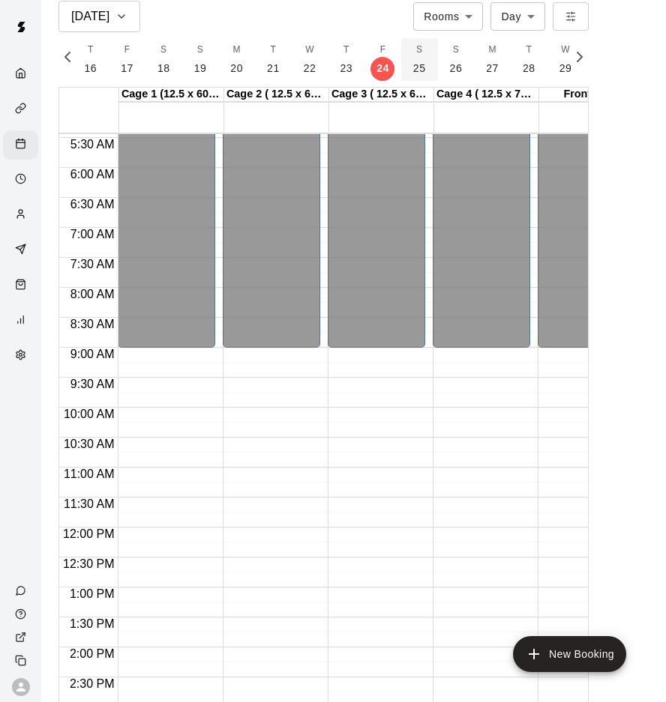
click at [422, 74] on button "S 25" at bounding box center [419, 59] width 37 height 43
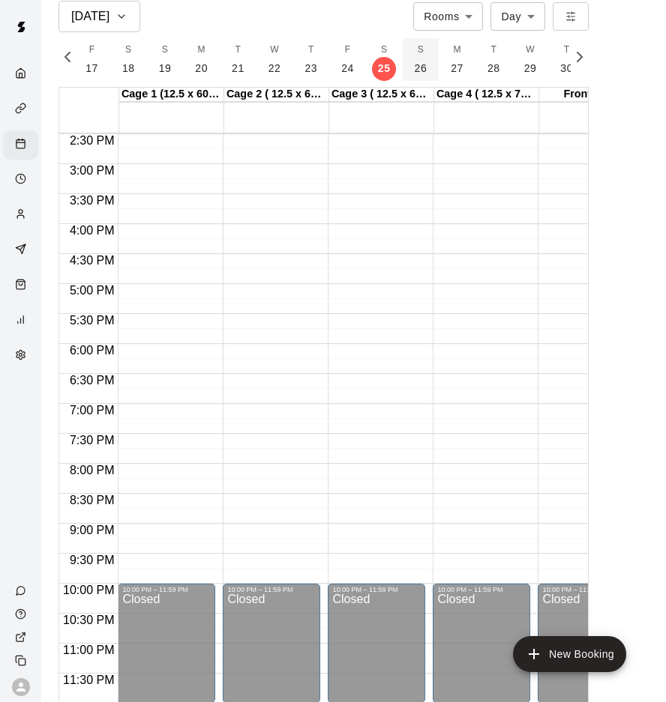
click at [416, 59] on button "S 26" at bounding box center [420, 59] width 37 height 43
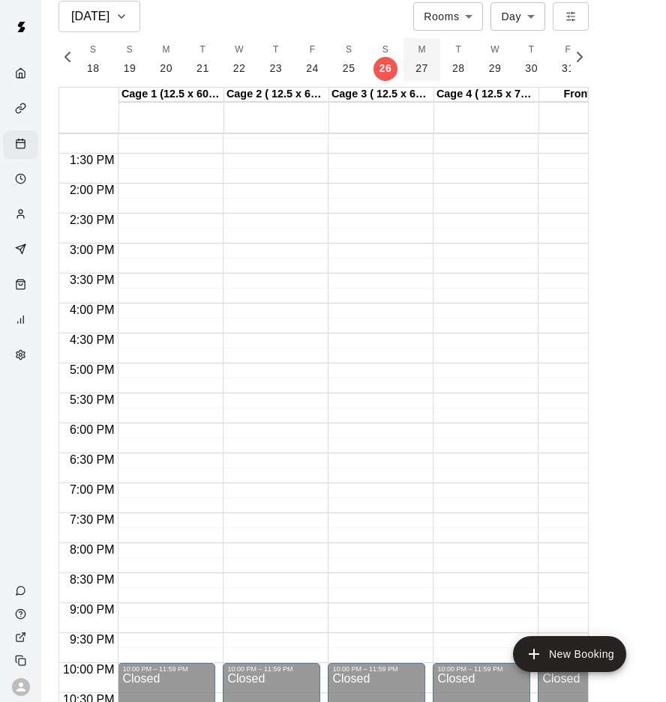
click at [415, 61] on p "27" at bounding box center [421, 69] width 13 height 16
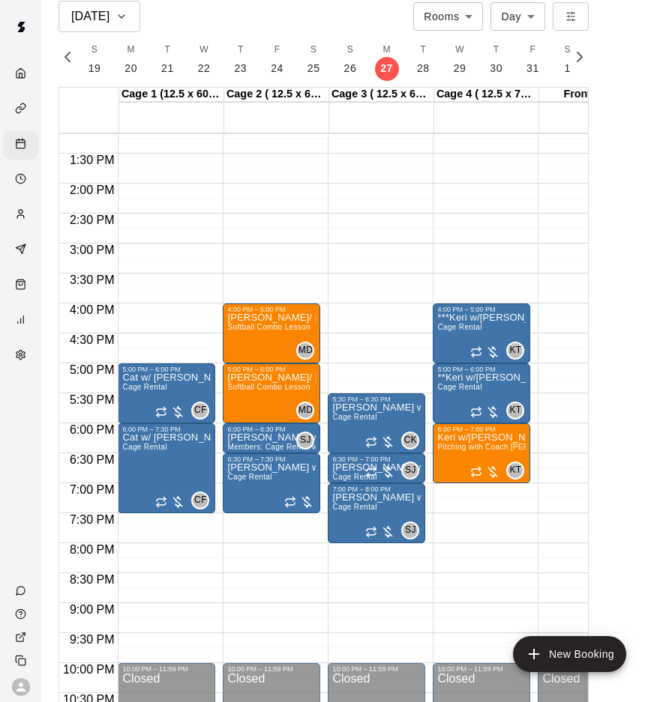
click at [478, 612] on div "12:00 AM – 9:00 AM Closed 4:00 PM – 5:00 PM ***Keri w/Sam Cage Rental KT 0 5:00…" at bounding box center [480, 63] width 97 height 1439
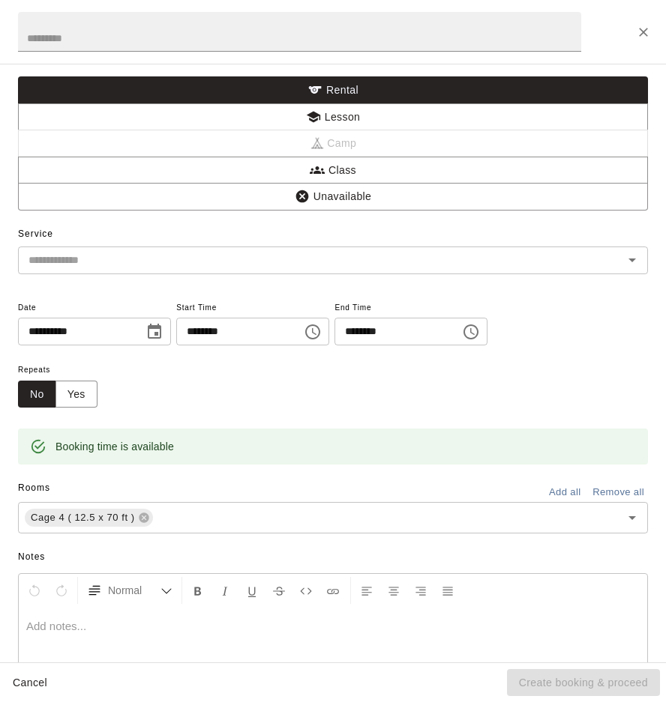
click at [550, 642] on div at bounding box center [333, 664] width 628 height 112
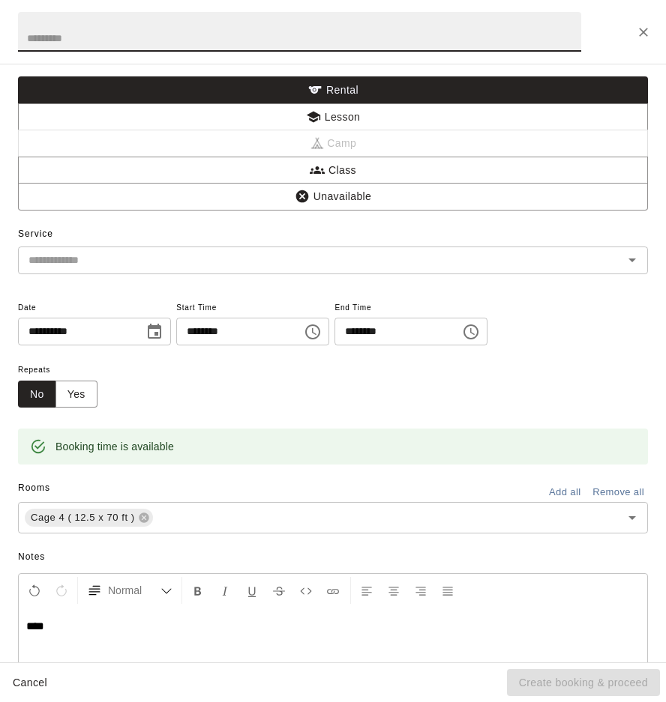
click at [103, 20] on input "text" at bounding box center [299, 32] width 563 height 40
type input "**********"
click at [134, 256] on input "text" at bounding box center [310, 260] width 576 height 19
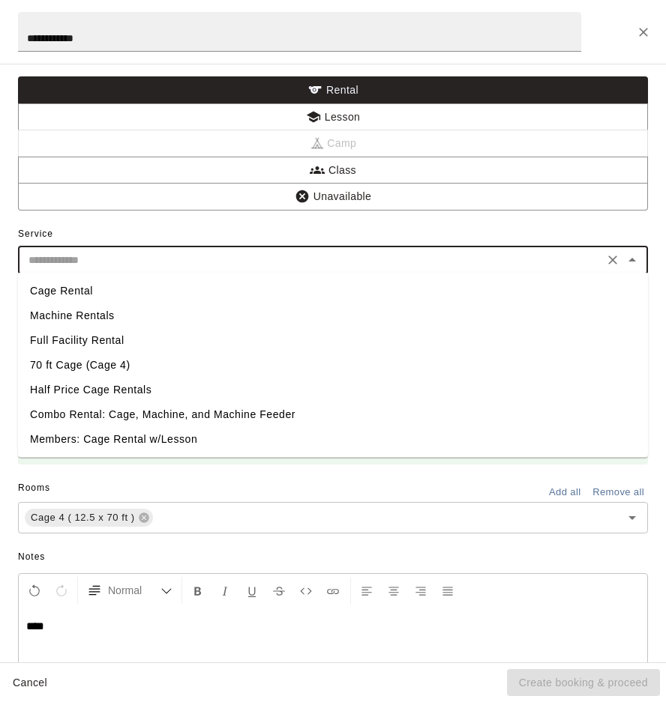
click at [75, 289] on li "Cage Rental" at bounding box center [333, 291] width 630 height 25
type input "**********"
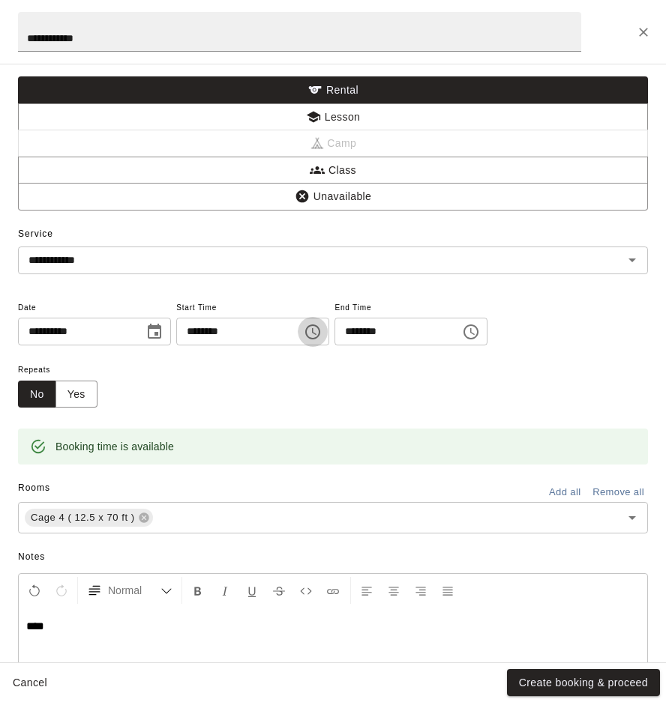
click at [317, 337] on button "Choose time, selected time is 9:00 PM" at bounding box center [313, 332] width 30 height 30
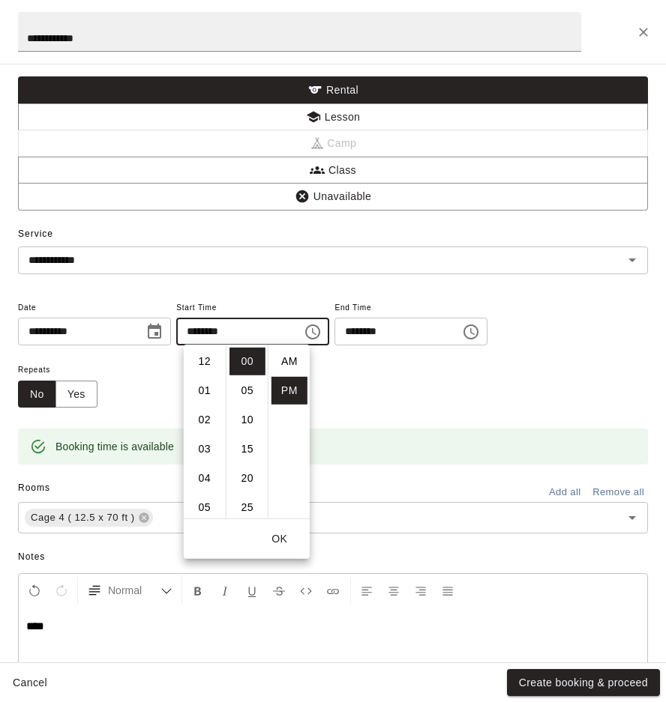
scroll to position [27, 0]
click at [206, 380] on li "04" at bounding box center [205, 374] width 36 height 28
type input "********"
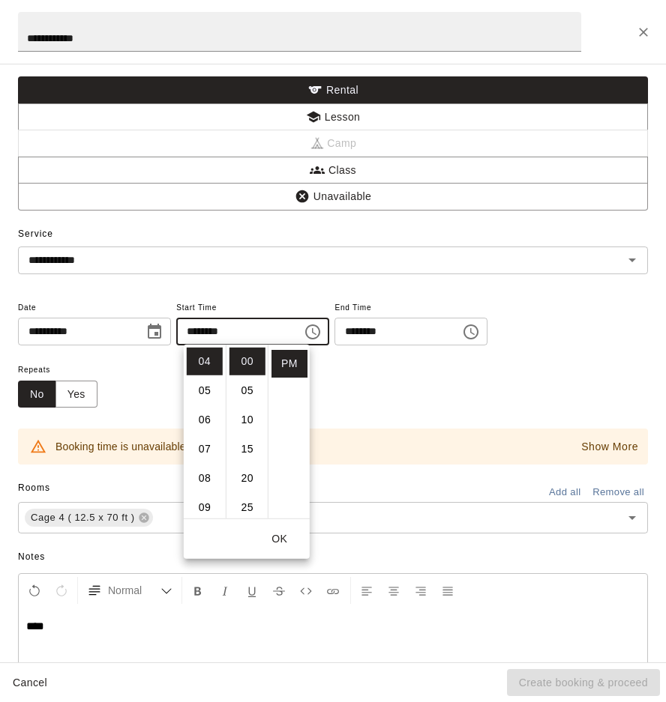
scroll to position [0, 0]
click at [486, 341] on button "Choose time, selected time is 9:30 PM" at bounding box center [471, 332] width 30 height 30
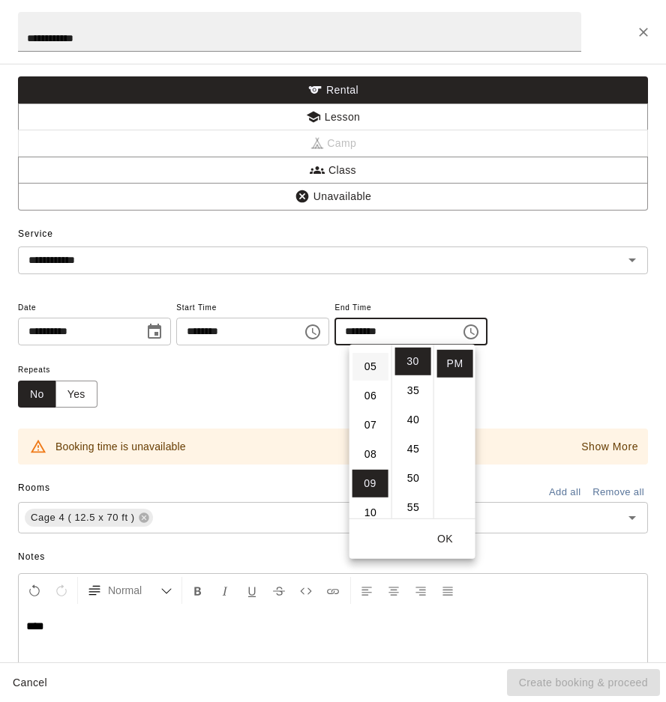
click at [372, 372] on li "05" at bounding box center [370, 367] width 36 height 28
click at [412, 366] on li "00" at bounding box center [413, 362] width 36 height 28
type input "********"
click at [453, 536] on button "OK" at bounding box center [445, 539] width 48 height 28
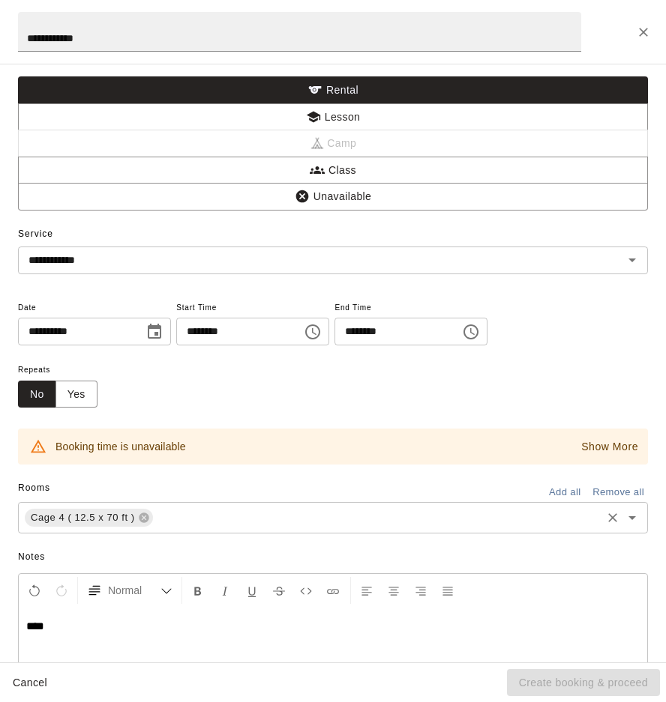
click at [212, 529] on div "Cage 4 ( 12.5 x 70 ft ) ​" at bounding box center [333, 517] width 630 height 31
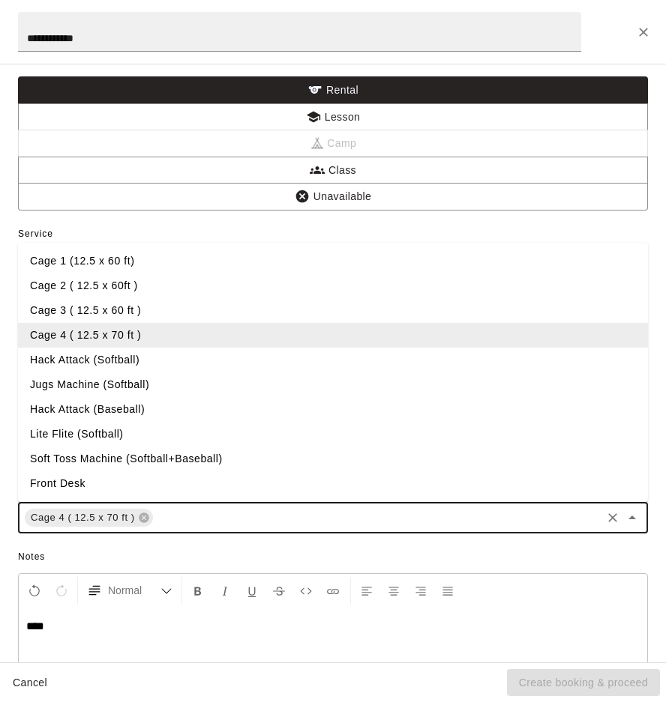
click at [97, 295] on li "Cage 2 ( 12.5 x 60ft )" at bounding box center [333, 286] width 630 height 25
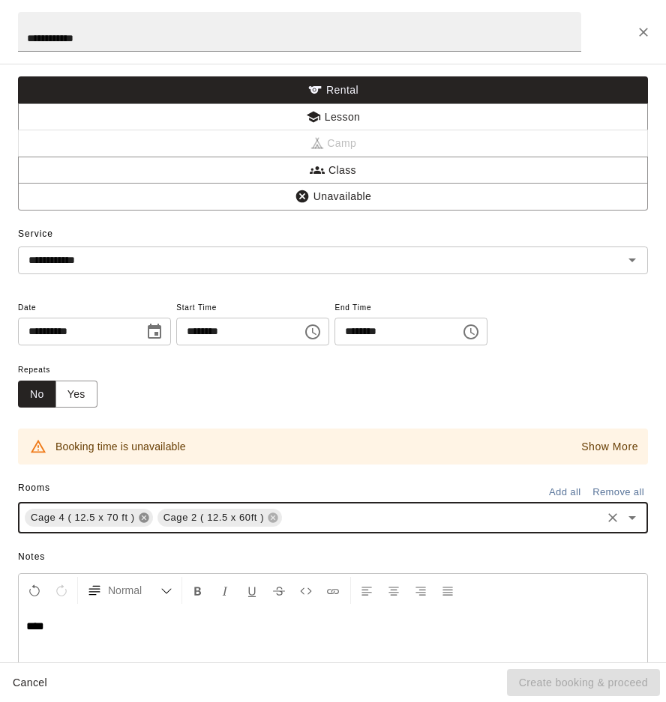
click at [146, 517] on icon at bounding box center [144, 518] width 10 height 10
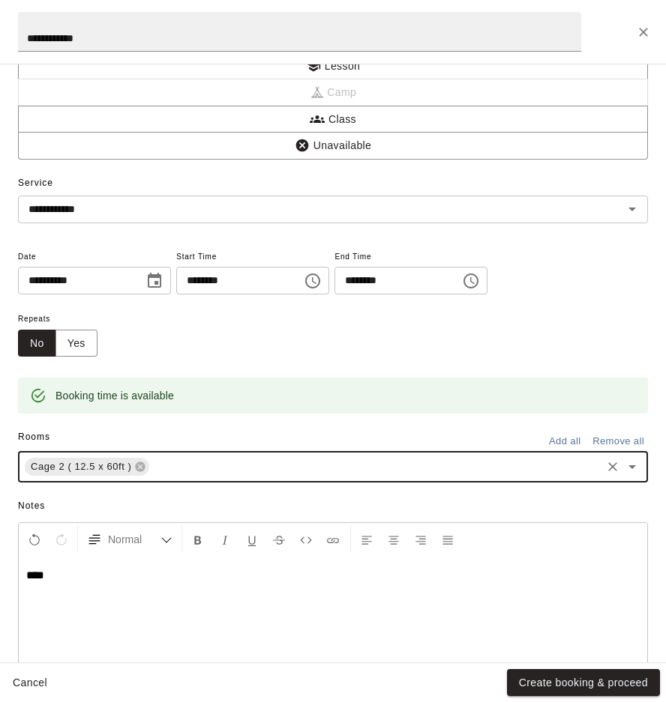
scroll to position [84, 0]
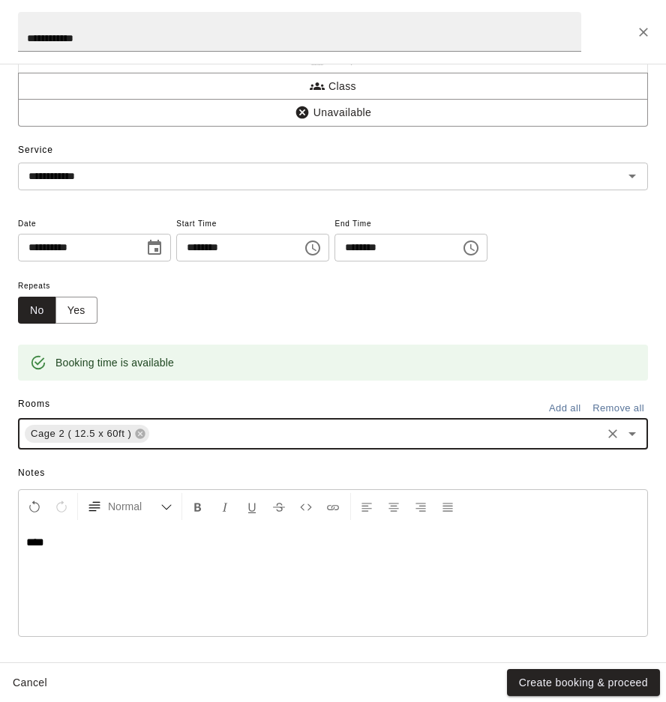
click at [595, 690] on button "Create booking & proceed" at bounding box center [583, 683] width 153 height 28
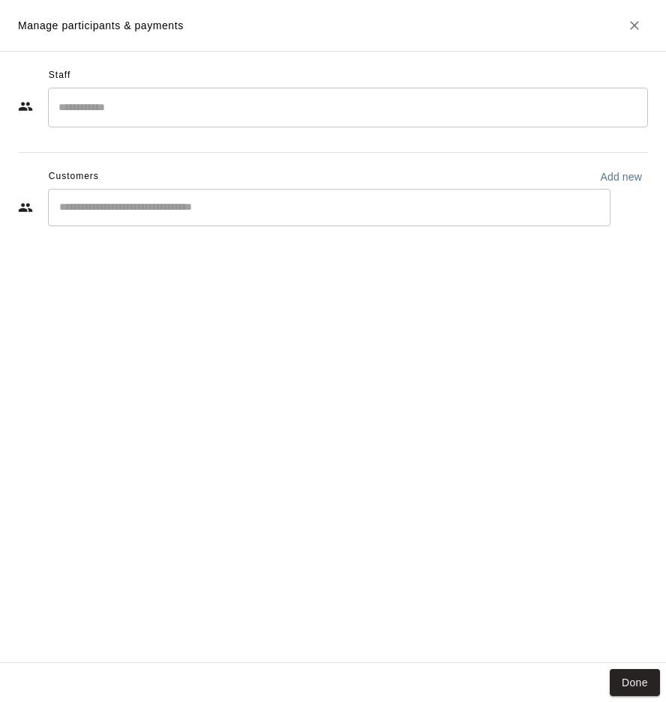
click at [148, 112] on input "Search staff" at bounding box center [348, 107] width 586 height 26
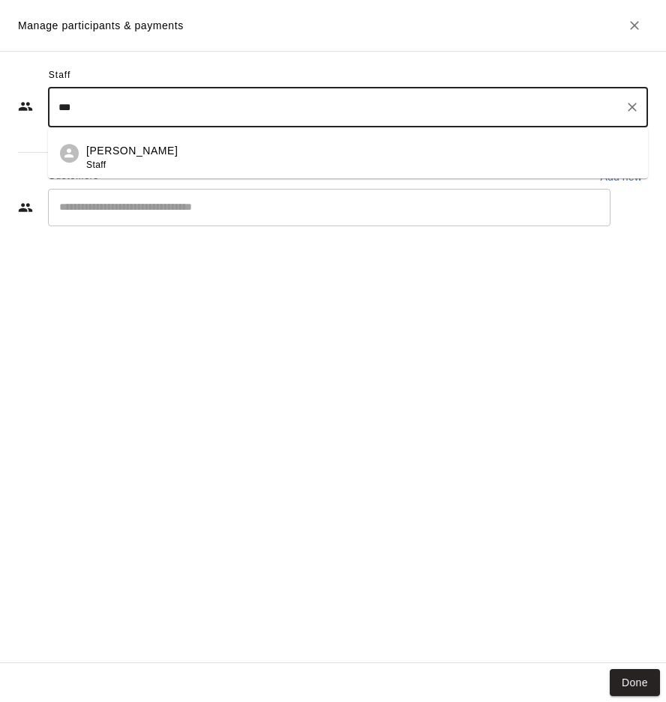
click at [143, 148] on p "Mia D'Andrea" at bounding box center [131, 151] width 91 height 16
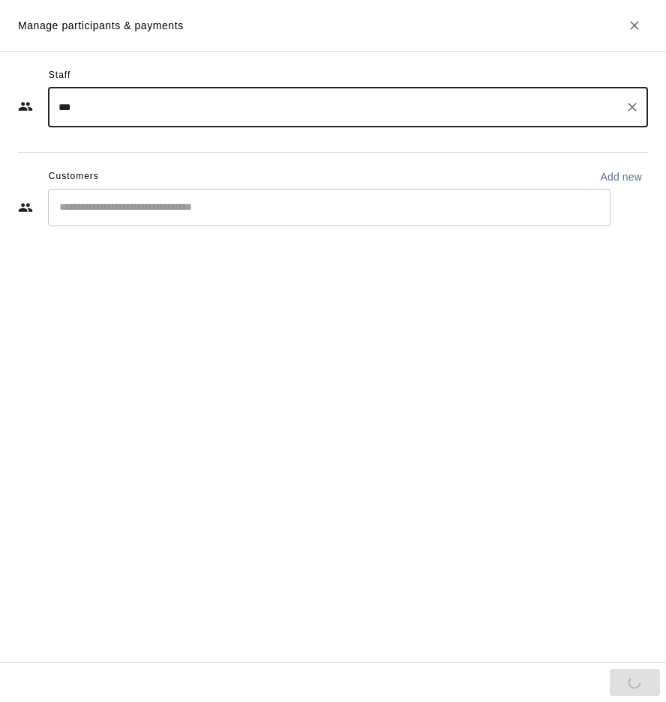
type input "***"
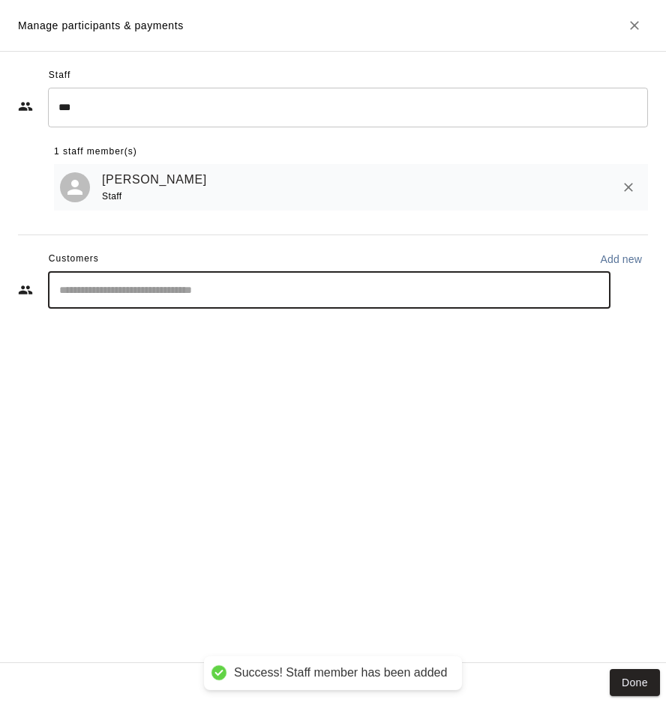
click at [164, 291] on input "Start typing to search customers..." at bounding box center [329, 290] width 549 height 15
type input "******"
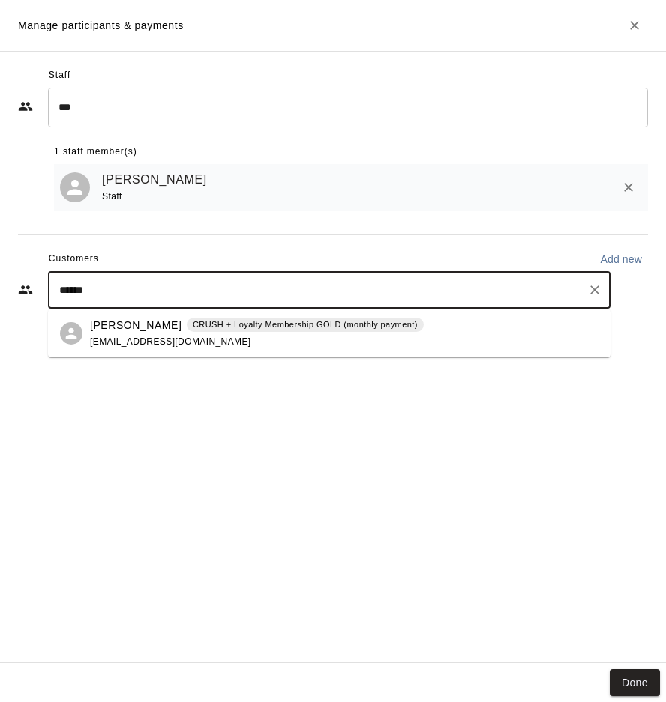
click at [207, 343] on div "Hayden Short CRUSH + Loyalty Membership GOLD (monthly payment) aliciashort10@gm…" at bounding box center [257, 334] width 334 height 32
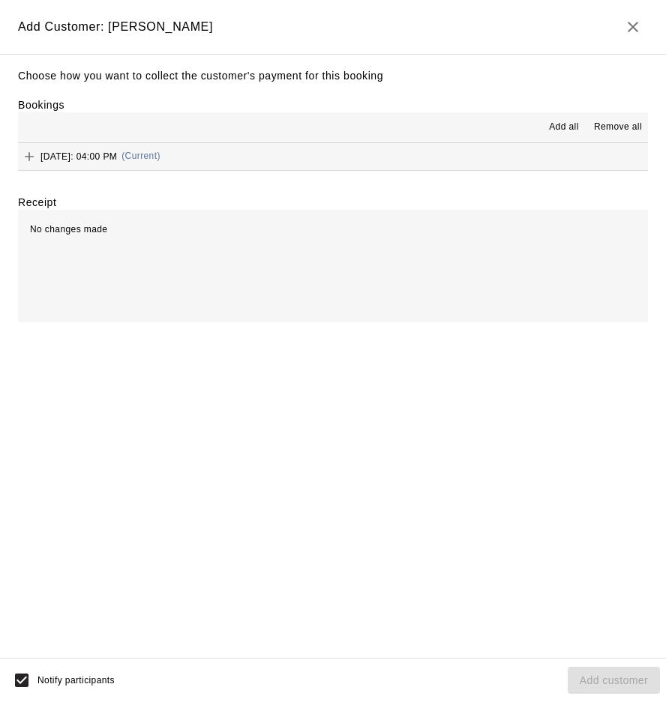
click at [340, 154] on button "Monday, October 27: 04:00 PM (Current)" at bounding box center [333, 157] width 630 height 28
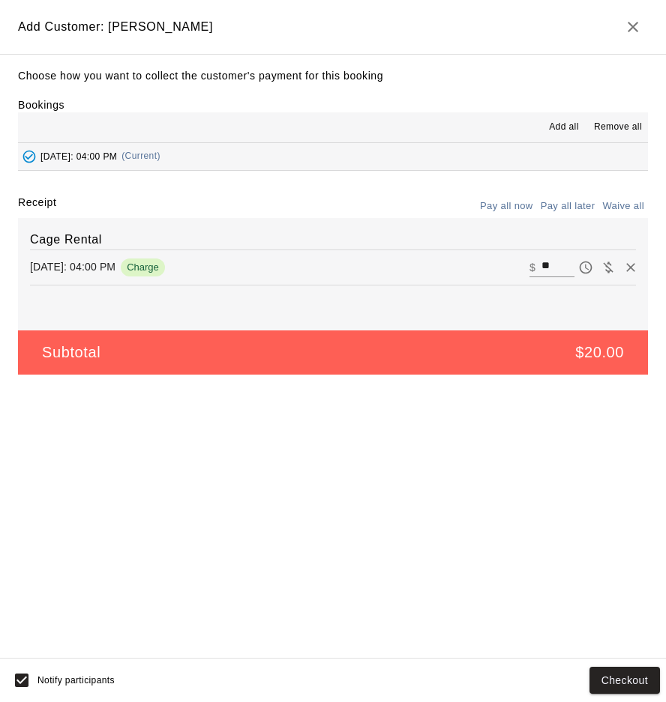
click at [563, 208] on button "Pay all later" at bounding box center [568, 206] width 62 height 23
click at [578, 679] on button "Add customer" at bounding box center [613, 681] width 92 height 28
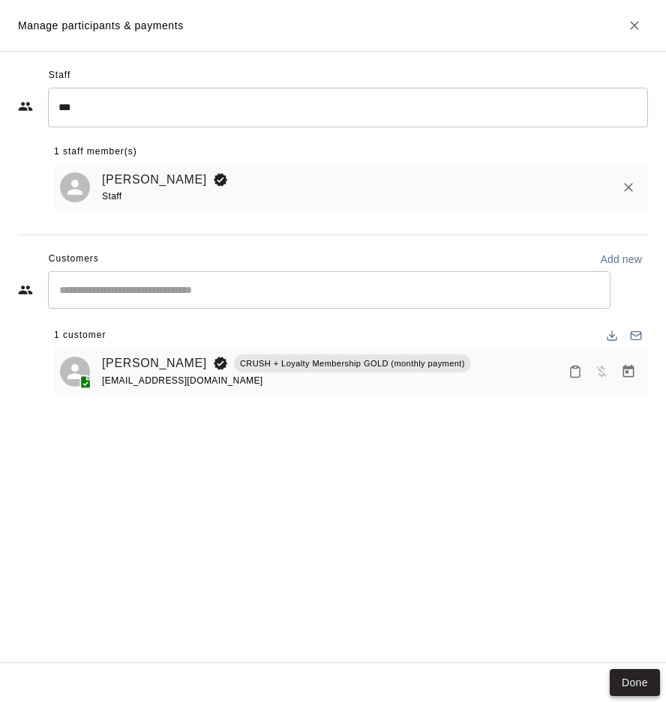
click at [634, 678] on button "Done" at bounding box center [634, 683] width 50 height 28
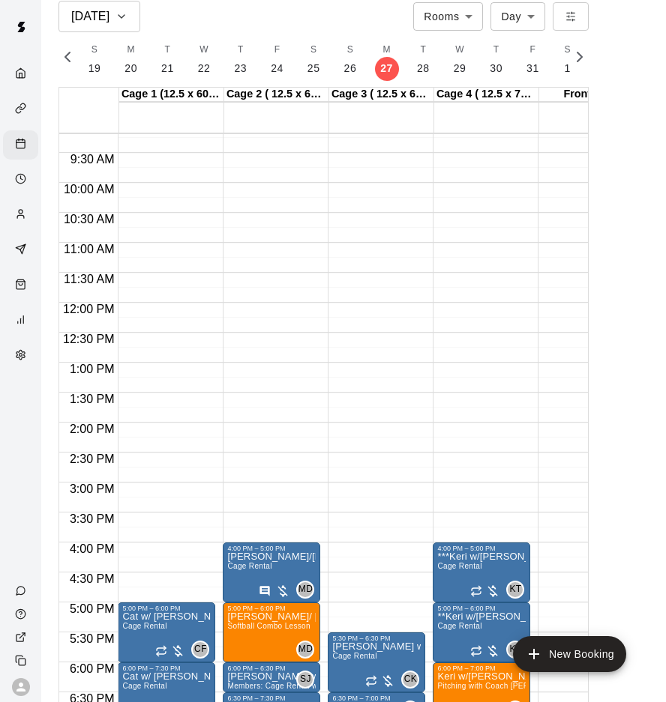
scroll to position [566, 0]
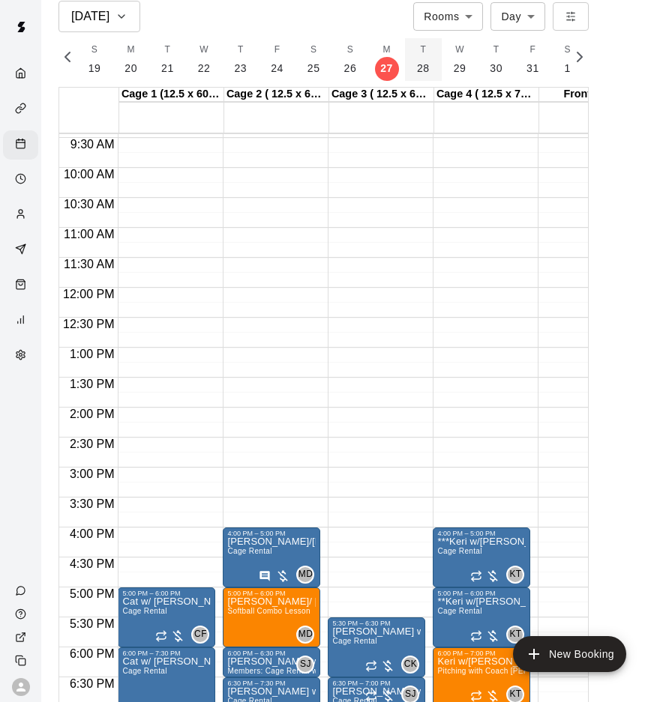
click at [417, 64] on p "28" at bounding box center [423, 69] width 13 height 16
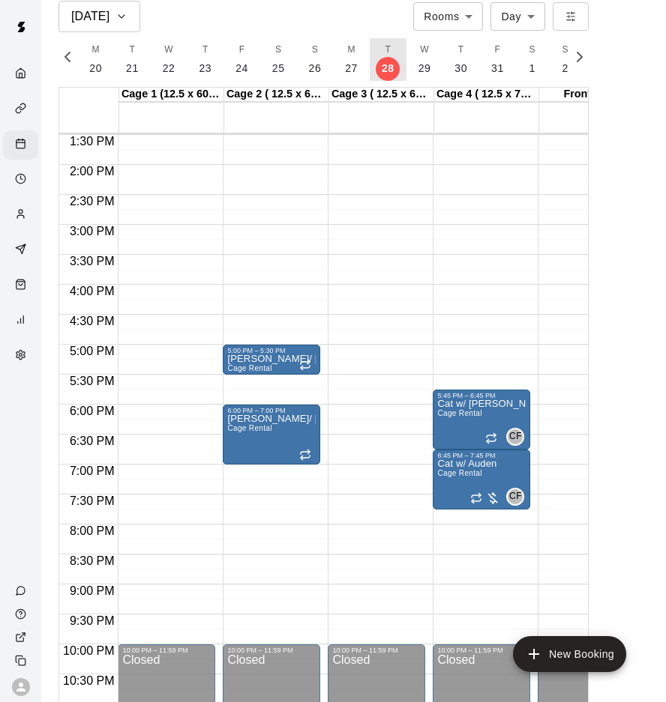
scroll to position [0, 0]
click at [280, 359] on p "shayla w/ Quinn" at bounding box center [271, 359] width 88 height 0
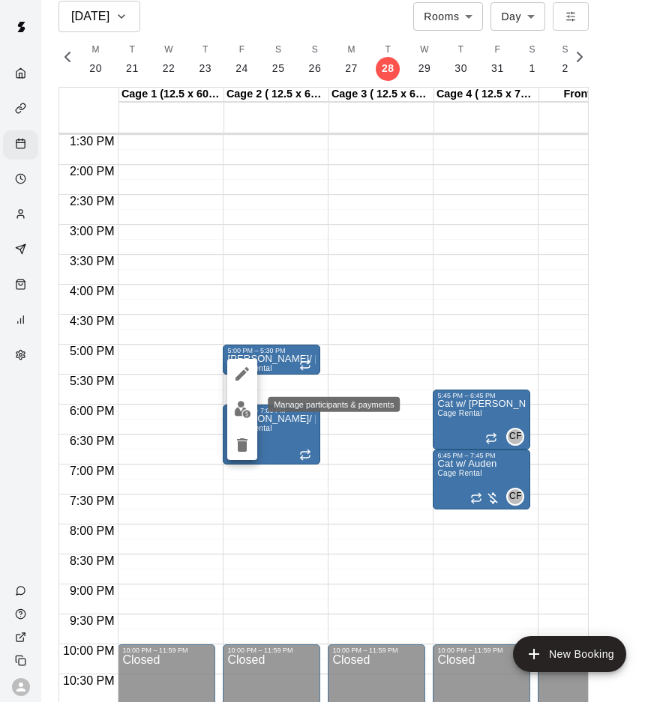
click at [246, 407] on img "edit" at bounding box center [242, 409] width 17 height 17
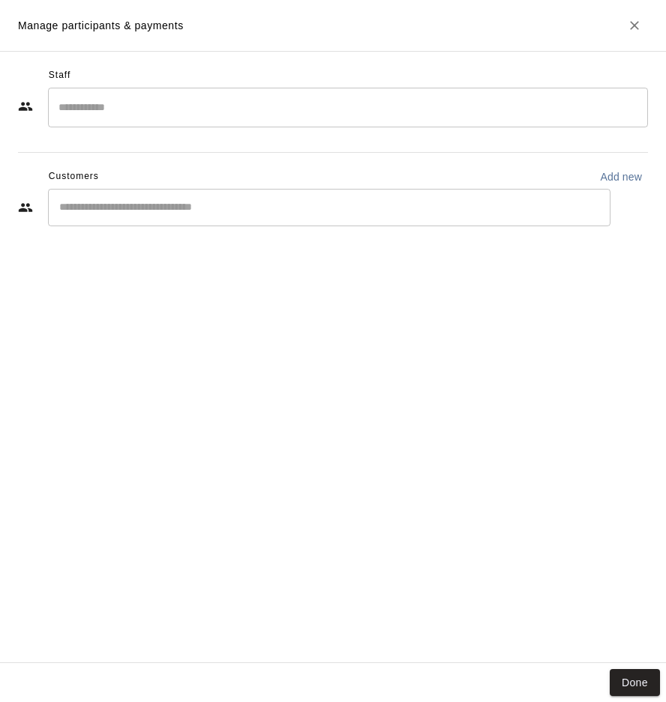
click at [130, 122] on div "​" at bounding box center [348, 108] width 600 height 40
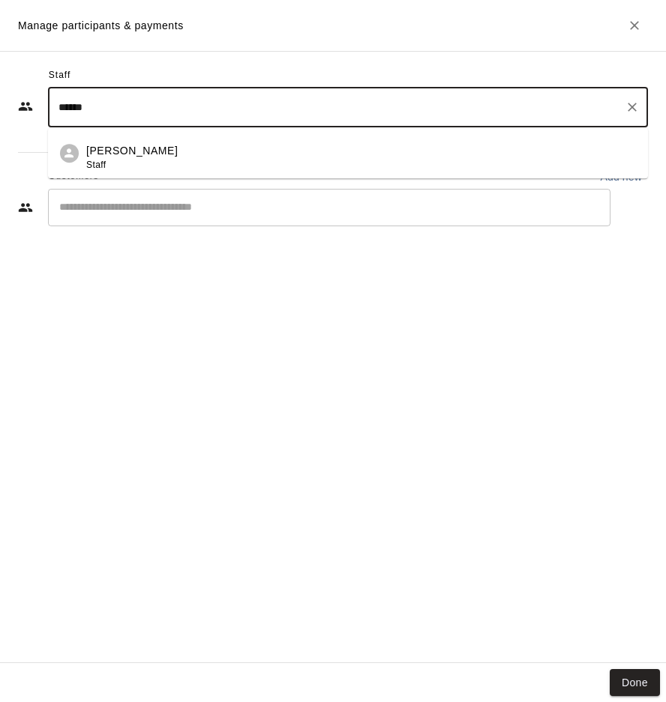
click at [190, 155] on div "Shayla Lombari Staff" at bounding box center [360, 157] width 549 height 29
type input "******"
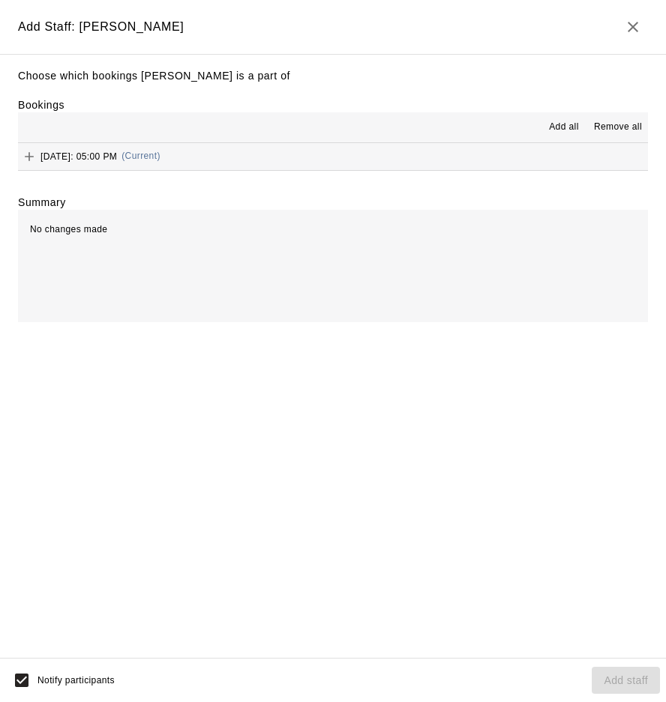
click at [277, 161] on button "Tuesday, October 28: 05:00 PM (Current)" at bounding box center [333, 157] width 630 height 28
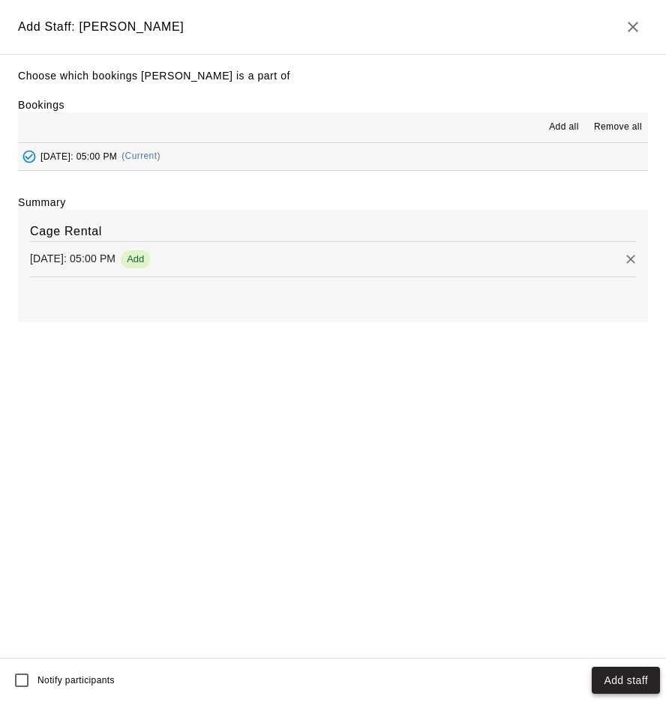
click at [608, 677] on button "Add staff" at bounding box center [625, 681] width 68 height 28
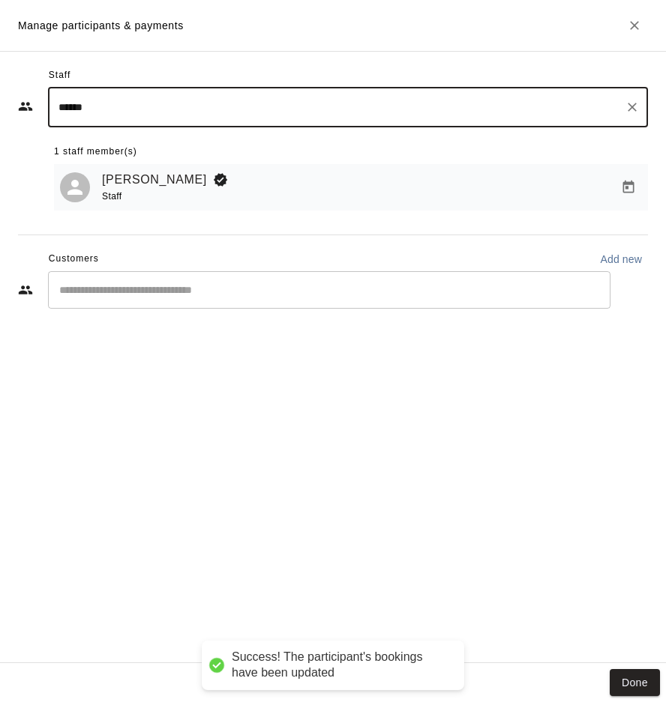
click at [265, 290] on input "Start typing to search customers..." at bounding box center [329, 290] width 549 height 15
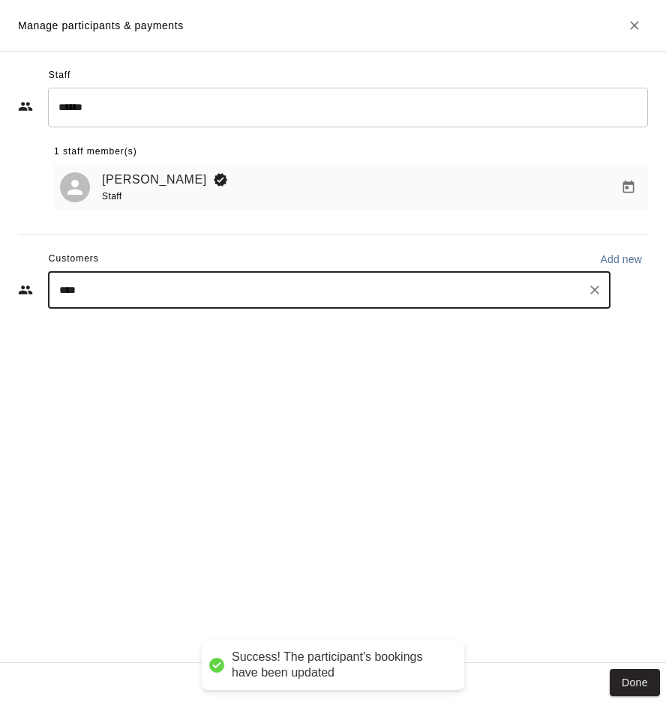
type input "*****"
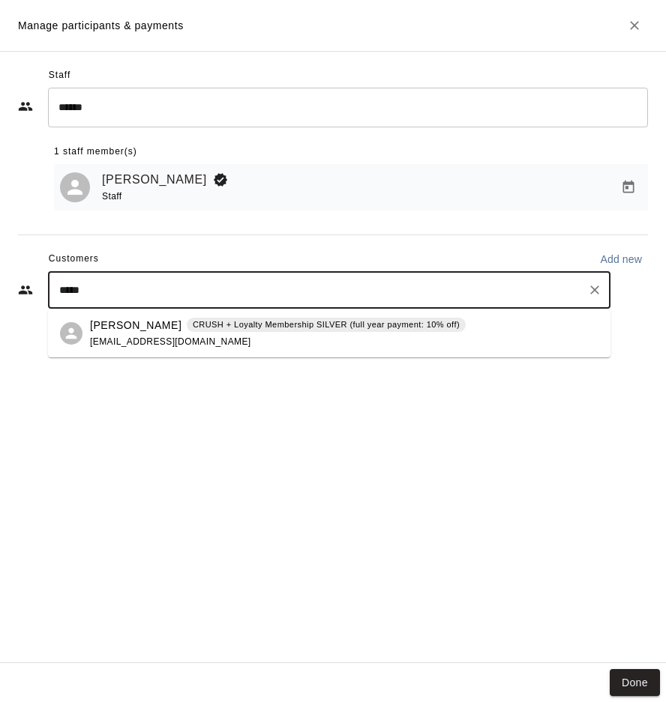
click at [241, 337] on div "quinn tetreault CRUSH + Loyalty Membership SILVER (full year payment: 10% off) …" at bounding box center [277, 334] width 375 height 32
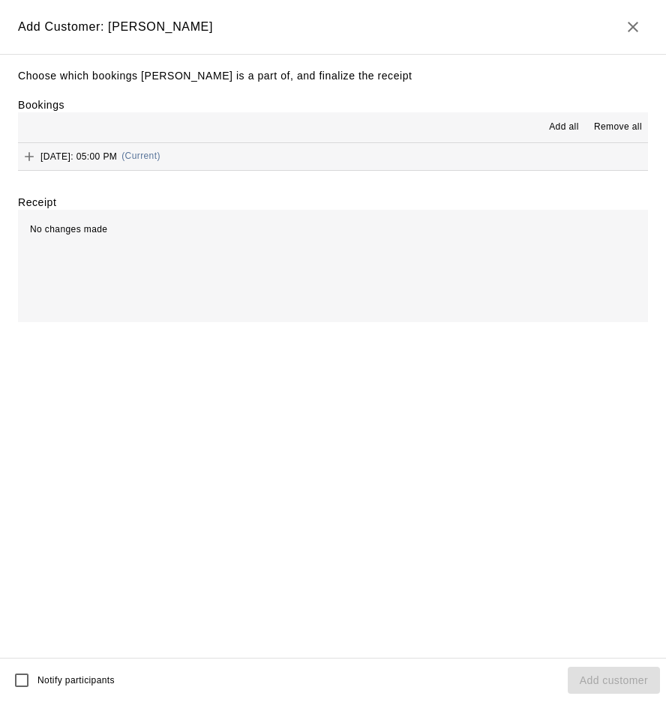
click at [350, 161] on button "Tuesday, October 28: 05:00 PM (Current)" at bounding box center [333, 157] width 630 height 28
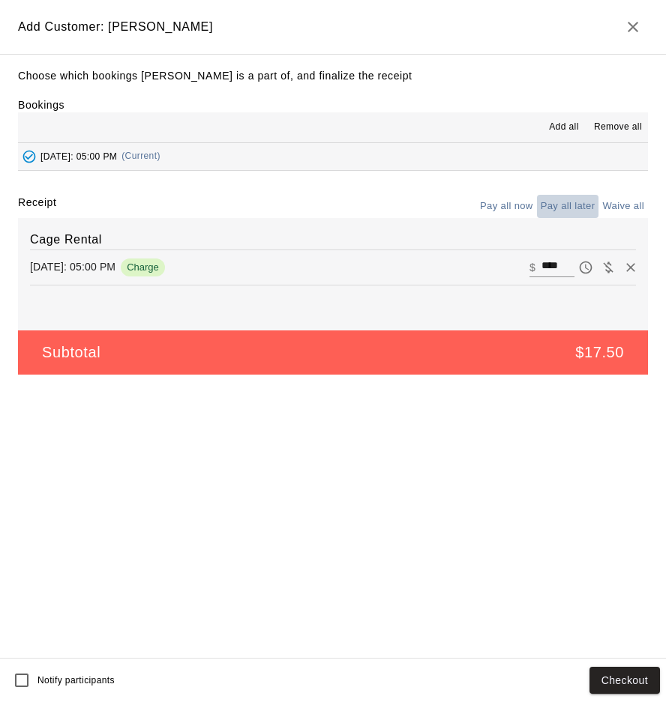
drag, startPoint x: 555, startPoint y: 206, endPoint x: 556, endPoint y: 217, distance: 10.6
click at [554, 206] on button "Pay all later" at bounding box center [568, 206] width 62 height 23
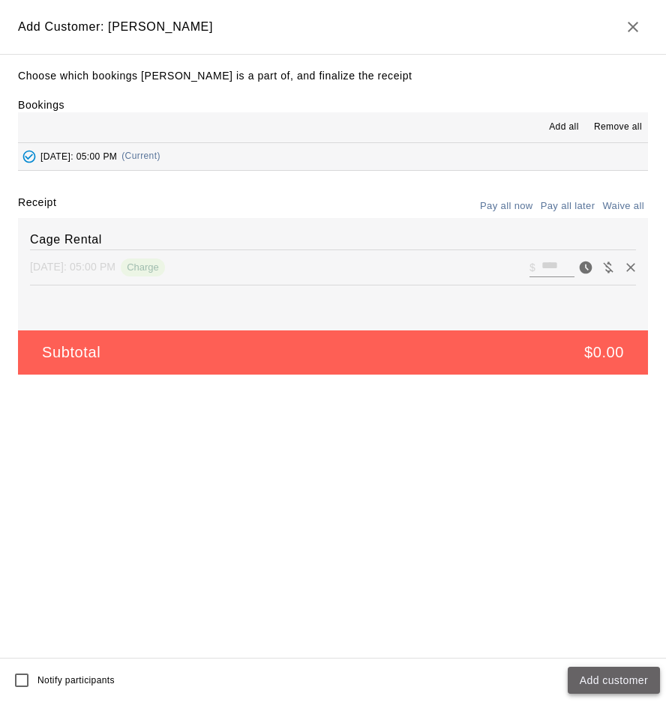
click at [586, 675] on button "Add customer" at bounding box center [613, 681] width 92 height 28
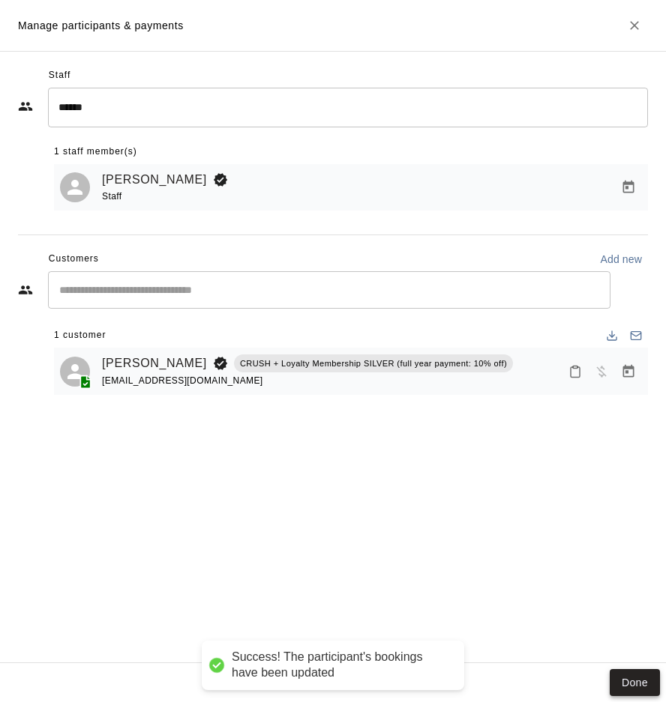
click at [657, 675] on button "Done" at bounding box center [634, 683] width 50 height 28
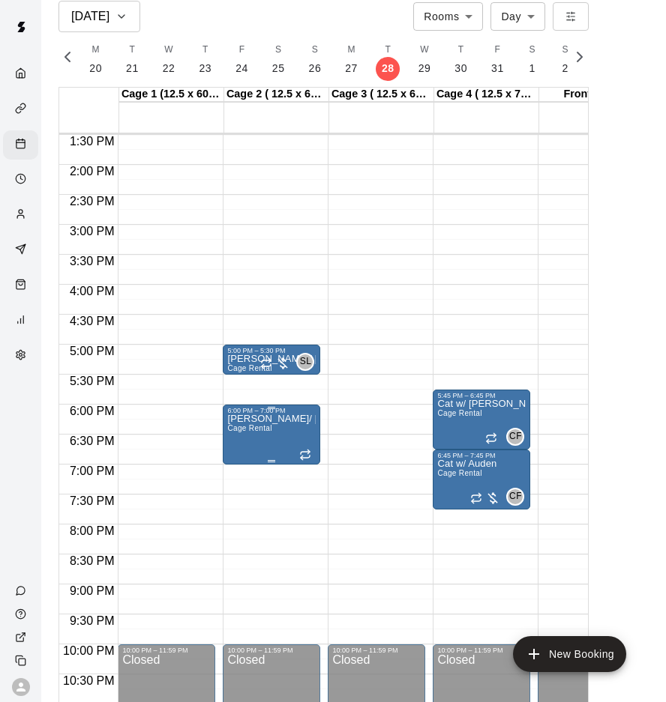
click at [247, 459] on img "edit" at bounding box center [243, 464] width 17 height 17
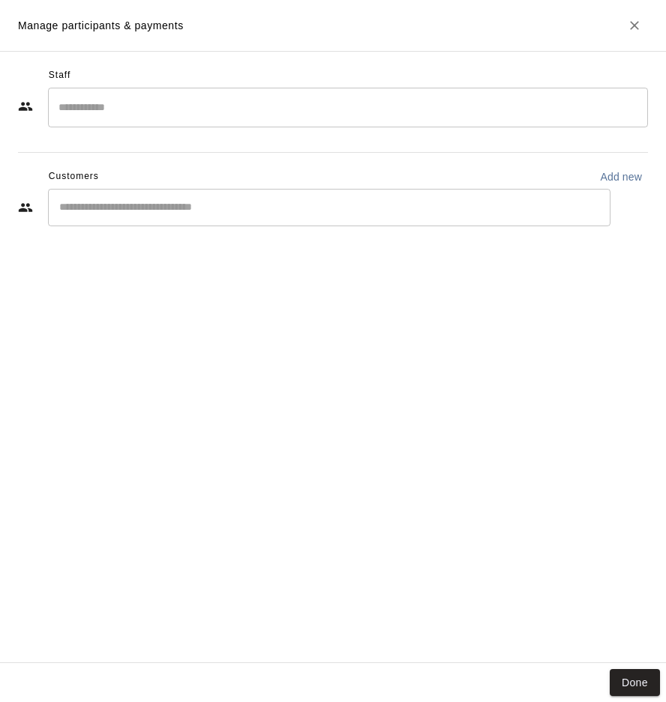
click at [130, 100] on input "Search staff" at bounding box center [348, 107] width 586 height 26
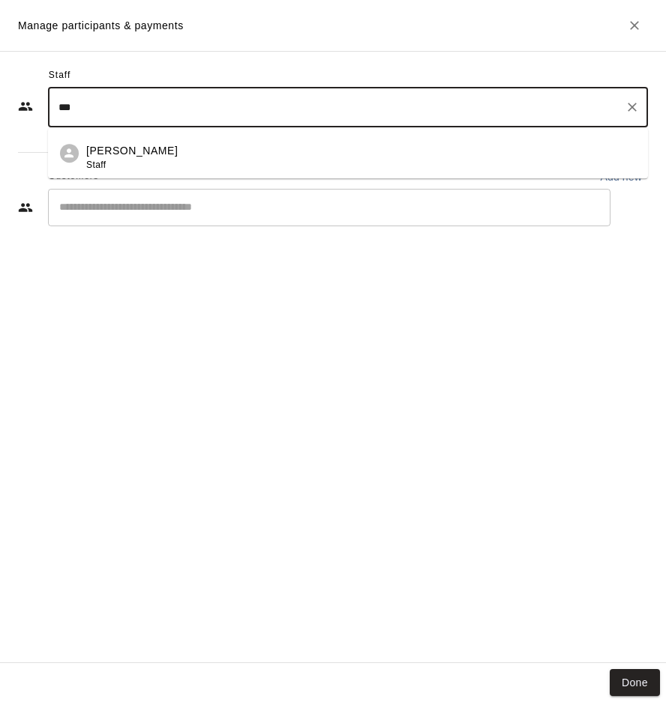
click at [133, 142] on li "Shayla Lombari Staff" at bounding box center [348, 152] width 600 height 51
type input "***"
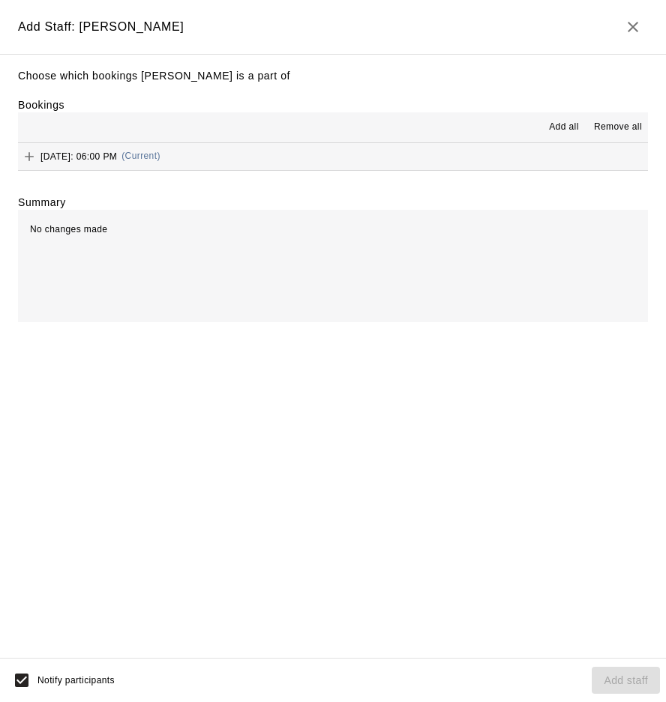
click at [247, 157] on button "Tuesday, October 28: 06:00 PM (Current)" at bounding box center [333, 157] width 630 height 28
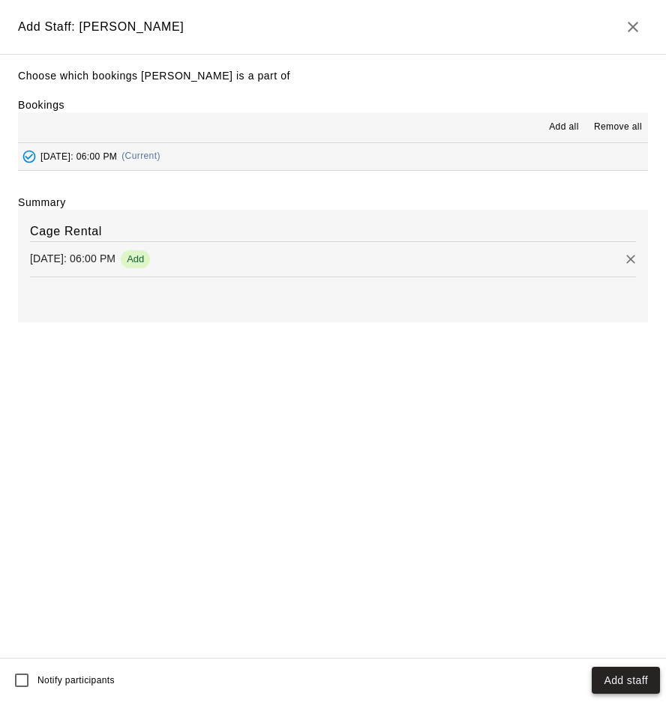
click at [628, 672] on button "Add staff" at bounding box center [625, 681] width 68 height 28
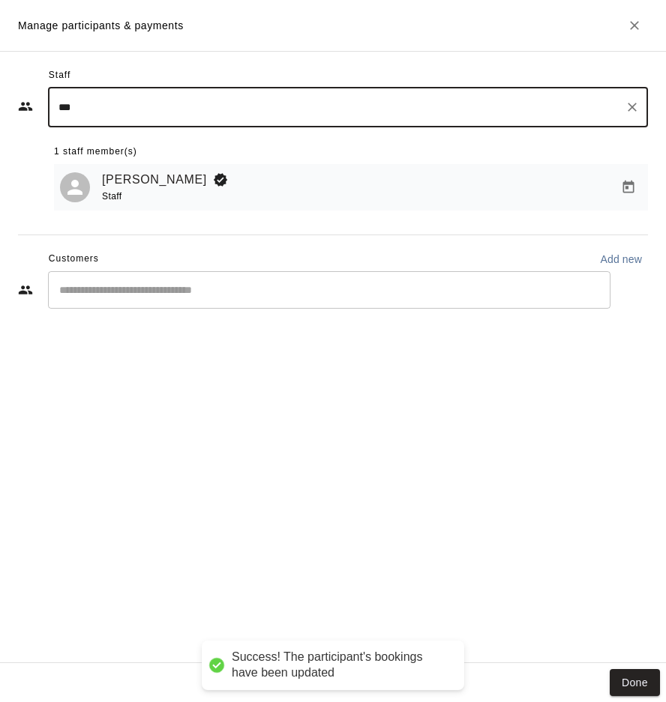
click at [252, 293] on input "Start typing to search customers..." at bounding box center [329, 290] width 549 height 15
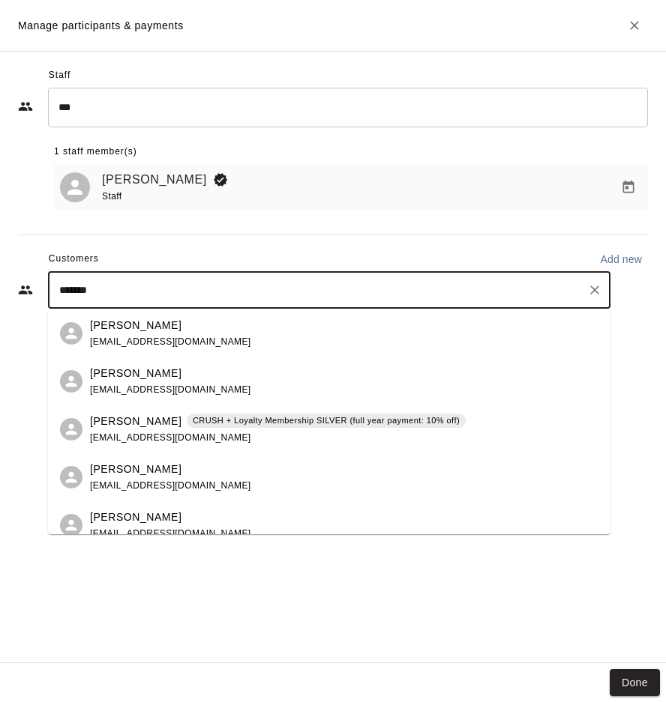
type input "********"
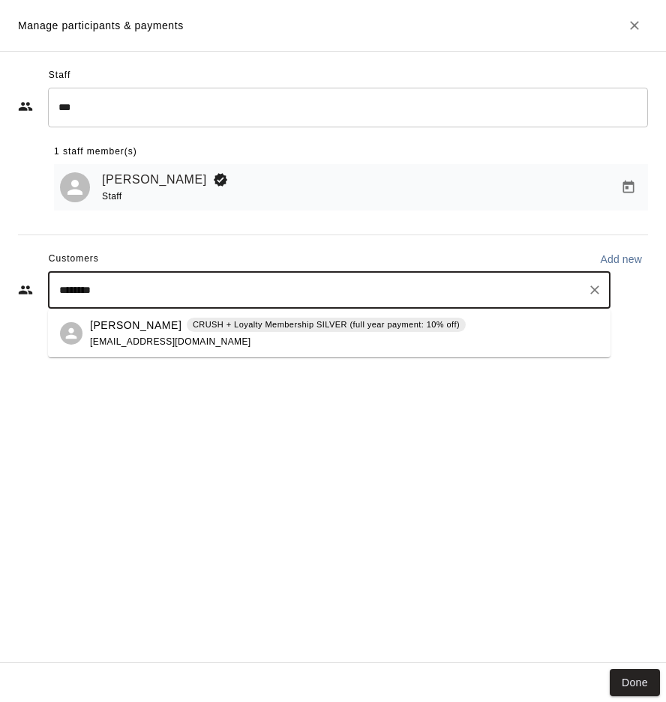
click at [151, 342] on span "jordansawmill@gmail.com" at bounding box center [170, 342] width 161 height 10
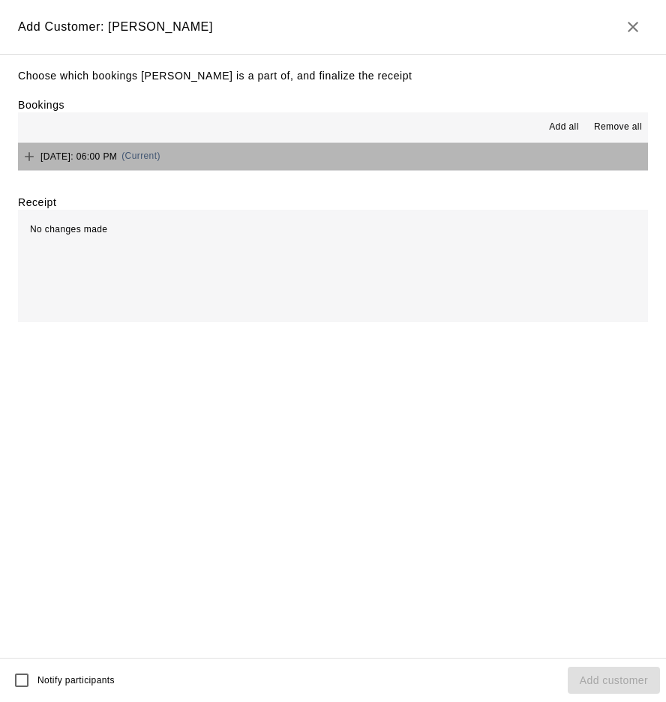
click at [429, 163] on button "Tuesday, October 28: 06:00 PM (Current)" at bounding box center [333, 157] width 630 height 28
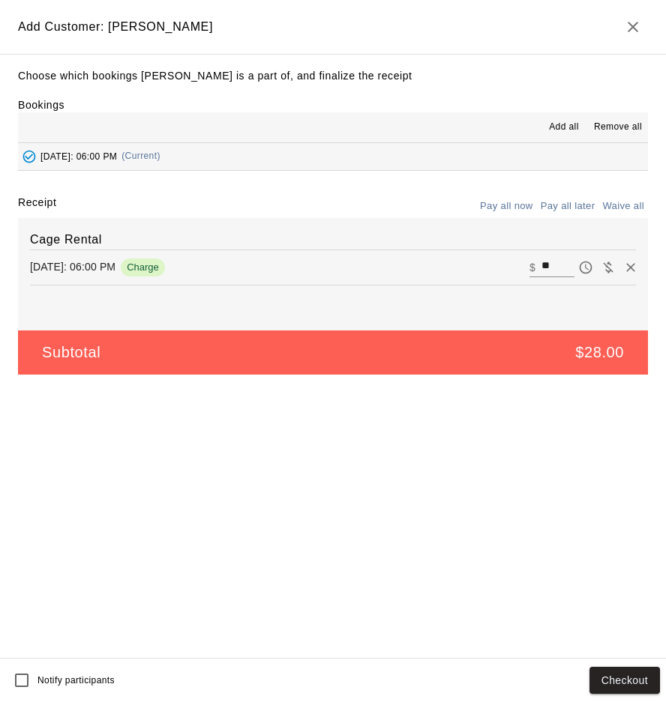
click at [569, 208] on button "Pay all later" at bounding box center [568, 206] width 62 height 23
click at [618, 675] on button "Add customer" at bounding box center [613, 681] width 92 height 28
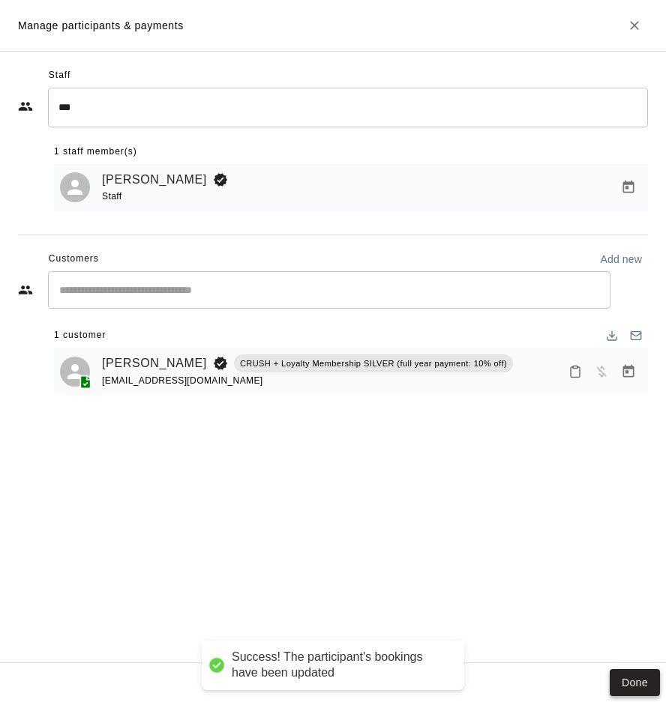
click at [622, 690] on button "Done" at bounding box center [634, 683] width 50 height 28
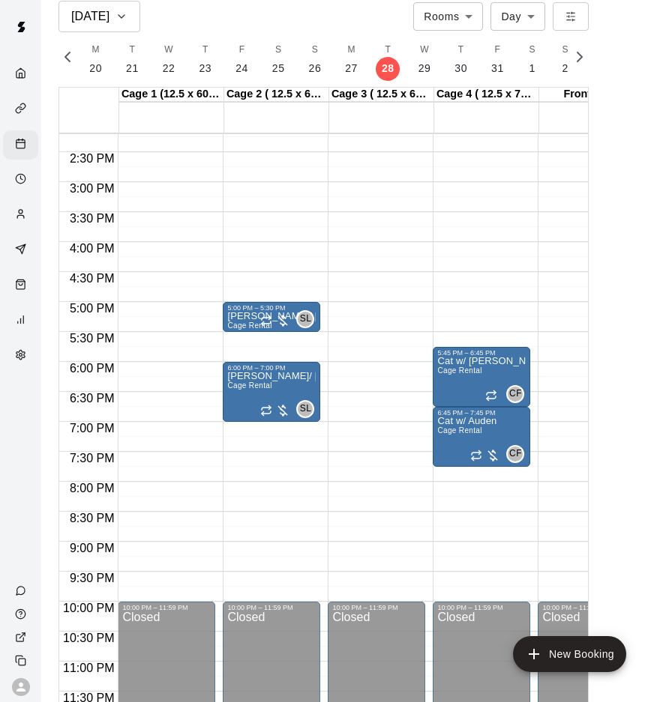
scroll to position [869, 0]
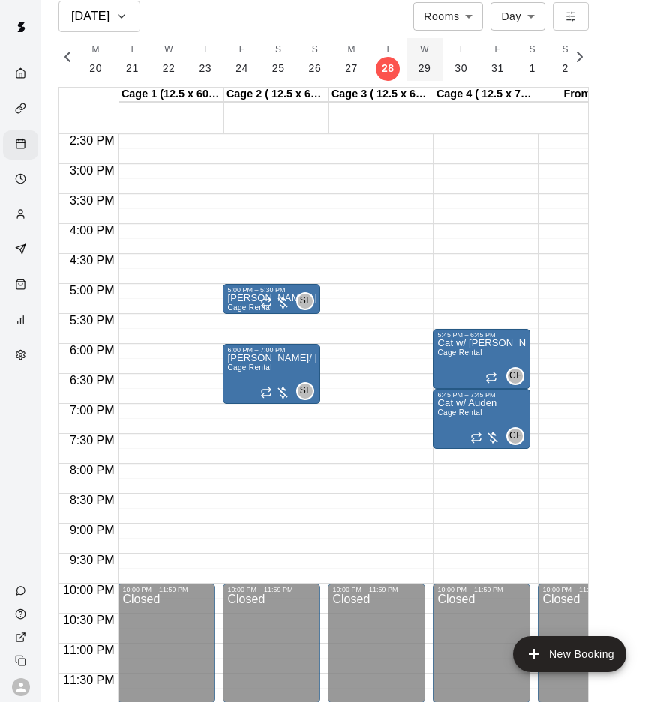
click at [430, 67] on button "W 29" at bounding box center [424, 59] width 37 height 43
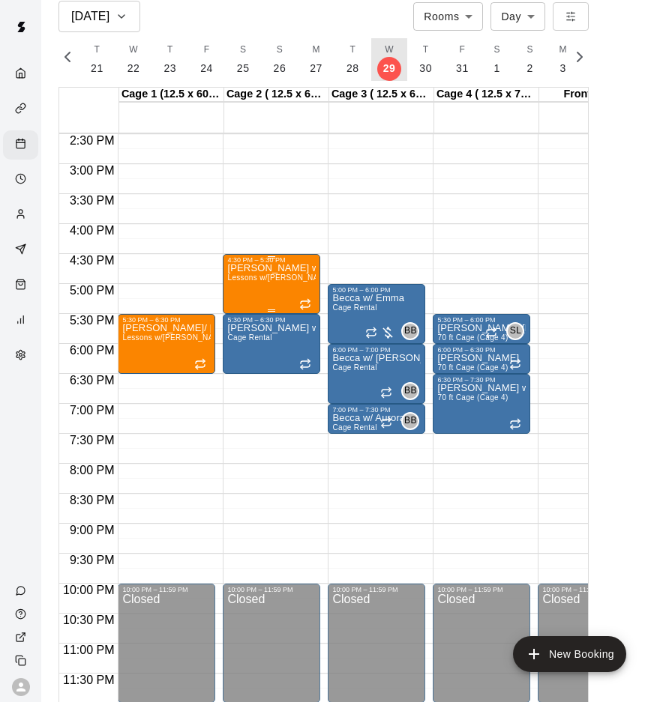
scroll to position [0, 9]
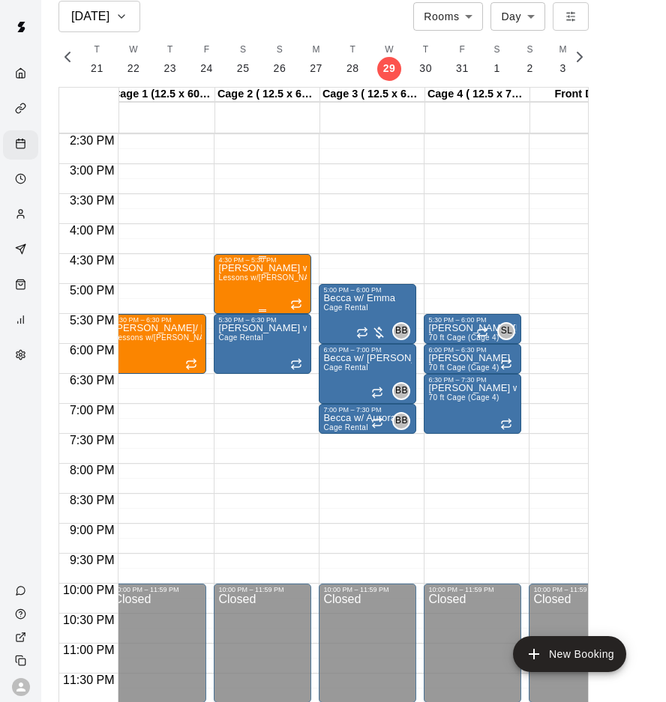
click at [273, 275] on span "Lessons w/[PERSON_NAME] (1hr)" at bounding box center [280, 278] width 124 height 8
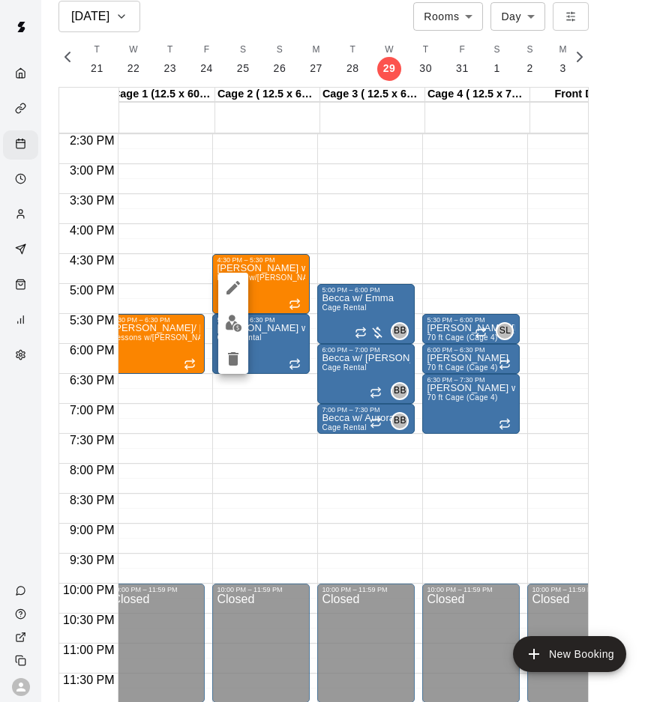
scroll to position [0, 10]
click at [243, 290] on button "edit" at bounding box center [233, 288] width 30 height 30
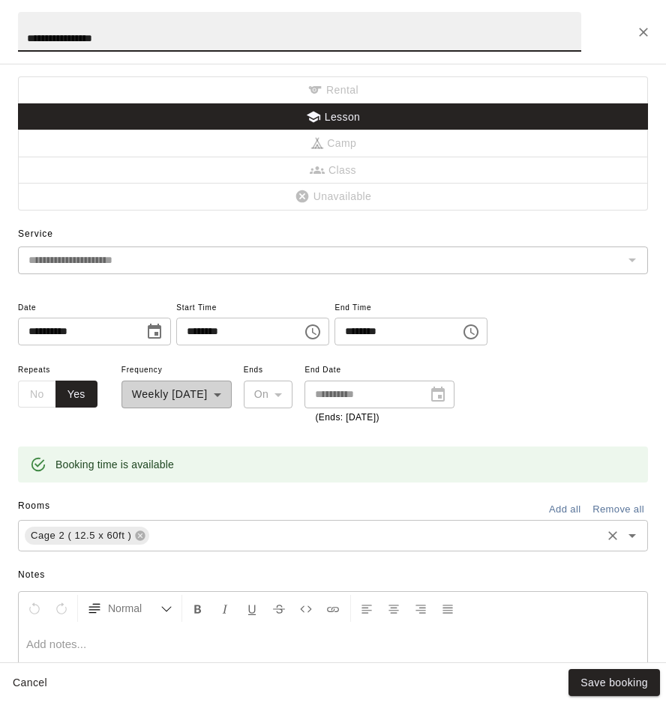
click at [177, 527] on input "text" at bounding box center [374, 535] width 447 height 19
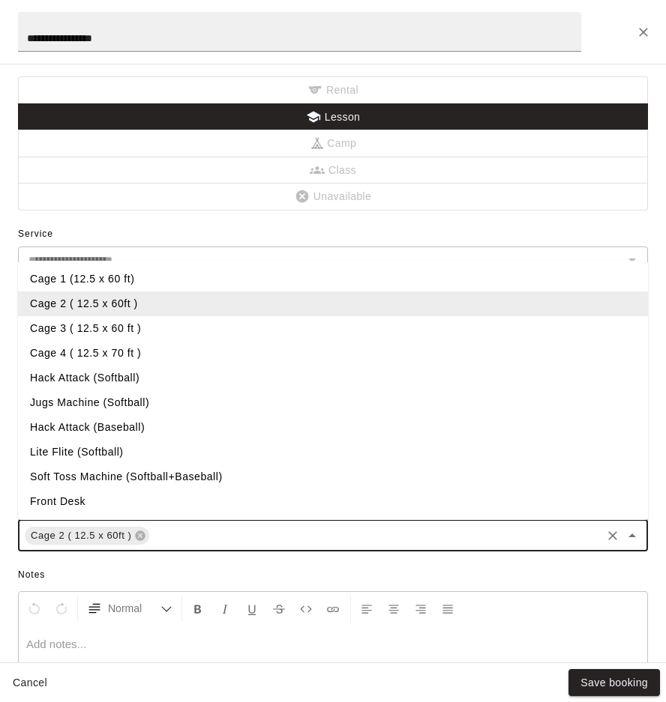
click at [85, 283] on li "Cage 1 (12.5 x 60 ft)" at bounding box center [333, 279] width 630 height 25
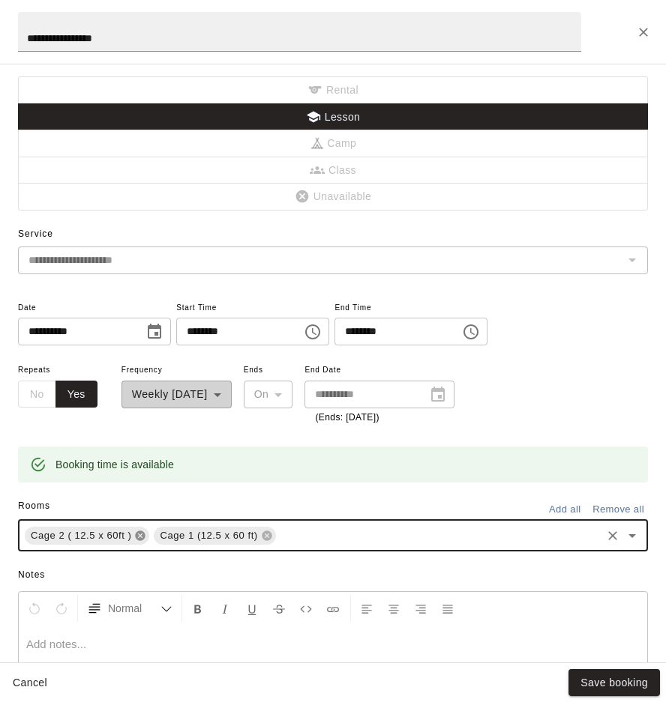
click at [141, 537] on icon at bounding box center [141, 536] width 10 height 10
click at [601, 689] on button "Save booking" at bounding box center [613, 683] width 91 height 28
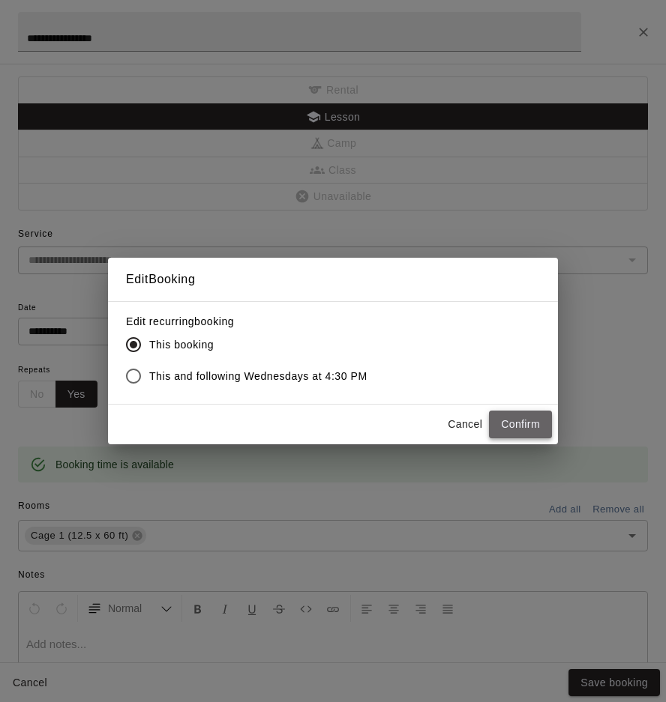
click at [545, 419] on button "Confirm" at bounding box center [520, 425] width 63 height 28
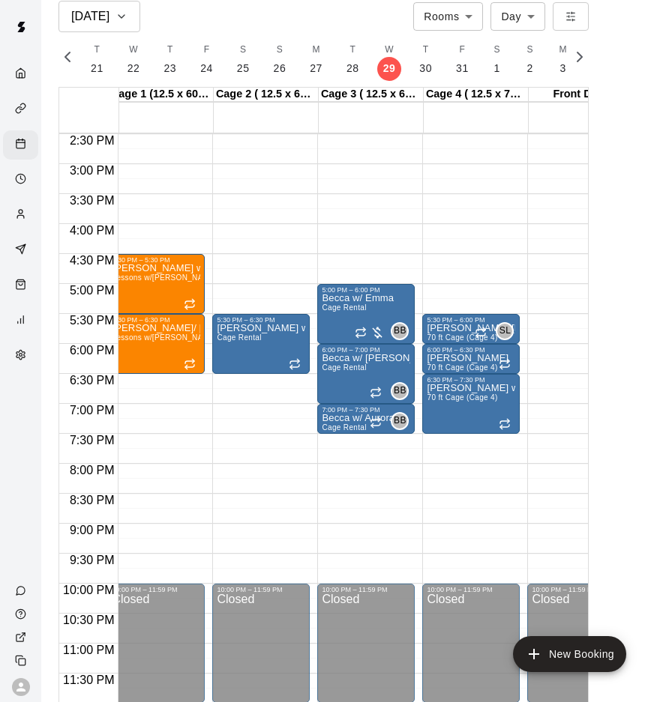
scroll to position [0, 0]
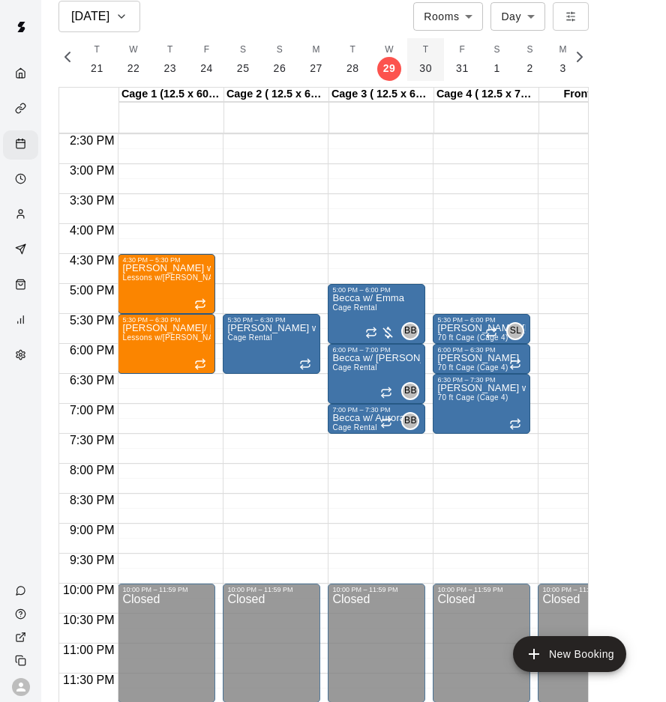
click at [429, 57] on button "T 30" at bounding box center [425, 59] width 37 height 43
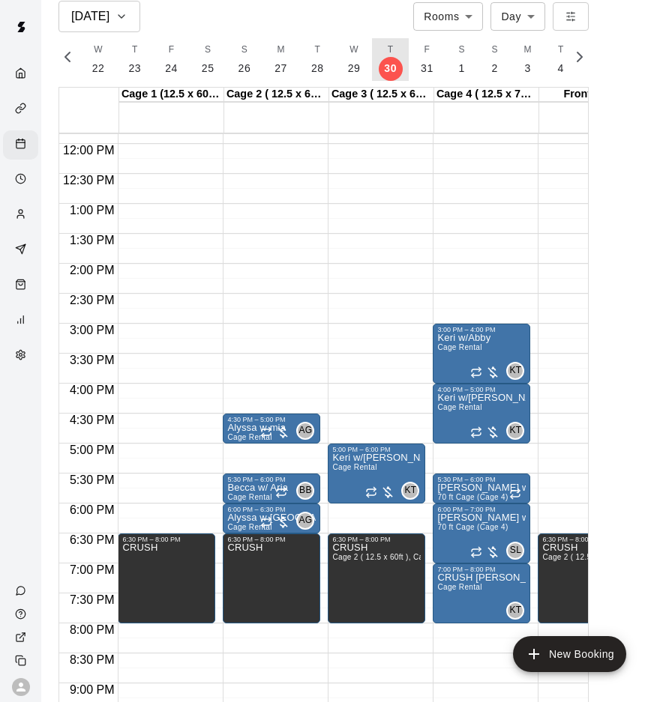
scroll to position [723, 0]
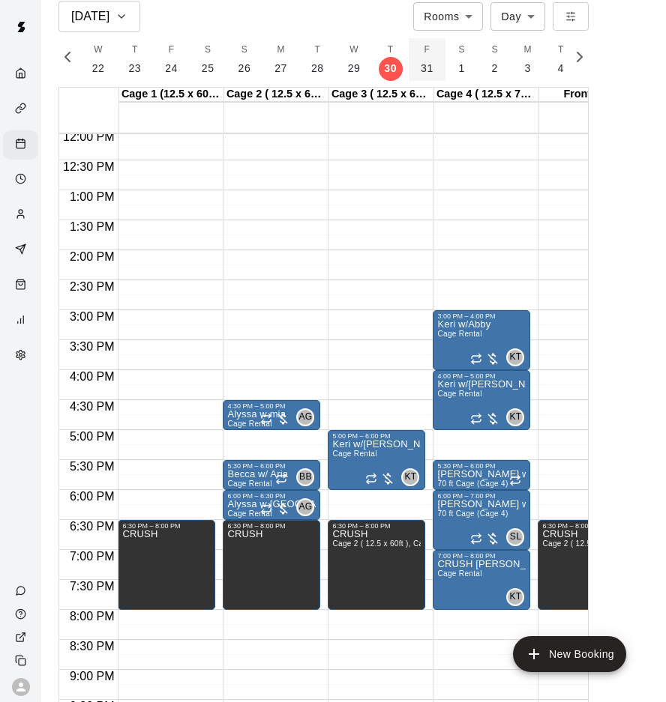
click at [424, 71] on p "31" at bounding box center [426, 69] width 13 height 16
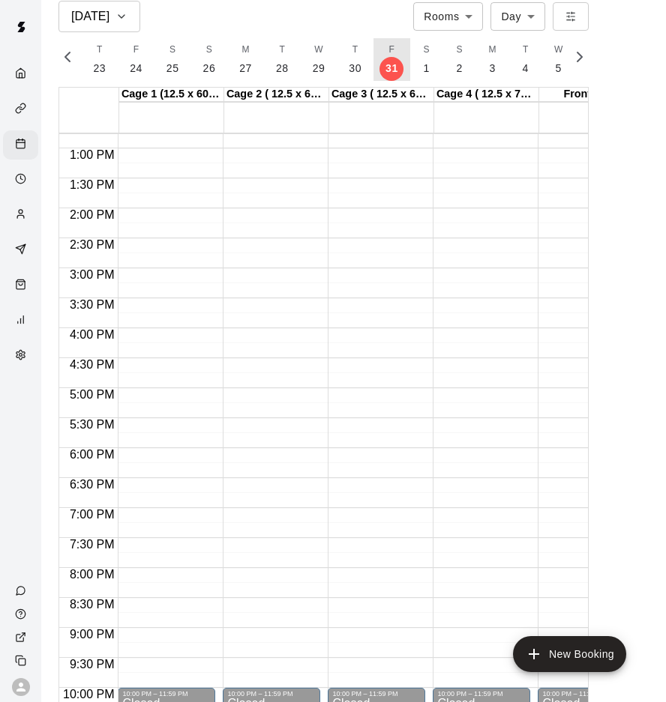
scroll to position [869, 0]
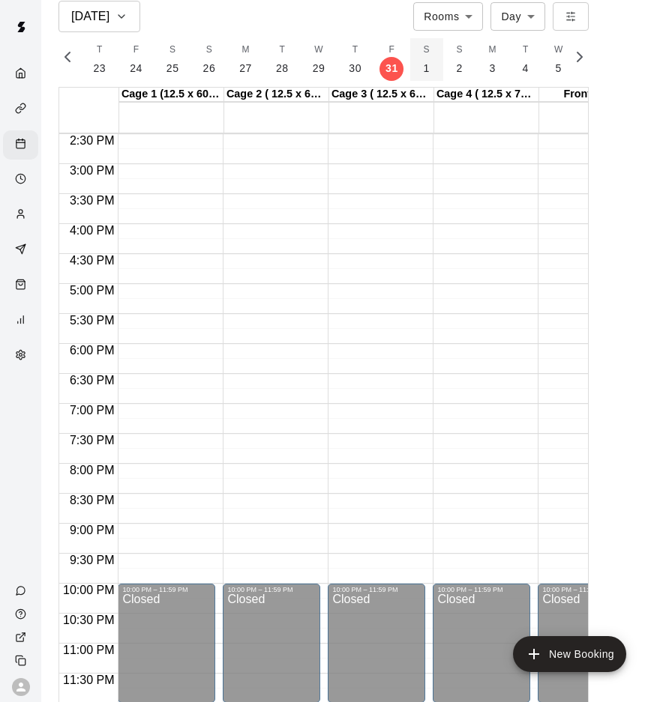
click at [432, 68] on button "S 1" at bounding box center [426, 59] width 33 height 43
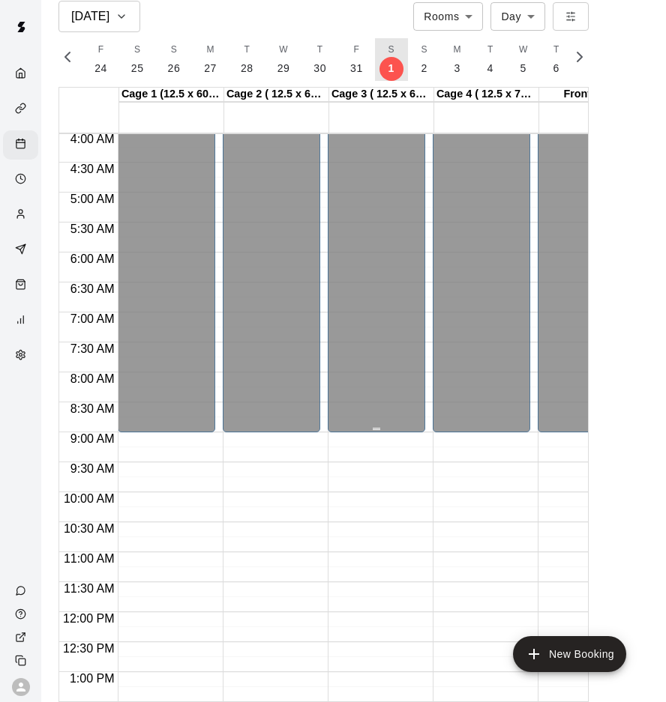
scroll to position [202, 0]
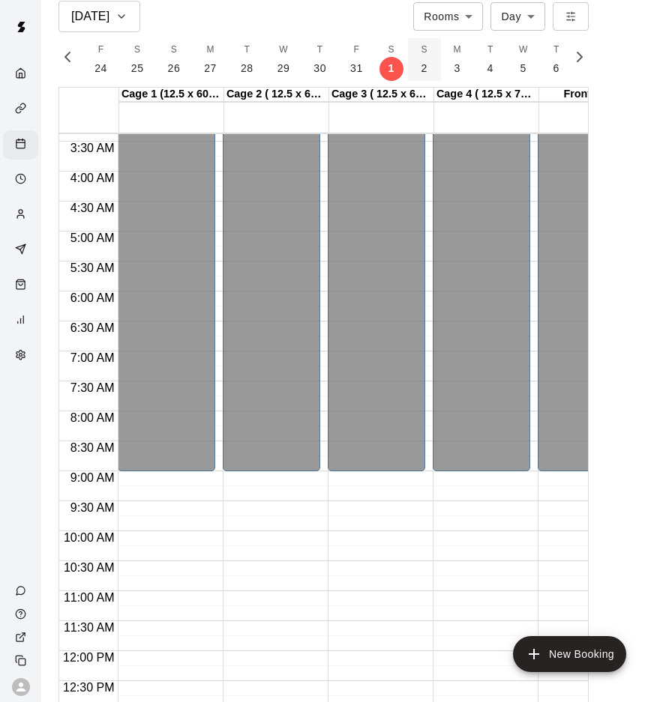
click at [421, 73] on p "2" at bounding box center [424, 69] width 6 height 16
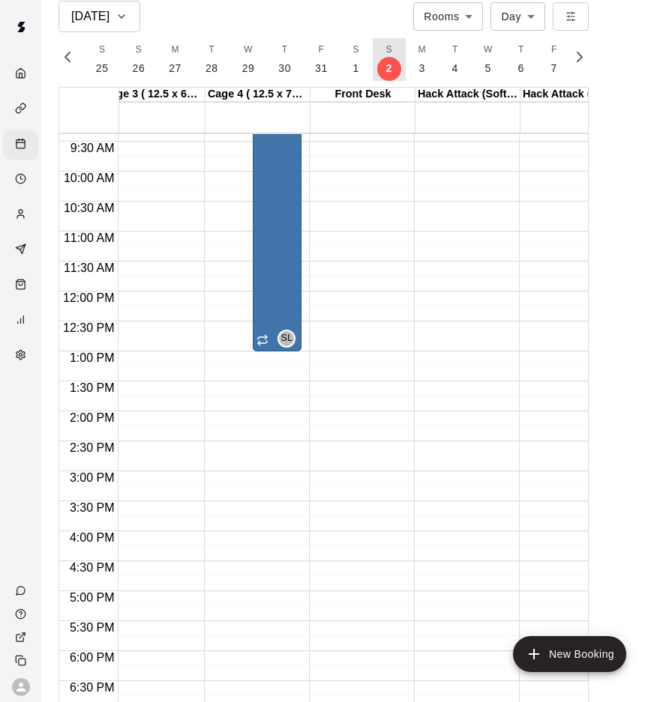
scroll to position [477, 229]
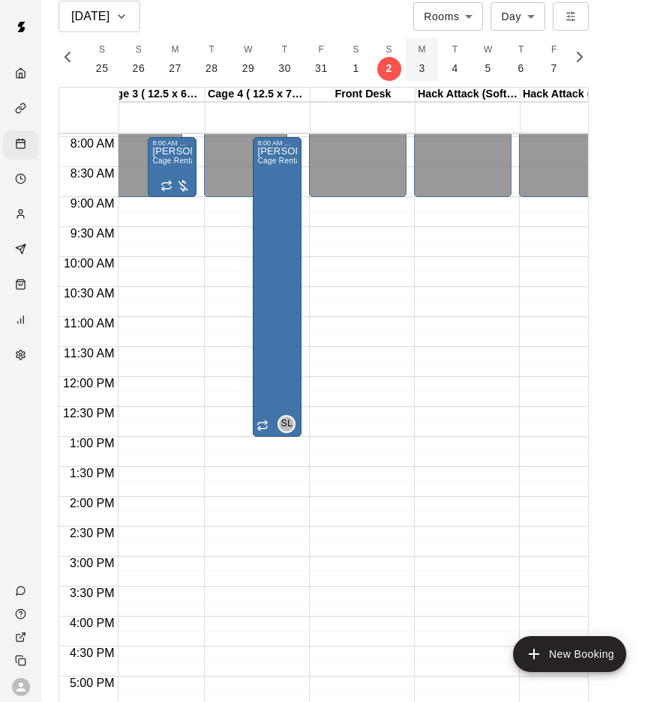
click at [419, 72] on p "3" at bounding box center [422, 69] width 6 height 16
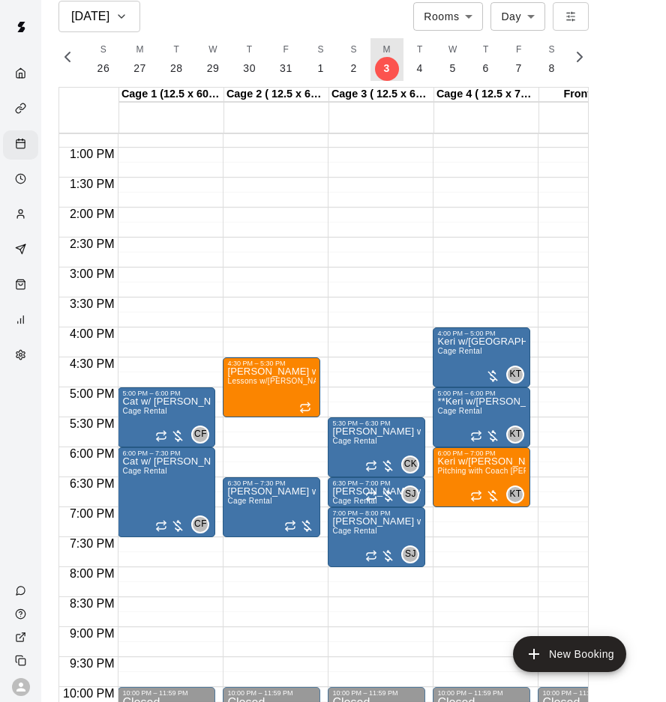
scroll to position [770, 0]
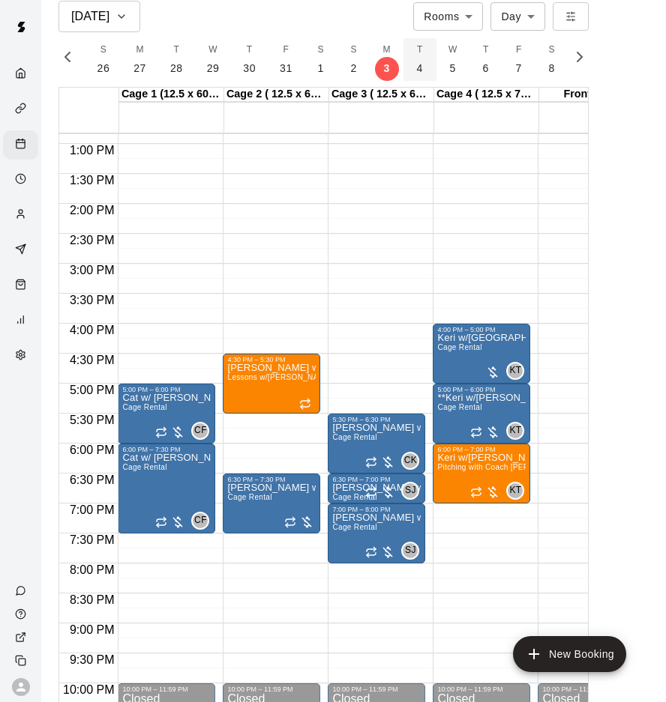
click at [413, 59] on button "T 4" at bounding box center [419, 59] width 33 height 43
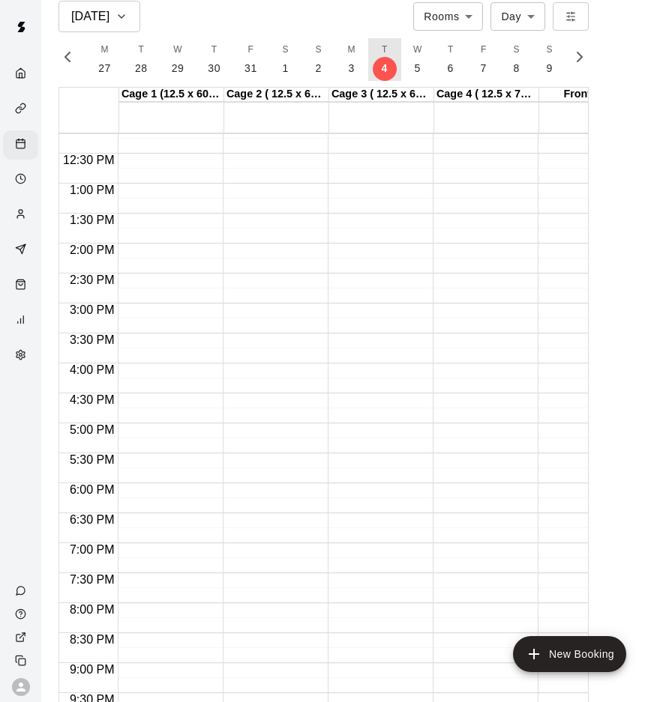
scroll to position [869, 0]
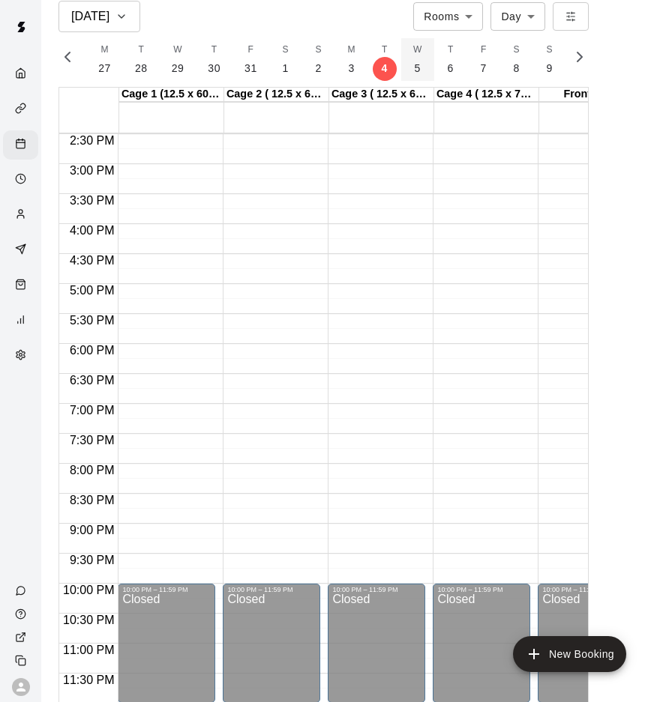
click at [409, 76] on button "W 5" at bounding box center [417, 59] width 33 height 43
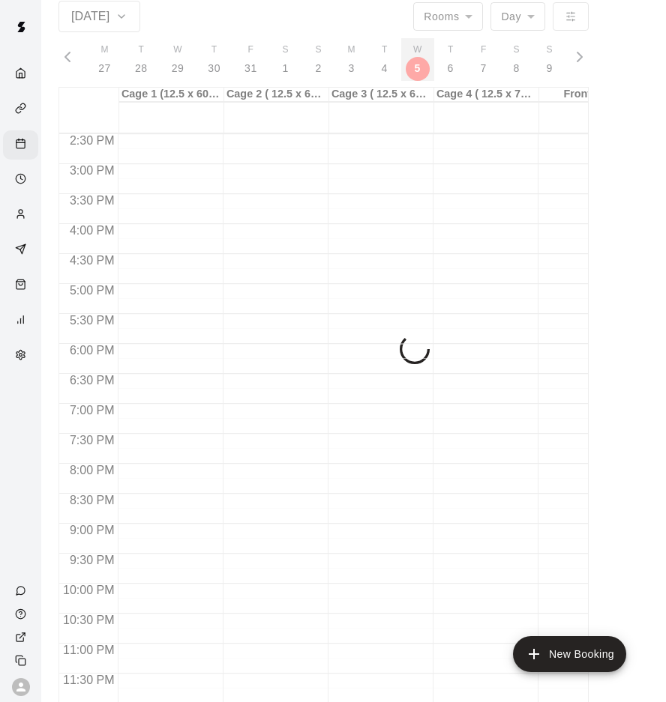
scroll to position [0, 7062]
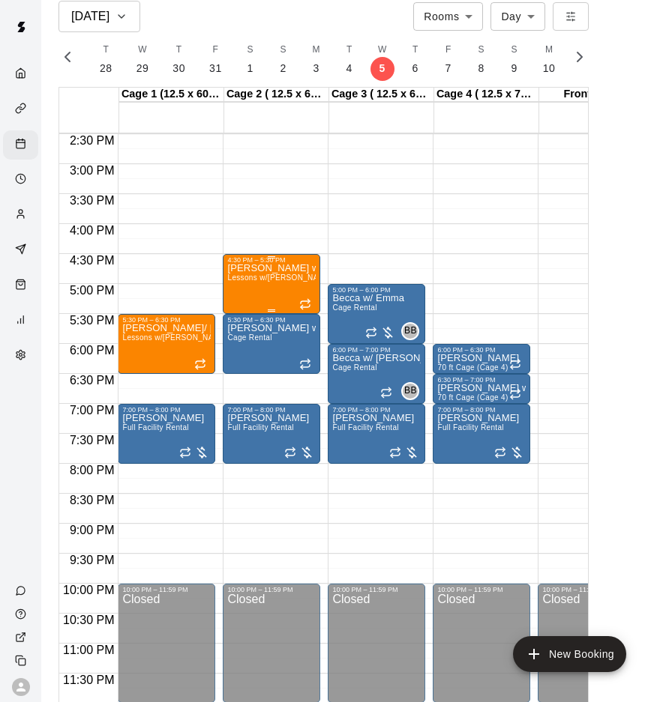
click at [266, 274] on span "Lessons w/[PERSON_NAME] (1hr)" at bounding box center [289, 278] width 124 height 8
click at [242, 287] on icon "edit" at bounding box center [242, 287] width 13 height 13
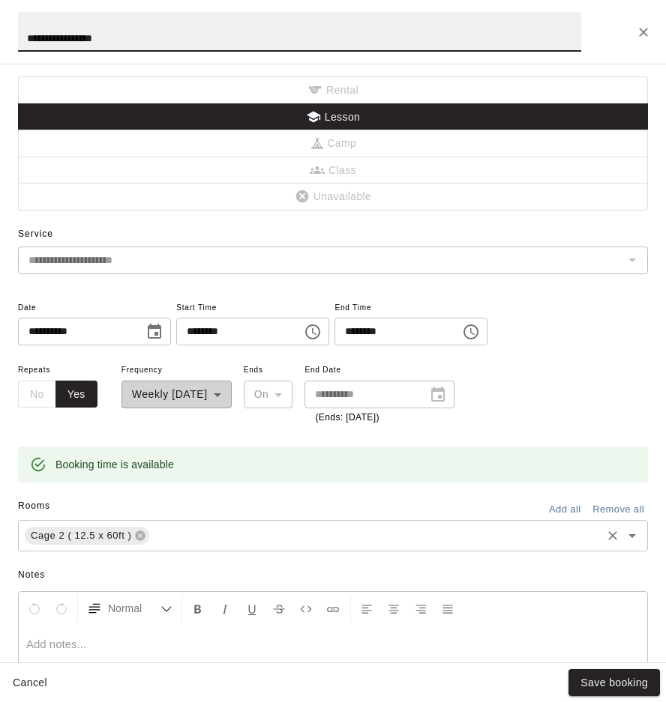
click at [177, 524] on div "Cage 2 ( 12.5 x 60ft ) ​" at bounding box center [333, 535] width 630 height 31
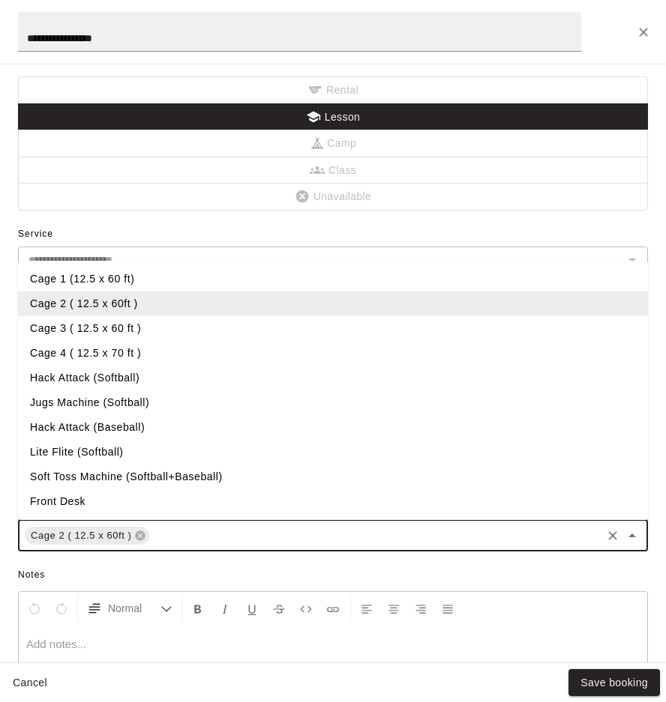
click at [73, 289] on li "Cage 1 (12.5 x 60 ft)" at bounding box center [333, 279] width 630 height 25
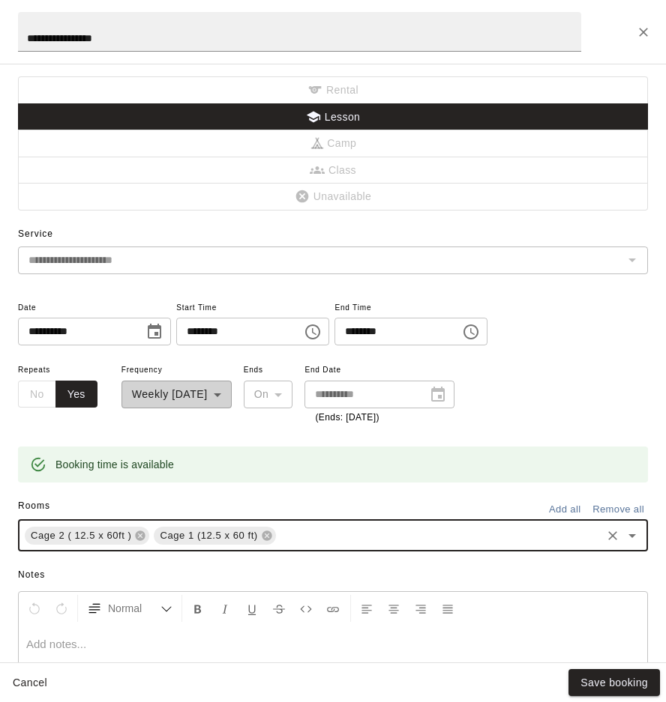
click at [144, 536] on icon at bounding box center [141, 536] width 10 height 10
click at [618, 682] on button "Save booking" at bounding box center [613, 683] width 91 height 28
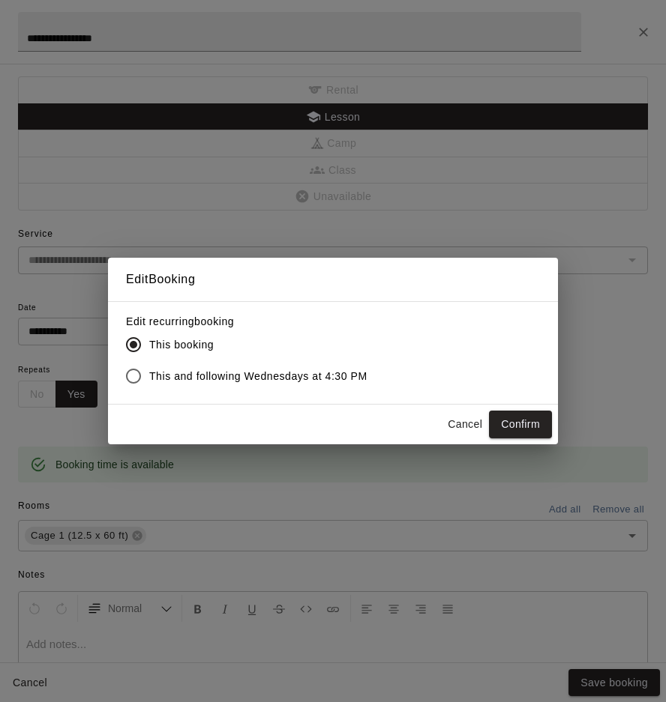
click at [529, 425] on button "Confirm" at bounding box center [520, 425] width 63 height 28
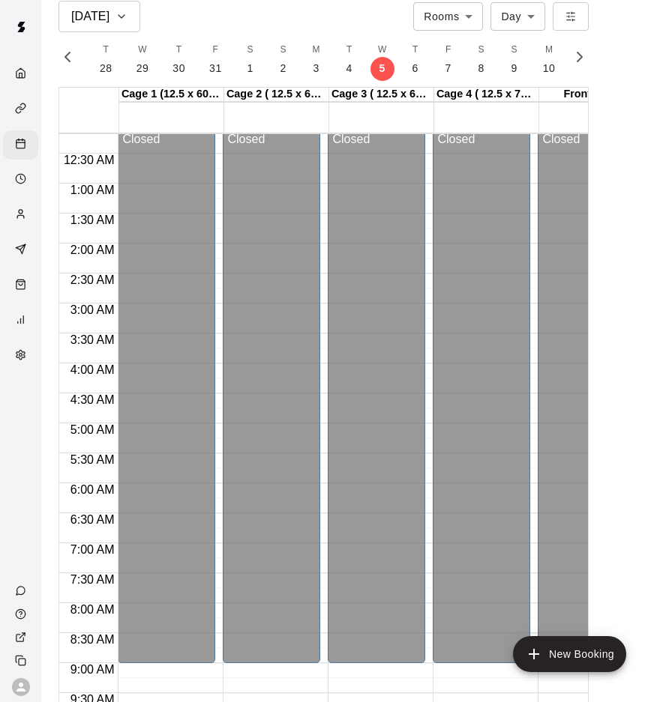
scroll to position [0, 0]
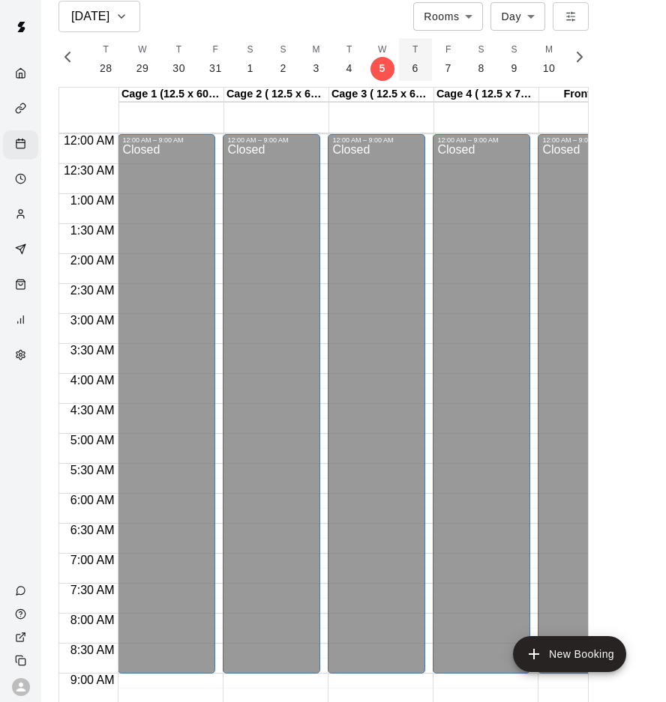
click at [405, 78] on button "T 6" at bounding box center [415, 59] width 33 height 43
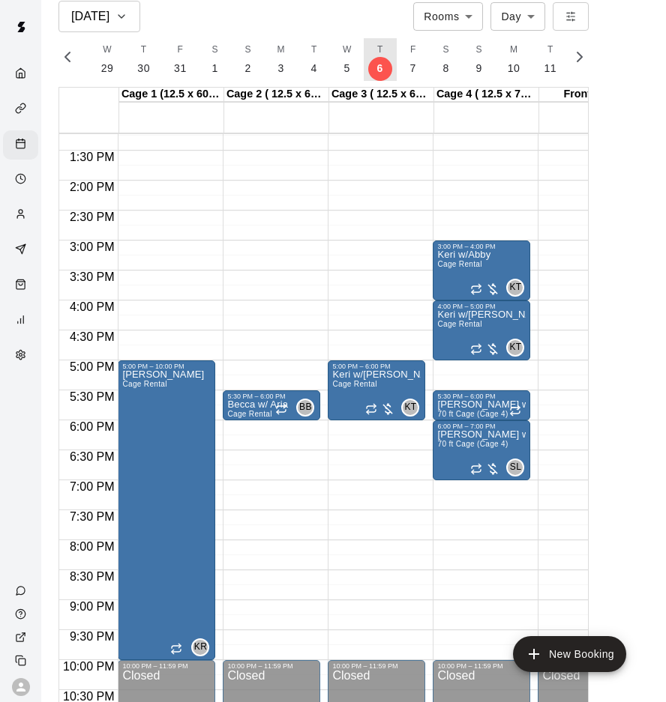
scroll to position [869, 0]
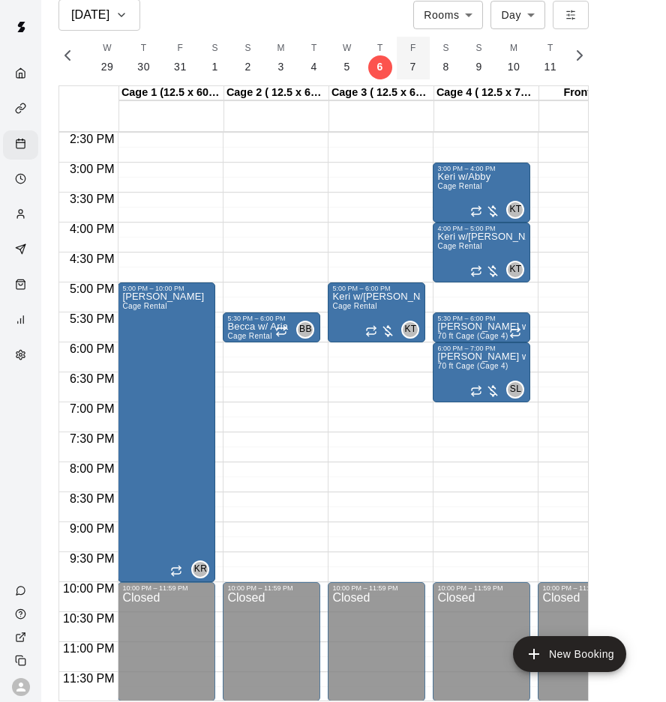
click at [414, 67] on button "F 7" at bounding box center [412, 58] width 33 height 43
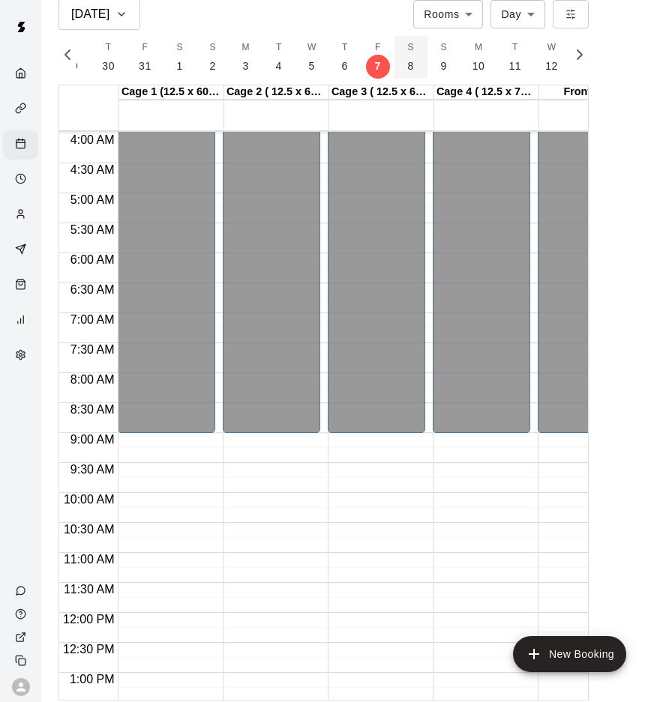
click at [413, 62] on button "S 8" at bounding box center [410, 57] width 33 height 43
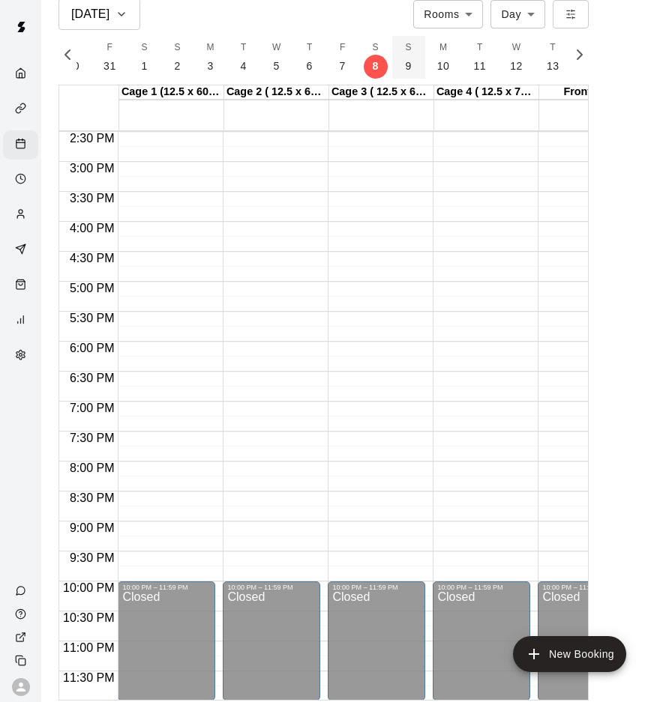
click at [412, 67] on button "S 9" at bounding box center [408, 57] width 33 height 43
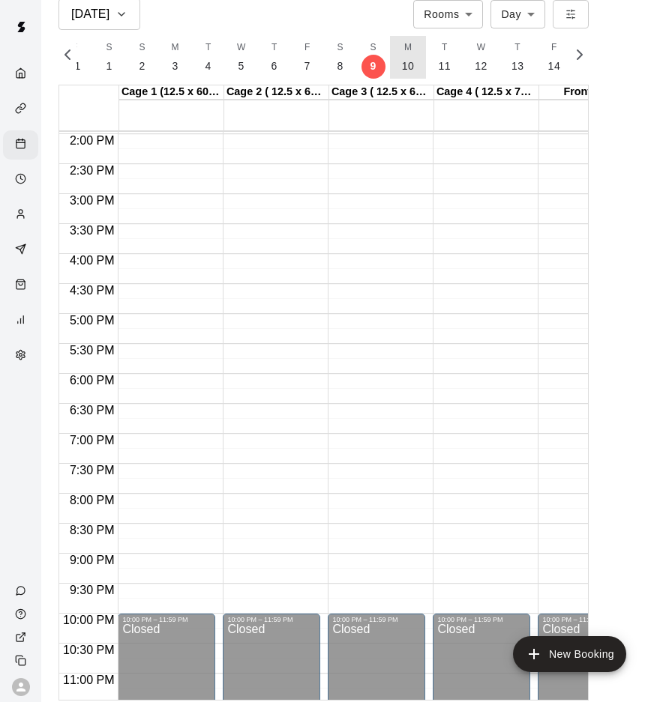
drag, startPoint x: 409, startPoint y: 67, endPoint x: 411, endPoint y: 181, distance: 113.9
click at [409, 67] on button "M 10" at bounding box center [408, 57] width 37 height 43
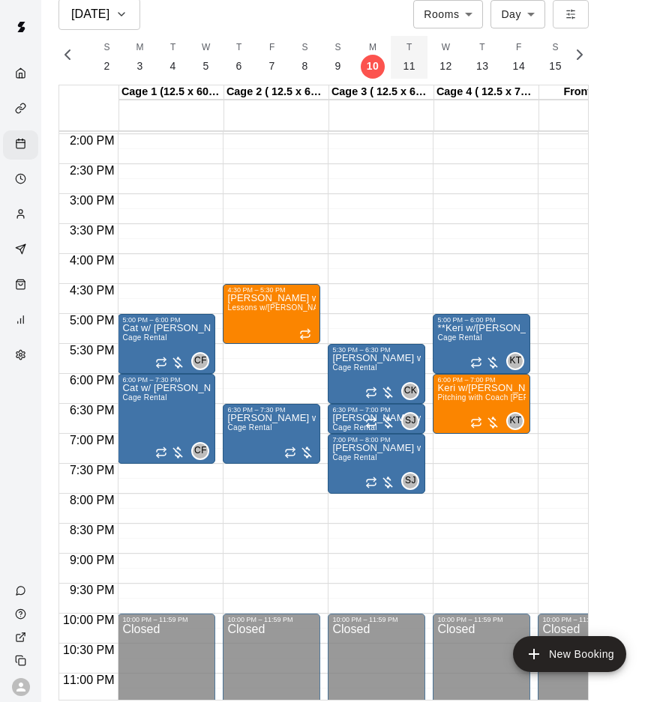
click at [402, 60] on p "11" at bounding box center [408, 66] width 13 height 16
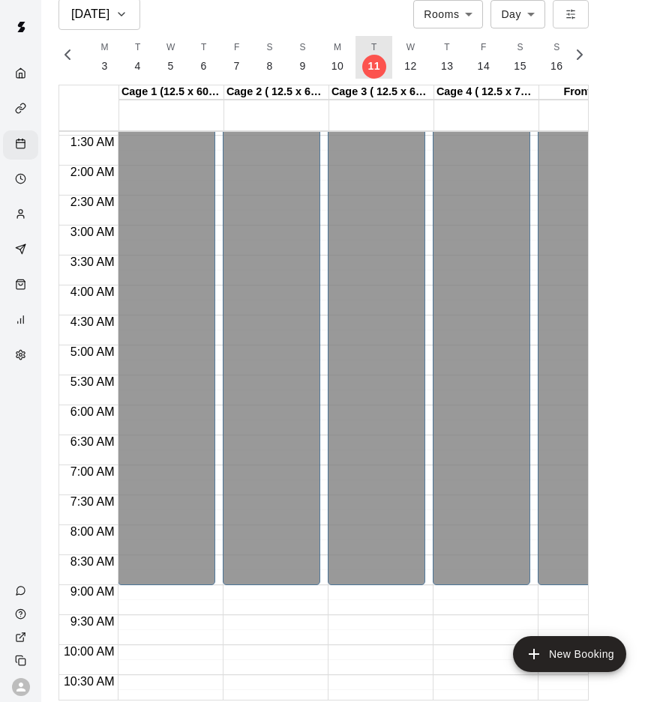
scroll to position [58, 0]
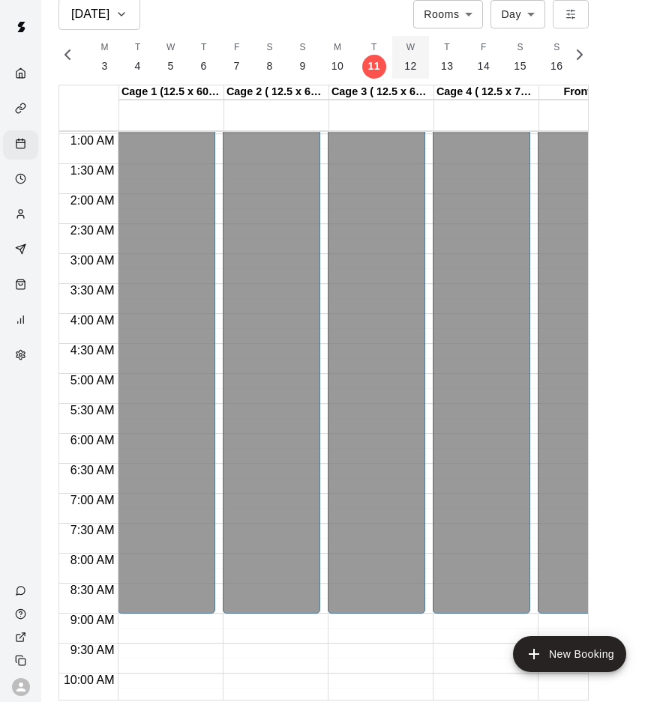
click at [414, 73] on button "W 12" at bounding box center [410, 57] width 37 height 43
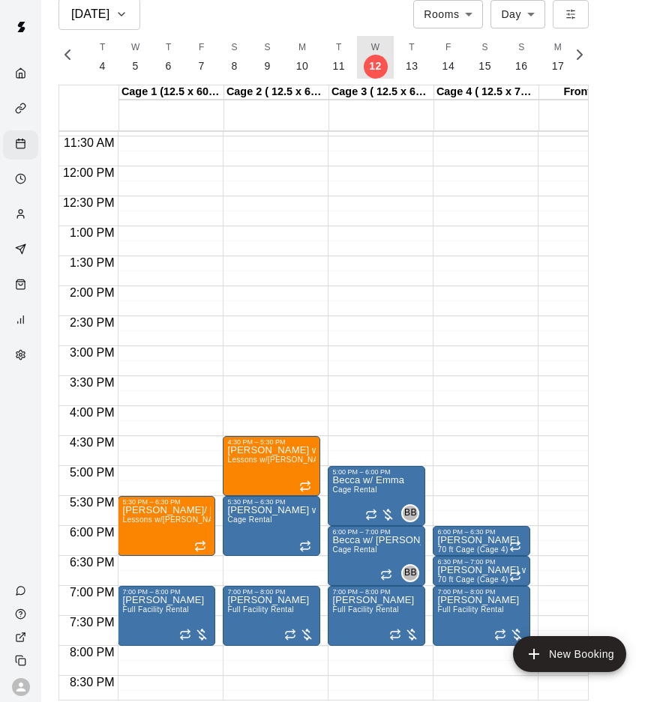
scroll to position [689, 0]
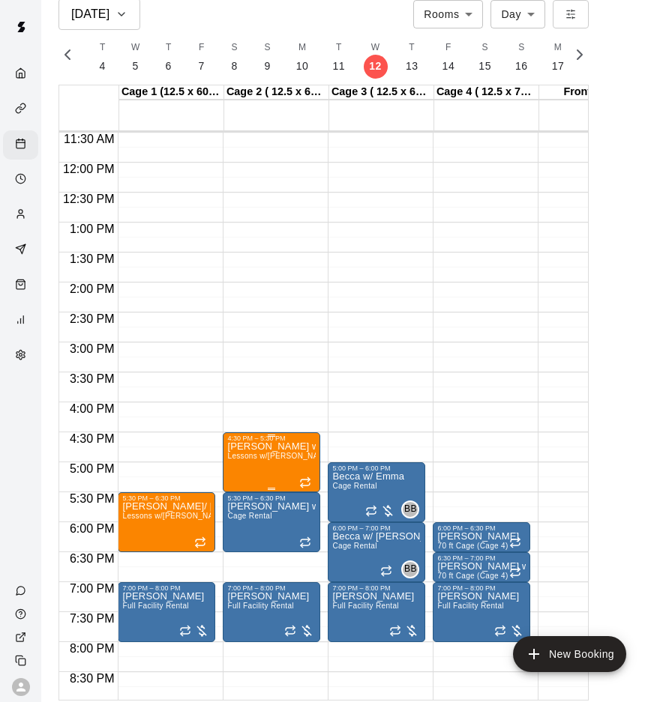
click at [243, 457] on icon "edit" at bounding box center [242, 456] width 13 height 13
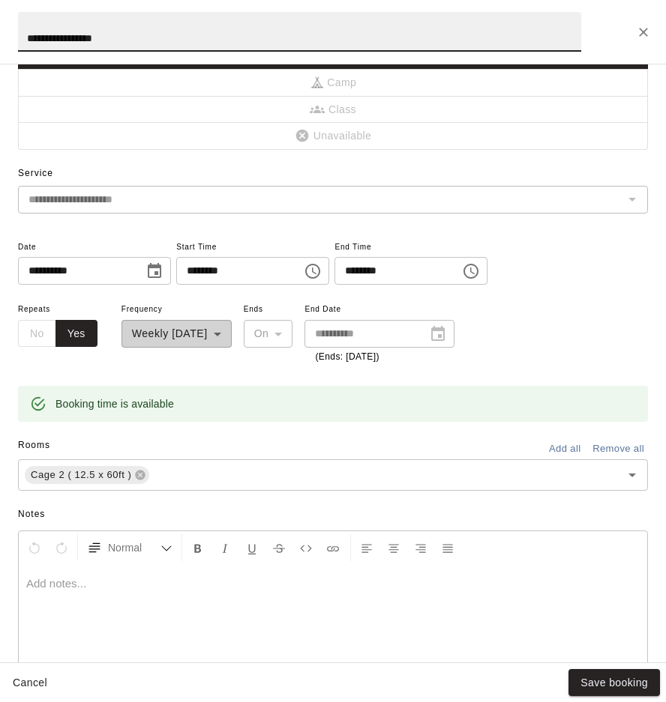
scroll to position [78, 0]
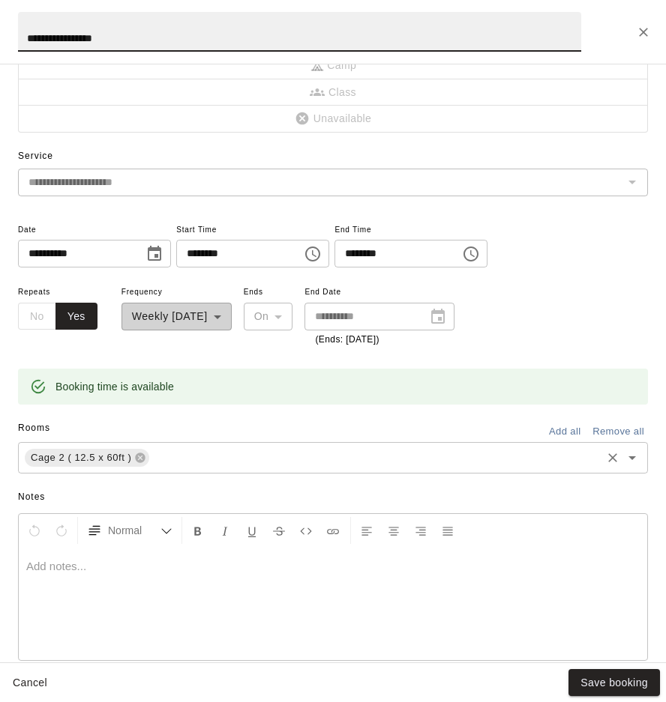
click at [183, 461] on input "text" at bounding box center [374, 457] width 447 height 19
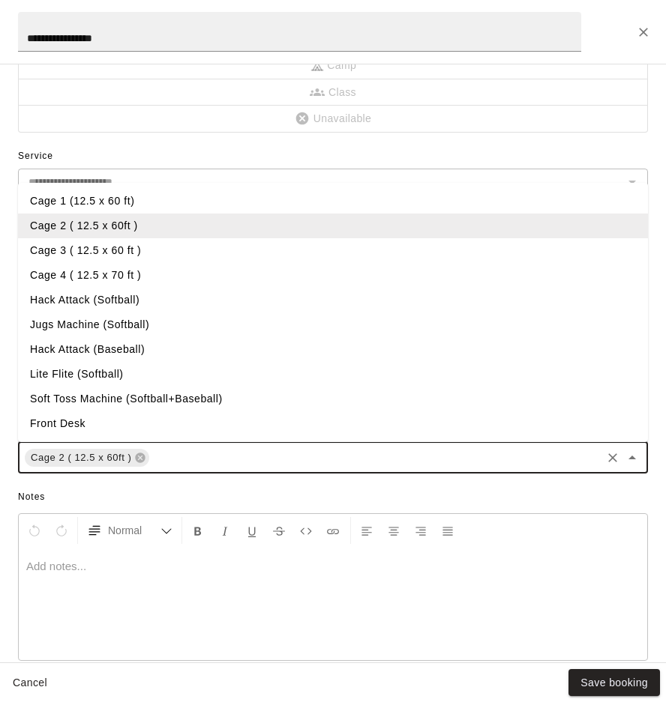
click at [83, 206] on li "Cage 1 (12.5 x 60 ft)" at bounding box center [333, 201] width 630 height 25
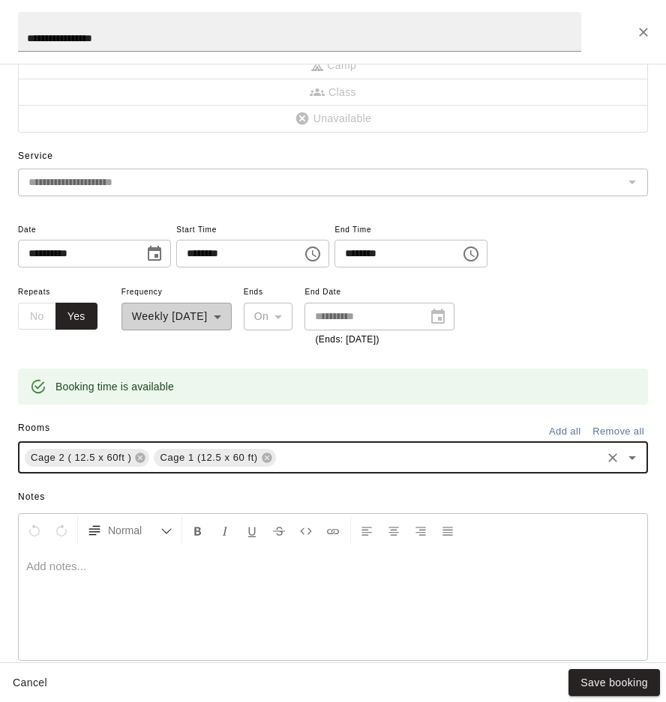
click at [144, 459] on icon at bounding box center [141, 458] width 10 height 10
click at [620, 679] on button "Save booking" at bounding box center [613, 683] width 91 height 28
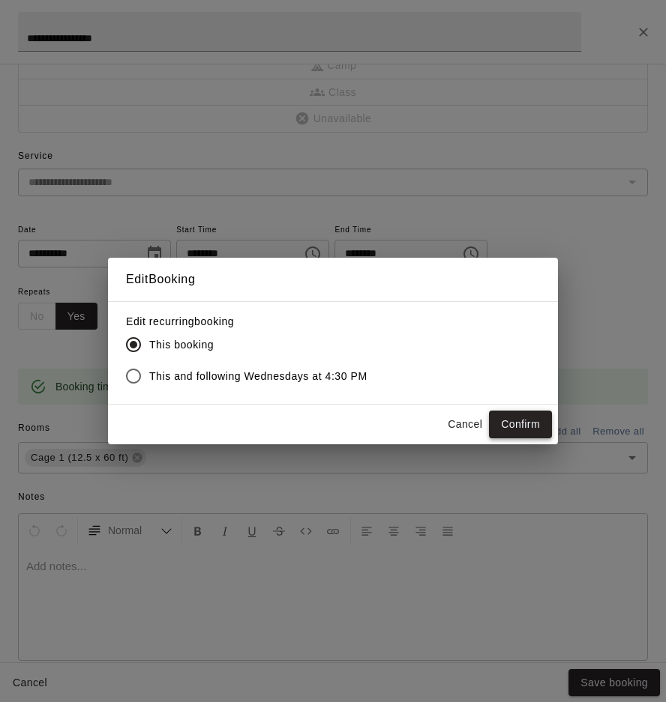
click at [520, 416] on button "Confirm" at bounding box center [520, 425] width 63 height 28
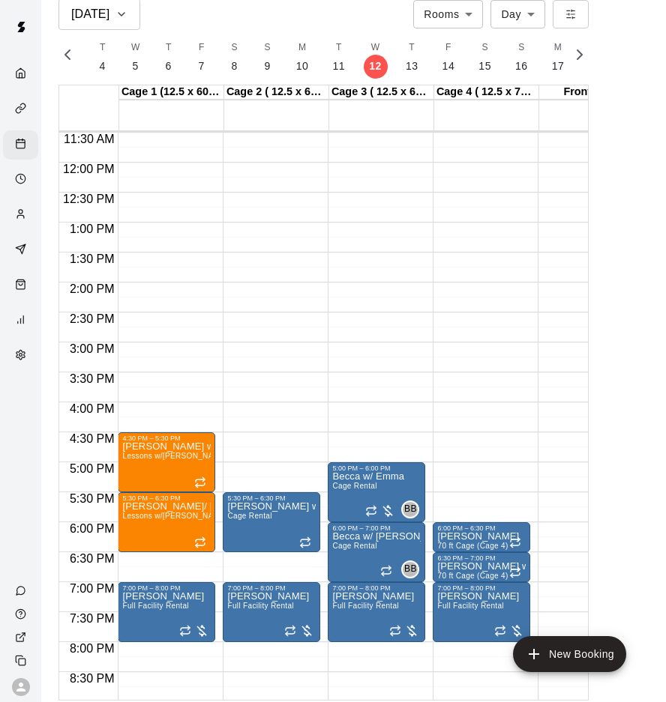
scroll to position [713, 0]
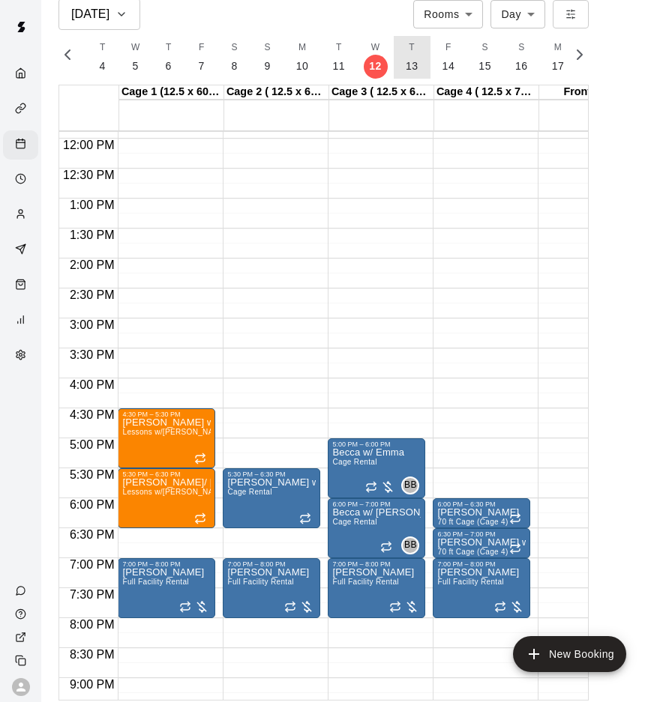
drag, startPoint x: 411, startPoint y: 65, endPoint x: 405, endPoint y: 150, distance: 84.9
click at [411, 65] on p "13" at bounding box center [411, 66] width 13 height 16
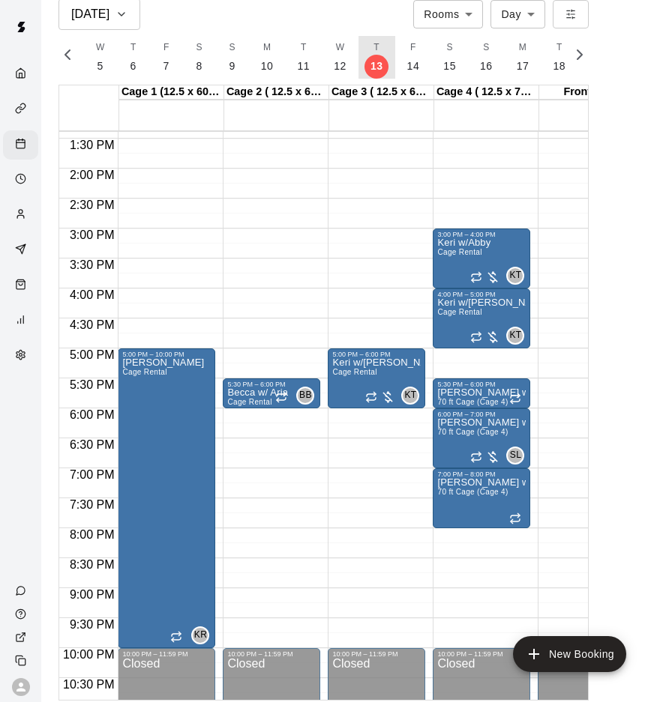
scroll to position [869, 0]
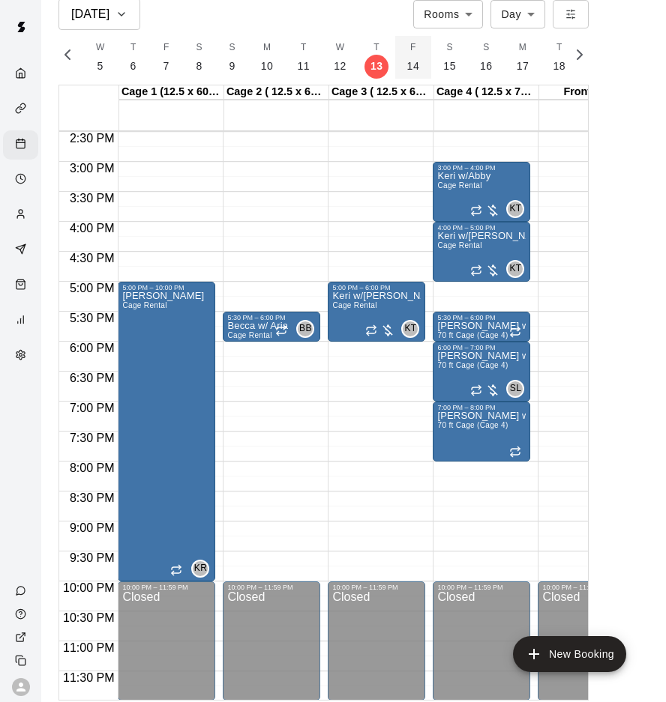
click at [409, 61] on p "14" at bounding box center [413, 66] width 13 height 16
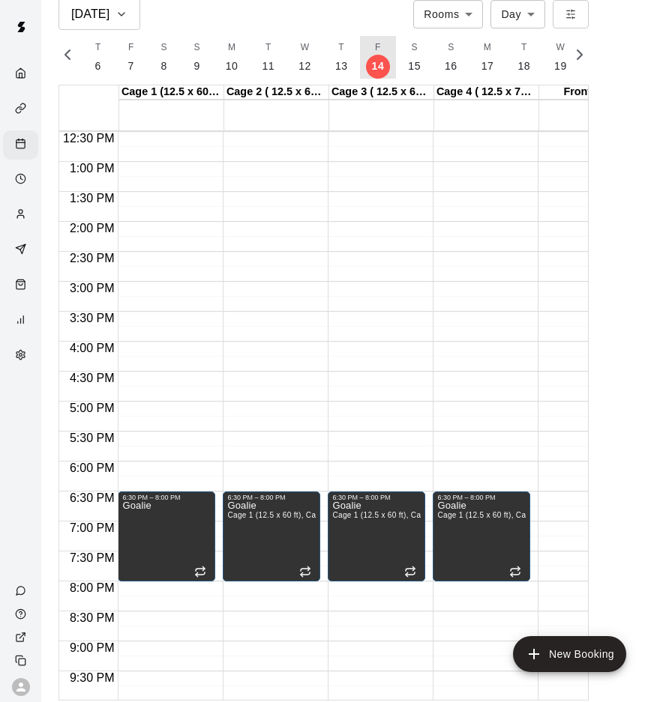
scroll to position [754, 0]
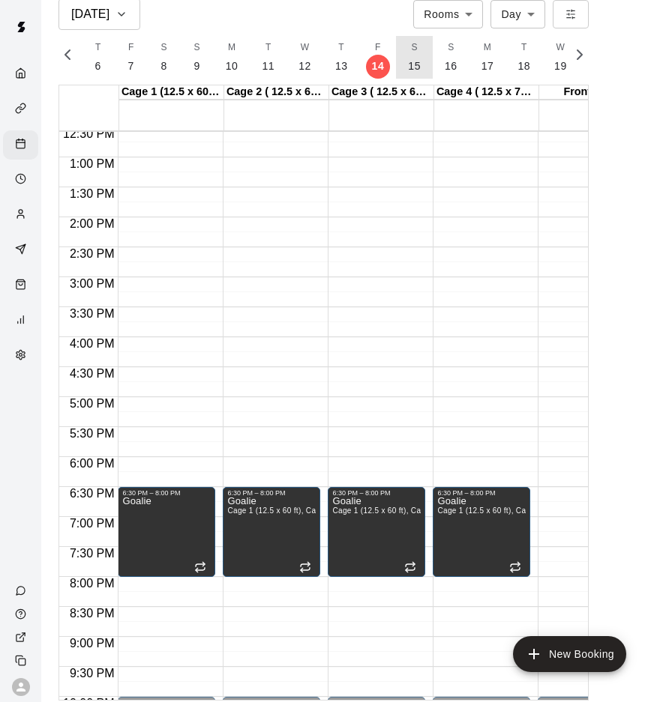
drag, startPoint x: 412, startPoint y: 70, endPoint x: 409, endPoint y: 130, distance: 59.3
click at [412, 70] on p "15" at bounding box center [414, 66] width 13 height 16
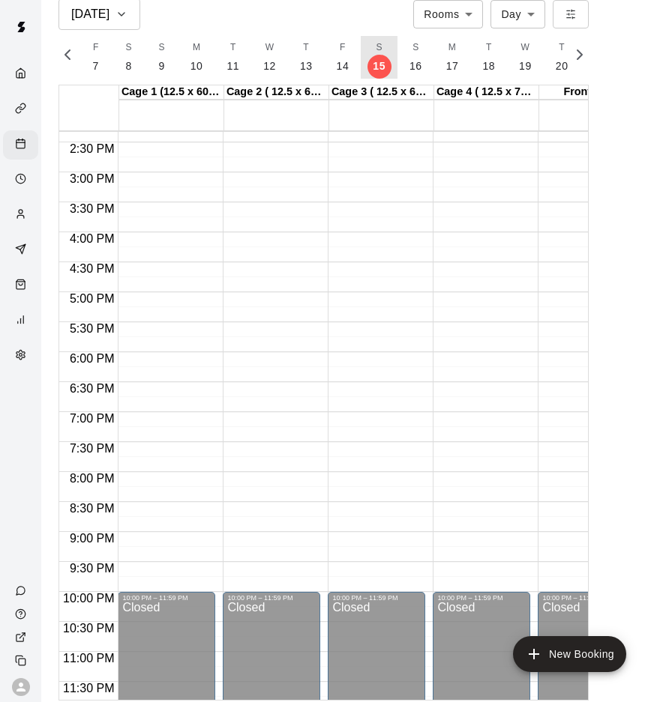
scroll to position [869, 0]
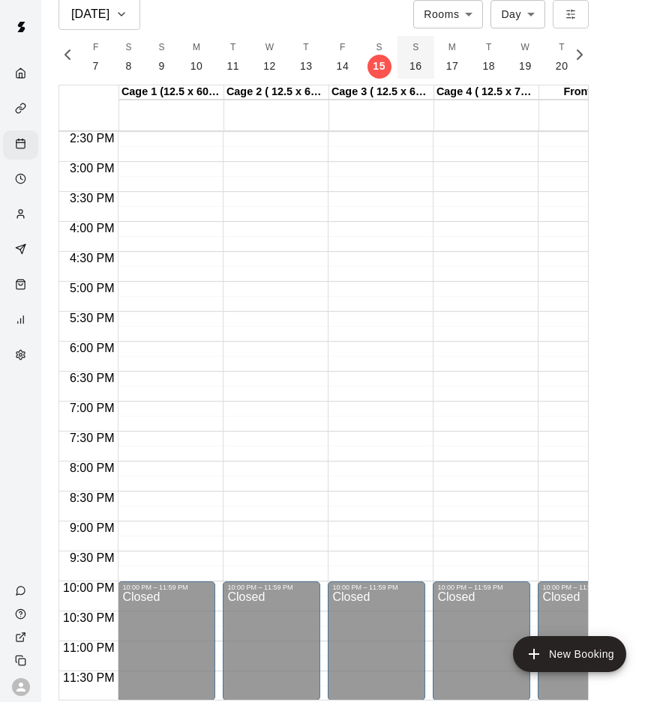
click at [414, 71] on p "16" at bounding box center [415, 66] width 13 height 16
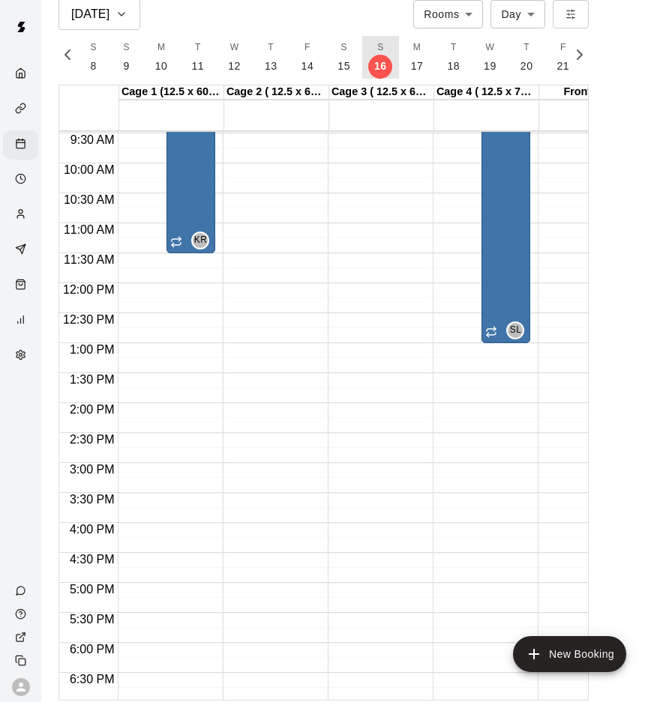
scroll to position [24, 0]
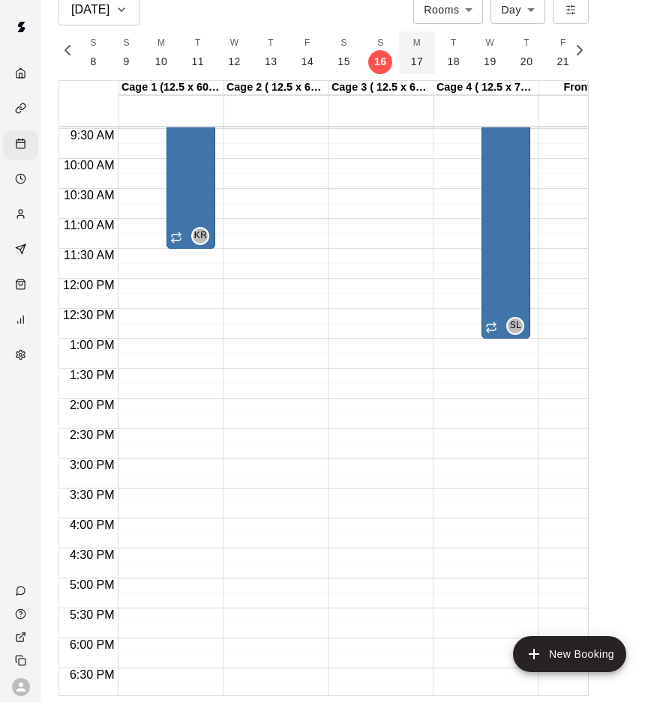
click at [418, 65] on button "M 17" at bounding box center [417, 52] width 37 height 43
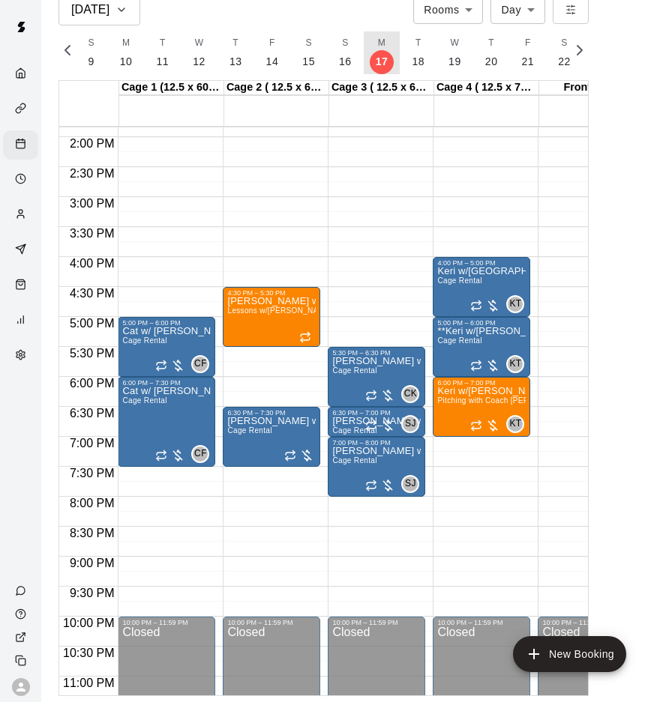
scroll to position [830, 0]
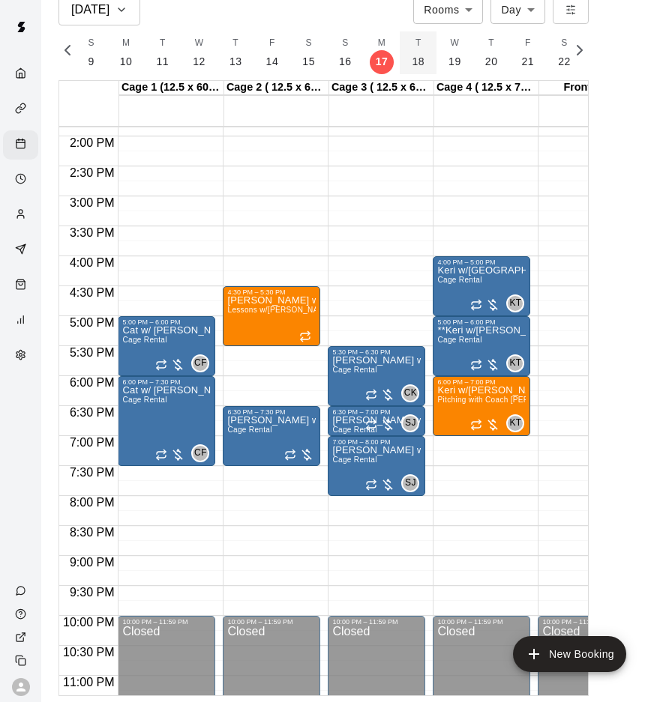
click at [415, 63] on p "18" at bounding box center [417, 62] width 13 height 16
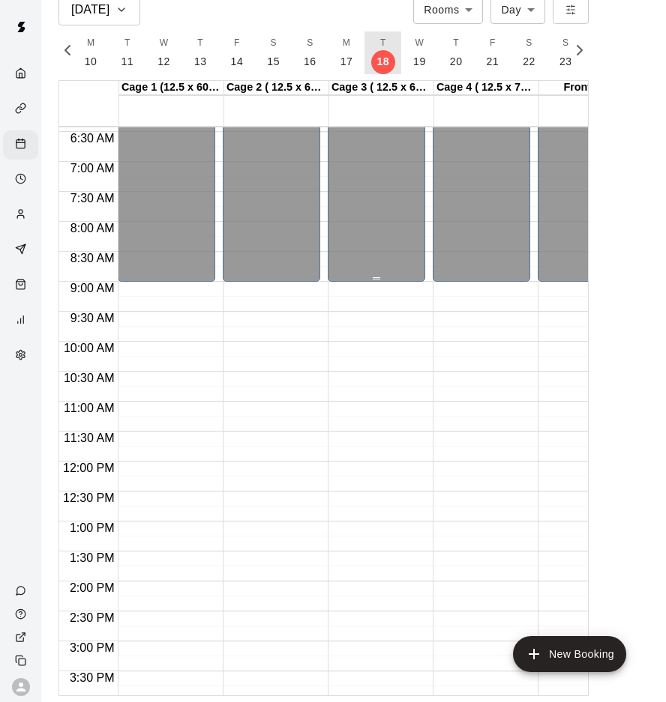
scroll to position [402, 0]
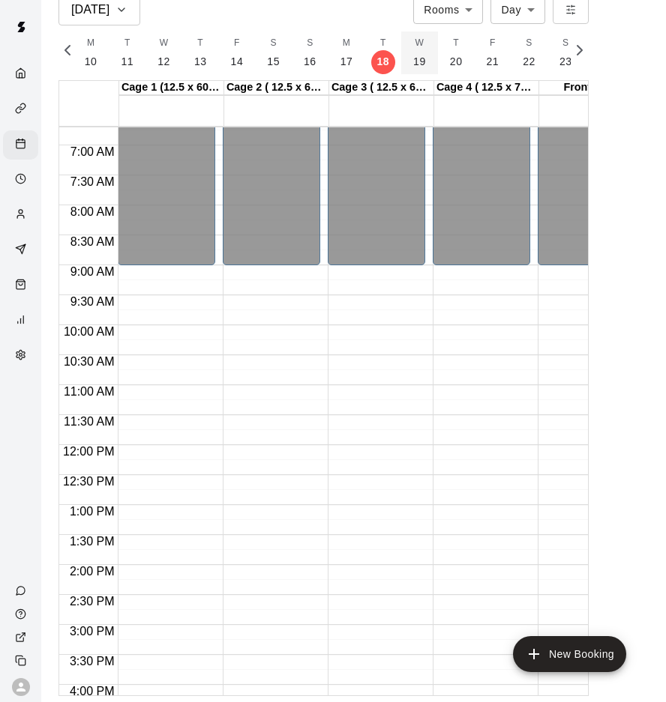
click at [417, 48] on button "W 19" at bounding box center [419, 52] width 37 height 43
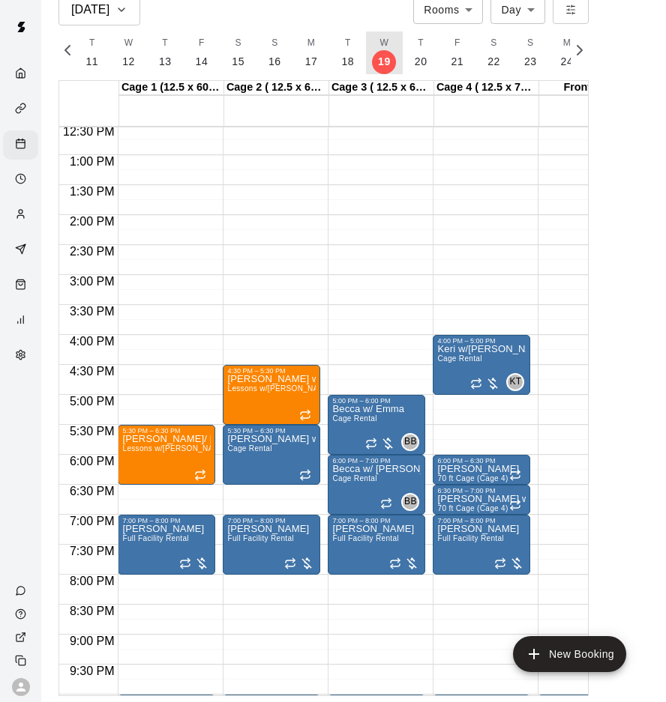
scroll to position [756, 0]
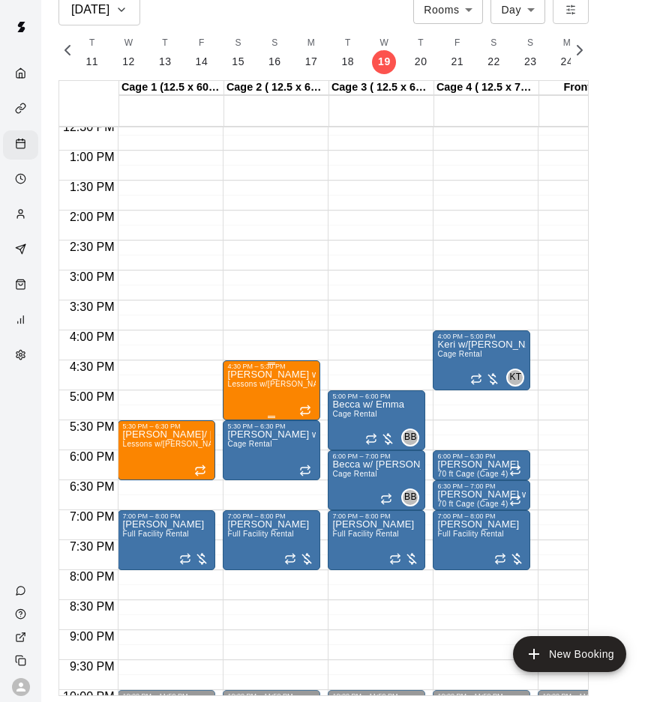
click at [303, 369] on div "4:30 PM – 5:30 PM" at bounding box center [271, 366] width 88 height 7
click at [250, 385] on icon "edit" at bounding box center [243, 377] width 18 height 18
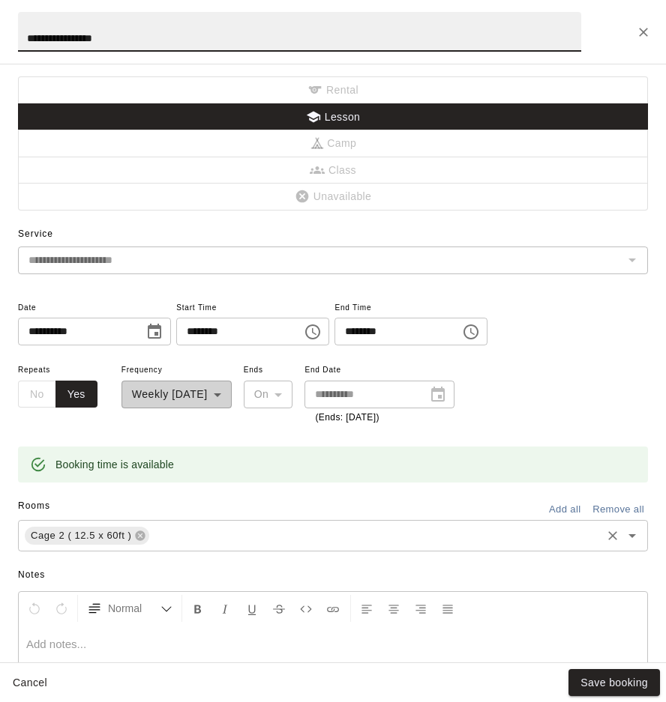
click at [180, 546] on div "Cage 2 ( 12.5 x 60ft ) ​" at bounding box center [333, 535] width 630 height 31
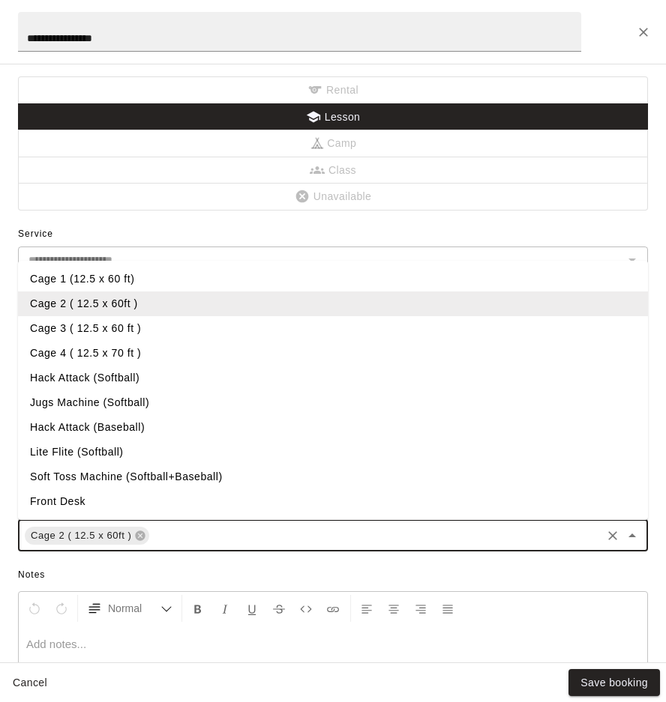
click at [91, 280] on li "Cage 1 (12.5 x 60 ft)" at bounding box center [333, 279] width 630 height 25
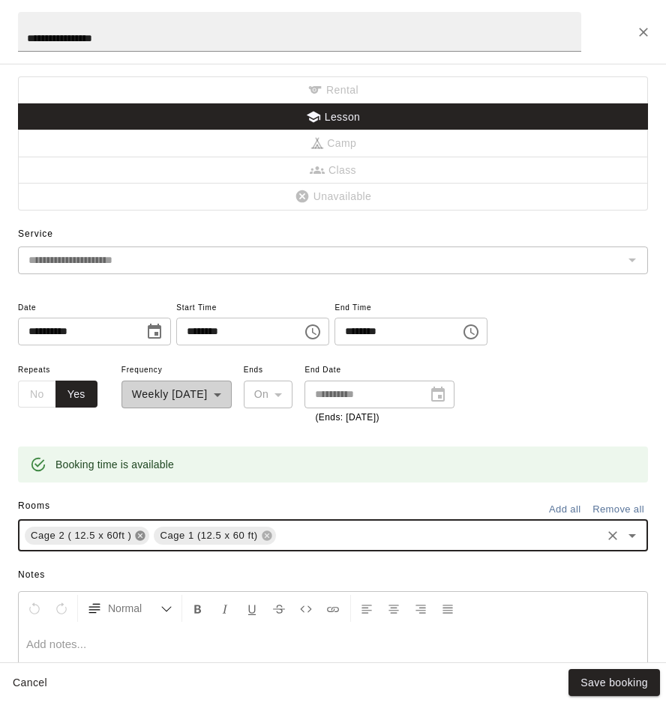
click at [146, 539] on icon at bounding box center [140, 536] width 12 height 12
click at [610, 685] on button "Save booking" at bounding box center [613, 683] width 91 height 28
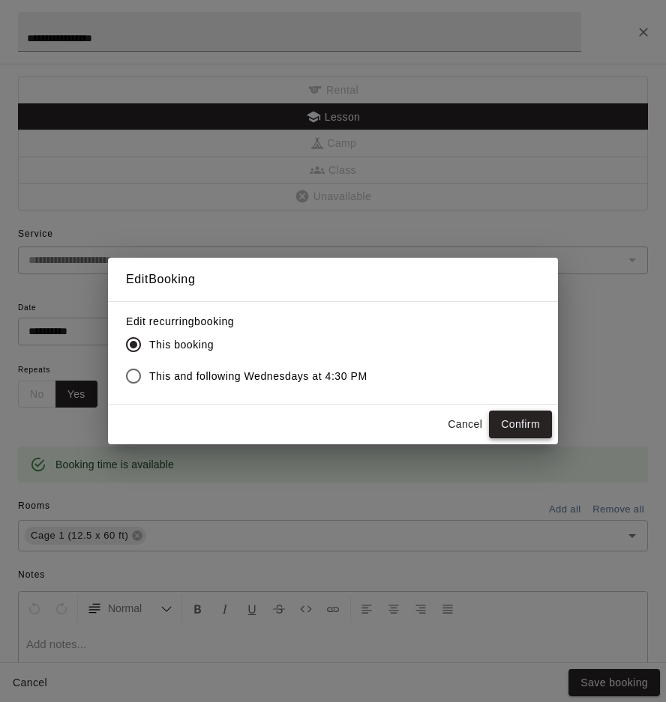
click at [528, 431] on button "Confirm" at bounding box center [520, 425] width 63 height 28
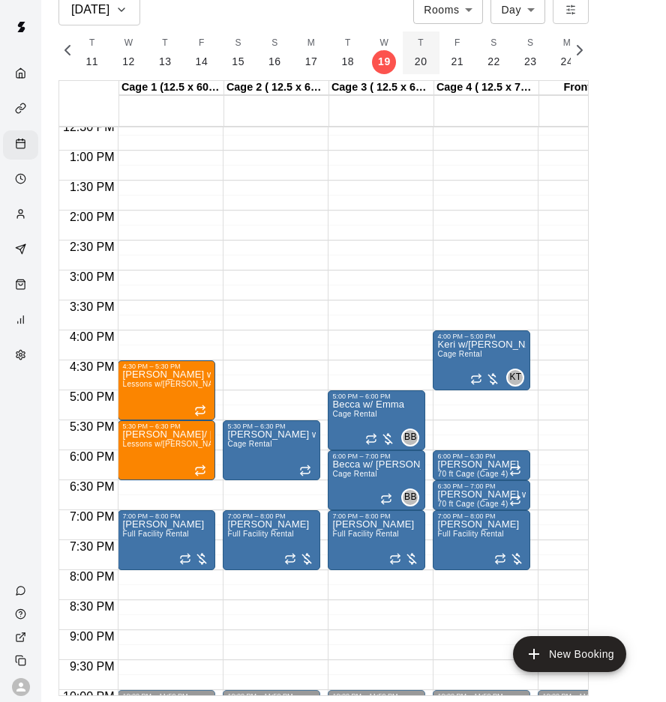
click at [414, 54] on p "20" at bounding box center [420, 62] width 13 height 16
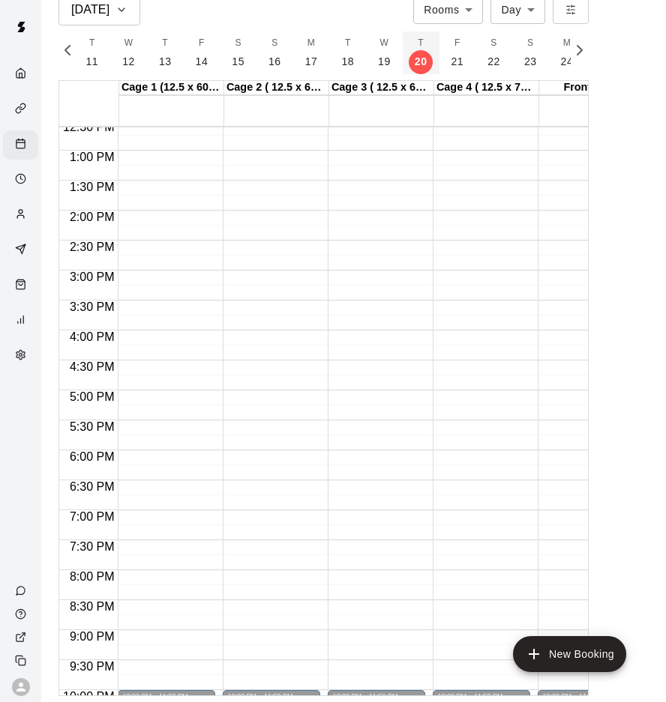
scroll to position [0, 7591]
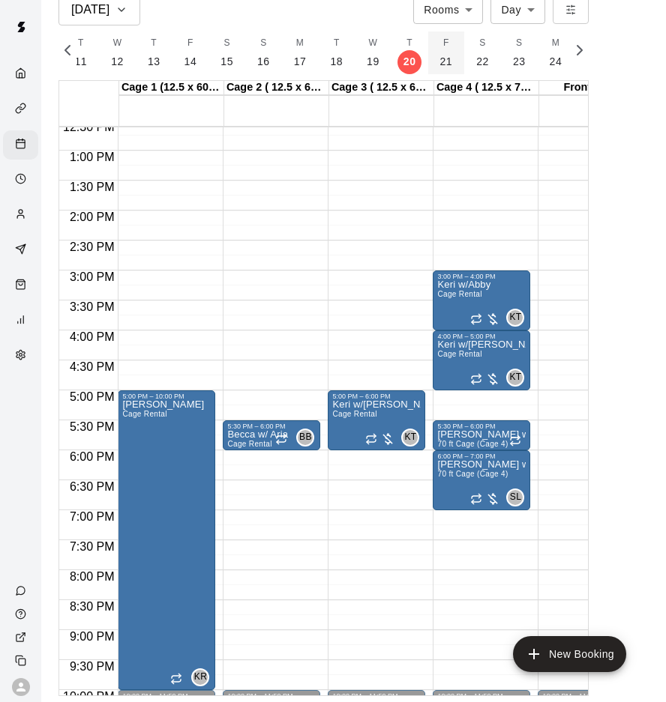
click at [442, 60] on p "21" at bounding box center [446, 62] width 13 height 16
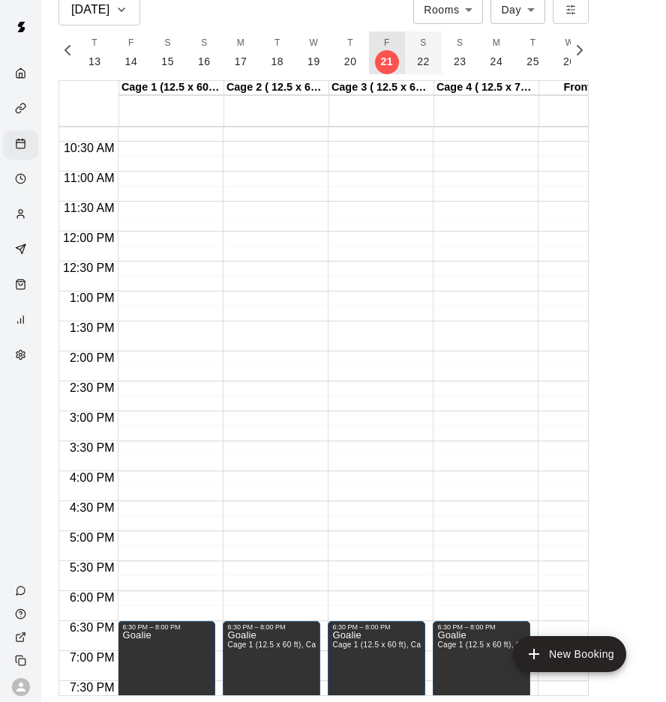
scroll to position [639, 0]
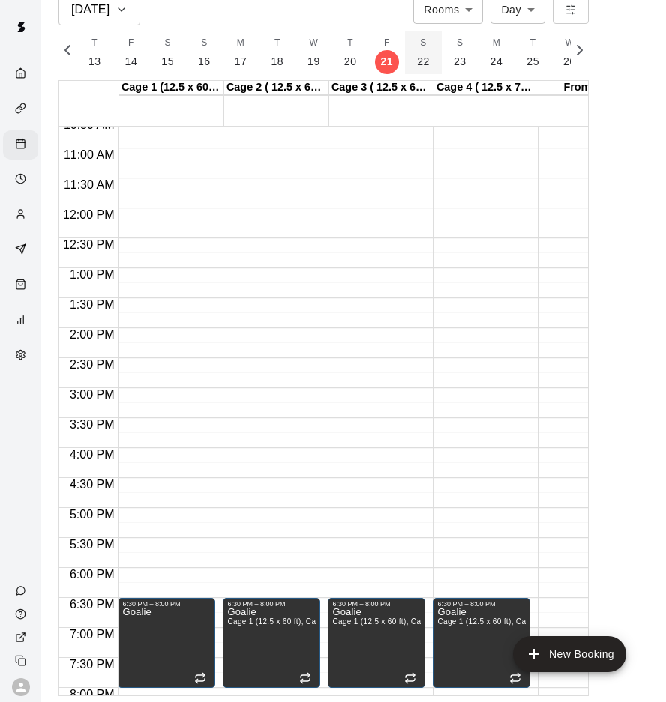
click at [418, 56] on p "22" at bounding box center [423, 62] width 13 height 16
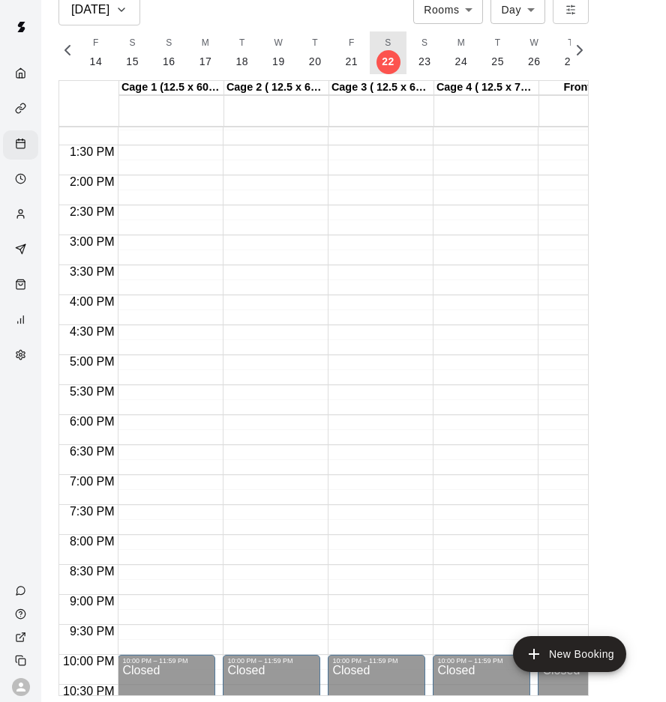
scroll to position [869, 0]
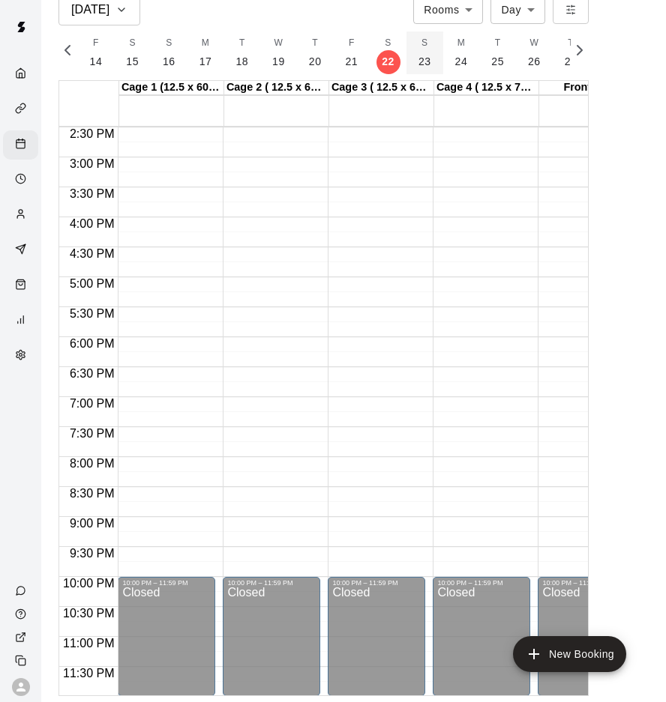
click at [428, 68] on button "S 23" at bounding box center [424, 52] width 37 height 43
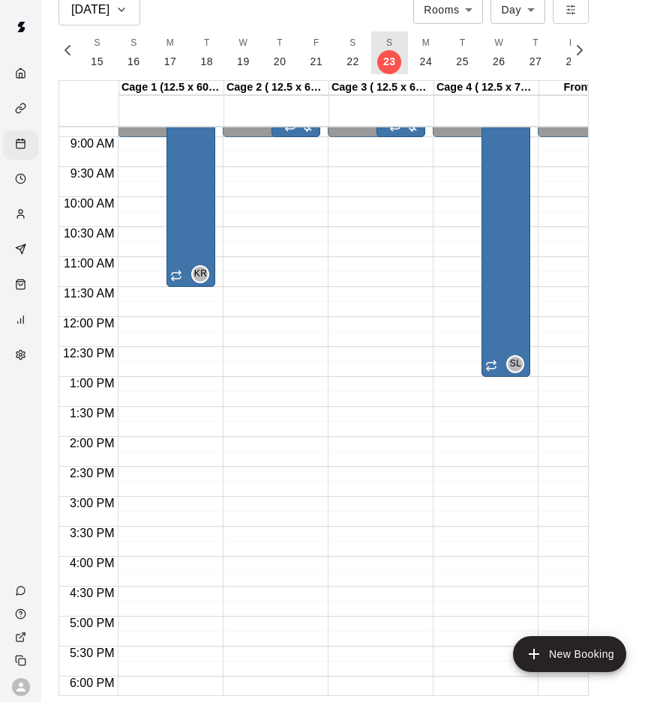
scroll to position [537, 0]
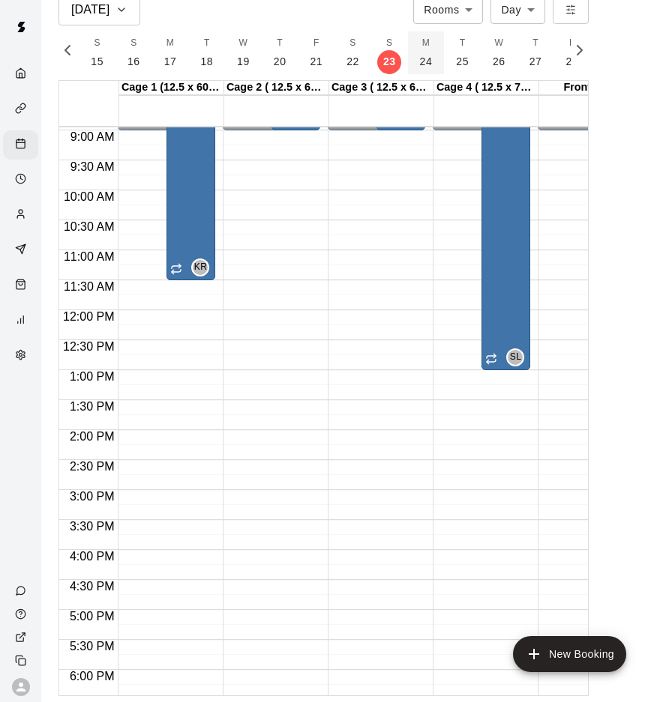
click at [427, 61] on button "M 24" at bounding box center [426, 52] width 37 height 43
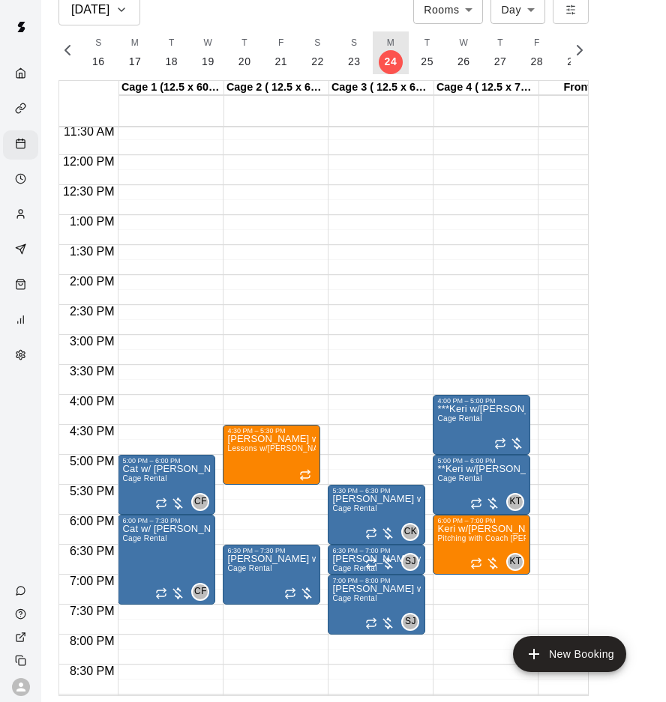
scroll to position [756, 0]
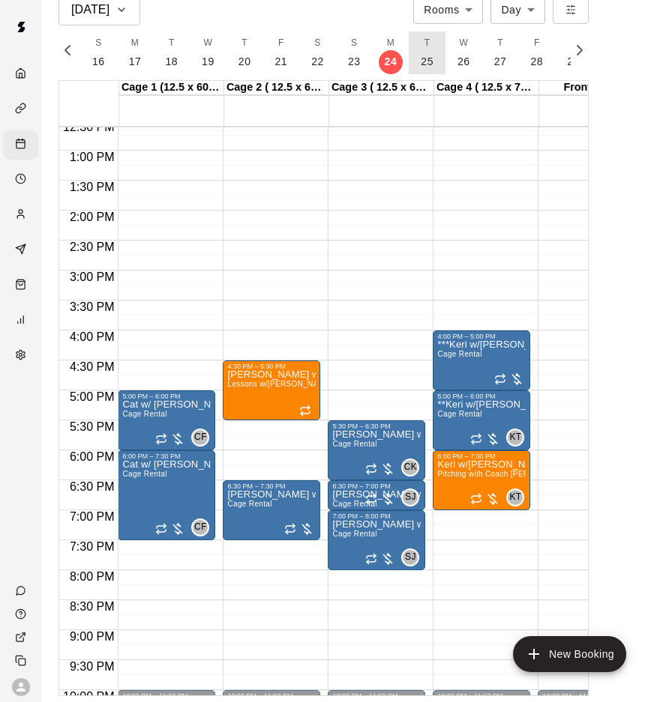
drag, startPoint x: 426, startPoint y: 56, endPoint x: 378, endPoint y: 106, distance: 68.4
click at [425, 56] on p "25" at bounding box center [426, 62] width 13 height 16
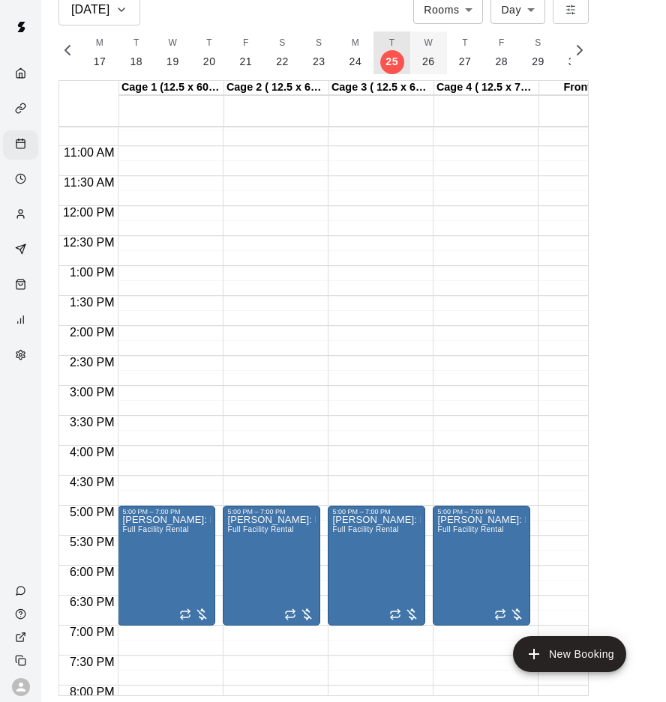
scroll to position [695, 0]
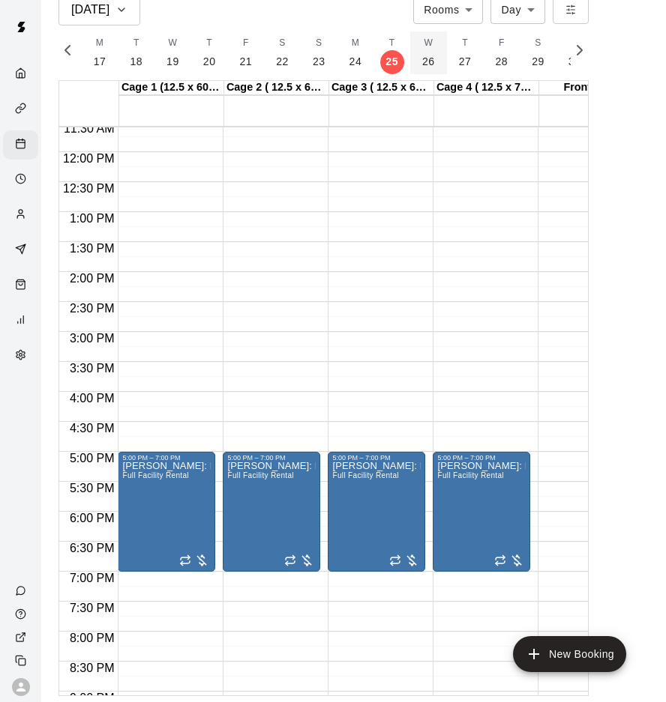
click at [423, 50] on button "W 26" at bounding box center [428, 52] width 37 height 43
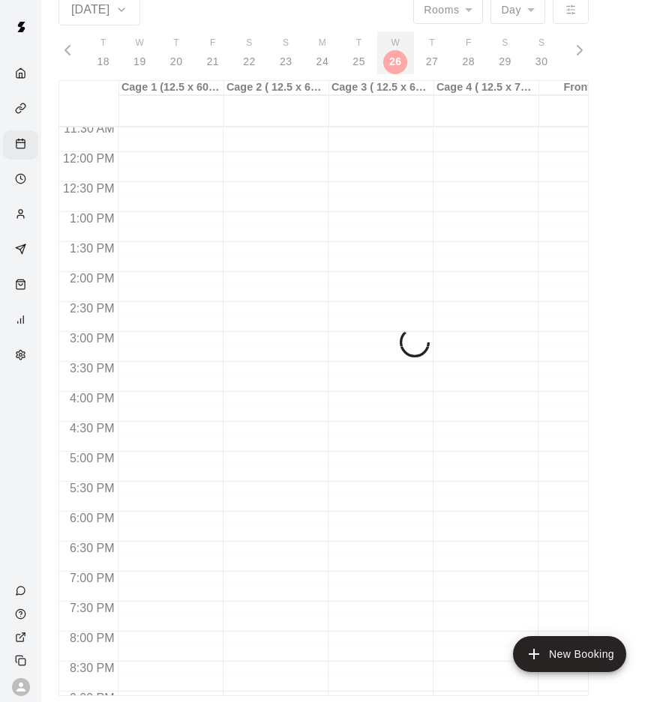
scroll to position [0, 7802]
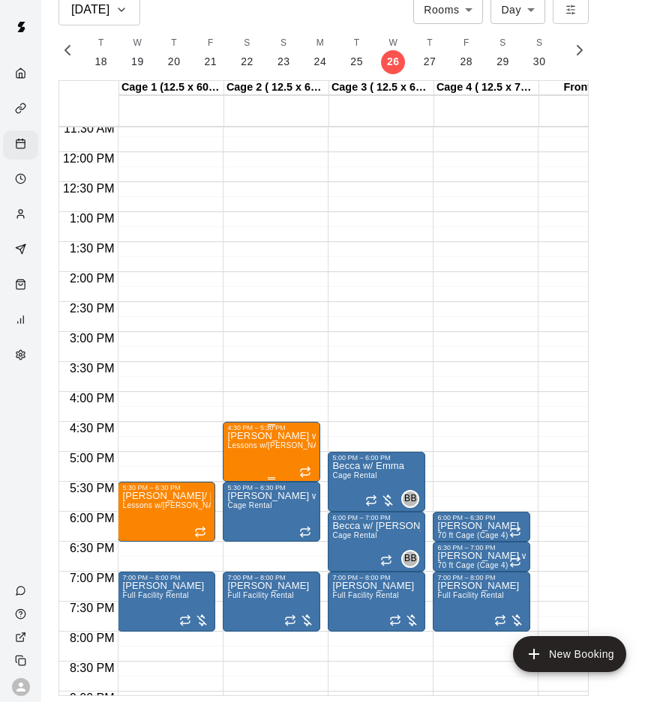
click at [274, 436] on p "Shayla w/ violet" at bounding box center [271, 436] width 88 height 0
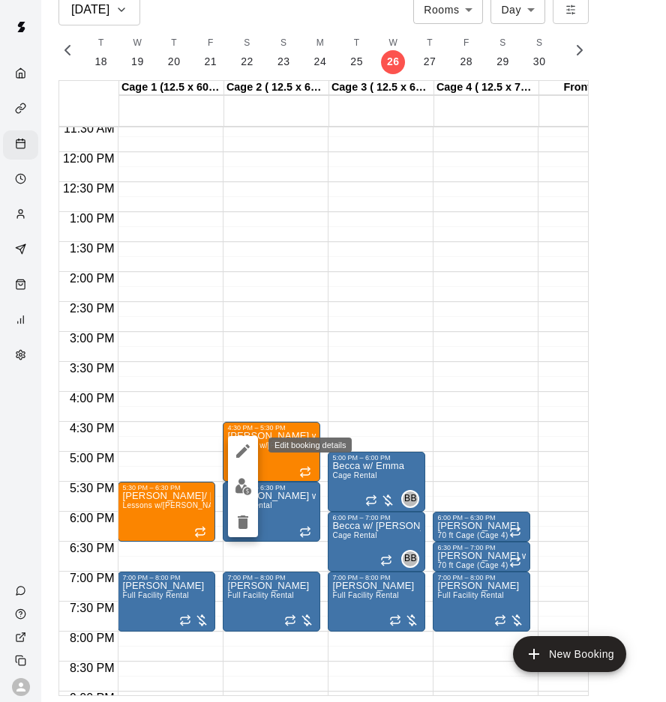
click at [247, 448] on icon "edit" at bounding box center [242, 450] width 13 height 13
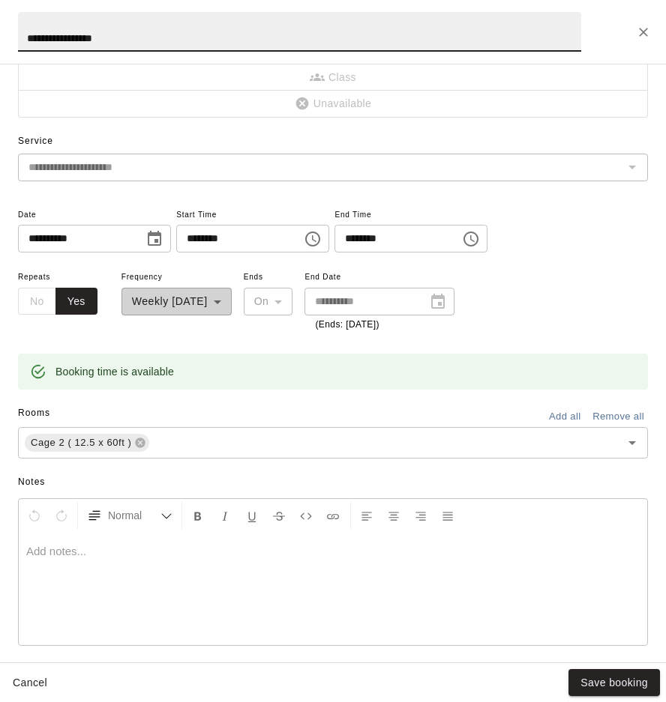
scroll to position [96, 0]
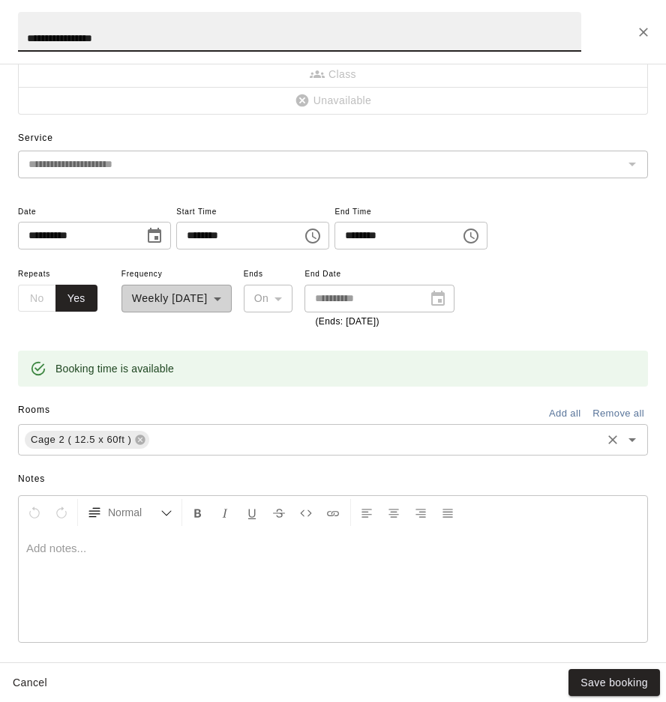
click at [214, 443] on input "text" at bounding box center [374, 439] width 447 height 19
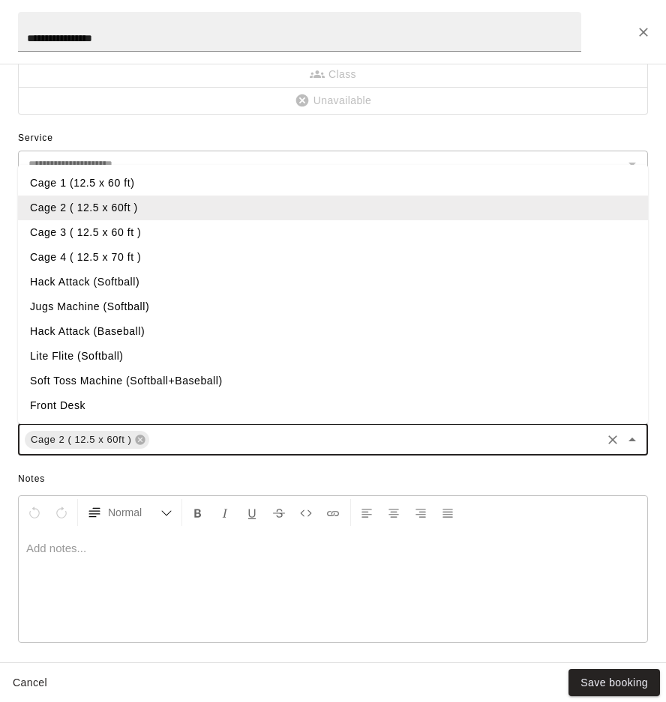
click at [54, 183] on li "Cage 1 (12.5 x 60 ft)" at bounding box center [333, 183] width 630 height 25
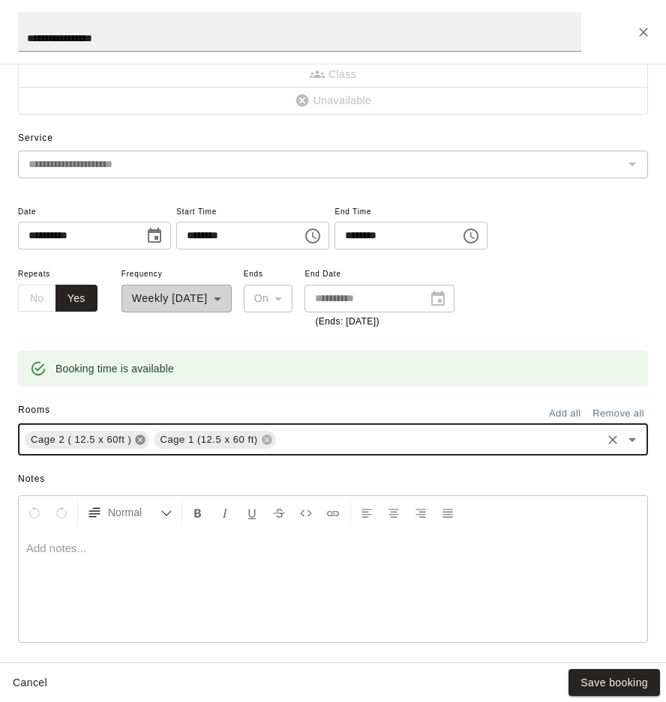
click at [139, 443] on icon at bounding box center [141, 440] width 10 height 10
click at [617, 683] on button "Save booking" at bounding box center [613, 683] width 91 height 28
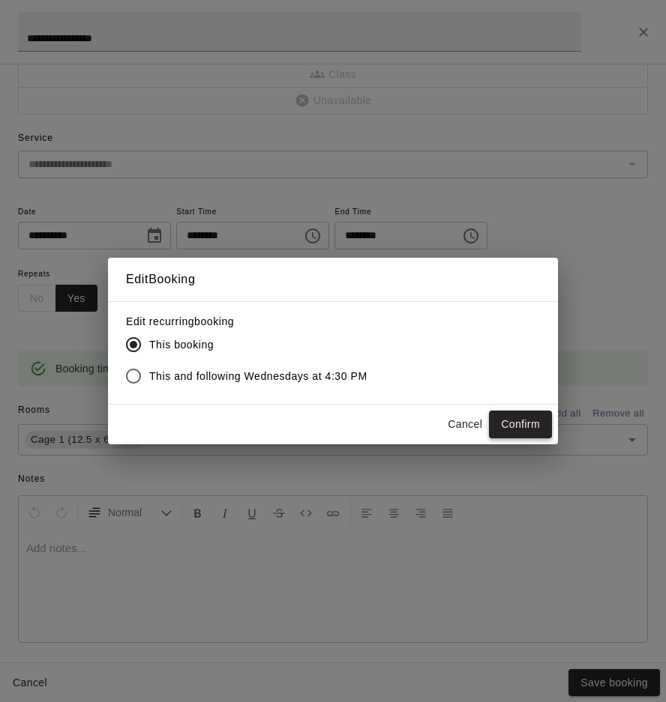
click at [507, 429] on button "Confirm" at bounding box center [520, 425] width 63 height 28
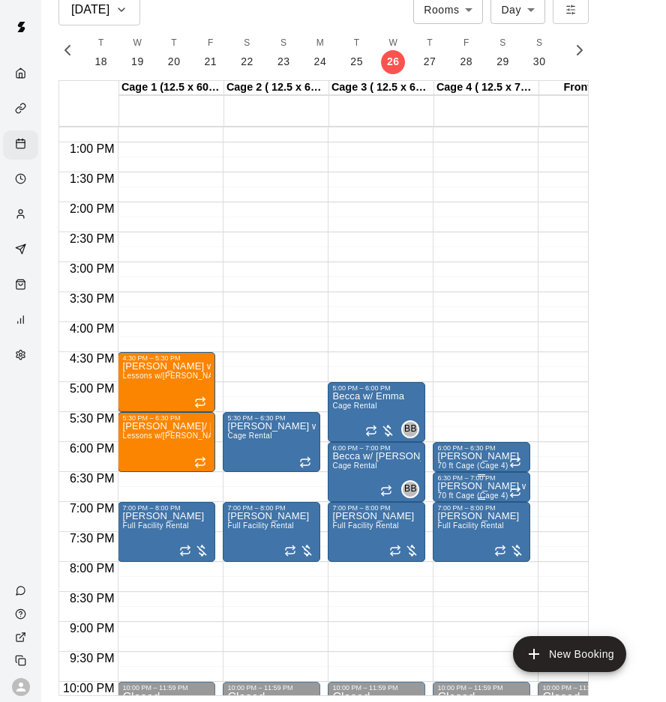
scroll to position [869, 0]
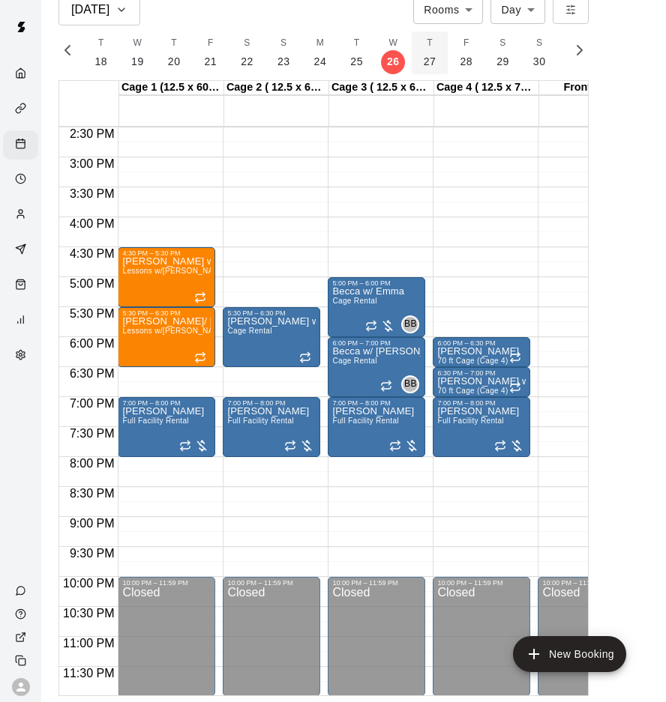
click at [428, 61] on p "27" at bounding box center [429, 62] width 13 height 16
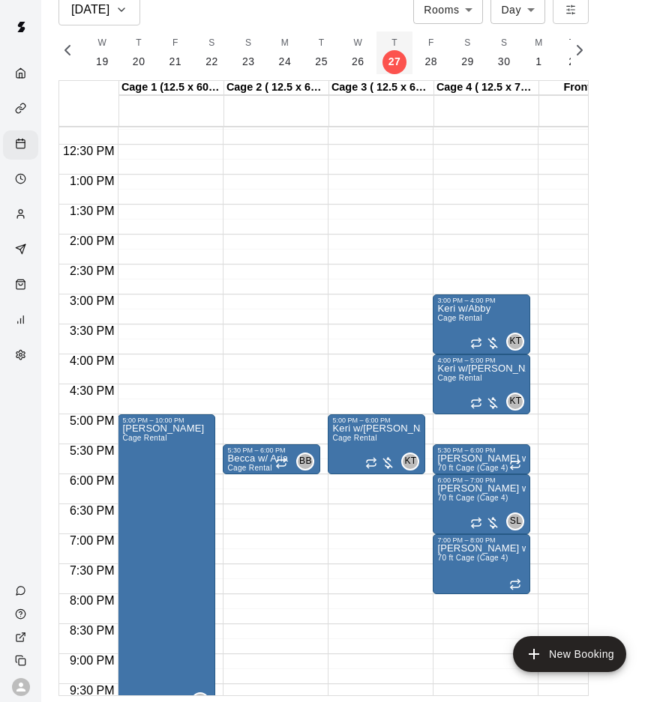
scroll to position [733, 0]
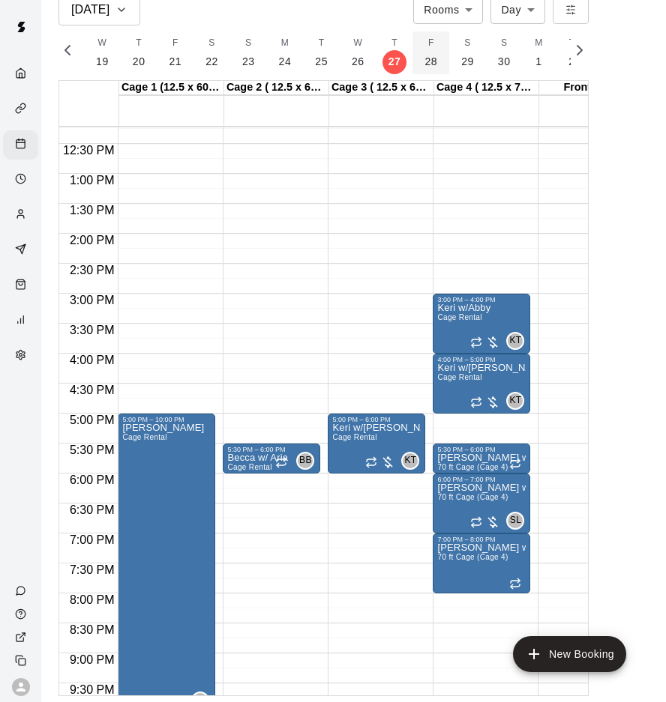
click at [420, 50] on button "F 28" at bounding box center [430, 52] width 37 height 43
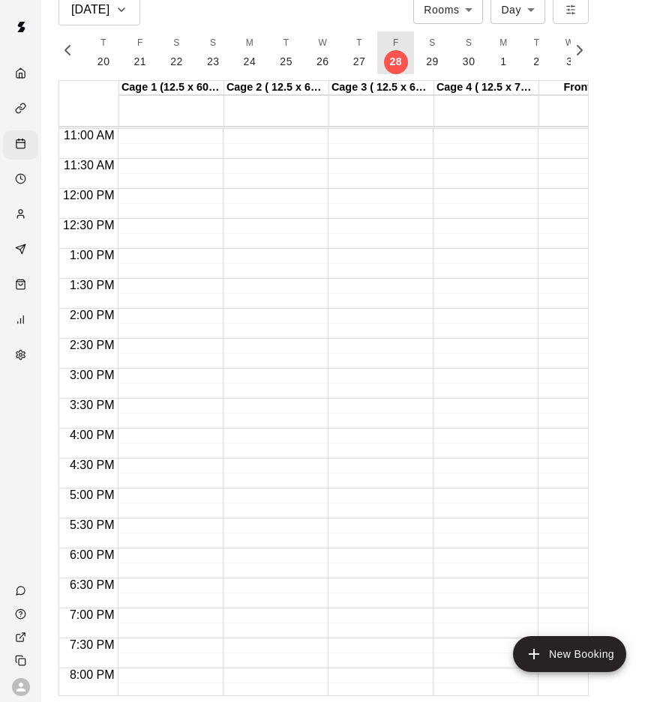
scroll to position [684, 0]
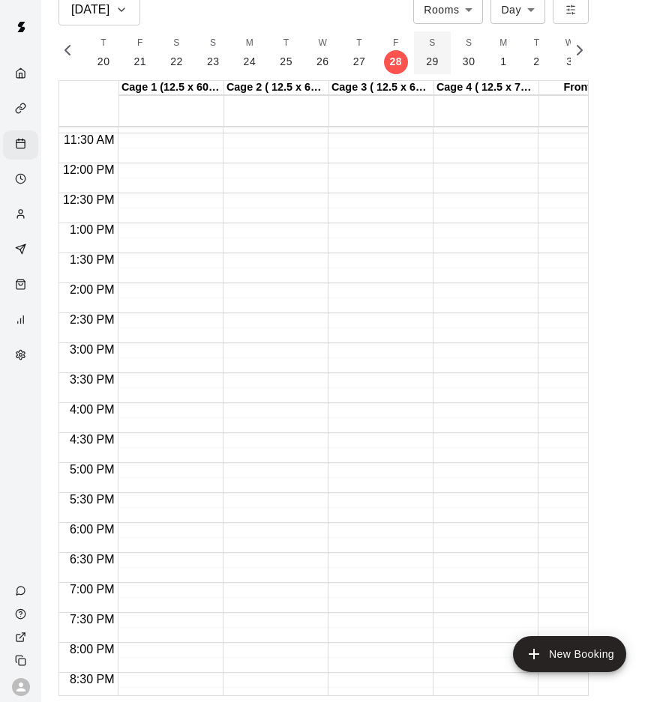
click at [426, 70] on button "S 29" at bounding box center [432, 52] width 37 height 43
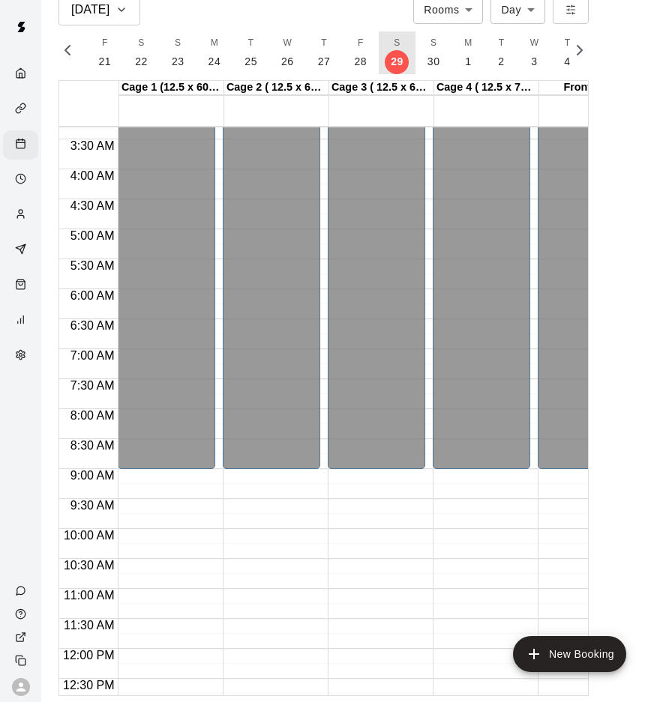
scroll to position [136, 0]
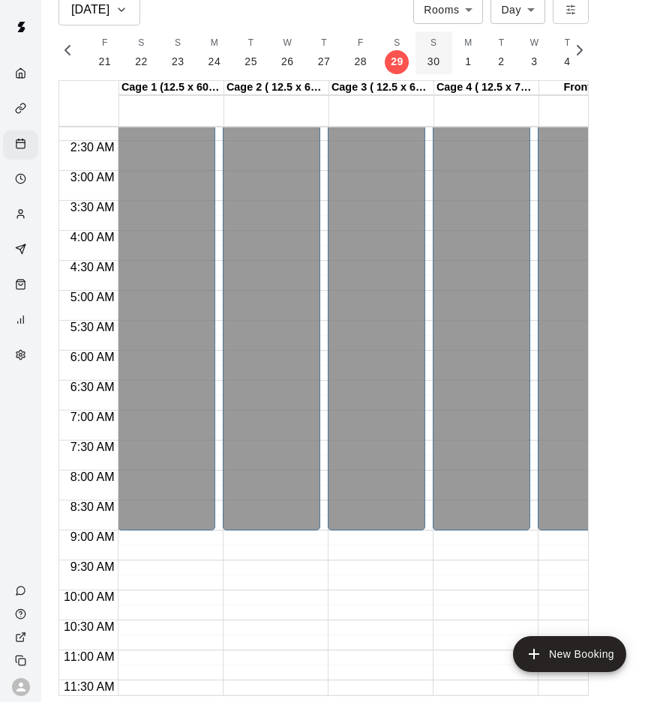
click at [432, 64] on p "30" at bounding box center [433, 62] width 13 height 16
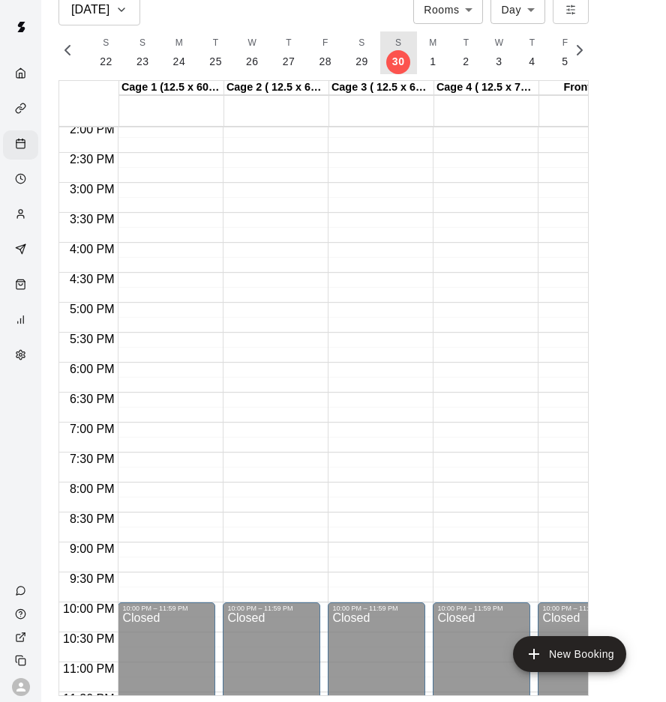
scroll to position [869, 0]
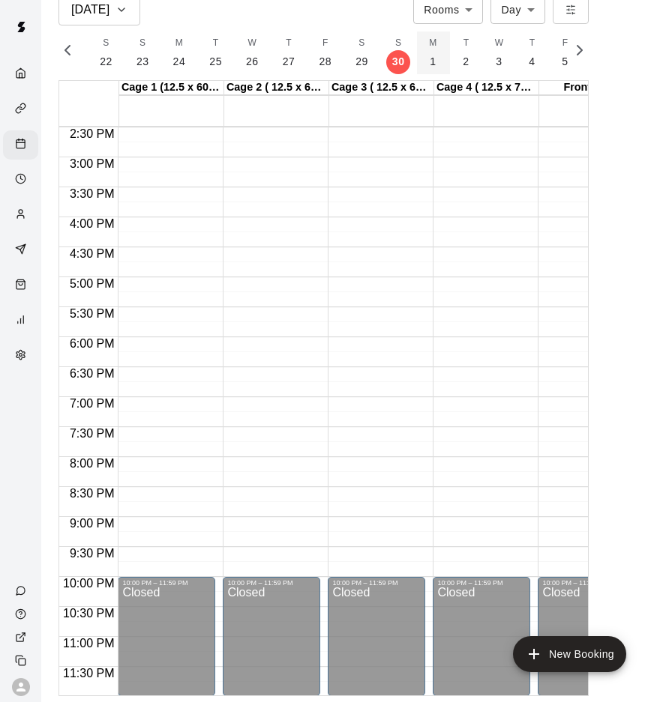
click at [429, 64] on p "1" at bounding box center [432, 62] width 6 height 16
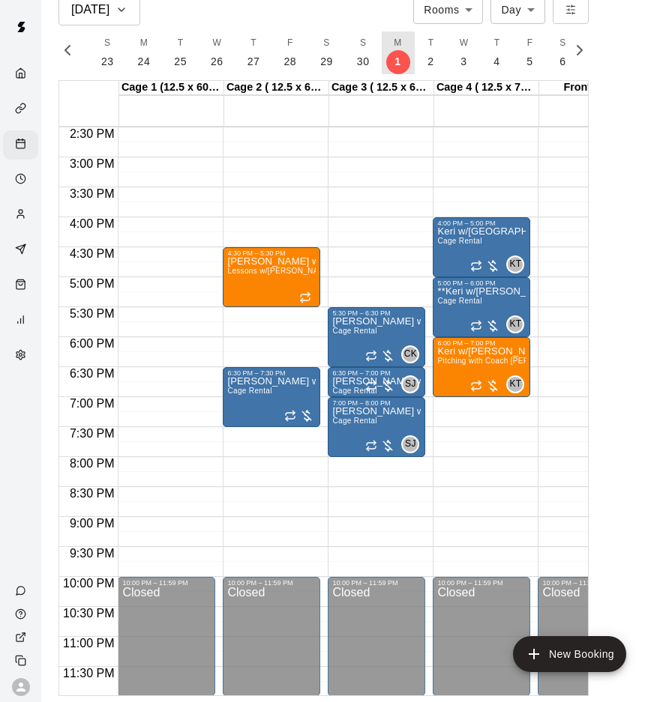
scroll to position [0, 0]
click at [117, 16] on icon "button" at bounding box center [121, 10] width 12 height 18
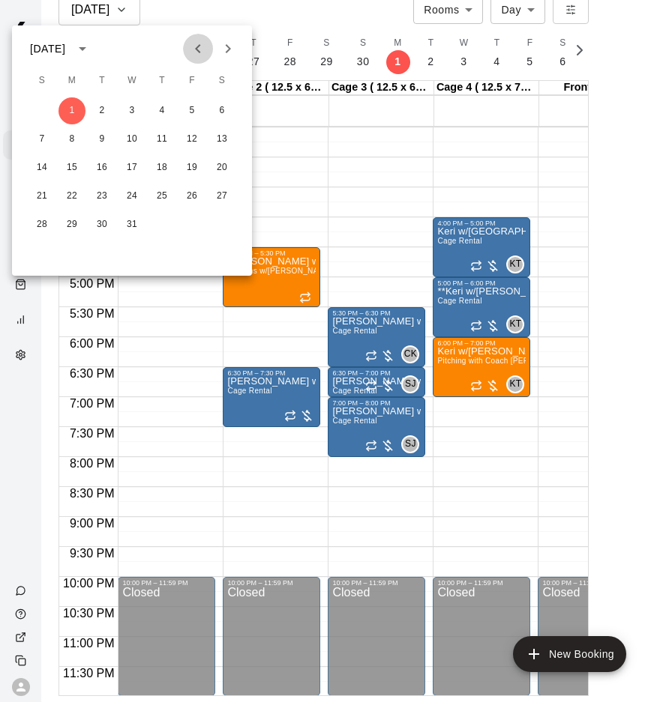
click at [196, 49] on icon "Previous month" at bounding box center [197, 48] width 5 height 9
click at [166, 139] on button "9" at bounding box center [161, 139] width 27 height 27
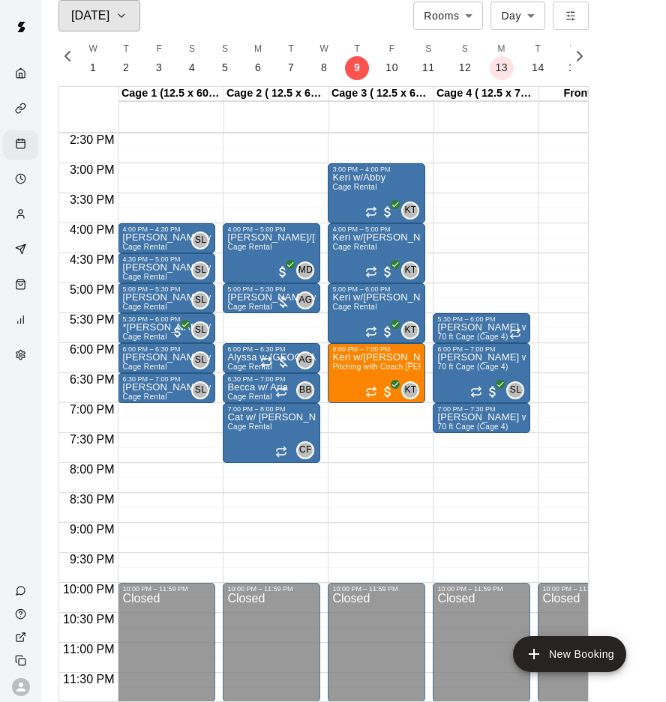
scroll to position [0, 6111]
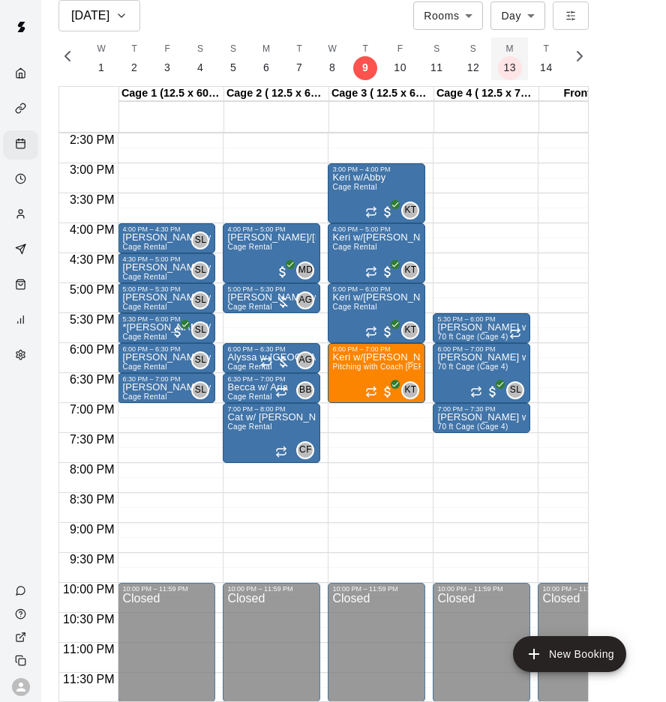
click at [503, 74] on p "13" at bounding box center [509, 68] width 13 height 16
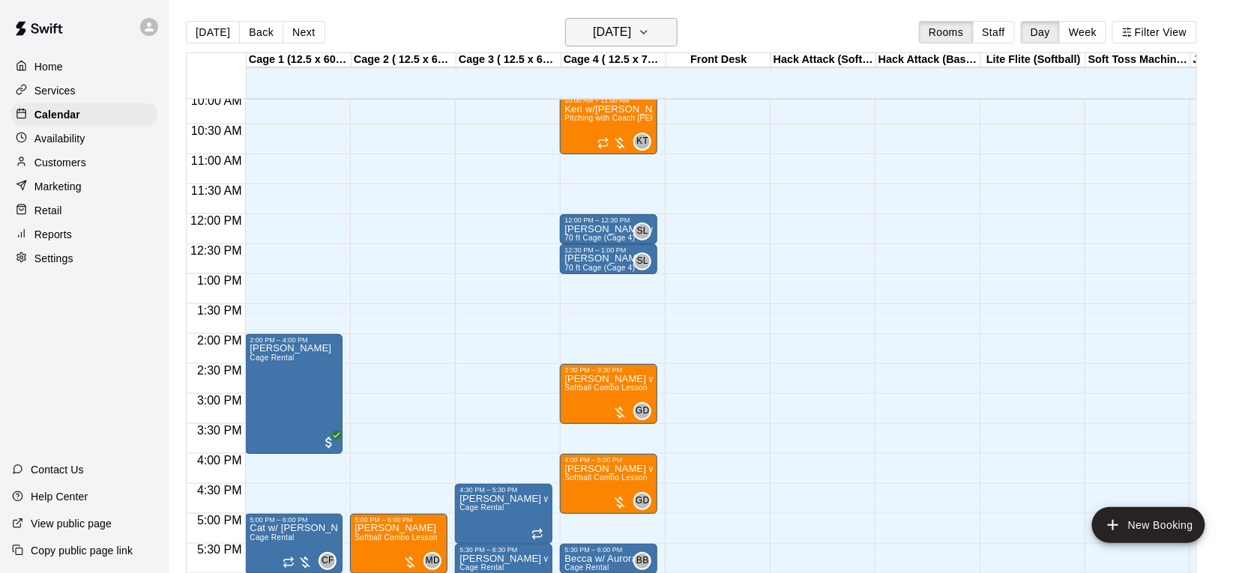
scroll to position [607, 0]
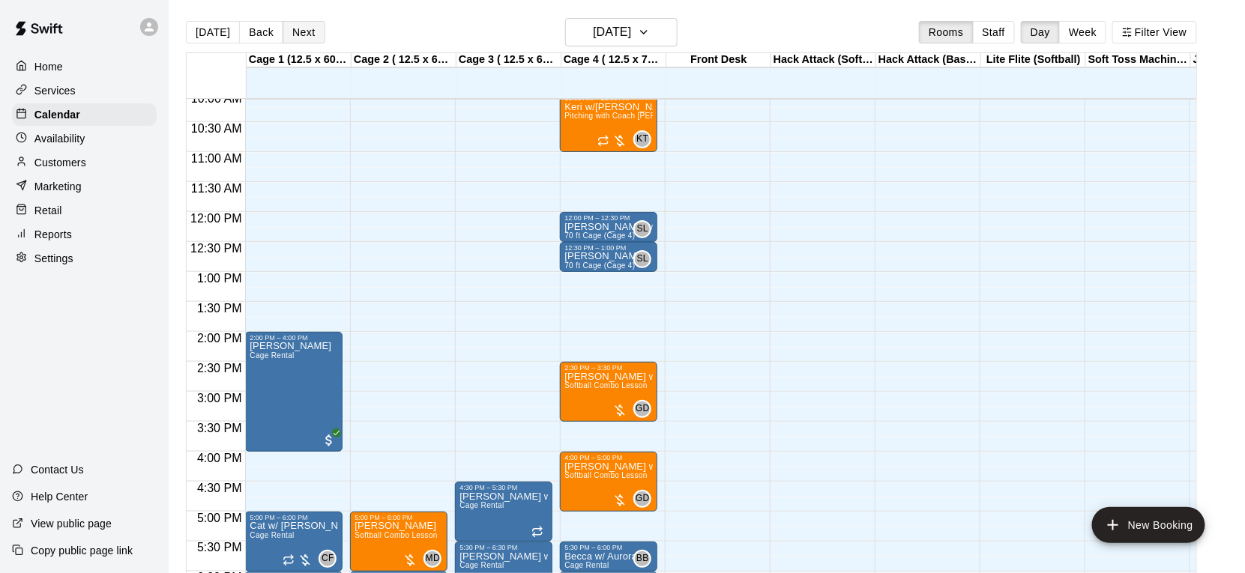
click at [295, 37] on button "Next" at bounding box center [304, 32] width 42 height 22
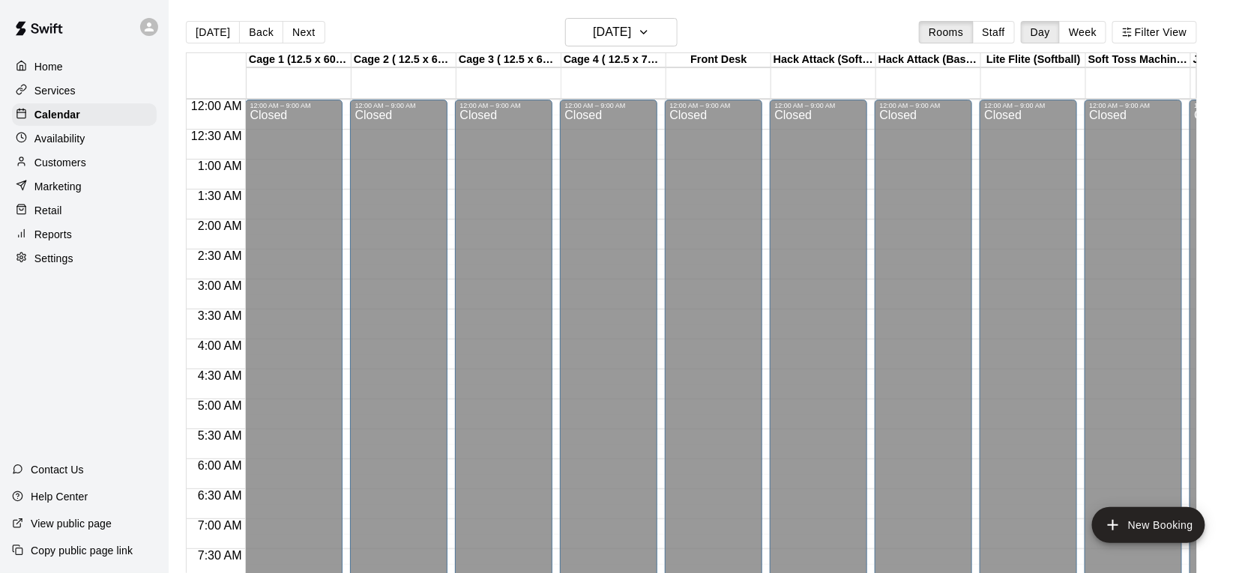
scroll to position [0, 0]
drag, startPoint x: 612, startPoint y: 150, endPoint x: 609, endPoint y: 169, distance: 19.7
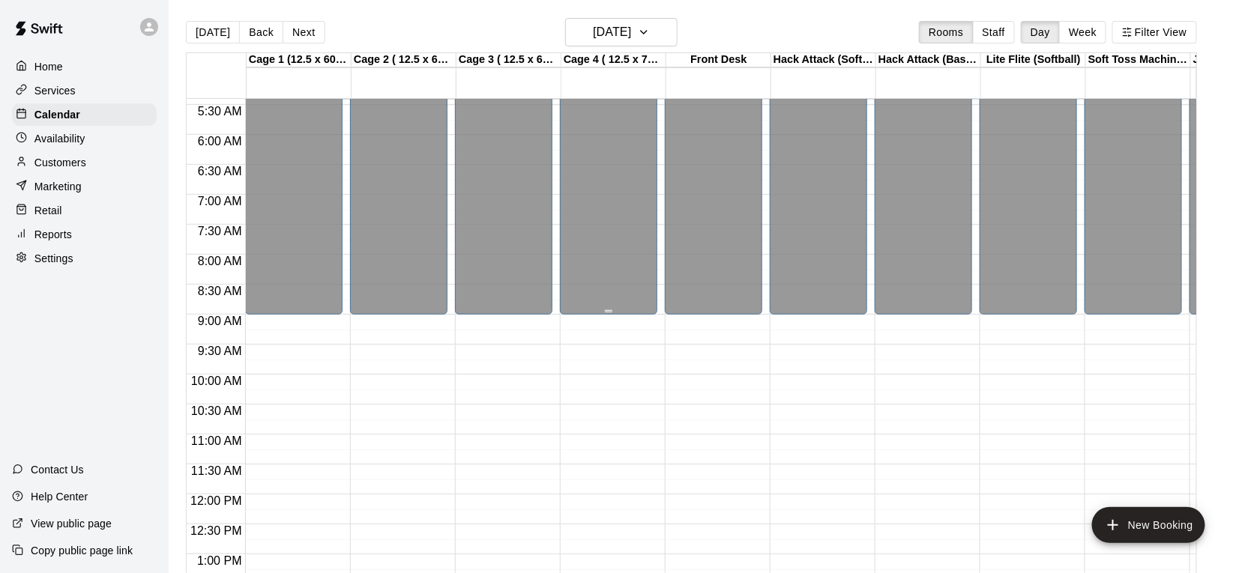
scroll to position [352, 0]
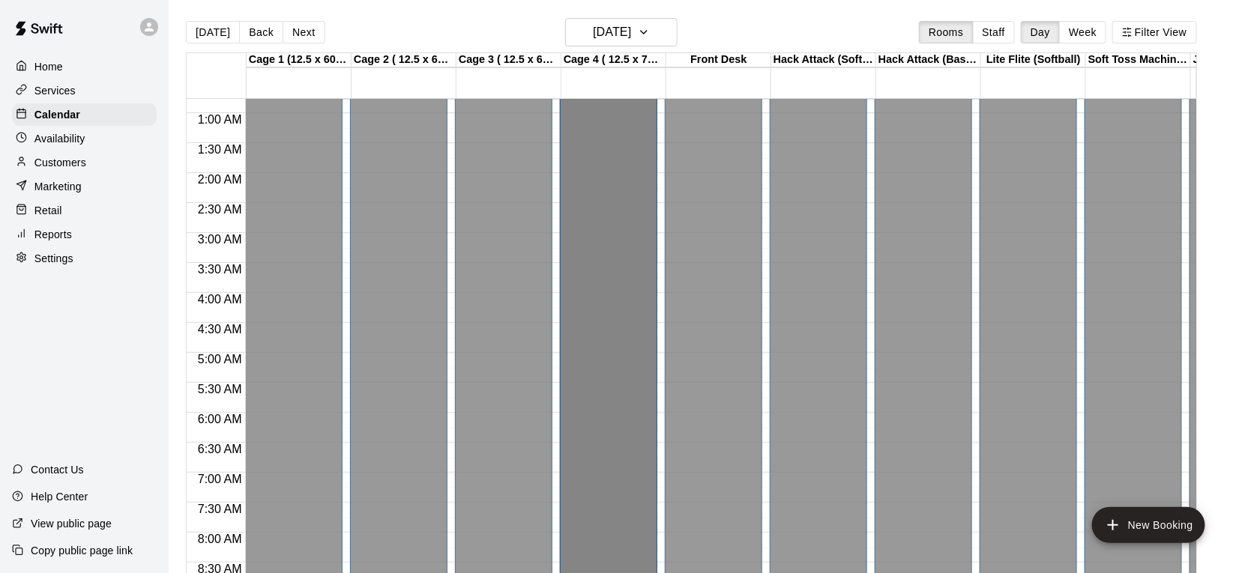
drag, startPoint x: 603, startPoint y: 265, endPoint x: 604, endPoint y: 281, distance: 16.5
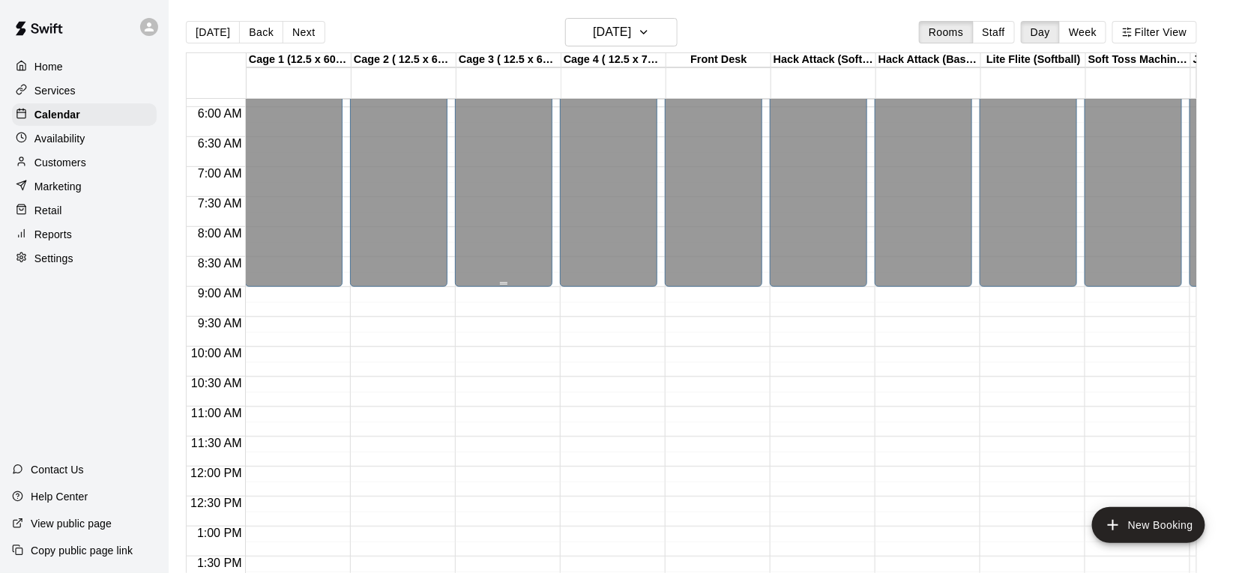
scroll to position [0, 0]
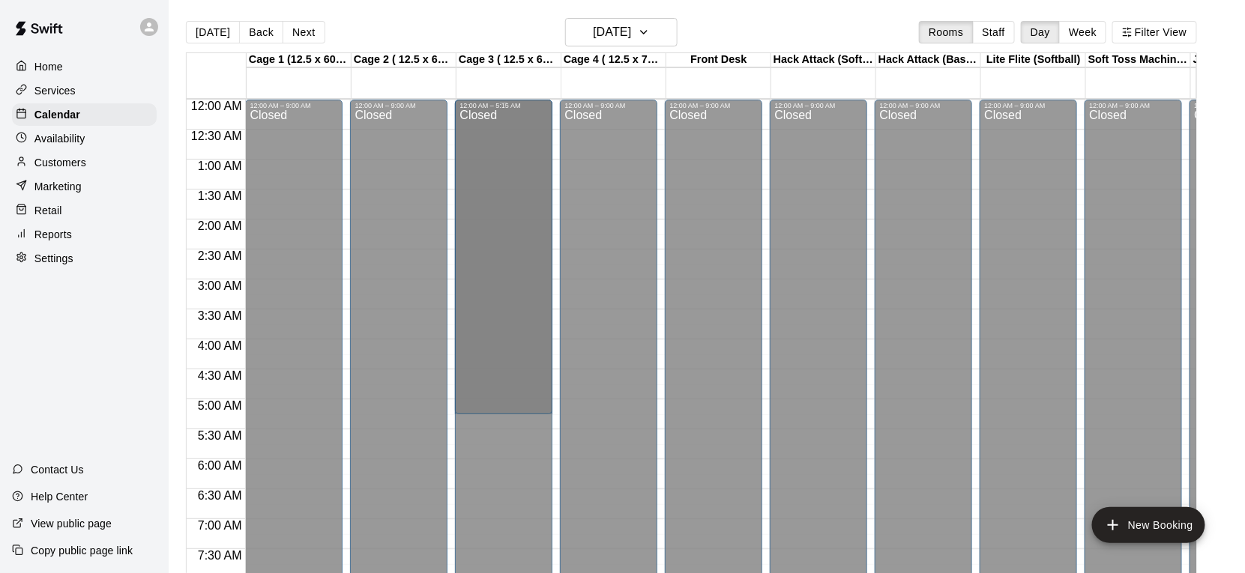
drag, startPoint x: 504, startPoint y: 289, endPoint x: 489, endPoint y: 418, distance: 129.9
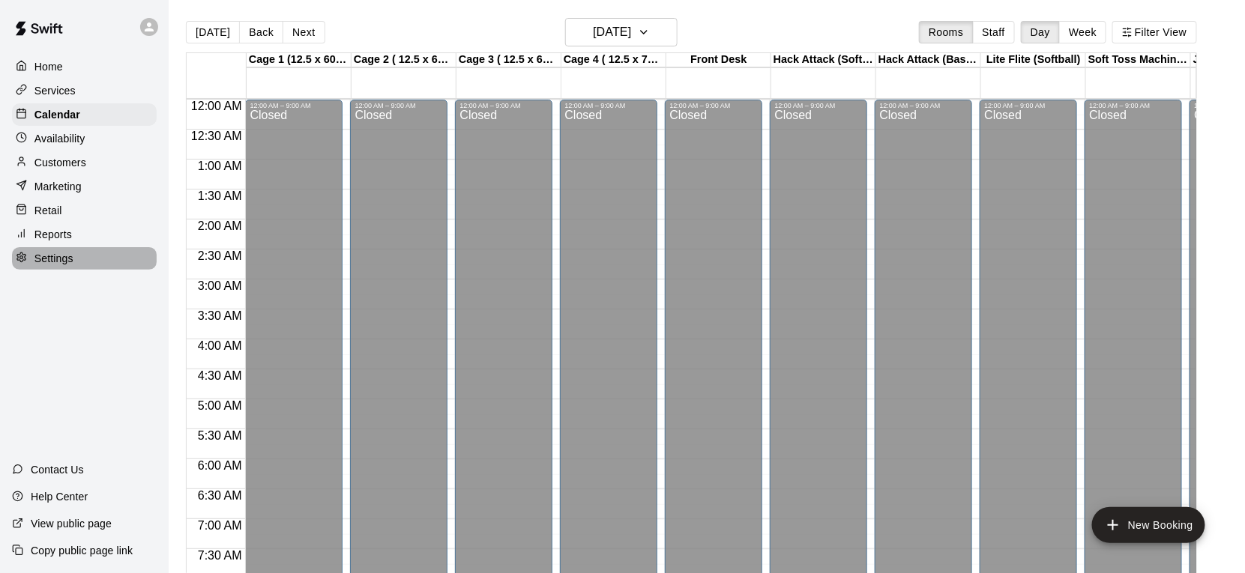
click at [67, 265] on div "Settings" at bounding box center [84, 258] width 145 height 22
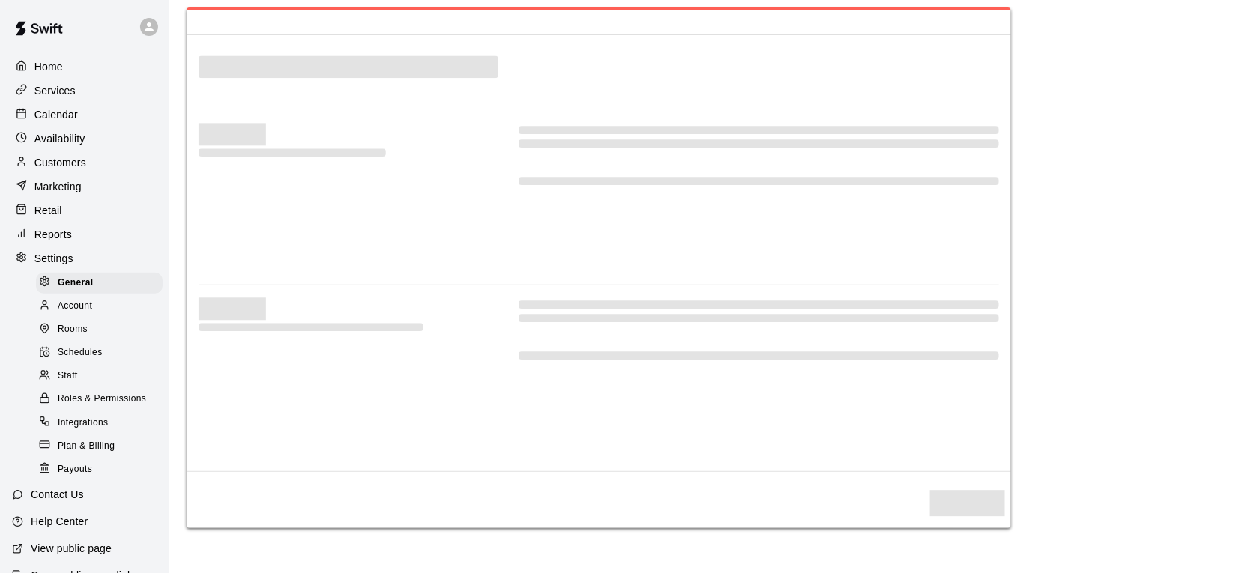
select select "**"
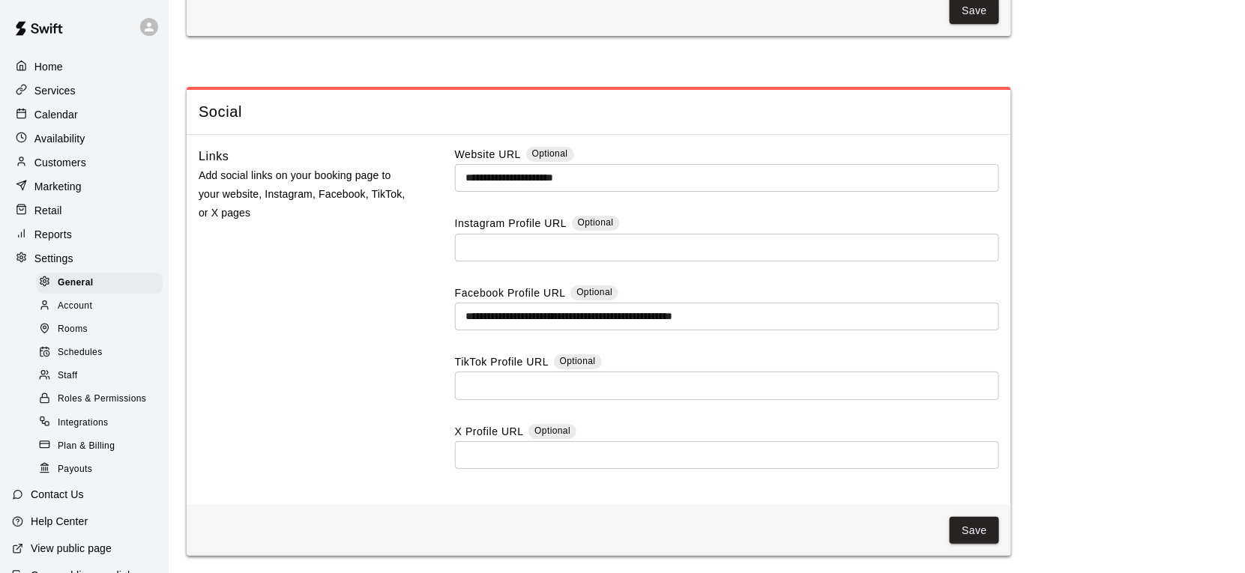
scroll to position [3935, 0]
click at [79, 325] on span "Rooms" at bounding box center [73, 329] width 30 height 15
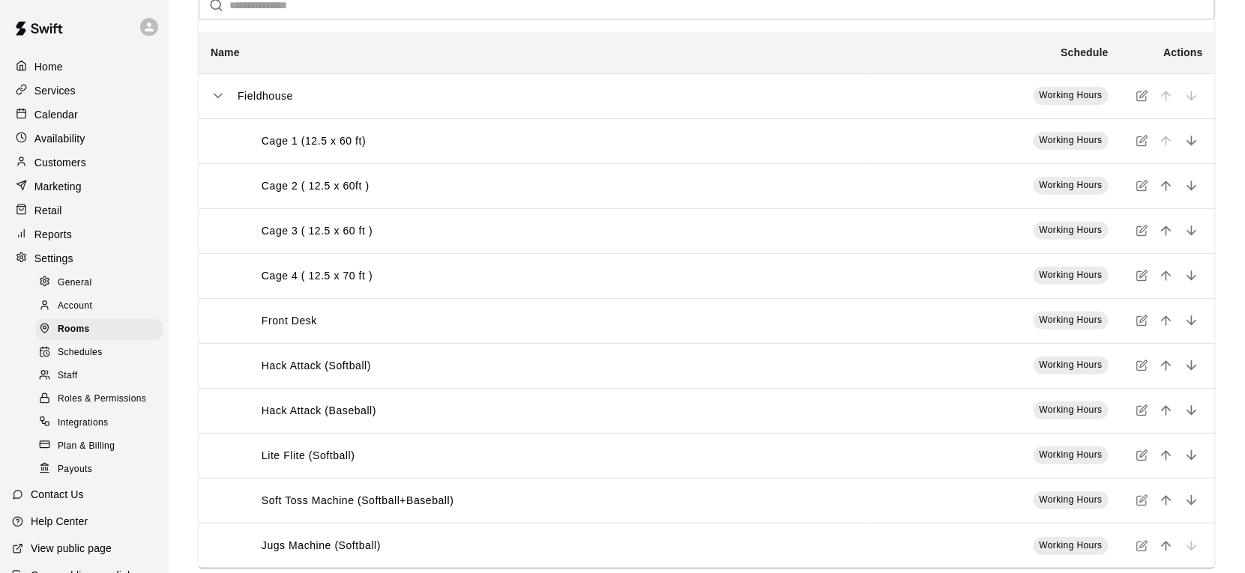
scroll to position [100, 0]
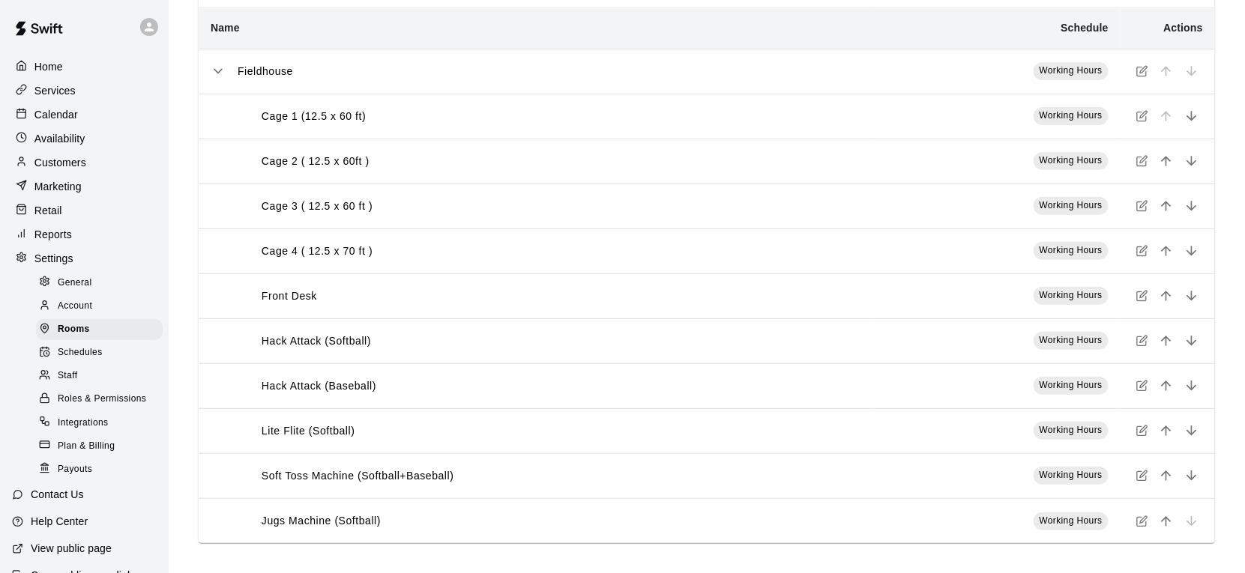
click at [669, 67] on span "Working Hours" at bounding box center [1071, 70] width 63 height 10
click at [669, 70] on icon "simple table" at bounding box center [1142, 71] width 12 height 12
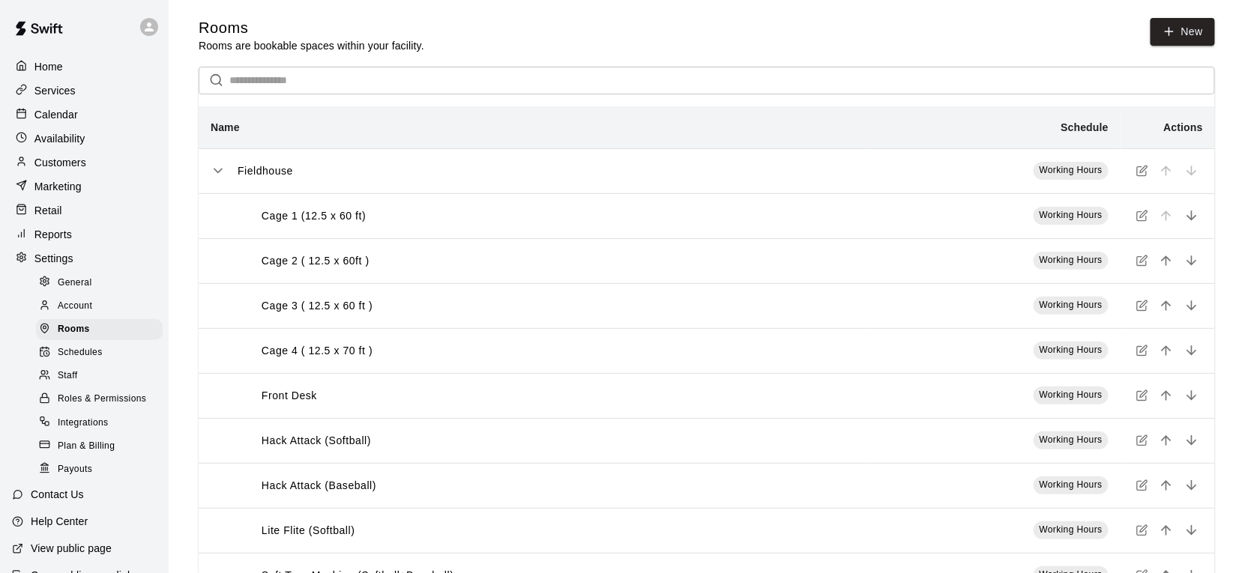
click at [669, 216] on button "simple table" at bounding box center [1141, 215] width 19 height 19
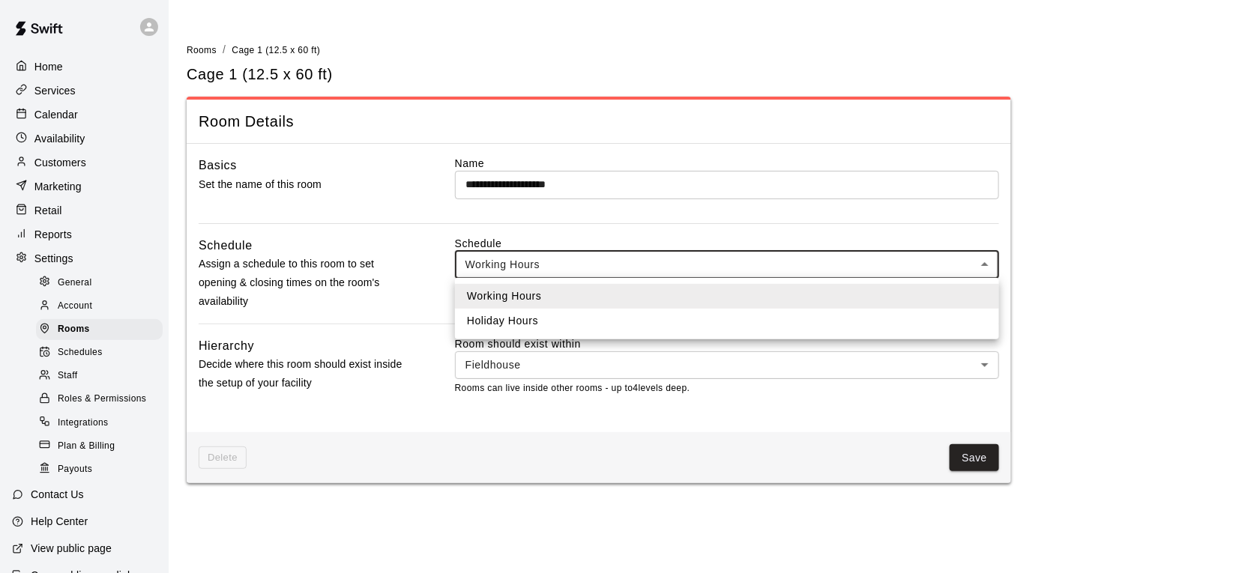
click at [669, 262] on body "**********" at bounding box center [622, 250] width 1245 height 501
click at [669, 262] on div at bounding box center [622, 286] width 1245 height 573
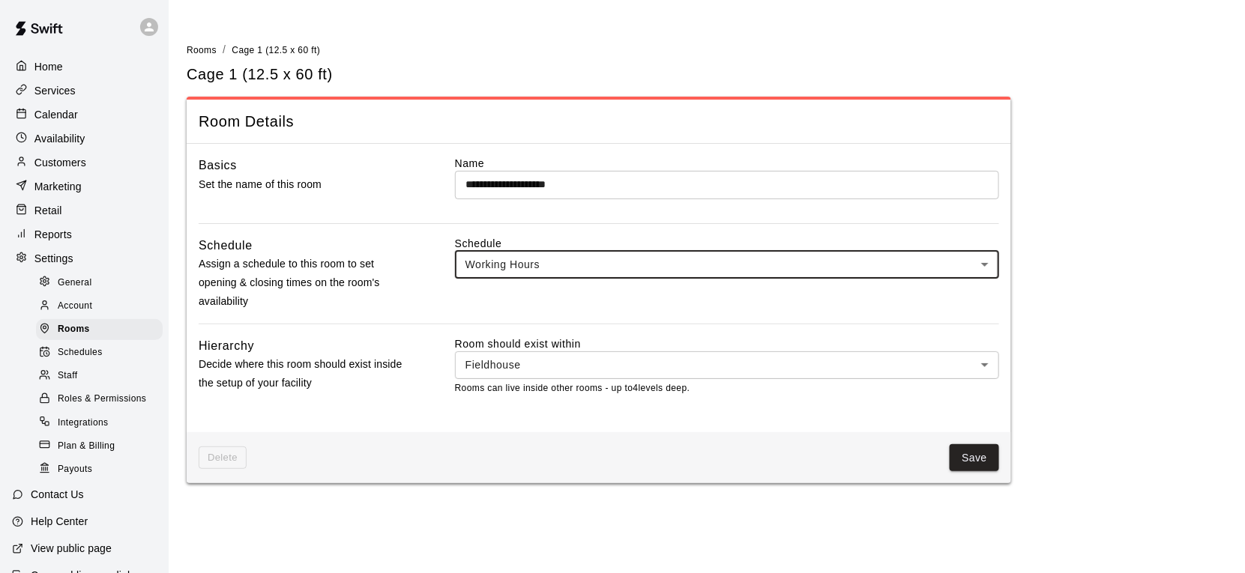
click at [110, 360] on div "Schedules" at bounding box center [99, 353] width 127 height 21
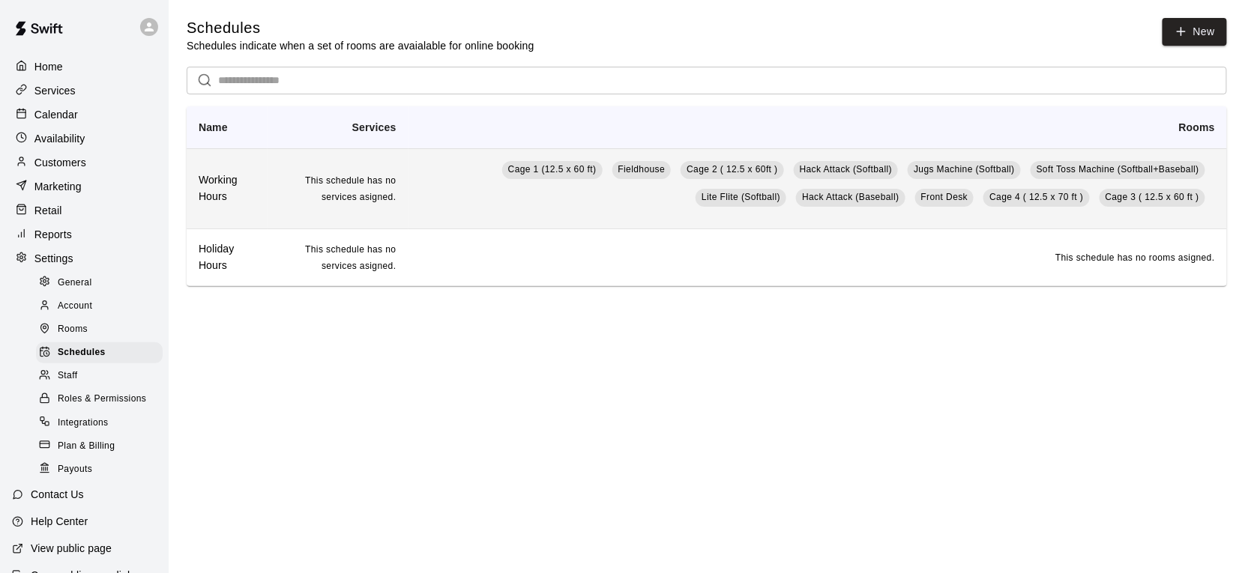
click at [492, 208] on td "Cage 1 (12.5 x 60 ft) Fieldhouse Cage 2 ( 12.5 x 60ft ) Hack Attack (Softball) …" at bounding box center [817, 188] width 818 height 80
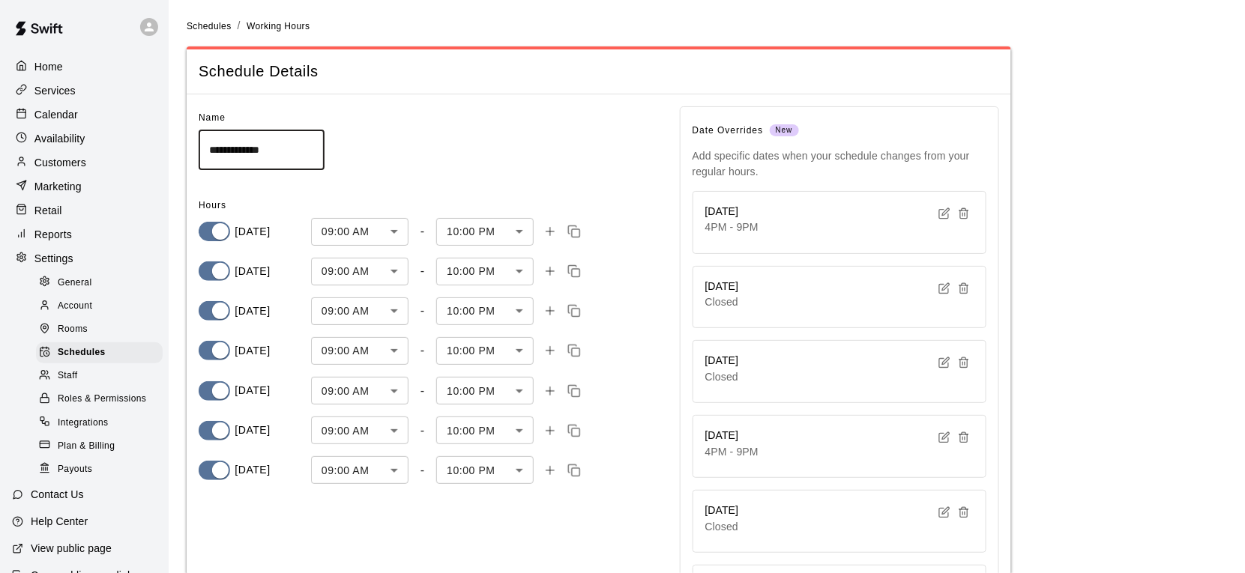
click at [396, 228] on body "**********" at bounding box center [622, 419] width 1245 height 839
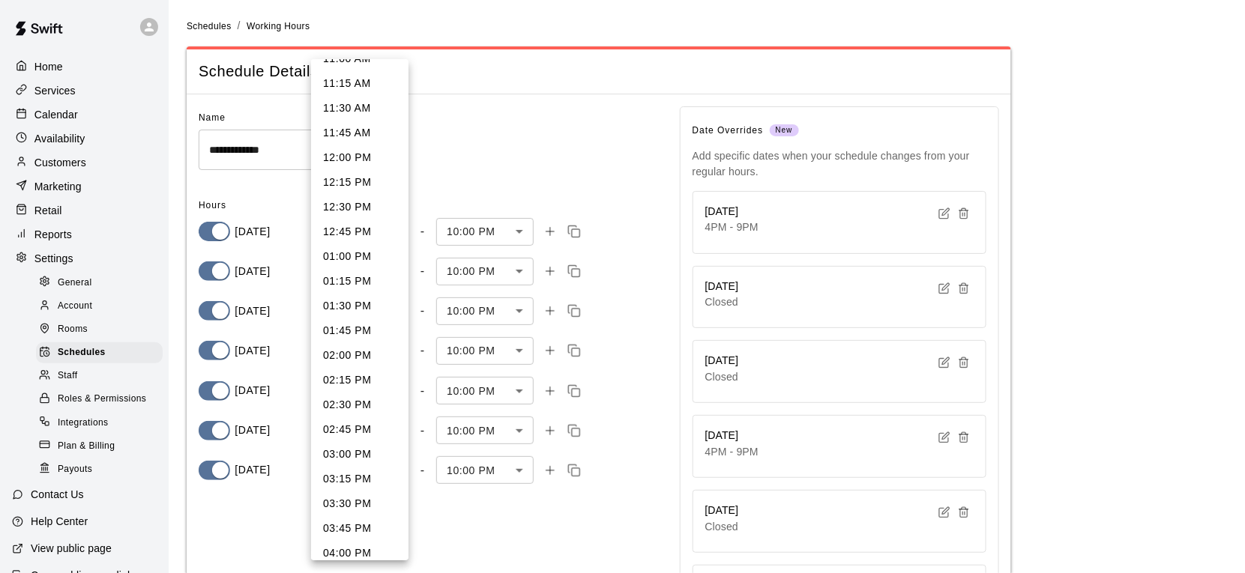
scroll to position [1109, 0]
click at [354, 363] on li "02:00 PM" at bounding box center [359, 353] width 97 height 25
type input "***"
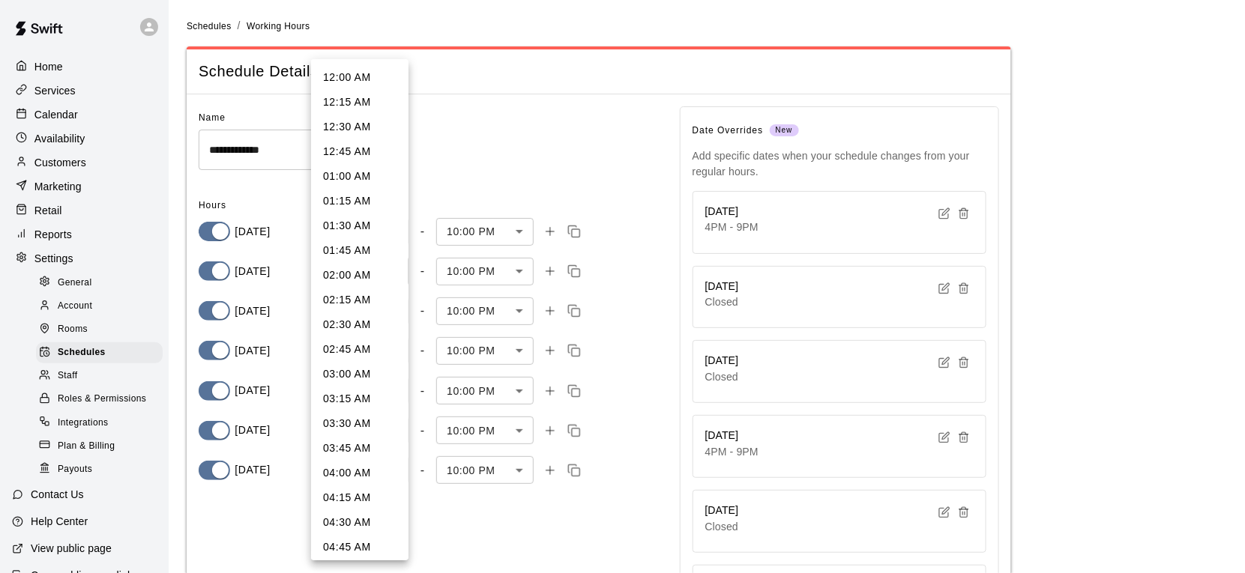
click at [396, 269] on body "**********" at bounding box center [622, 419] width 1245 height 839
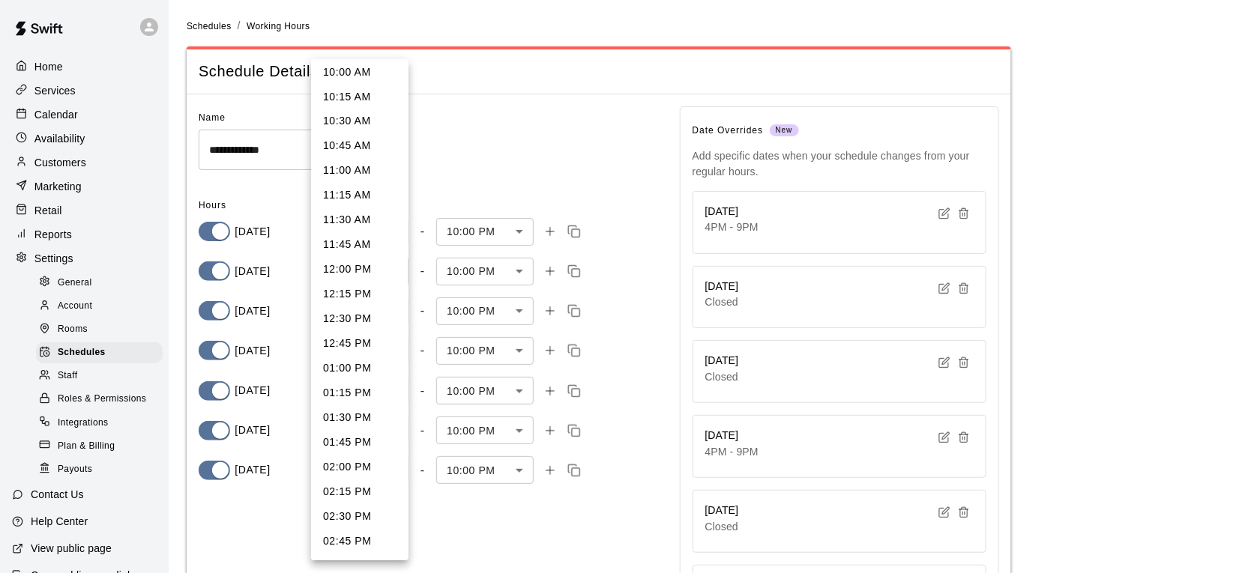
click at [353, 474] on li "02:00 PM" at bounding box center [359, 468] width 97 height 25
type input "***"
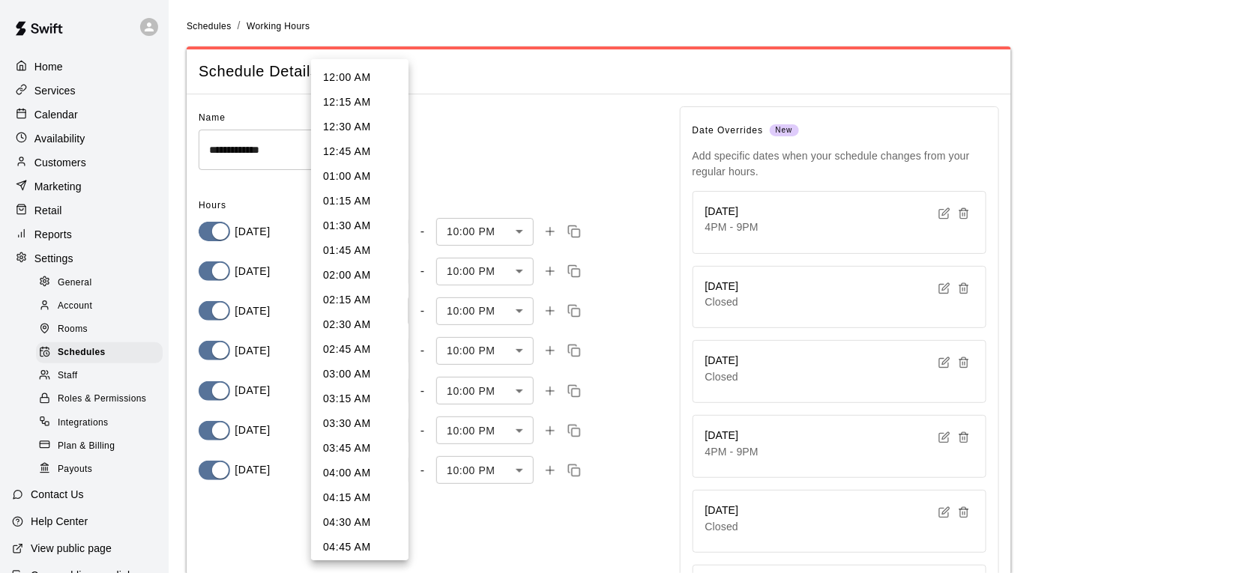
click at [396, 320] on body "**********" at bounding box center [622, 419] width 1245 height 839
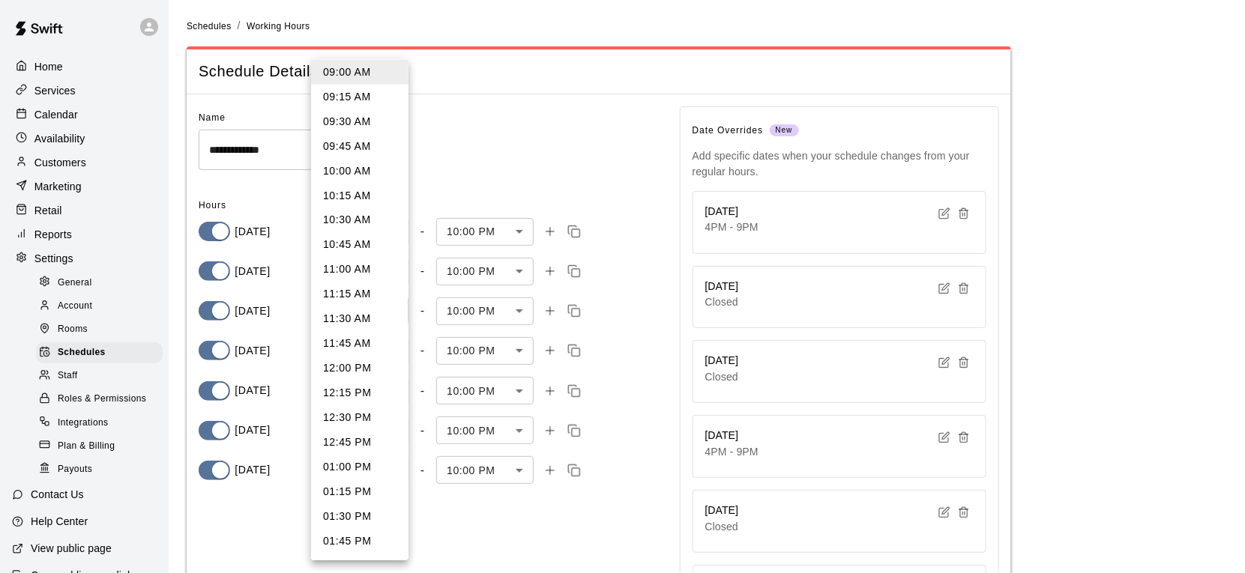
scroll to position [901, 0]
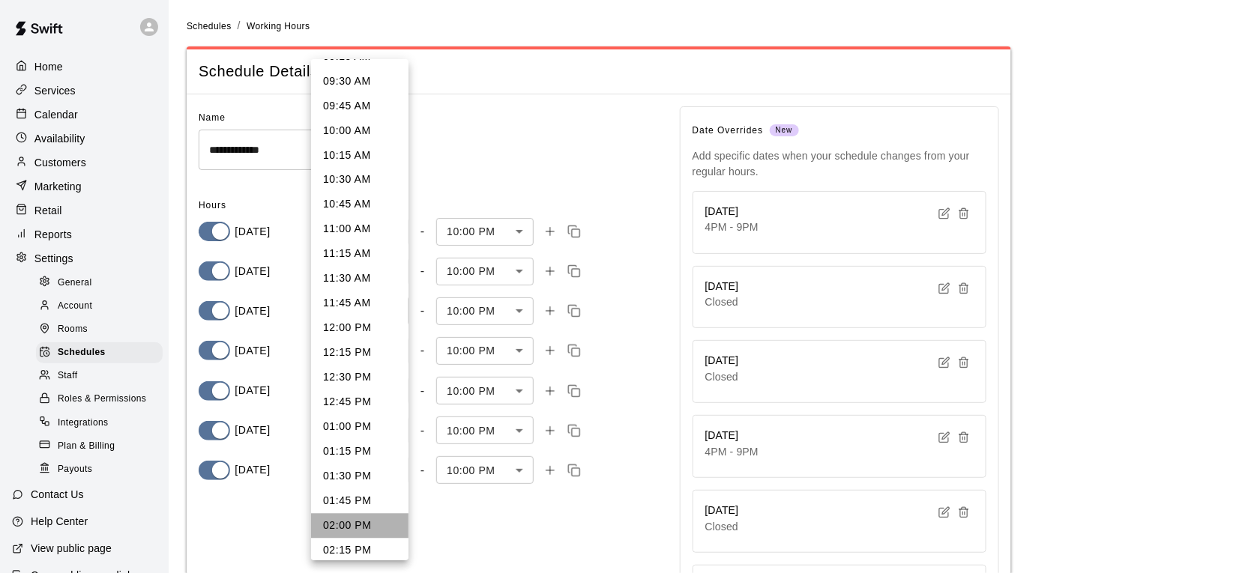
click at [360, 525] on li "02:00 PM" at bounding box center [359, 526] width 97 height 25
type input "***"
click at [385, 352] on body "**********" at bounding box center [622, 419] width 1245 height 839
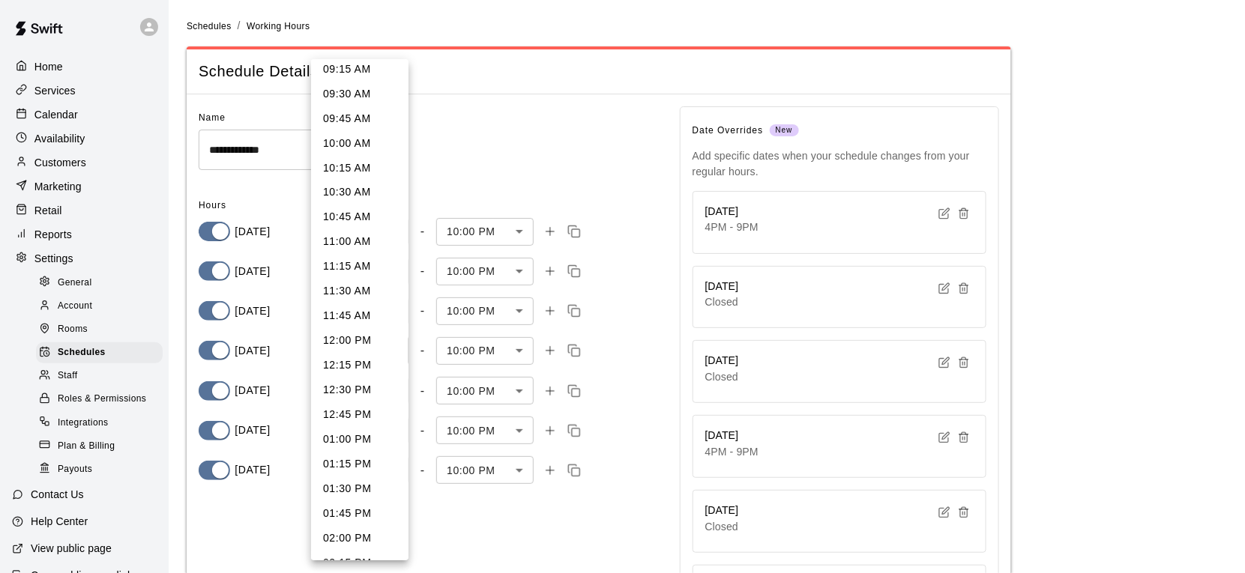
scroll to position [924, 0]
click at [349, 533] on li "02:00 PM" at bounding box center [359, 538] width 97 height 25
type input "***"
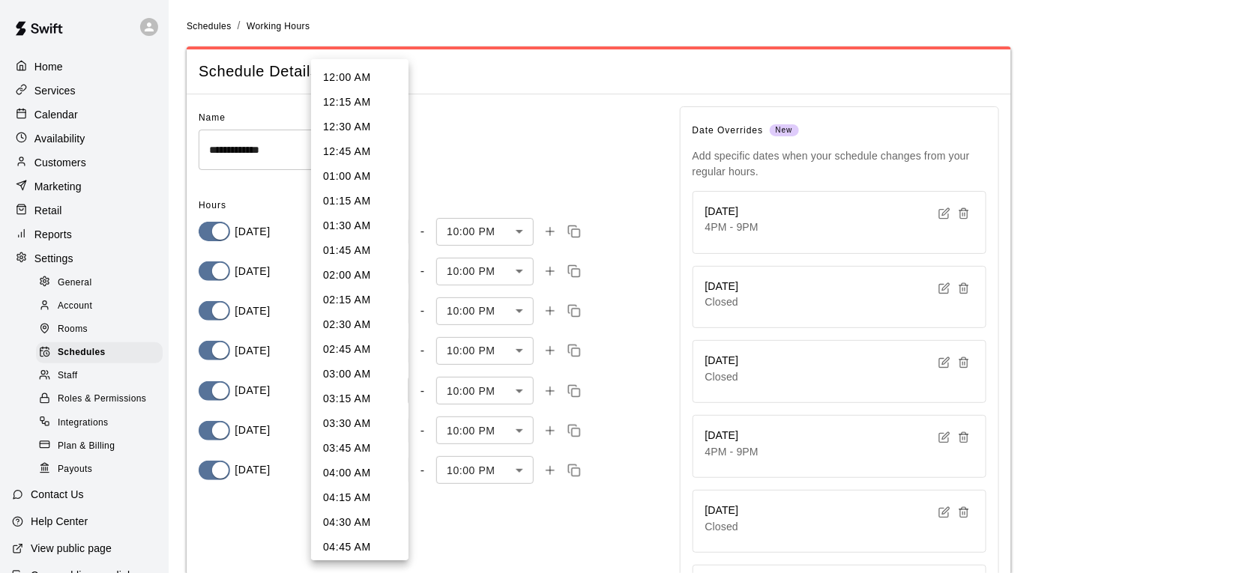
click at [392, 395] on body "**********" at bounding box center [622, 419] width 1245 height 839
click at [352, 334] on li "02:00 PM" at bounding box center [359, 325] width 97 height 25
type input "***"
click at [396, 436] on body "**********" at bounding box center [622, 419] width 1245 height 839
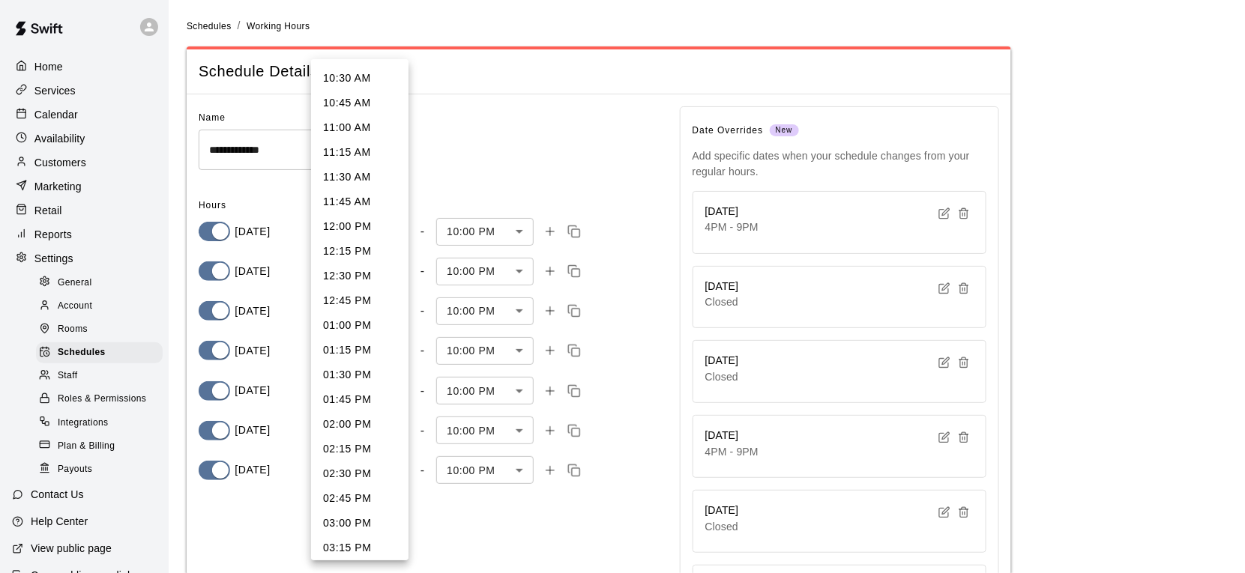
scroll to position [1046, 0]
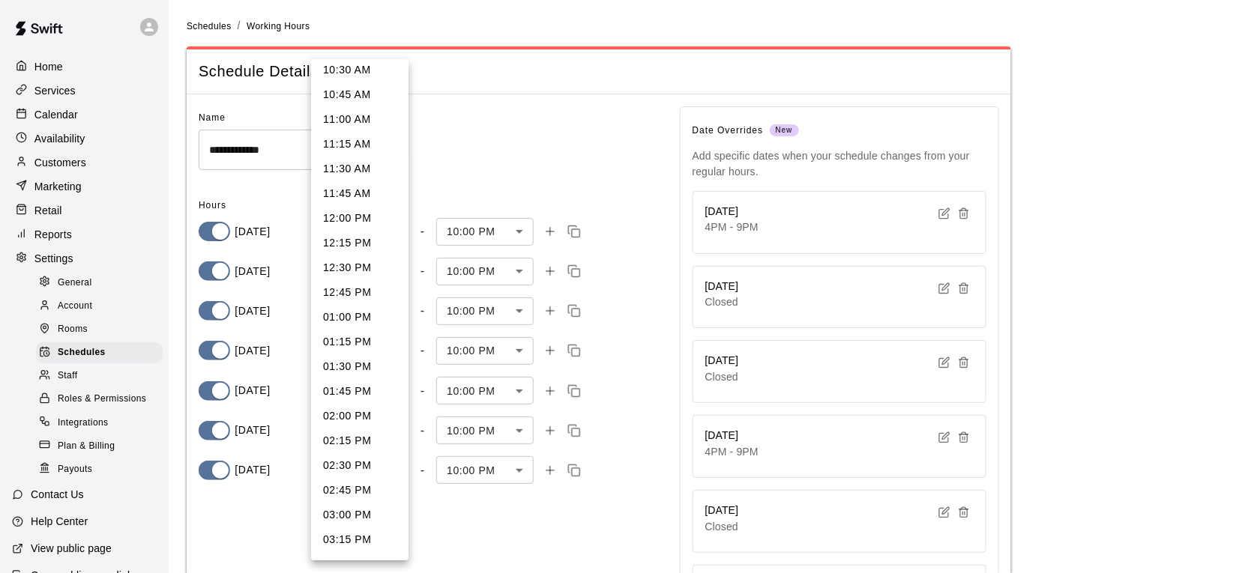
click at [358, 420] on li "02:00 PM" at bounding box center [359, 417] width 97 height 25
type input "***"
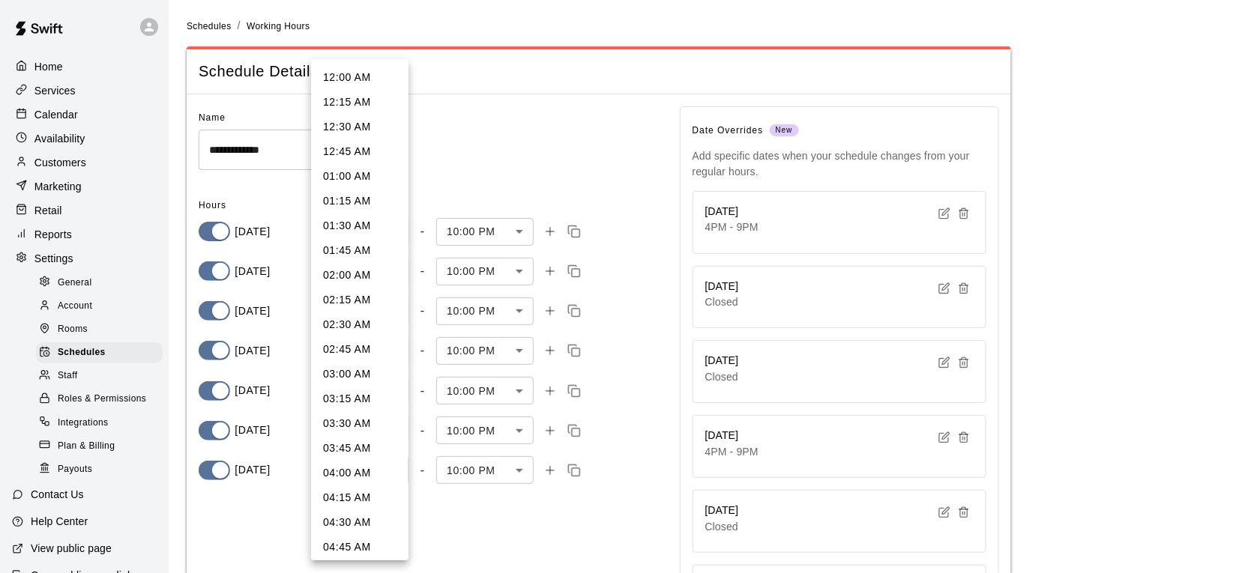
click at [380, 468] on body "**********" at bounding box center [622, 419] width 1245 height 839
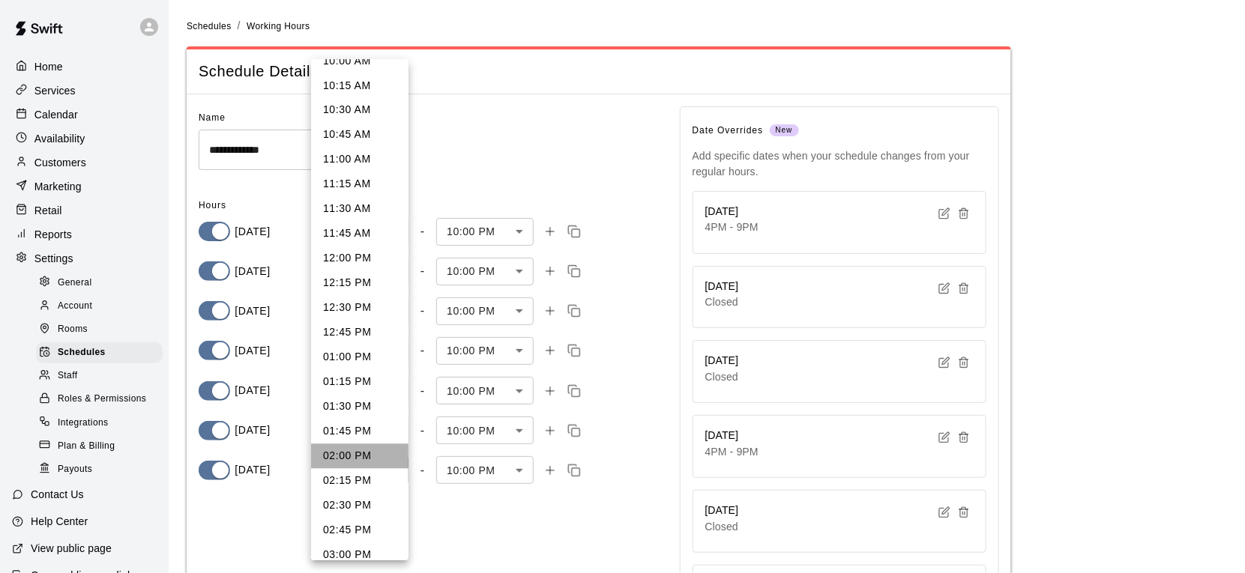
click at [361, 447] on li "02:00 PM" at bounding box center [359, 456] width 97 height 25
type input "***"
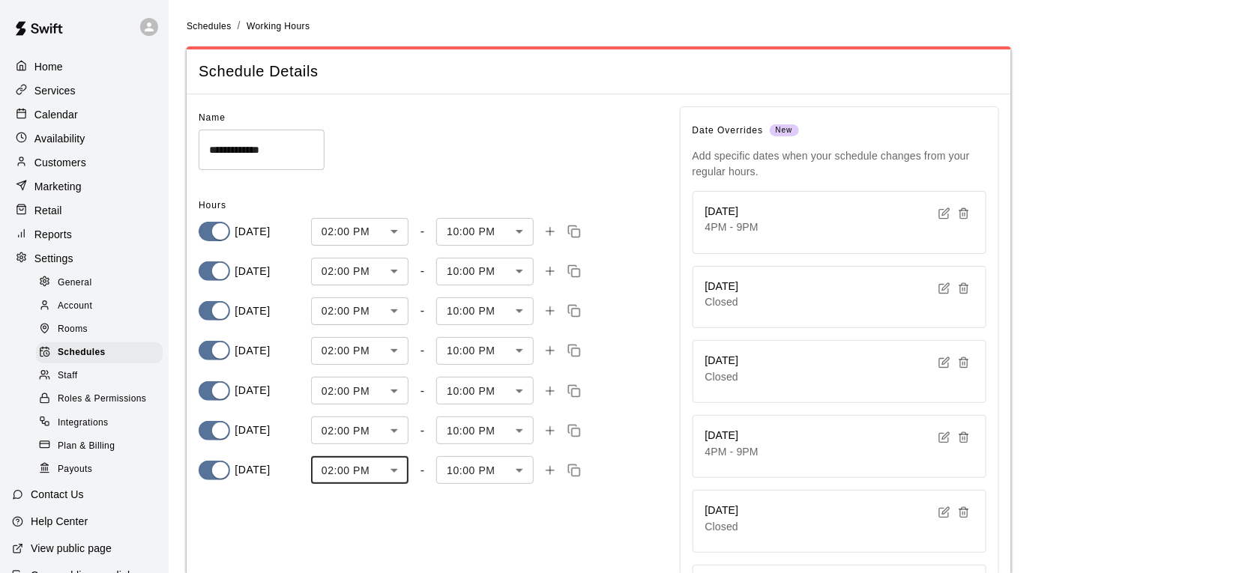
click at [395, 435] on body "**********" at bounding box center [622, 419] width 1245 height 839
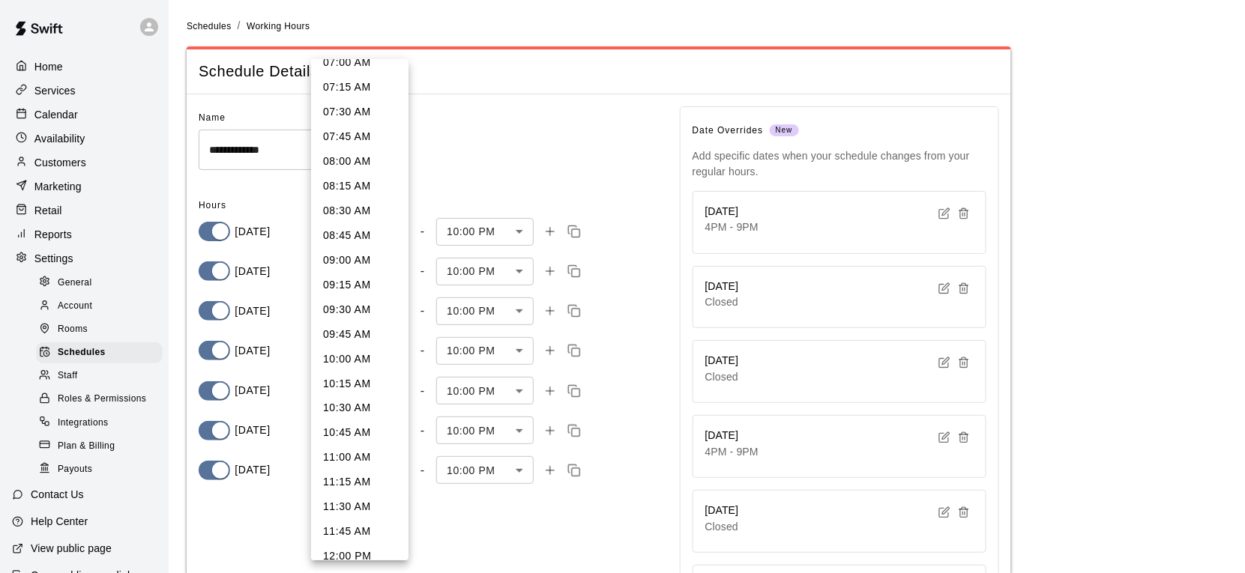
scroll to position [678, 0]
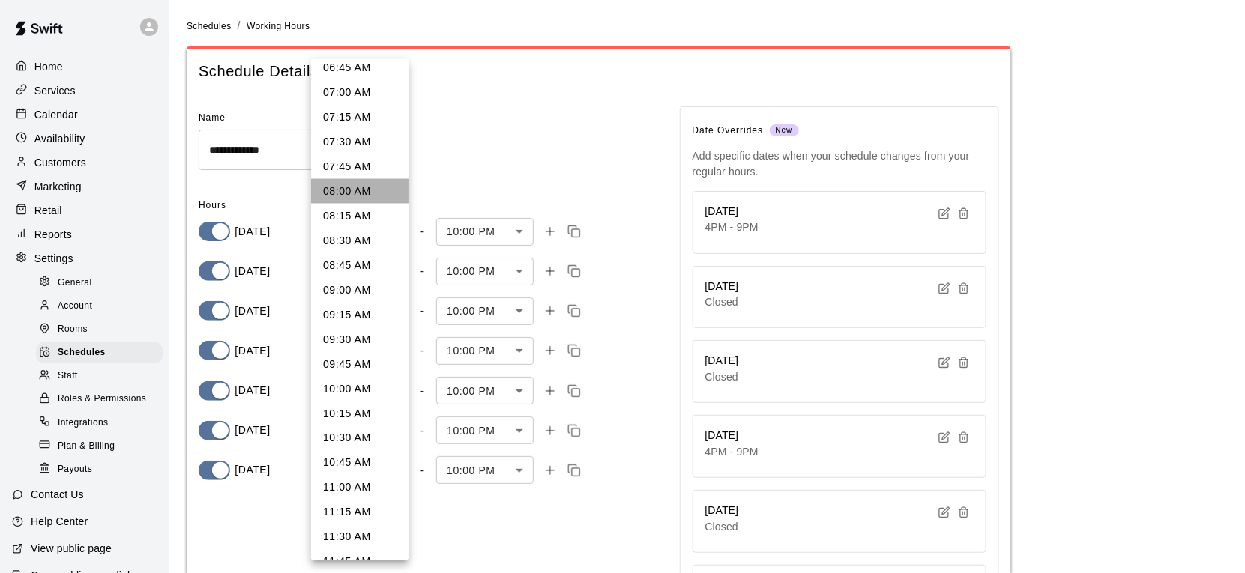
click at [352, 188] on li "08:00 AM" at bounding box center [359, 191] width 97 height 25
type input "***"
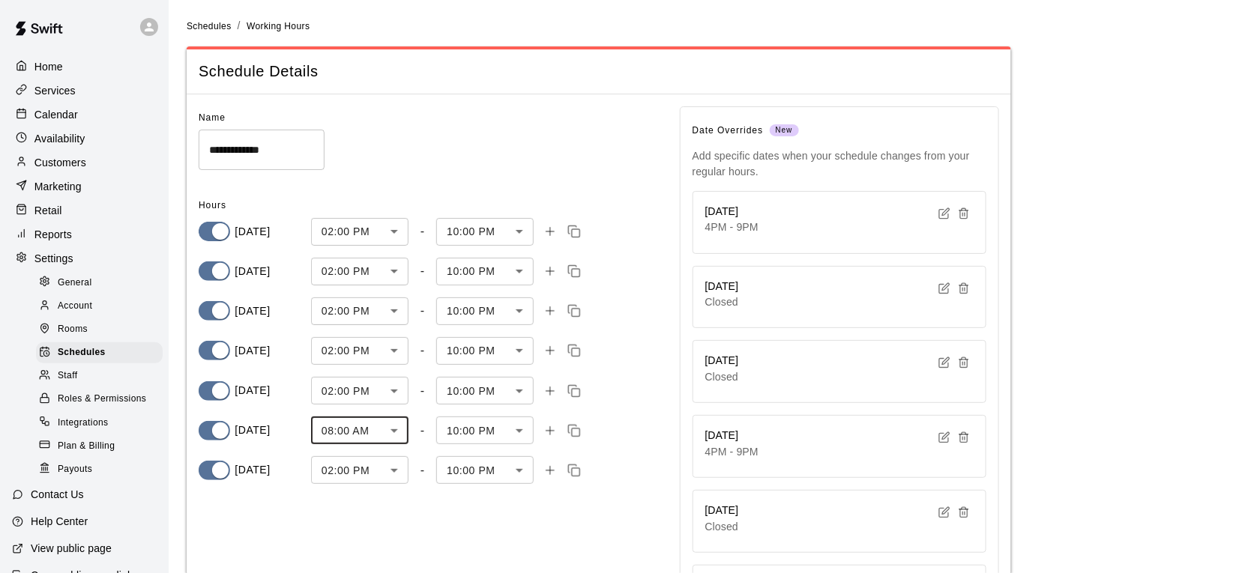
click at [387, 475] on body "**********" at bounding box center [622, 419] width 1245 height 839
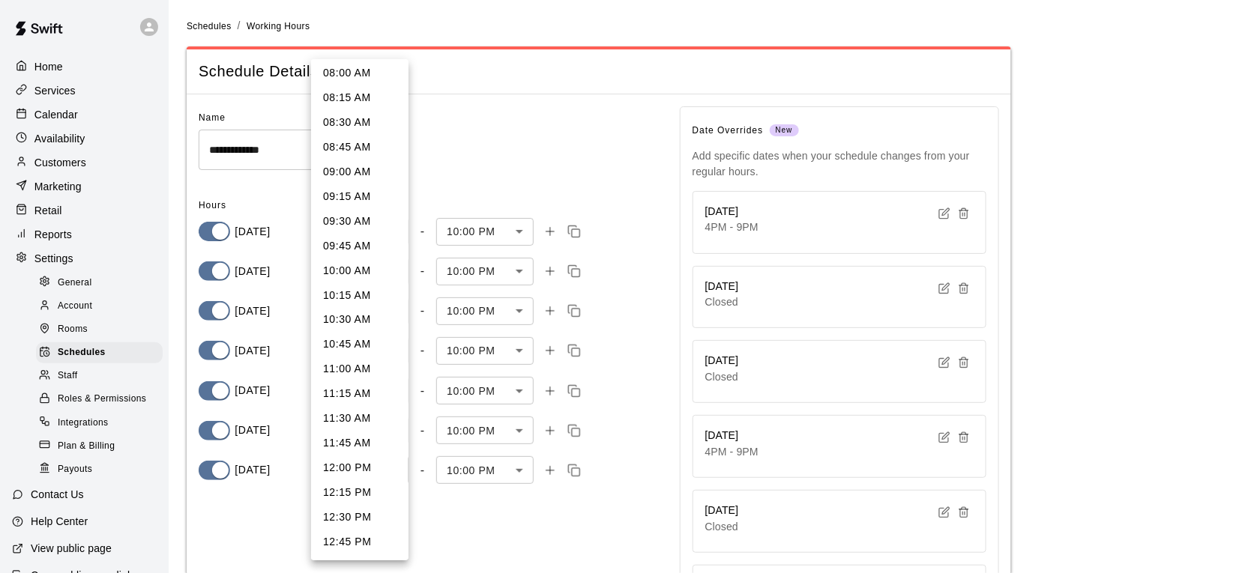
scroll to position [791, 0]
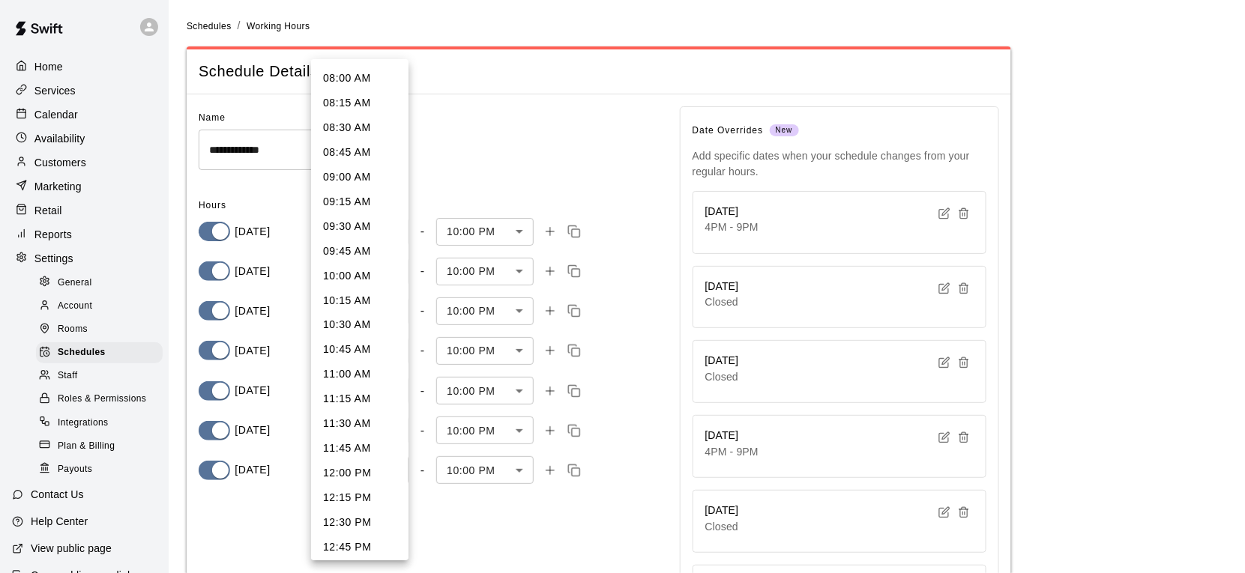
click at [354, 88] on li "08:00 AM" at bounding box center [359, 78] width 97 height 25
type input "***"
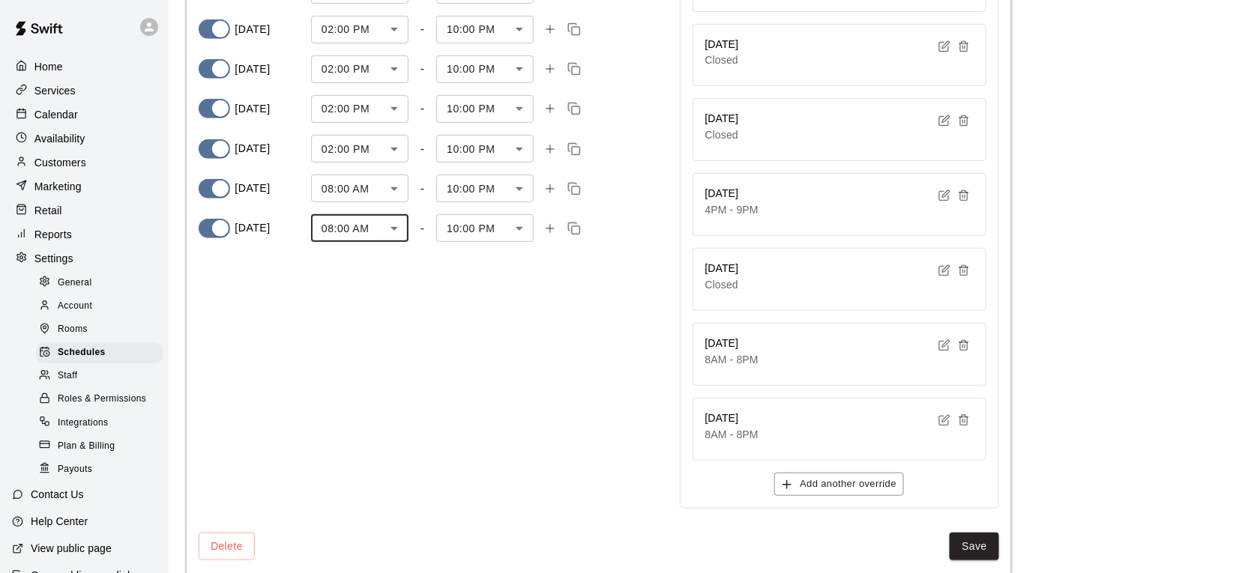
scroll to position [261, 0]
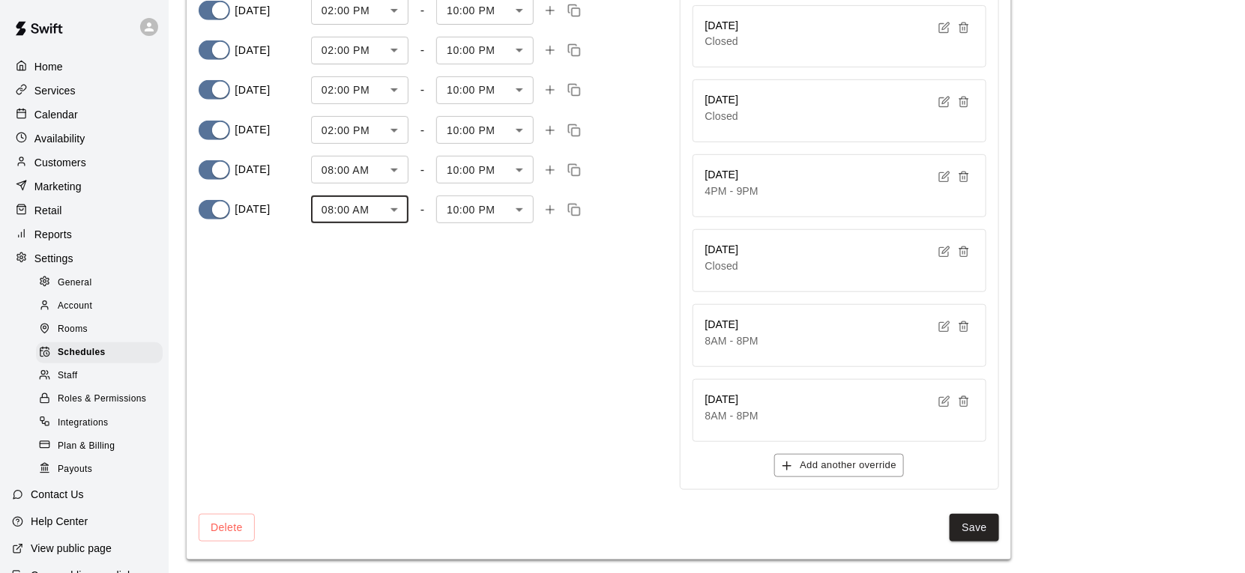
click at [669, 519] on button "Save" at bounding box center [974, 528] width 49 height 28
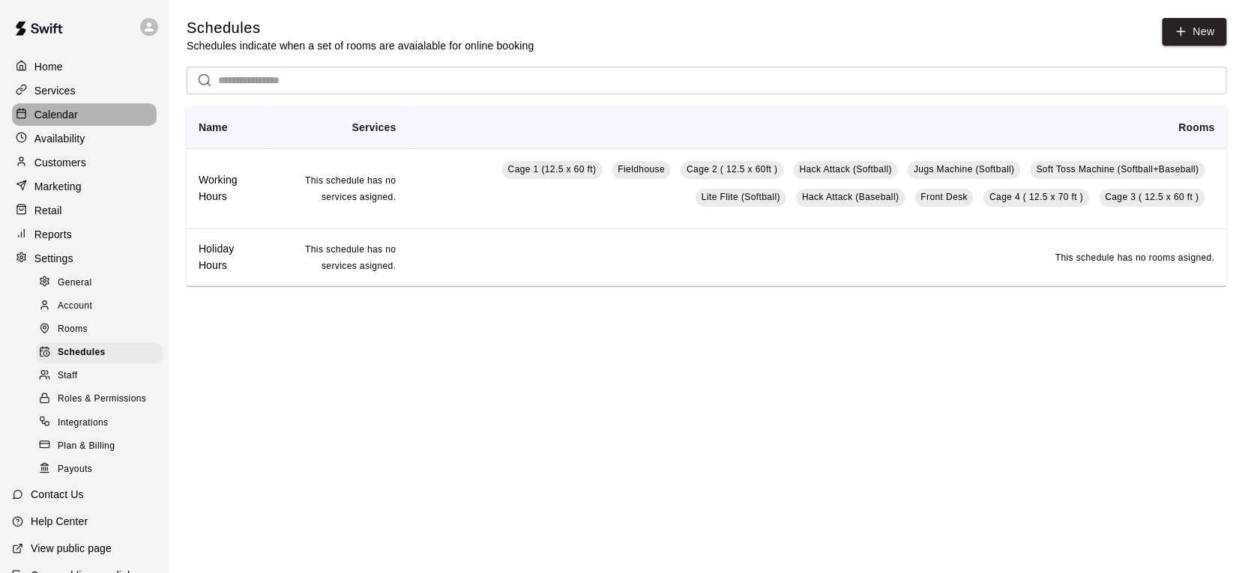
click at [88, 122] on div "Calendar" at bounding box center [84, 114] width 145 height 22
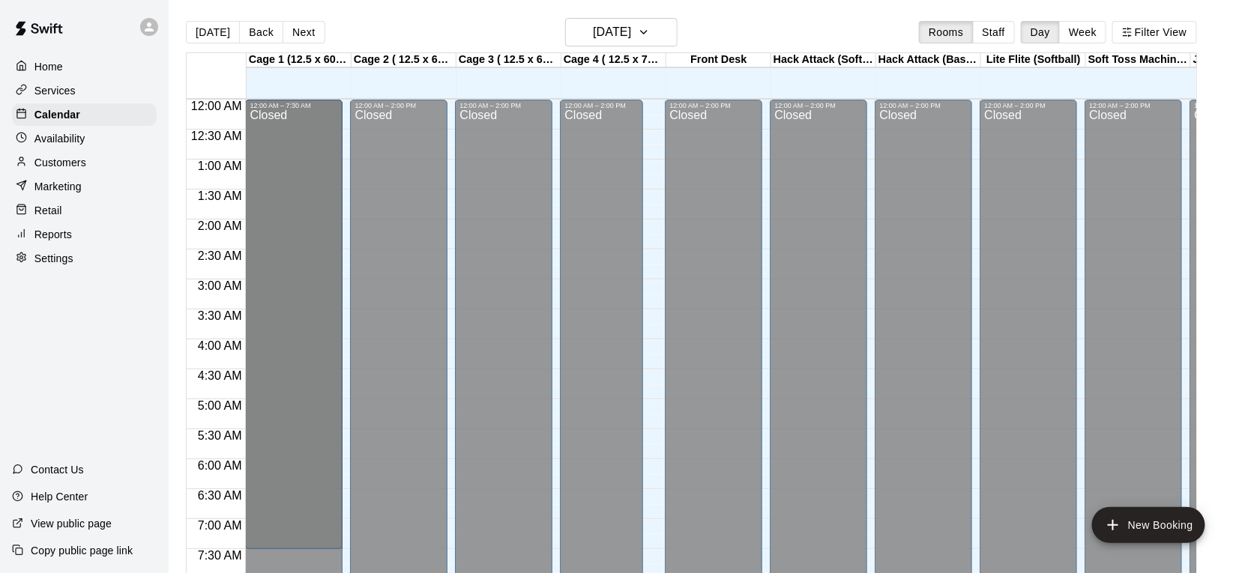
drag, startPoint x: 296, startPoint y: 369, endPoint x: 294, endPoint y: 561, distance: 191.9
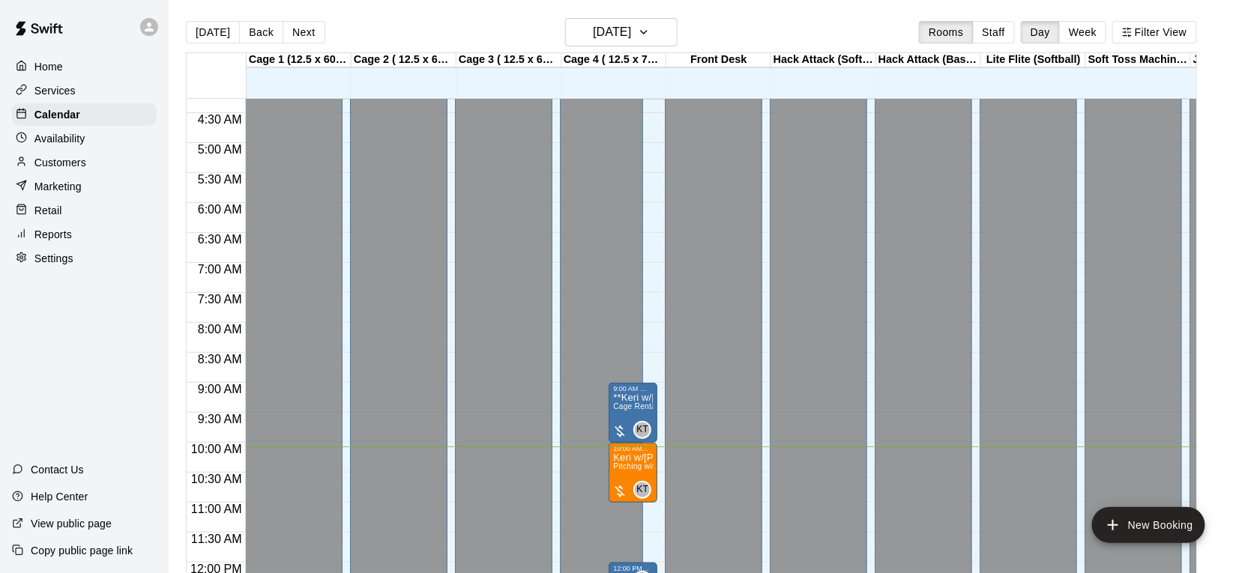
scroll to position [261, 0]
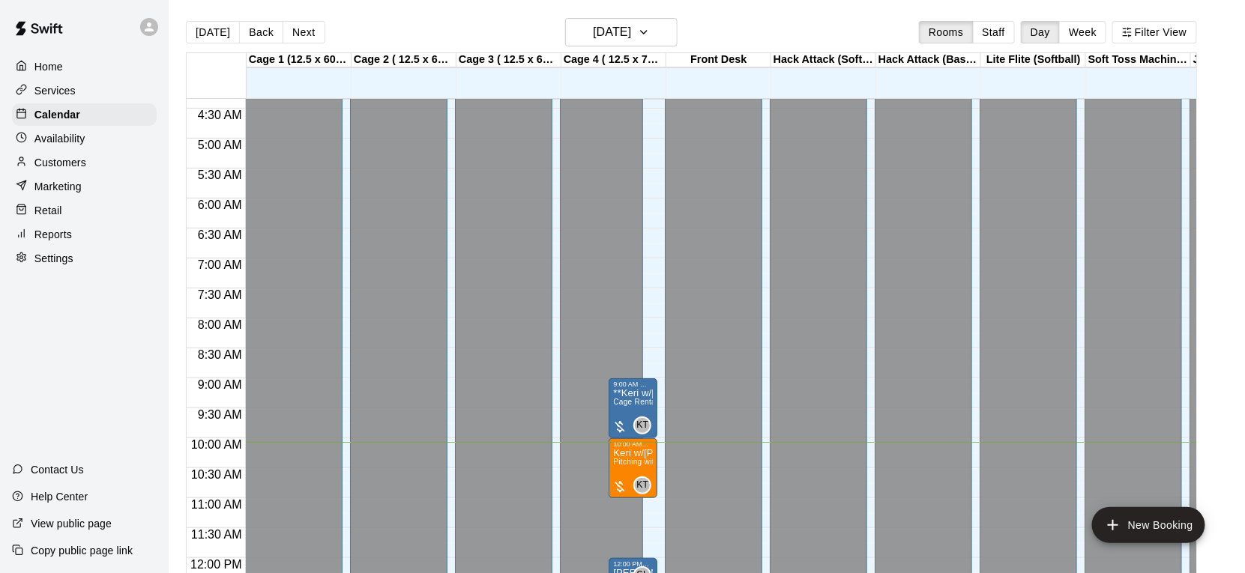
click at [292, 430] on div "Closed" at bounding box center [294, 266] width 88 height 835
click at [301, 340] on div "Closed" at bounding box center [294, 266] width 88 height 835
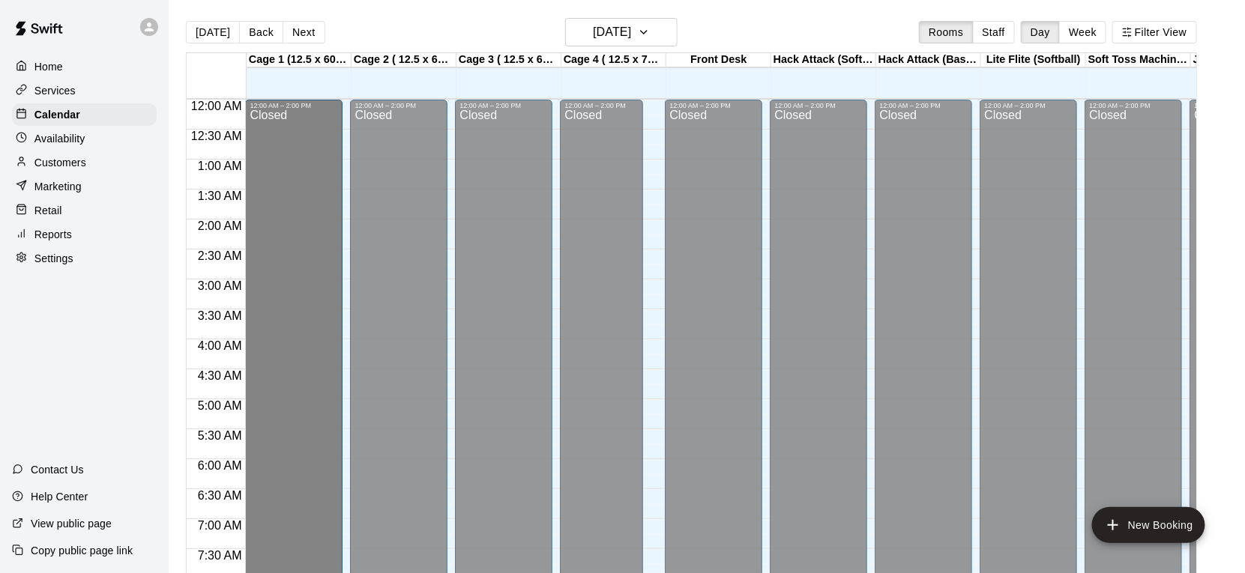
scroll to position [0, 0]
drag, startPoint x: 296, startPoint y: 396, endPoint x: 301, endPoint y: 328, distance: 69.1
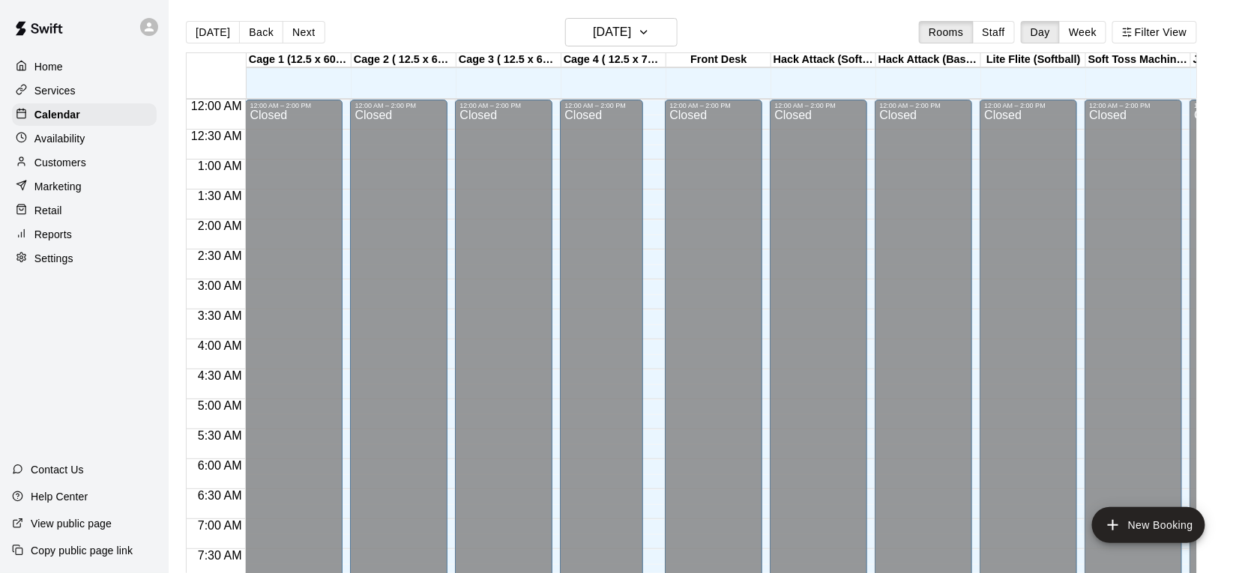
click at [61, 268] on div "Settings" at bounding box center [84, 258] width 145 height 22
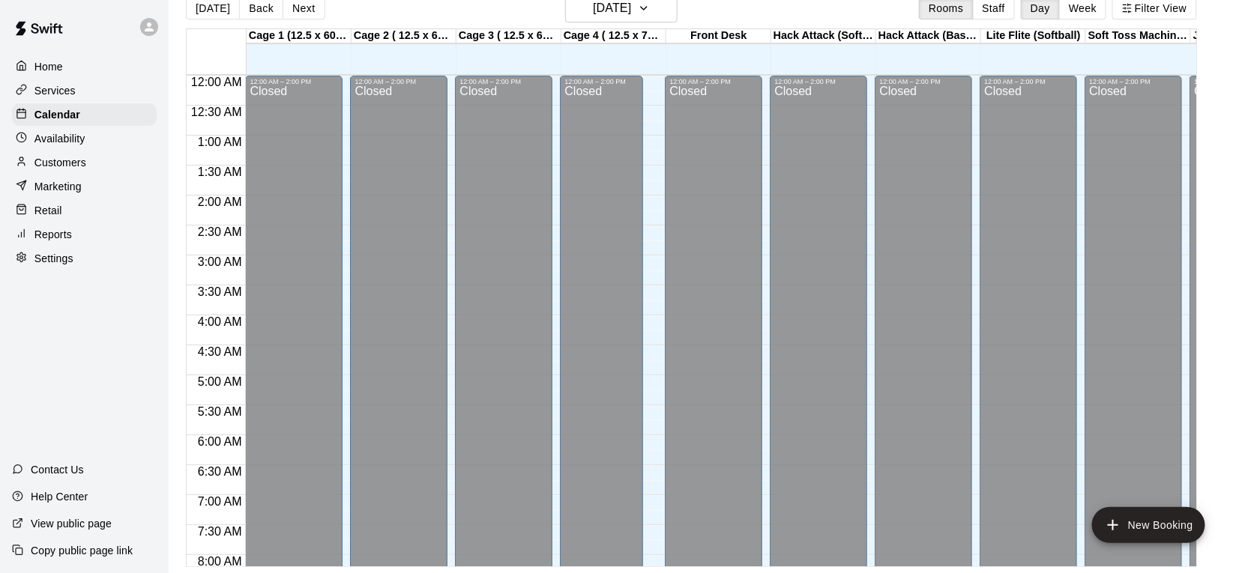
select select "**"
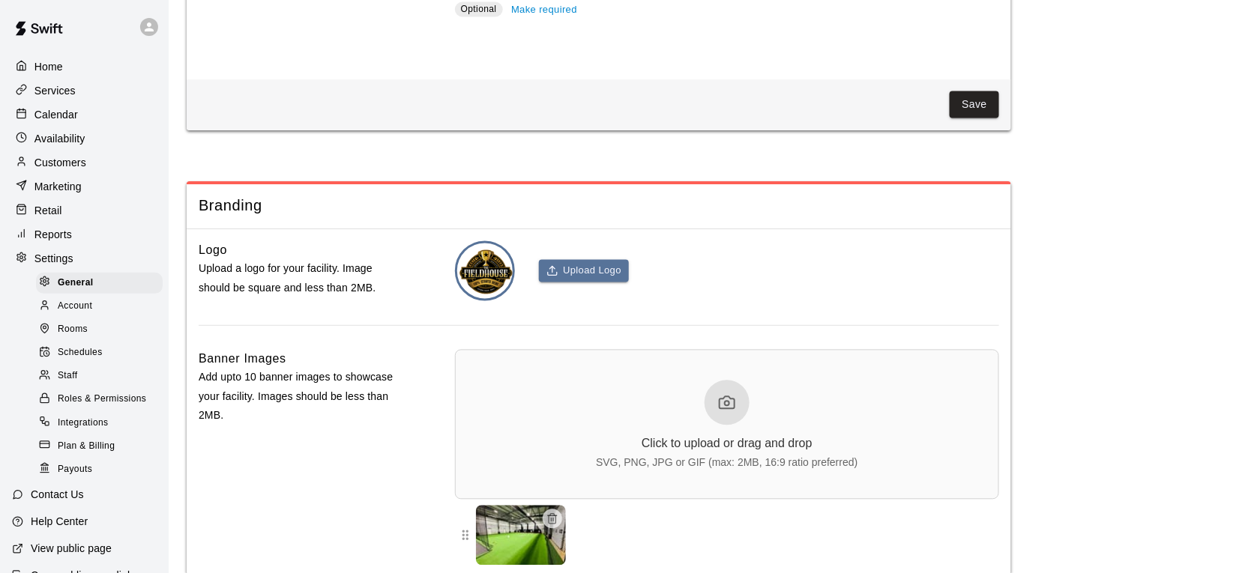
scroll to position [3233, 0]
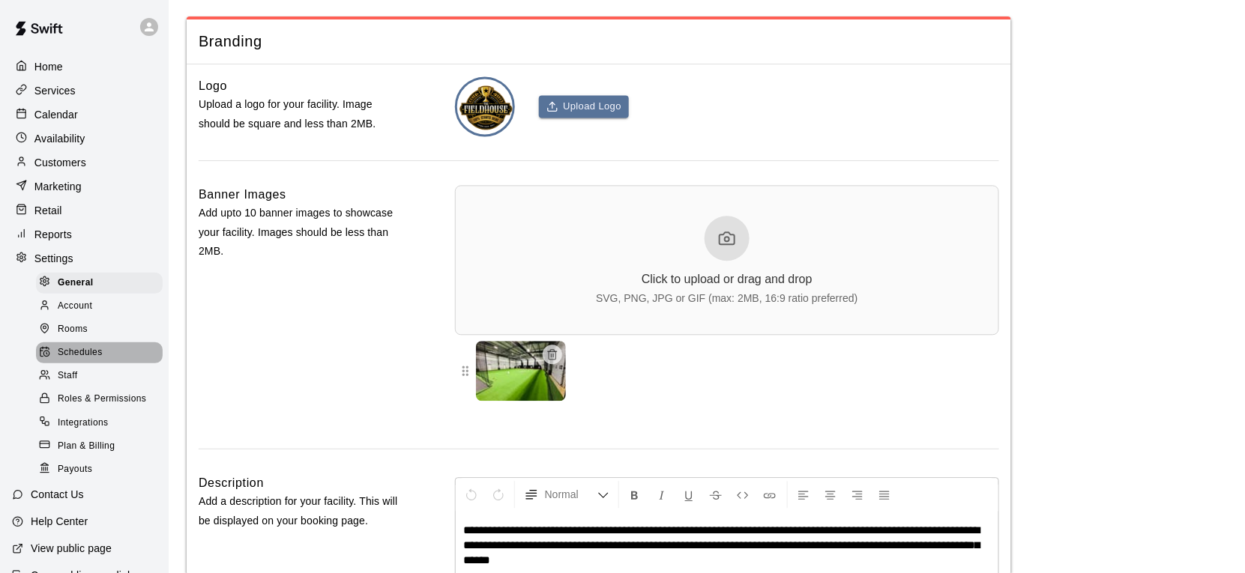
click at [91, 356] on span "Schedules" at bounding box center [80, 353] width 45 height 15
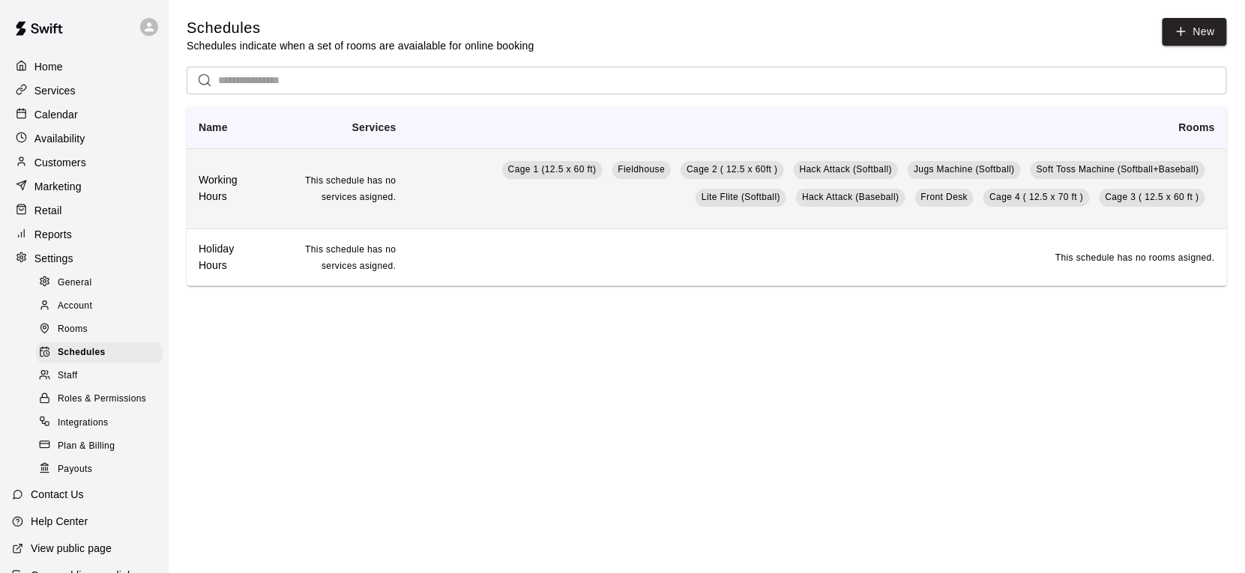
click at [470, 204] on td "Cage 1 (12.5 x 60 ft) Fieldhouse Cage 2 ( 12.5 x 60ft ) Hack Attack (Softball) …" at bounding box center [817, 188] width 818 height 80
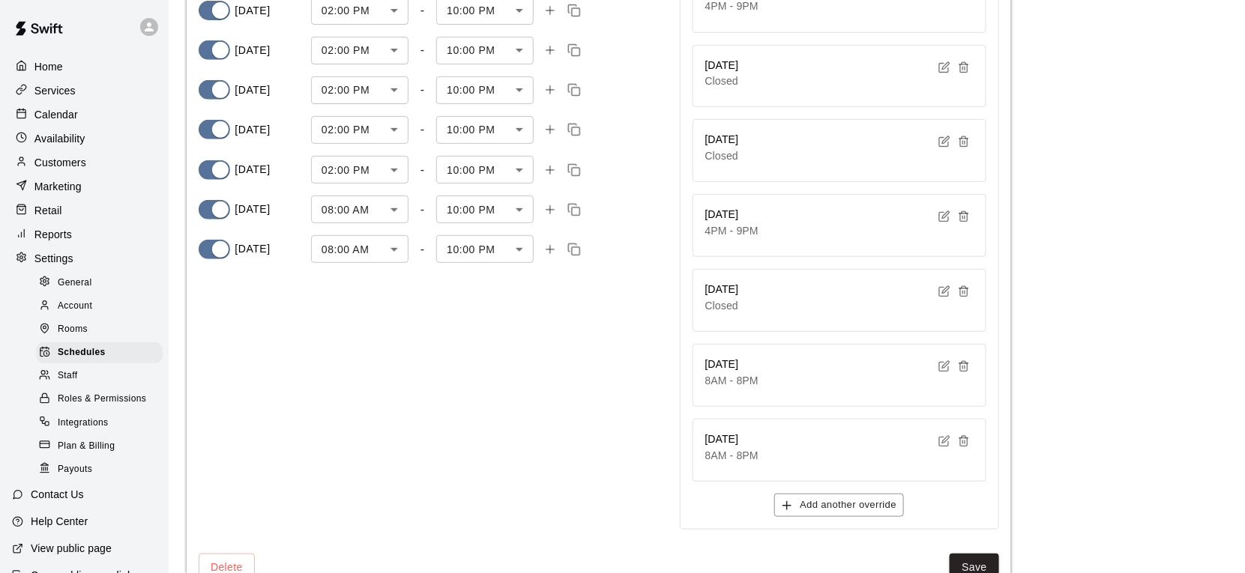
scroll to position [261, 0]
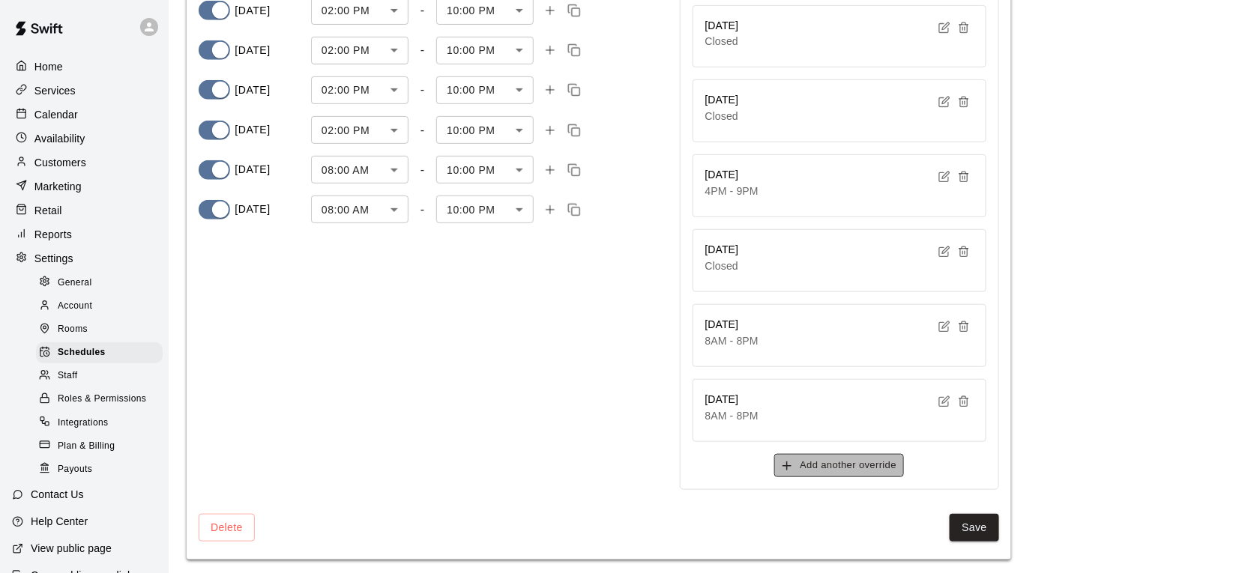
click at [669, 456] on button "Add another override" at bounding box center [839, 465] width 130 height 23
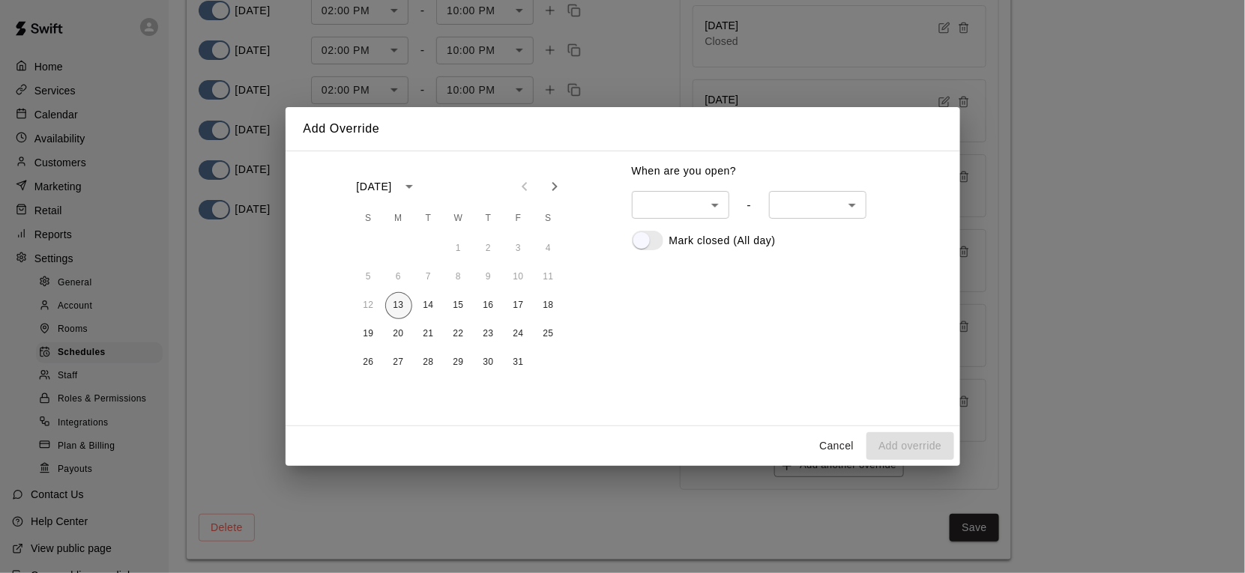
click at [405, 311] on button "13" at bounding box center [398, 305] width 27 height 27
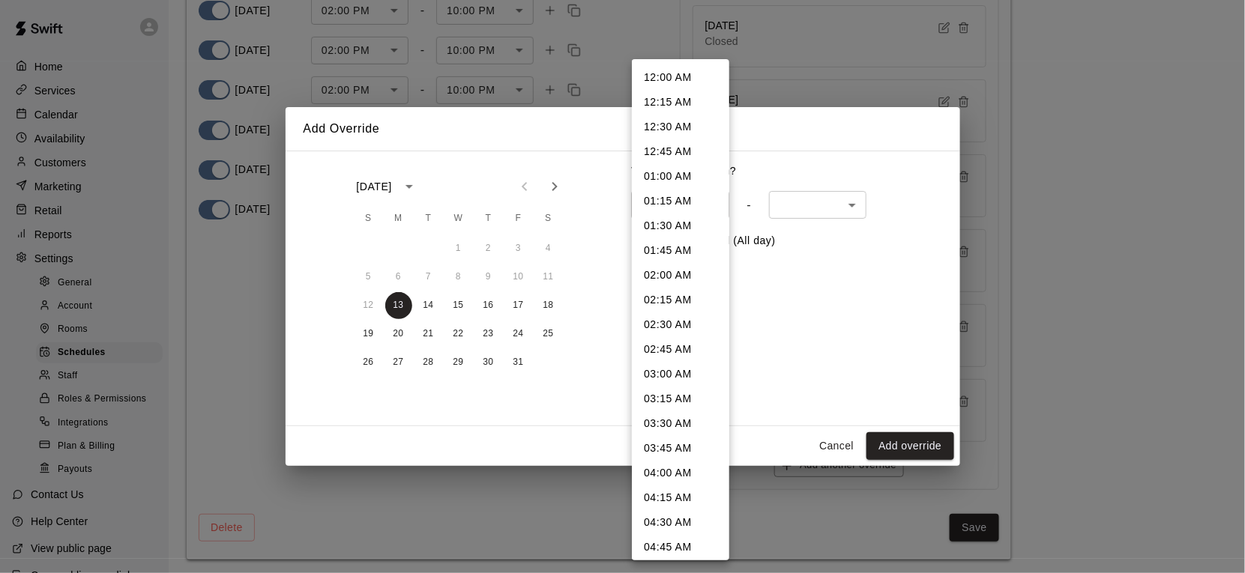
click at [669, 213] on body "**********" at bounding box center [622, 158] width 1245 height 839
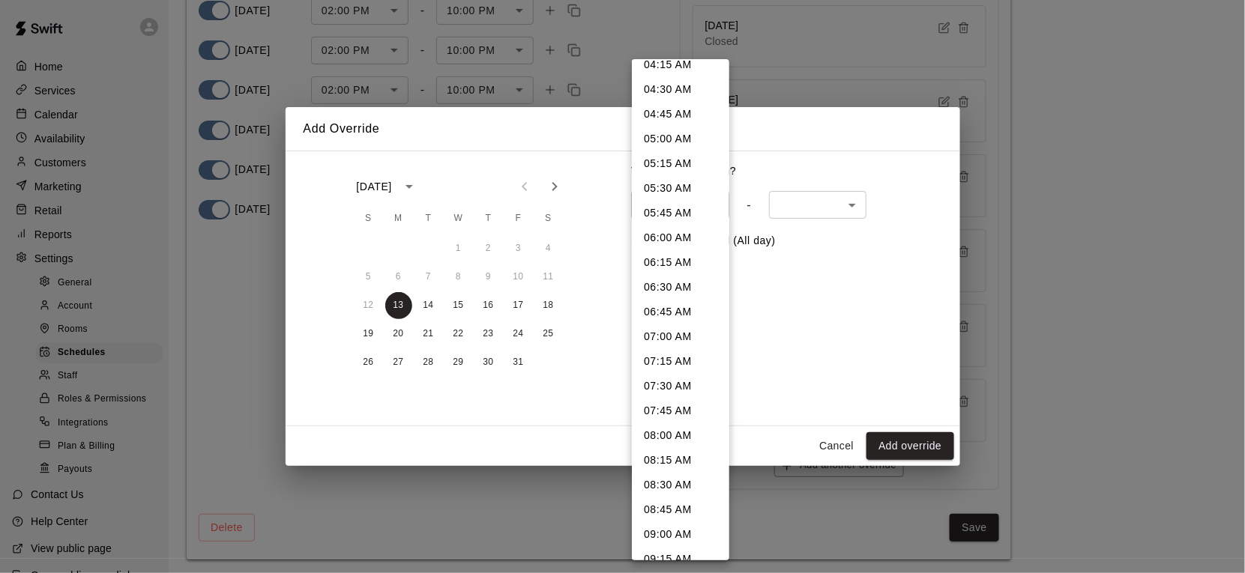
scroll to position [446, 0]
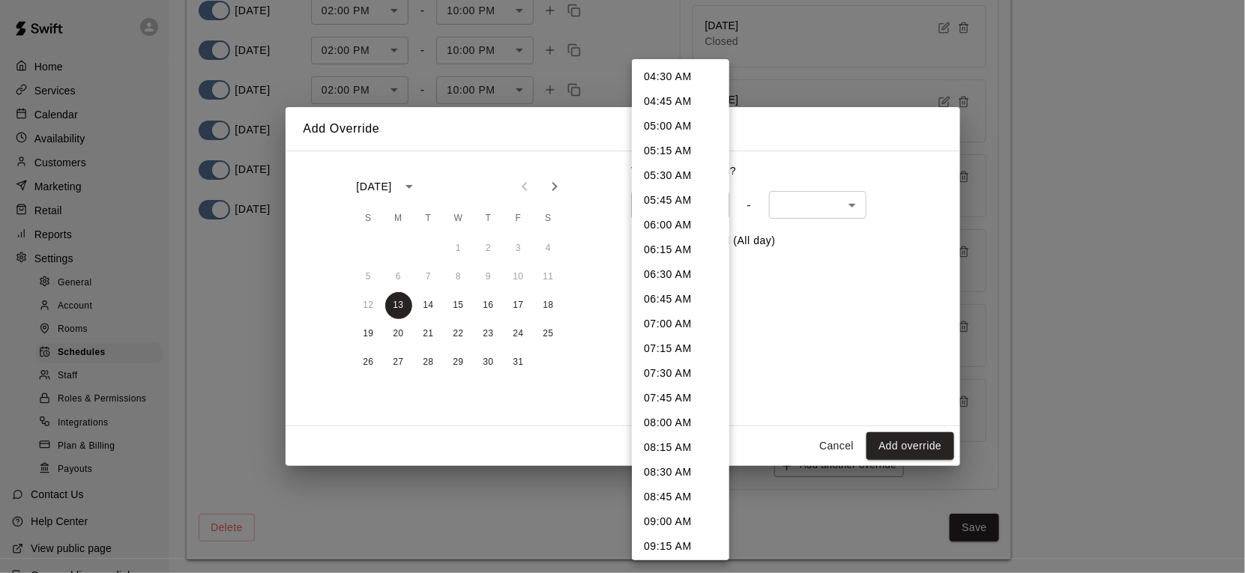
click at [669, 425] on li "08:00 AM" at bounding box center [680, 423] width 97 height 25
type input "***"
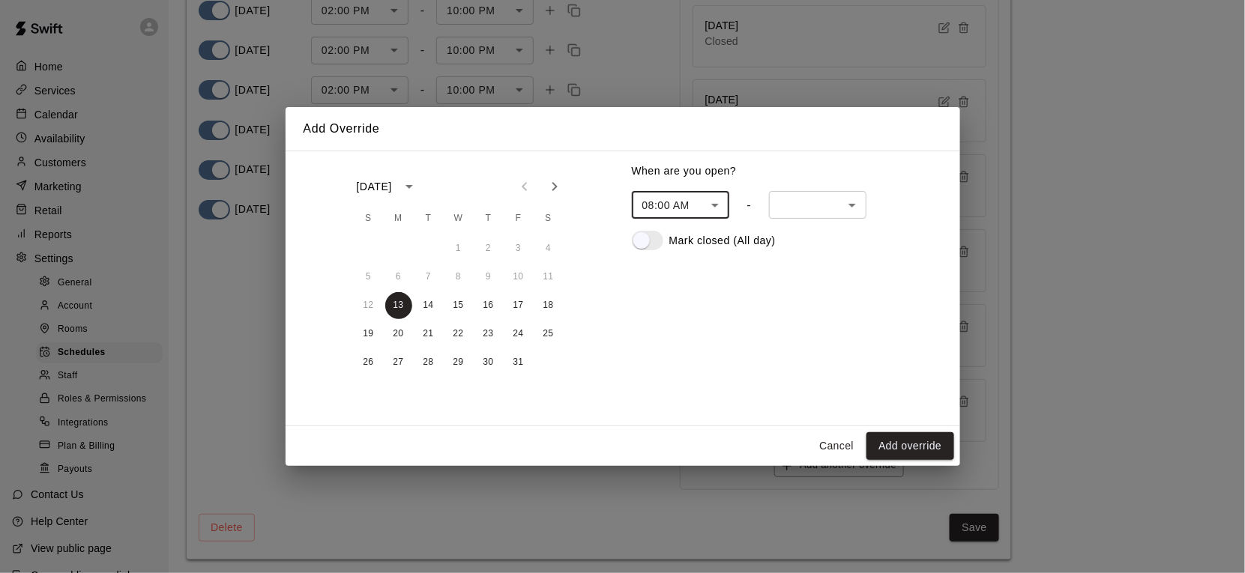
click at [669, 207] on body "**********" at bounding box center [622, 158] width 1245 height 839
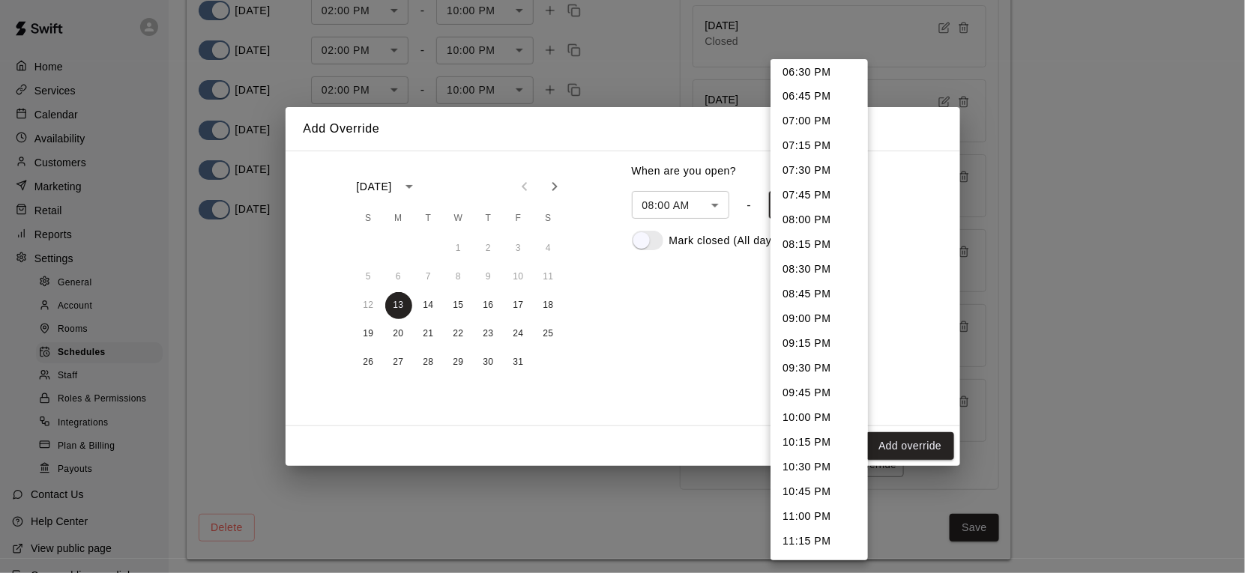
scroll to position [1093, 0]
click at [669, 349] on li "10:00 PM" at bounding box center [818, 345] width 97 height 25
type input "****"
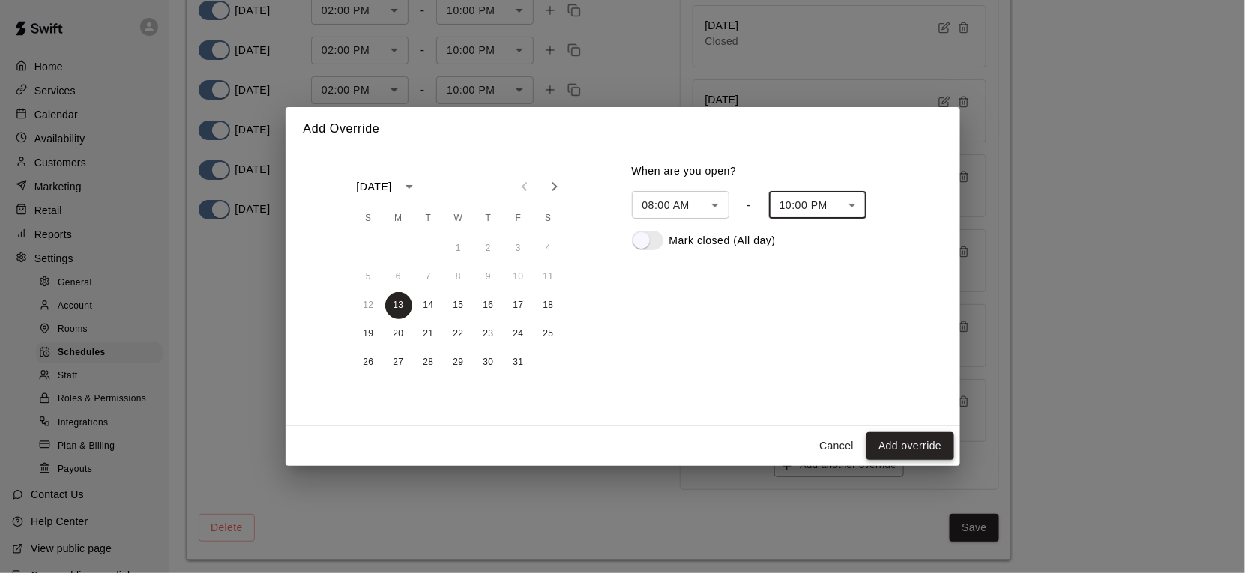
click at [669, 444] on button "Add override" at bounding box center [909, 446] width 87 height 28
type input "******"
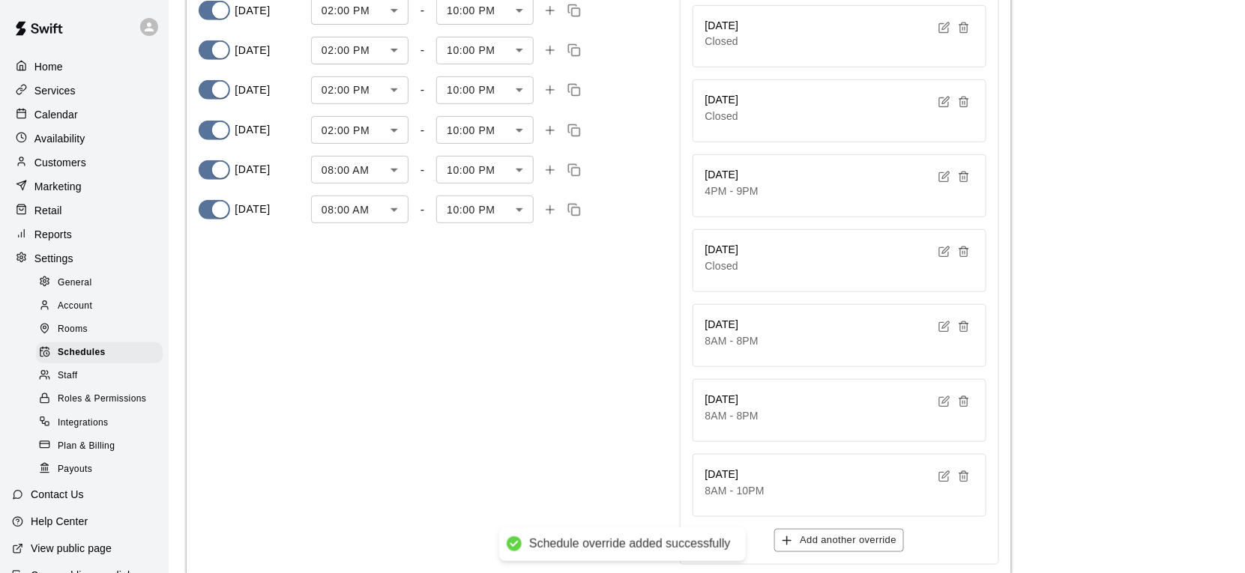
click at [79, 116] on div "Calendar" at bounding box center [84, 114] width 145 height 22
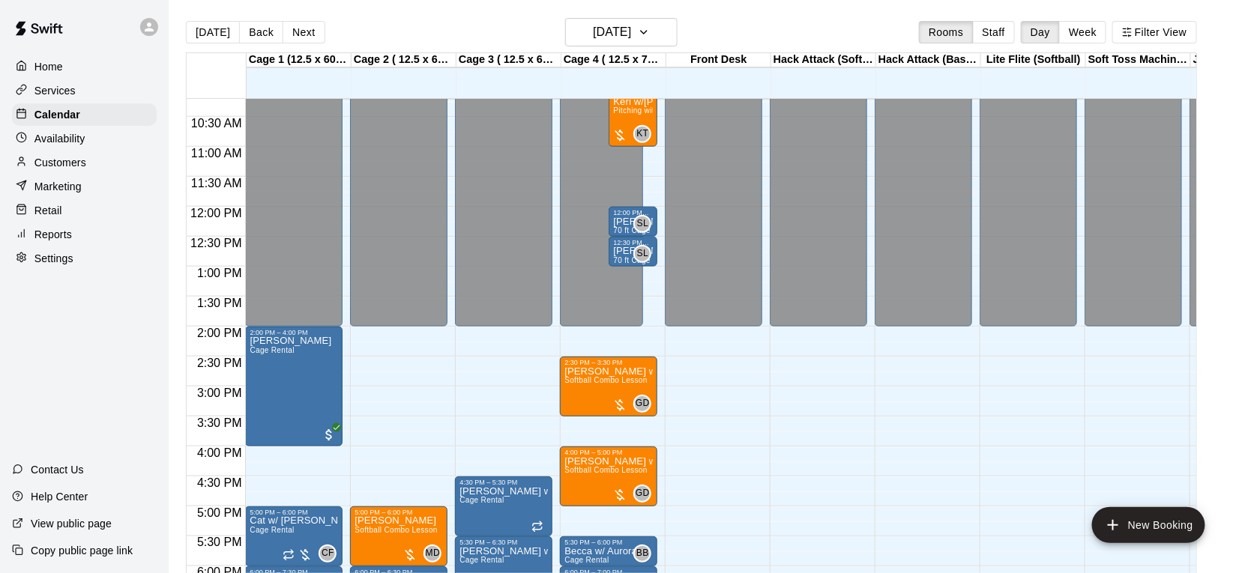
scroll to position [618, 0]
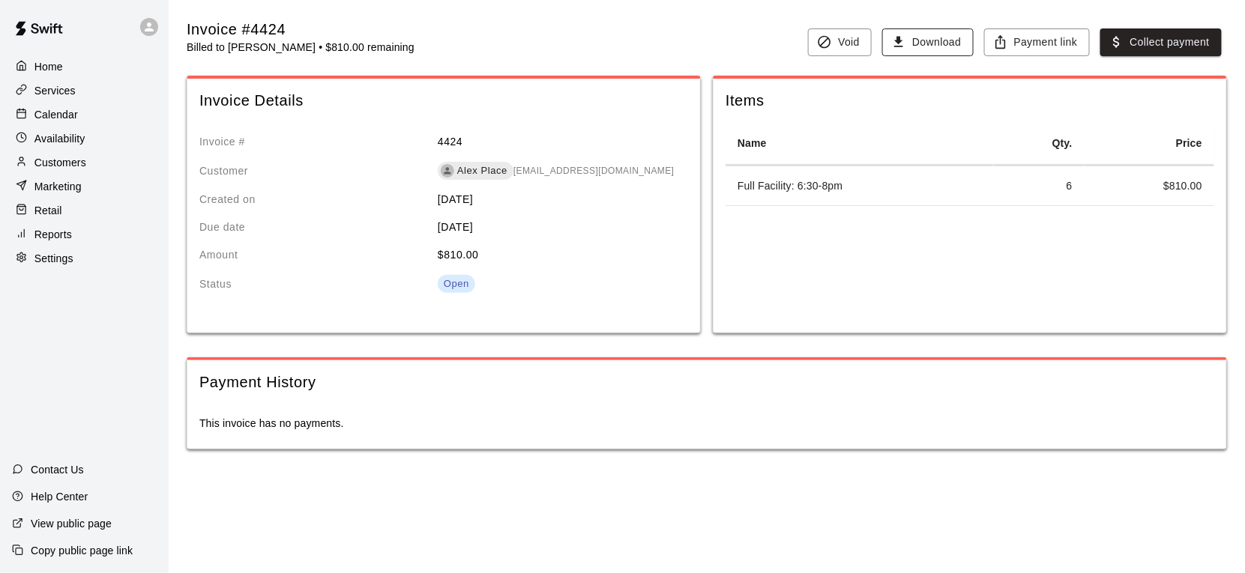
click at [941, 38] on button "Download" at bounding box center [927, 42] width 91 height 28
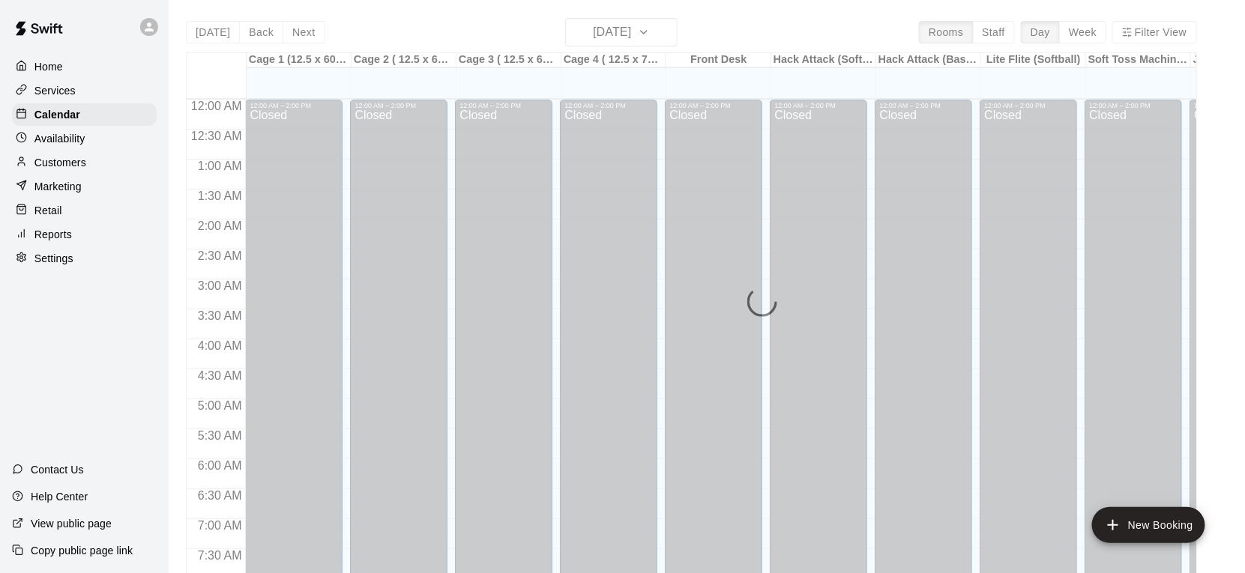
scroll to position [604, 0]
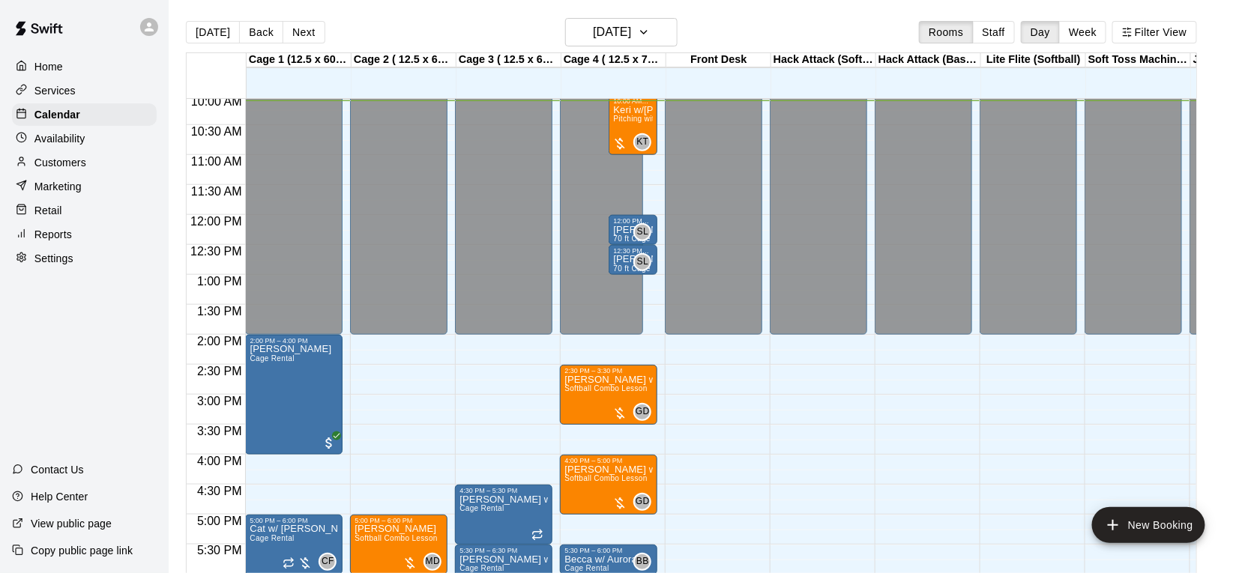
click at [84, 265] on div "Settings" at bounding box center [84, 258] width 145 height 22
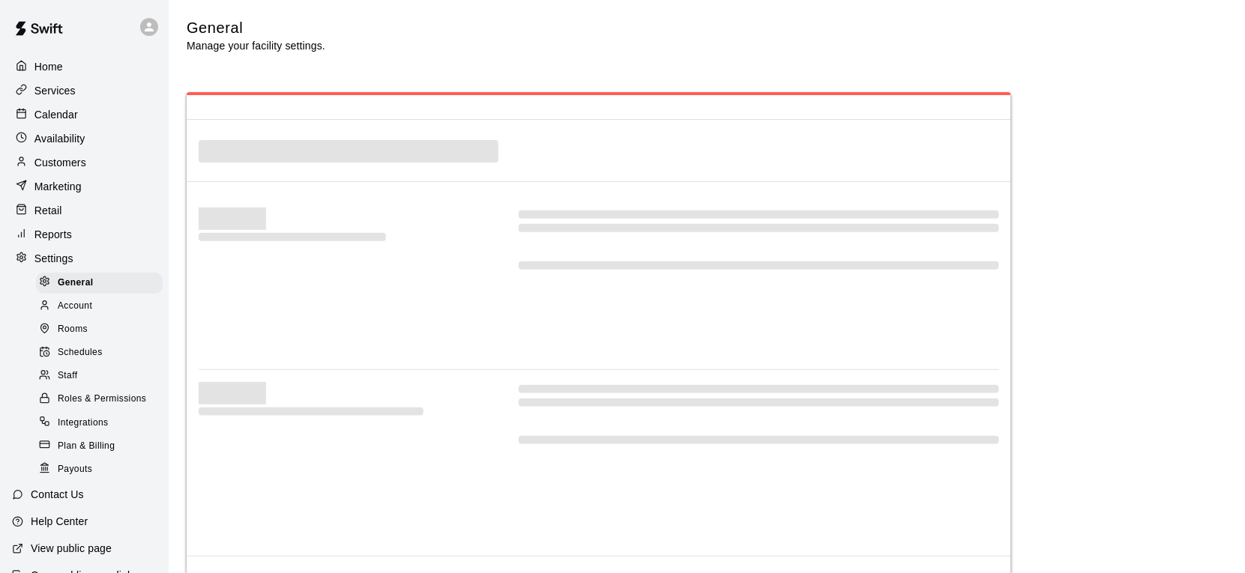
select select "**"
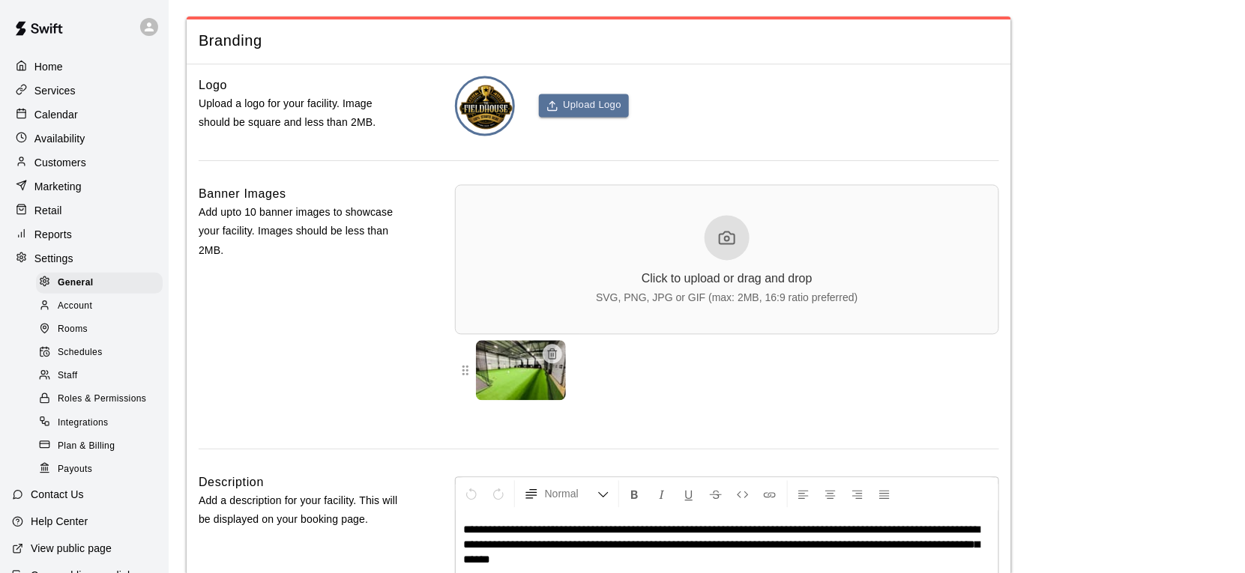
scroll to position [3233, 0]
click at [92, 346] on span "Schedules" at bounding box center [80, 353] width 45 height 15
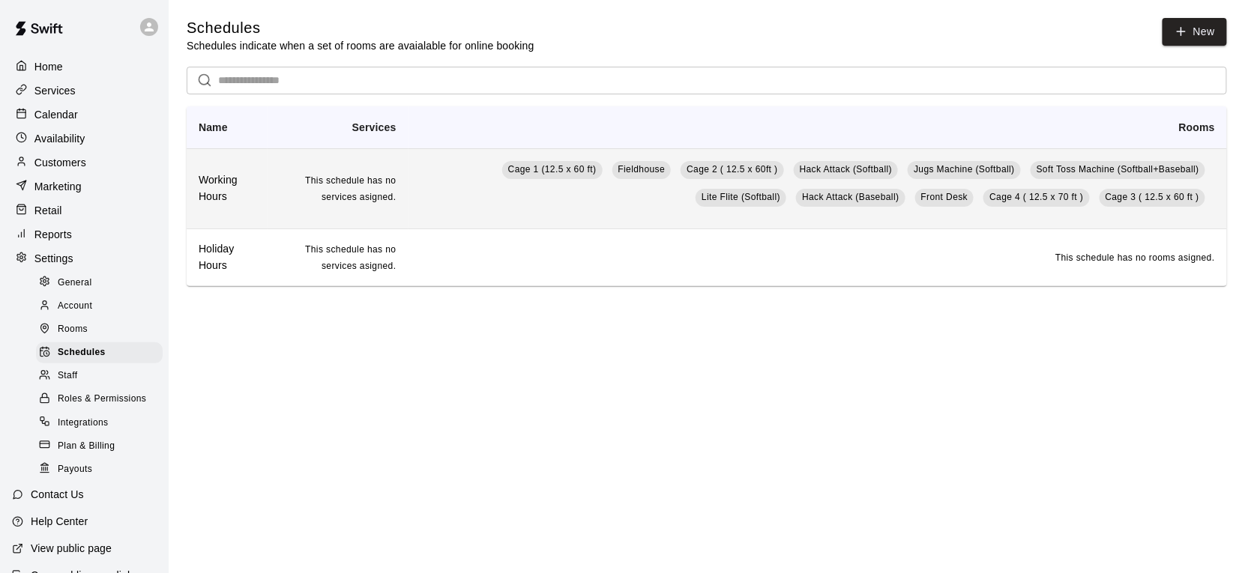
click at [441, 208] on td "Cage 1 (12.5 x 60 ft) Fieldhouse Cage 2 ( 12.5 x 60ft ) Hack Attack (Softball) …" at bounding box center [817, 188] width 818 height 80
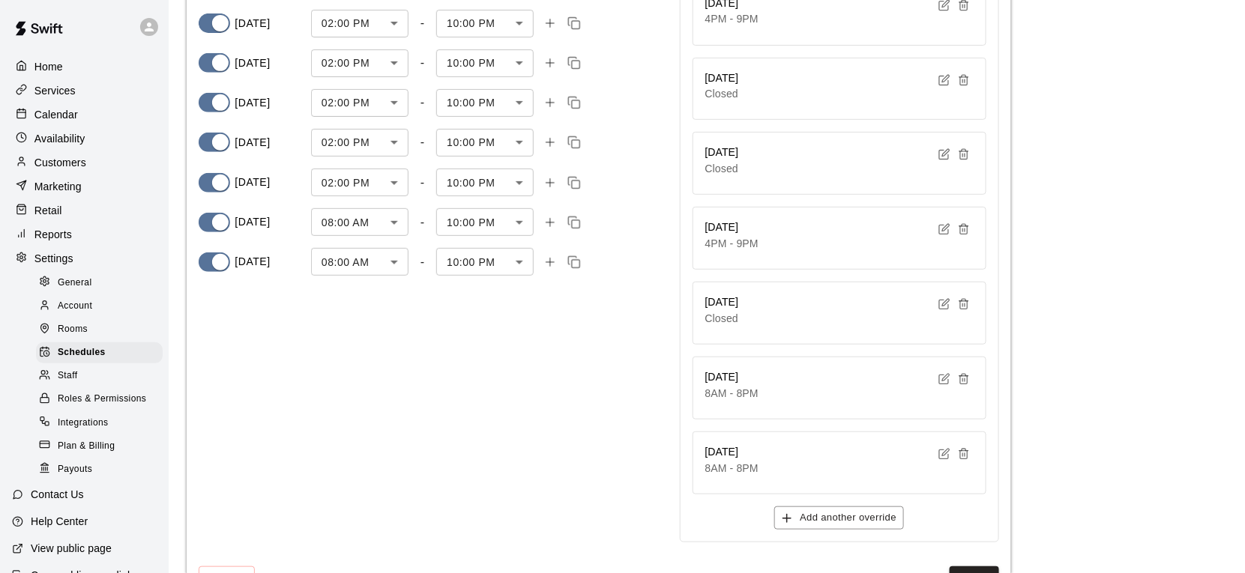
scroll to position [235, 0]
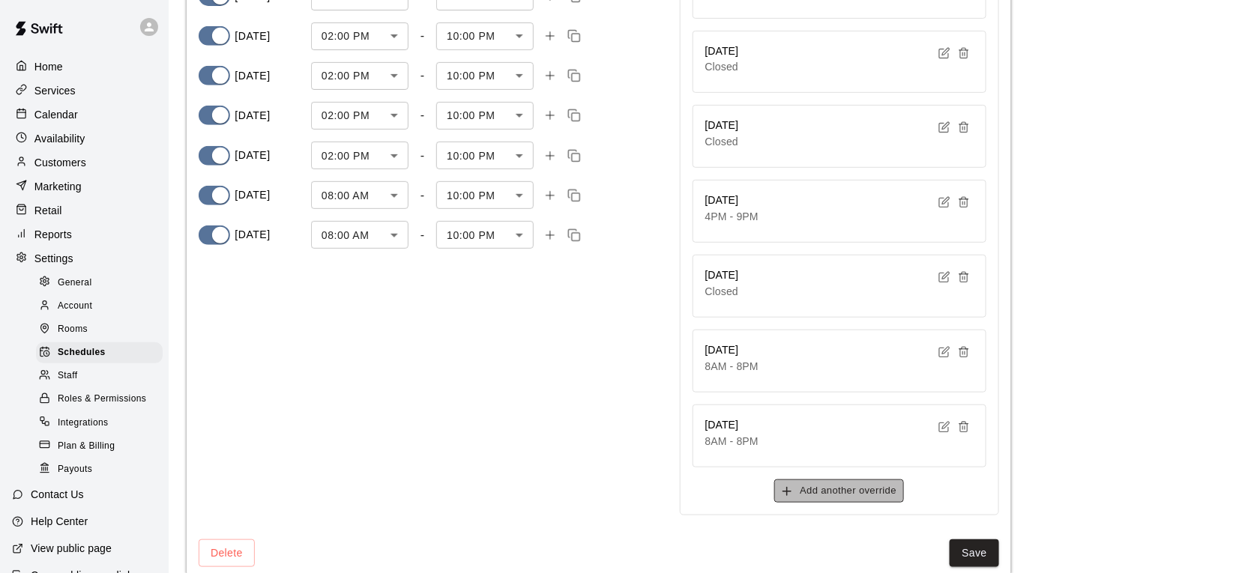
click at [807, 482] on button "Add another override" at bounding box center [839, 491] width 130 height 23
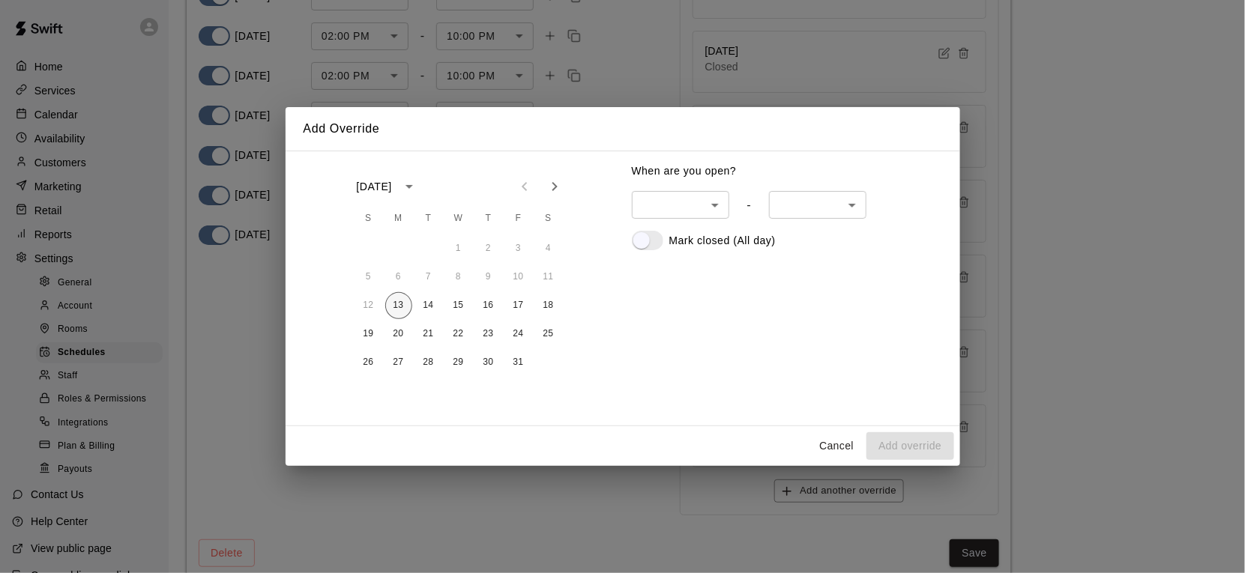
click at [402, 303] on button "13" at bounding box center [398, 305] width 27 height 27
click at [703, 212] on body "**********" at bounding box center [622, 184] width 1245 height 839
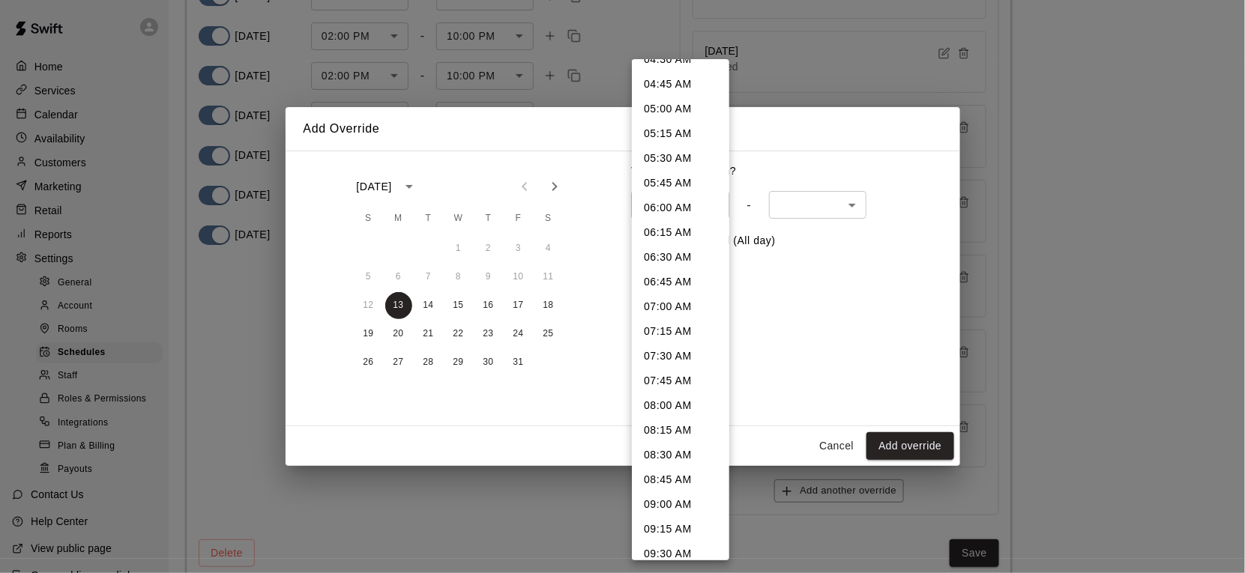
scroll to position [464, 0]
click at [673, 411] on li "08:00 AM" at bounding box center [680, 405] width 97 height 25
type input "***"
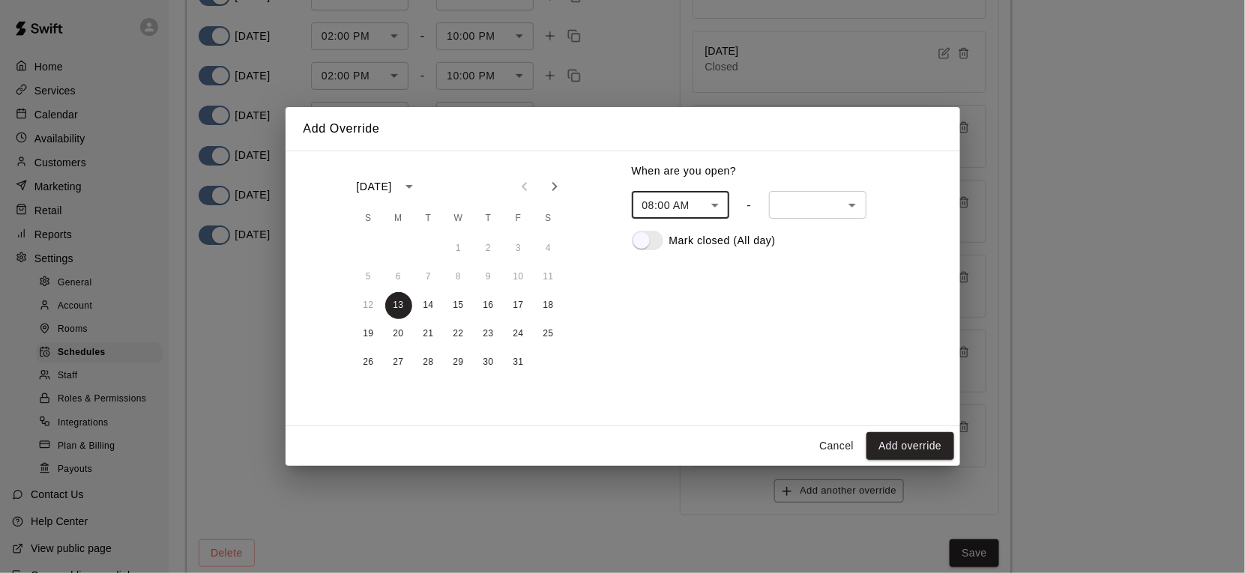
click at [842, 210] on body "**********" at bounding box center [622, 184] width 1245 height 839
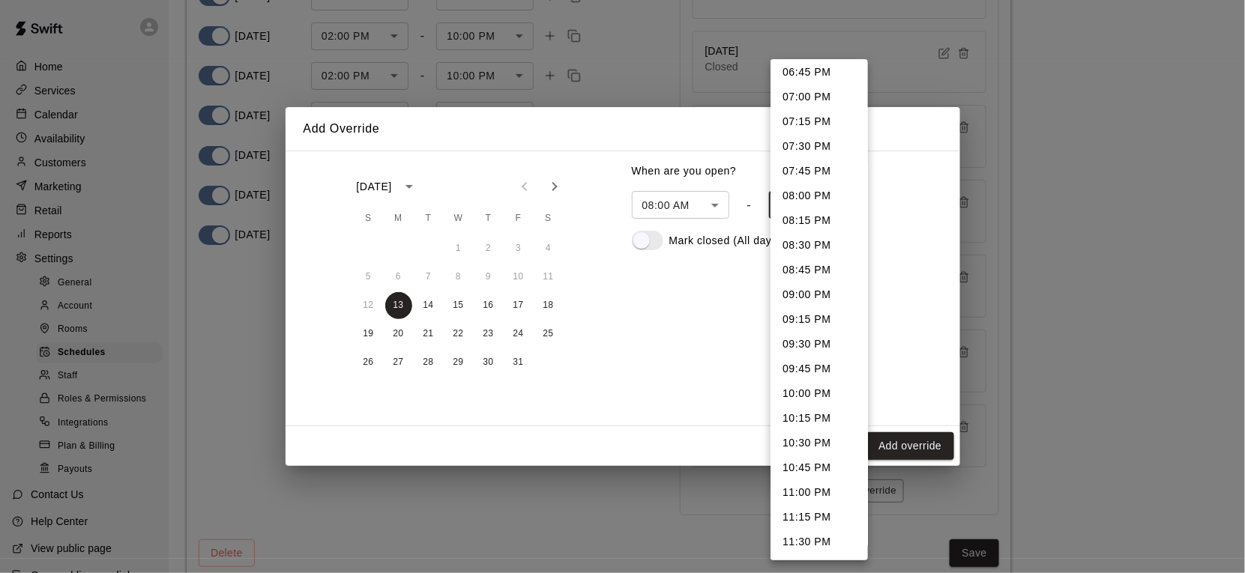
scroll to position [1093, 0]
click at [815, 349] on li "10:00 PM" at bounding box center [818, 345] width 97 height 25
type input "****"
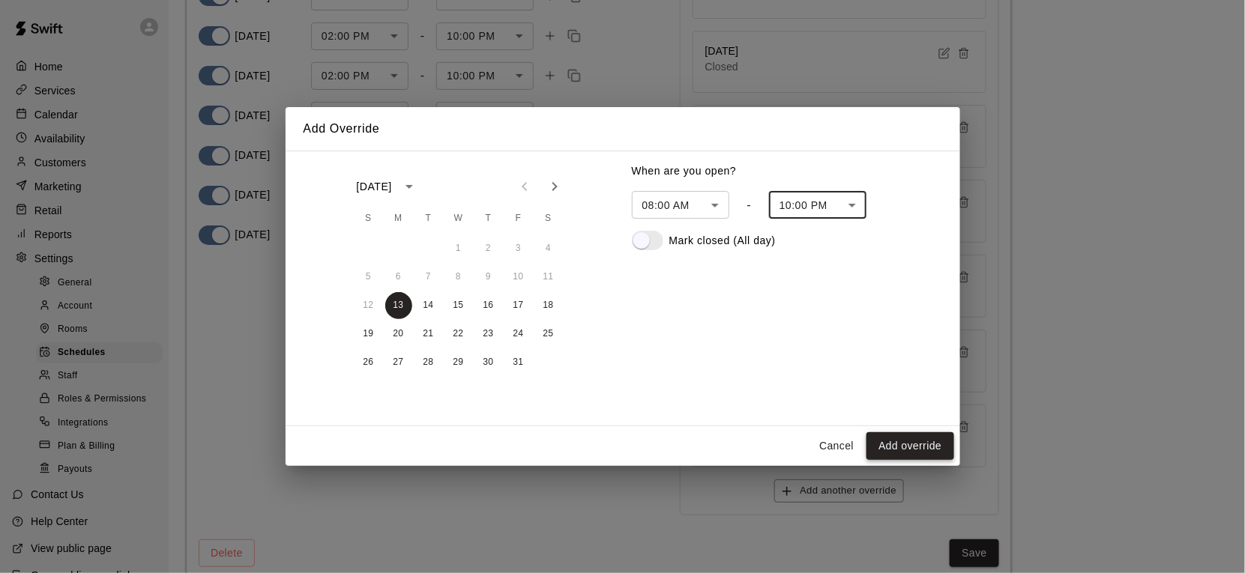
click at [904, 440] on button "Add override" at bounding box center [909, 446] width 87 height 28
type input "******"
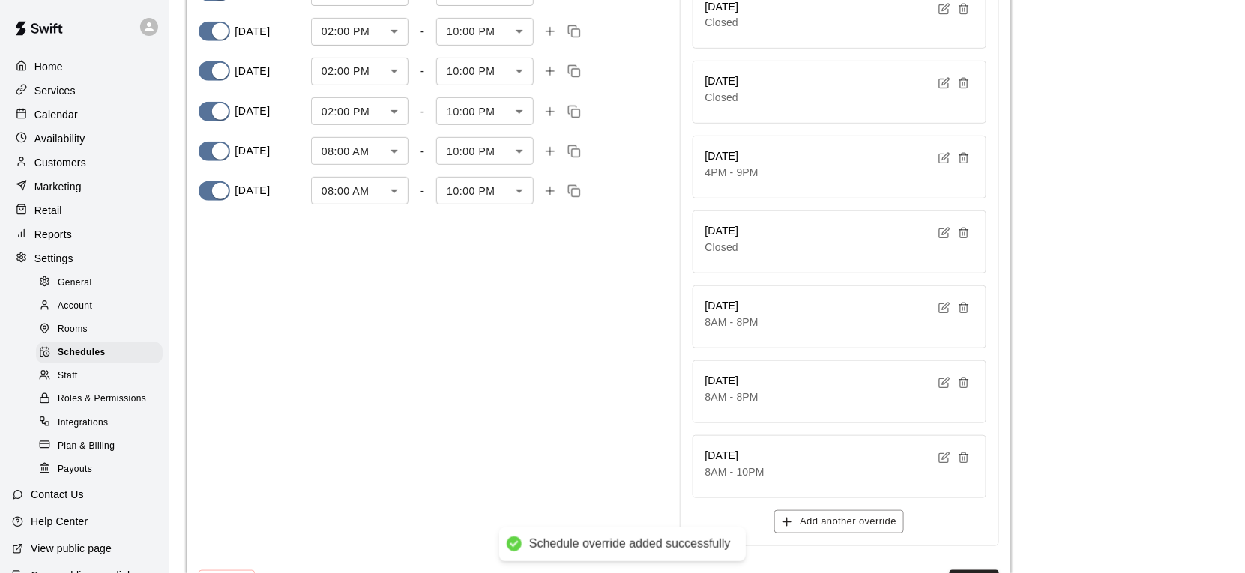
scroll to position [336, 0]
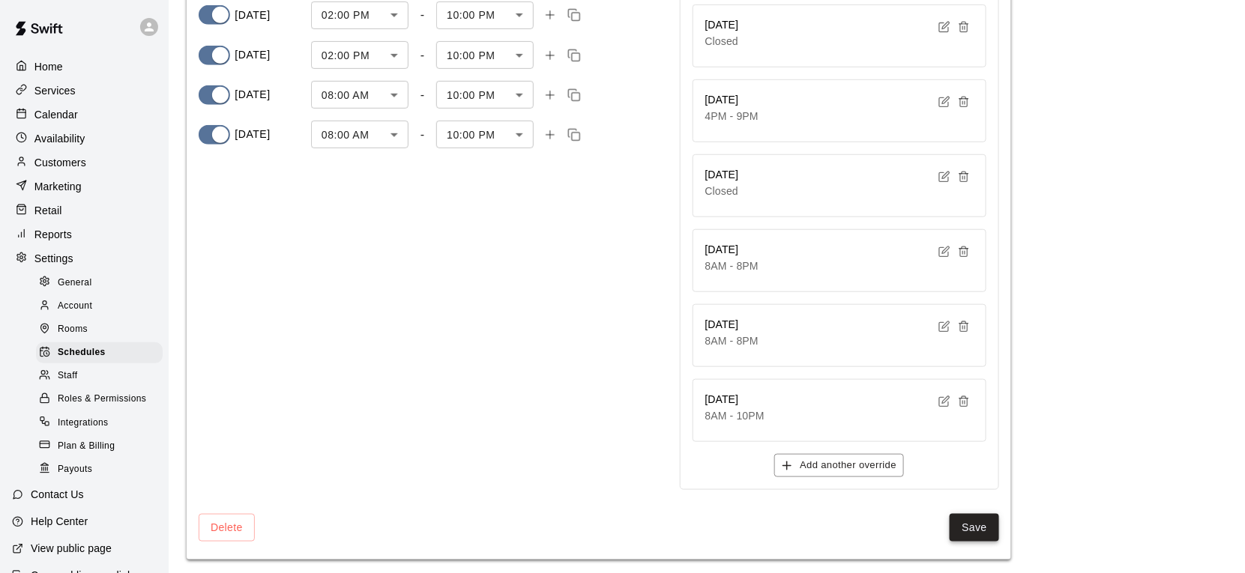
click at [974, 528] on button "Save" at bounding box center [974, 528] width 49 height 28
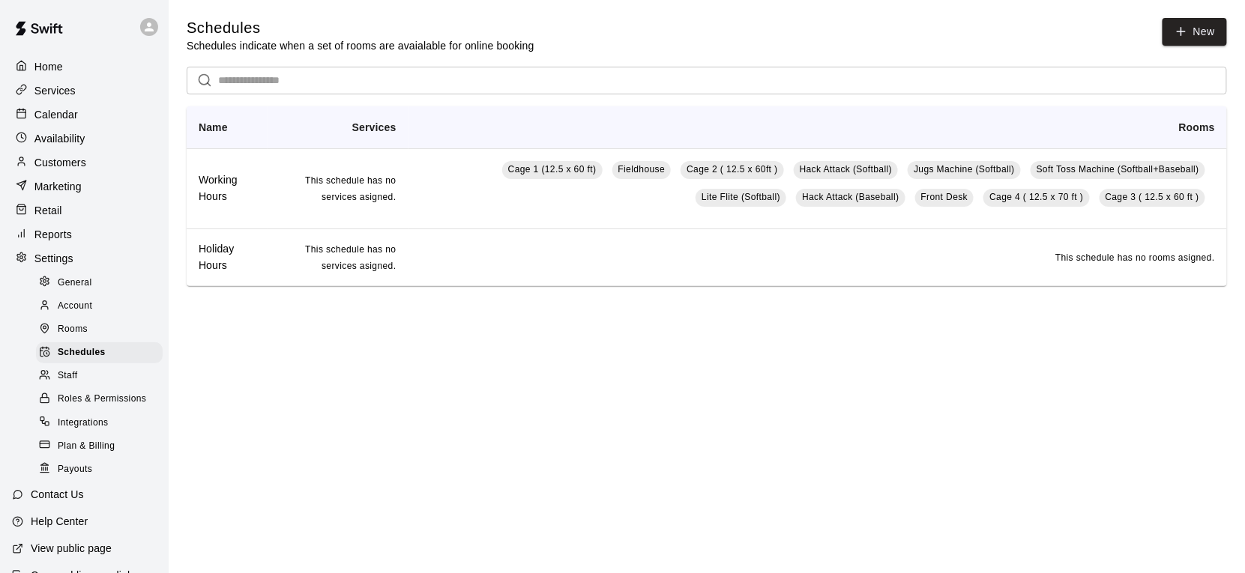
click at [72, 115] on p "Calendar" at bounding box center [55, 114] width 43 height 15
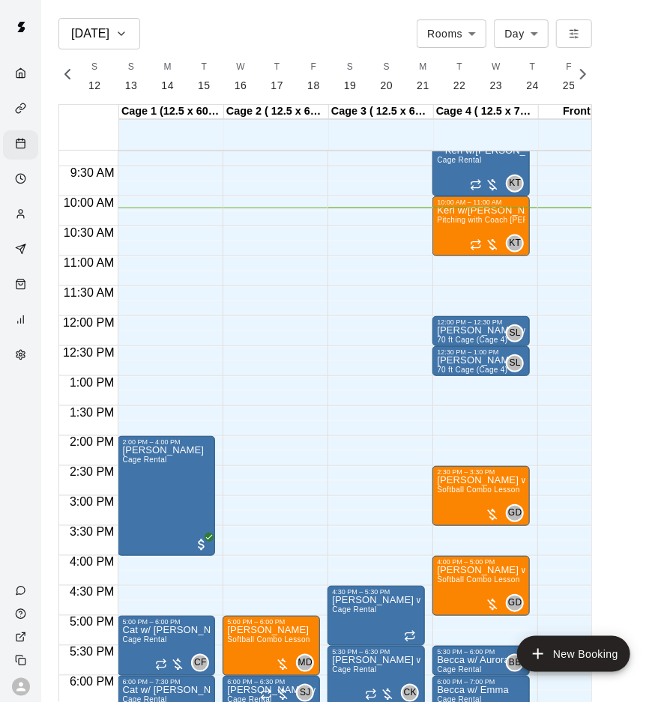
scroll to position [0, 6275]
click at [128, 45] on button "[DATE]" at bounding box center [99, 33] width 82 height 31
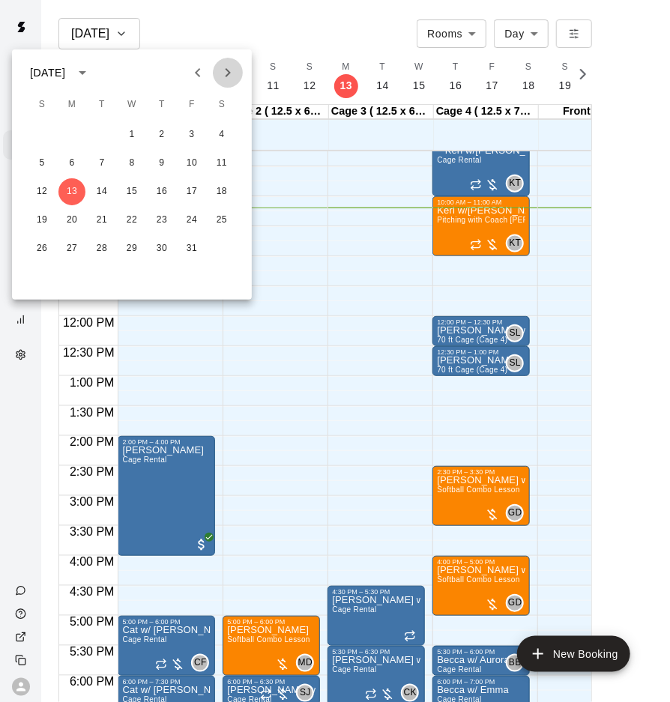
click at [234, 76] on icon "Next month" at bounding box center [228, 73] width 18 height 18
click at [225, 130] on button "3" at bounding box center [221, 134] width 27 height 27
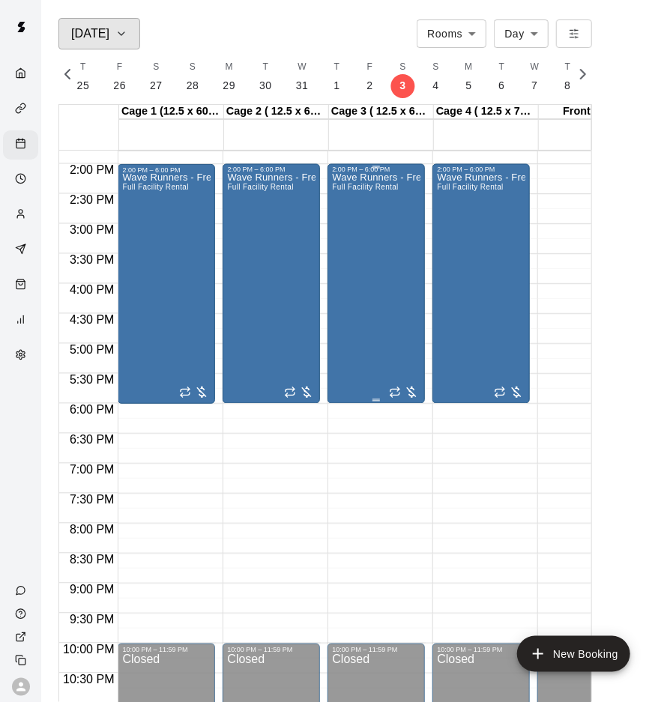
scroll to position [869, 0]
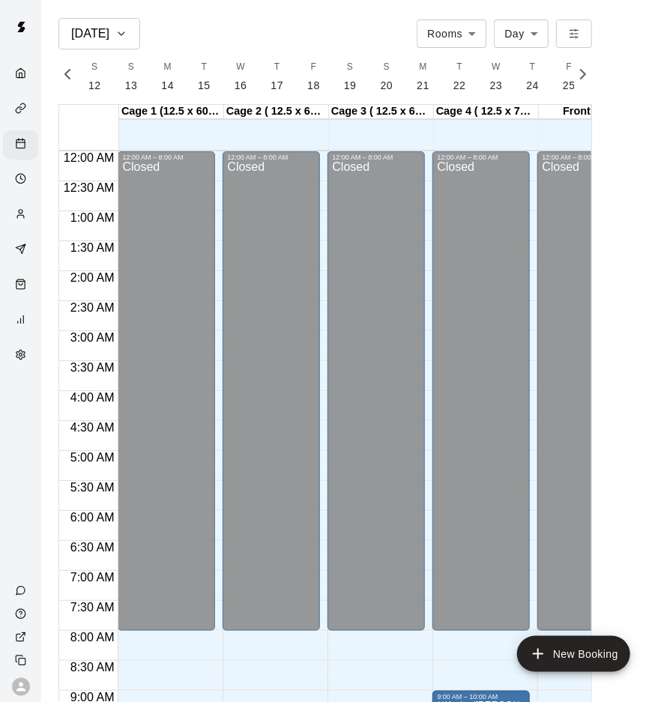
scroll to position [0, 6251]
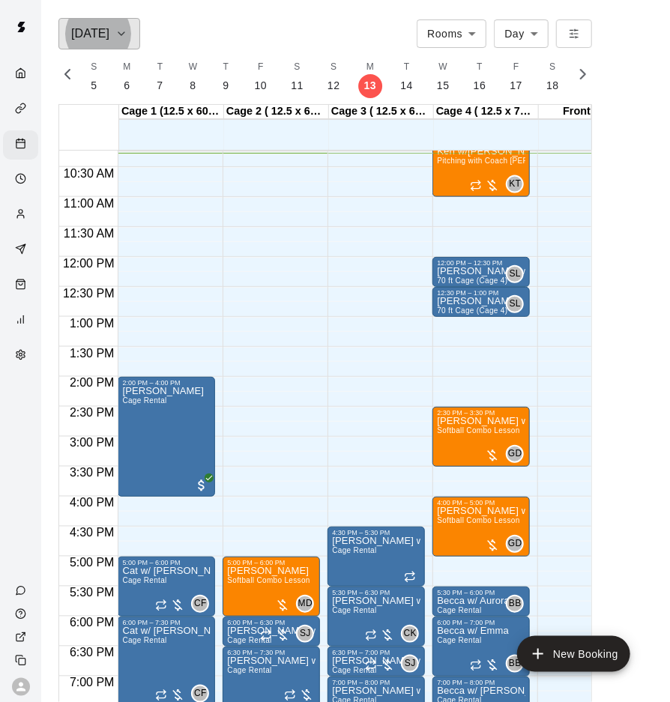
click at [119, 37] on icon "button" at bounding box center [121, 34] width 12 height 18
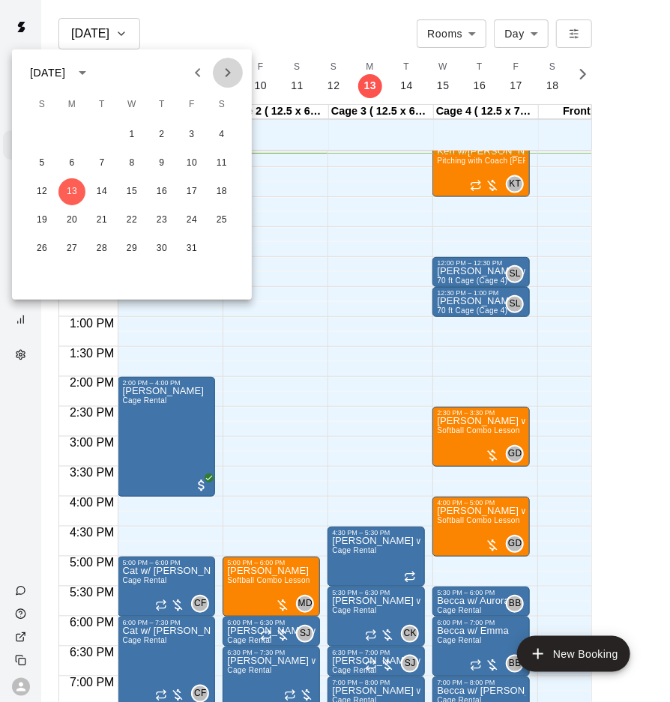
click at [232, 73] on icon "Next month" at bounding box center [228, 73] width 18 height 18
click at [222, 142] on button "3" at bounding box center [221, 134] width 27 height 27
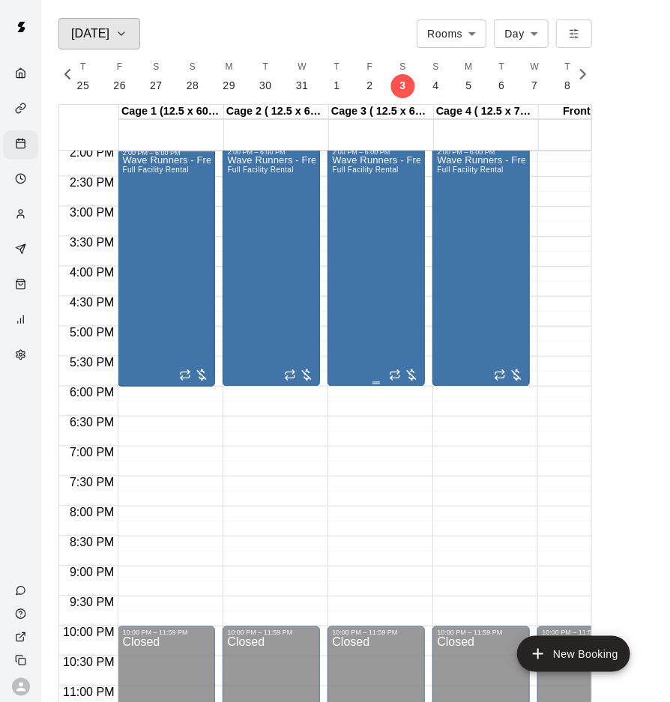
scroll to position [850, 0]
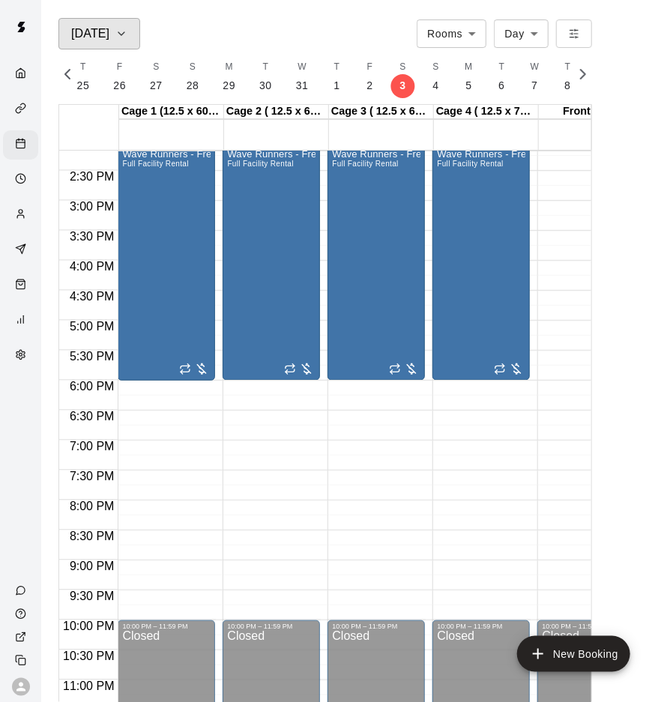
click at [119, 34] on button "[DATE]" at bounding box center [99, 33] width 82 height 31
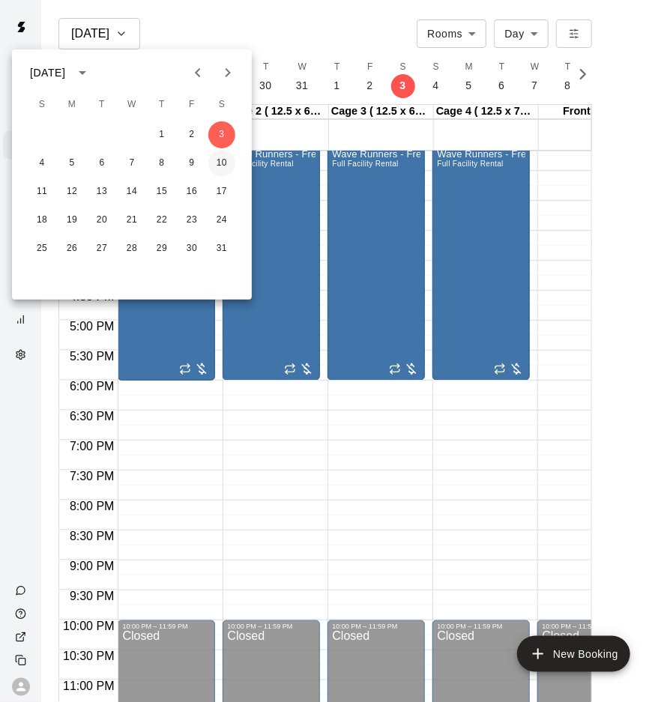
click at [225, 166] on button "10" at bounding box center [221, 163] width 27 height 27
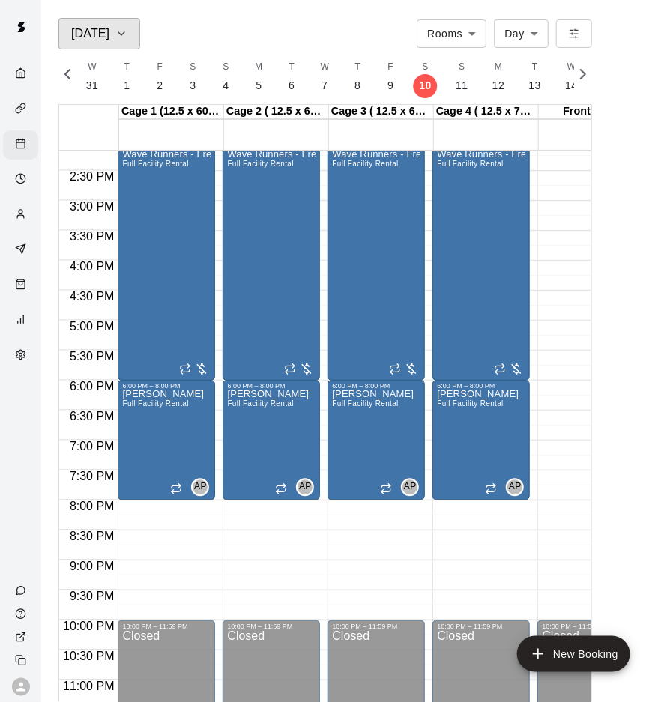
scroll to position [0, 9385]
click at [131, 43] on button "[DATE]" at bounding box center [99, 33] width 82 height 31
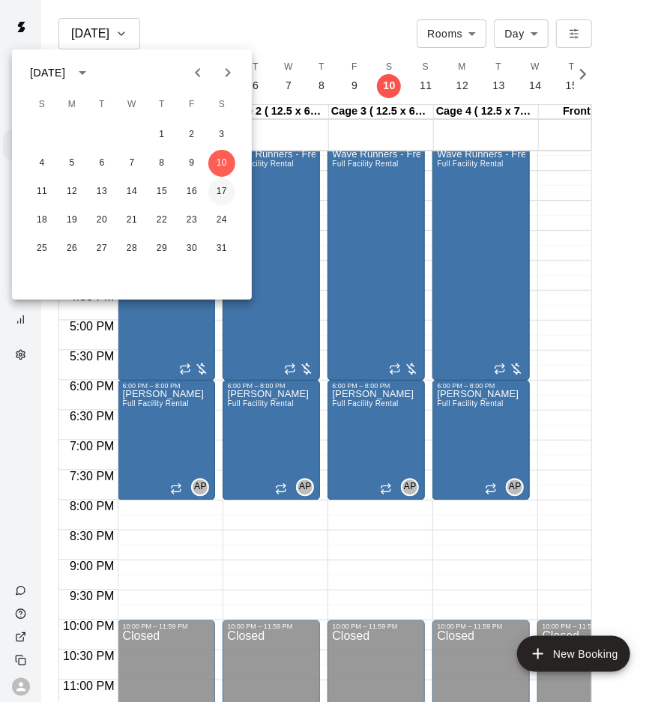
click at [222, 190] on button "17" at bounding box center [221, 191] width 27 height 27
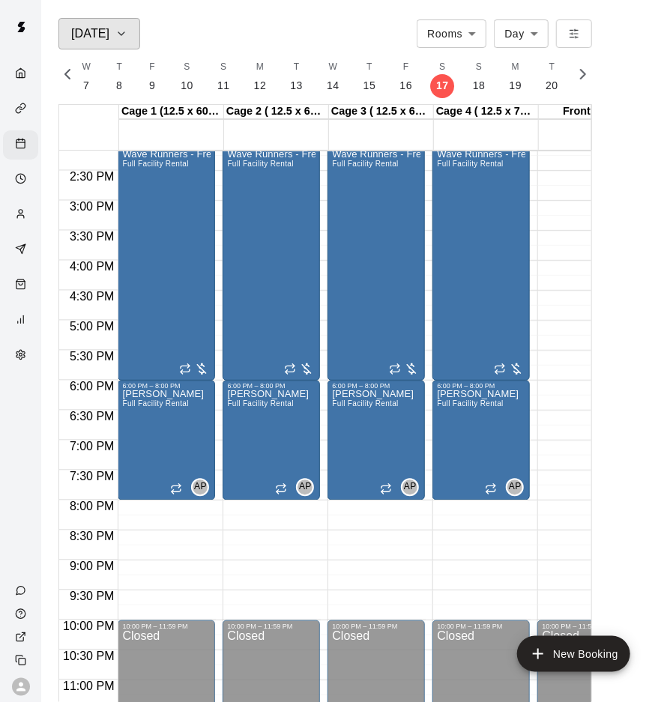
scroll to position [0, 9632]
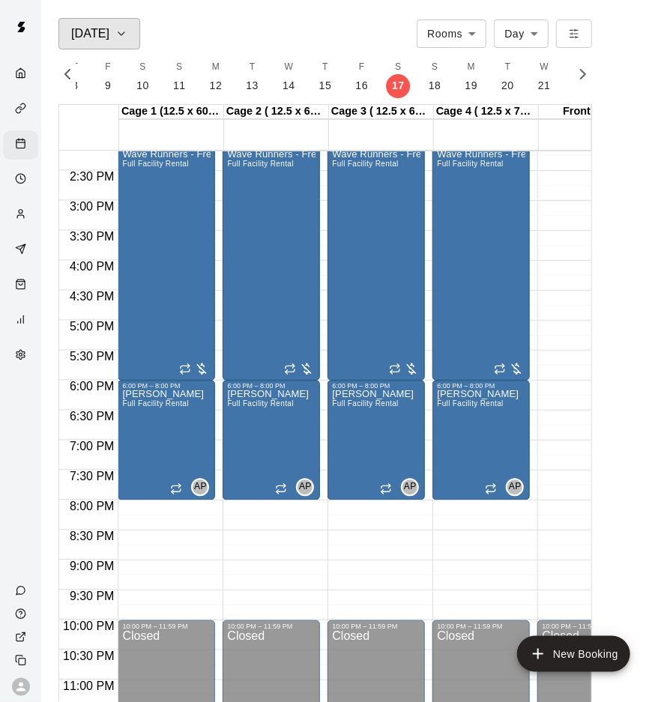
click at [123, 43] on button "[DATE]" at bounding box center [99, 33] width 82 height 31
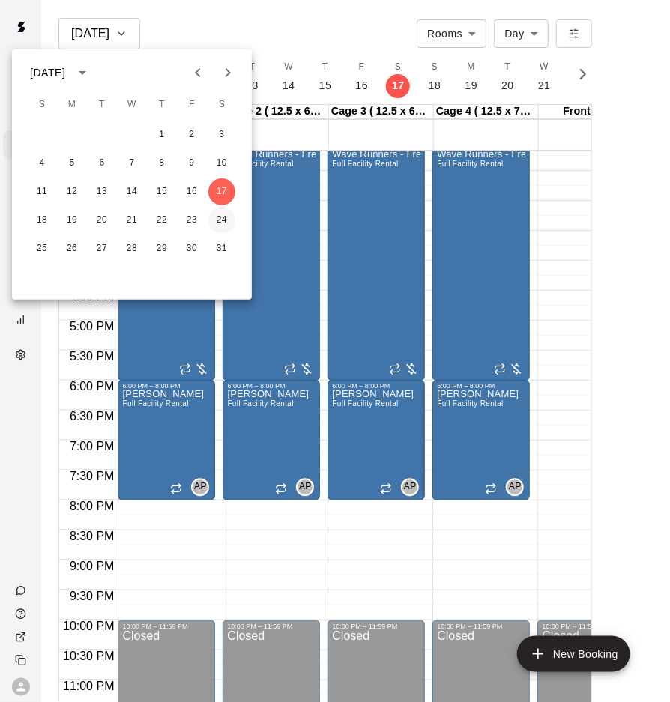
click at [229, 214] on button "24" at bounding box center [221, 220] width 27 height 27
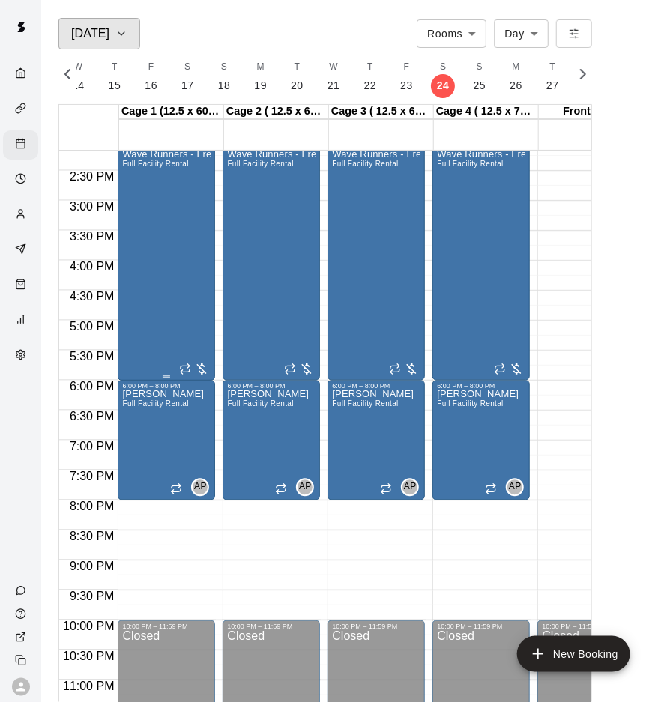
scroll to position [0, 9878]
click at [129, 37] on button "[DATE]" at bounding box center [99, 33] width 82 height 31
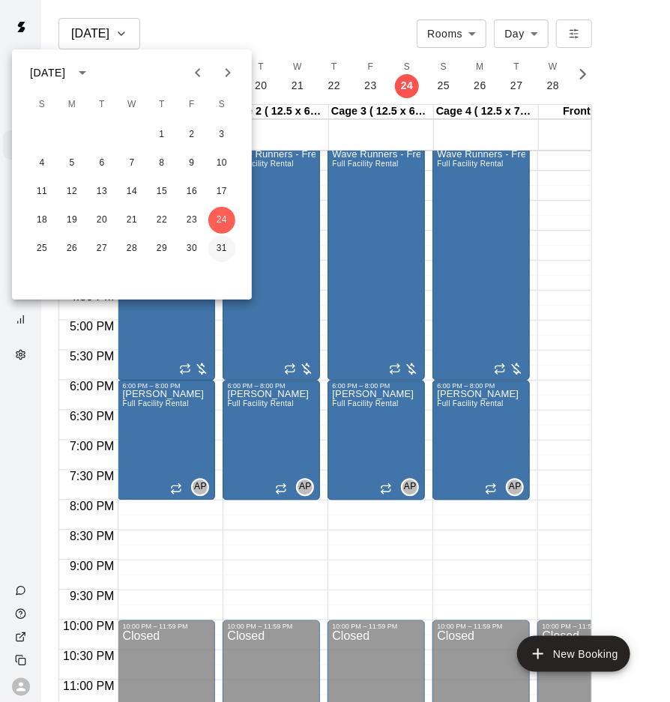
click at [232, 250] on button "31" at bounding box center [221, 248] width 27 height 27
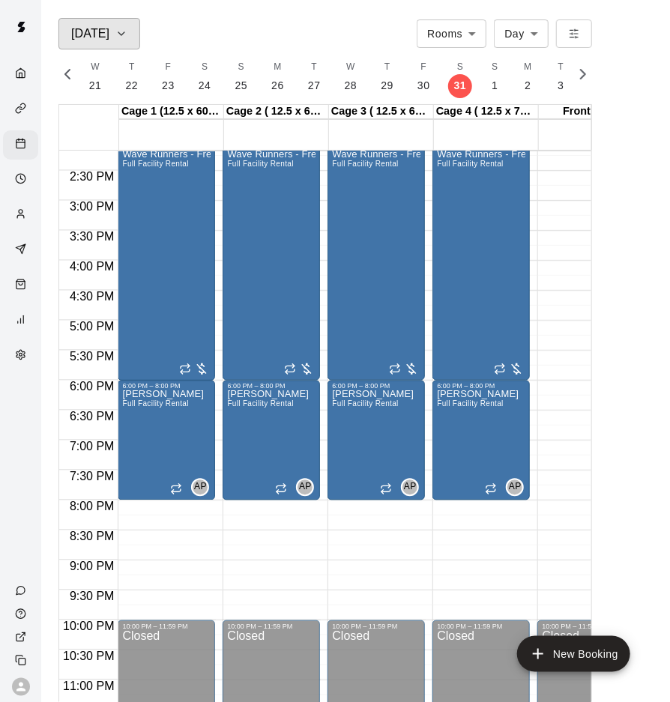
scroll to position [0, 10125]
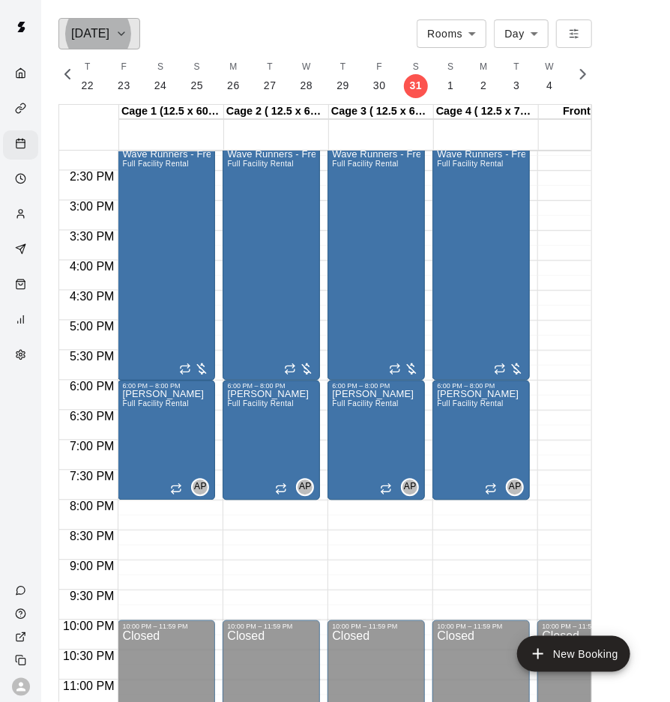
click at [118, 38] on icon "button" at bounding box center [121, 34] width 12 height 18
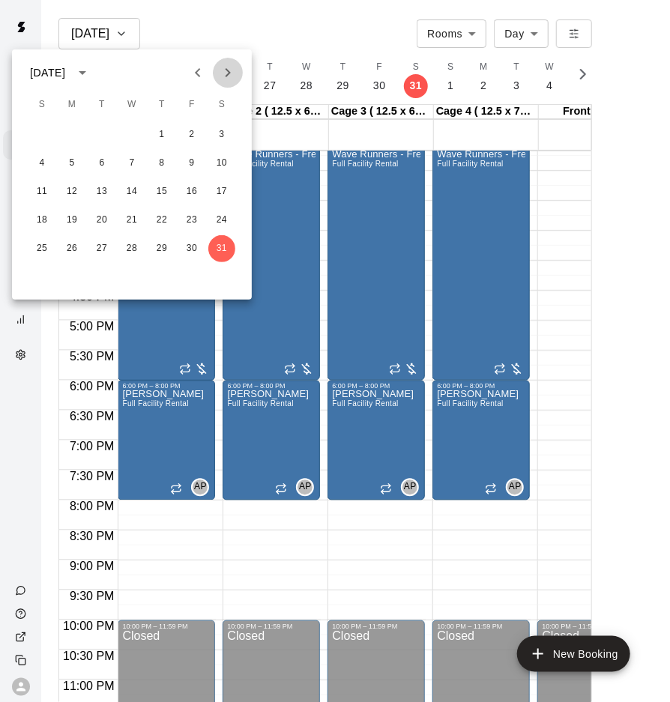
click at [226, 73] on icon "Next month" at bounding box center [228, 73] width 18 height 18
click at [220, 130] on button "7" at bounding box center [221, 134] width 27 height 27
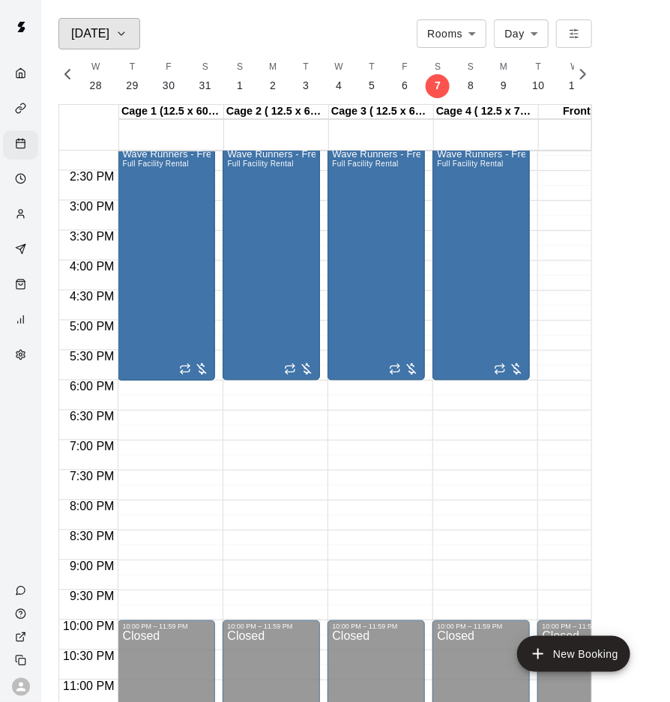
scroll to position [0, 10371]
click at [118, 43] on div "[DATE]" at bounding box center [99, 33] width 56 height 21
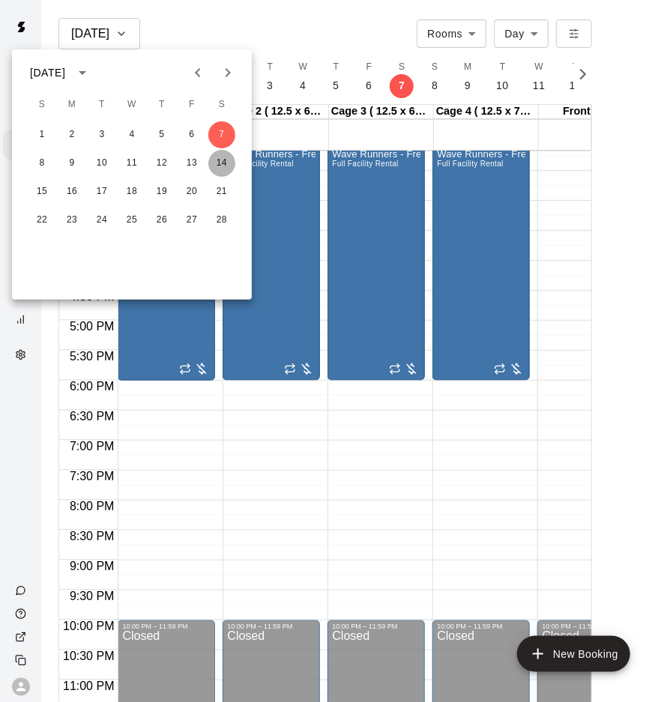
click at [222, 160] on button "14" at bounding box center [221, 163] width 27 height 27
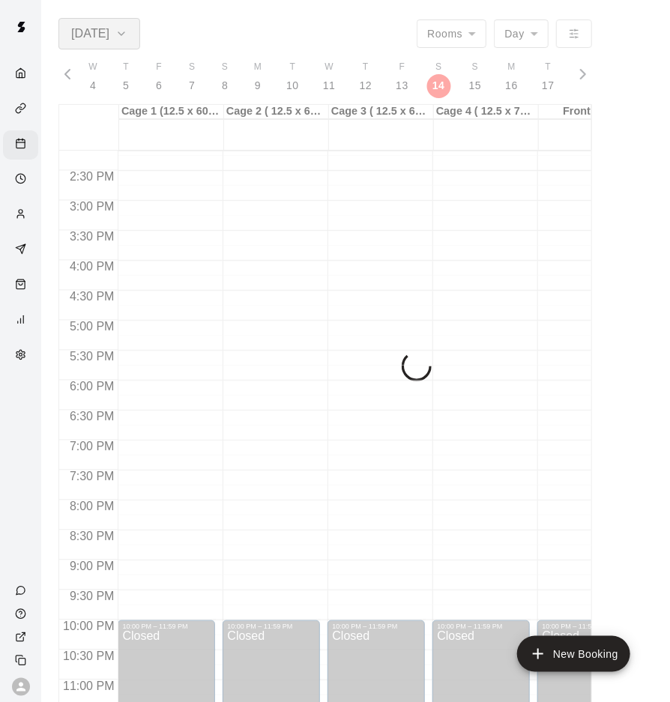
scroll to position [0, 10618]
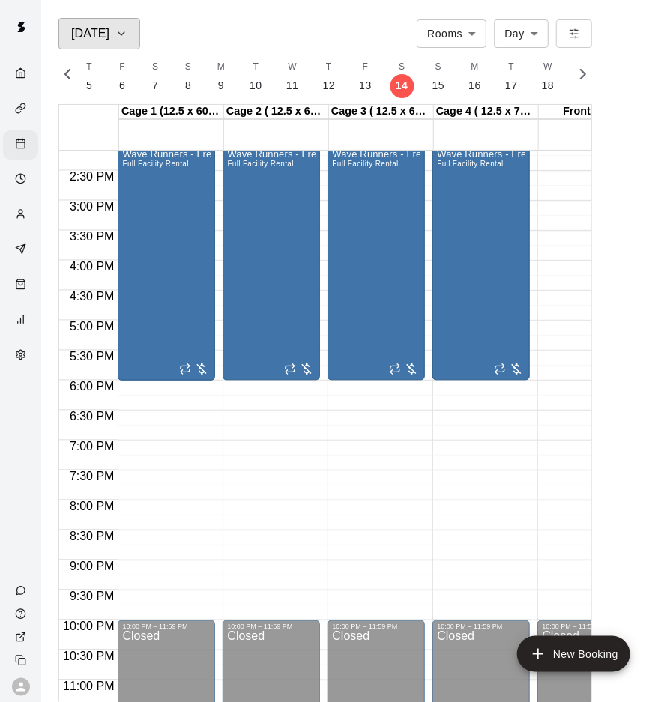
click at [130, 34] on button "[DATE]" at bounding box center [99, 33] width 82 height 31
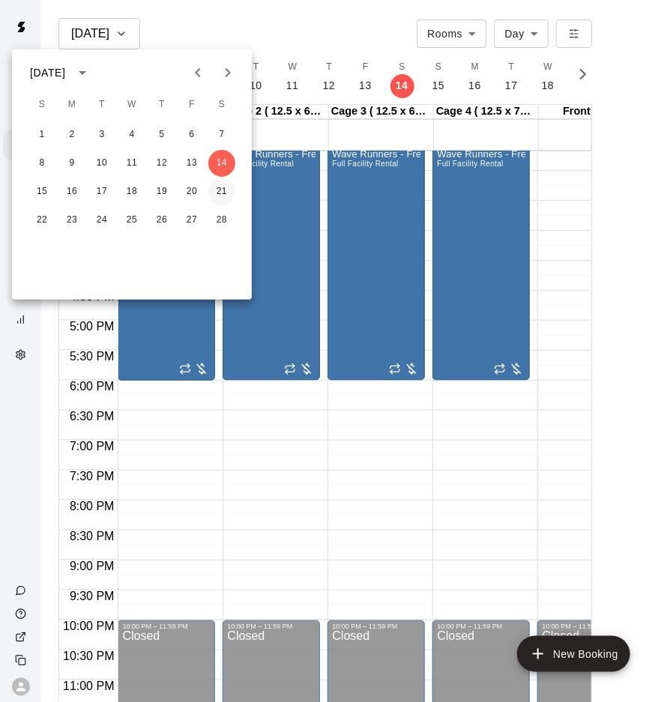
click at [225, 184] on button "21" at bounding box center [221, 191] width 27 height 27
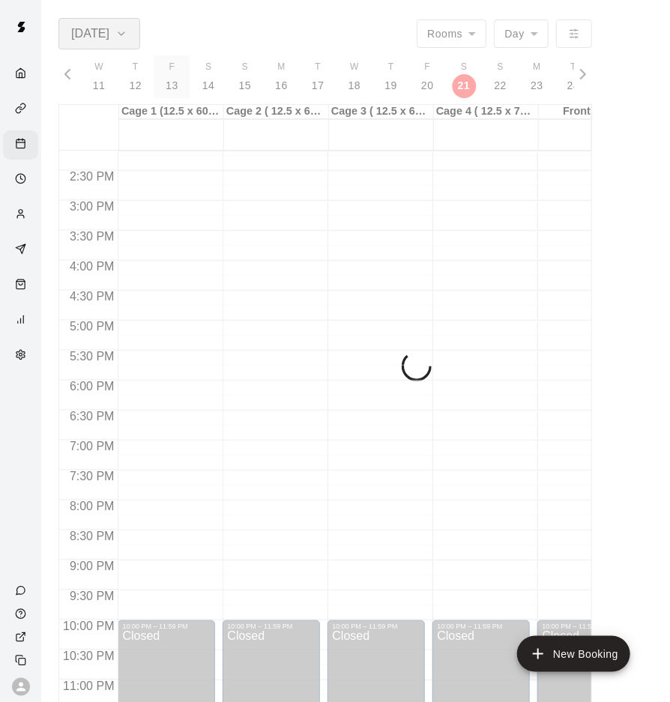
scroll to position [0, 10864]
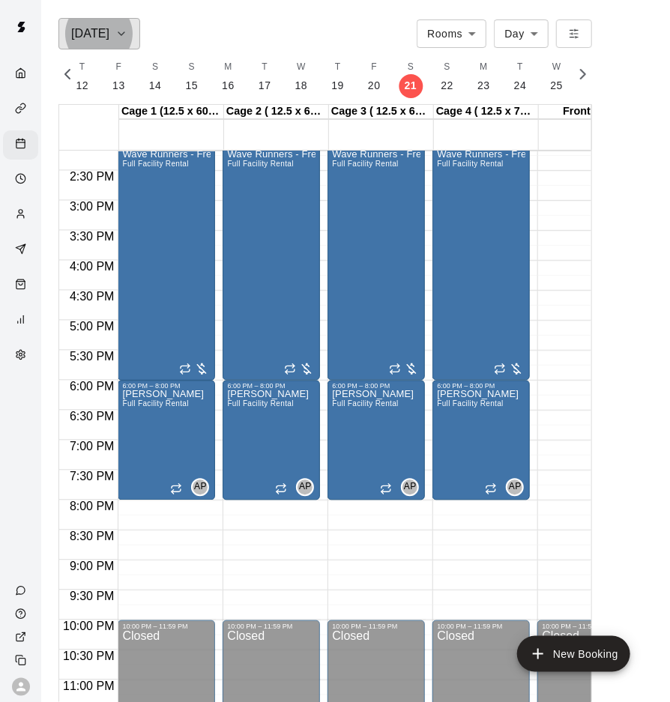
click at [120, 37] on icon "button" at bounding box center [121, 34] width 12 height 18
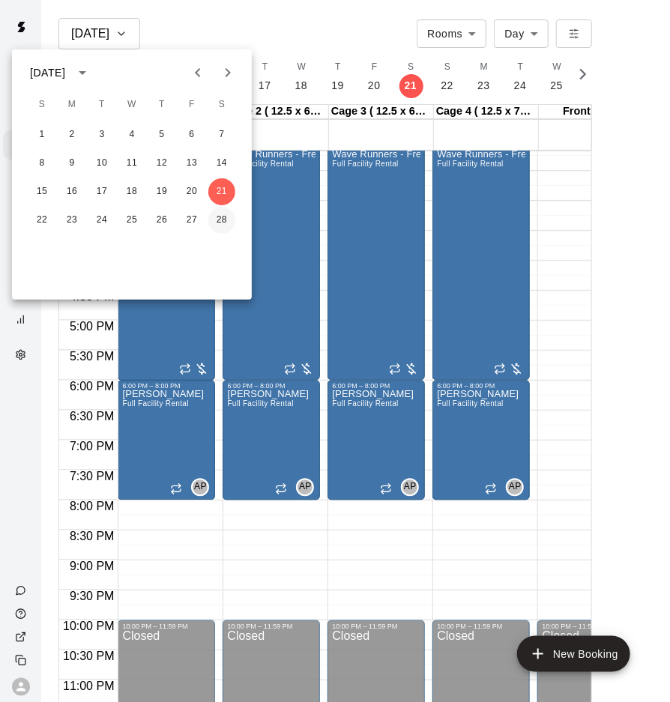
click at [226, 213] on button "28" at bounding box center [221, 220] width 27 height 27
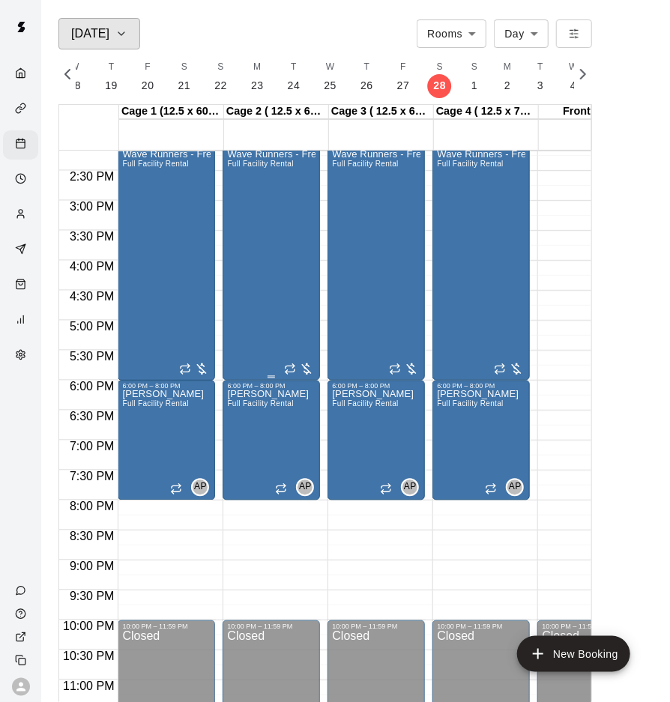
scroll to position [0, 11111]
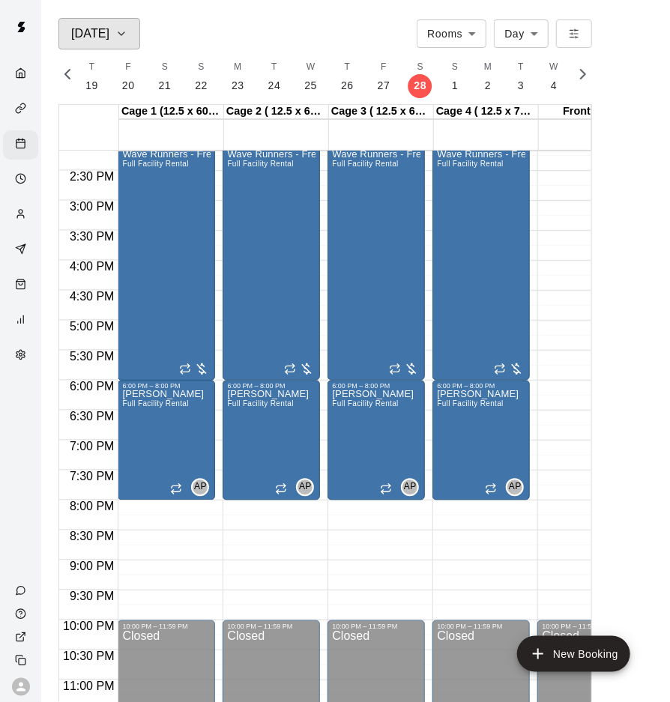
click at [127, 38] on button "[DATE]" at bounding box center [99, 33] width 82 height 31
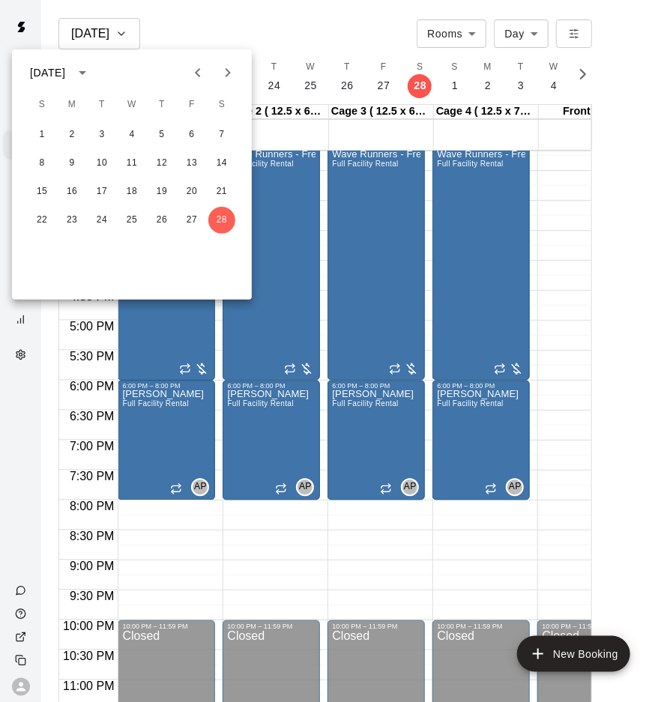
click at [232, 74] on icon "Next month" at bounding box center [228, 73] width 18 height 18
click at [229, 131] on button "7" at bounding box center [221, 134] width 27 height 27
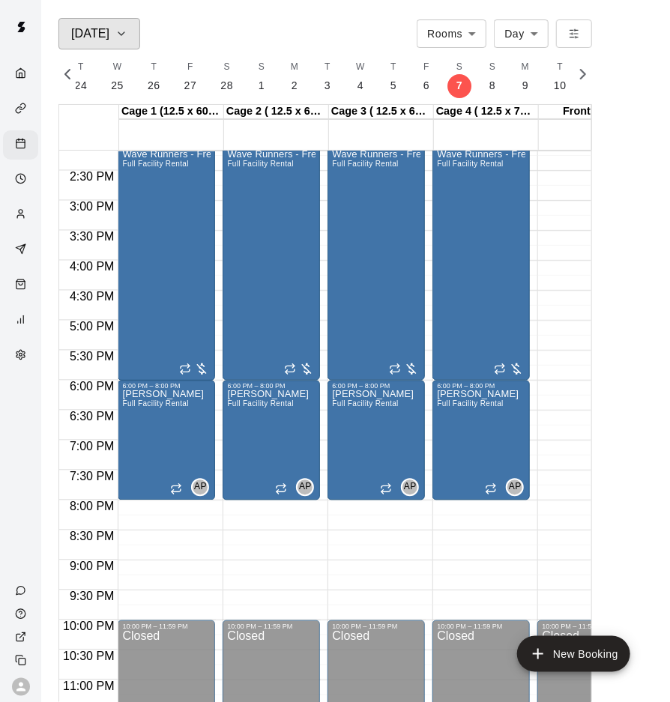
scroll to position [0, 11358]
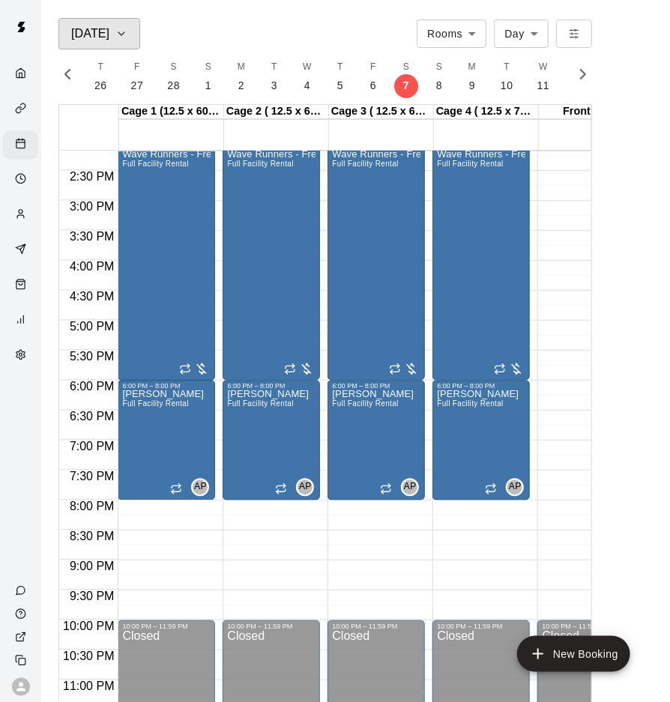
click at [117, 22] on button "[DATE]" at bounding box center [99, 33] width 82 height 31
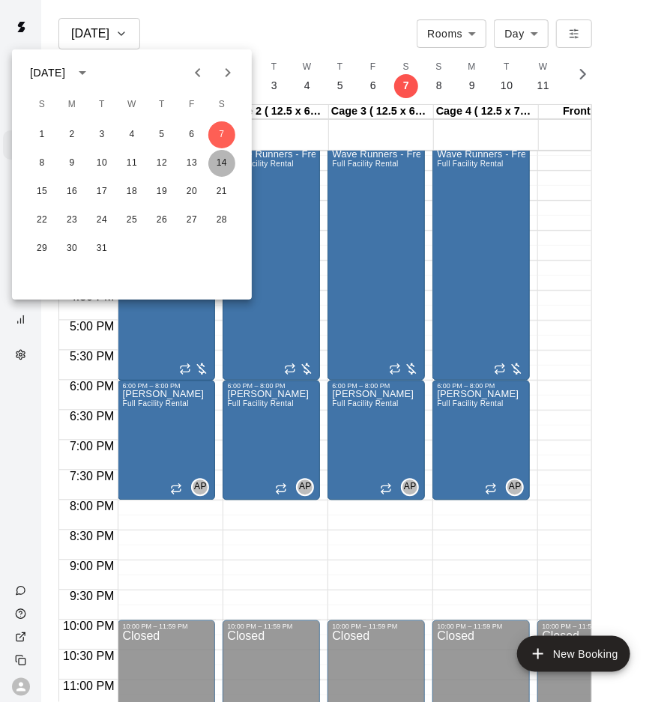
click at [223, 160] on button "14" at bounding box center [221, 163] width 27 height 27
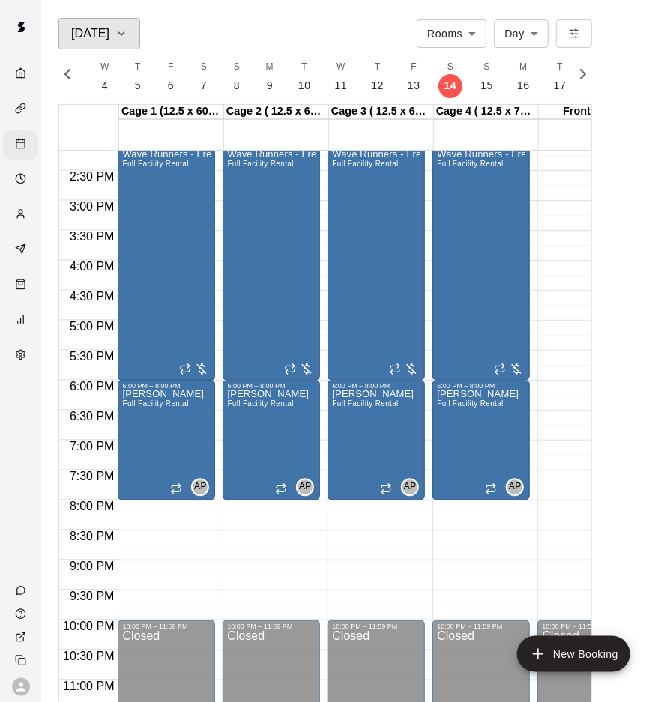
scroll to position [0, 11604]
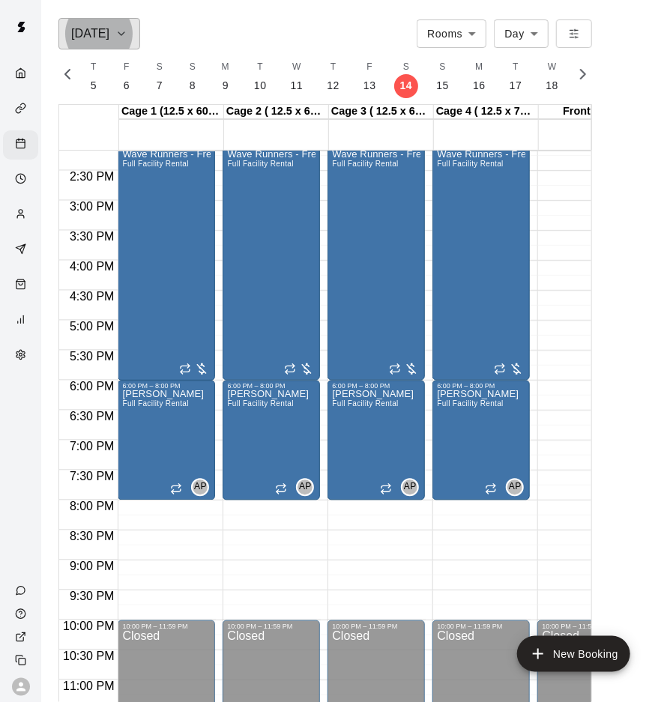
click at [123, 39] on icon "button" at bounding box center [121, 34] width 12 height 18
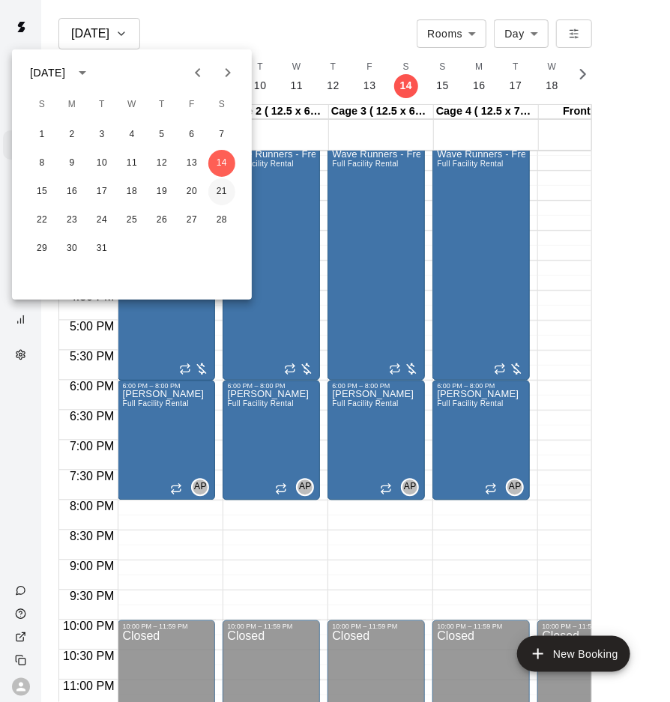
click at [223, 190] on button "21" at bounding box center [221, 191] width 27 height 27
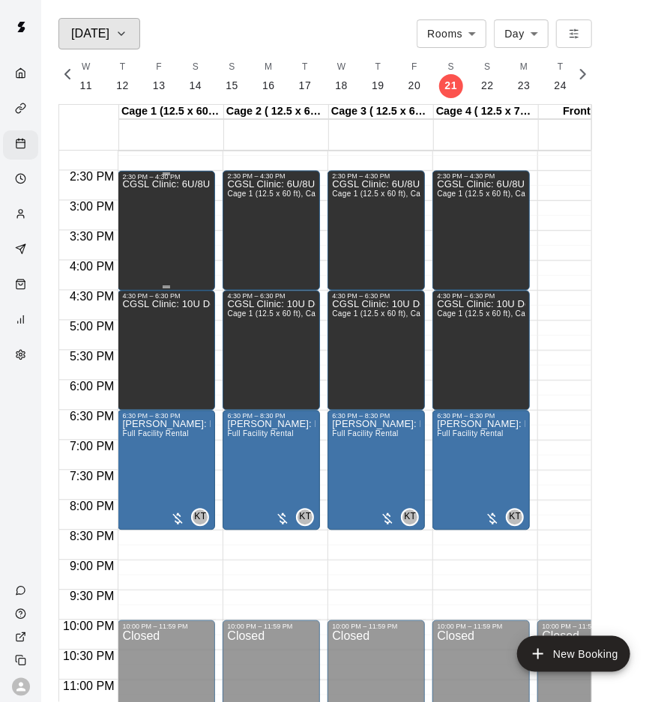
scroll to position [0, 11851]
click at [125, 37] on icon "button" at bounding box center [121, 34] width 12 height 18
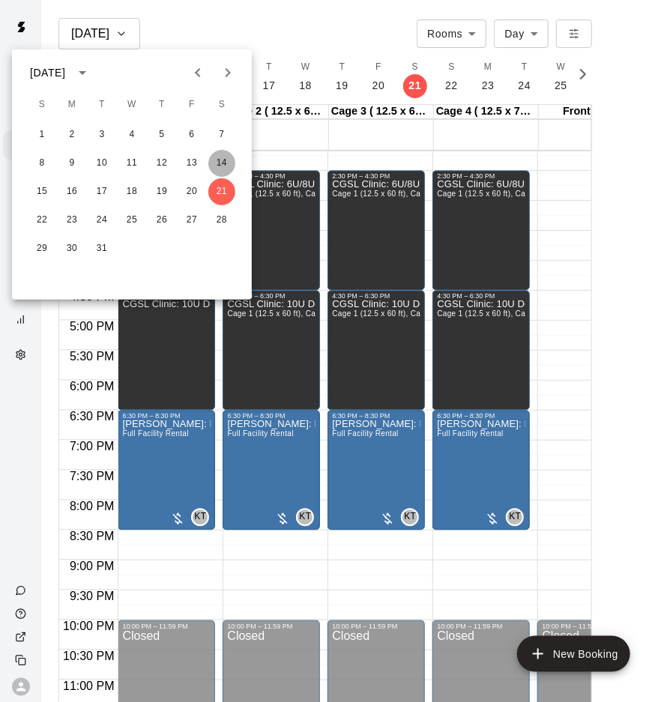
click at [221, 163] on button "14" at bounding box center [221, 163] width 27 height 27
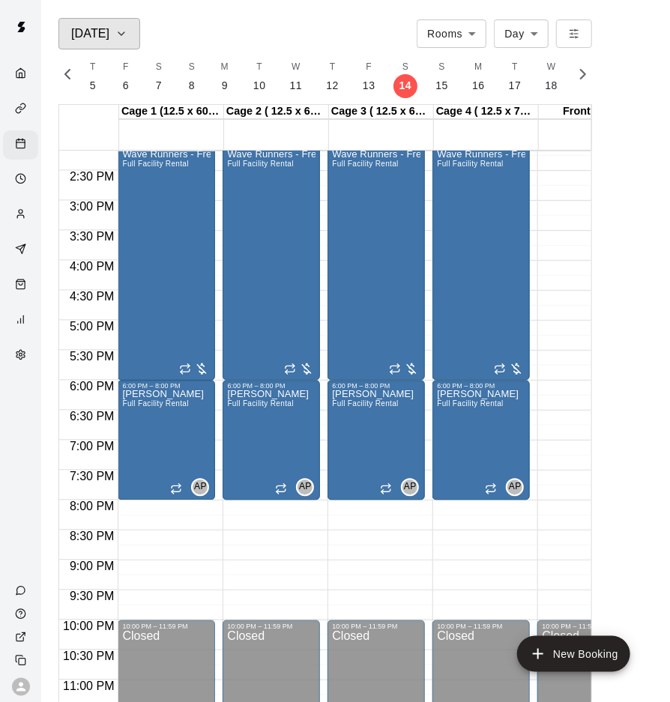
scroll to position [0, 11604]
click at [130, 34] on button "[DATE]" at bounding box center [99, 33] width 82 height 31
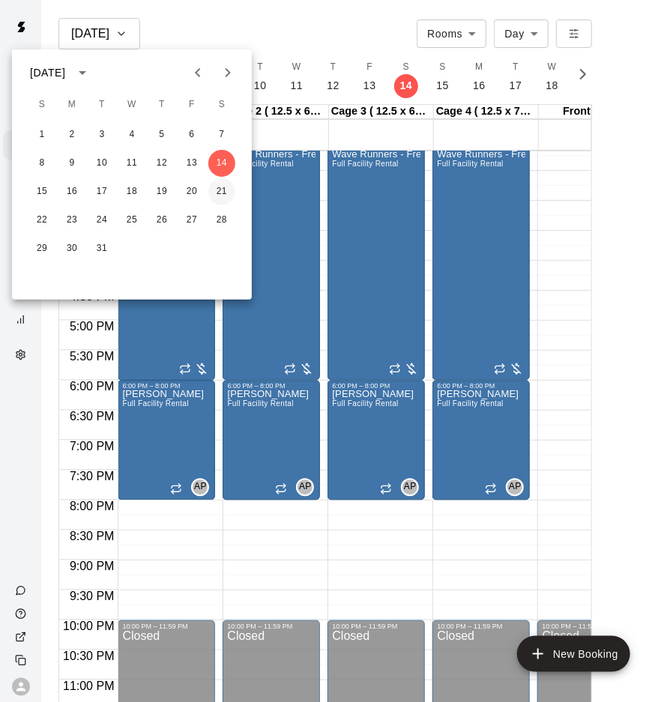
click at [227, 197] on button "21" at bounding box center [221, 191] width 27 height 27
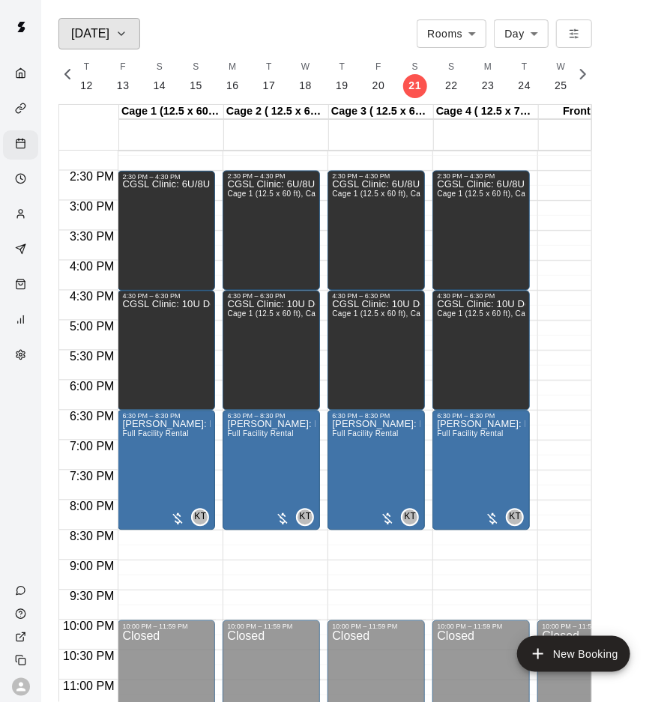
scroll to position [0, 11851]
click at [125, 46] on button "[DATE]" at bounding box center [99, 33] width 82 height 31
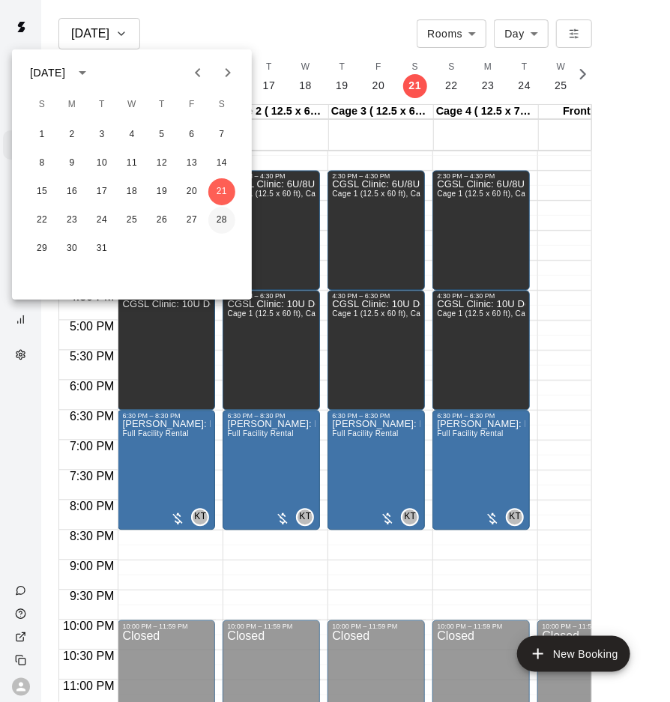
click at [220, 231] on button "28" at bounding box center [221, 220] width 27 height 27
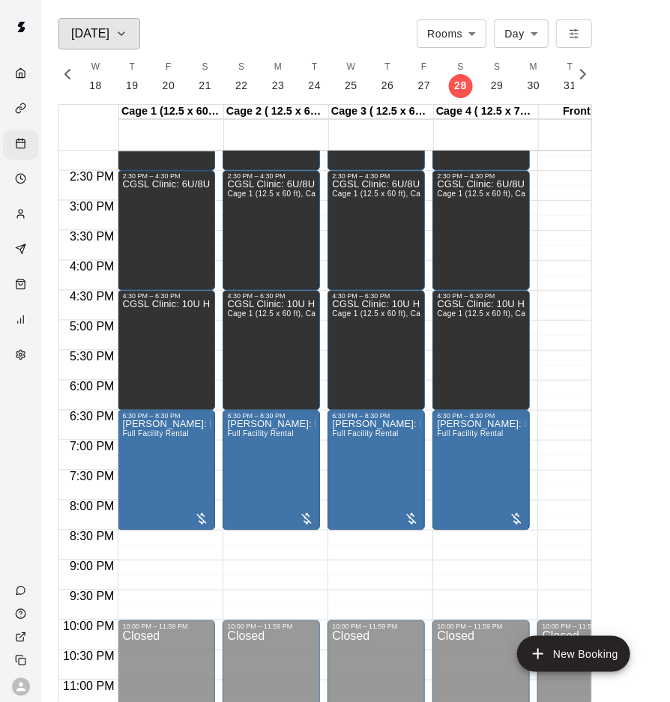
scroll to position [0, 12097]
click at [127, 41] on button "[DATE]" at bounding box center [99, 33] width 82 height 31
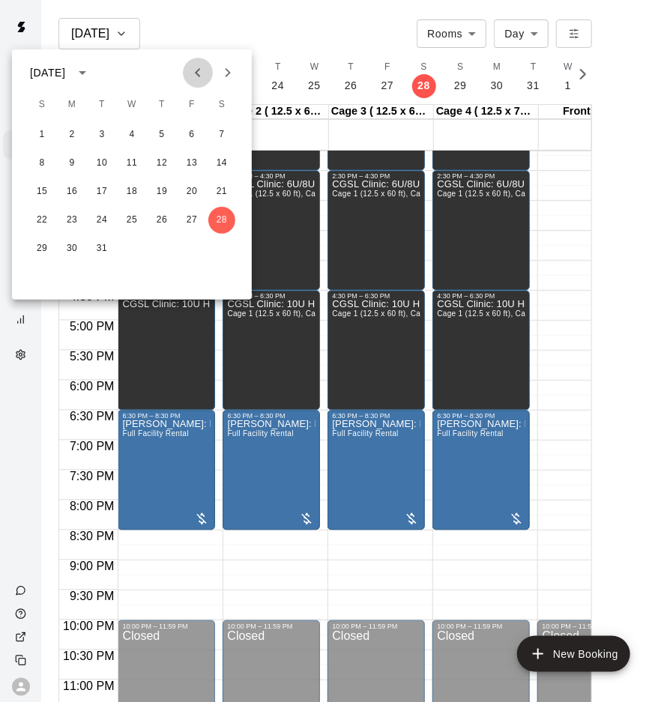
click at [205, 76] on icon "Previous month" at bounding box center [198, 73] width 18 height 18
click at [163, 133] on button "1" at bounding box center [161, 134] width 27 height 27
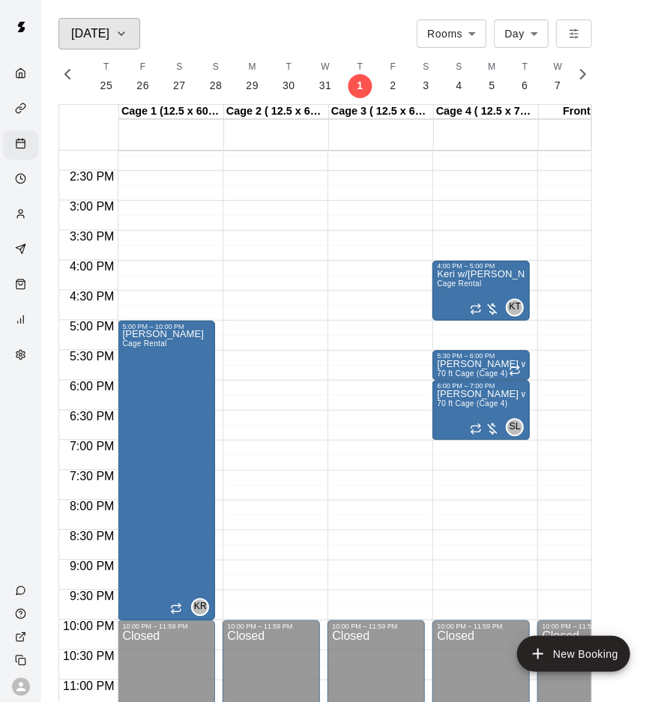
scroll to position [0, 9068]
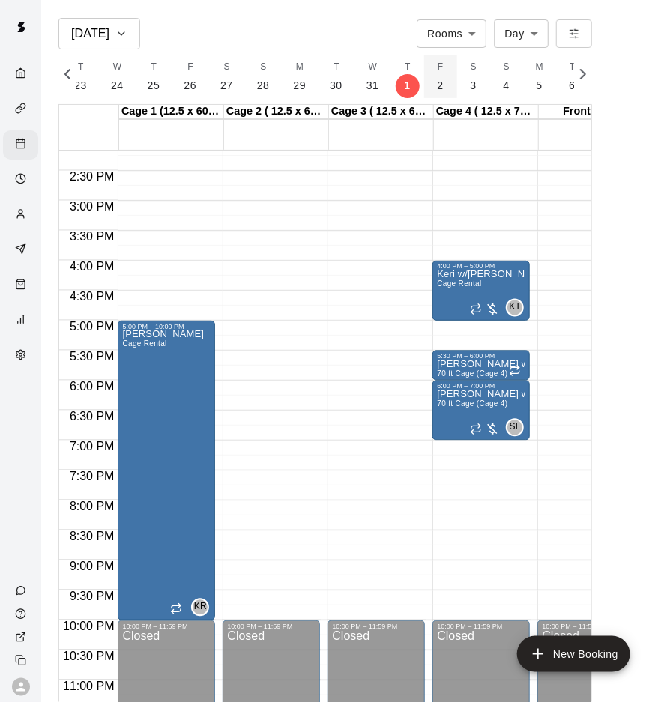
click at [438, 88] on p "2" at bounding box center [441, 86] width 6 height 16
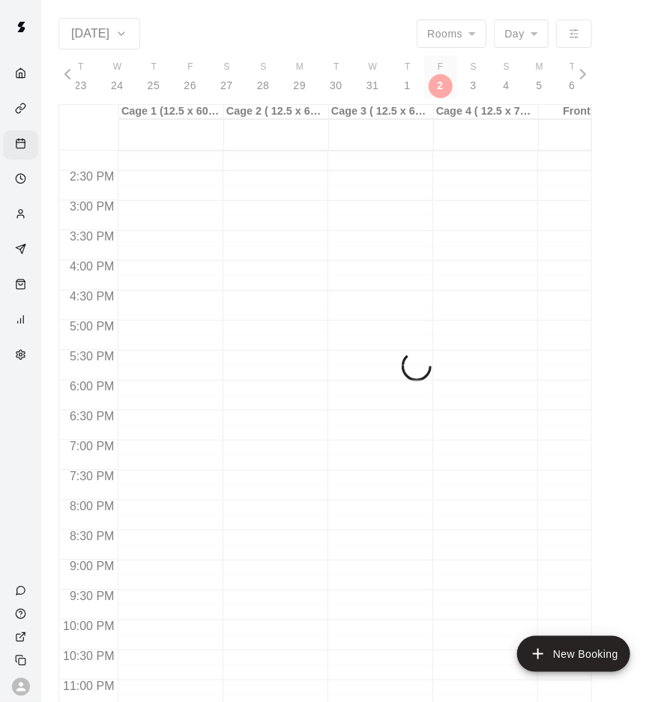
scroll to position [0, 9103]
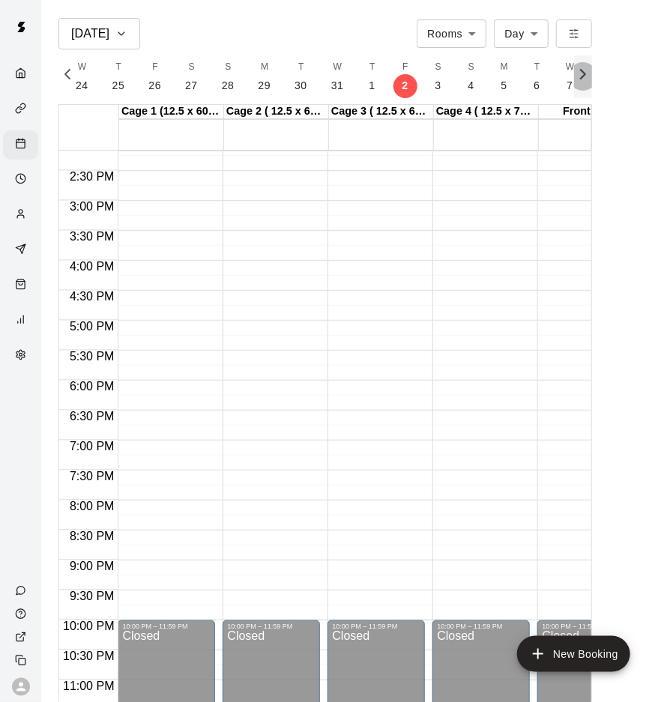
click at [591, 77] on icon "button" at bounding box center [583, 74] width 18 height 18
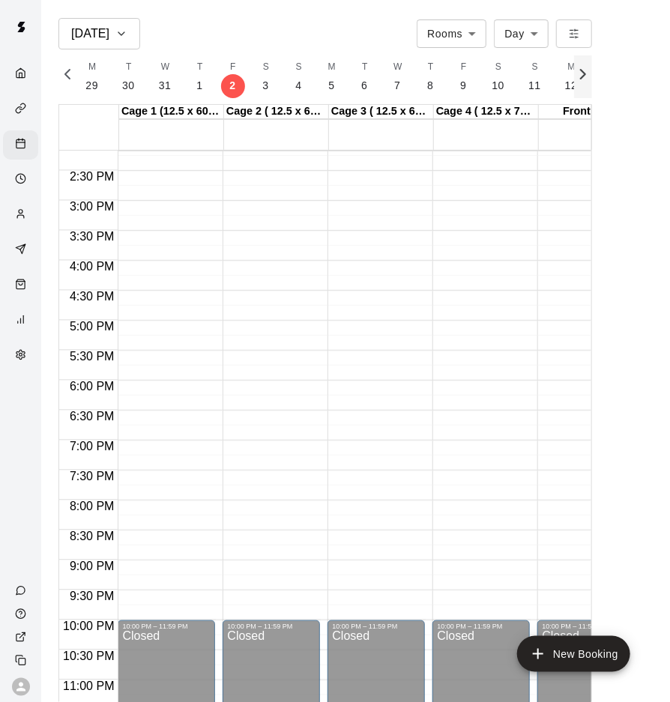
scroll to position [0, 9313]
click at [226, 87] on button "S 3" at bounding box center [228, 76] width 33 height 43
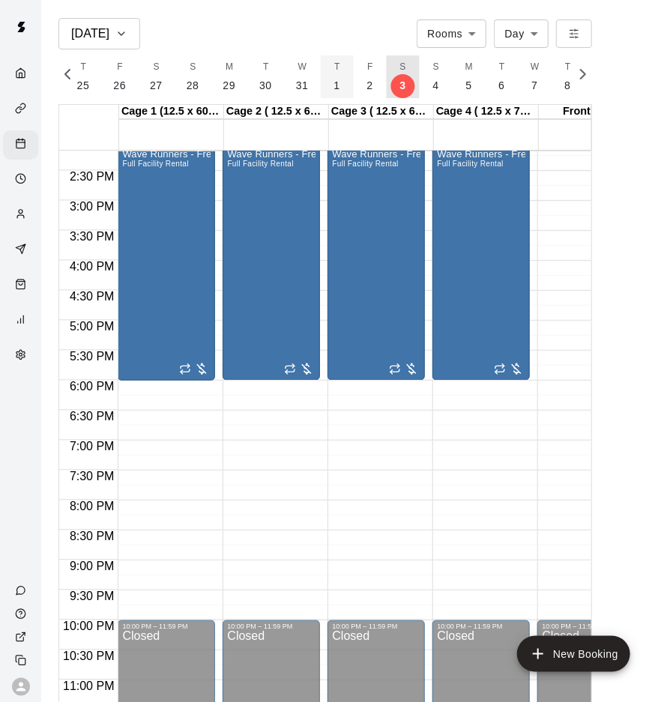
scroll to position [0, 9132]
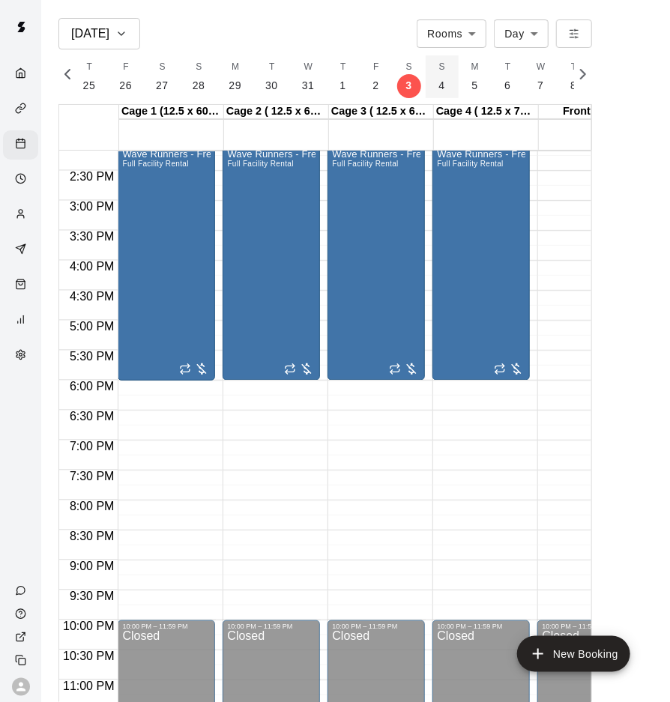
click at [439, 83] on p "4" at bounding box center [442, 86] width 6 height 16
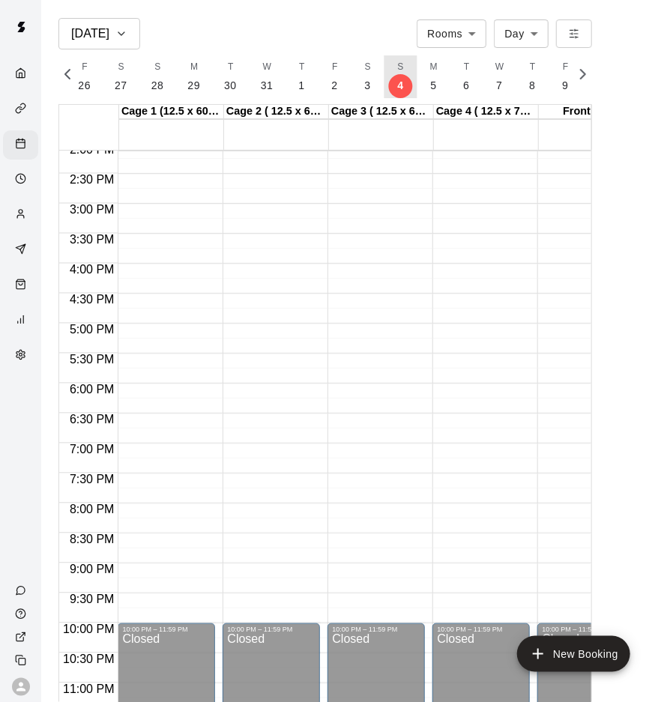
scroll to position [848, 0]
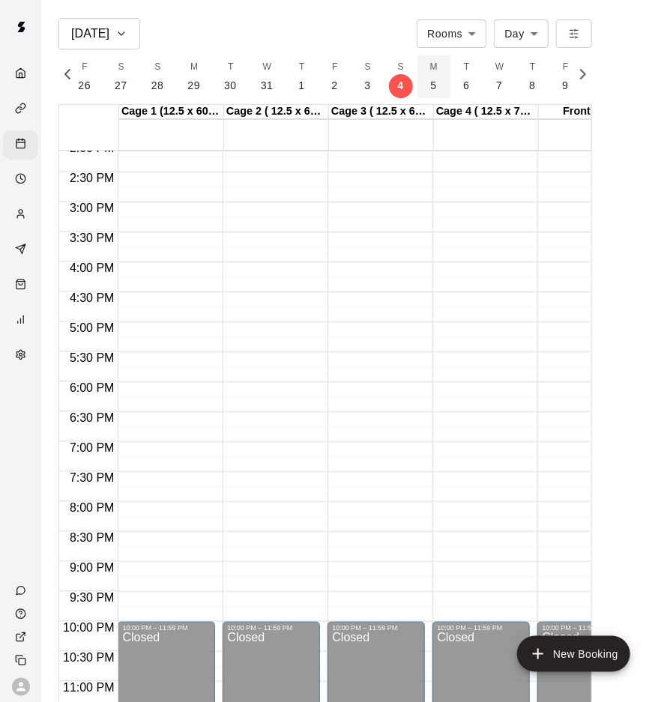
click at [431, 80] on p "5" at bounding box center [434, 86] width 6 height 16
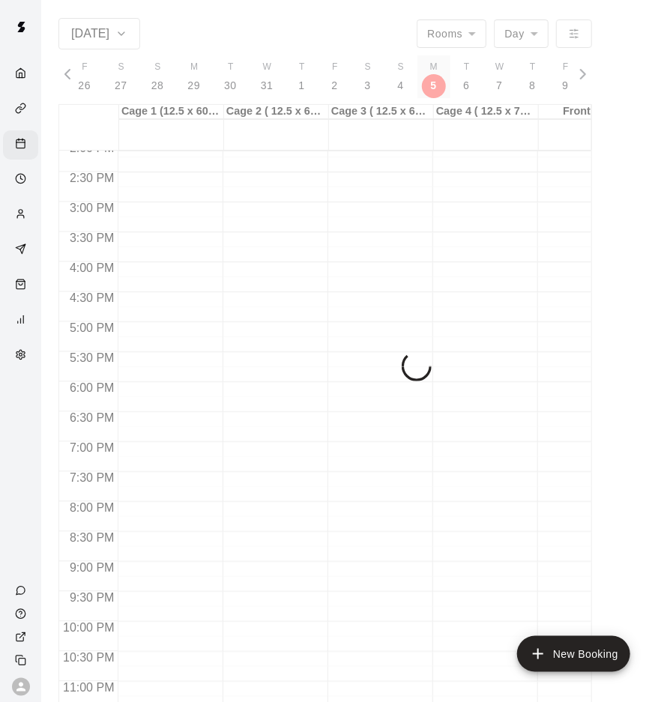
scroll to position [0, 9209]
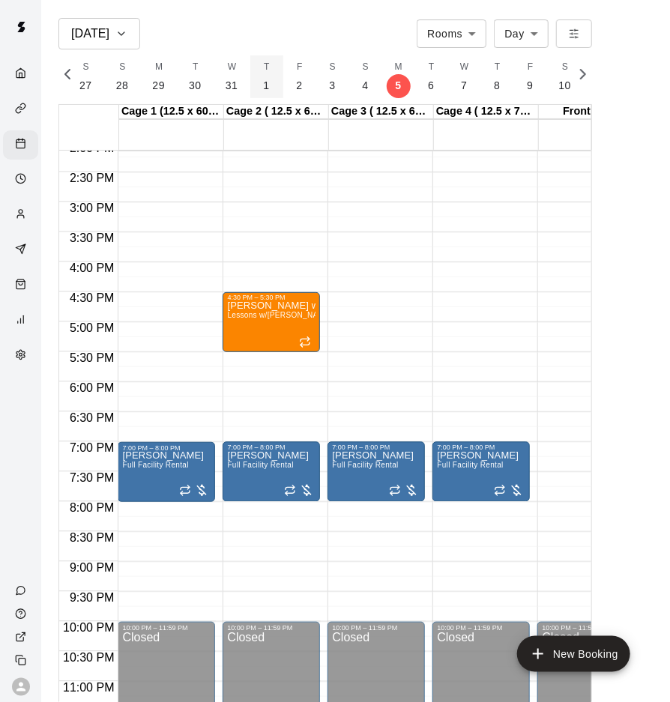
click at [268, 85] on button "T 1" at bounding box center [266, 76] width 33 height 43
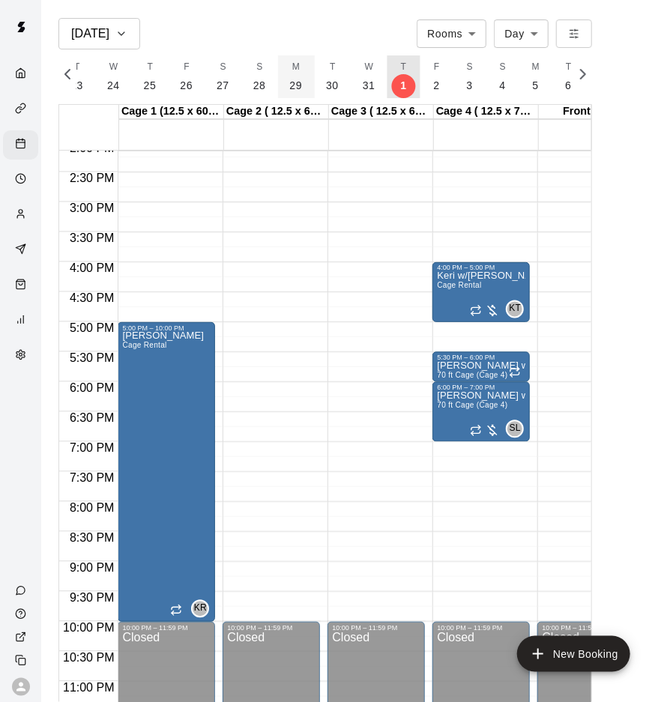
scroll to position [0, 9068]
click at [429, 78] on button "F 2" at bounding box center [440, 76] width 33 height 43
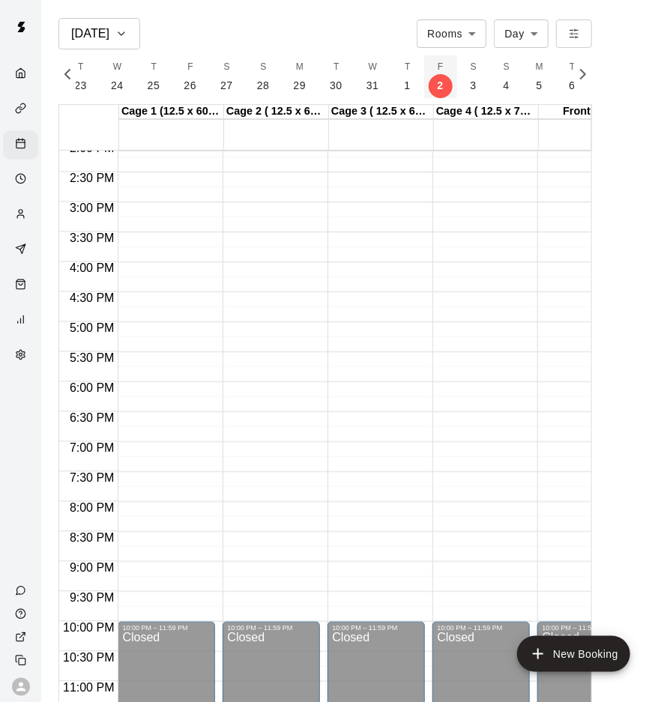
scroll to position [0, 9103]
click at [425, 79] on button "S 3" at bounding box center [438, 76] width 33 height 43
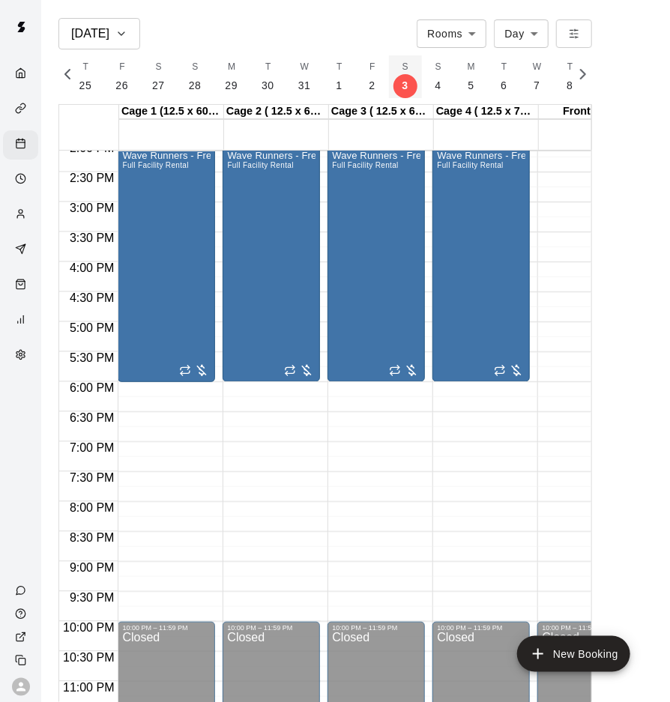
scroll to position [0, 9138]
click at [433, 79] on p "4" at bounding box center [436, 86] width 6 height 16
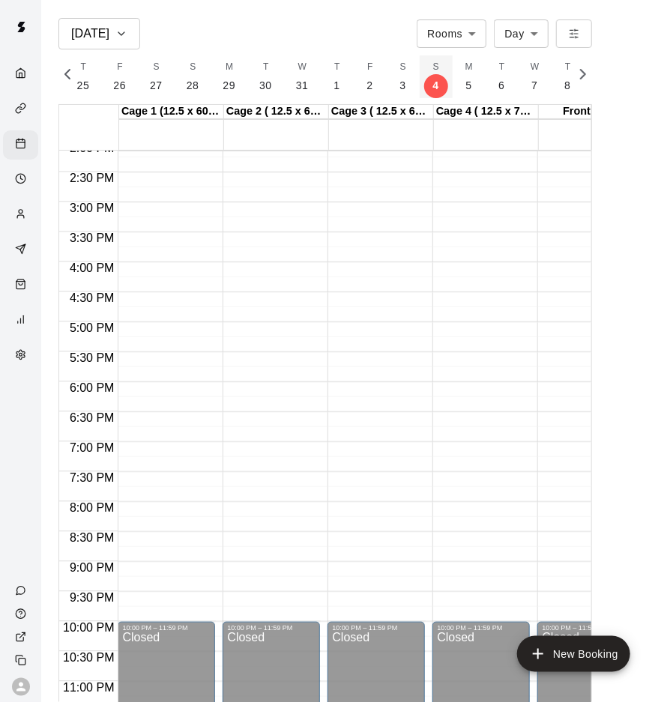
scroll to position [0, 9174]
click at [452, 82] on button "T 6" at bounding box center [466, 76] width 33 height 43
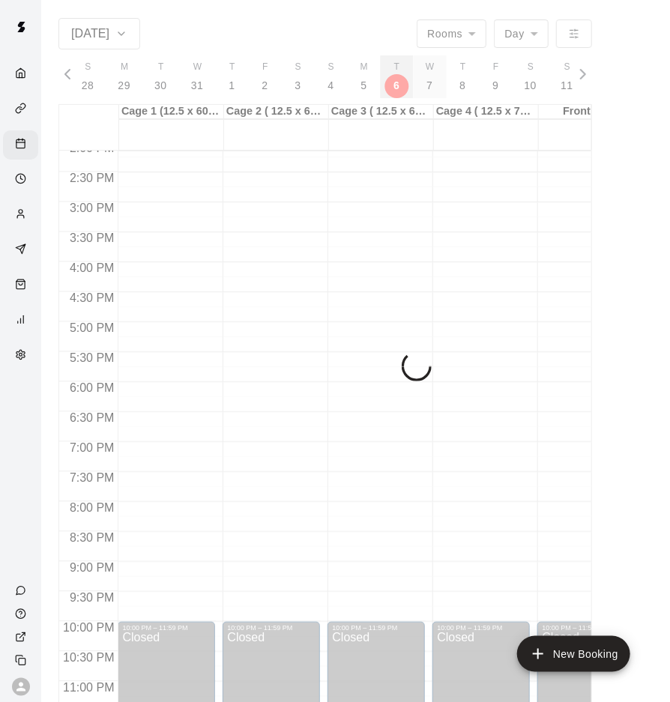
scroll to position [0, 9244]
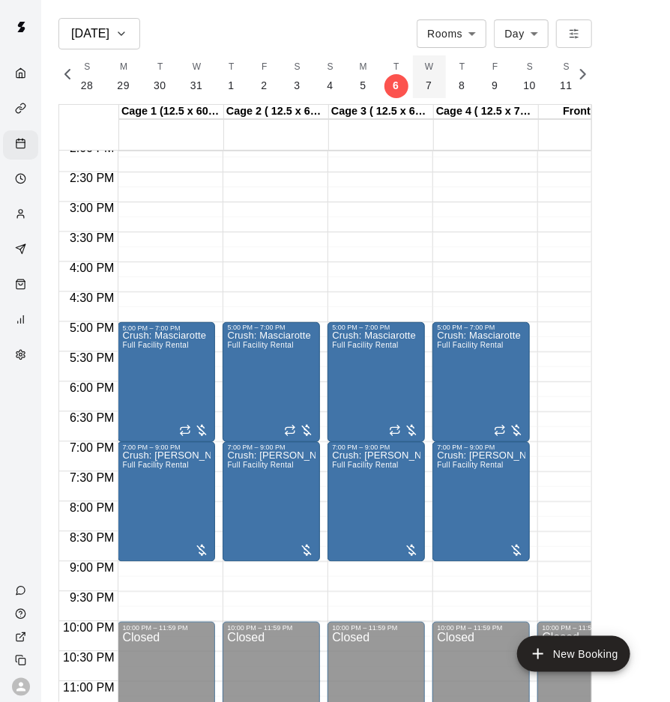
click at [424, 85] on button "W 7" at bounding box center [429, 76] width 33 height 43
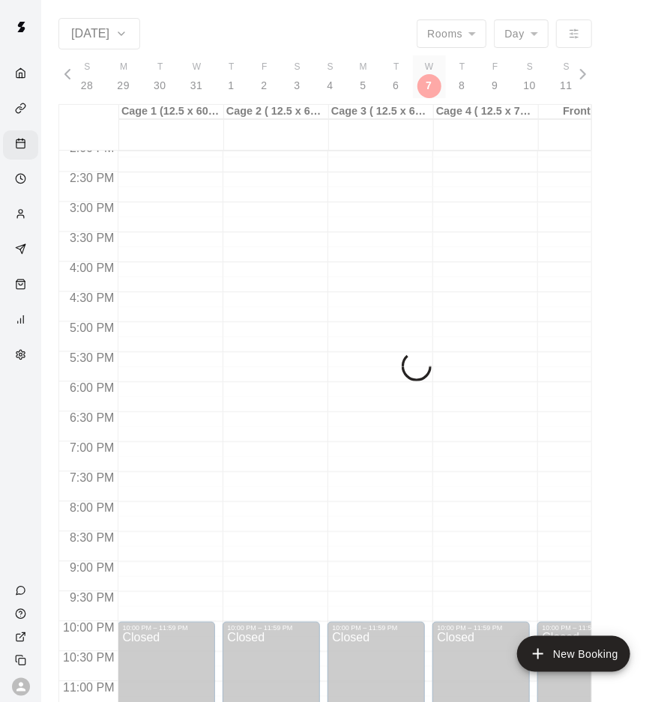
scroll to position [0, 9279]
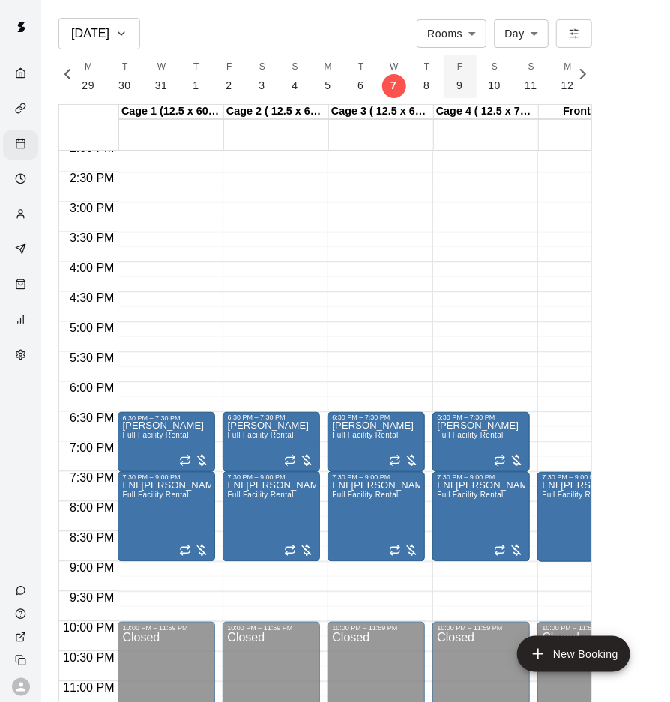
click at [457, 84] on p "9" at bounding box center [460, 86] width 6 height 16
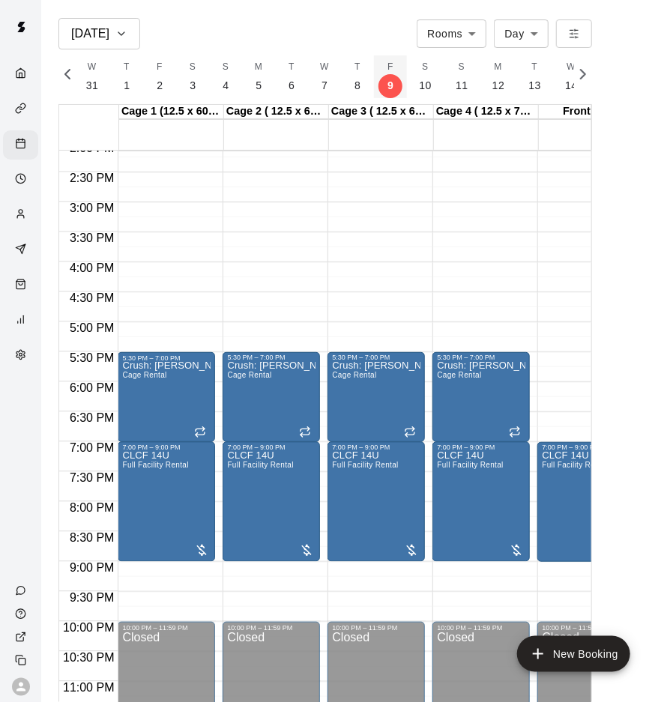
scroll to position [0, 9350]
click at [491, 85] on p "12" at bounding box center [497, 86] width 13 height 16
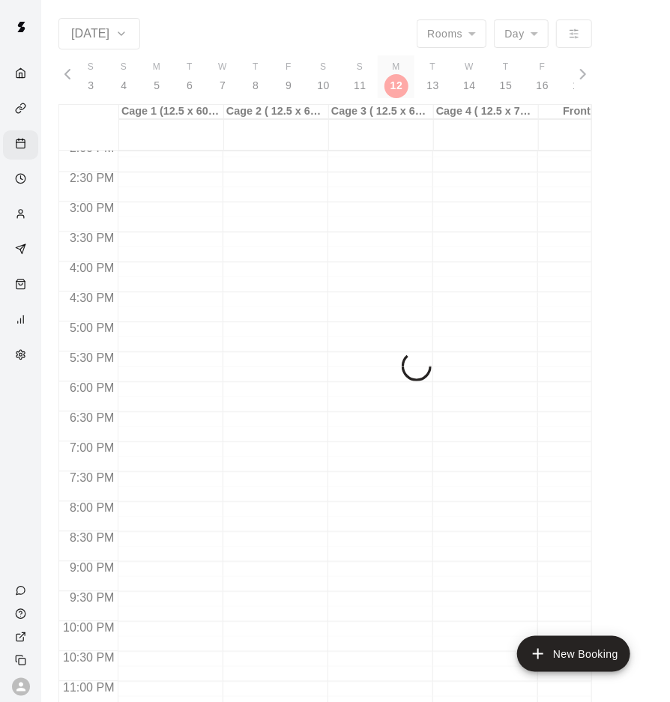
scroll to position [0, 9455]
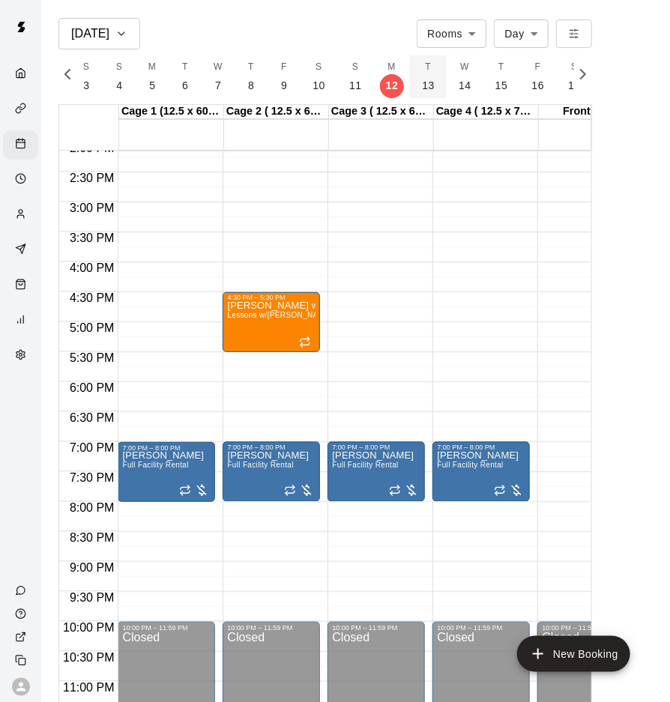
click at [422, 85] on p "13" at bounding box center [428, 86] width 13 height 16
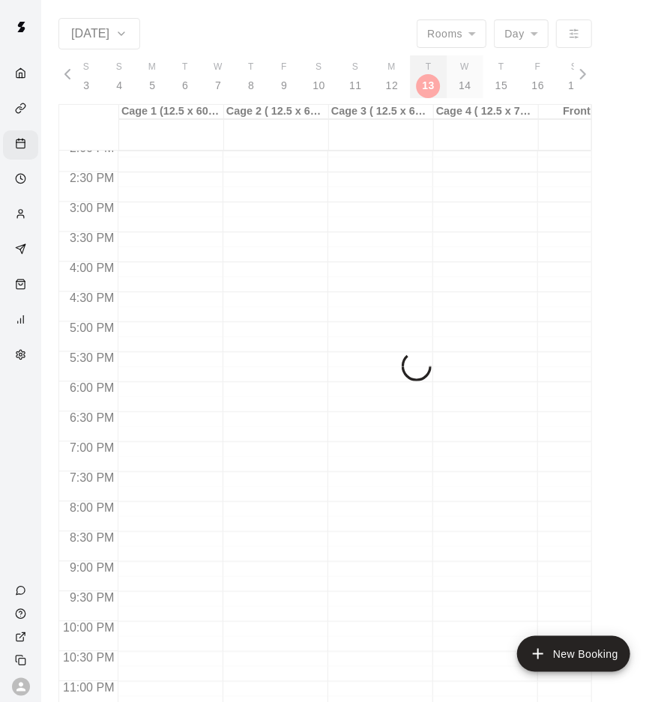
scroll to position [0, 9491]
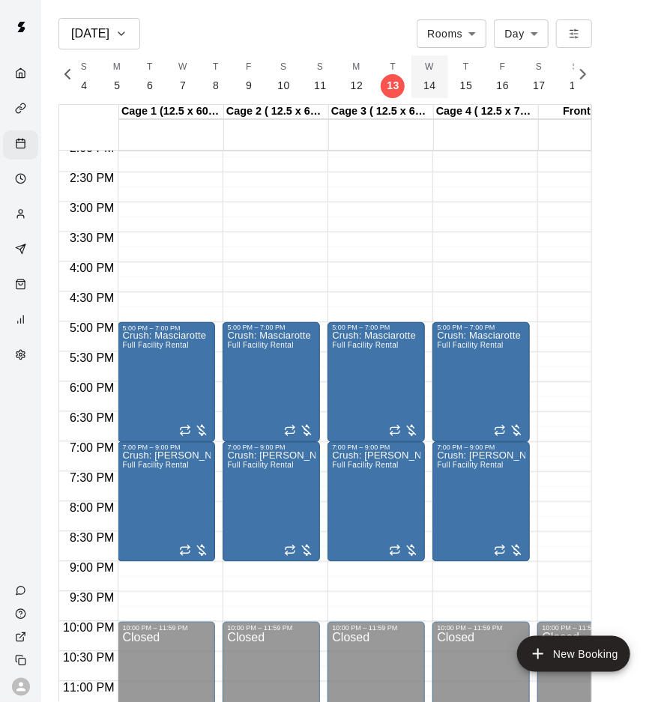
click at [423, 85] on p "14" at bounding box center [429, 86] width 13 height 16
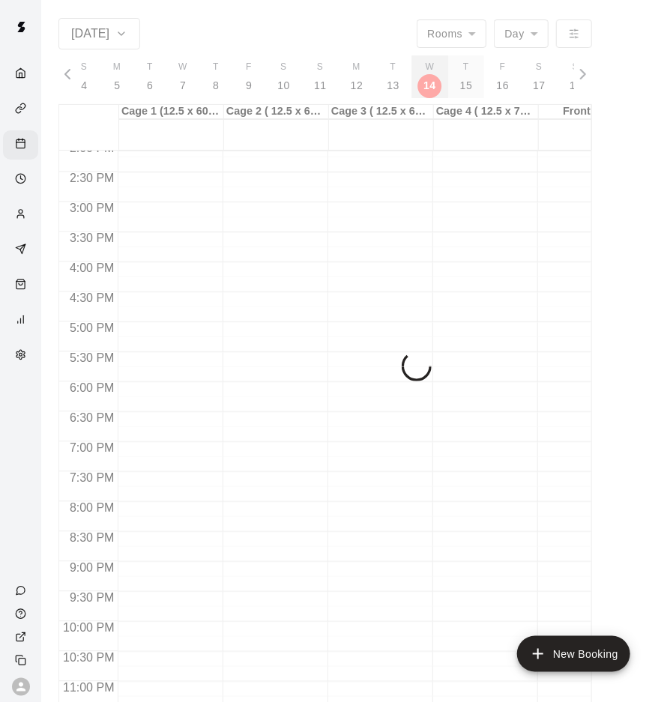
scroll to position [0, 9526]
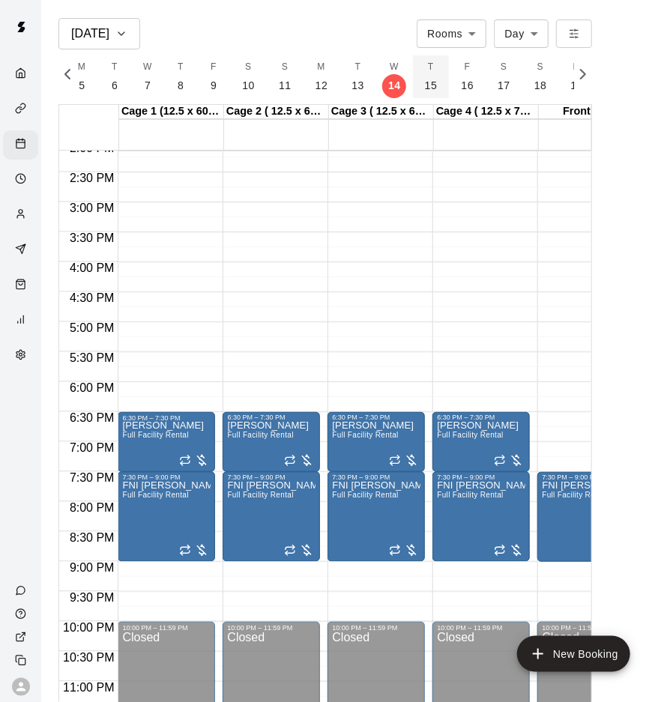
click at [426, 86] on p "15" at bounding box center [431, 86] width 13 height 16
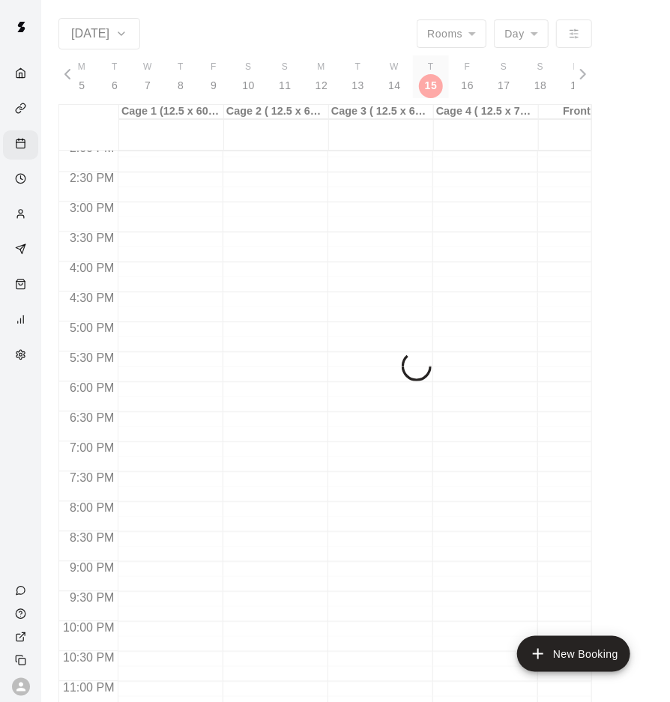
scroll to position [0, 9561]
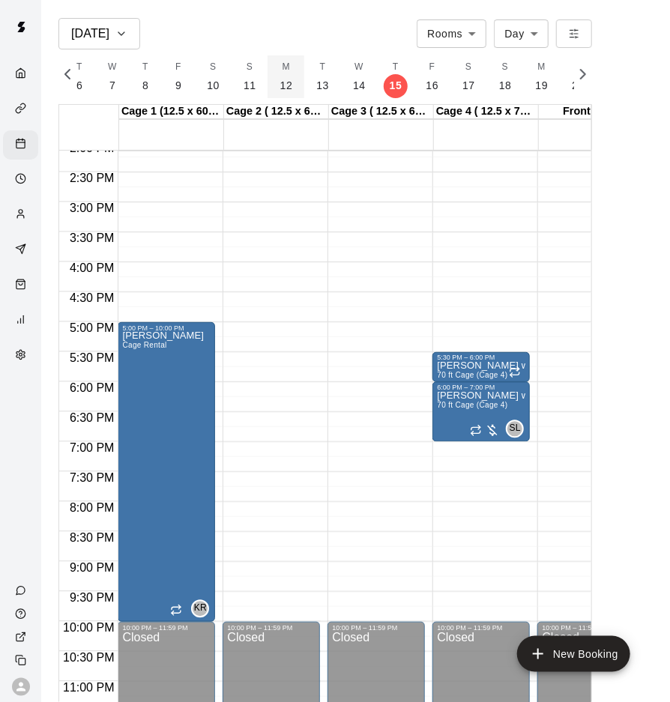
click at [276, 73] on button "M 12" at bounding box center [286, 76] width 37 height 43
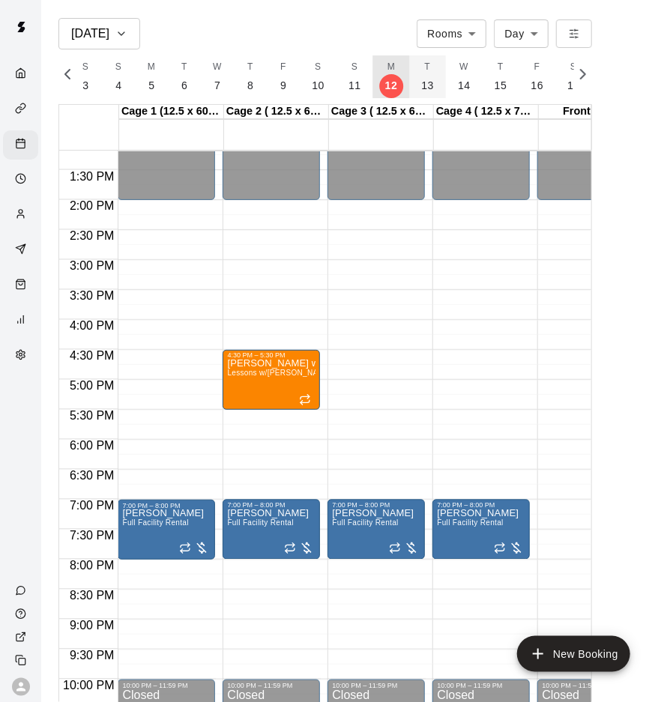
scroll to position [0, 9455]
click at [423, 85] on p "13" at bounding box center [429, 86] width 13 height 16
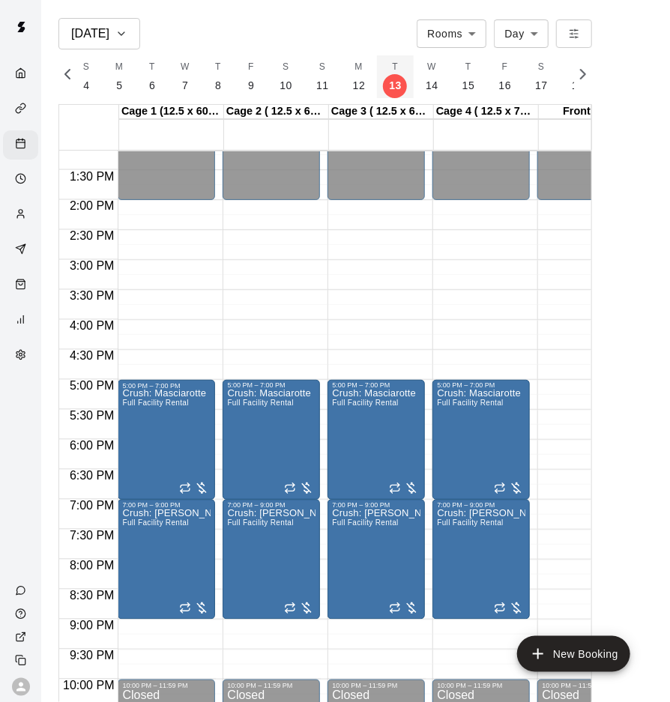
scroll to position [0, 9487]
click at [435, 87] on button "W 14" at bounding box center [430, 76] width 37 height 43
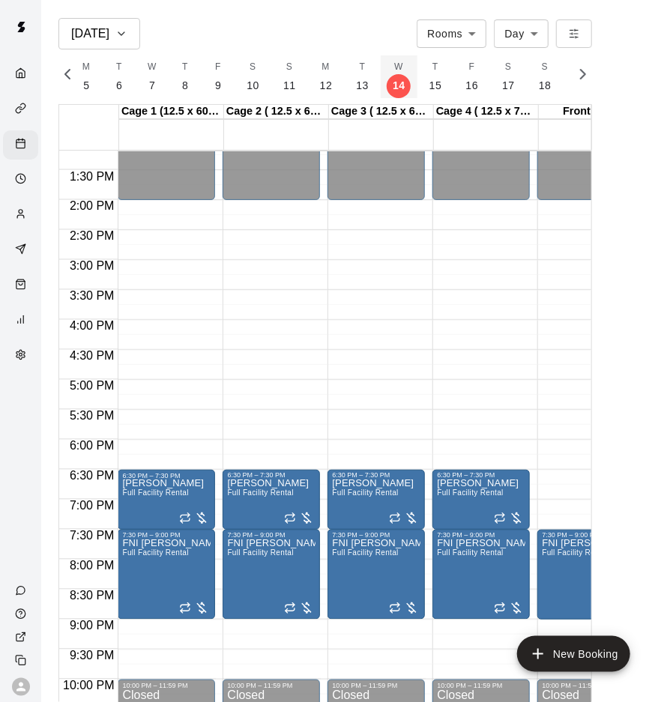
scroll to position [0, 9521]
click at [435, 87] on button "T 15" at bounding box center [435, 76] width 37 height 43
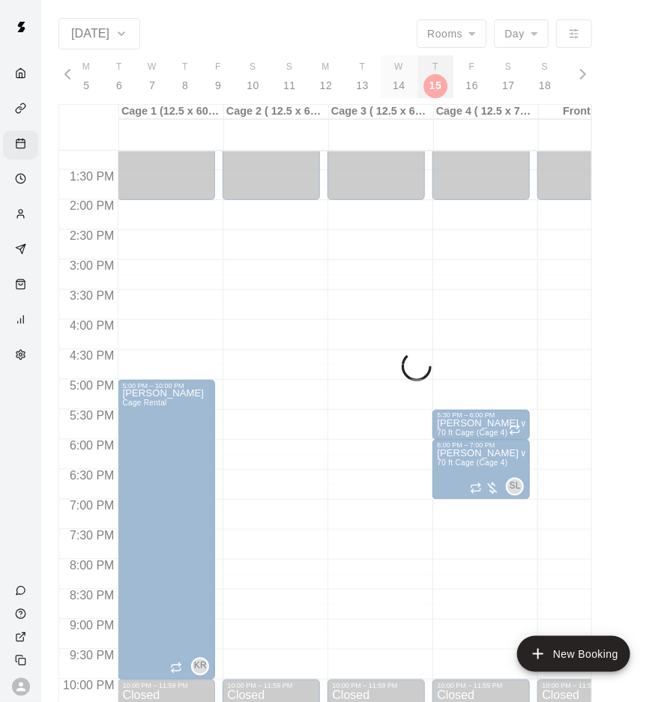
scroll to position [0, 9561]
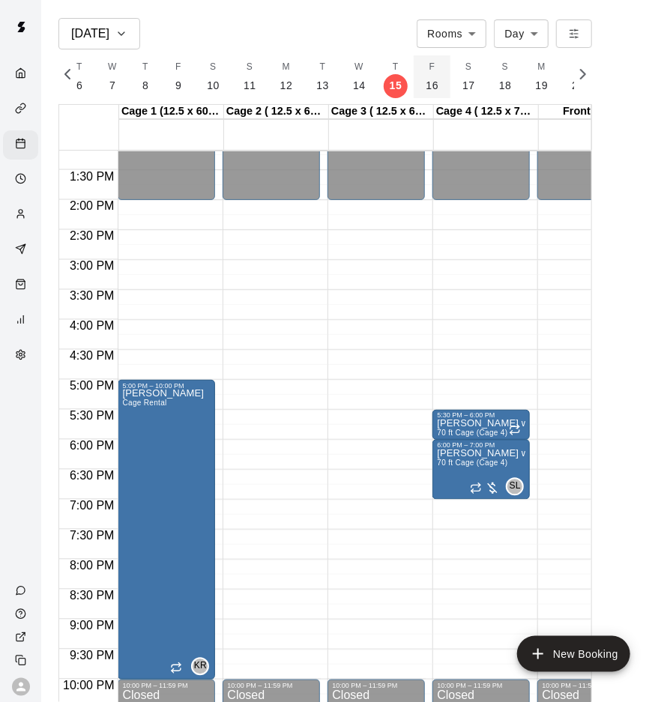
click at [437, 87] on button "F 16" at bounding box center [432, 76] width 37 height 43
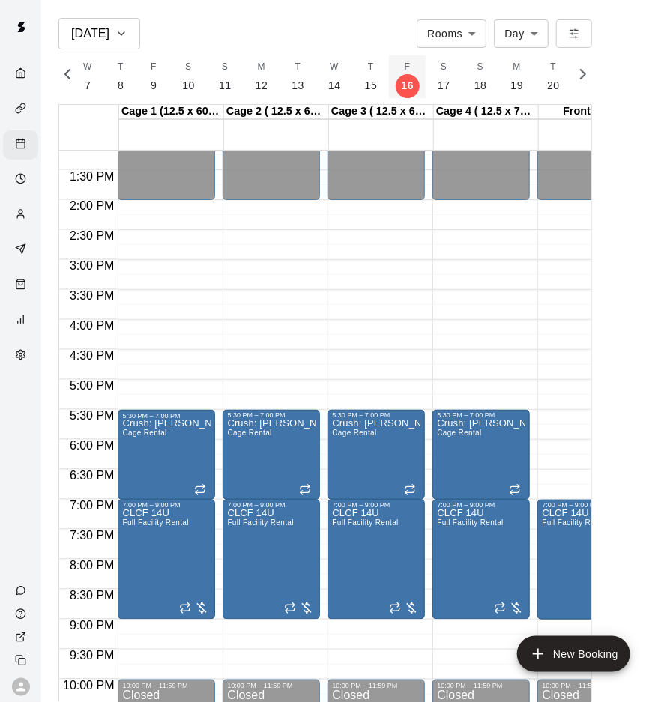
scroll to position [0, 9585]
click at [113, 39] on div "[DATE]" at bounding box center [99, 33] width 56 height 21
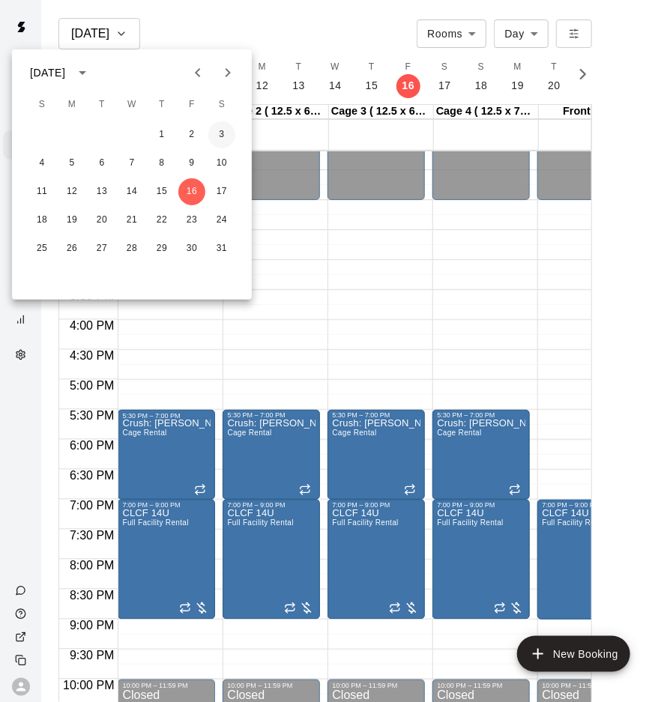
click at [227, 137] on button "3" at bounding box center [221, 134] width 27 height 27
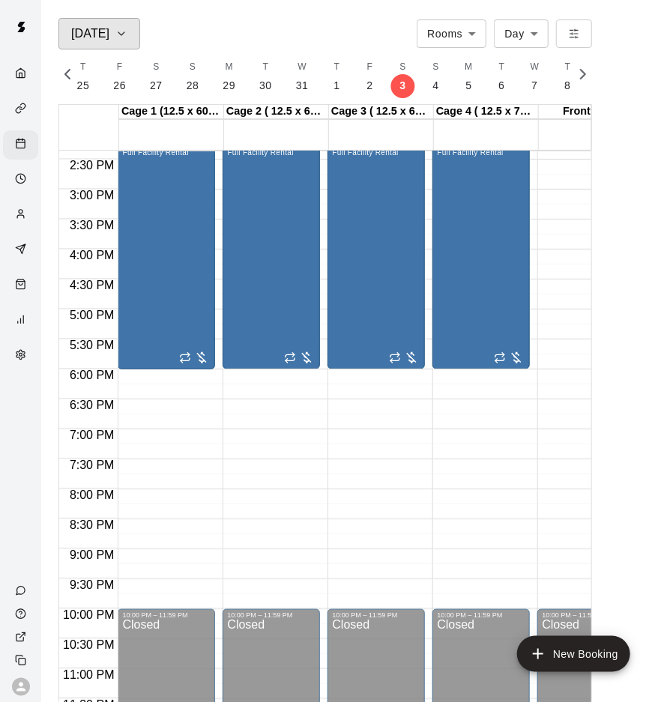
scroll to position [864, 0]
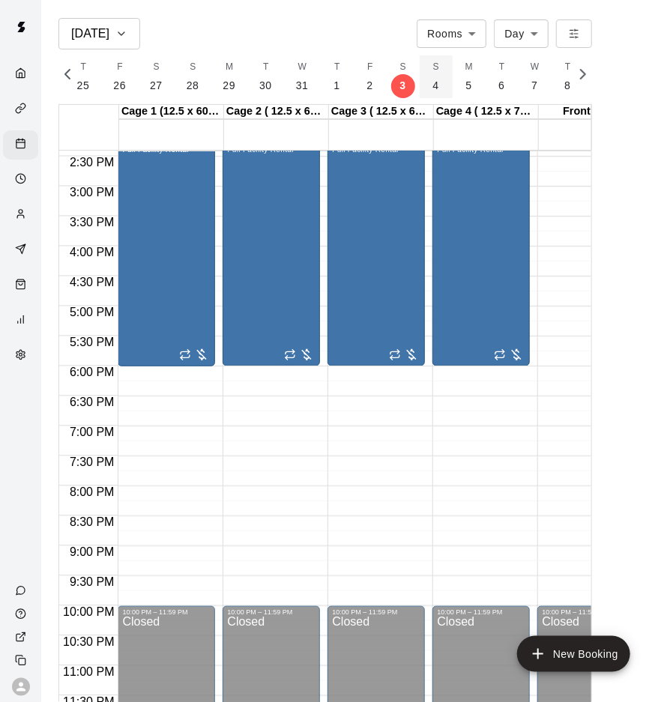
click at [433, 76] on button "S 4" at bounding box center [436, 76] width 33 height 43
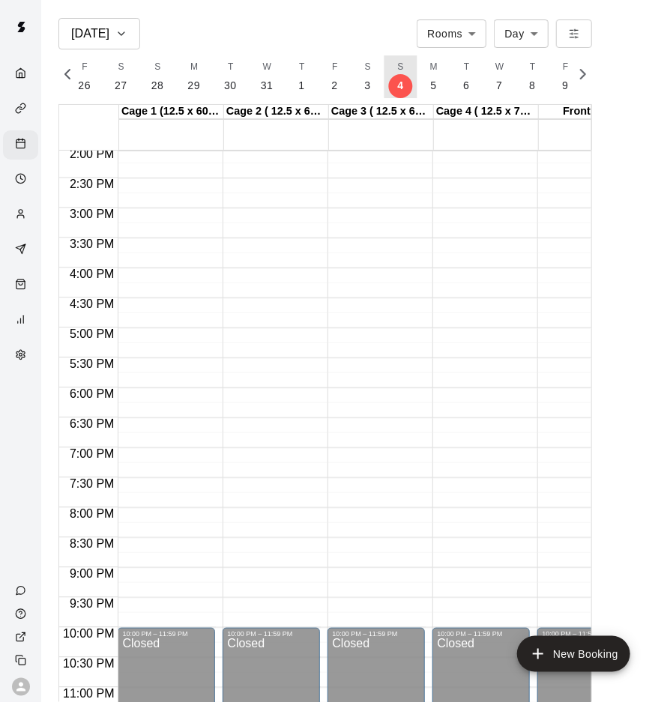
scroll to position [844, 0]
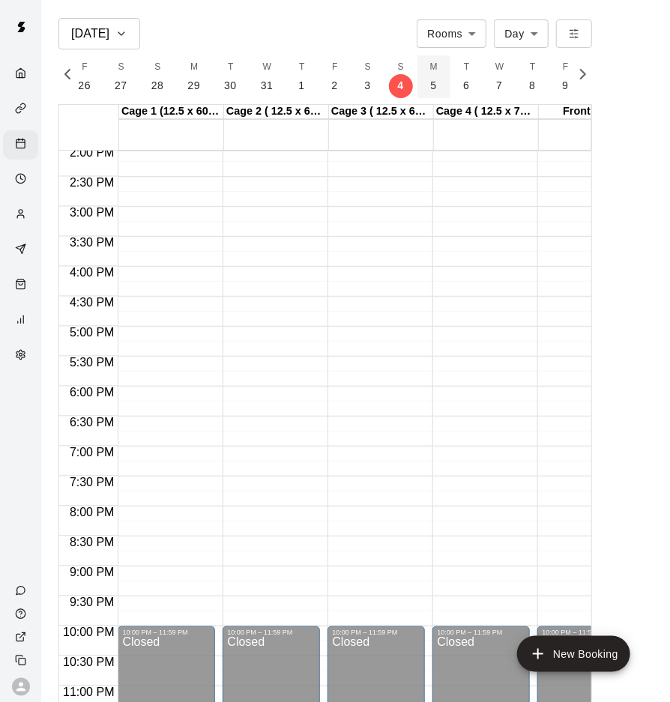
click at [431, 70] on button "M 5" at bounding box center [433, 76] width 33 height 43
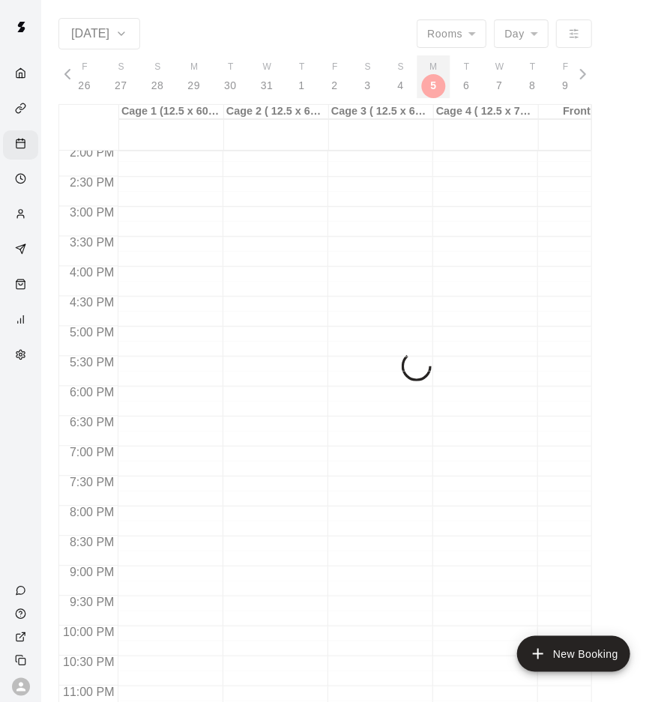
scroll to position [0, 9209]
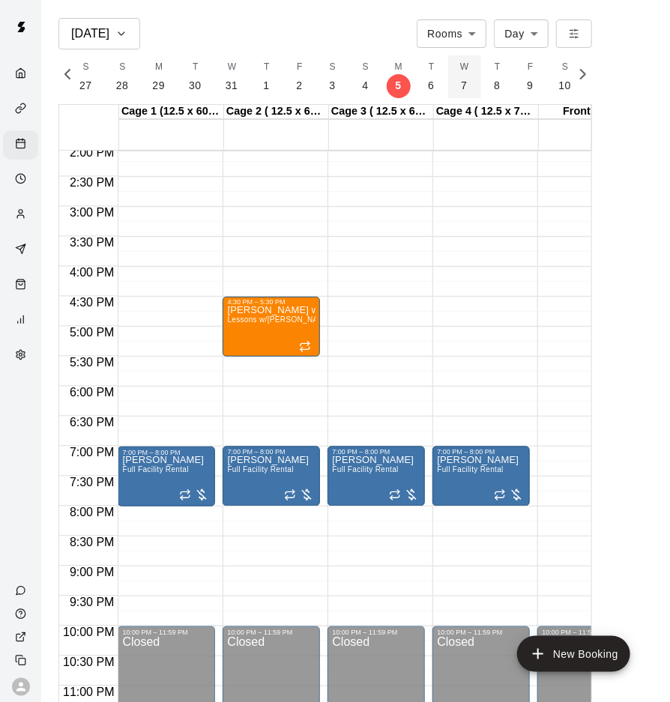
click at [462, 79] on p "7" at bounding box center [465, 86] width 6 height 16
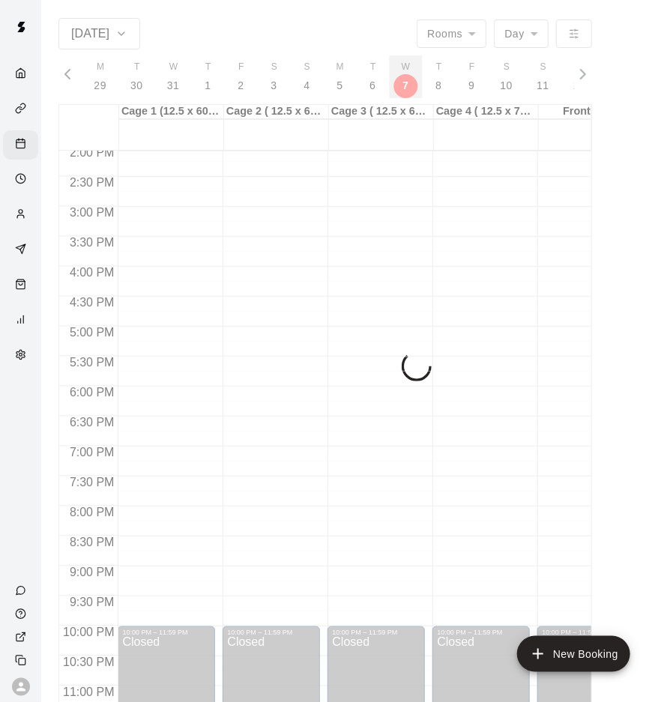
scroll to position [0, 9279]
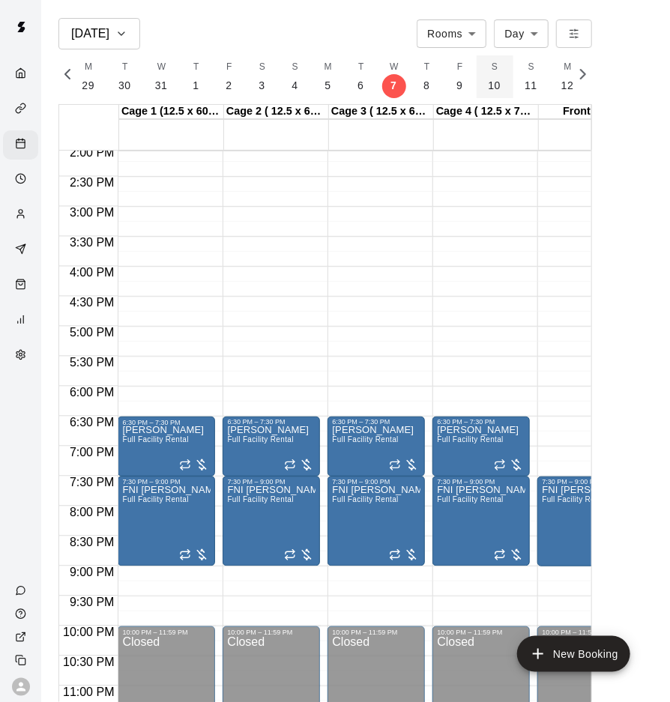
click at [489, 87] on p "10" at bounding box center [495, 86] width 13 height 16
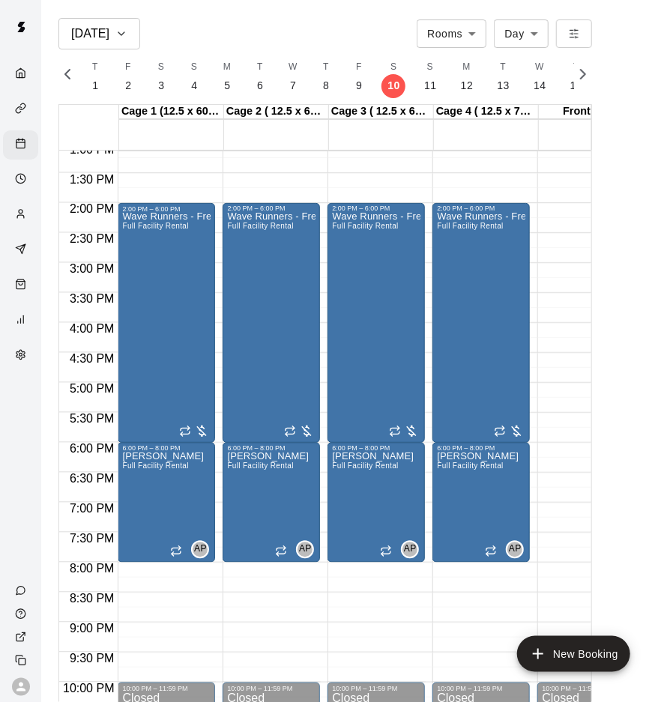
scroll to position [0, 9391]
click at [453, 85] on p "12" at bounding box center [459, 86] width 13 height 16
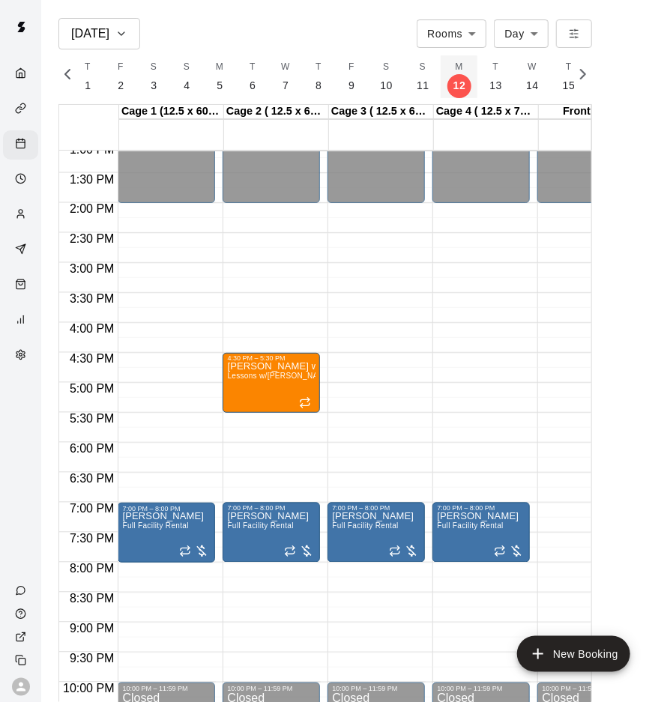
scroll to position [0, 9455]
click at [459, 88] on p "14" at bounding box center [465, 86] width 13 height 16
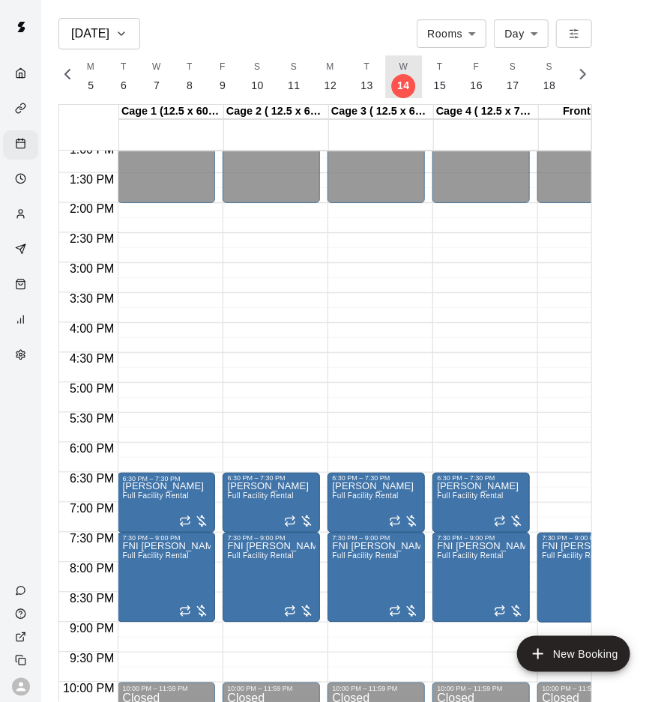
scroll to position [0, 9526]
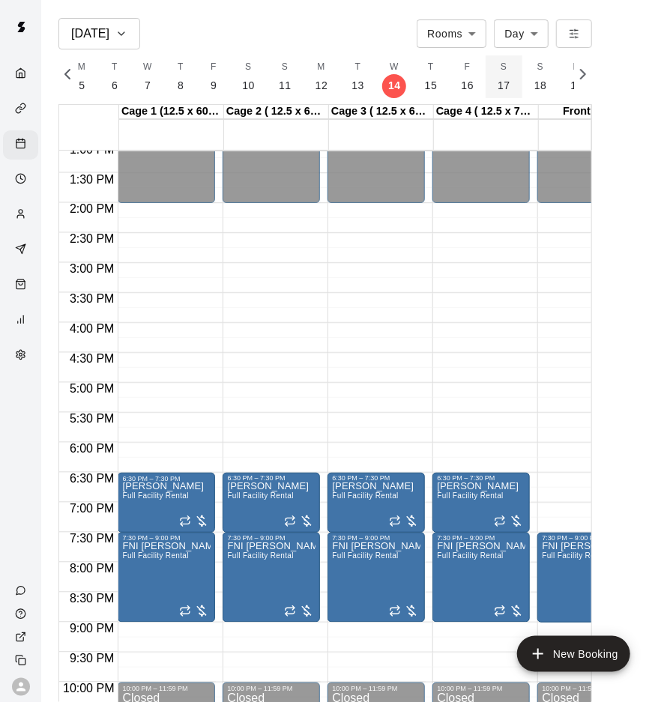
click at [494, 75] on button "S 17" at bounding box center [504, 76] width 37 height 43
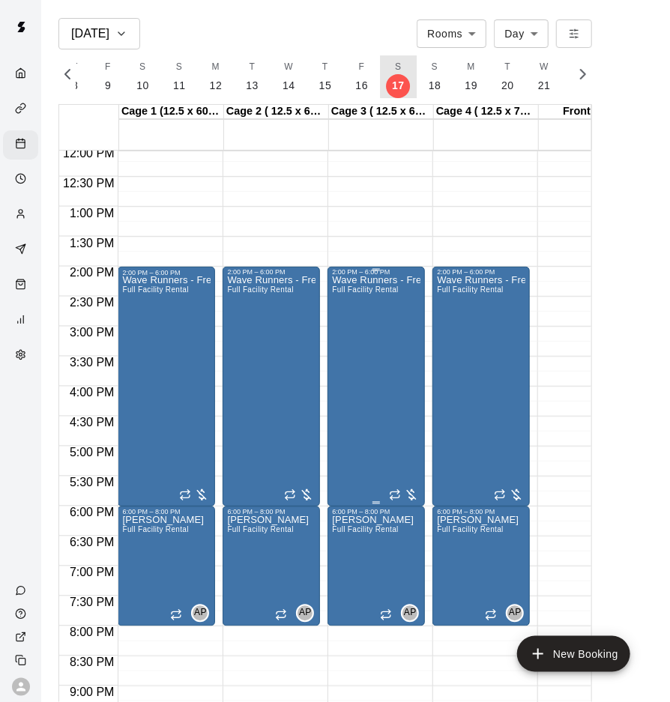
scroll to position [725, 0]
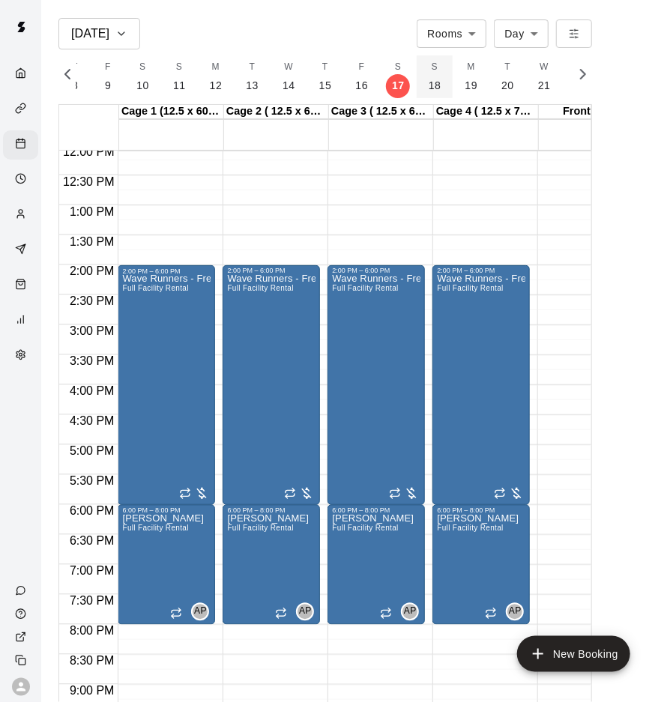
click at [434, 92] on button "S 18" at bounding box center [435, 76] width 37 height 43
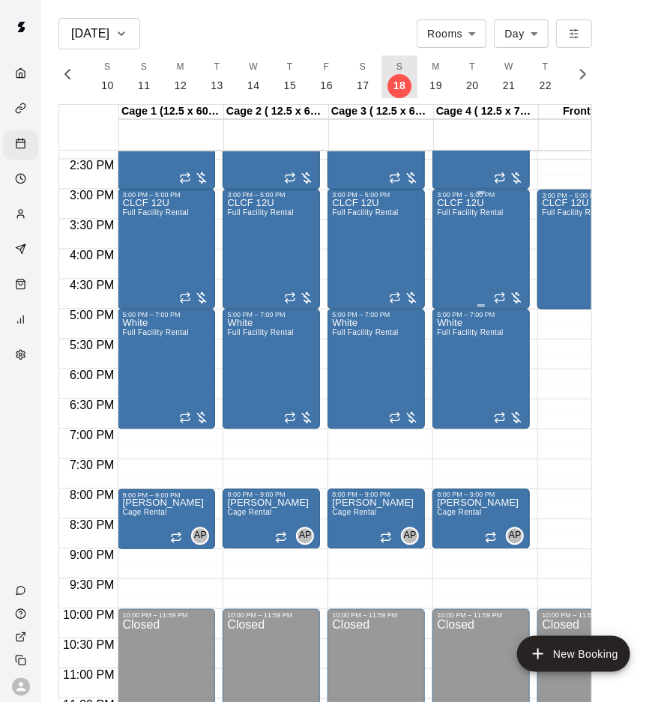
scroll to position [869, 0]
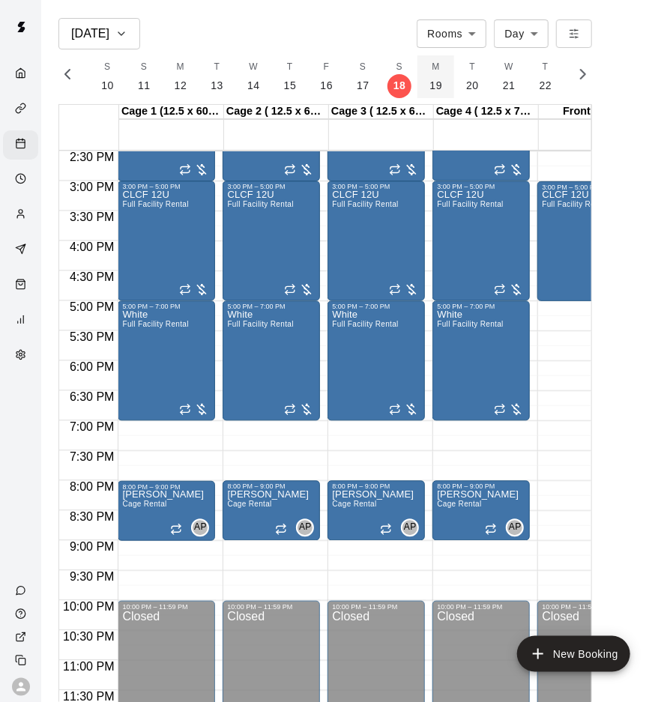
click at [429, 84] on p "19" at bounding box center [435, 86] width 13 height 16
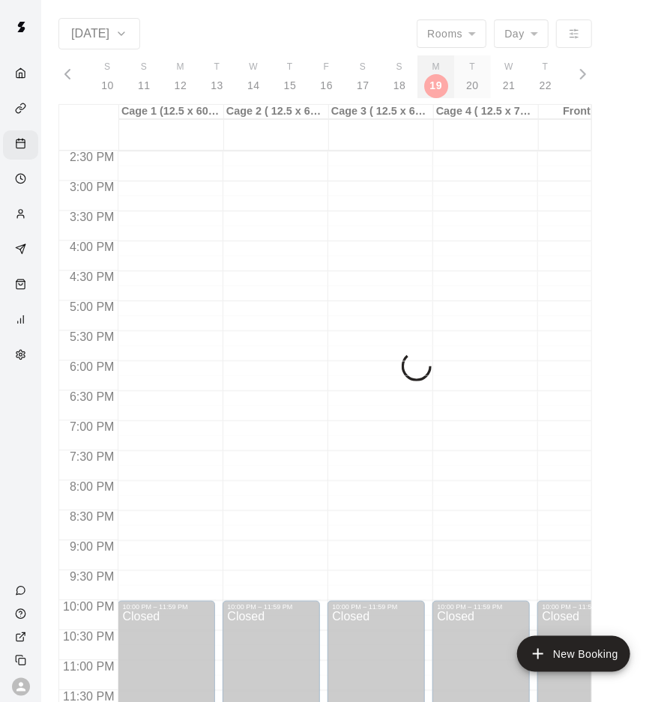
scroll to position [0, 9702]
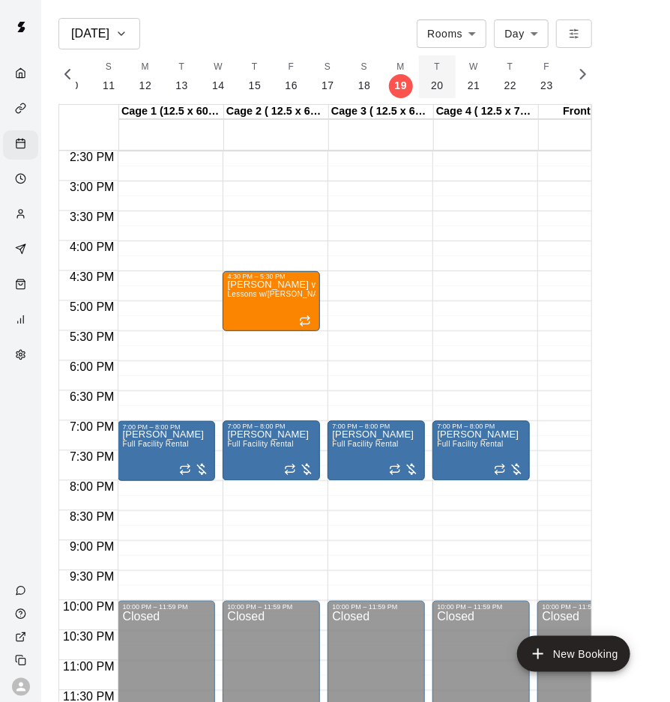
click at [431, 87] on p "20" at bounding box center [437, 86] width 13 height 16
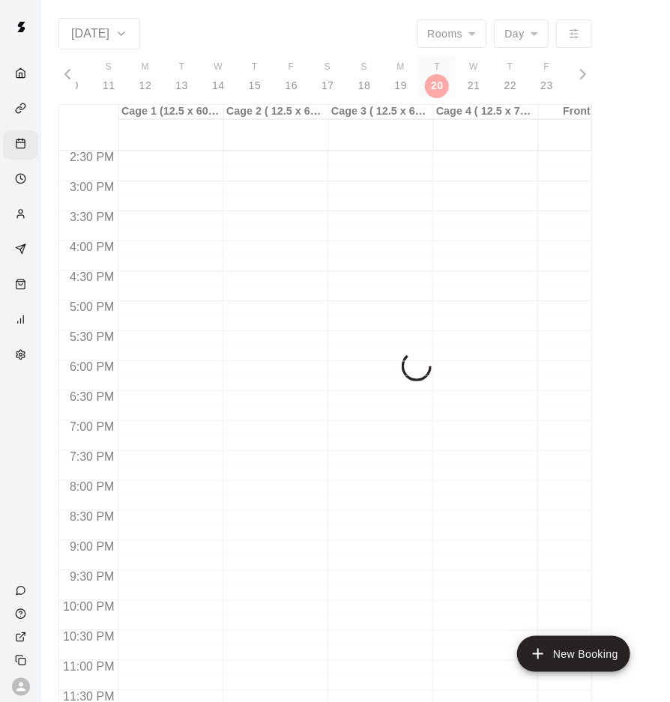
scroll to position [0, 9737]
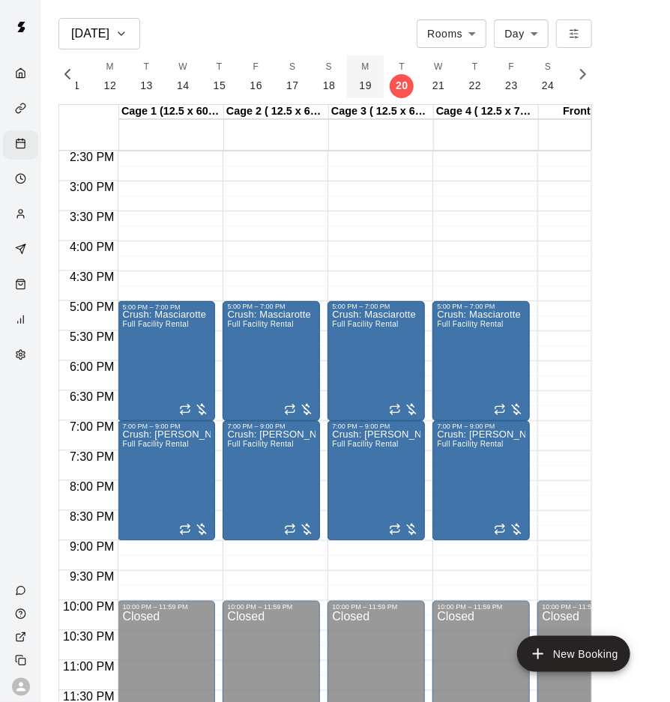
click at [362, 82] on p "19" at bounding box center [365, 86] width 13 height 16
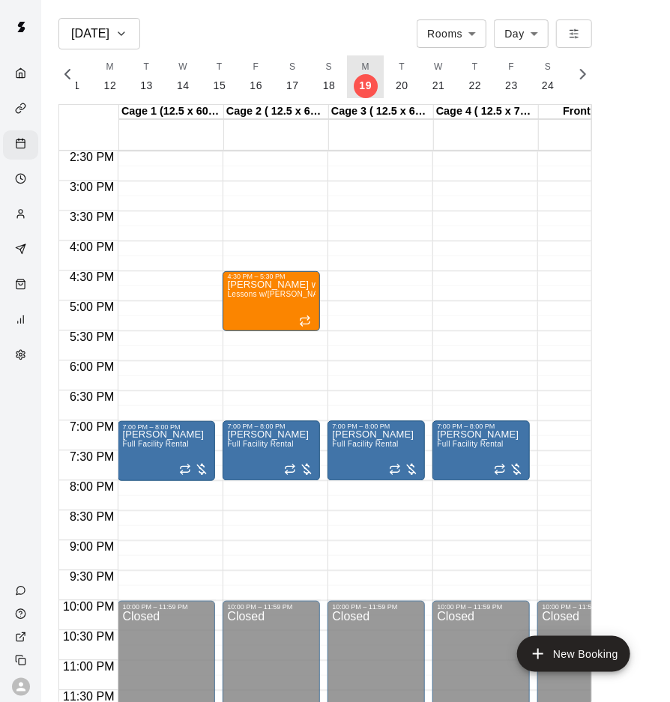
scroll to position [0, 9702]
click at [565, 87] on button "S 24" at bounding box center [583, 76] width 37 height 43
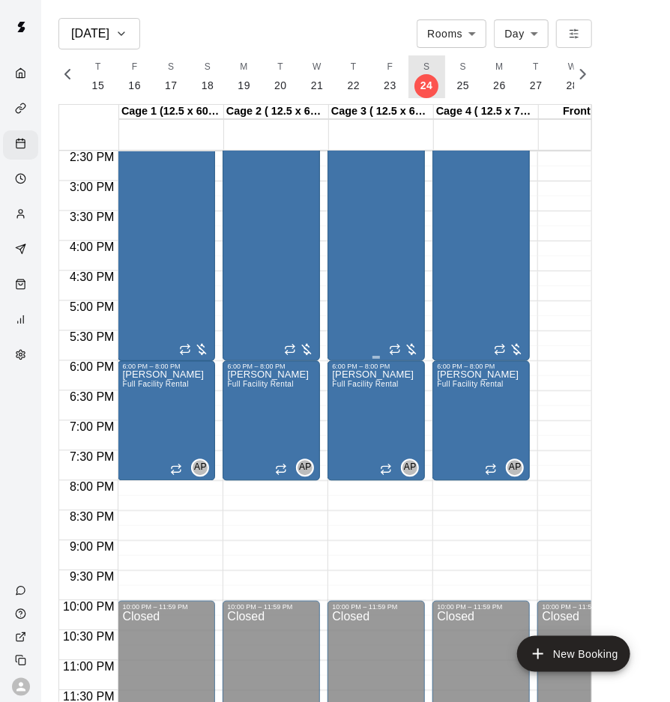
scroll to position [0, 9878]
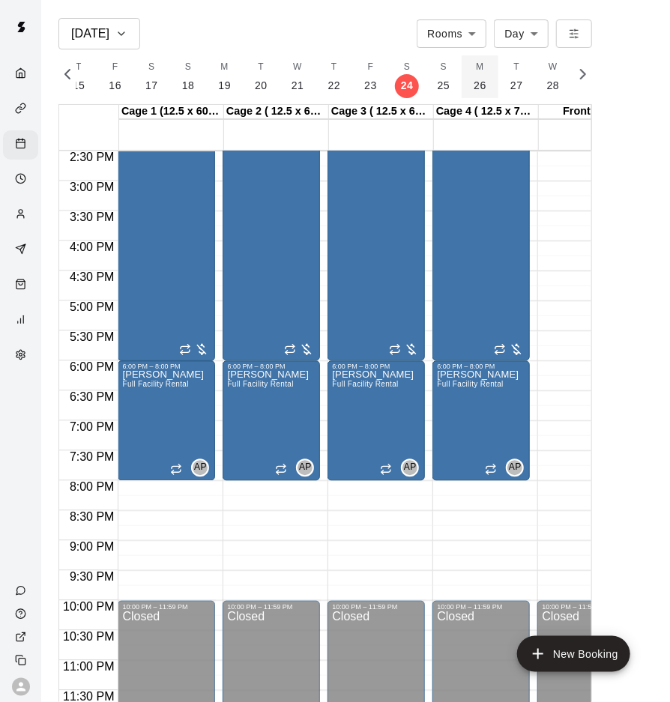
click at [474, 85] on p "26" at bounding box center [480, 86] width 13 height 16
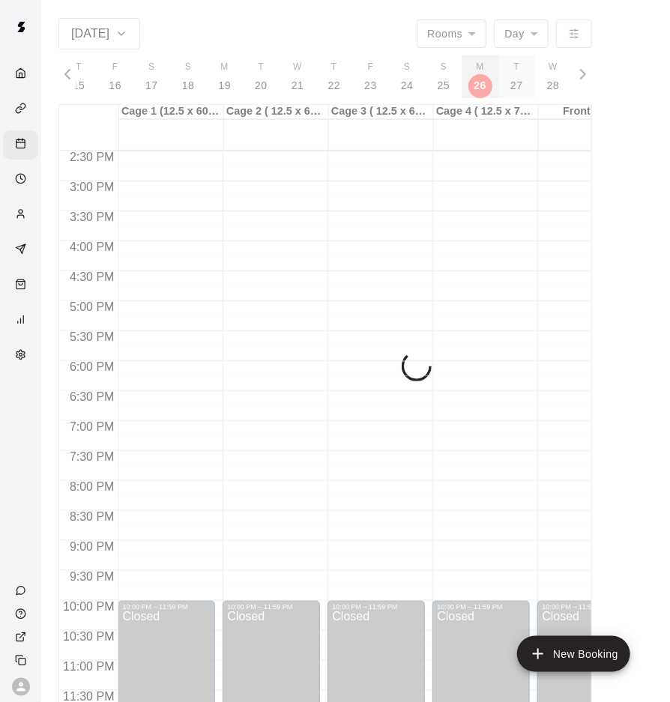
scroll to position [0, 9949]
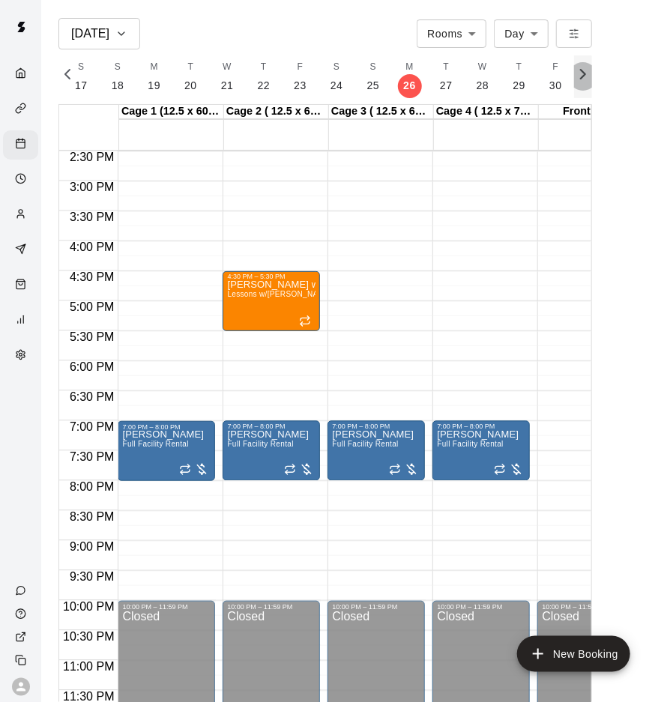
click at [582, 76] on icon "button" at bounding box center [583, 74] width 18 height 18
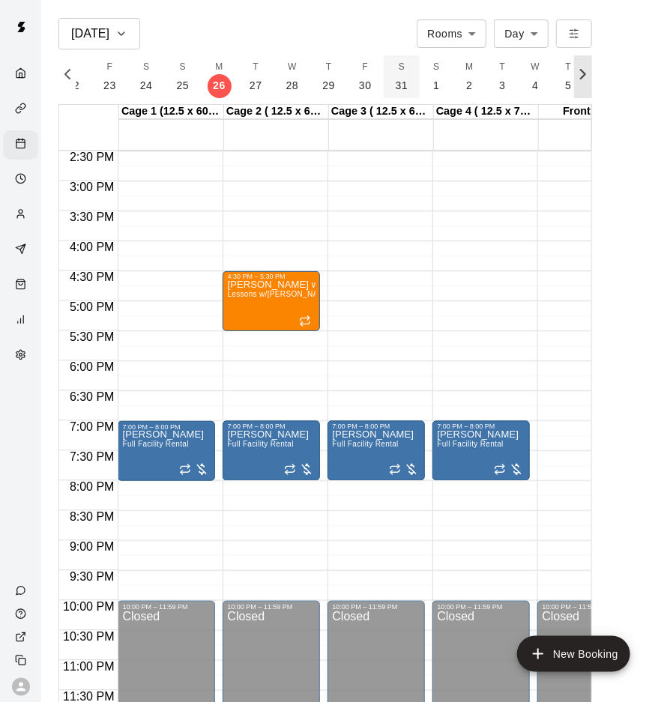
scroll to position [0, 10158]
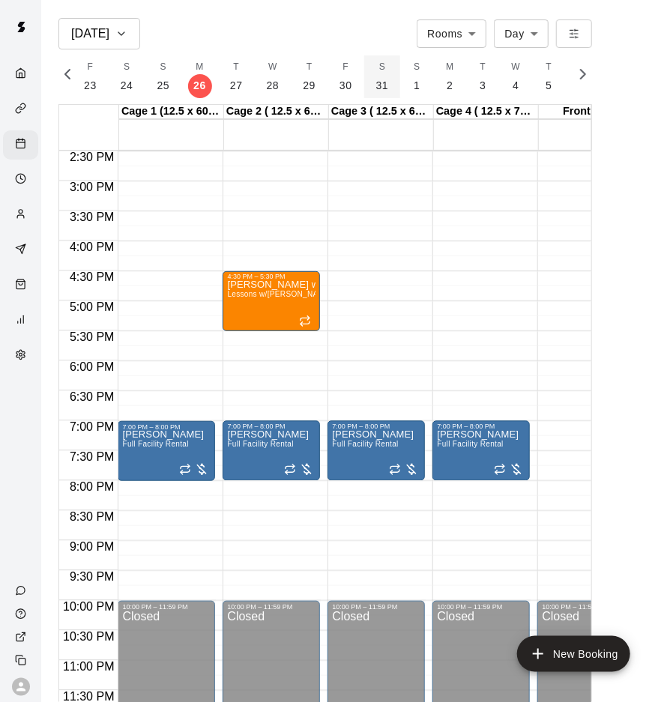
click at [378, 81] on p "31" at bounding box center [382, 86] width 13 height 16
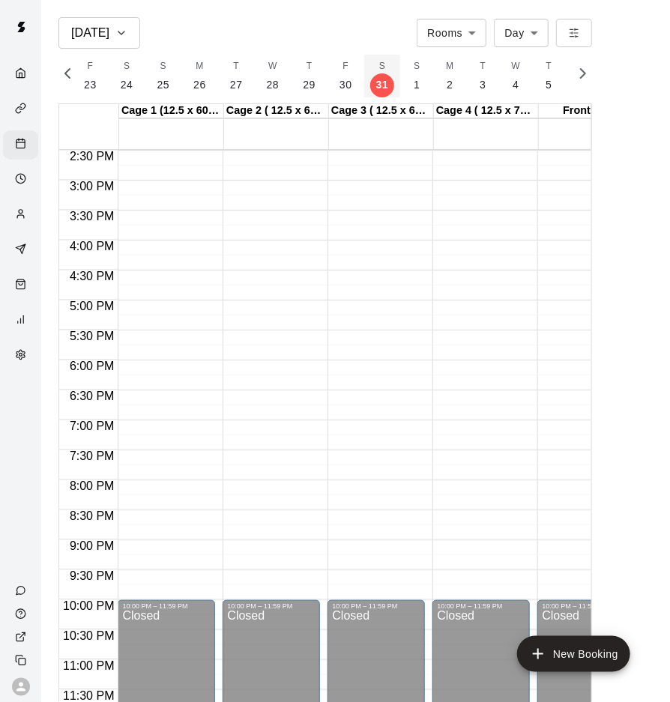
scroll to position [0, 10125]
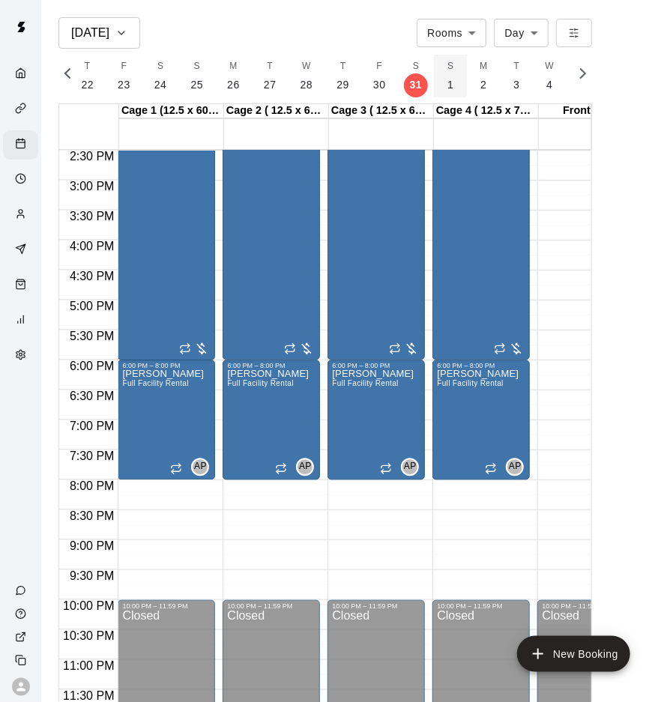
click at [447, 79] on p "1" at bounding box center [450, 85] width 6 height 16
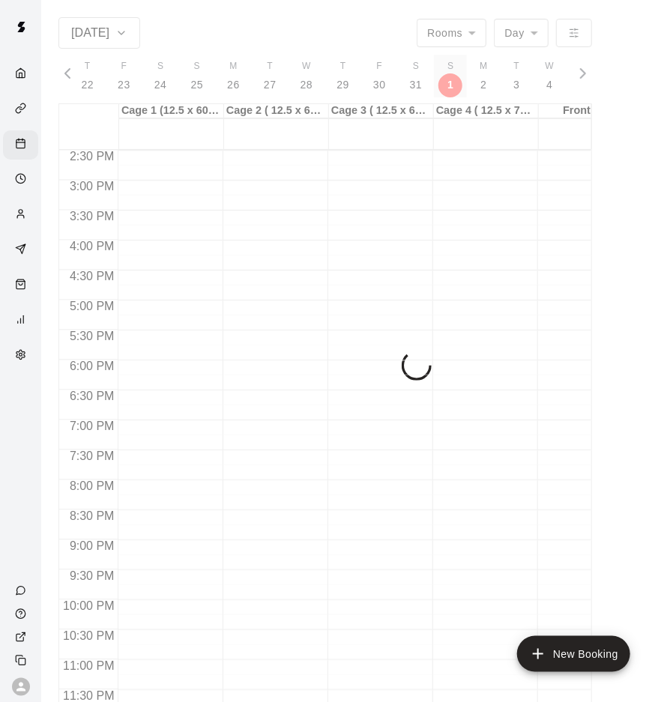
scroll to position [0, 10160]
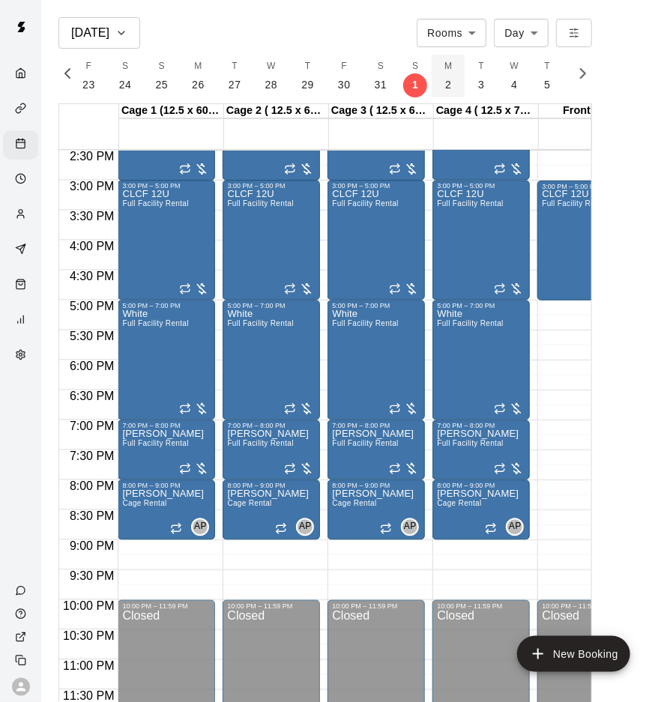
click at [445, 80] on p "2" at bounding box center [448, 85] width 6 height 16
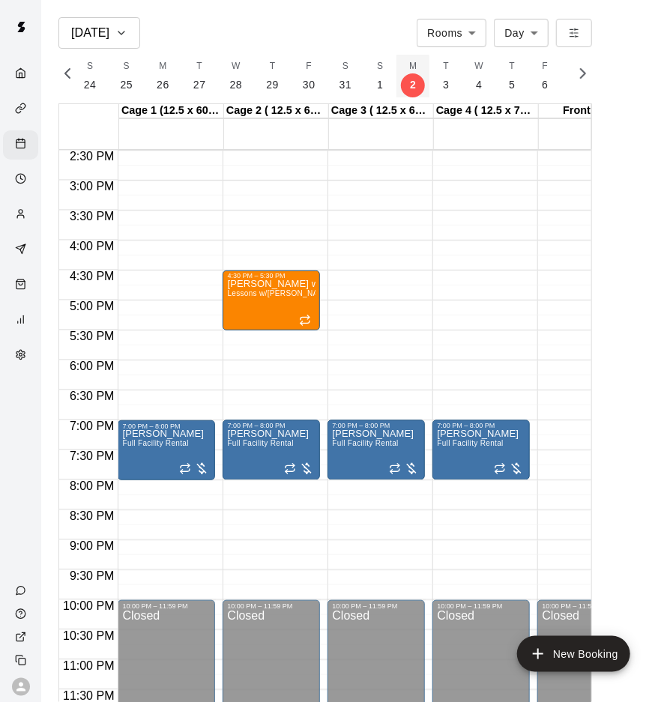
scroll to position [0, 10195]
click at [574, 77] on icon "button" at bounding box center [583, 73] width 18 height 18
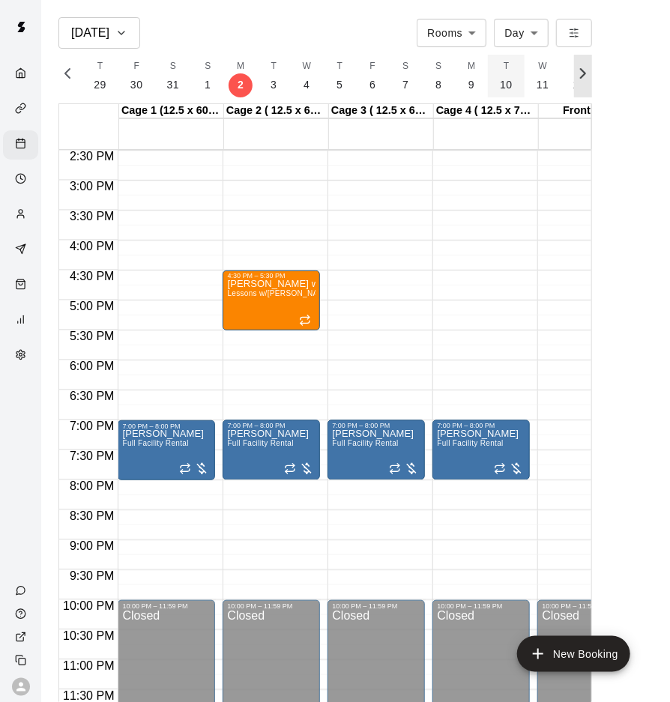
scroll to position [0, 10405]
click at [352, 83] on button "S 7" at bounding box center [368, 76] width 33 height 43
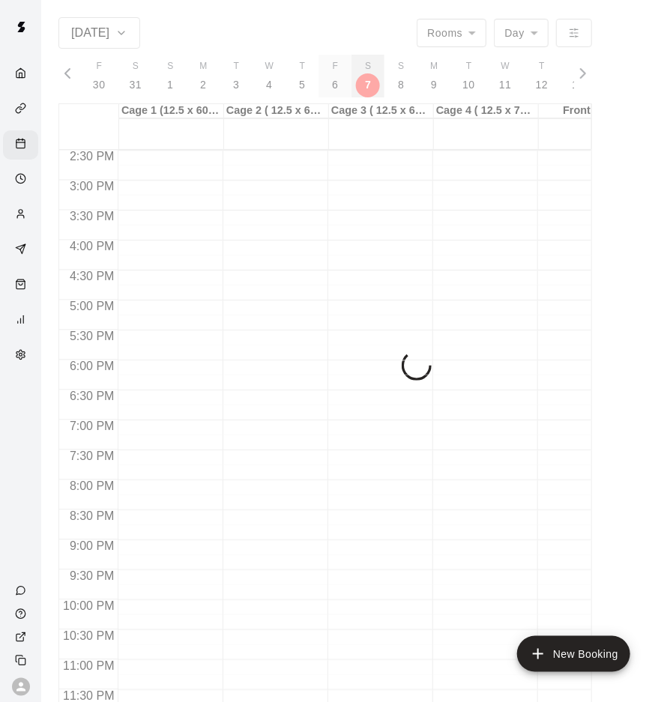
scroll to position [0, 10371]
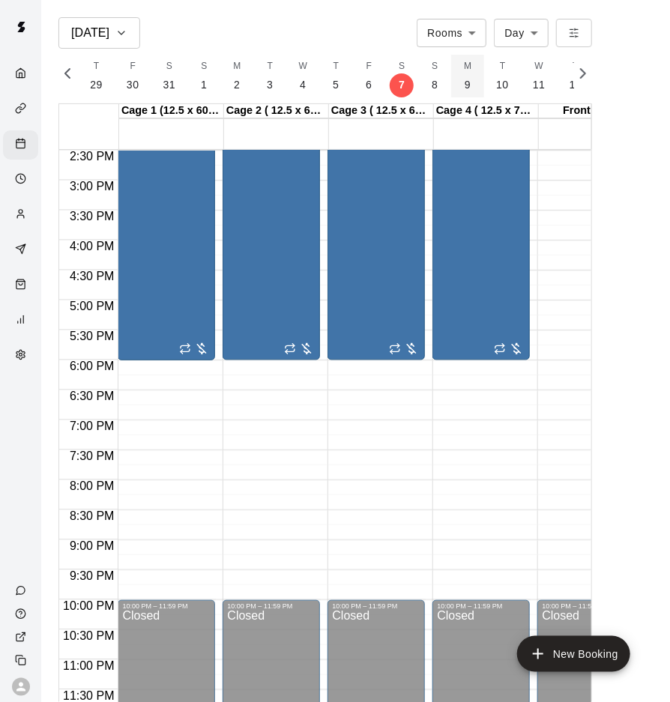
click at [454, 82] on button "M 9" at bounding box center [467, 76] width 33 height 43
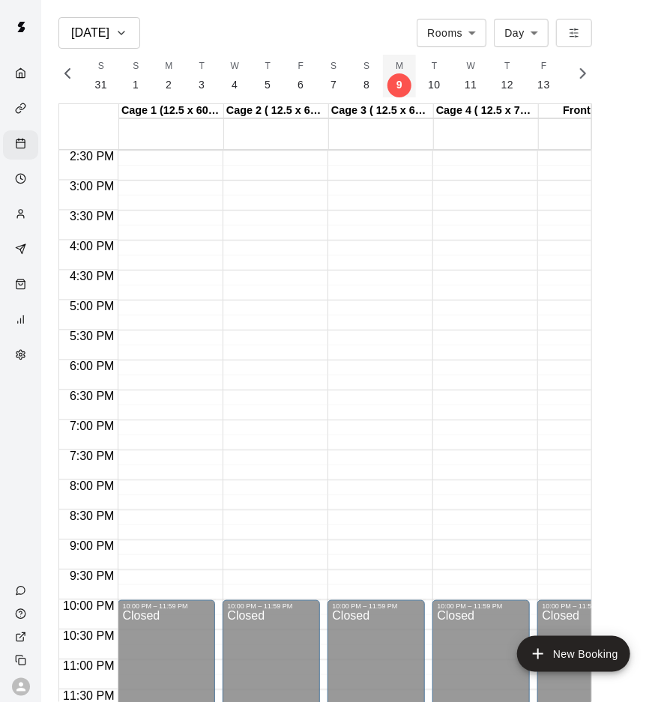
scroll to position [0, 10442]
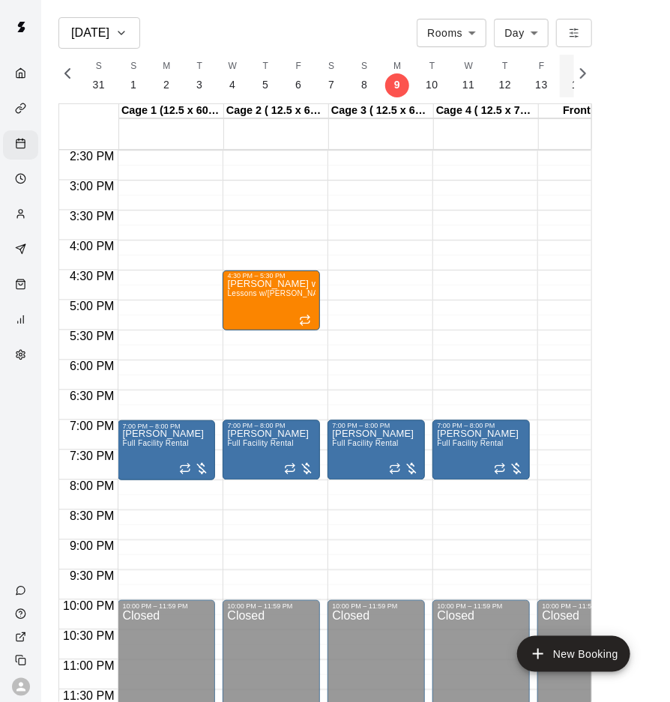
click at [572, 88] on p "14" at bounding box center [578, 85] width 13 height 16
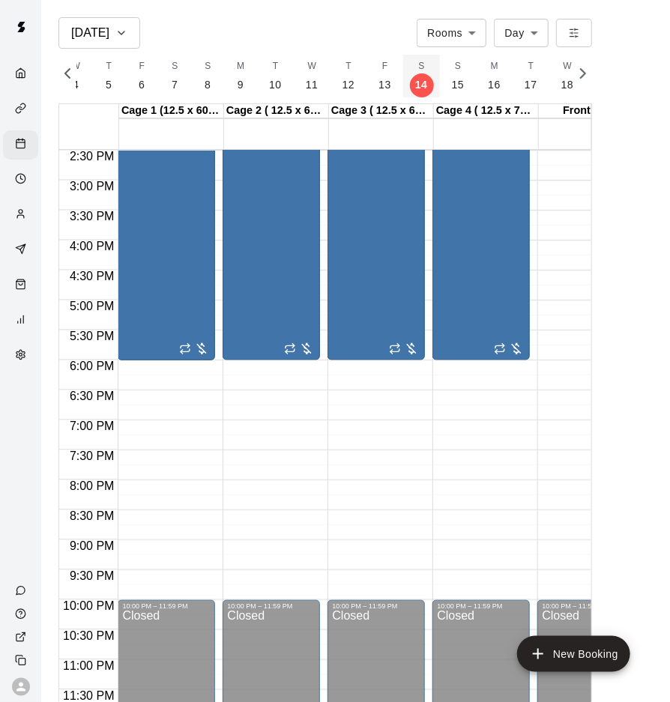
scroll to position [0, 10618]
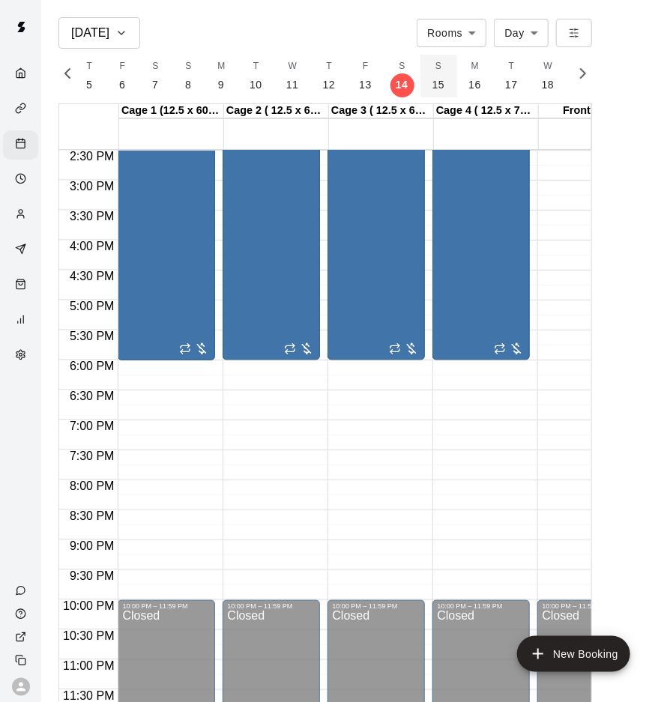
click at [436, 74] on button "S 15" at bounding box center [438, 76] width 37 height 43
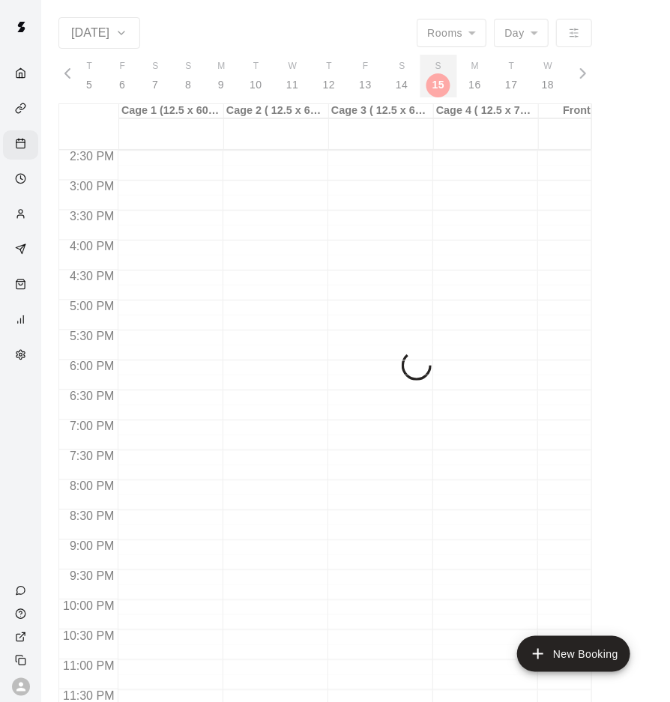
scroll to position [0, 10653]
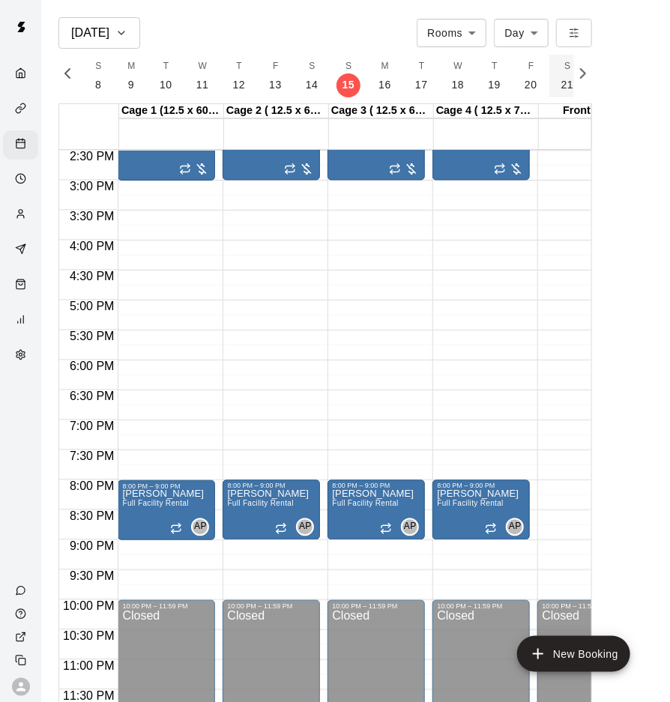
click at [561, 85] on p "21" at bounding box center [567, 85] width 13 height 16
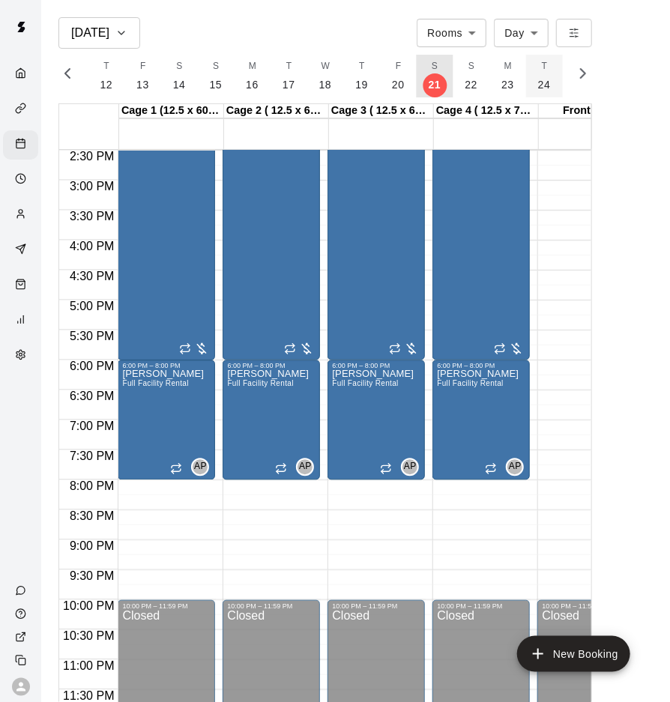
scroll to position [0, 10864]
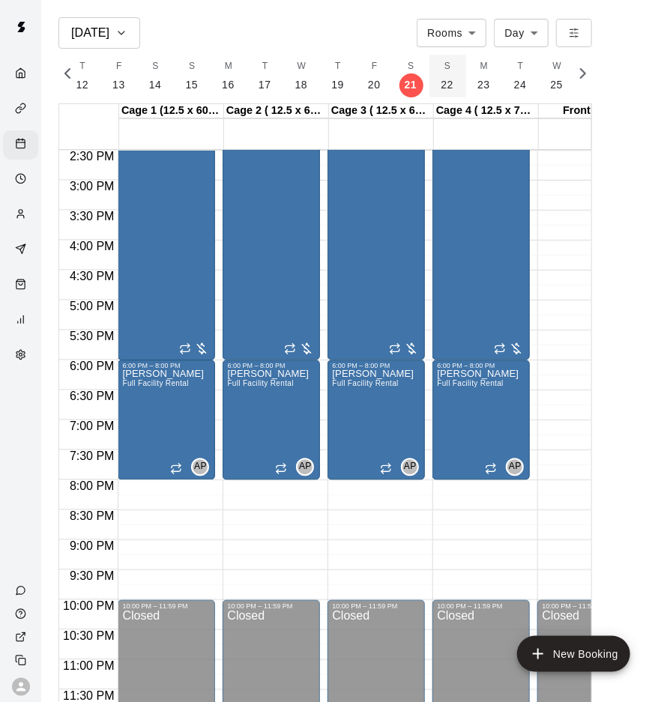
click at [441, 83] on p "22" at bounding box center [447, 85] width 13 height 16
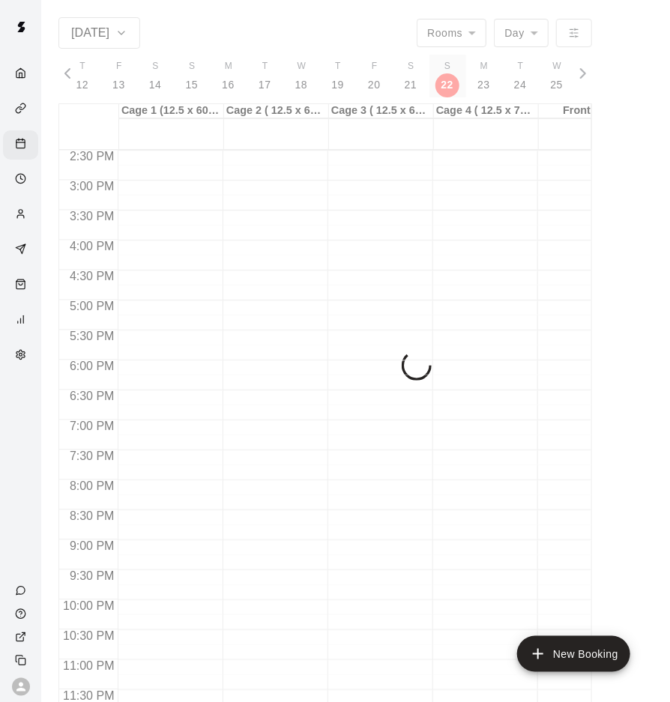
scroll to position [0, 10900]
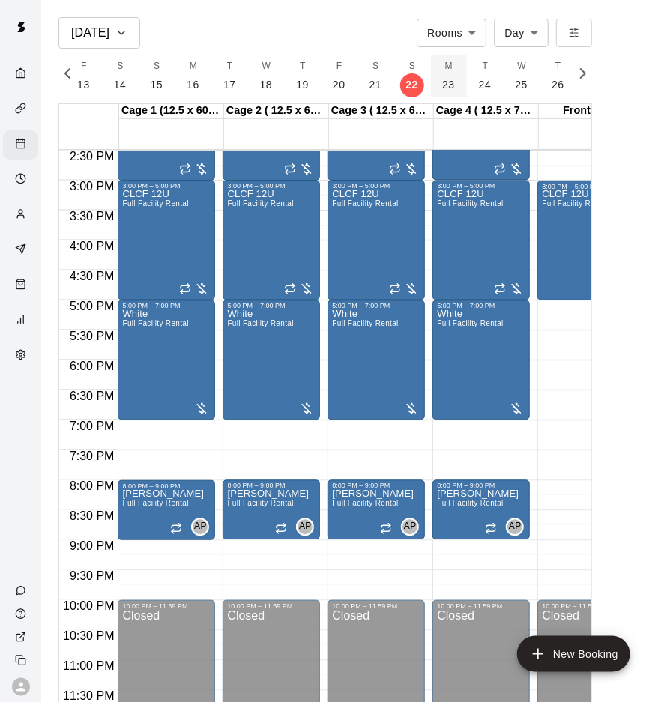
click at [443, 81] on p "23" at bounding box center [449, 85] width 13 height 16
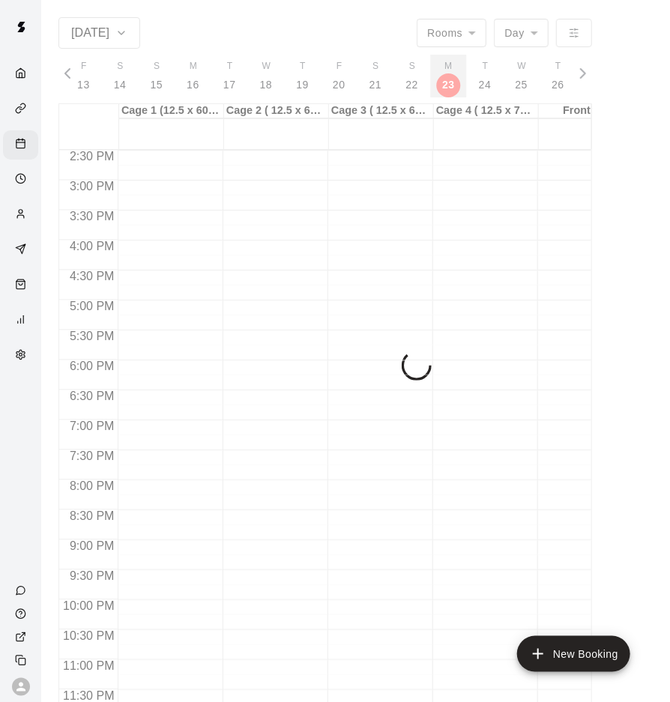
scroll to position [0, 10935]
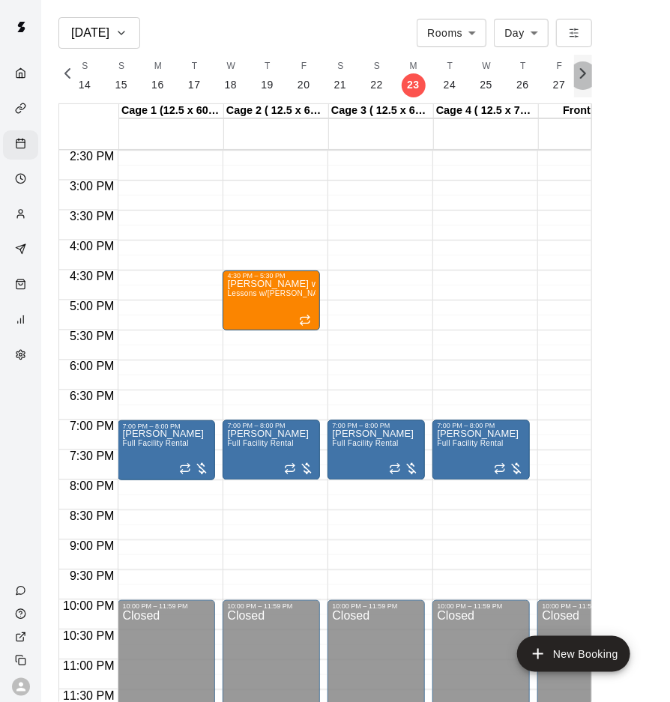
click at [583, 73] on icon "button" at bounding box center [583, 73] width 18 height 18
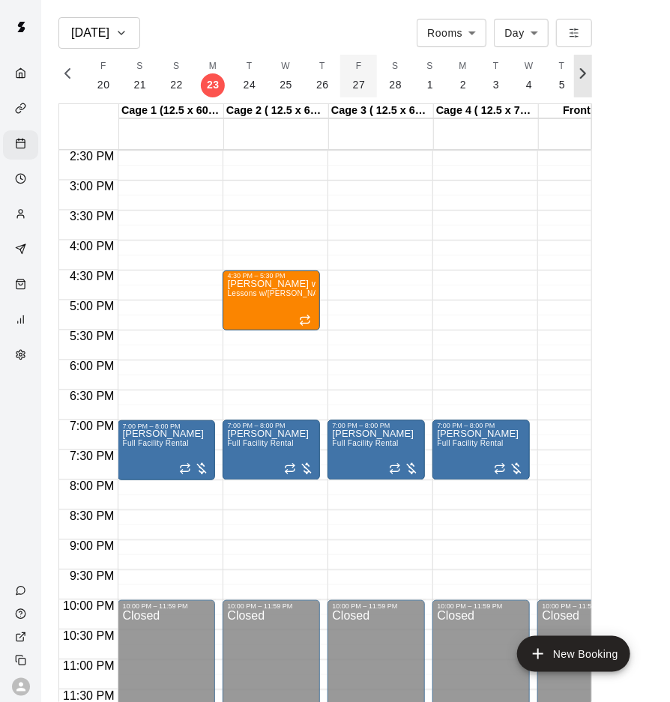
scroll to position [0, 11145]
click at [380, 81] on p "28" at bounding box center [386, 85] width 13 height 16
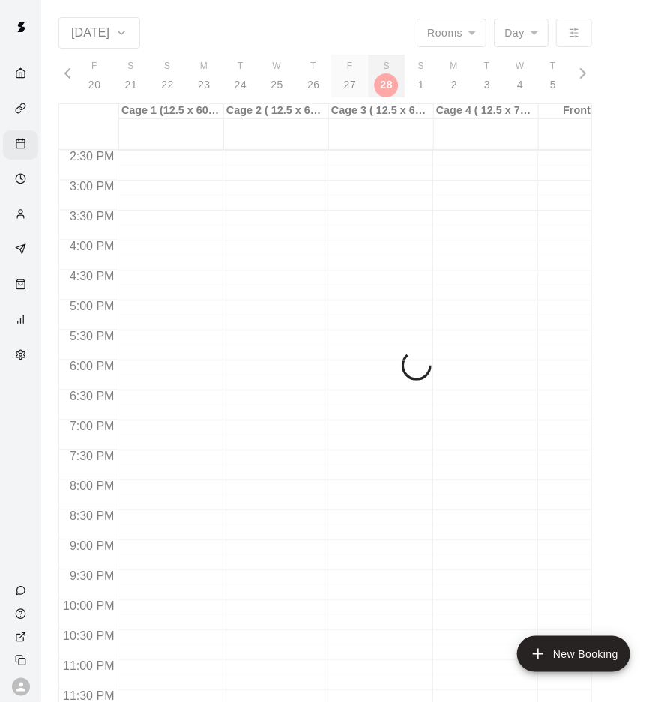
scroll to position [0, 11111]
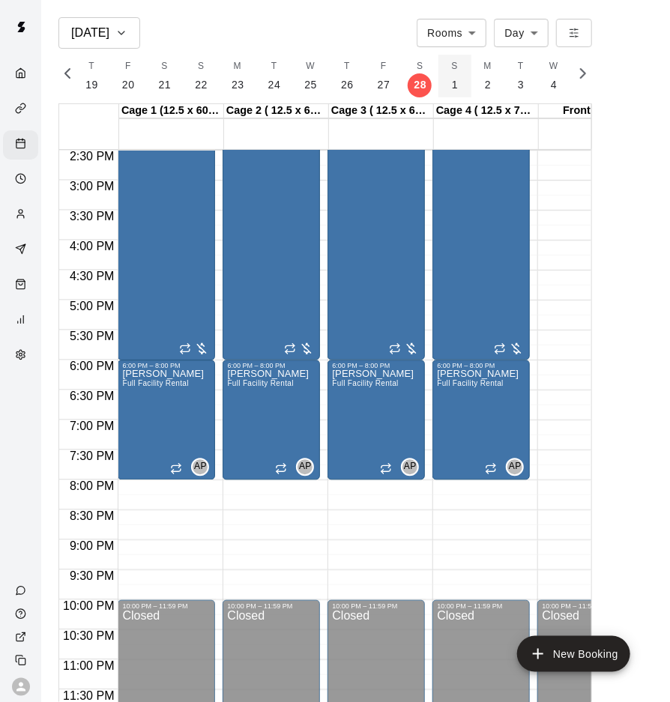
click at [451, 81] on button "S 1" at bounding box center [454, 76] width 33 height 43
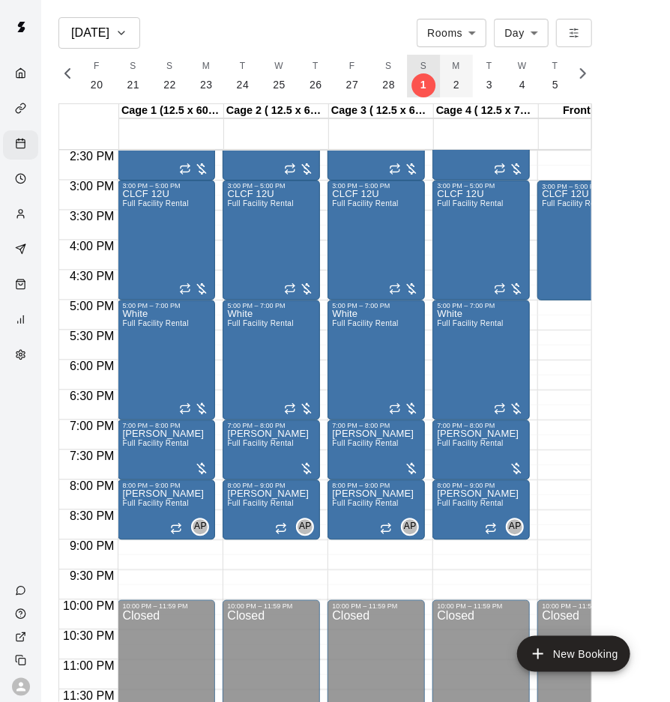
scroll to position [0, 11146]
click at [450, 84] on p "2" at bounding box center [453, 85] width 6 height 16
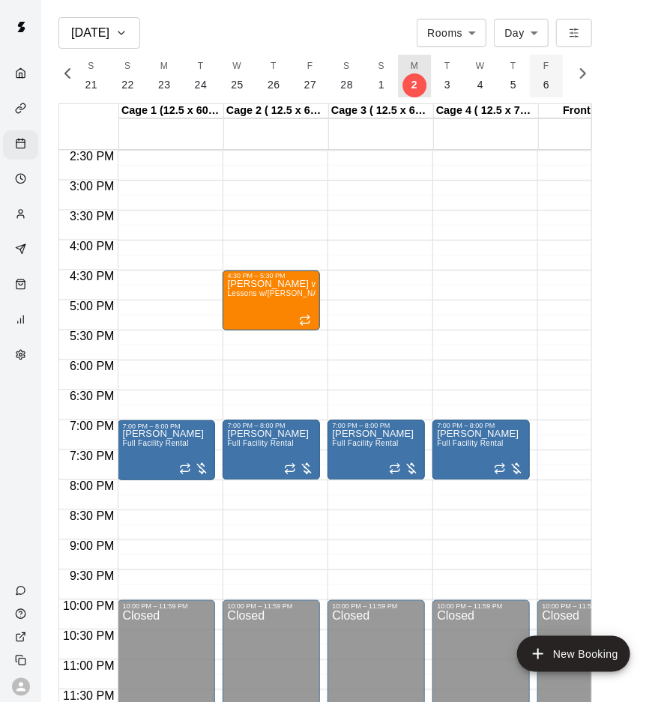
scroll to position [0, 11188]
click at [540, 82] on p "6" at bounding box center [543, 85] width 6 height 16
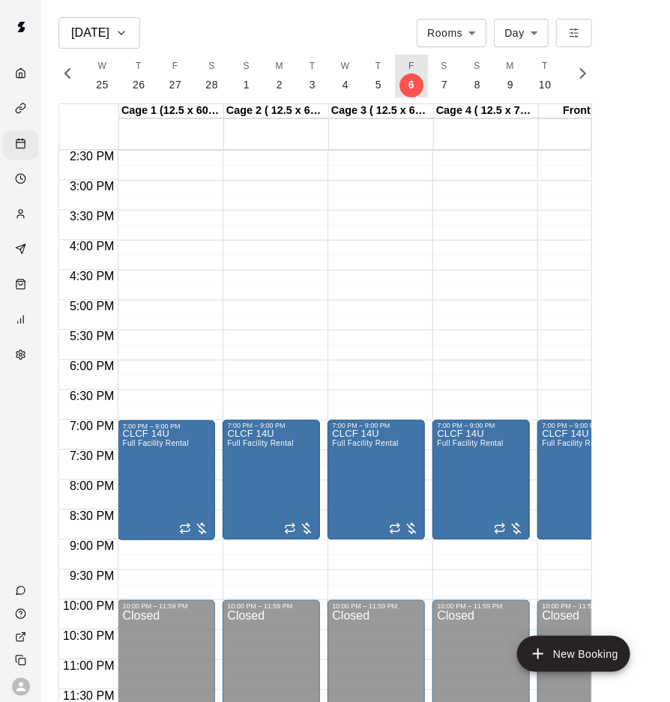
scroll to position [0, 11322]
click at [440, 75] on button "S 7" at bounding box center [441, 76] width 33 height 43
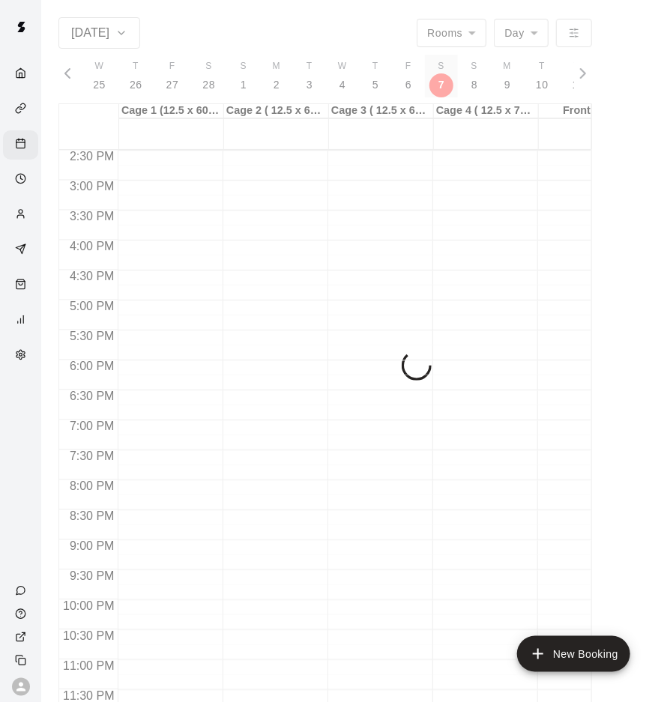
scroll to position [0, 11358]
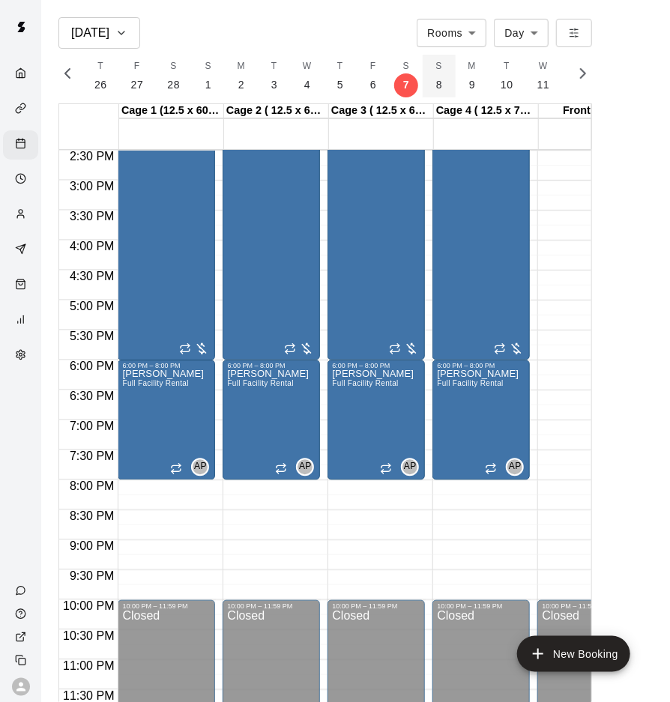
click at [433, 83] on button "S 8" at bounding box center [439, 76] width 33 height 43
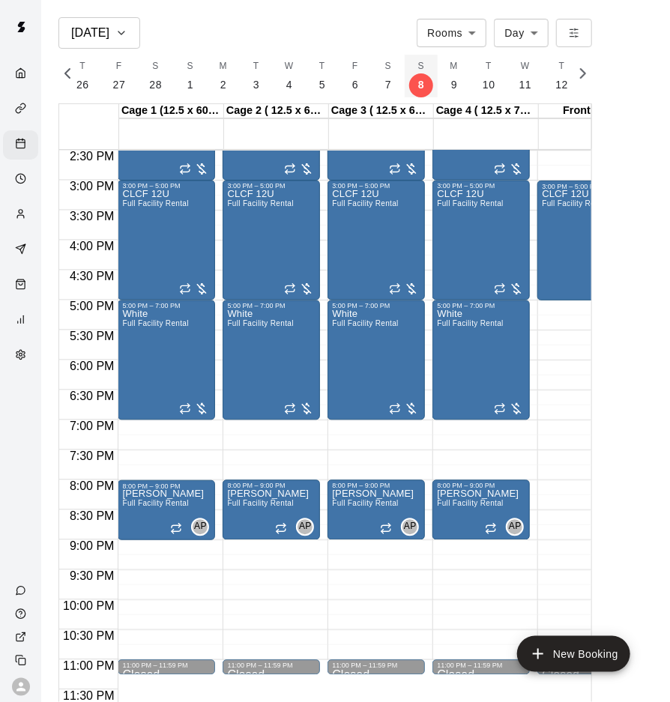
scroll to position [0, 11393]
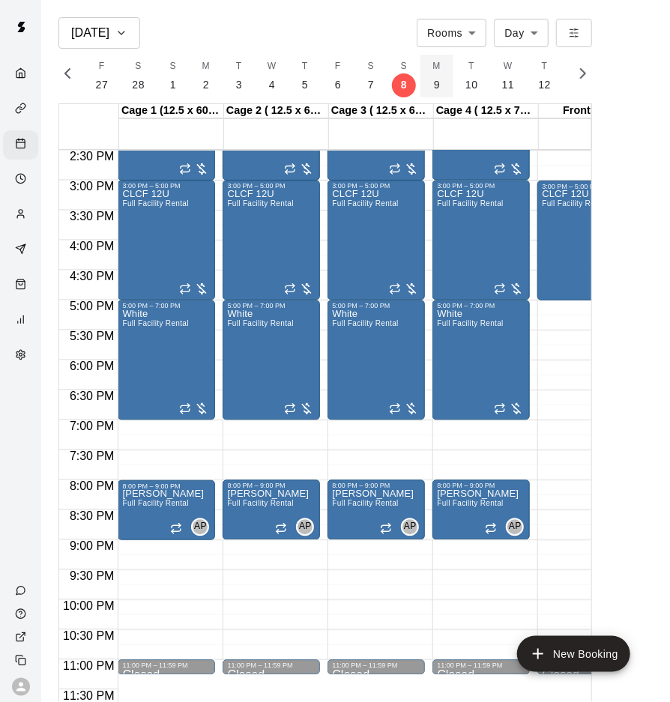
click at [432, 86] on button "M 9" at bounding box center [436, 76] width 33 height 43
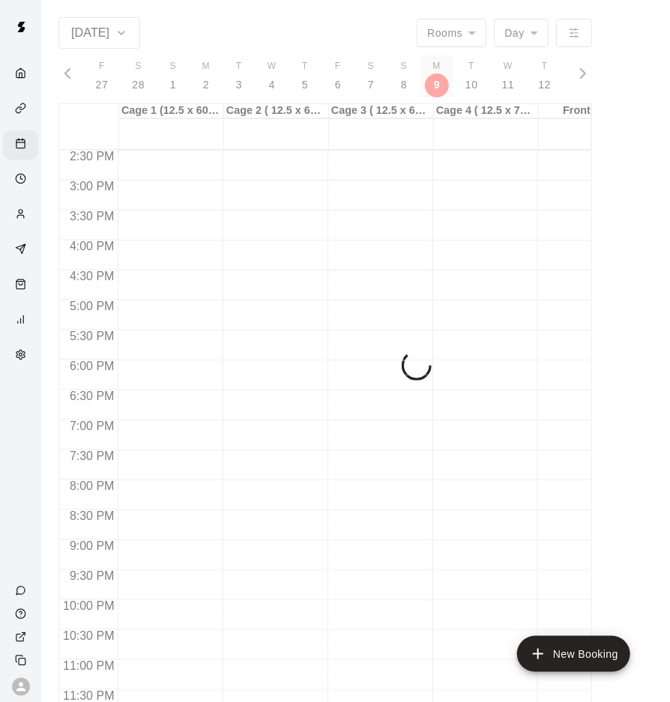
scroll to position [0, 11428]
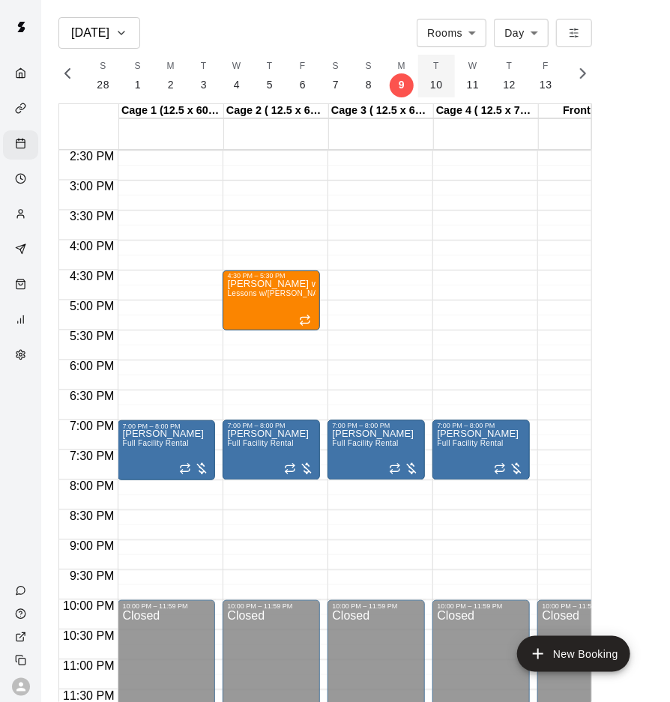
click at [440, 86] on button "T 10" at bounding box center [436, 76] width 37 height 43
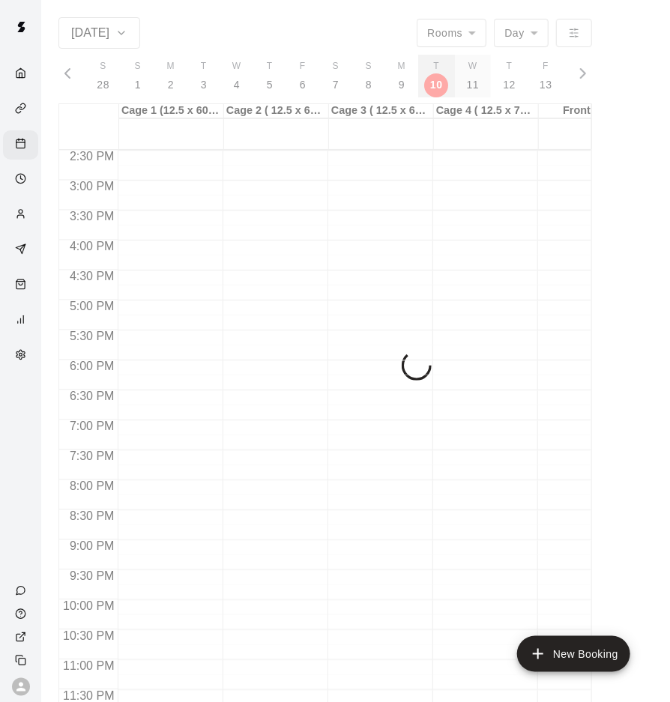
scroll to position [0, 11463]
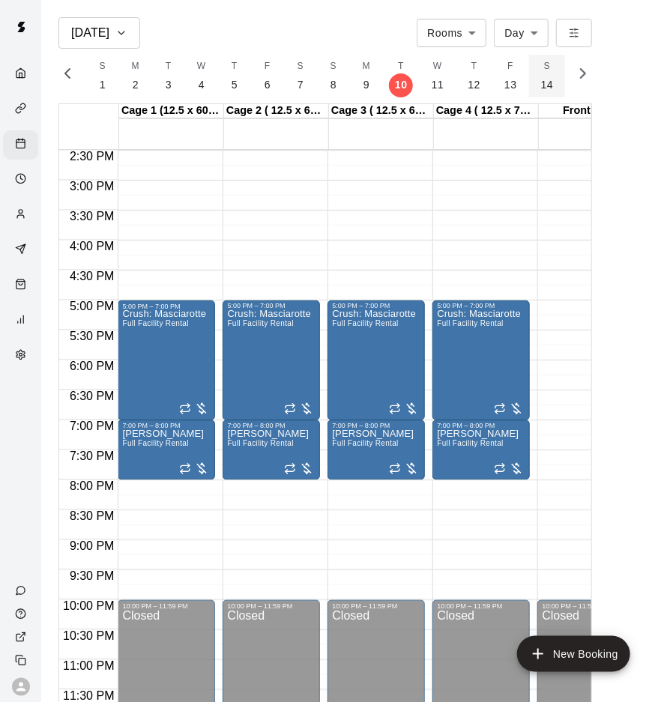
click at [541, 82] on p "14" at bounding box center [547, 85] width 13 height 16
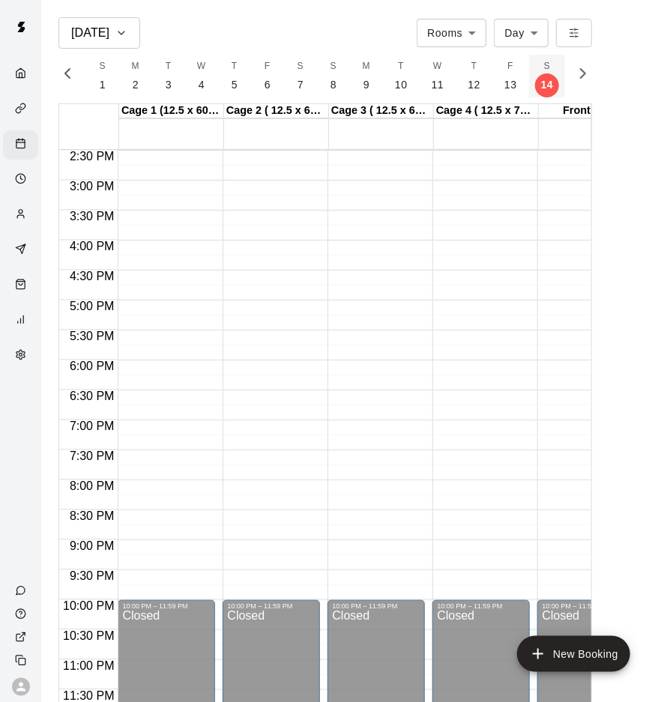
scroll to position [0, 11604]
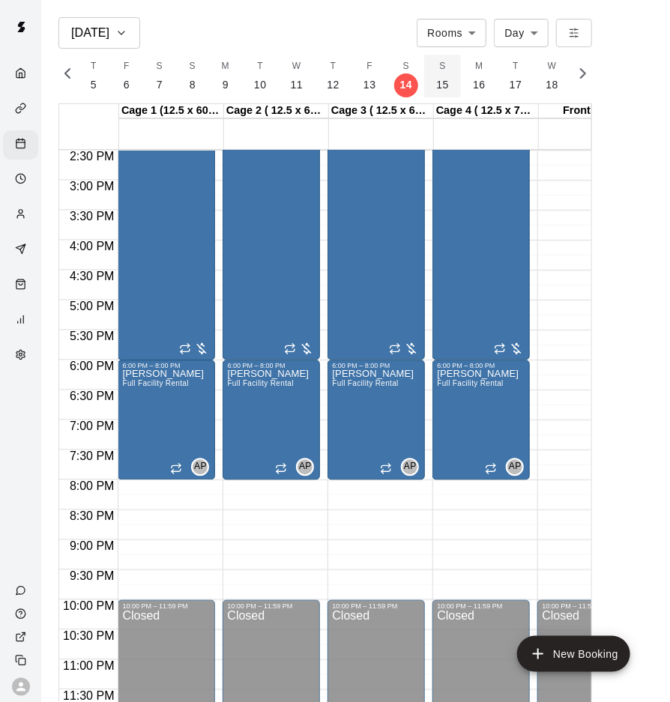
click at [436, 79] on p "15" at bounding box center [442, 85] width 13 height 16
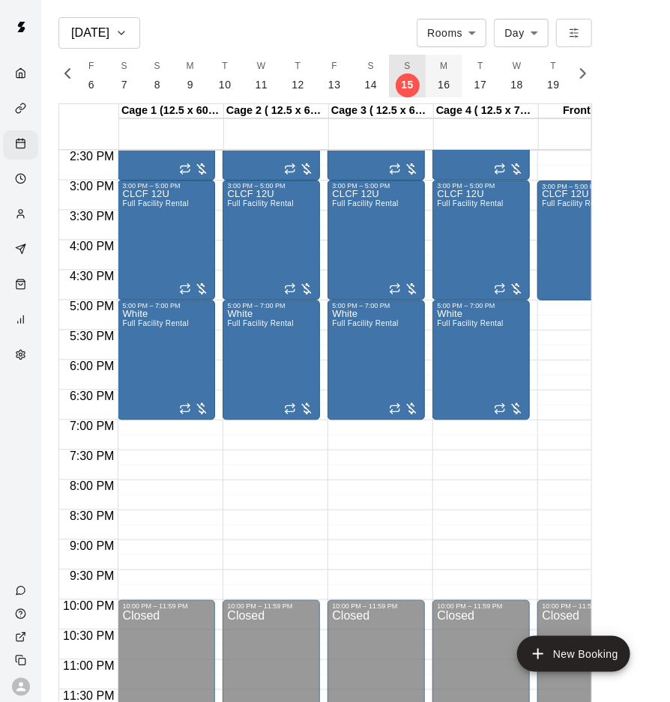
scroll to position [0, 0]
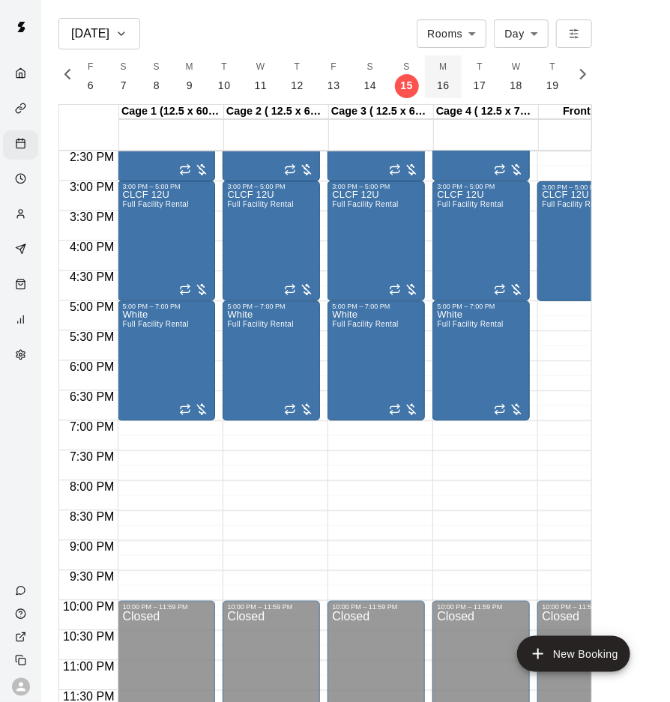
click at [438, 83] on button "M 16" at bounding box center [443, 76] width 37 height 43
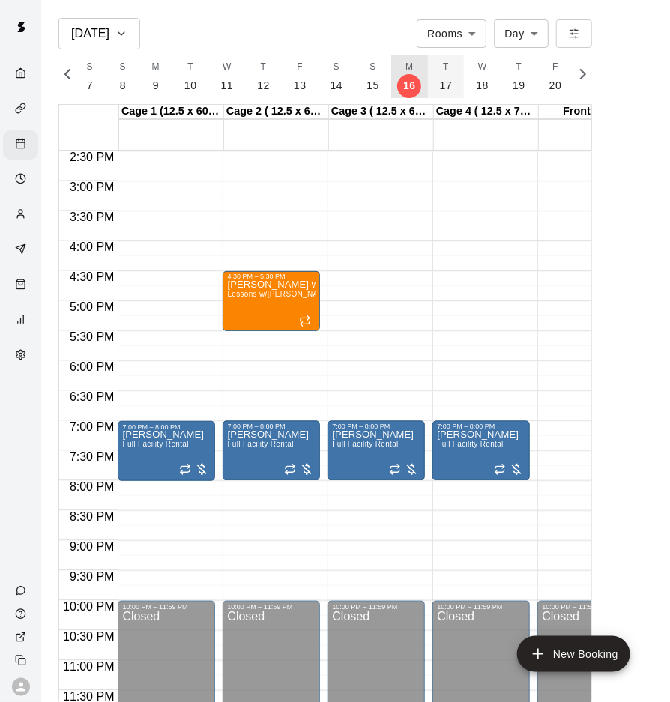
scroll to position [0, 11675]
click at [442, 92] on button "T 17" at bounding box center [445, 76] width 37 height 43
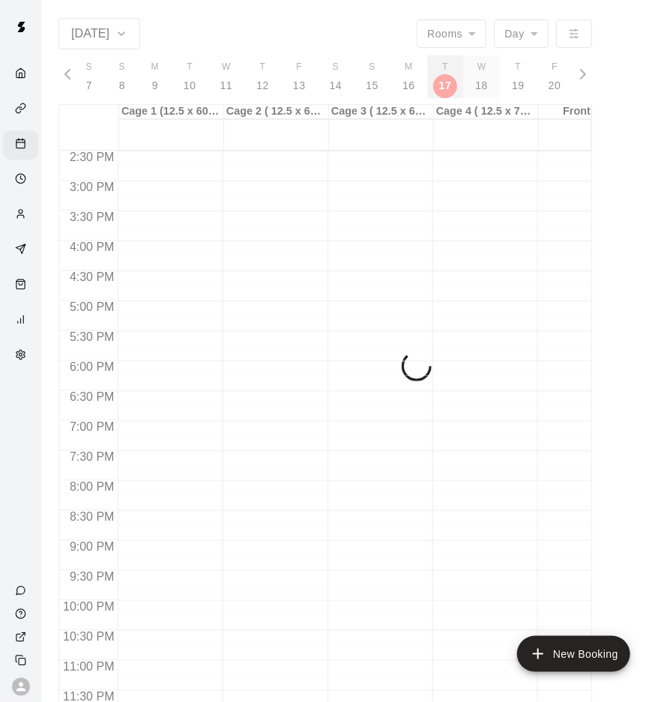
scroll to position [0, 11710]
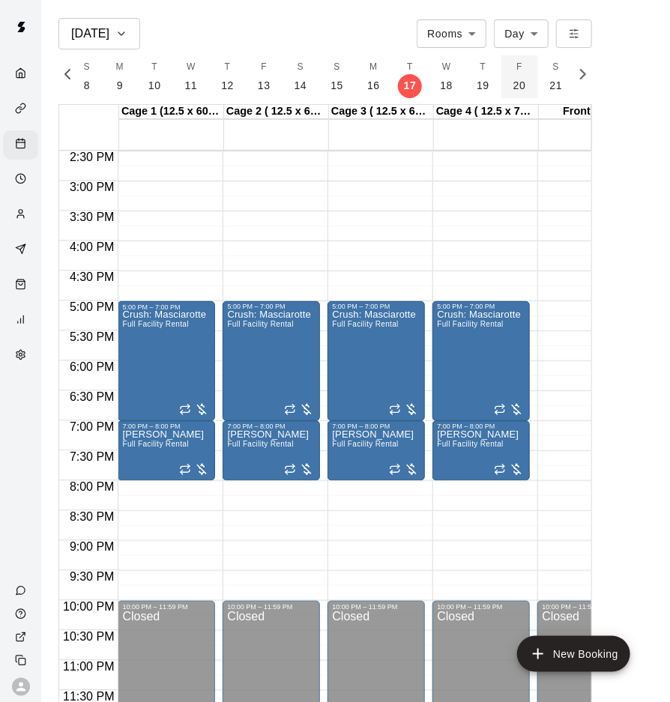
click at [513, 82] on p "20" at bounding box center [519, 86] width 13 height 16
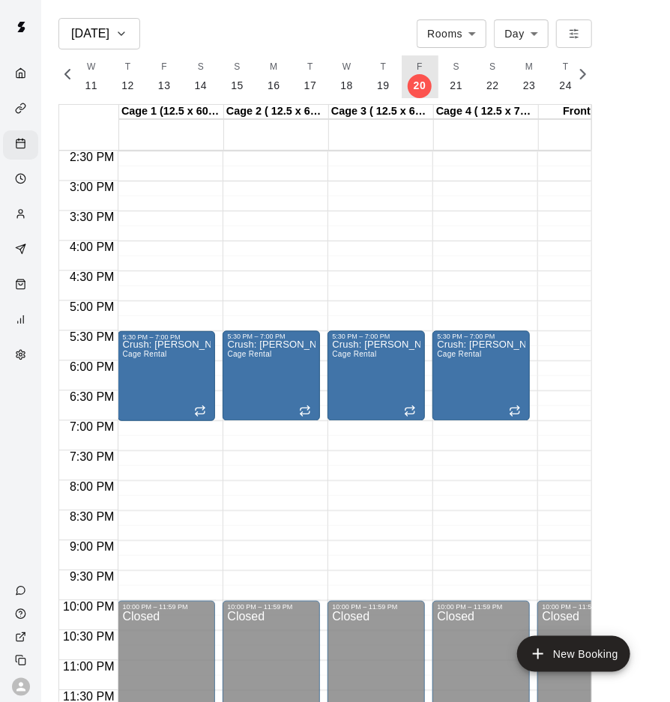
scroll to position [0, 11816]
click at [444, 86] on p "21" at bounding box center [450, 86] width 13 height 16
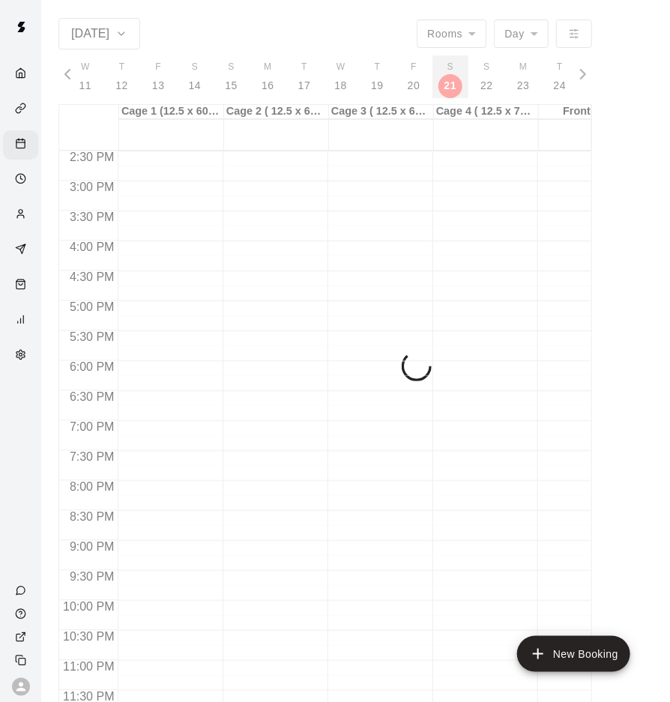
scroll to position [0, 11851]
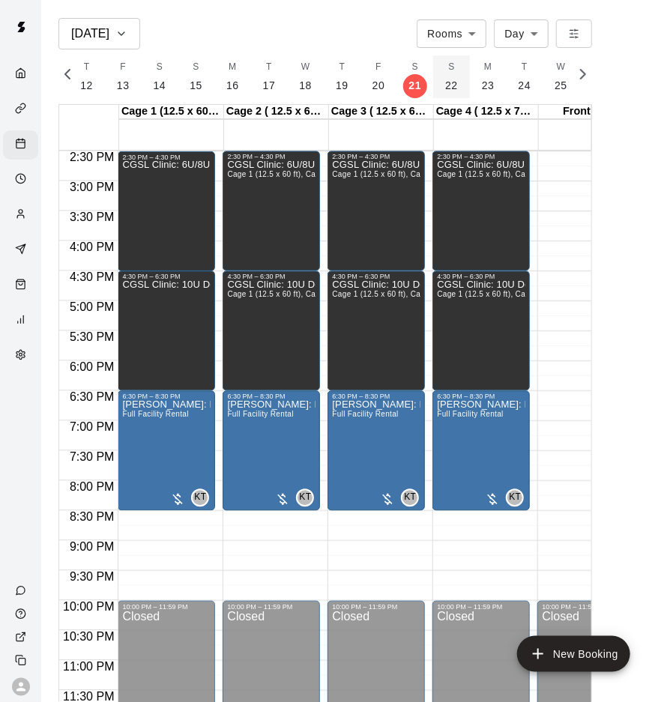
click at [446, 82] on p "22" at bounding box center [451, 86] width 13 height 16
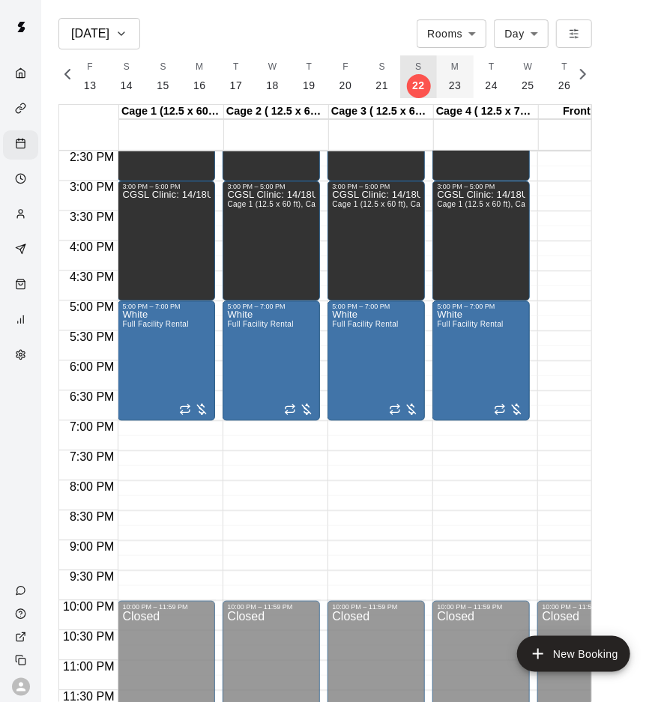
scroll to position [0, 11886]
click at [447, 88] on p "23" at bounding box center [453, 86] width 13 height 16
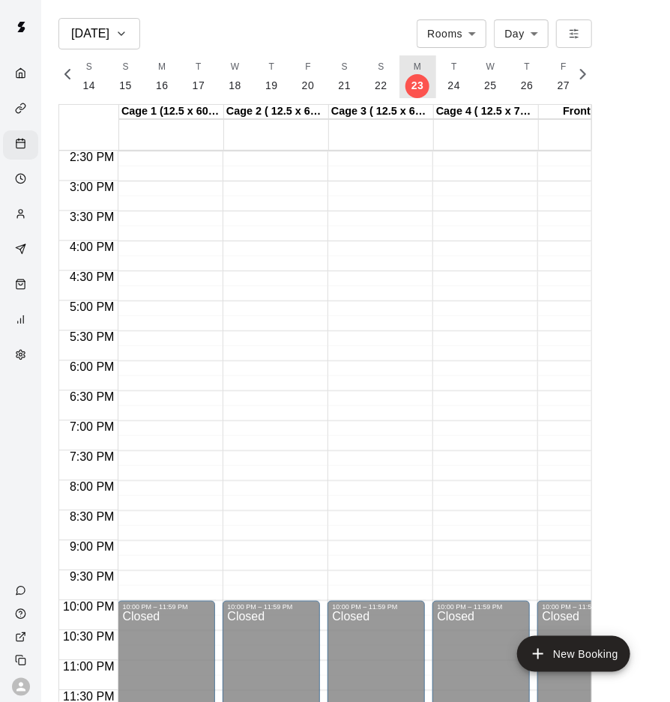
scroll to position [0, 11921]
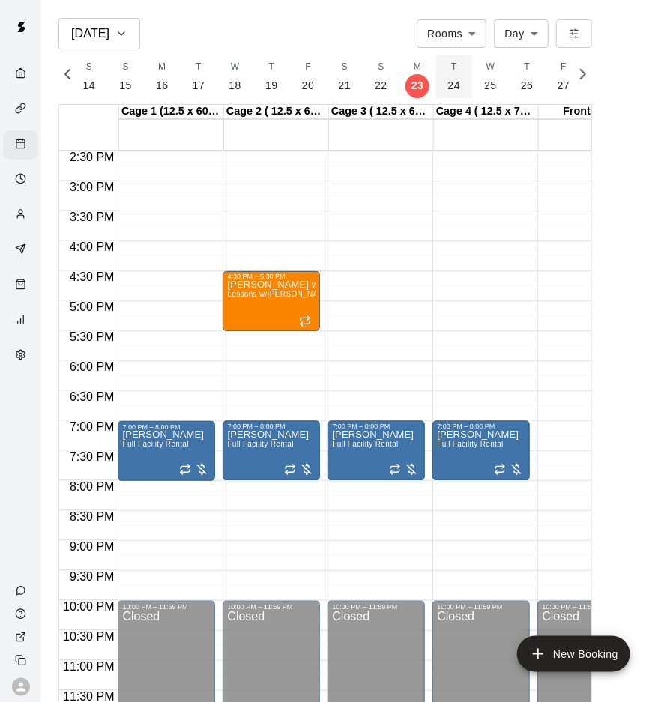
click at [448, 90] on p "24" at bounding box center [454, 86] width 13 height 16
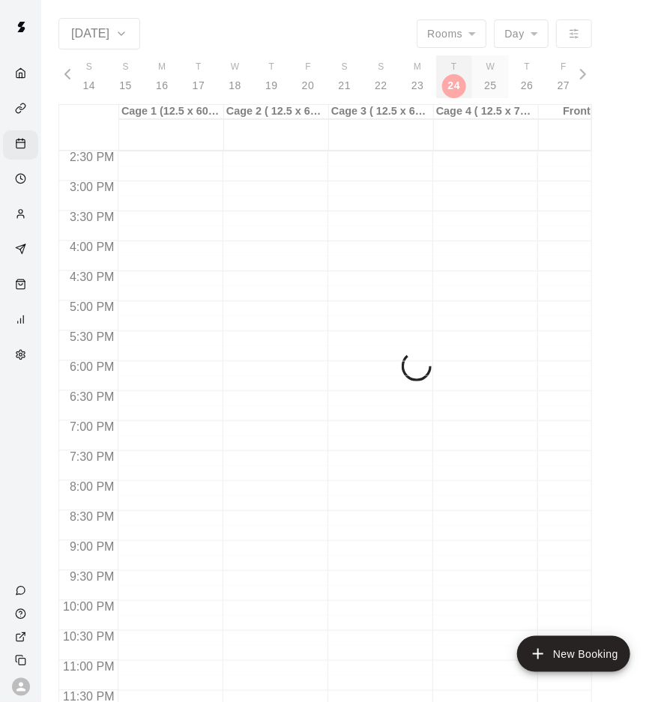
scroll to position [0, 11956]
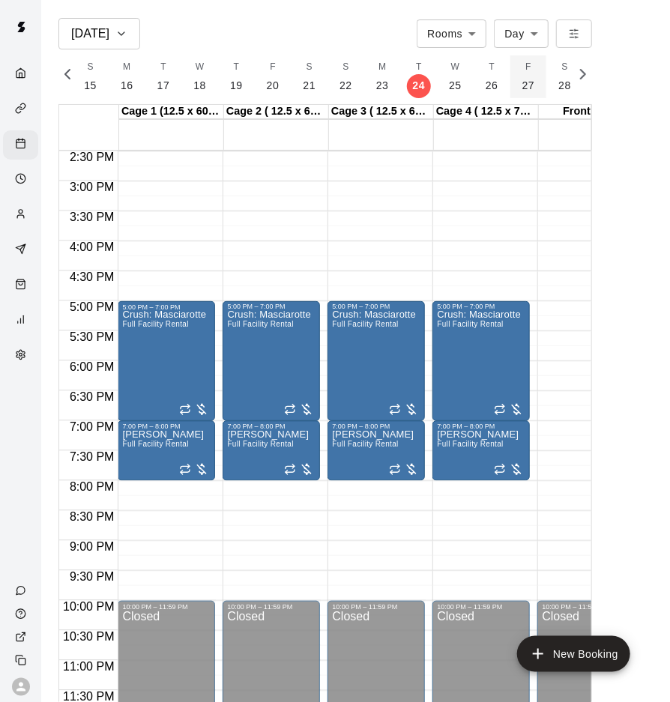
click at [522, 78] on p "27" at bounding box center [528, 86] width 13 height 16
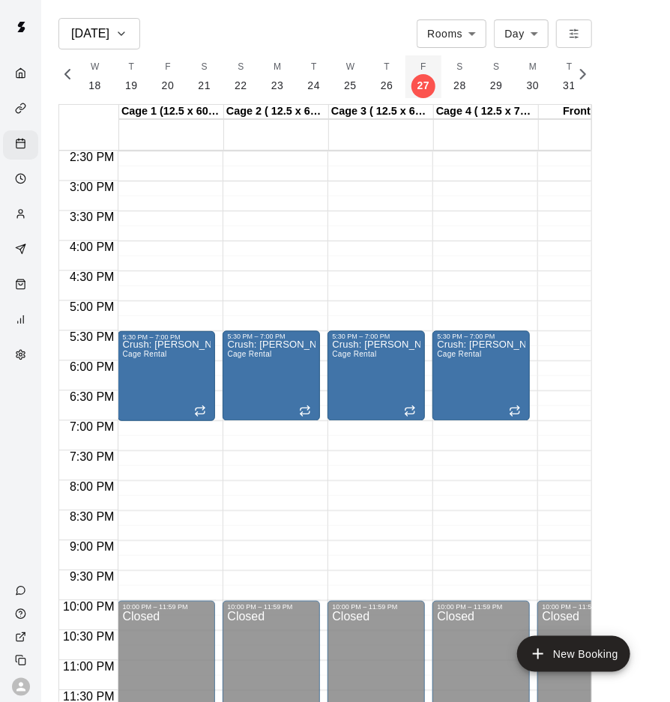
scroll to position [0, 12062]
click at [456, 83] on button "S 28" at bounding box center [459, 76] width 37 height 43
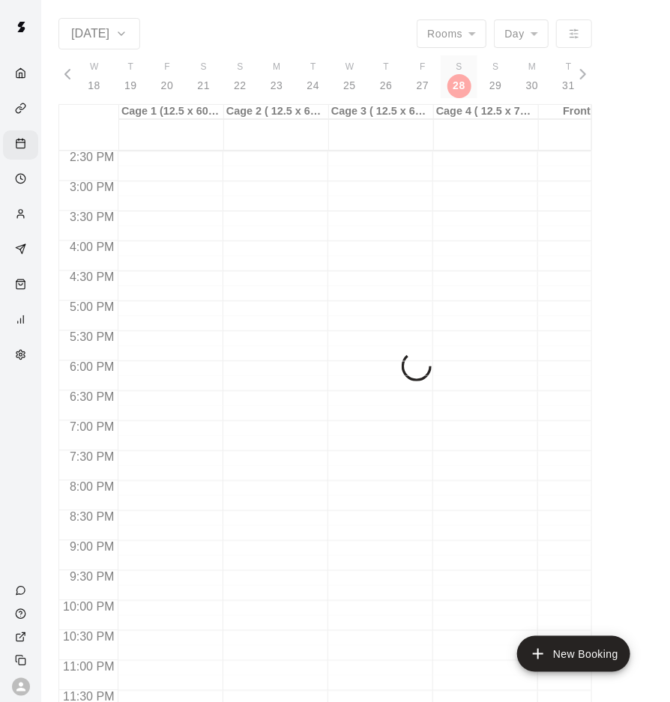
scroll to position [0, 12097]
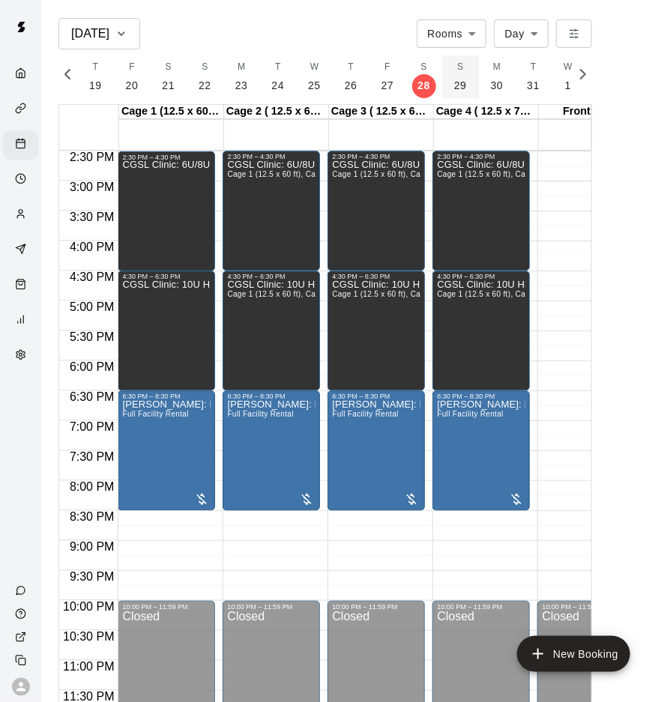
click at [454, 81] on p "29" at bounding box center [460, 86] width 13 height 16
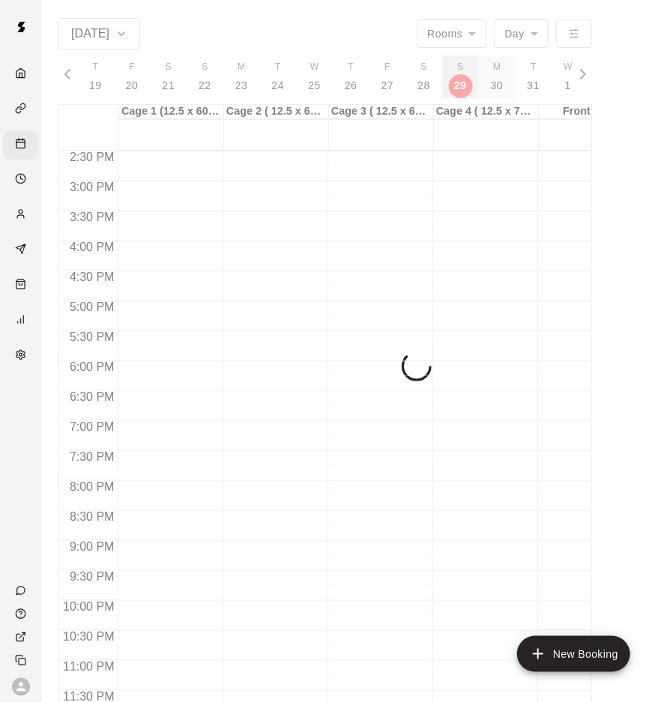
scroll to position [0, 12133]
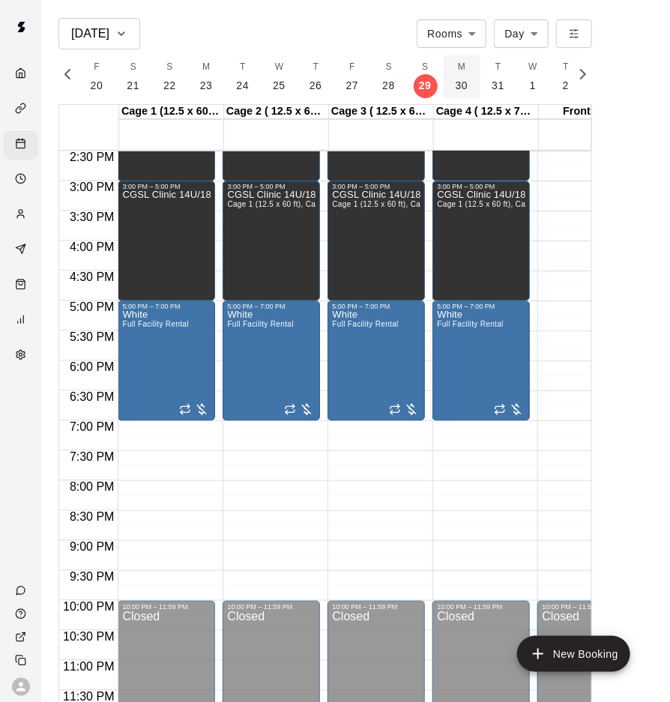
click at [458, 90] on button "M 30" at bounding box center [462, 76] width 37 height 43
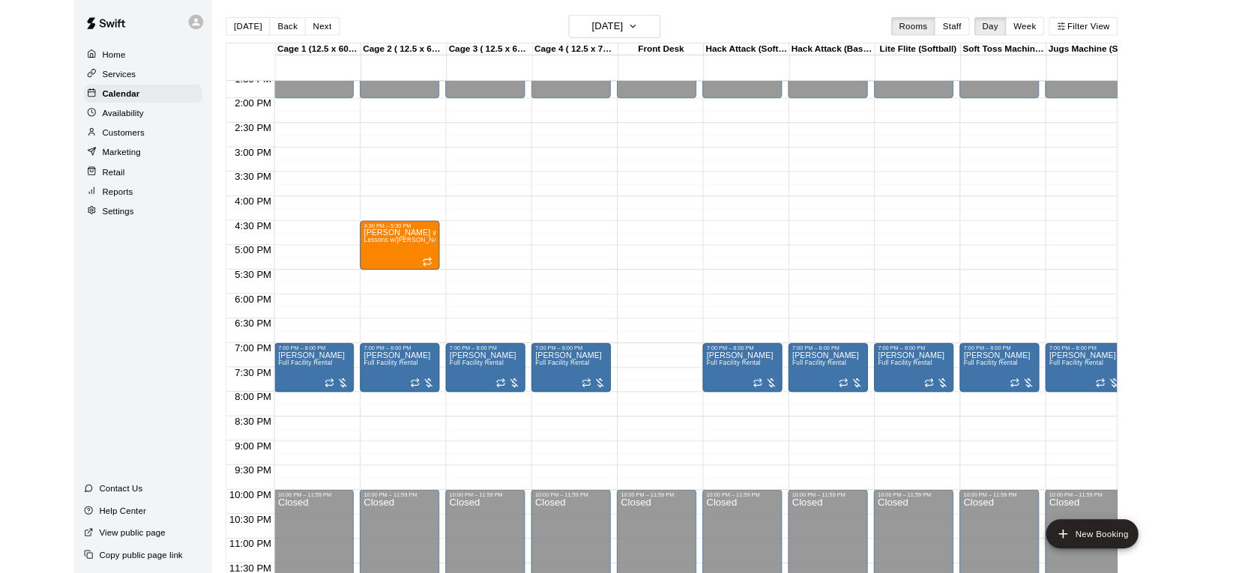
scroll to position [869, 0]
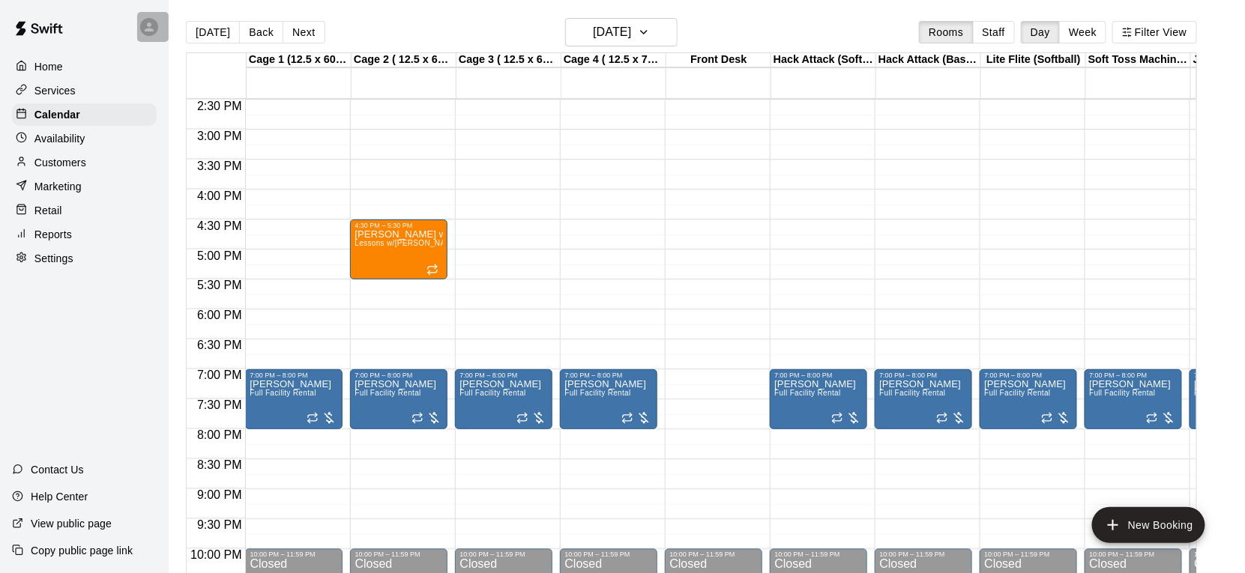
click at [153, 27] on icon at bounding box center [148, 26] width 13 height 13
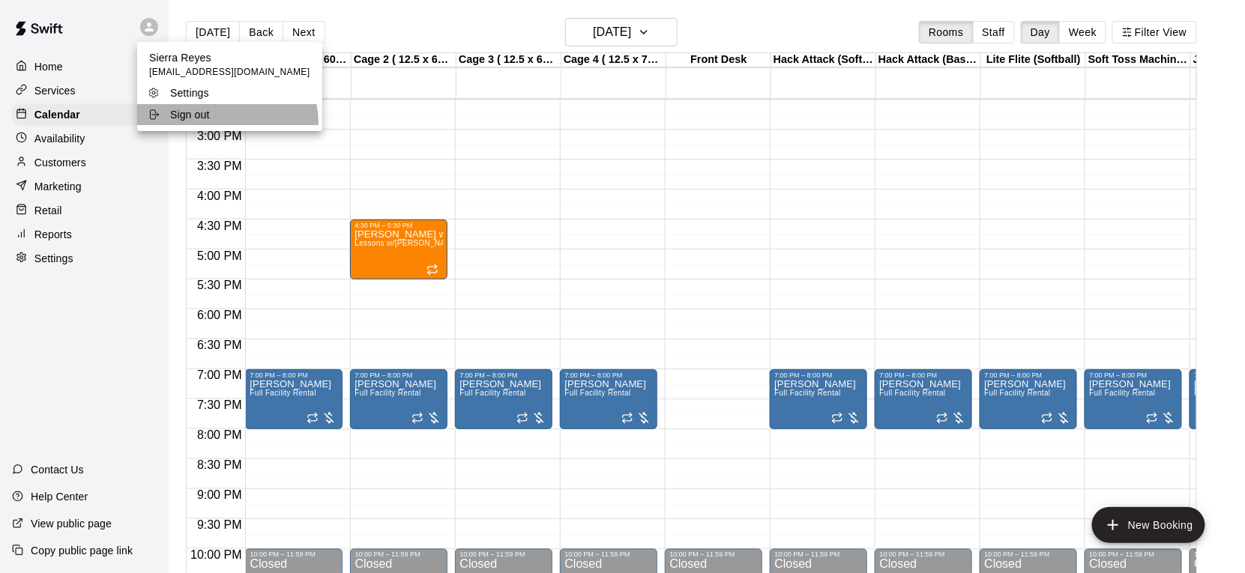
click at [226, 123] on li "Sign out" at bounding box center [229, 114] width 185 height 21
